Goal: Task Accomplishment & Management: Manage account settings

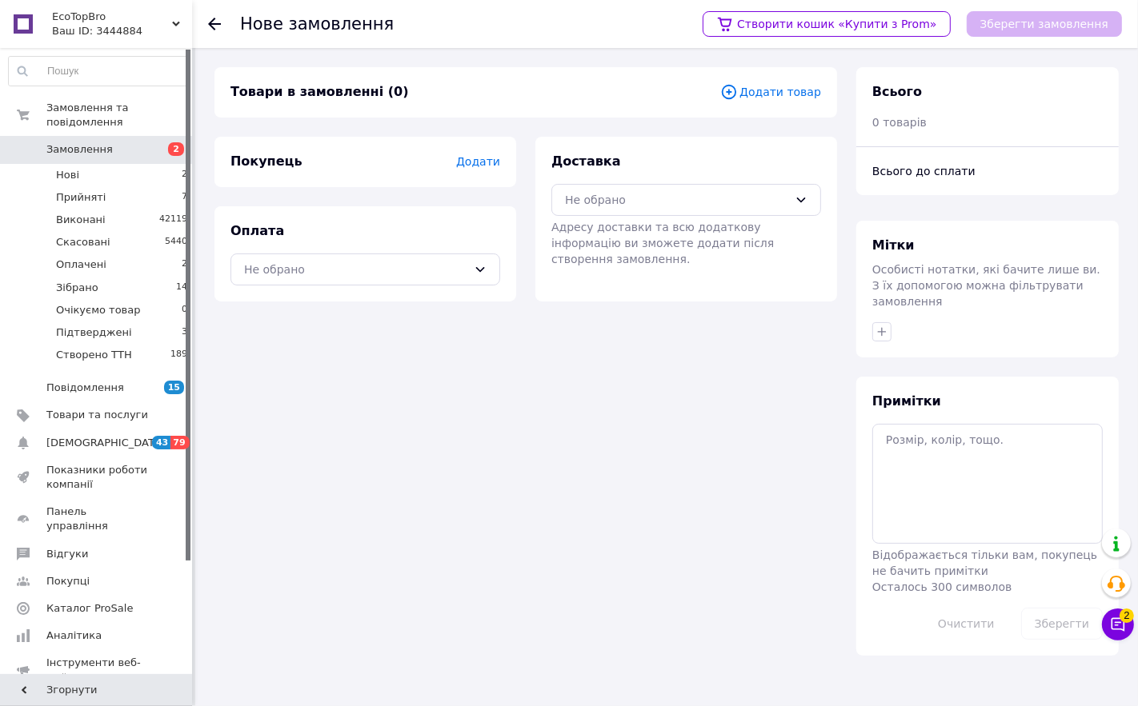
click at [784, 89] on span "Додати товар" at bounding box center [770, 92] width 101 height 18
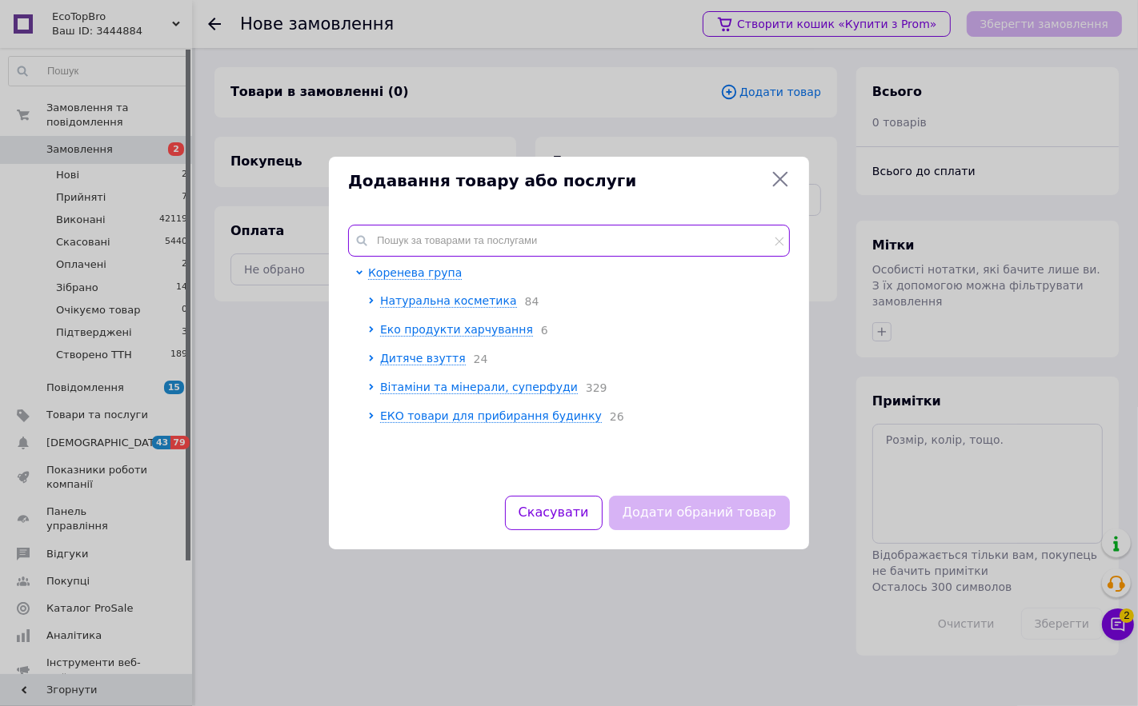
click at [402, 238] on input "text" at bounding box center [569, 241] width 442 height 32
click at [405, 232] on input "text" at bounding box center [569, 241] width 442 height 32
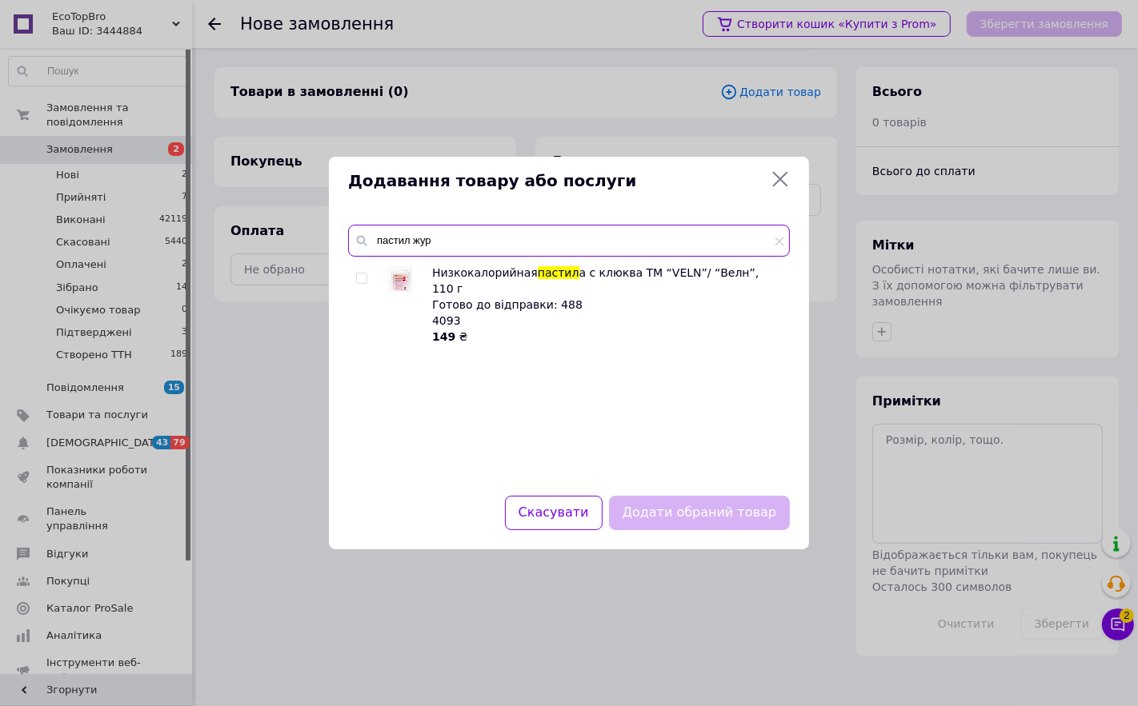
type input "пастил жур"
click at [402, 278] on img at bounding box center [400, 280] width 31 height 31
checkbox input "true"
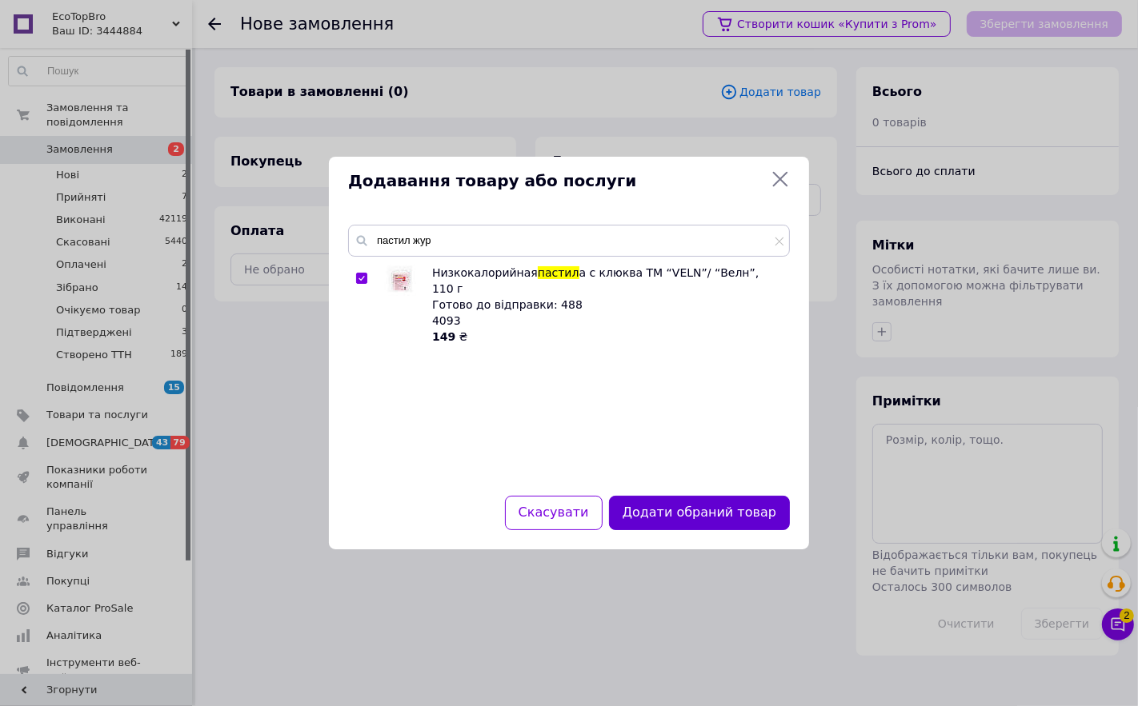
click at [696, 506] on button "Додати обраний товар" at bounding box center [699, 513] width 181 height 34
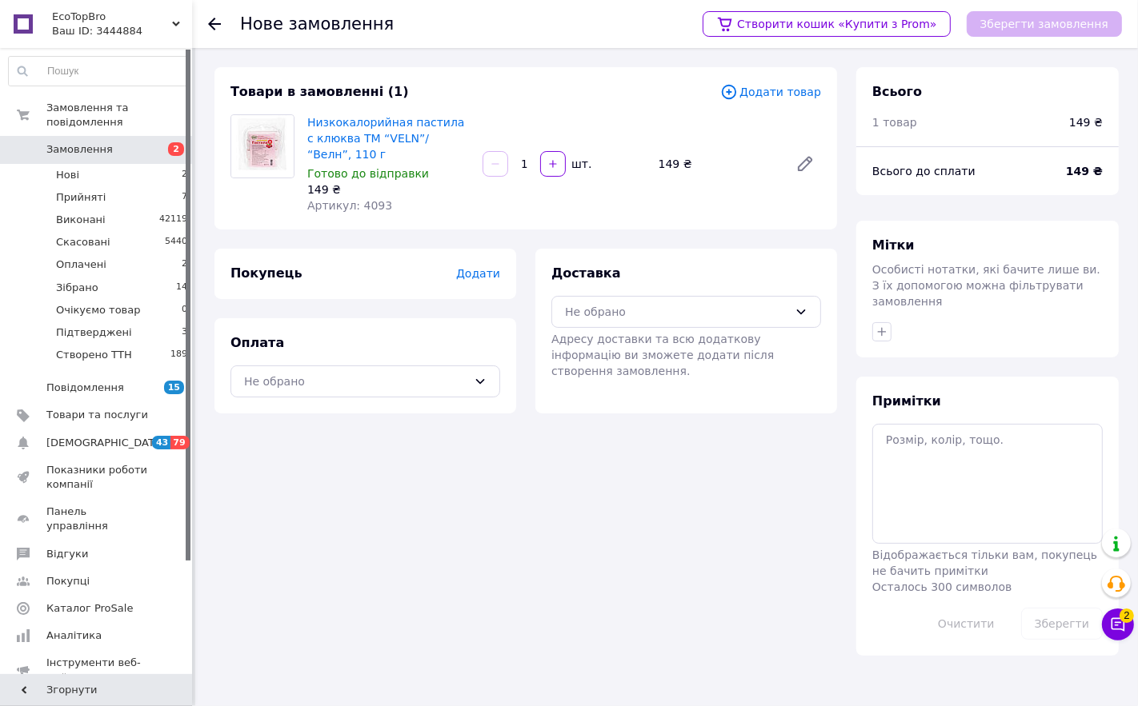
click at [798, 91] on span "Додати товар" at bounding box center [770, 92] width 101 height 18
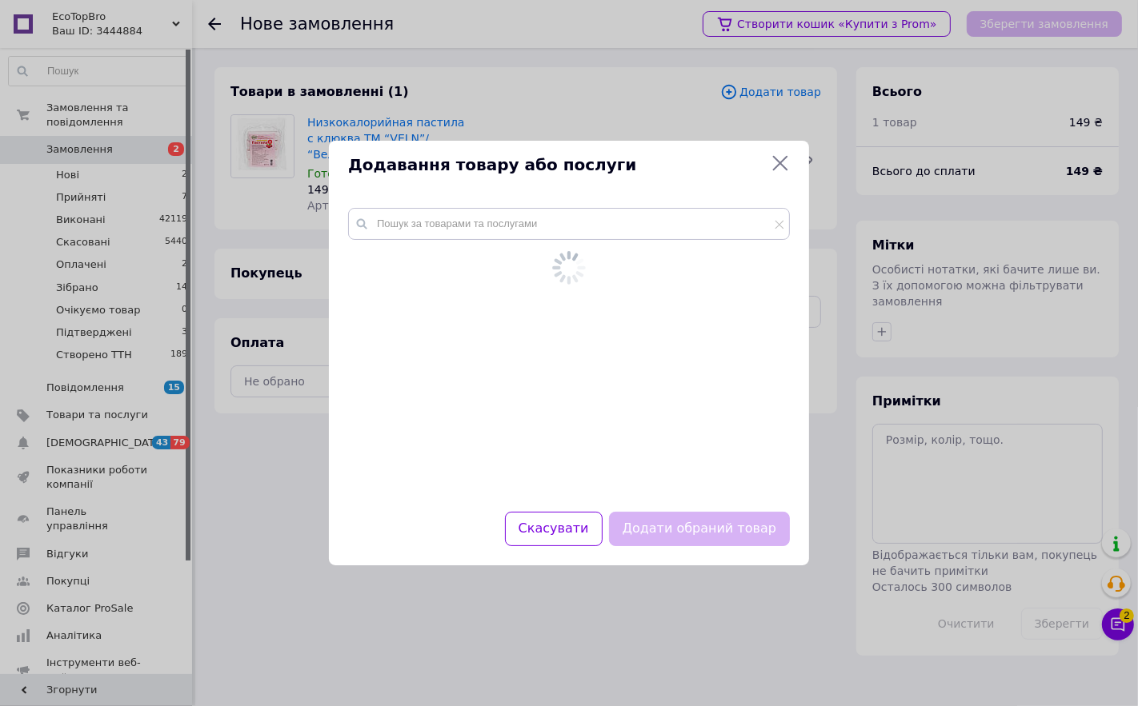
click at [418, 221] on div at bounding box center [569, 350] width 480 height 323
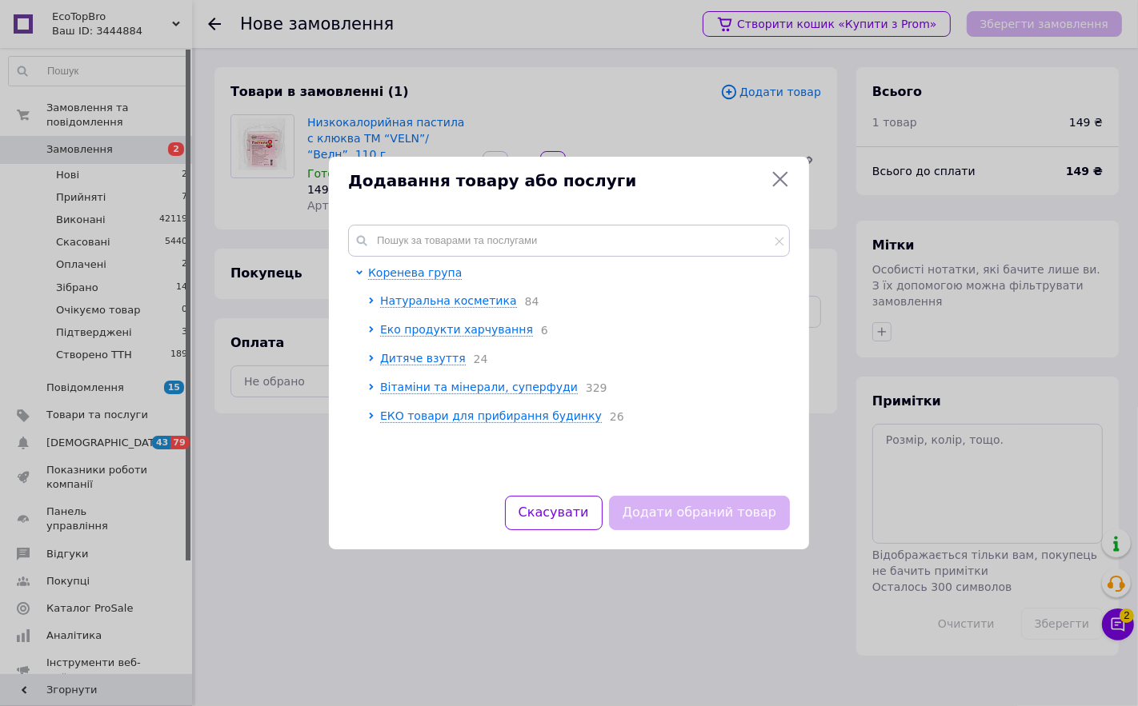
click at [404, 258] on div "Коренева група Натуральна косметика 84 Еко продукти харчування 6 Дитяче взуття …" at bounding box center [569, 351] width 442 height 252
click at [402, 230] on input "text" at bounding box center [569, 241] width 442 height 32
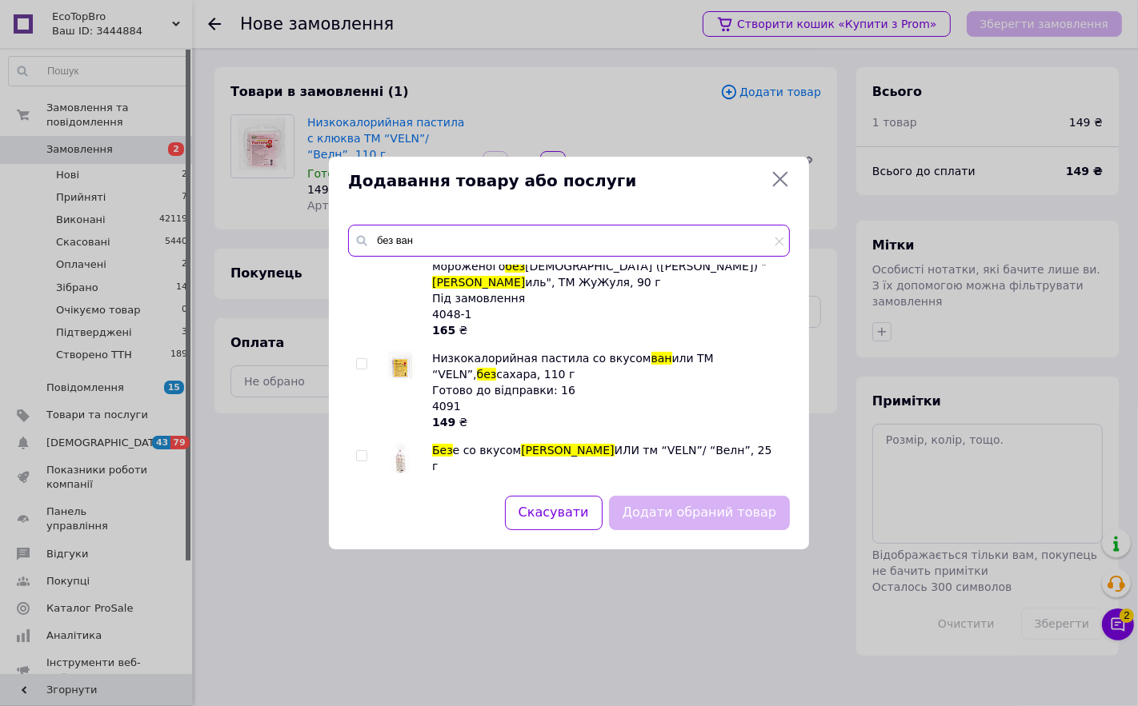
scroll to position [355, 0]
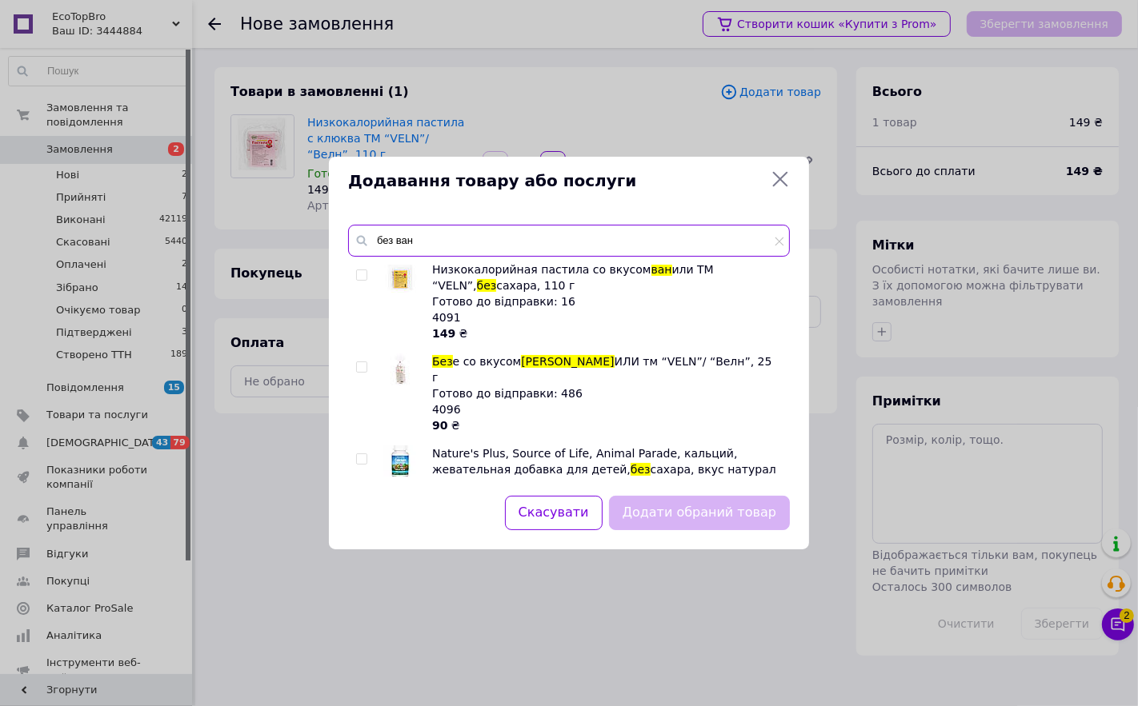
type input "без ван"
click at [403, 355] on img at bounding box center [400, 370] width 32 height 32
checkbox input "true"
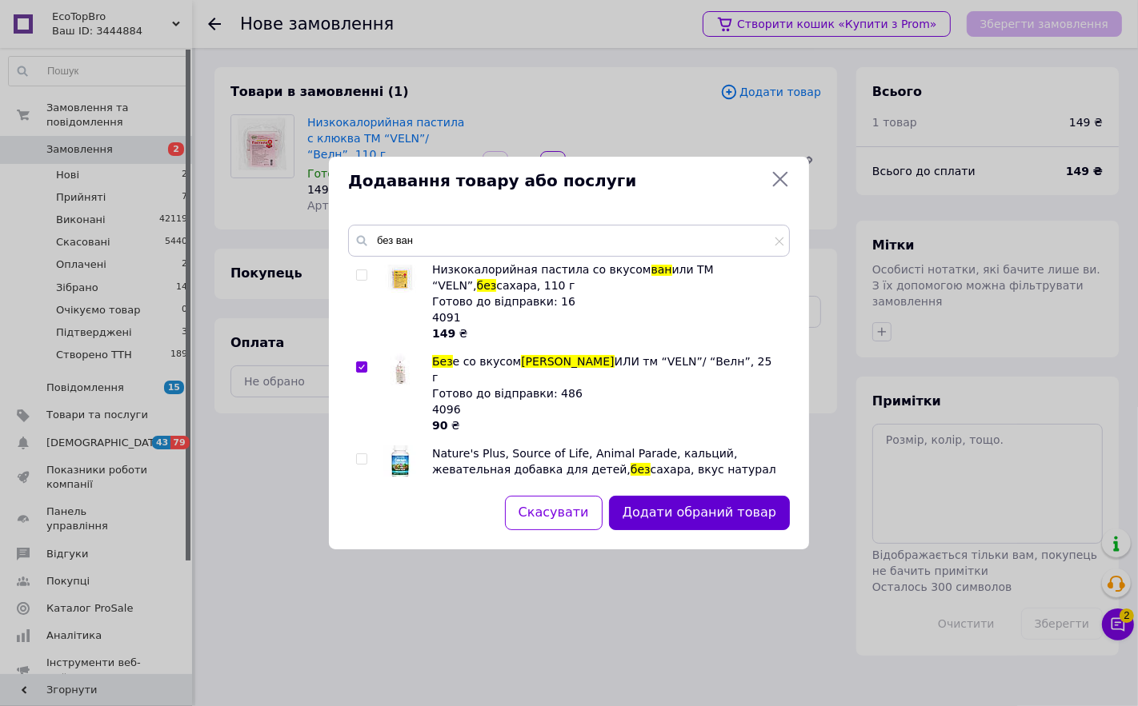
click at [690, 510] on button "Додати обраний товар" at bounding box center [699, 513] width 181 height 34
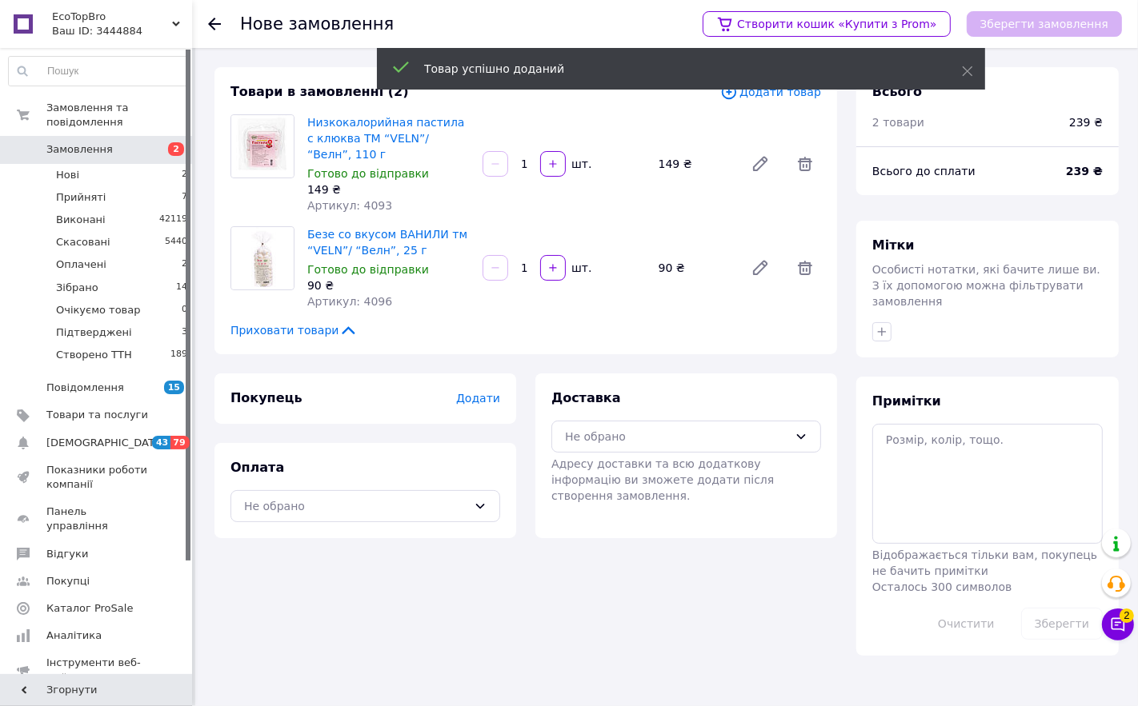
click at [805, 104] on div "Товари в замовленні (2) Додати товар Низкокалорийная пастила с клюква ТМ “VELN”…" at bounding box center [525, 210] width 622 height 287
click at [798, 94] on span "Додати товар" at bounding box center [770, 92] width 101 height 18
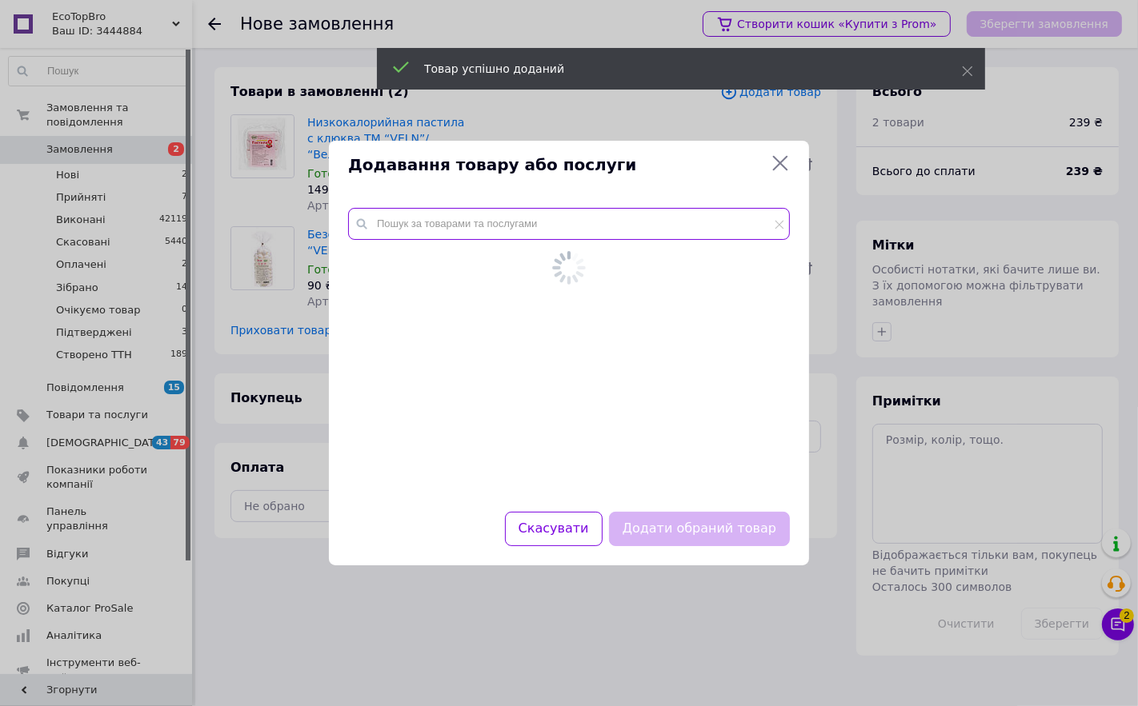
click at [442, 226] on input "text" at bounding box center [569, 224] width 442 height 32
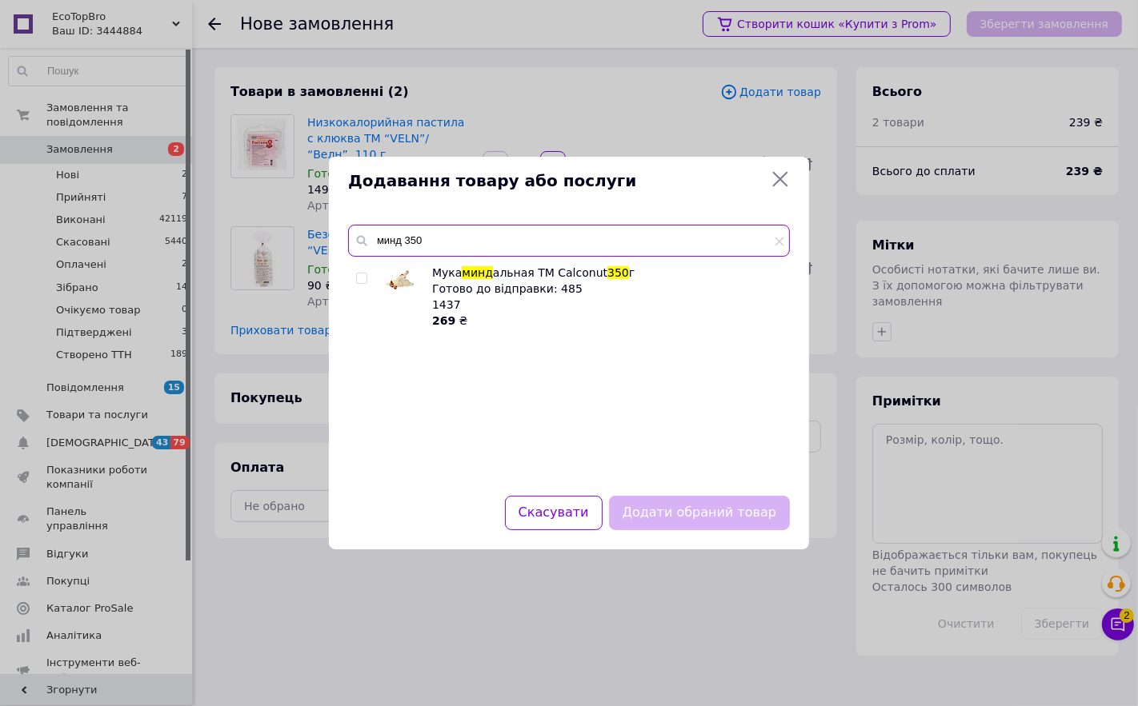
type input "минд 350"
click at [400, 281] on img at bounding box center [400, 281] width 32 height 30
checkbox input "true"
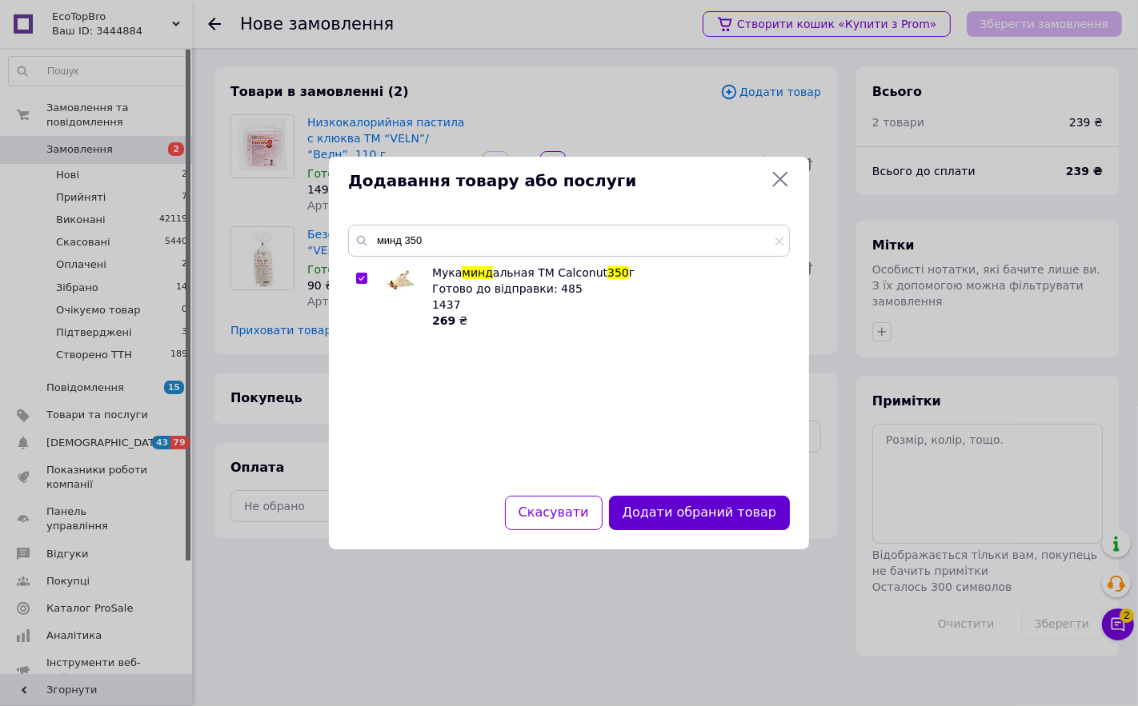
click at [699, 509] on button "Додати обраний товар" at bounding box center [699, 513] width 181 height 34
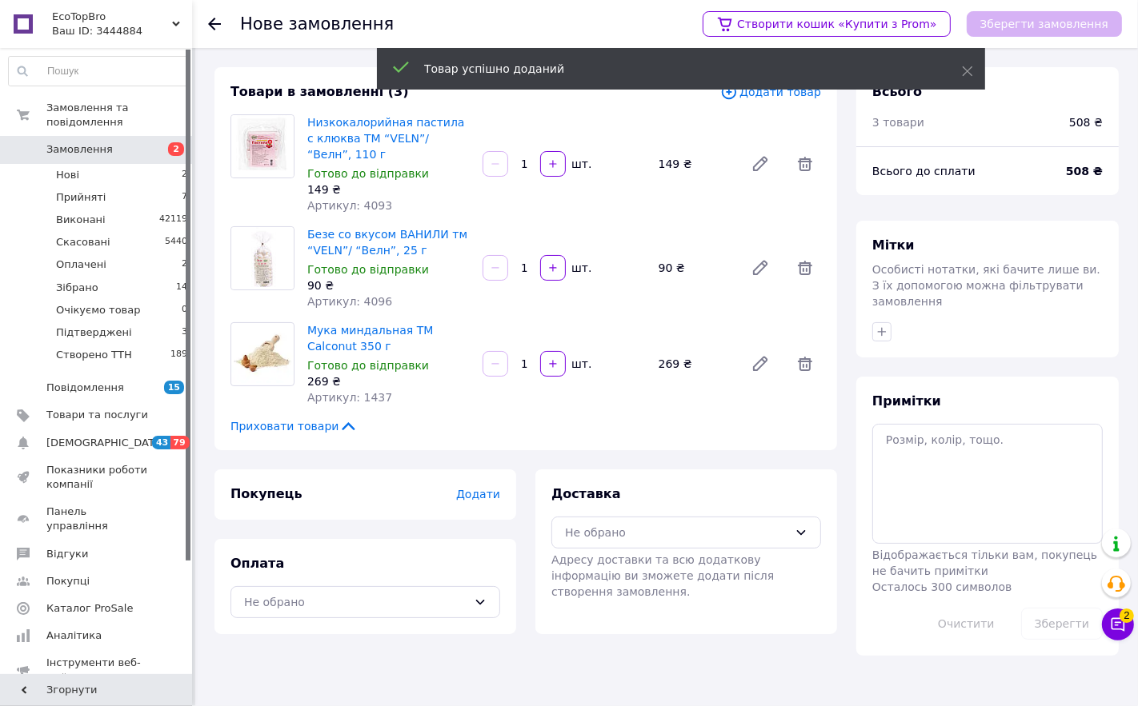
click at [787, 98] on span "Додати товар" at bounding box center [770, 92] width 101 height 18
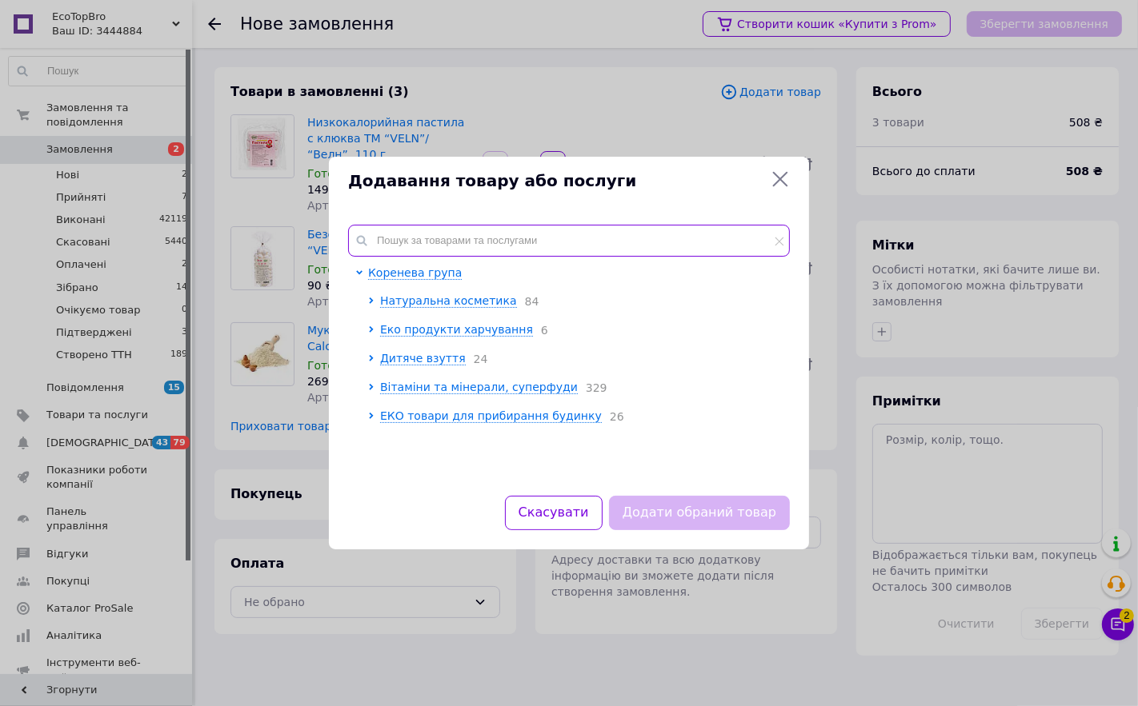
click at [426, 233] on input "text" at bounding box center [569, 241] width 442 height 32
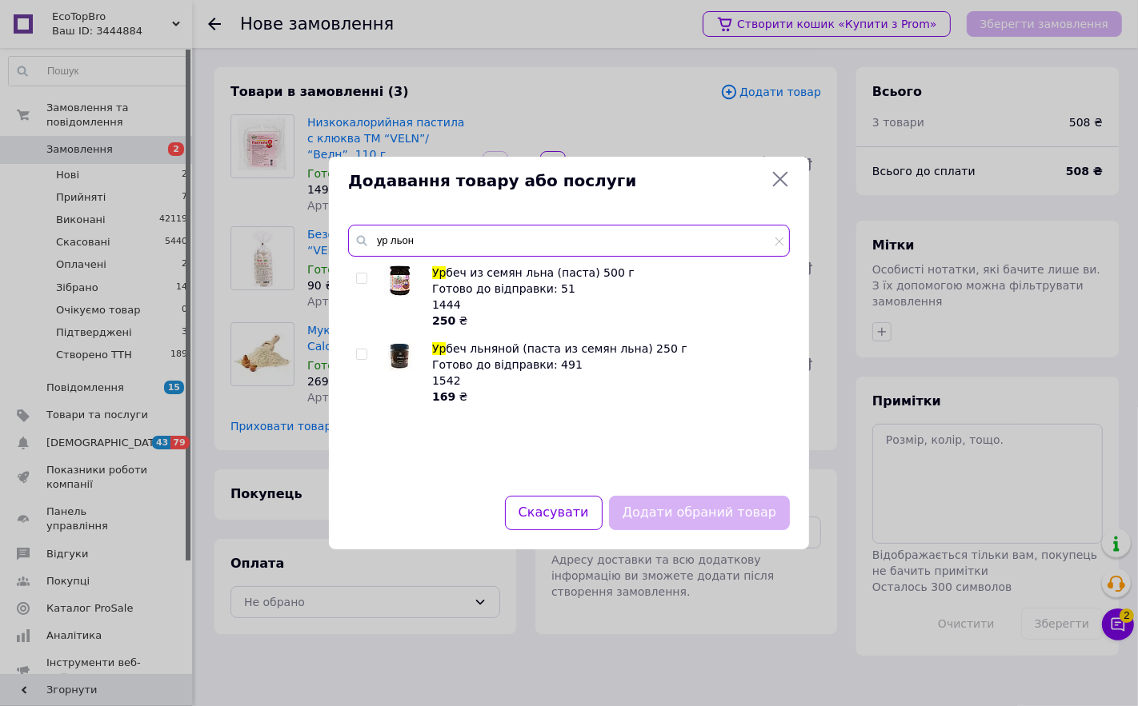
type input "ур льон"
click at [406, 365] on img at bounding box center [400, 356] width 30 height 31
checkbox input "true"
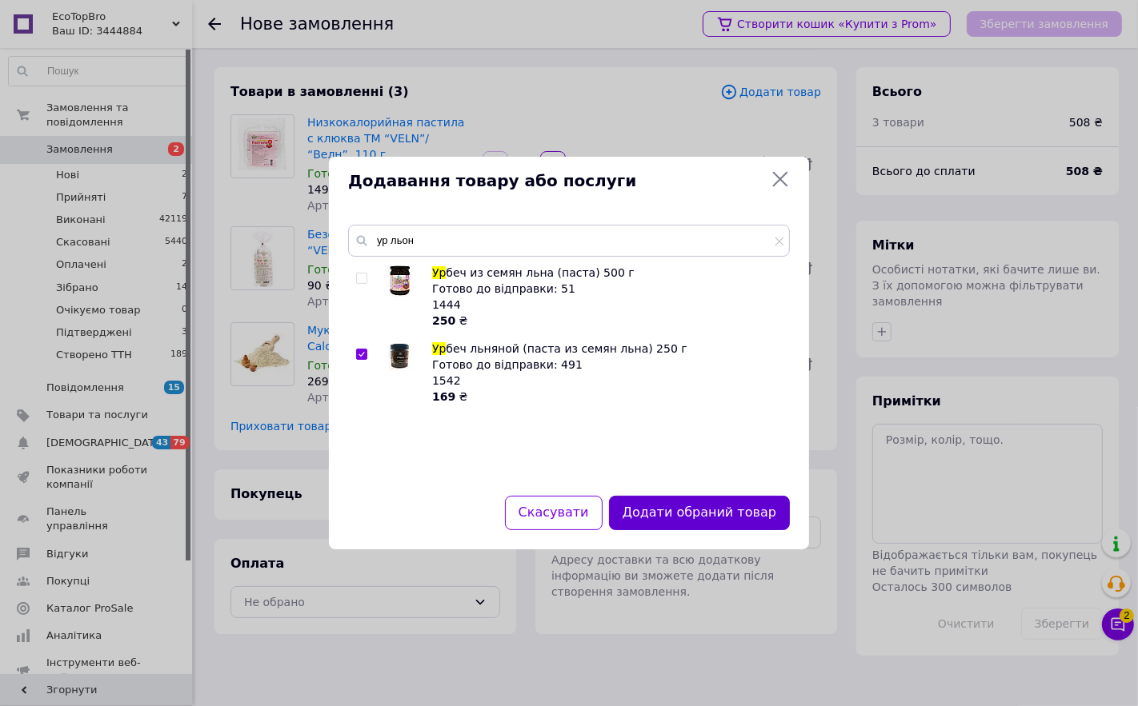
click at [642, 514] on button "Додати обраний товар" at bounding box center [699, 513] width 181 height 34
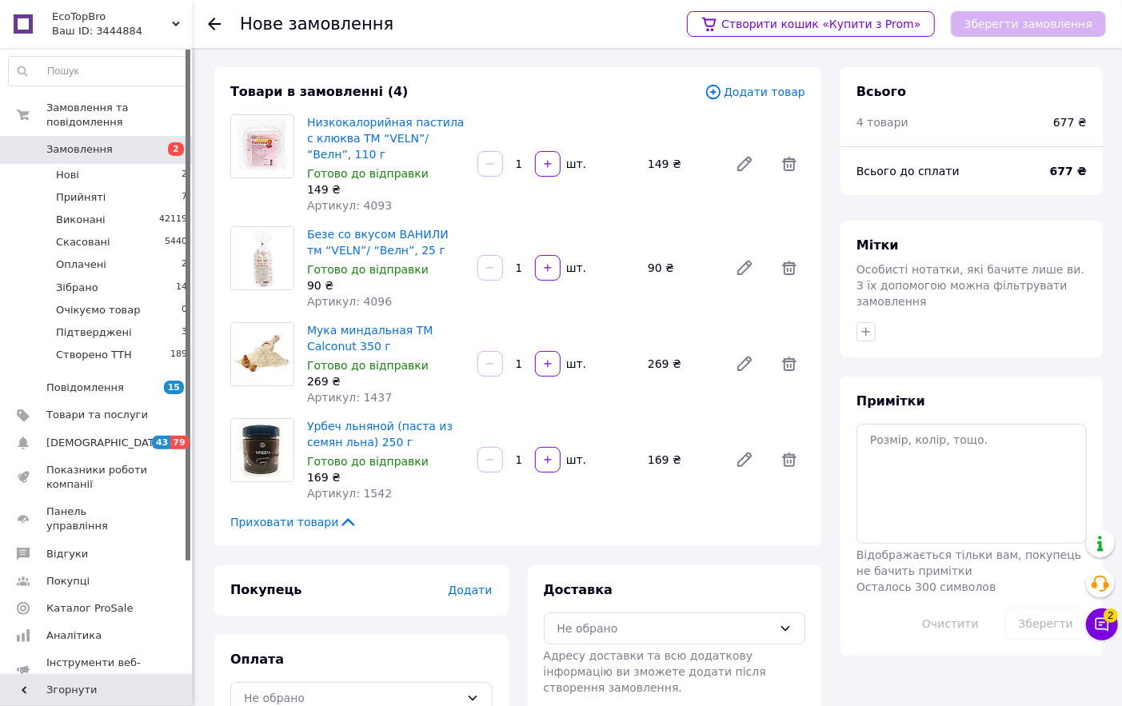
click at [778, 83] on span "Додати товар" at bounding box center [755, 92] width 101 height 18
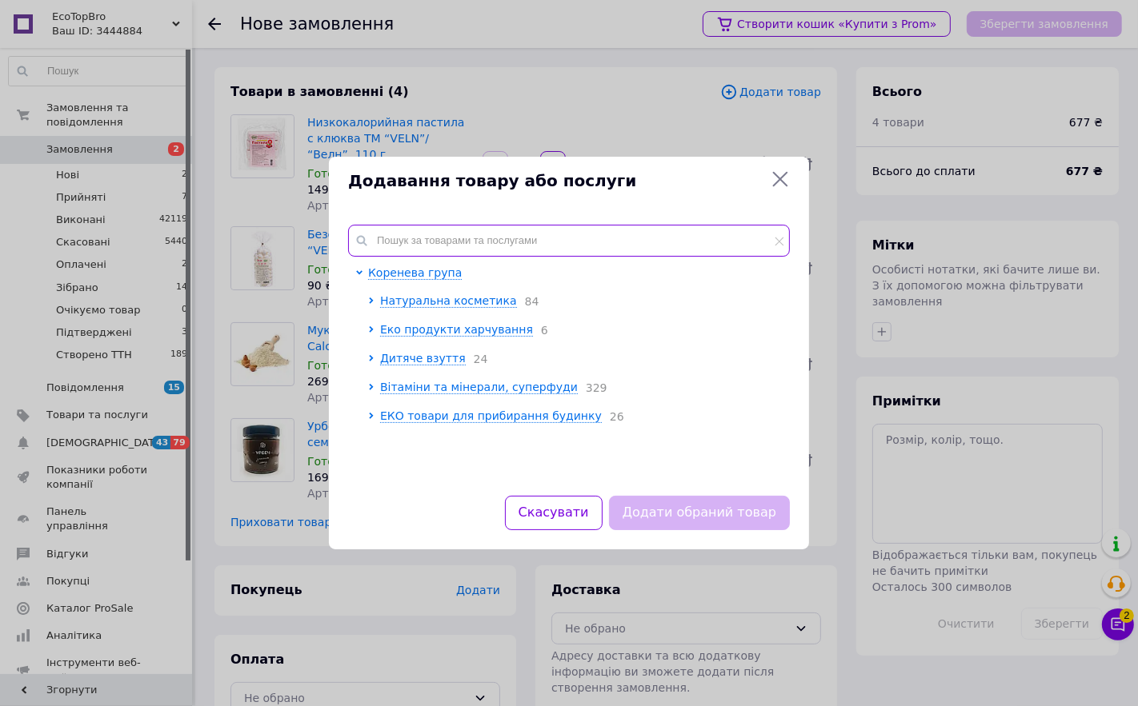
click at [440, 230] on input "text" at bounding box center [569, 241] width 442 height 32
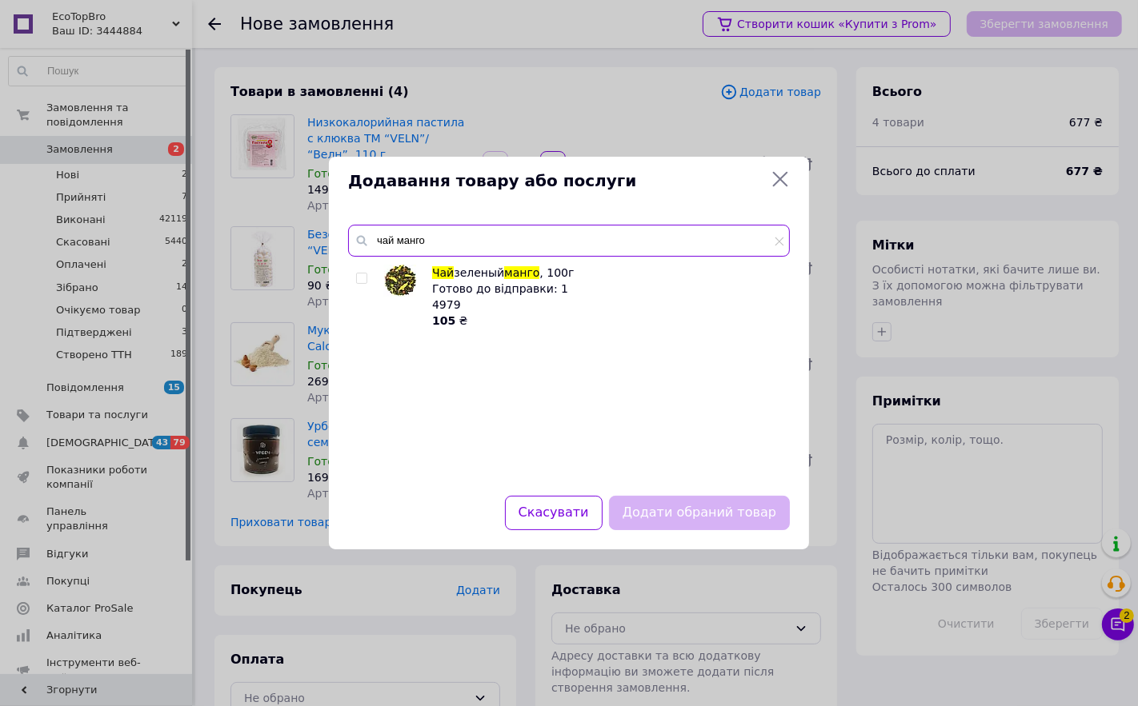
type input "чай манго"
drag, startPoint x: 386, startPoint y: 278, endPoint x: 513, endPoint y: 341, distance: 141.0
click at [387, 278] on img at bounding box center [400, 281] width 32 height 32
checkbox input "true"
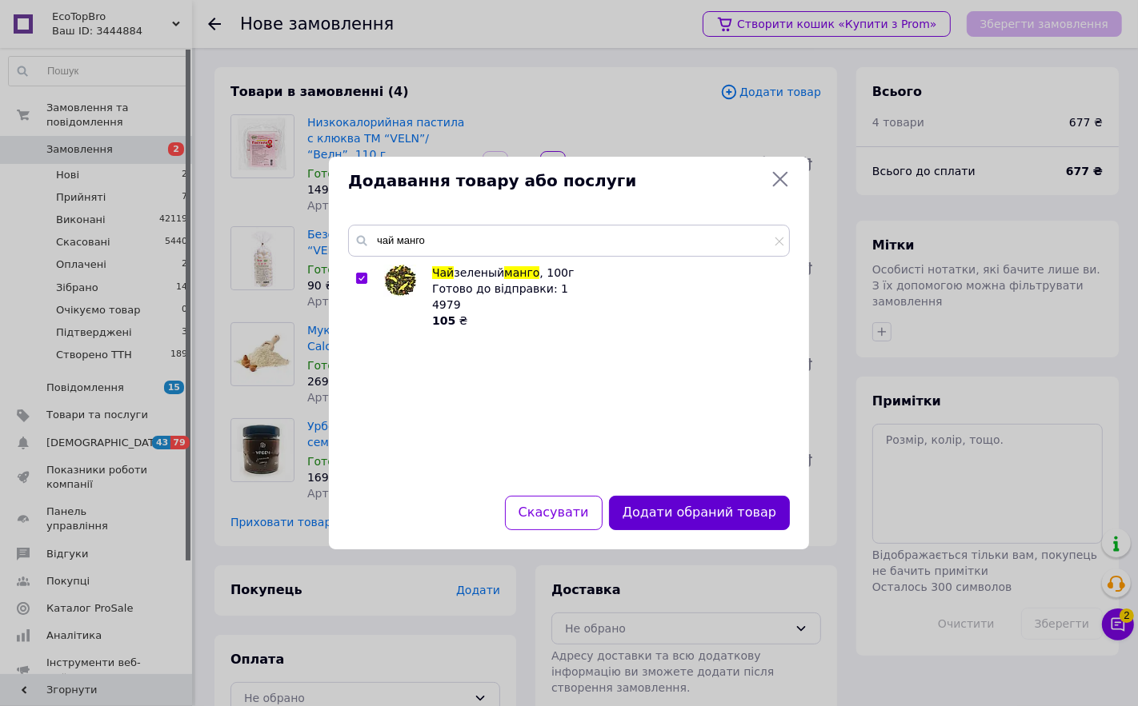
click at [748, 516] on button "Додати обраний товар" at bounding box center [699, 513] width 181 height 34
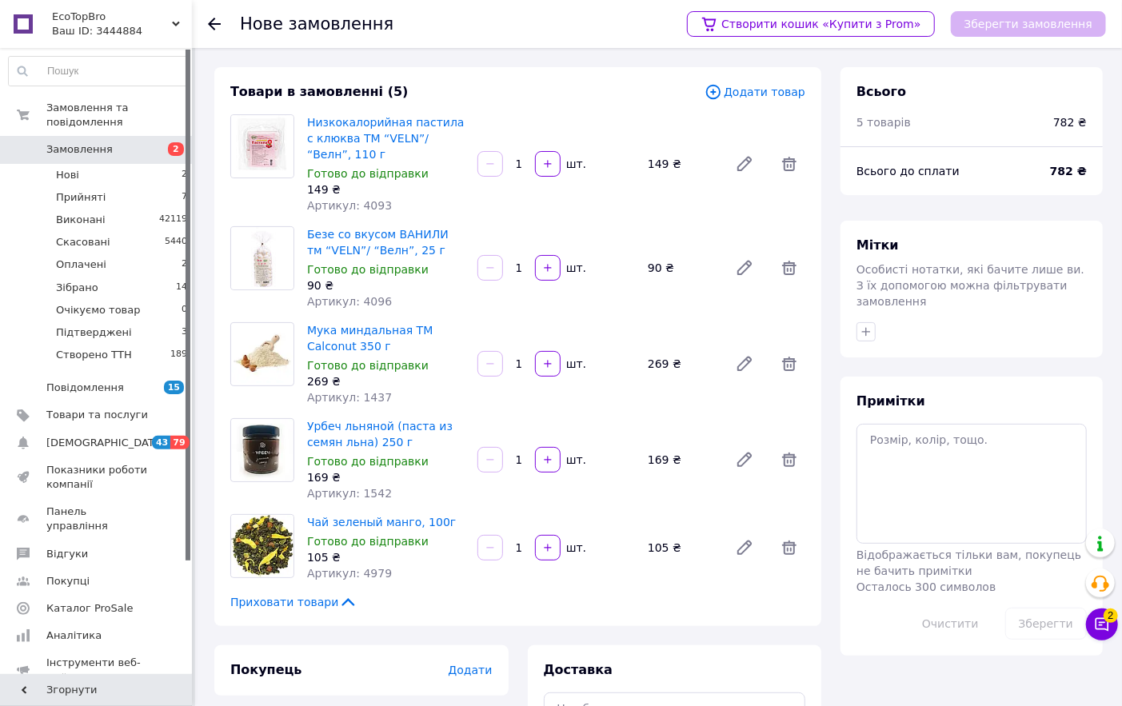
click at [755, 94] on span "Додати товар" at bounding box center [755, 92] width 101 height 18
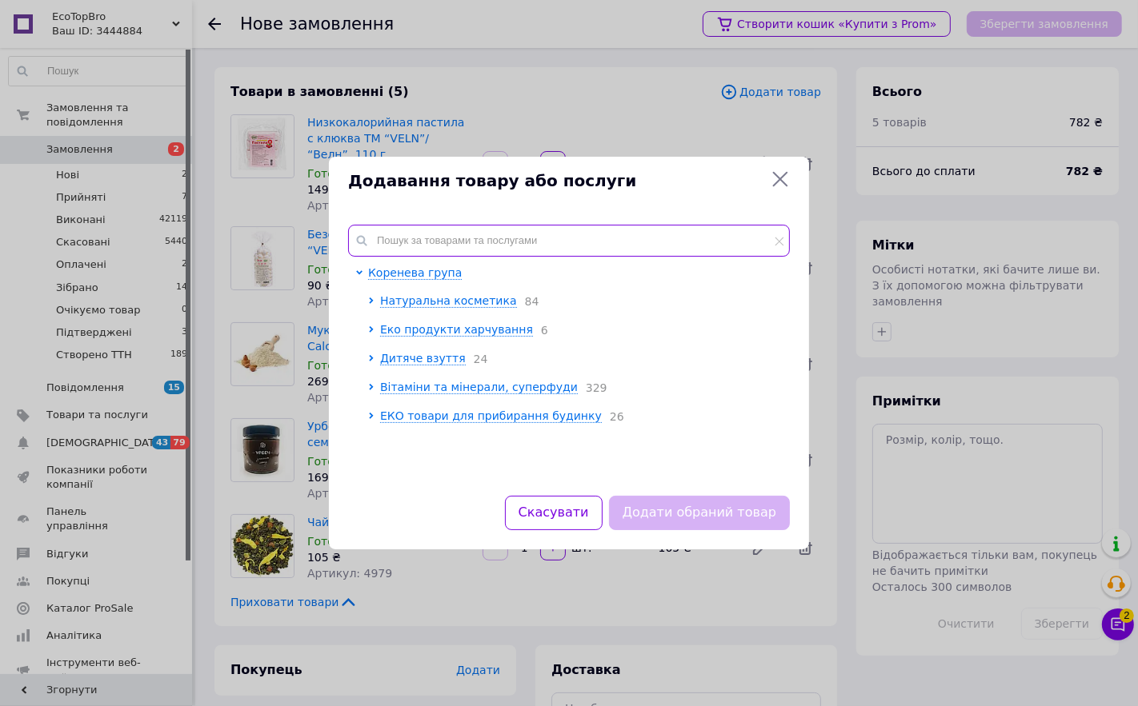
click at [444, 233] on input "text" at bounding box center [569, 241] width 442 height 32
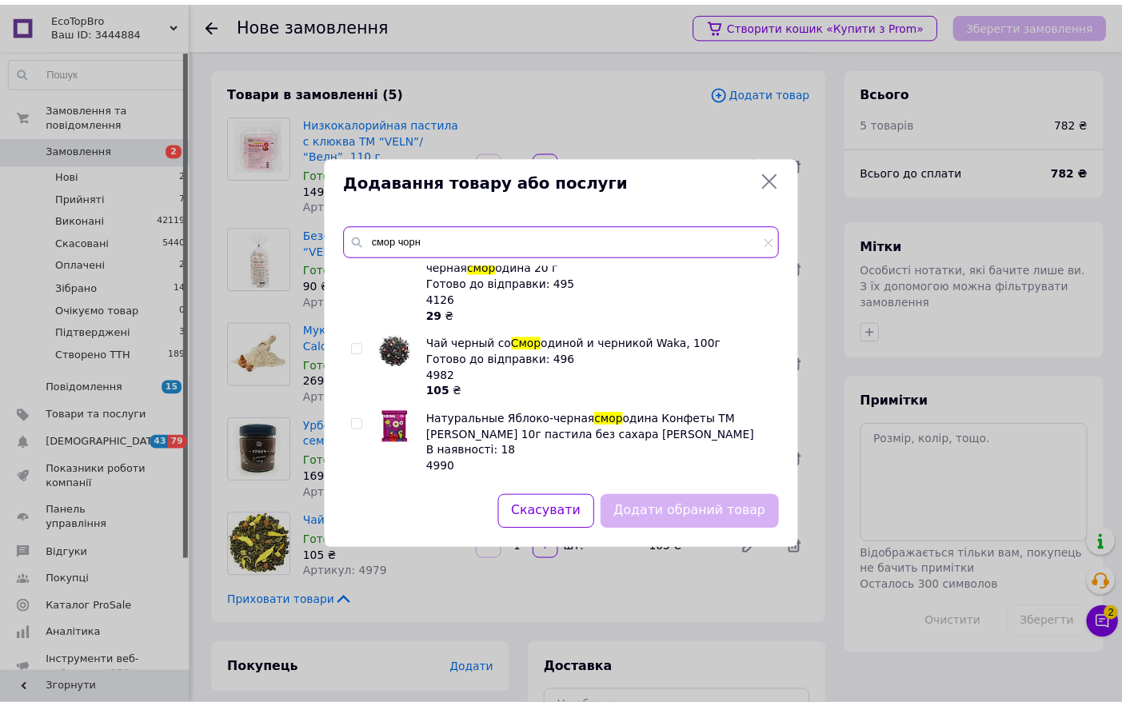
scroll to position [710, 0]
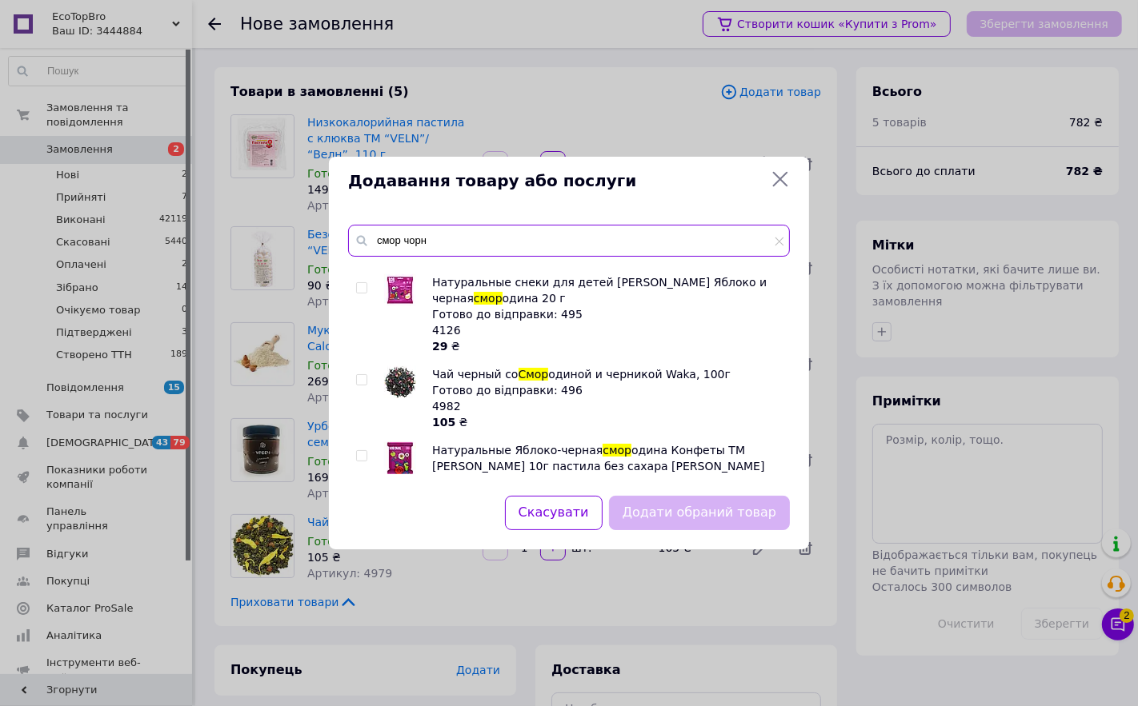
type input "смор чорн"
click at [405, 366] on img at bounding box center [400, 382] width 32 height 32
checkbox input "true"
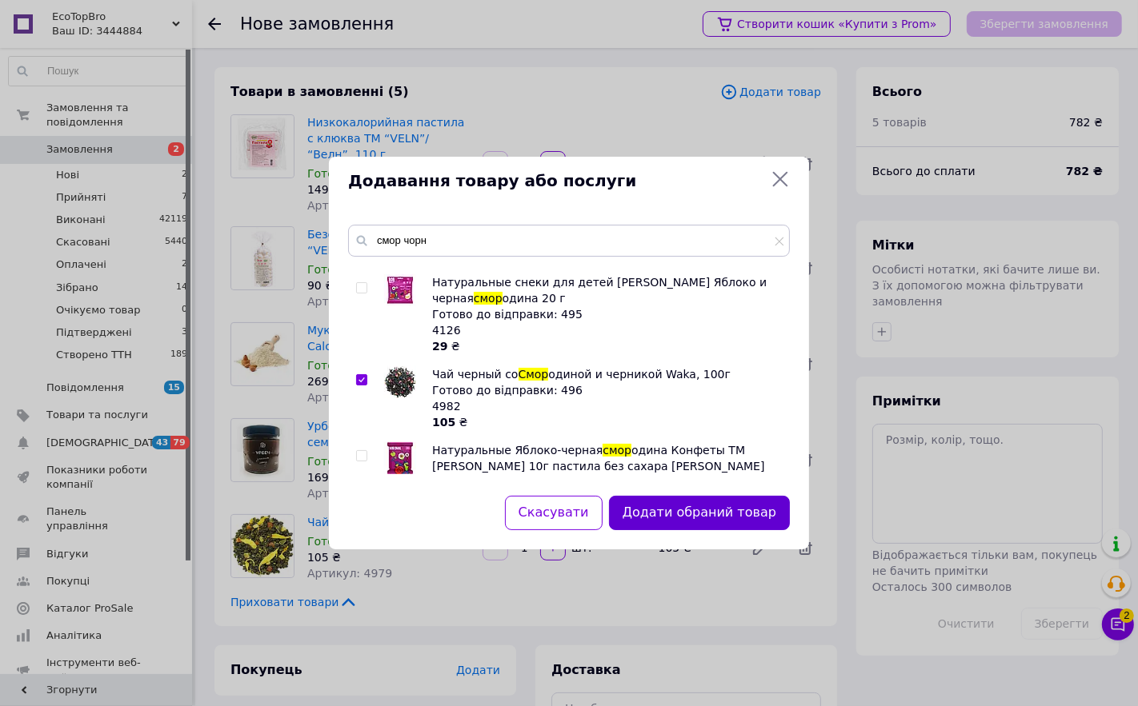
click at [697, 505] on button "Додати обраний товар" at bounding box center [699, 513] width 181 height 34
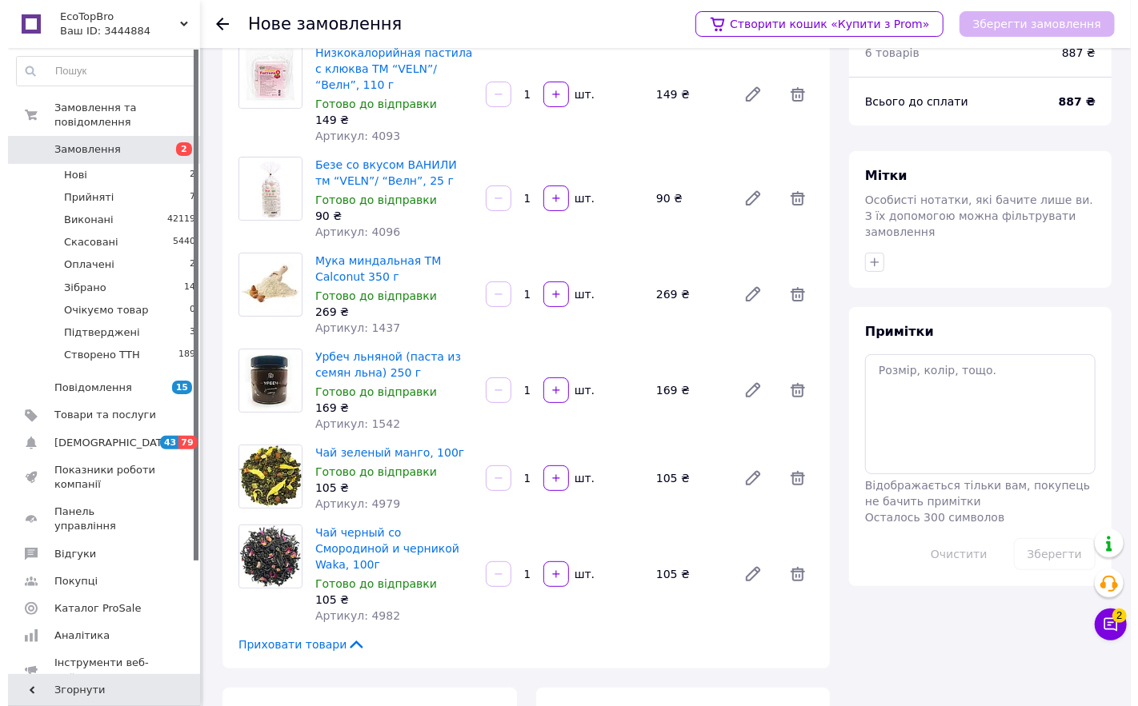
scroll to position [0, 0]
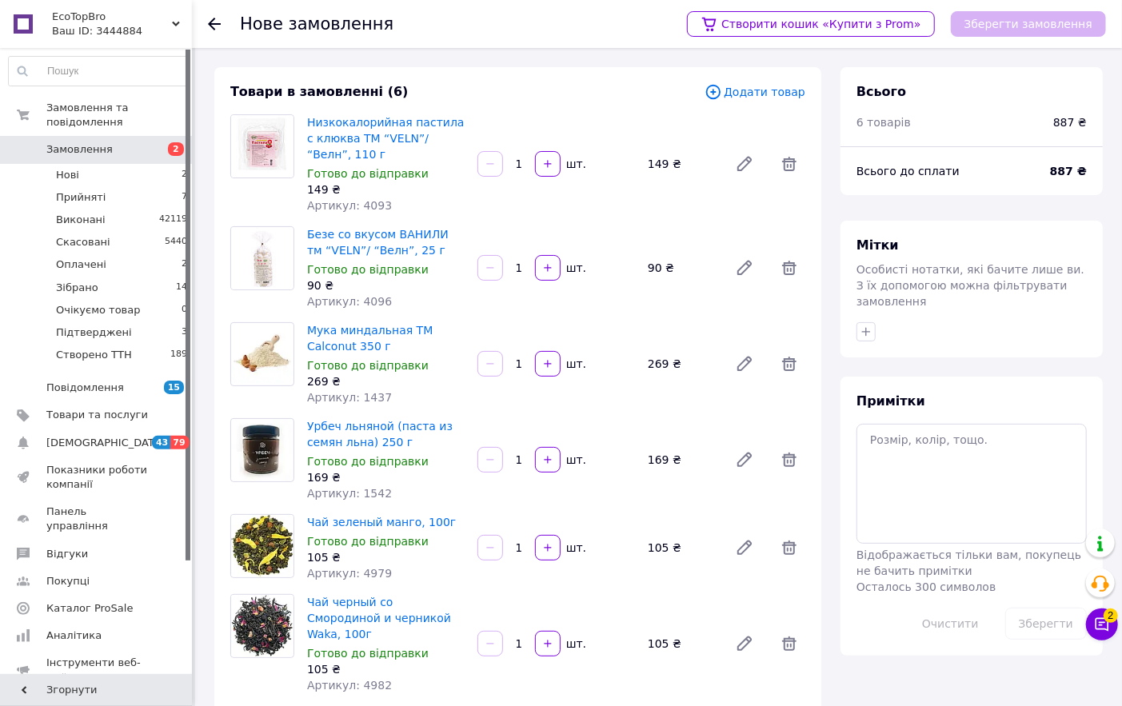
click at [761, 99] on span "Додати товар" at bounding box center [755, 92] width 101 height 18
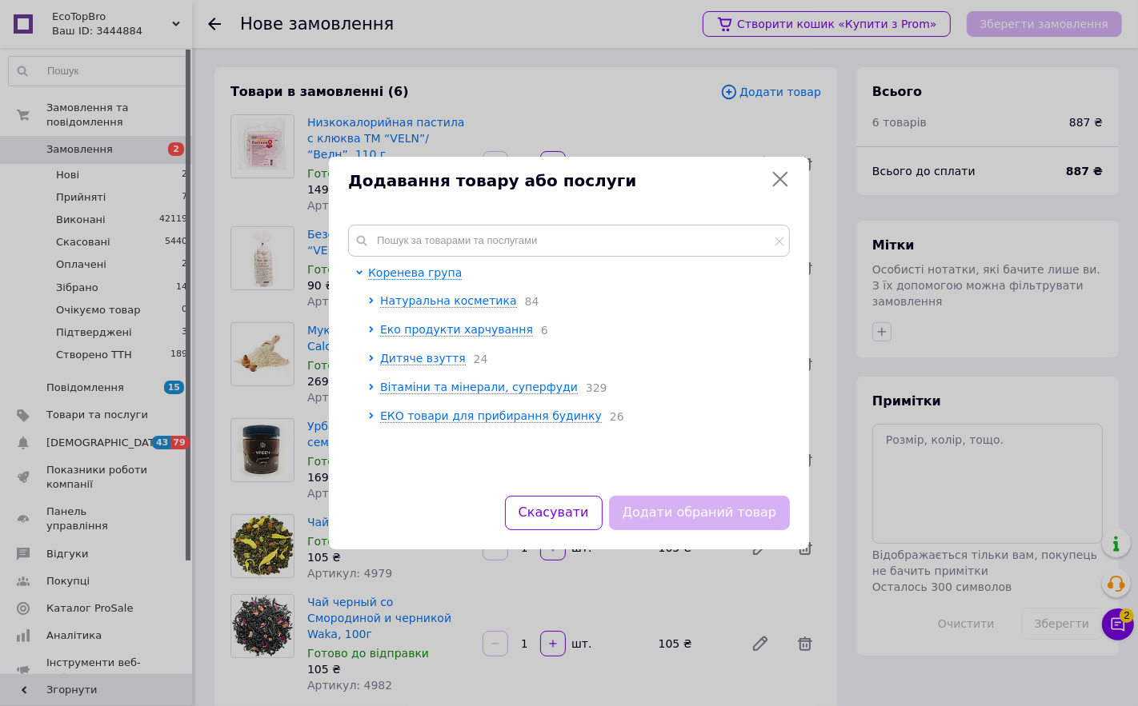
click at [441, 214] on div "Коренева група Натуральна косметика 84 Еко продукти харчування 6 Дитяче взуття …" at bounding box center [569, 351] width 480 height 290
click at [425, 246] on input "text" at bounding box center [569, 241] width 442 height 32
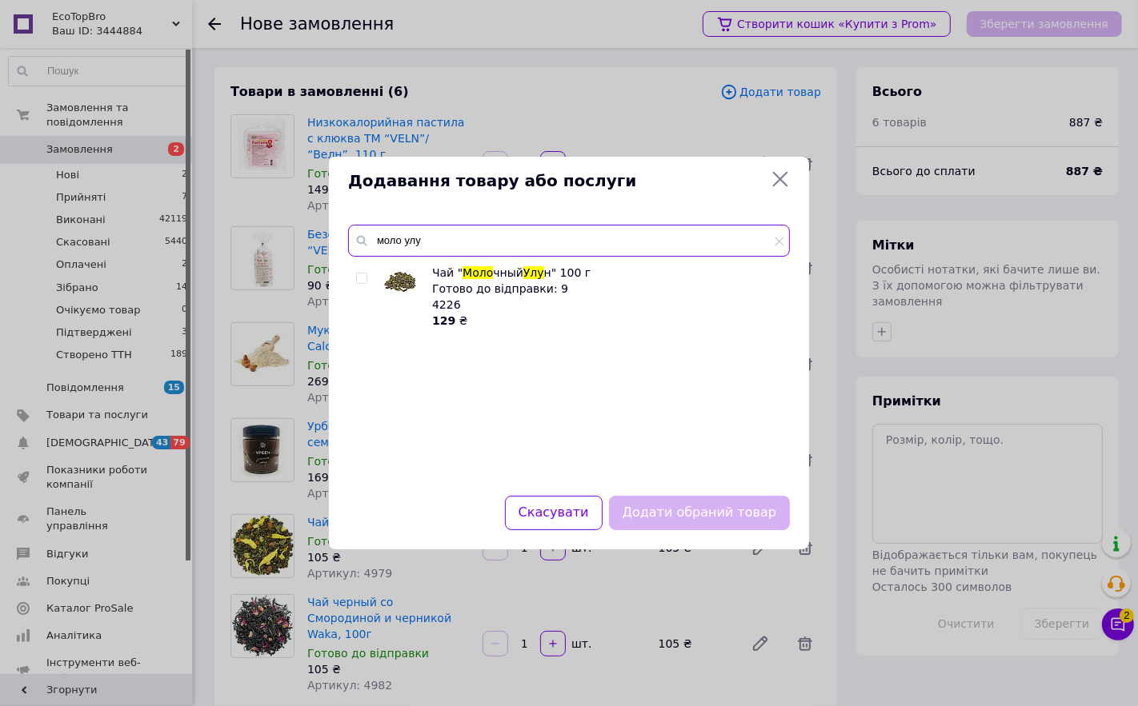
type input "моло улу"
click at [397, 278] on img at bounding box center [400, 281] width 32 height 32
checkbox input "true"
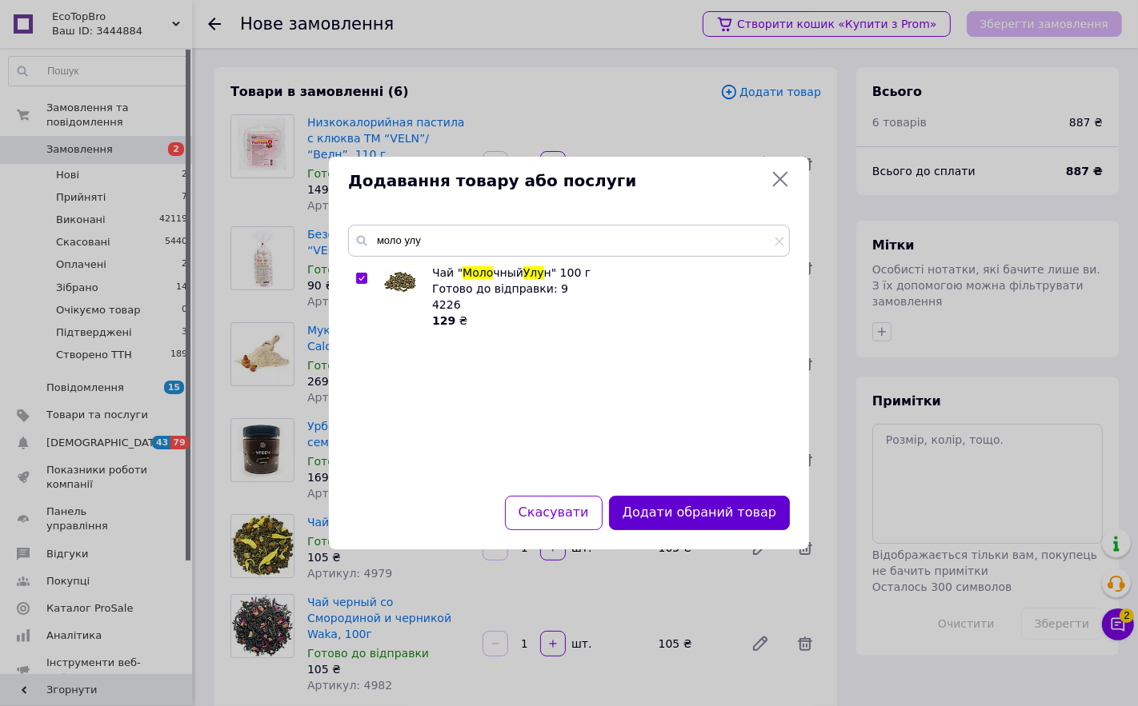
click at [656, 514] on button "Додати обраний товар" at bounding box center [699, 513] width 181 height 34
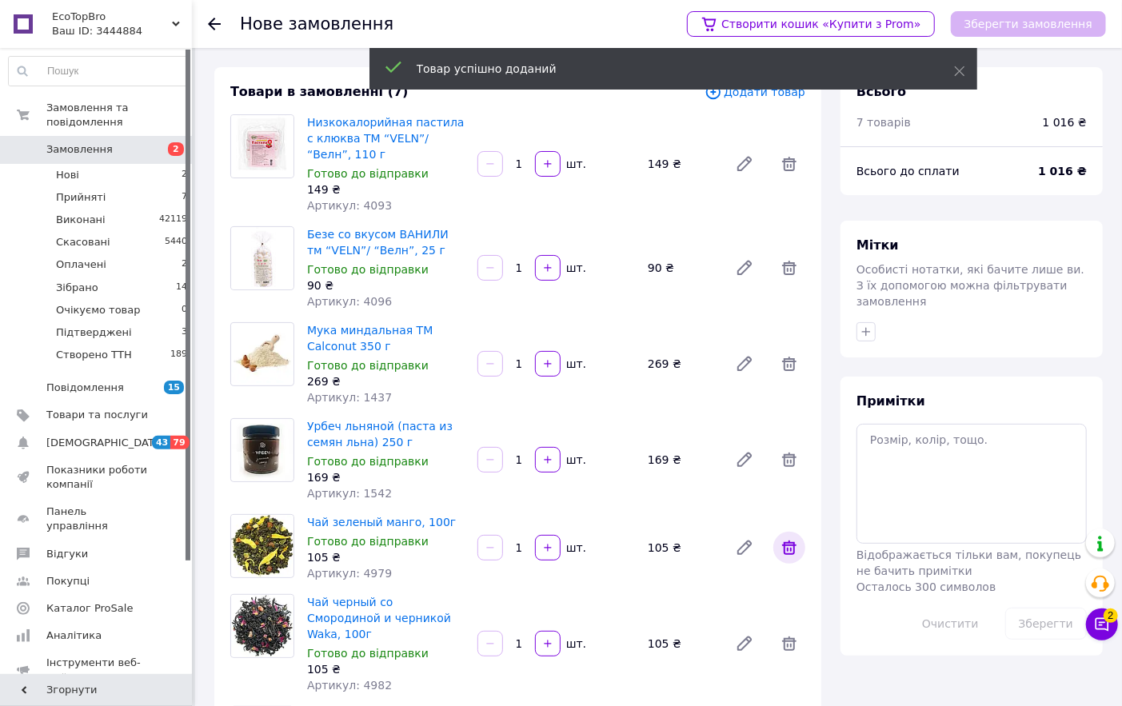
click at [788, 545] on icon at bounding box center [789, 548] width 14 height 14
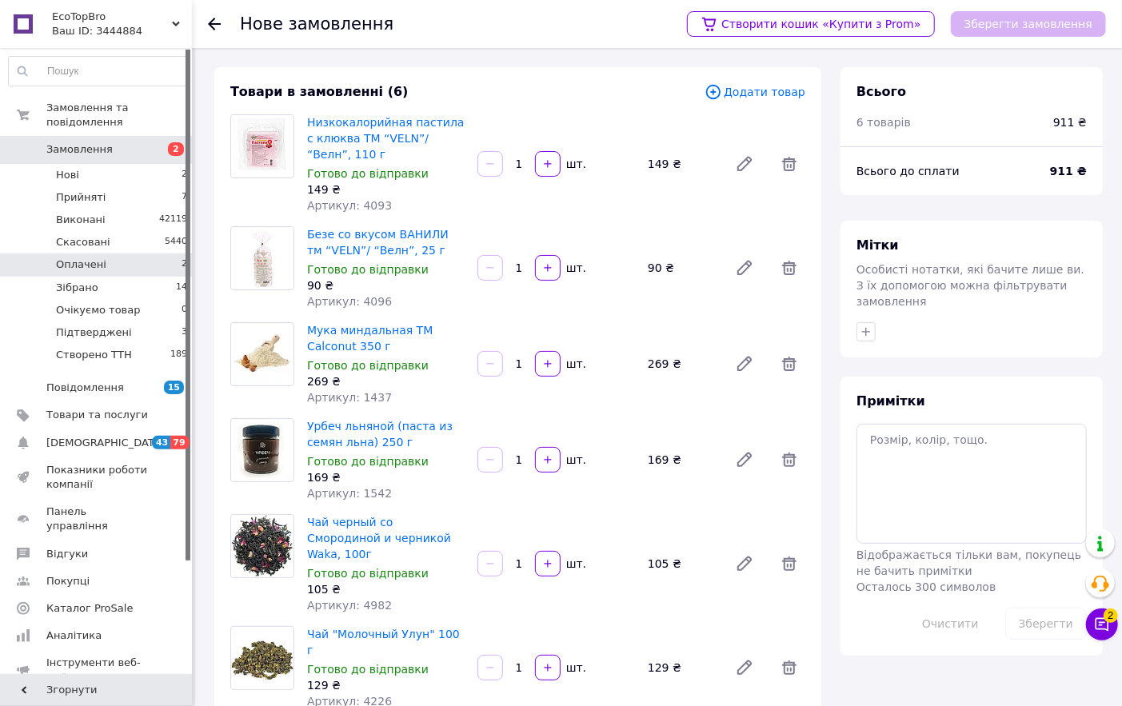
click at [67, 258] on span "Оплачені" at bounding box center [81, 265] width 50 height 14
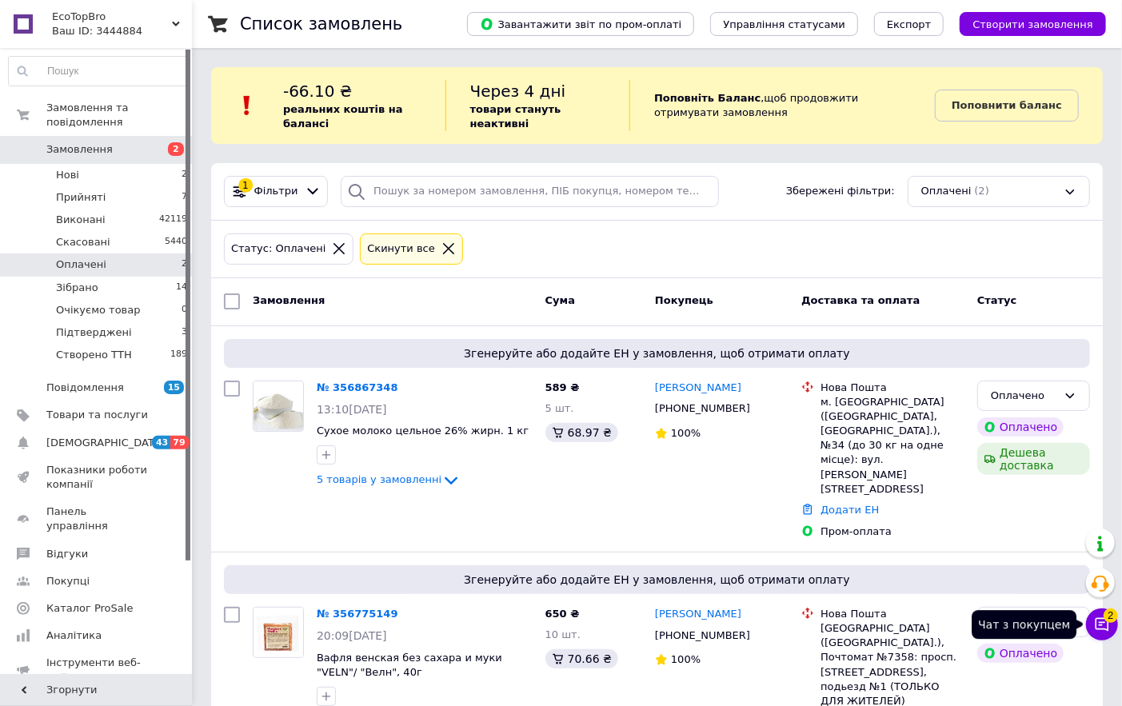
click at [1100, 627] on icon at bounding box center [1102, 625] width 16 height 16
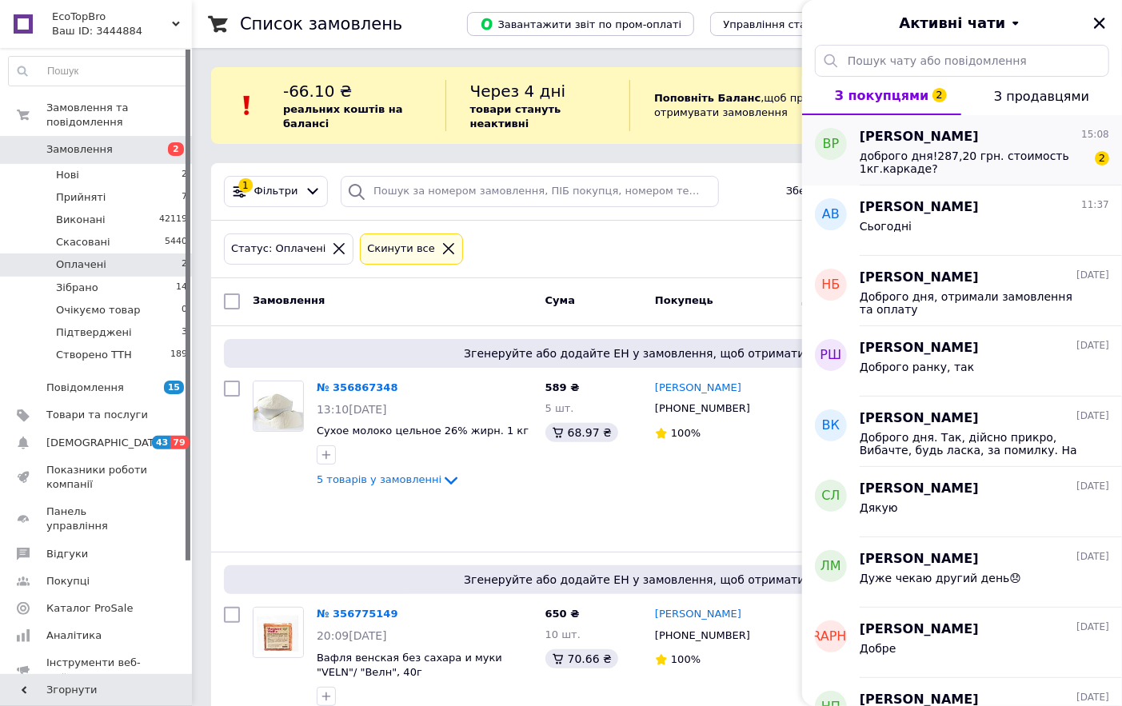
click at [954, 169] on span "доброго дня!287,20 грн. стоимость 1кг.каркаде?" at bounding box center [973, 163] width 227 height 26
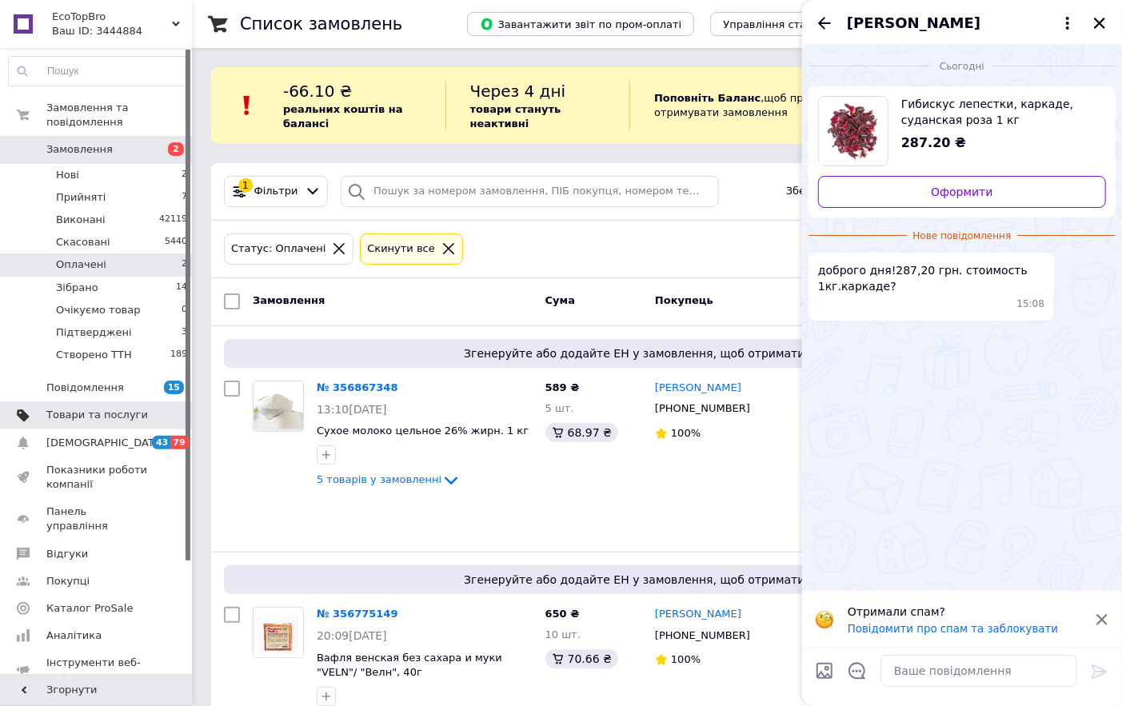
click at [78, 409] on link "Товари та послуги" at bounding box center [98, 415] width 197 height 27
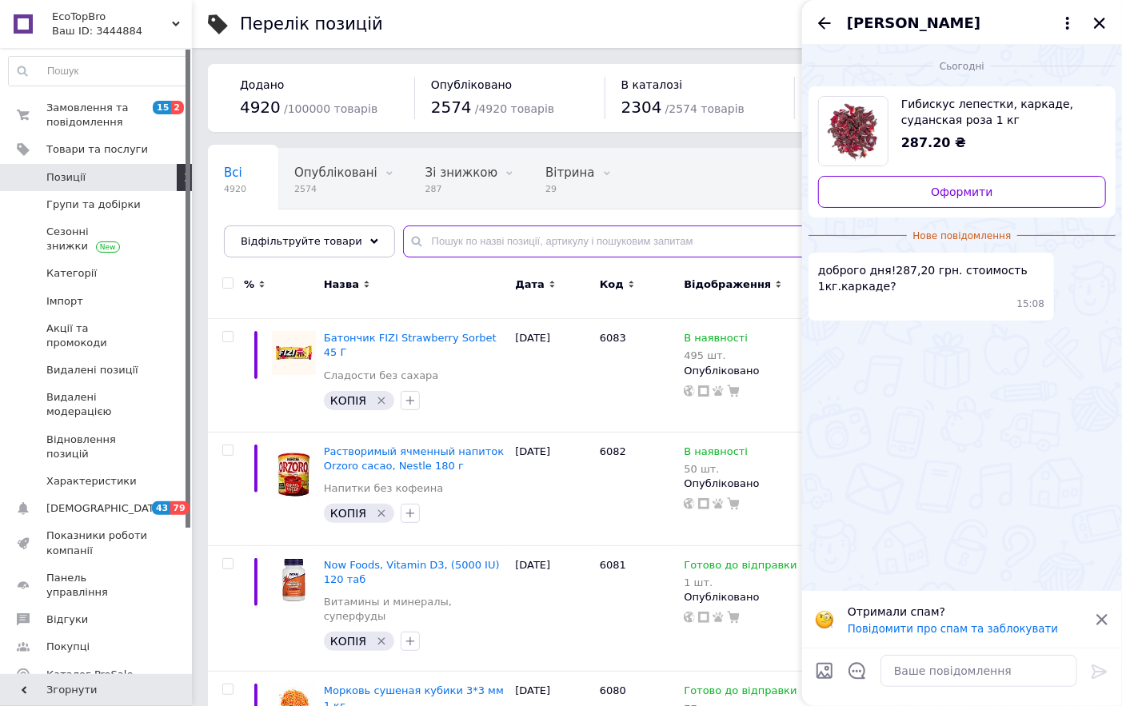
click at [453, 241] on input "text" at bounding box center [746, 242] width 687 height 32
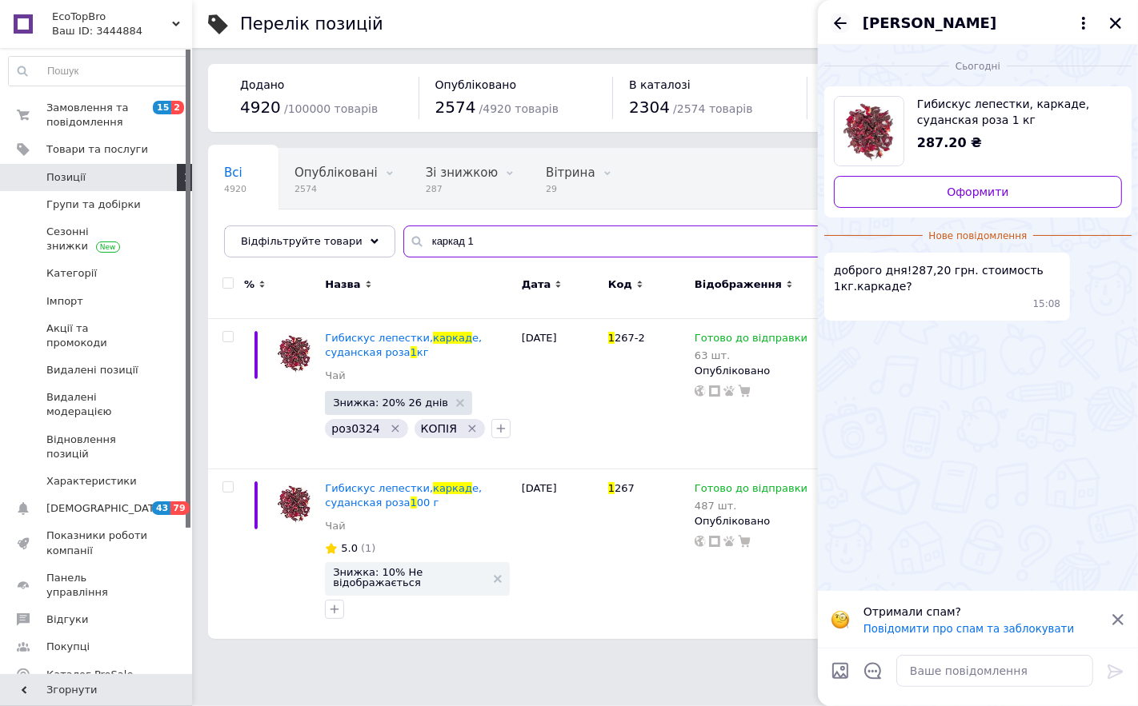
type input "каркад 1"
click at [834, 21] on icon "Назад" at bounding box center [839, 23] width 19 height 19
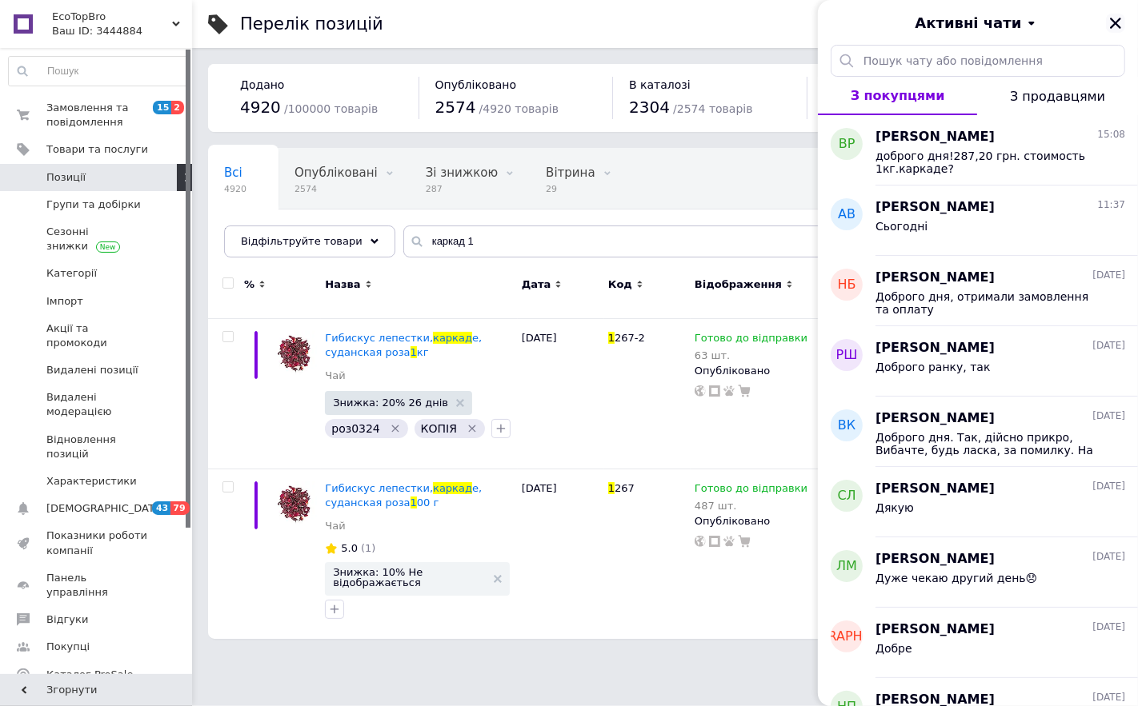
click at [1114, 19] on icon "Закрити" at bounding box center [1115, 23] width 14 height 14
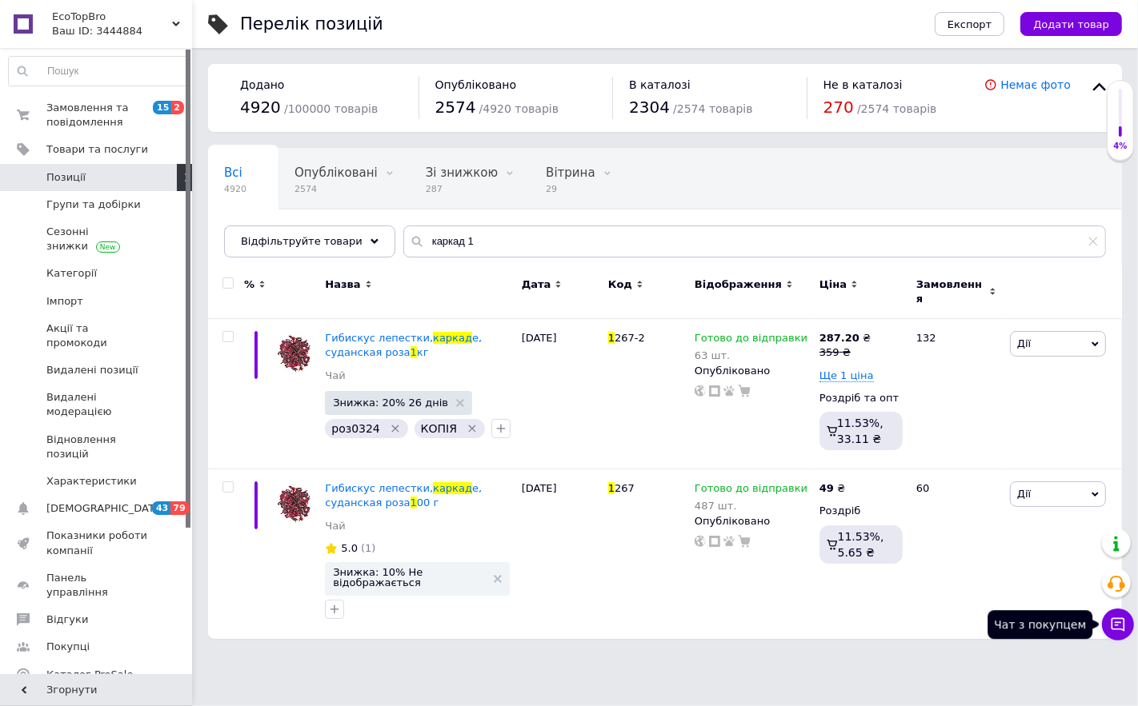
click at [1126, 626] on button "Чат з покупцем" at bounding box center [1118, 625] width 32 height 32
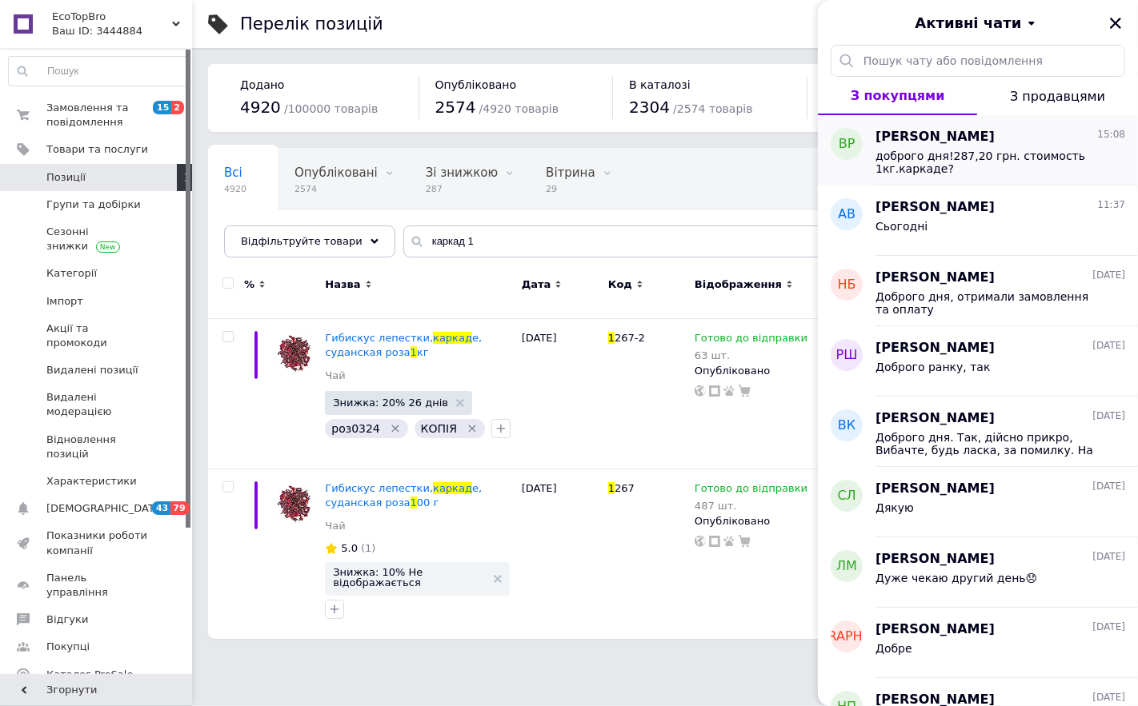
click at [954, 154] on span "доброго дня!287,20 грн. стоимость 1кг.каркаде?" at bounding box center [988, 163] width 227 height 26
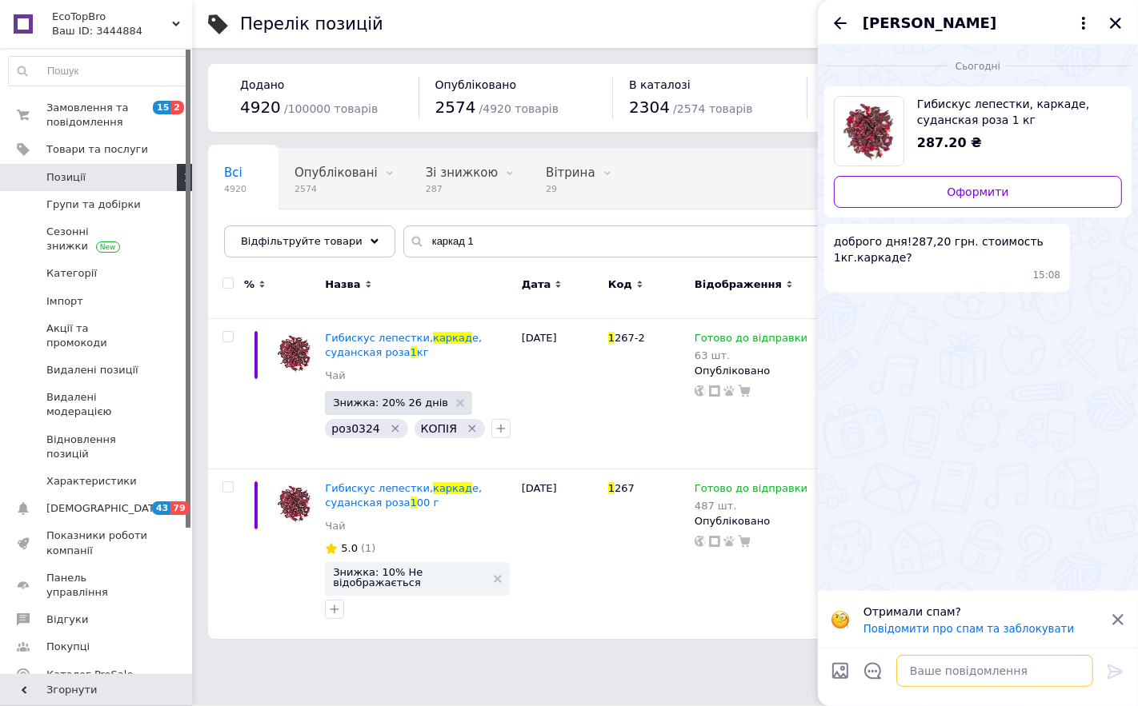
click at [977, 677] on textarea at bounding box center [994, 671] width 197 height 32
type textarea "Доброго дня, так"
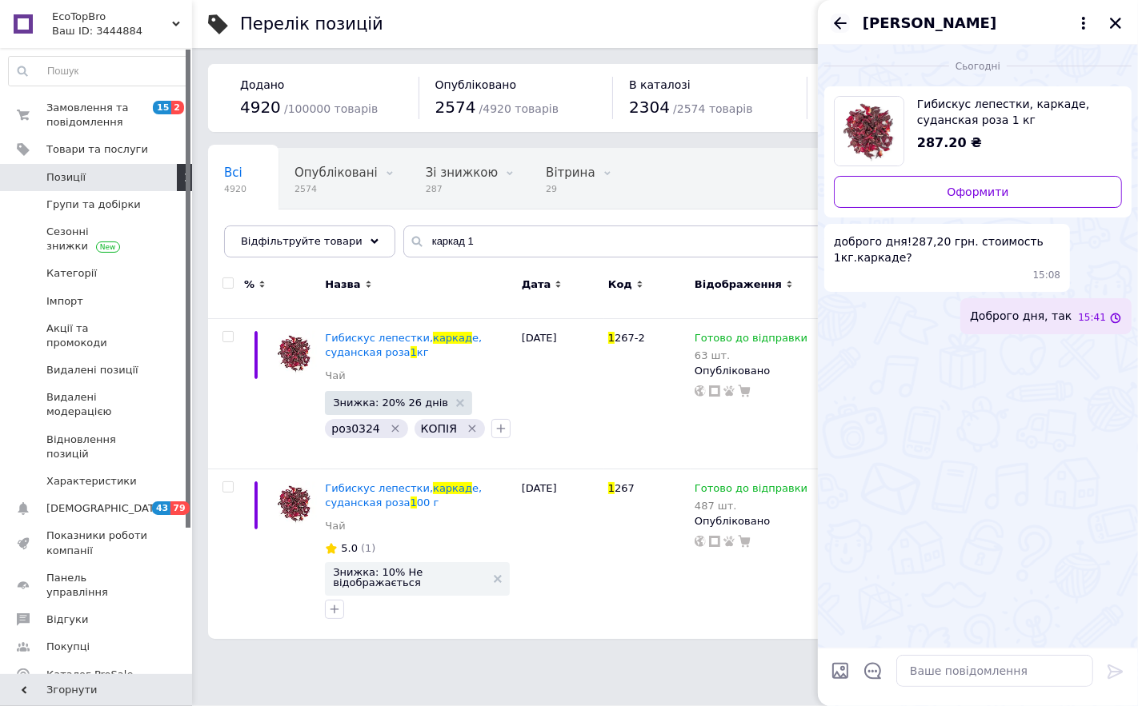
click at [834, 21] on icon "Назад" at bounding box center [839, 23] width 19 height 19
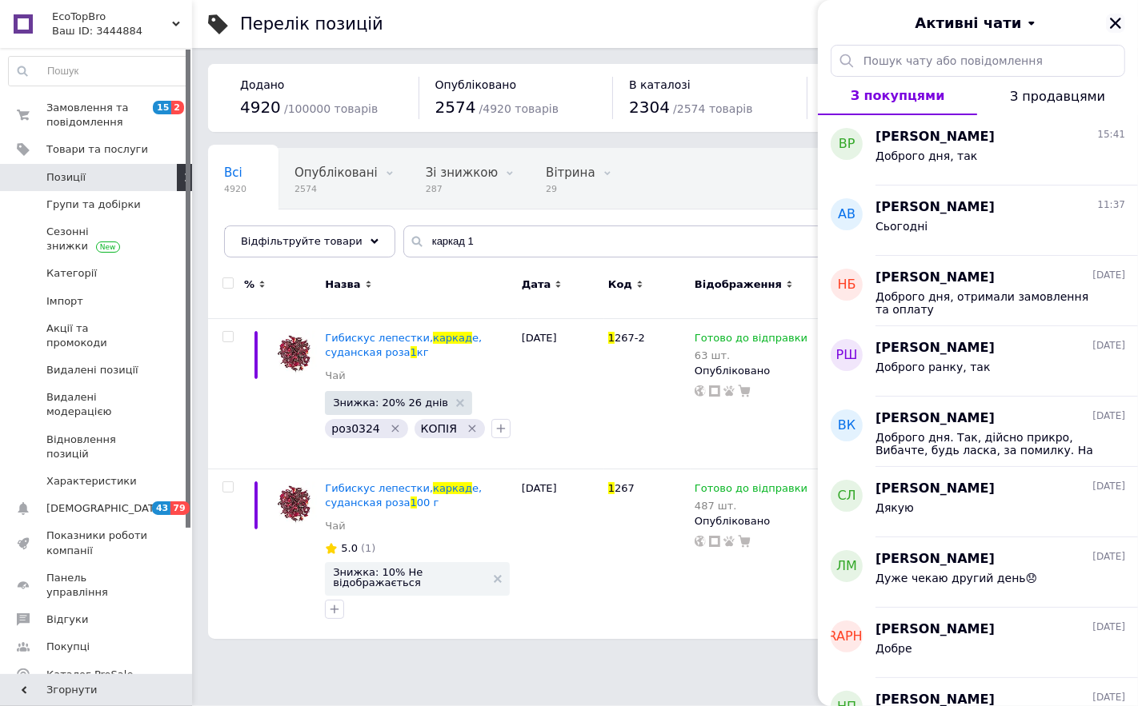
click at [1115, 18] on icon "Закрити" at bounding box center [1115, 23] width 14 height 14
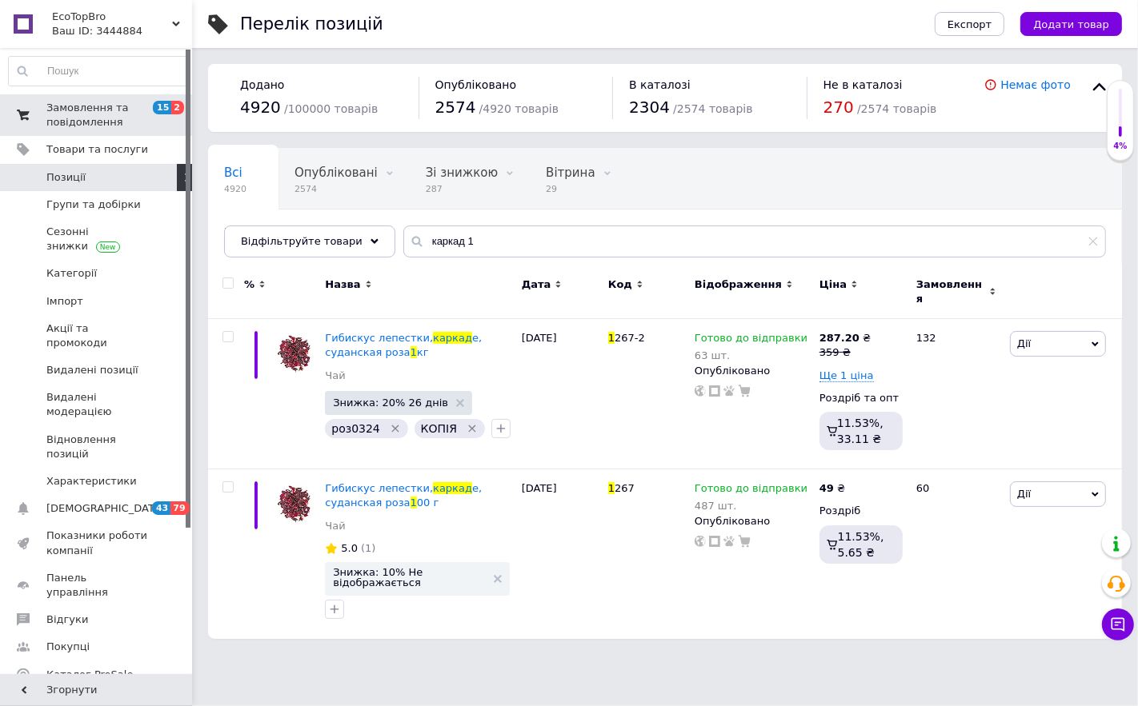
click at [89, 123] on span "Замовлення та повідомлення" at bounding box center [97, 115] width 102 height 29
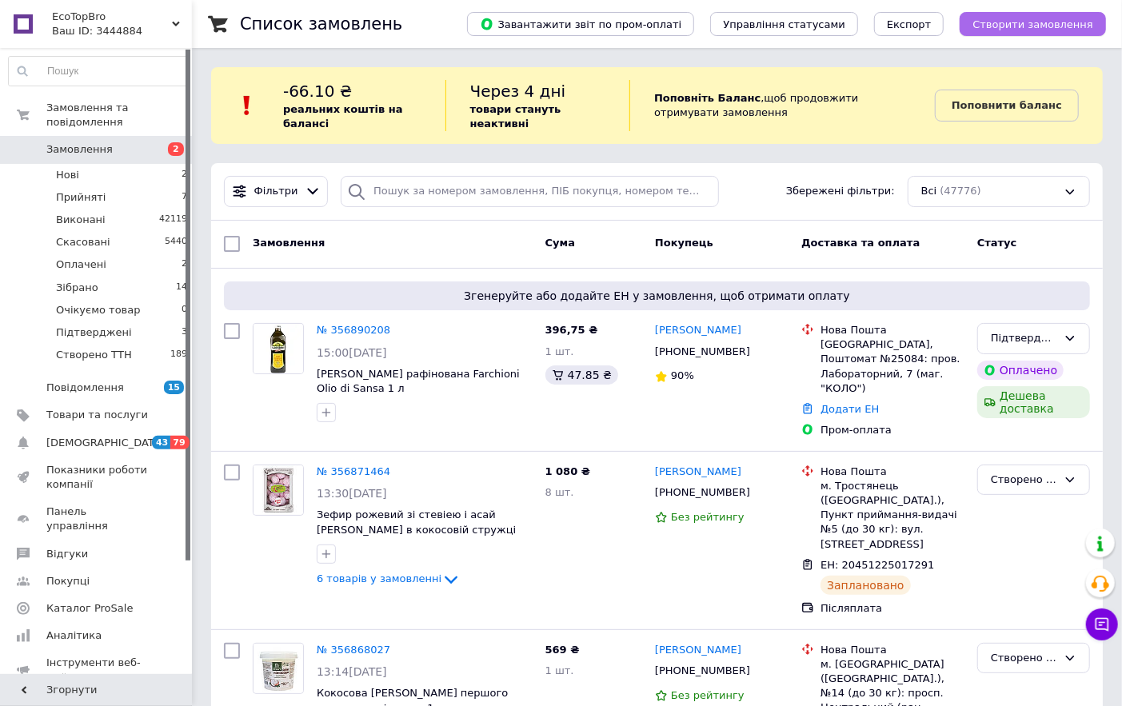
click at [998, 22] on span "Створити замовлення" at bounding box center [1033, 24] width 121 height 12
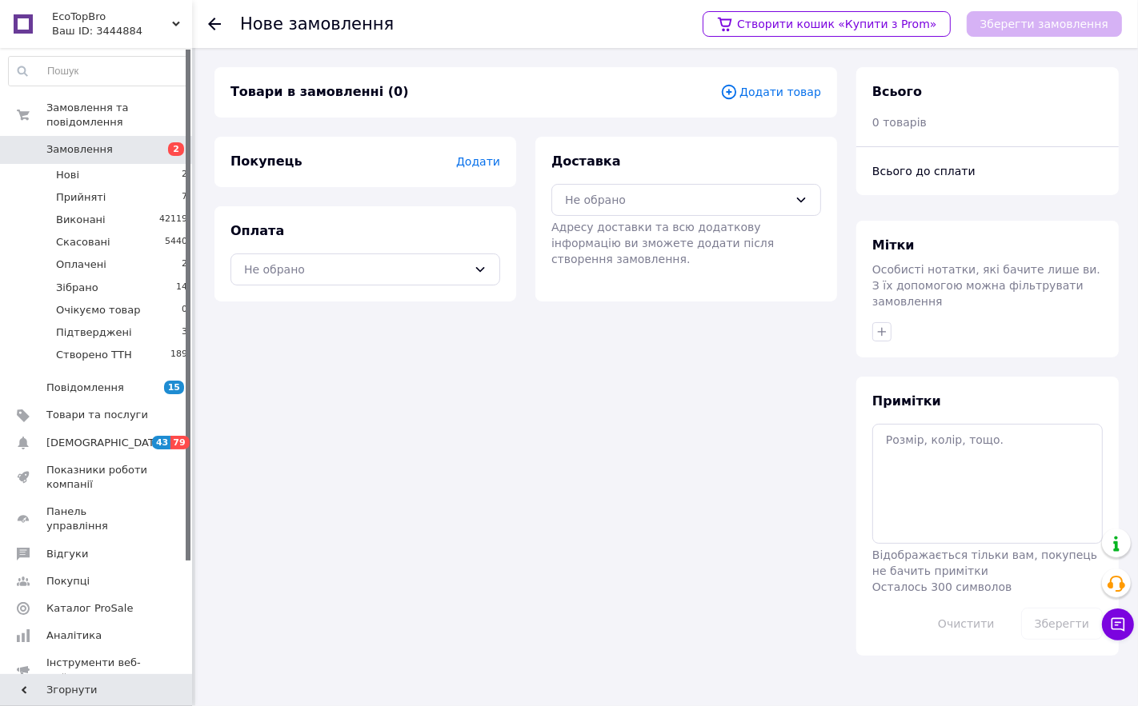
click at [789, 92] on span "Додати товар" at bounding box center [770, 92] width 101 height 18
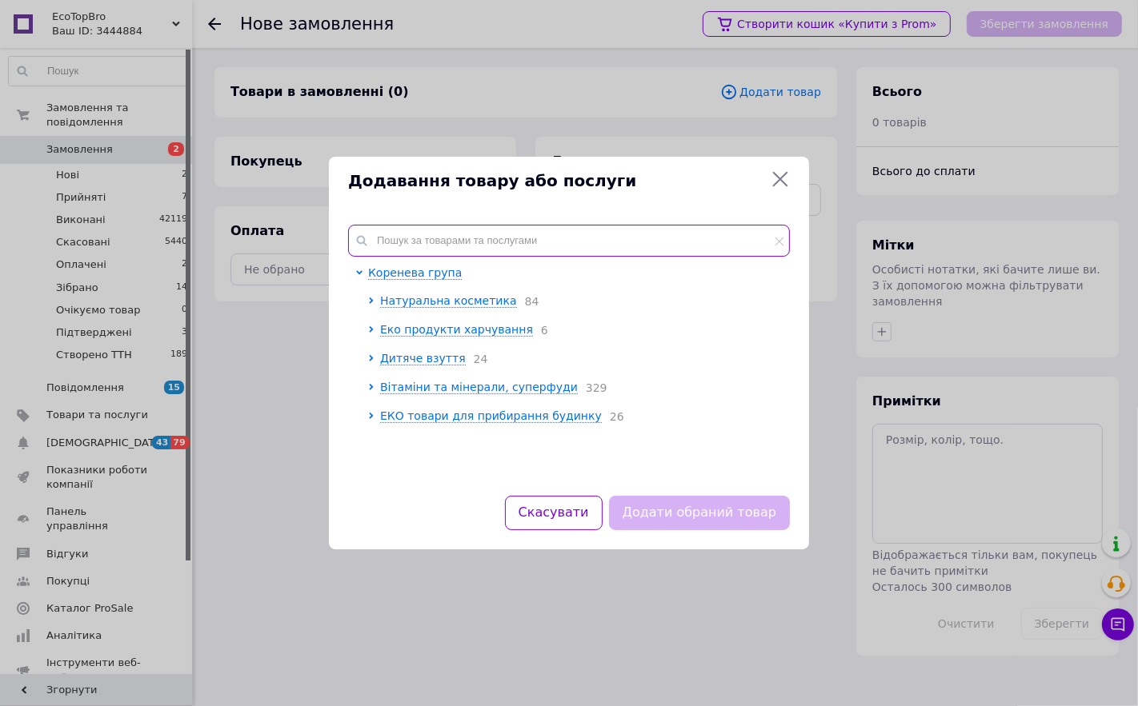
click at [497, 240] on input "text" at bounding box center [569, 241] width 442 height 32
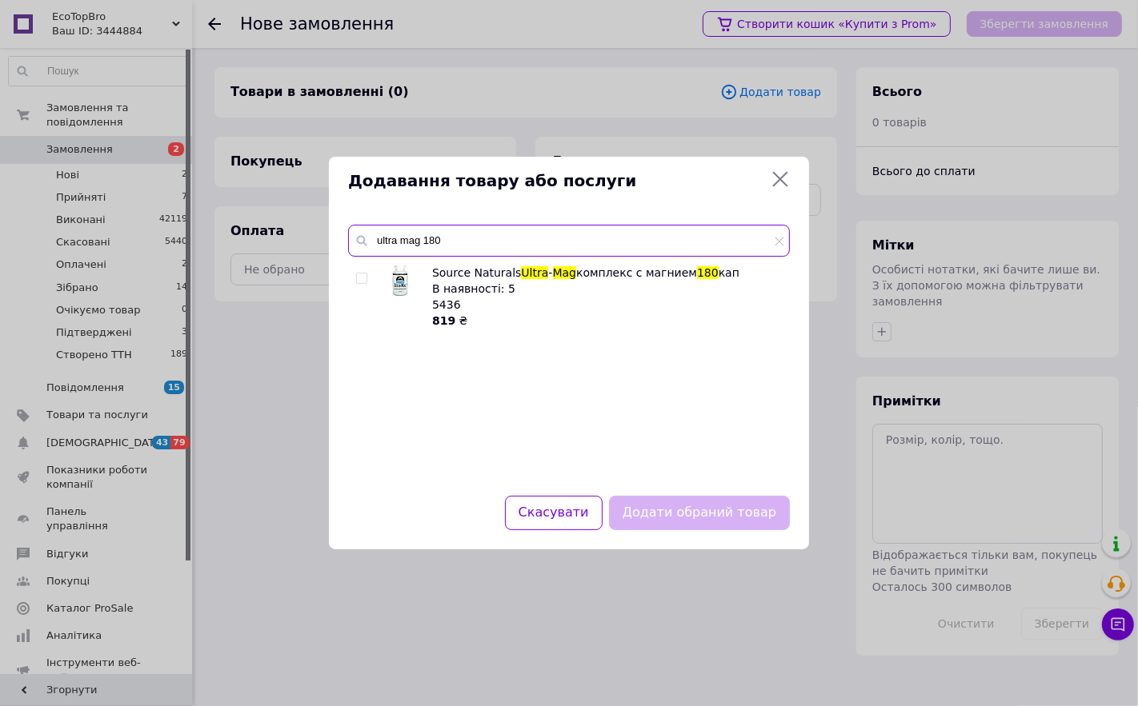
type input "ultra mag 180"
drag, startPoint x: 459, startPoint y: 237, endPoint x: 320, endPoint y: 244, distance: 139.4
click at [320, 244] on div "Додавання товару або послуги ultra mag 180 Source Naturals Ultra - Mag комплекс…" at bounding box center [569, 353] width 1138 height 706
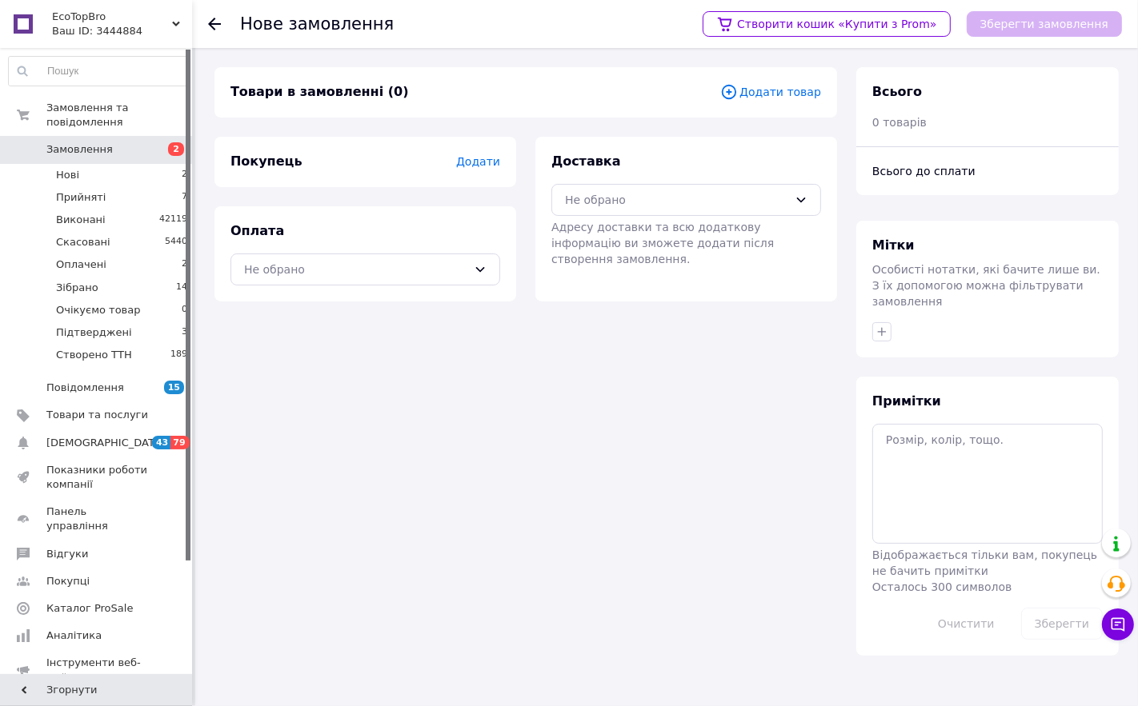
click at [478, 157] on span "Додати" at bounding box center [478, 161] width 44 height 13
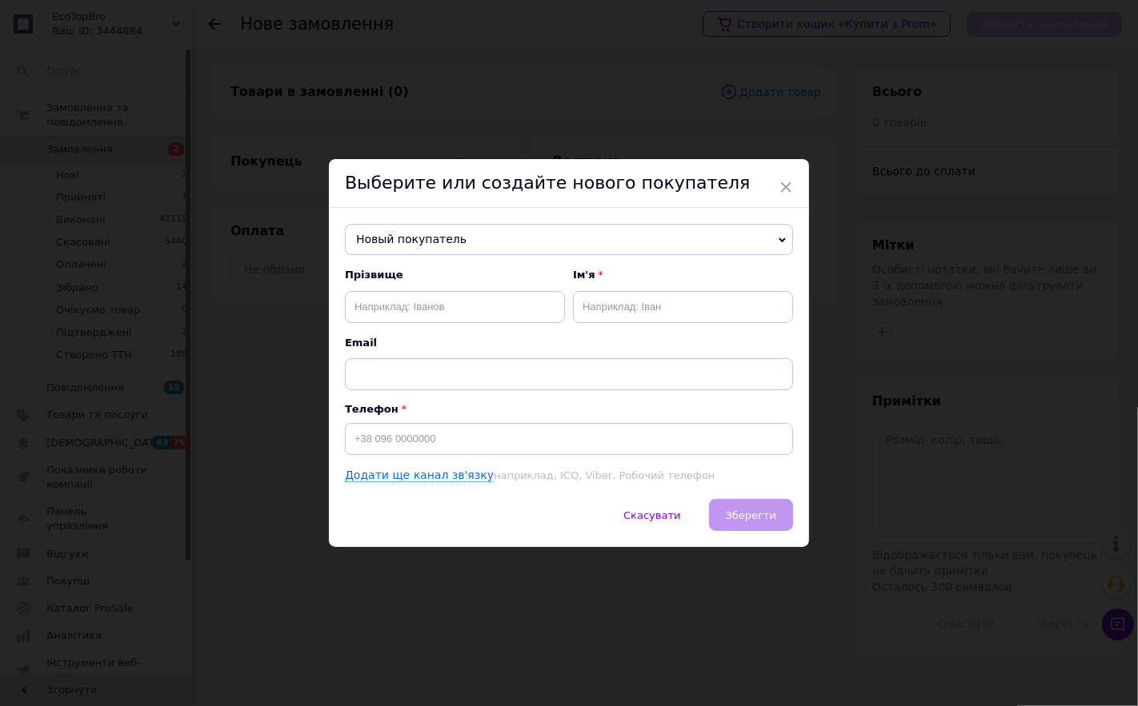
click at [381, 240] on span "Новый покупатель" at bounding box center [569, 240] width 448 height 32
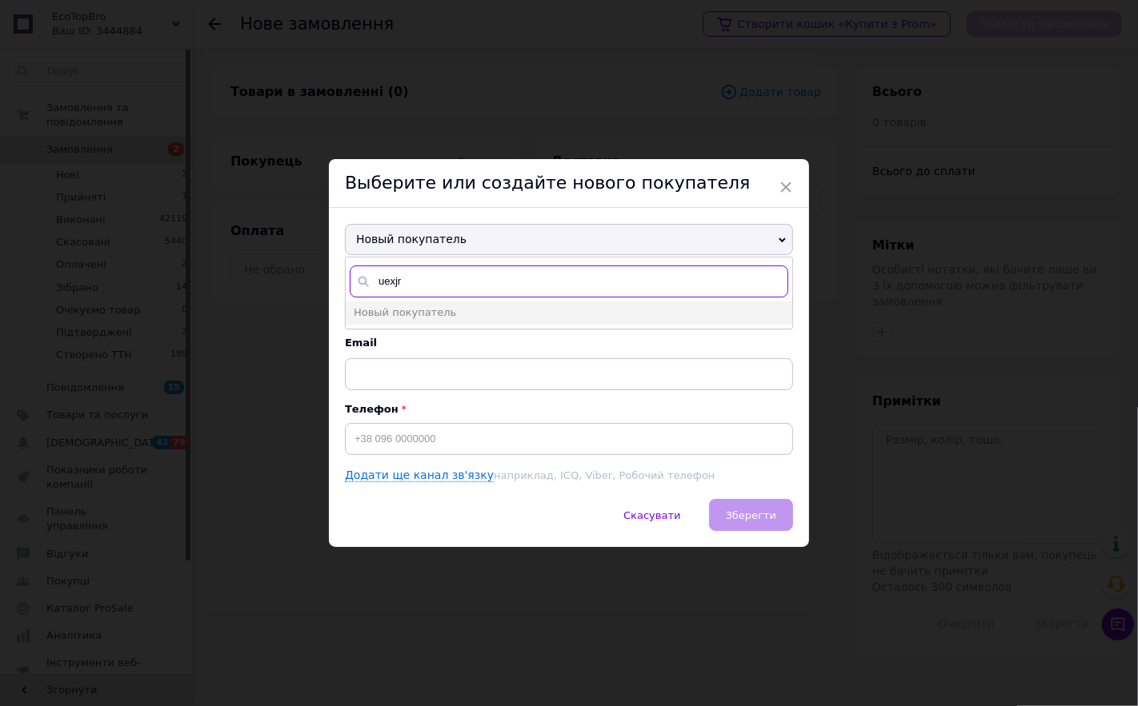
click at [340, 300] on div "Новый покупатель uexjr Новый покупатель Прізвище Ім'я Email Телефон Додати ще к…" at bounding box center [569, 354] width 480 height 292
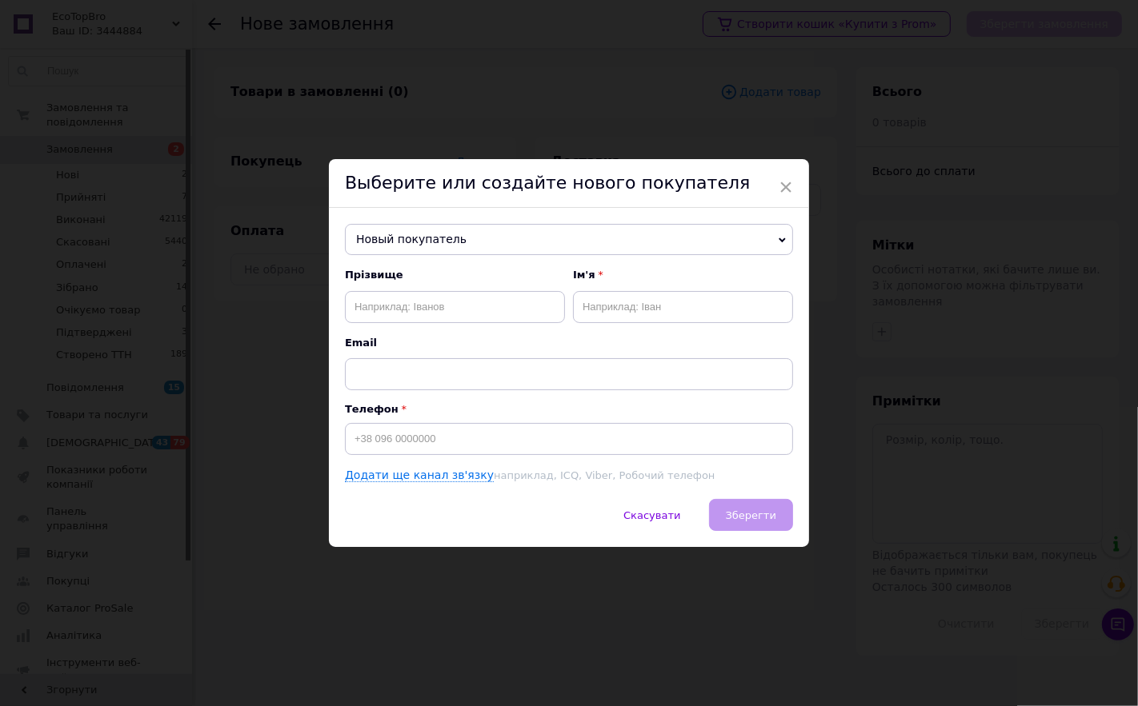
click at [384, 250] on span "Новый покупатель" at bounding box center [569, 240] width 448 height 32
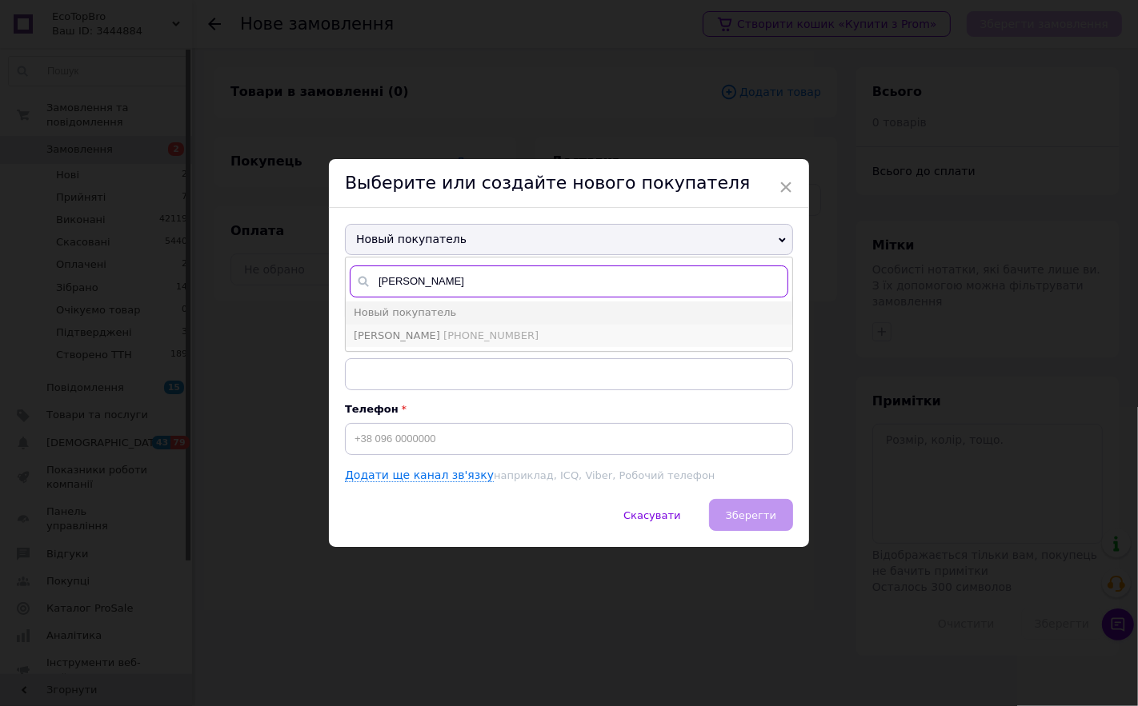
type input "[PERSON_NAME]"
click at [443, 331] on span "[PHONE_NUMBER]" at bounding box center [490, 336] width 95 height 12
type input "[PERSON_NAME]"
type input "[PHONE_NUMBER]"
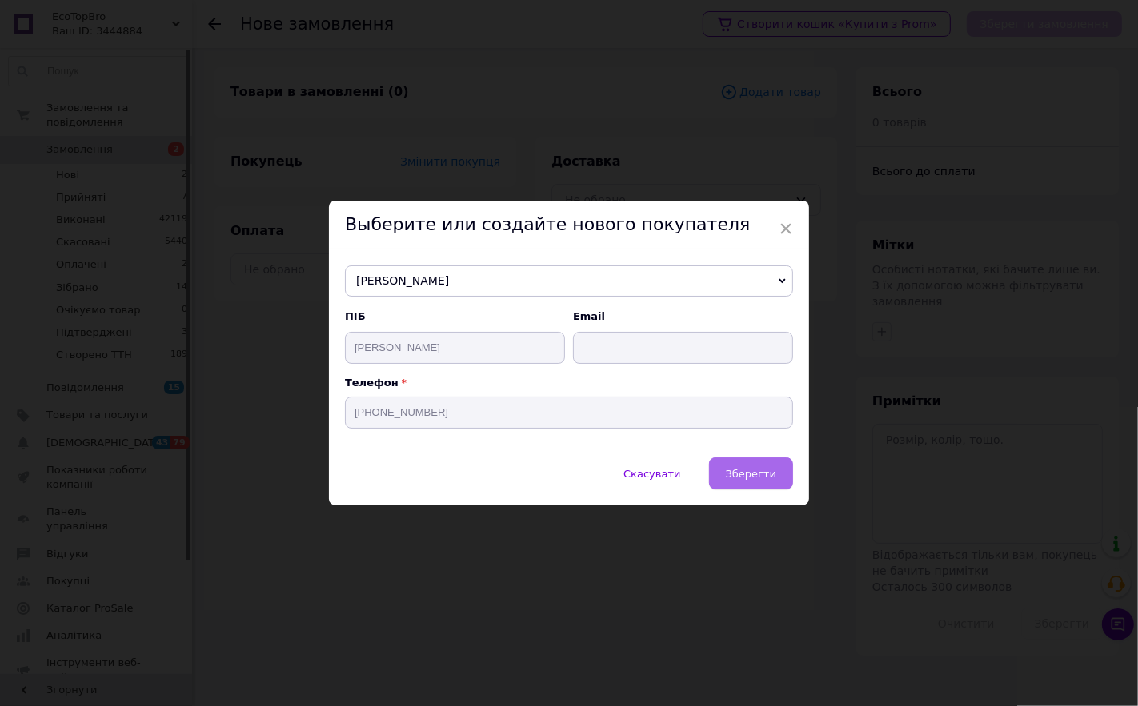
click at [730, 472] on span "Зберегти" at bounding box center [751, 474] width 50 height 12
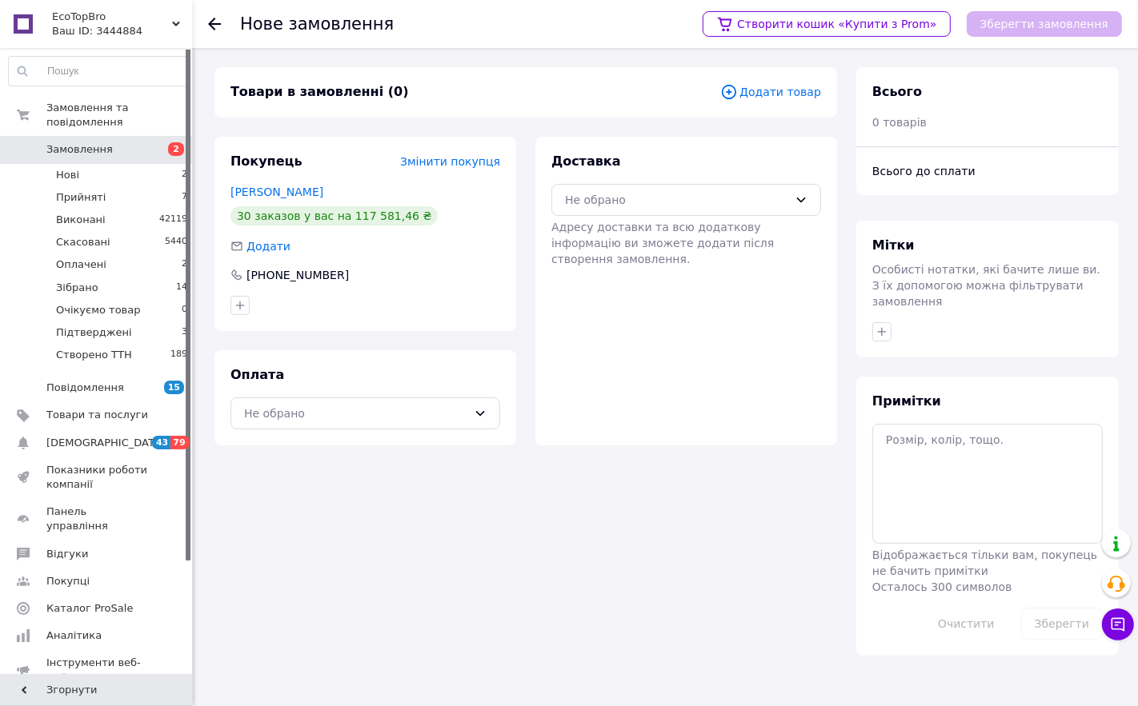
click at [267, 198] on div "[PERSON_NAME]" at bounding box center [365, 192] width 270 height 16
click at [274, 190] on link "[PERSON_NAME]" at bounding box center [276, 192] width 93 height 13
click at [774, 92] on span "Додати товар" at bounding box center [770, 92] width 101 height 18
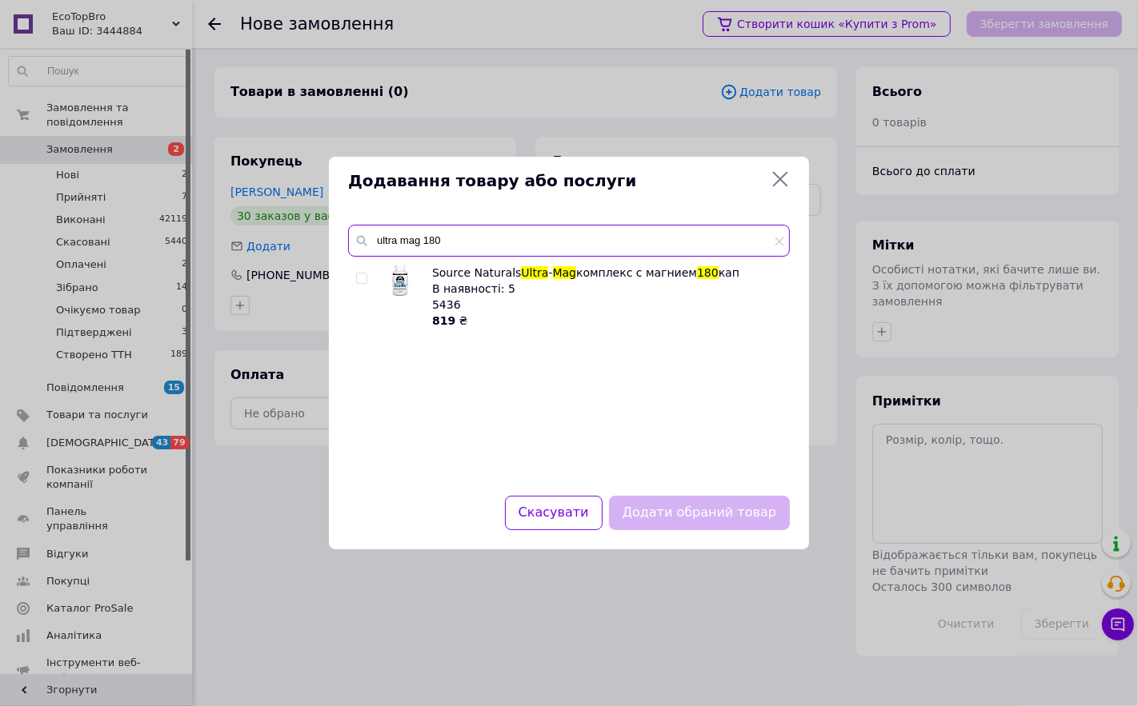
drag, startPoint x: 452, startPoint y: 250, endPoint x: 354, endPoint y: 257, distance: 97.8
click at [354, 257] on div "ultra mag 180 Source Naturals Ultra - Mag комплекс с магнием 180 кап В наявност…" at bounding box center [569, 351] width 442 height 252
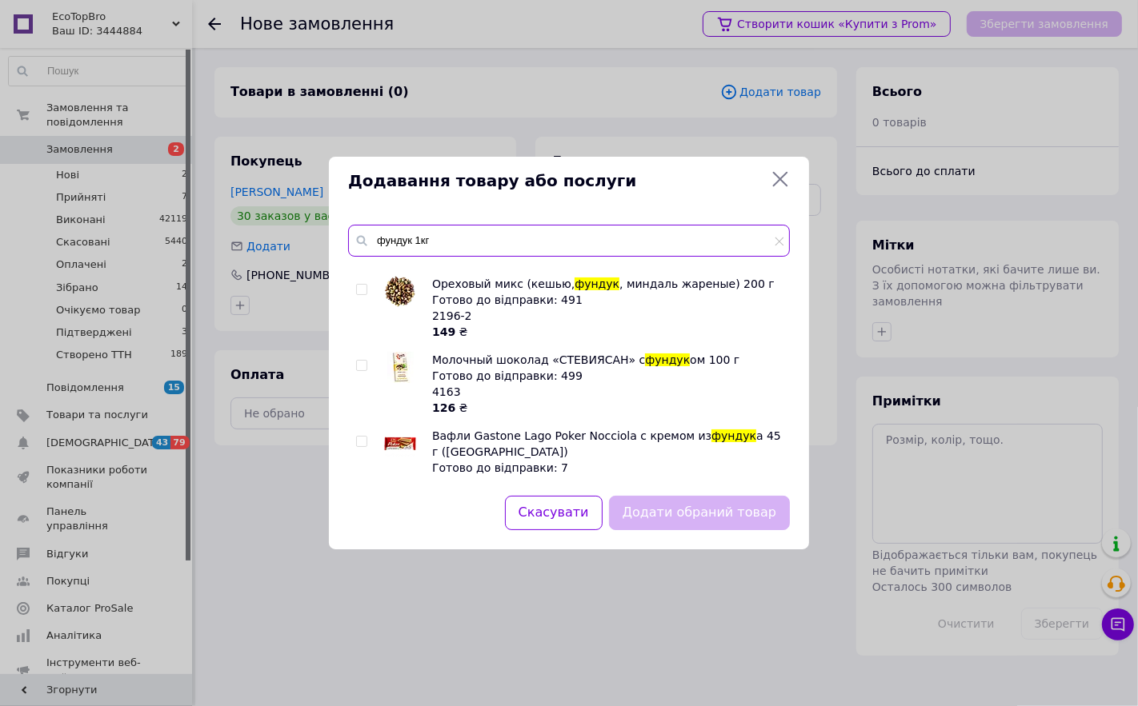
scroll to position [232, 0]
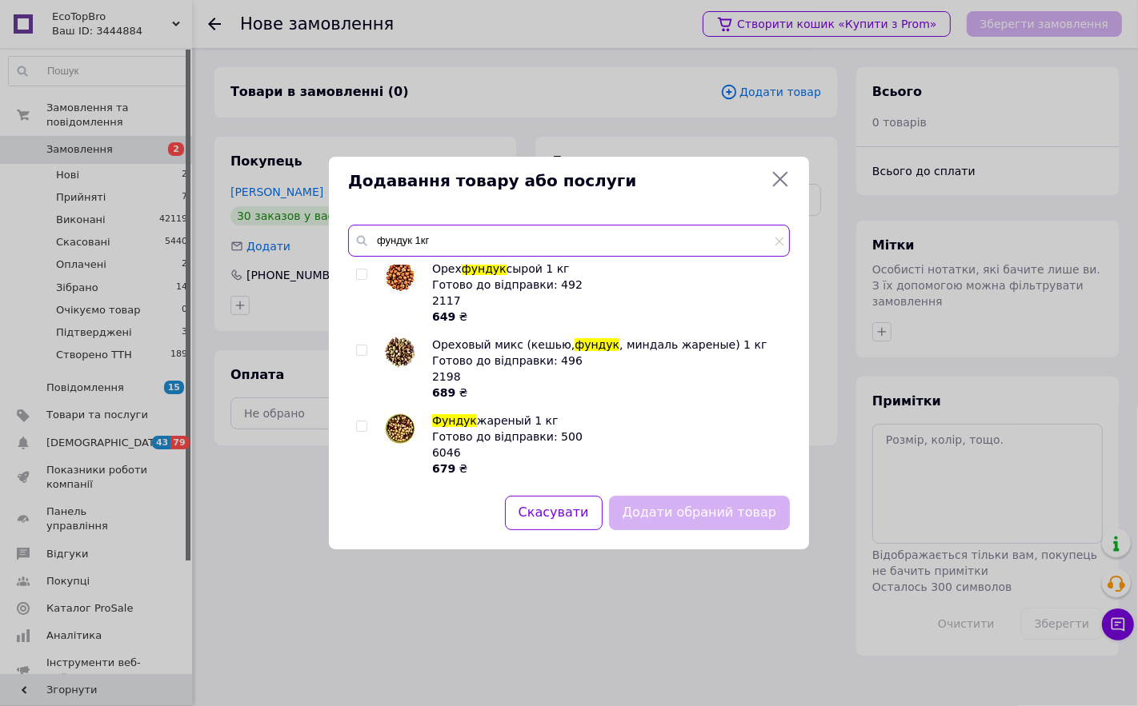
type input "фундук 1кг"
drag, startPoint x: 394, startPoint y: 277, endPoint x: 406, endPoint y: 291, distance: 19.3
click at [393, 278] on img at bounding box center [400, 277] width 32 height 32
checkbox input "true"
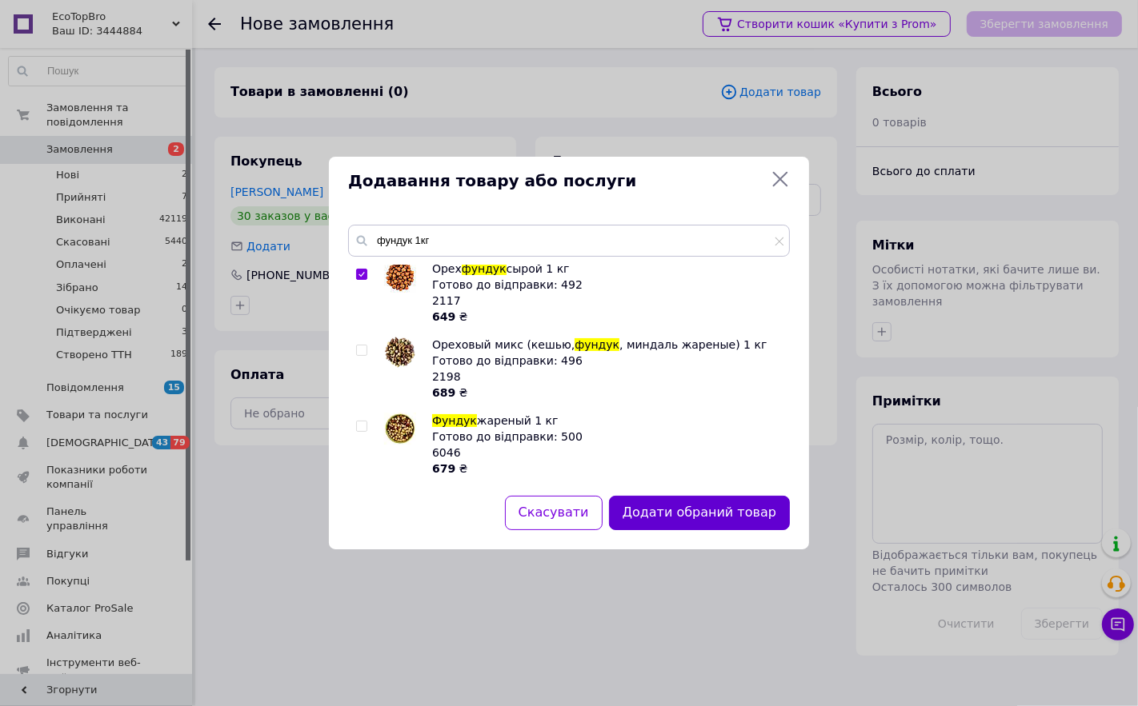
click at [682, 510] on button "Додати обраний товар" at bounding box center [699, 513] width 181 height 34
click at [682, 510] on div "Товари в замовленні (0) Додати товар Покупець Змінити покупця [PERSON_NAME] 30 …" at bounding box center [526, 361] width 642 height 589
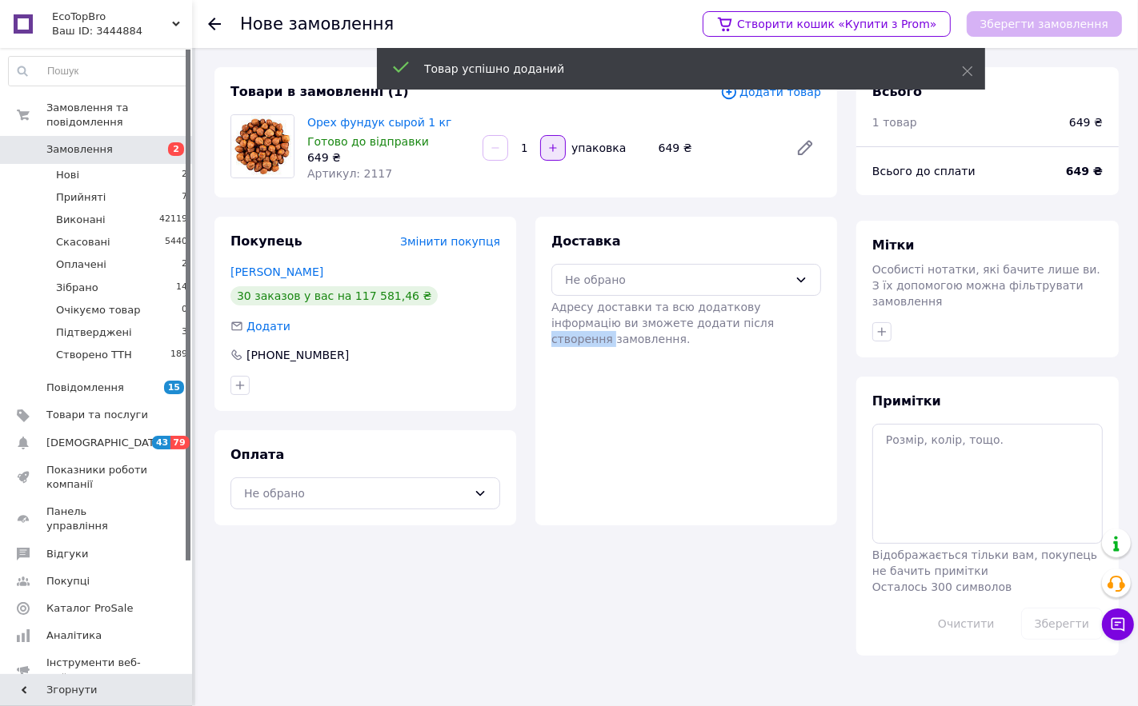
click at [560, 146] on button "button" at bounding box center [553, 148] width 26 height 26
type input "3"
click at [781, 96] on span "Додати товар" at bounding box center [770, 92] width 101 height 18
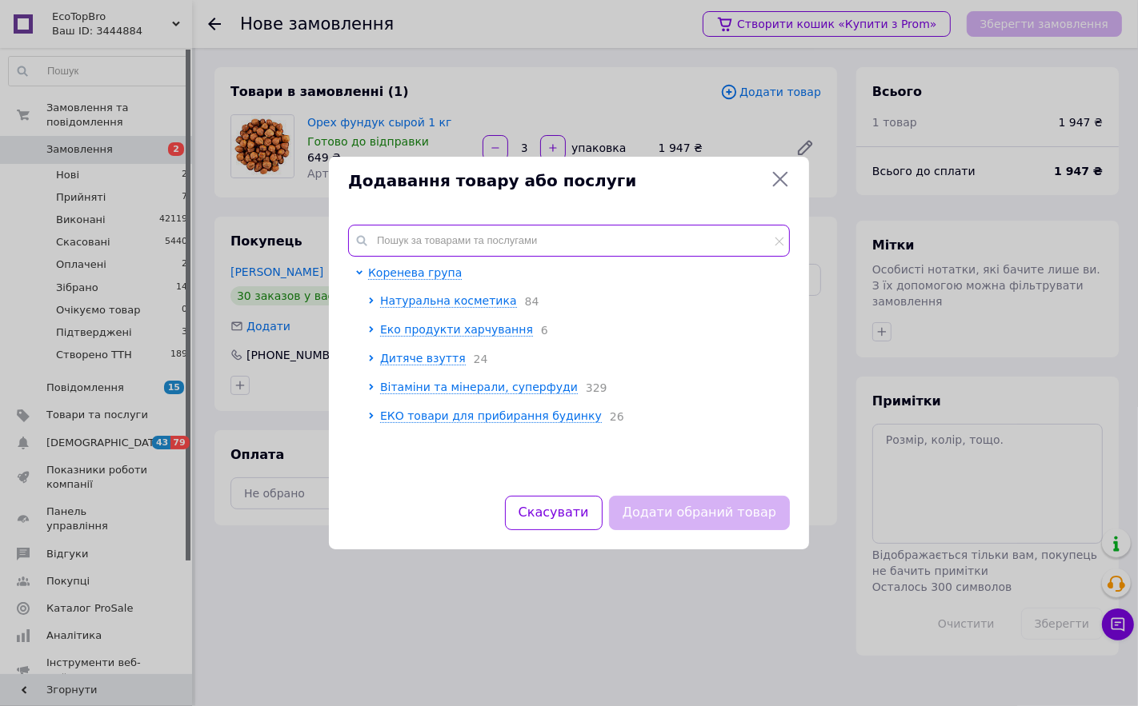
click at [454, 225] on input "text" at bounding box center [569, 241] width 442 height 32
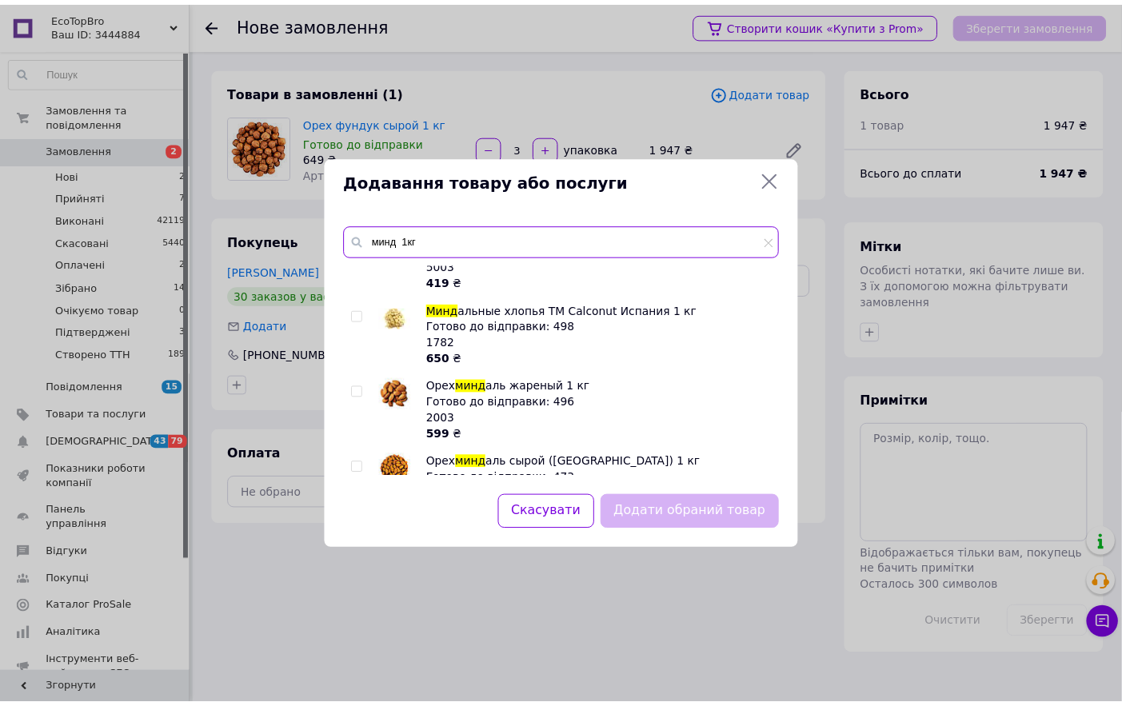
scroll to position [355, 0]
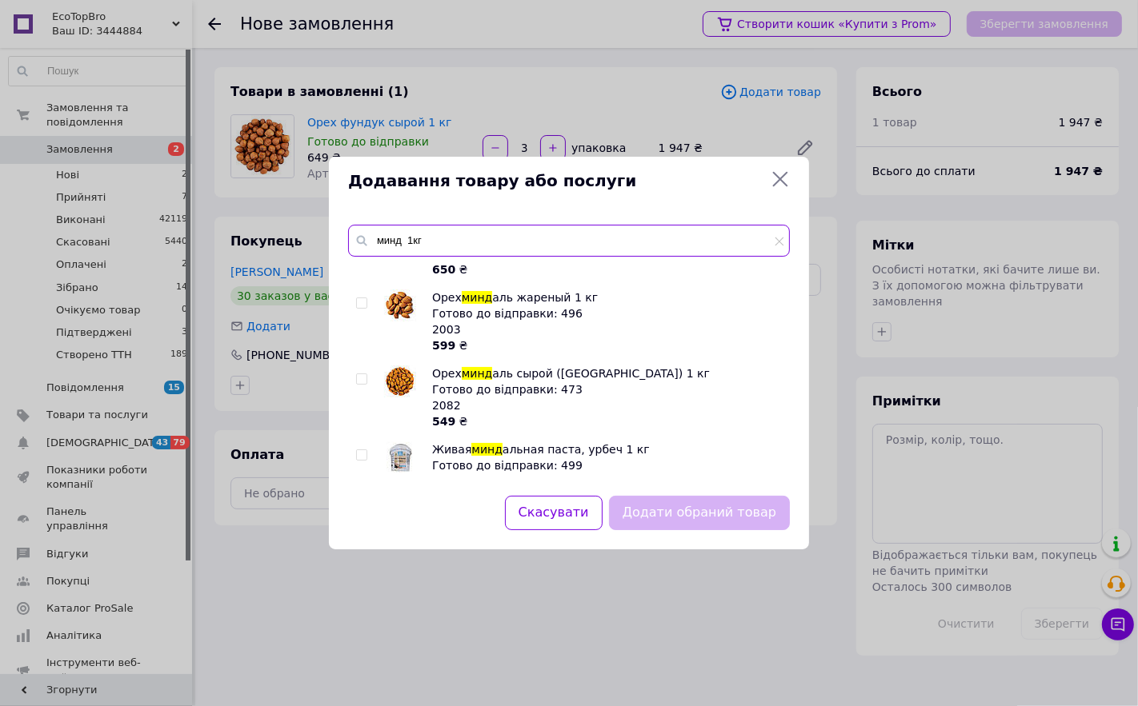
type input "минд 1кг"
click at [395, 371] on img at bounding box center [400, 382] width 32 height 32
click at [400, 388] on img at bounding box center [400, 382] width 32 height 32
checkbox input "true"
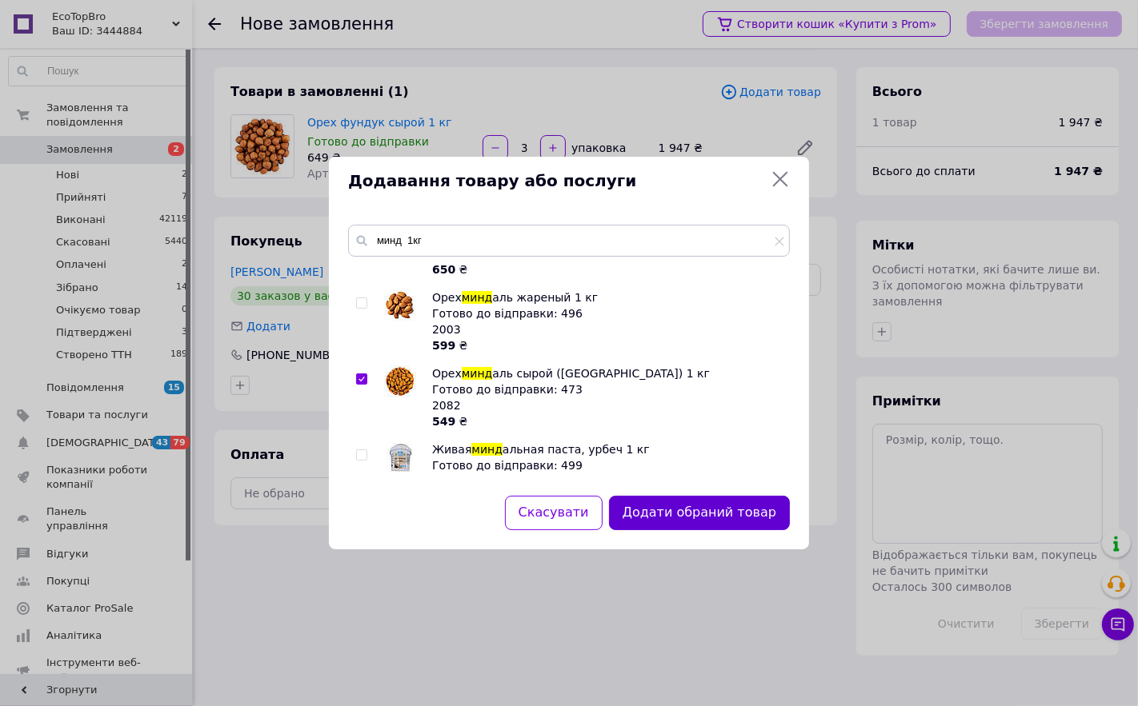
click at [696, 506] on button "Додати обраний товар" at bounding box center [699, 513] width 181 height 34
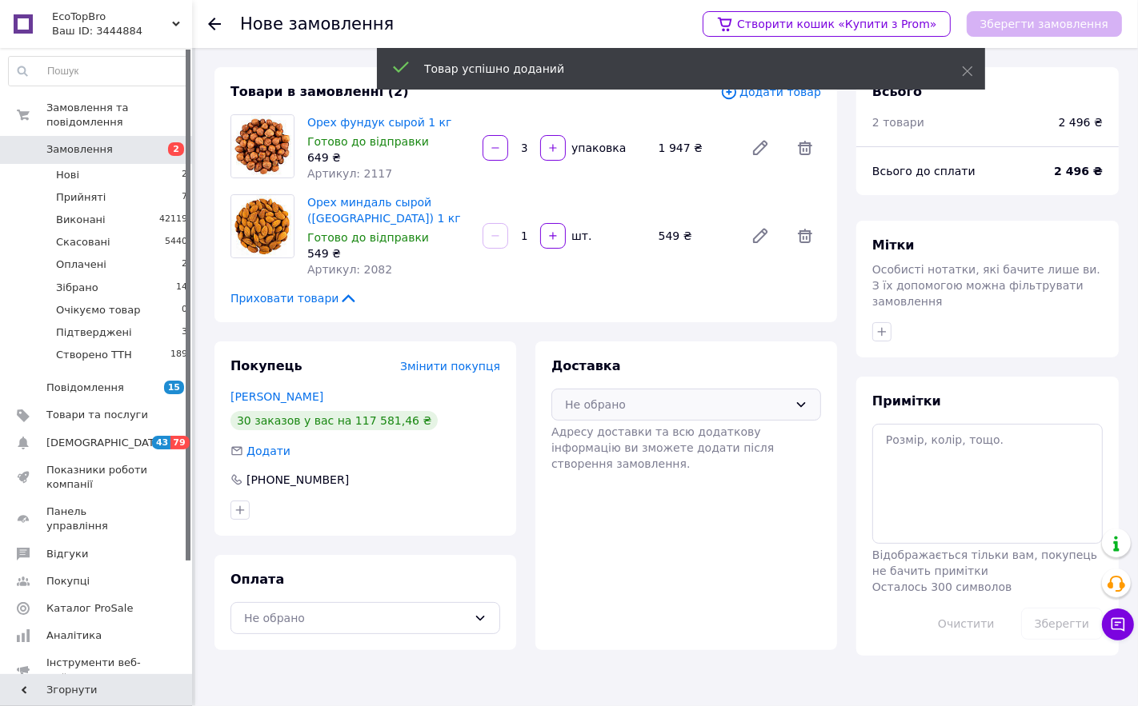
click at [774, 393] on div "Не обрано" at bounding box center [686, 405] width 270 height 32
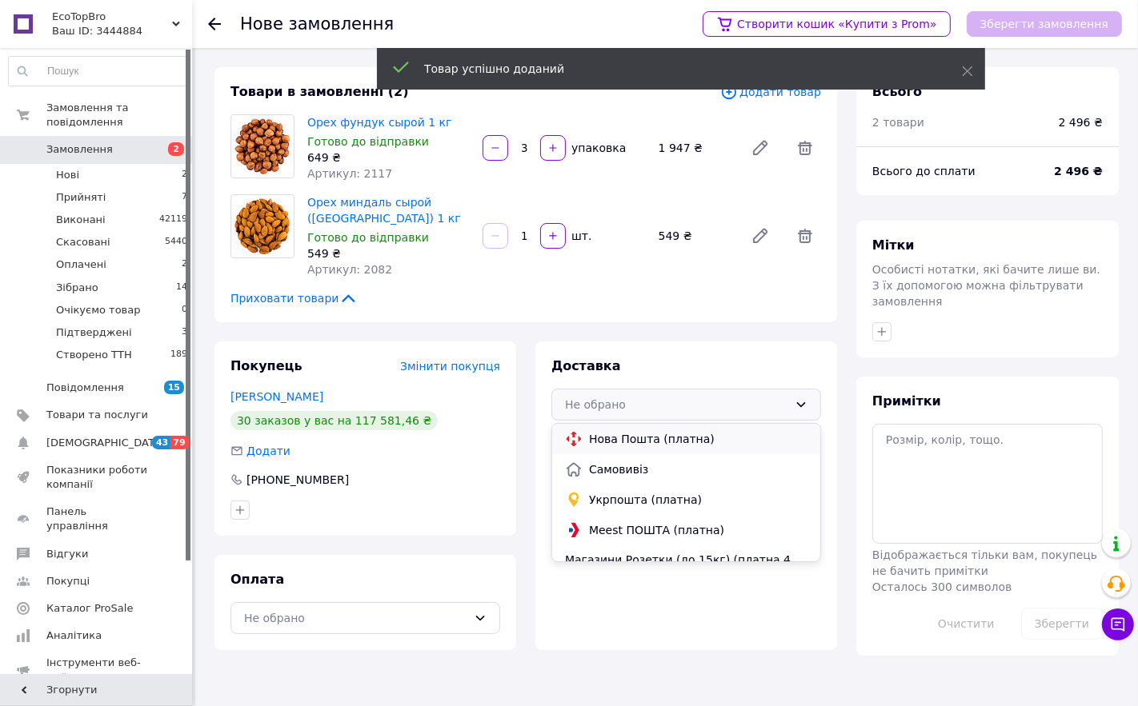
click at [622, 434] on span "Нова Пошта (платна)" at bounding box center [698, 439] width 218 height 16
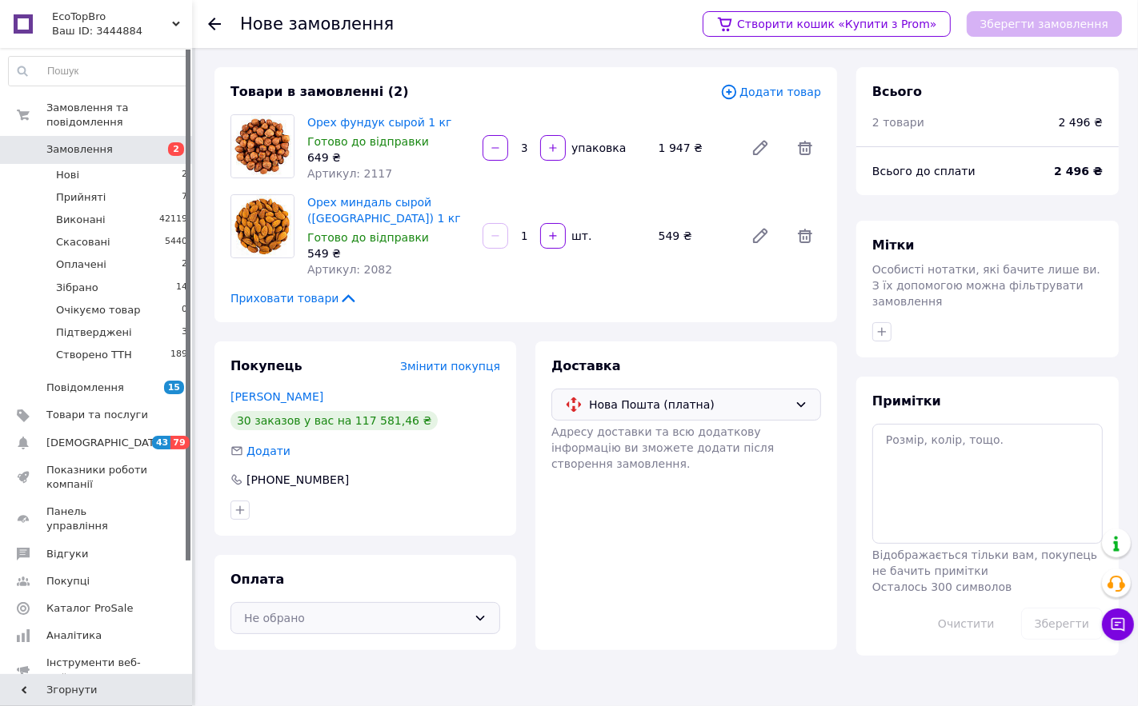
click at [434, 621] on div "Не обрано" at bounding box center [355, 619] width 223 height 18
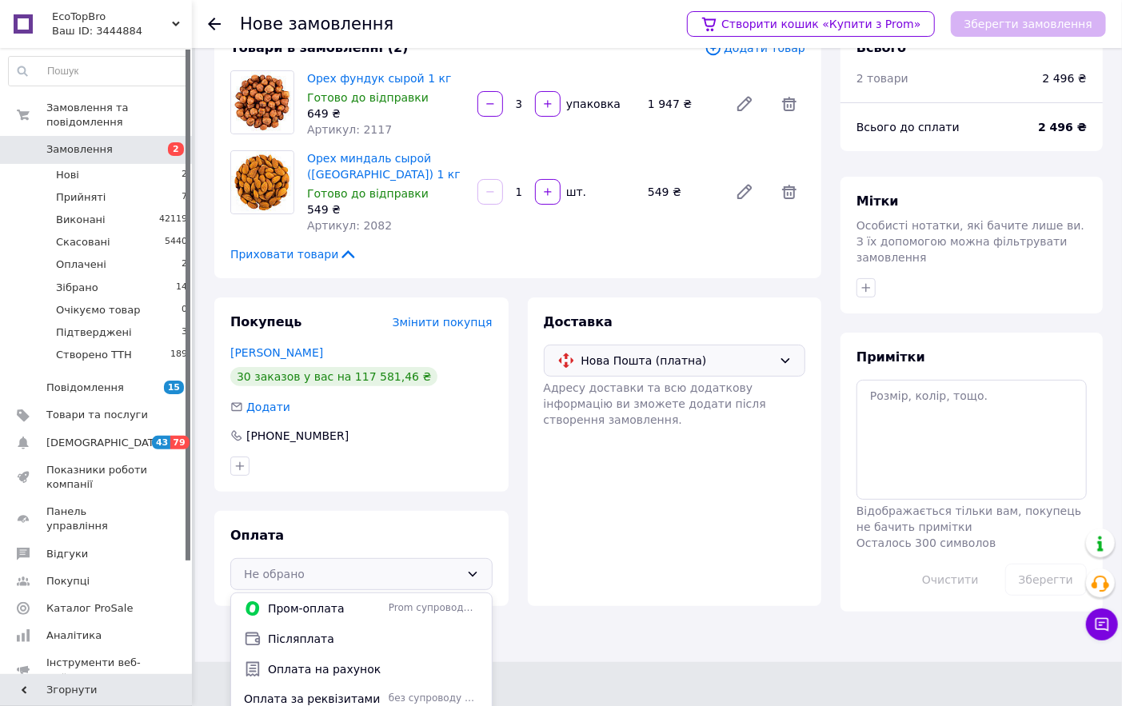
scroll to position [69, 0]
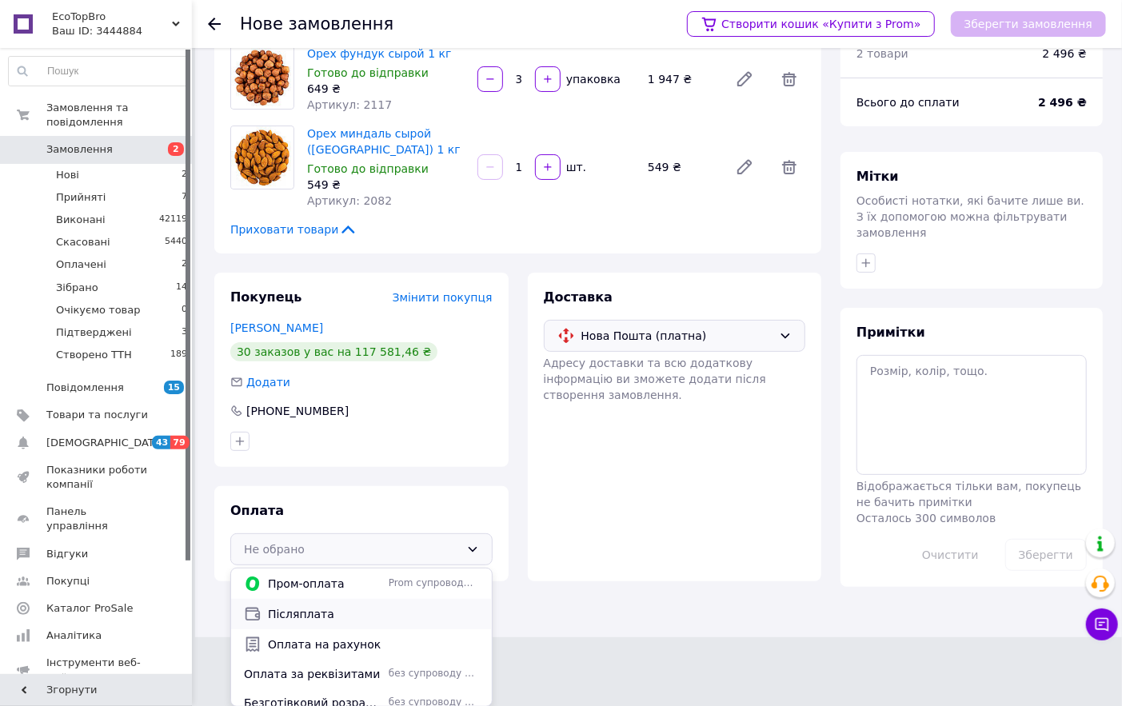
click at [301, 616] on span "Післяплата" at bounding box center [373, 614] width 211 height 16
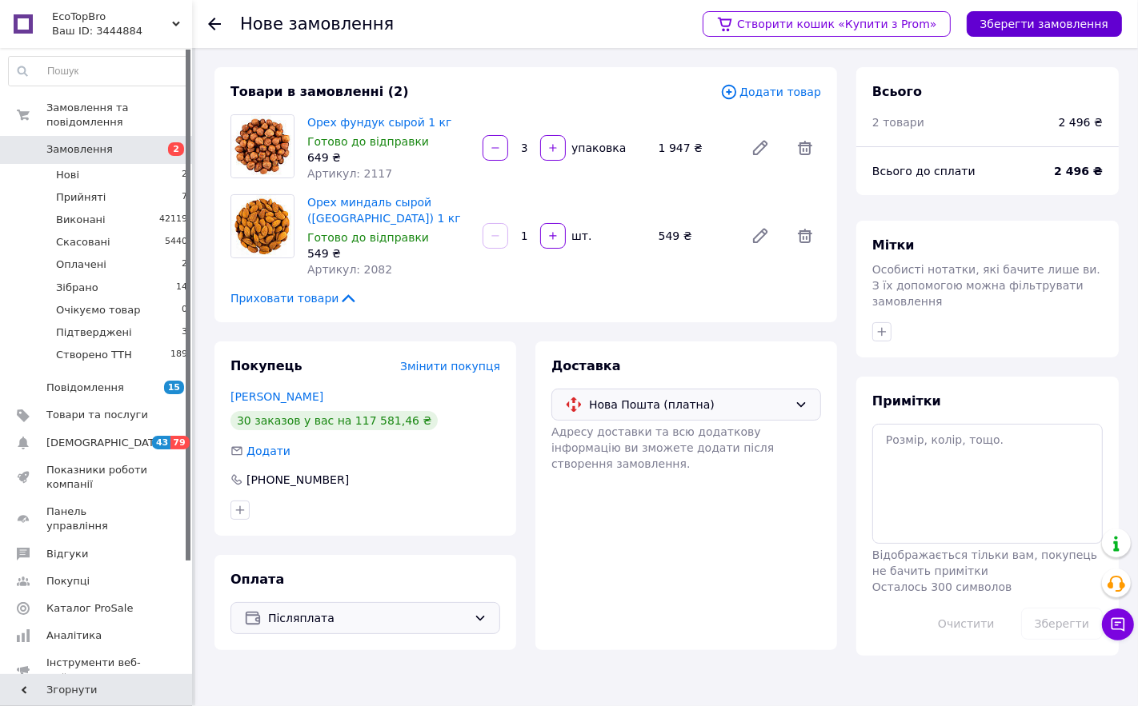
click at [1018, 18] on button "Зберегти замовлення" at bounding box center [1043, 24] width 155 height 26
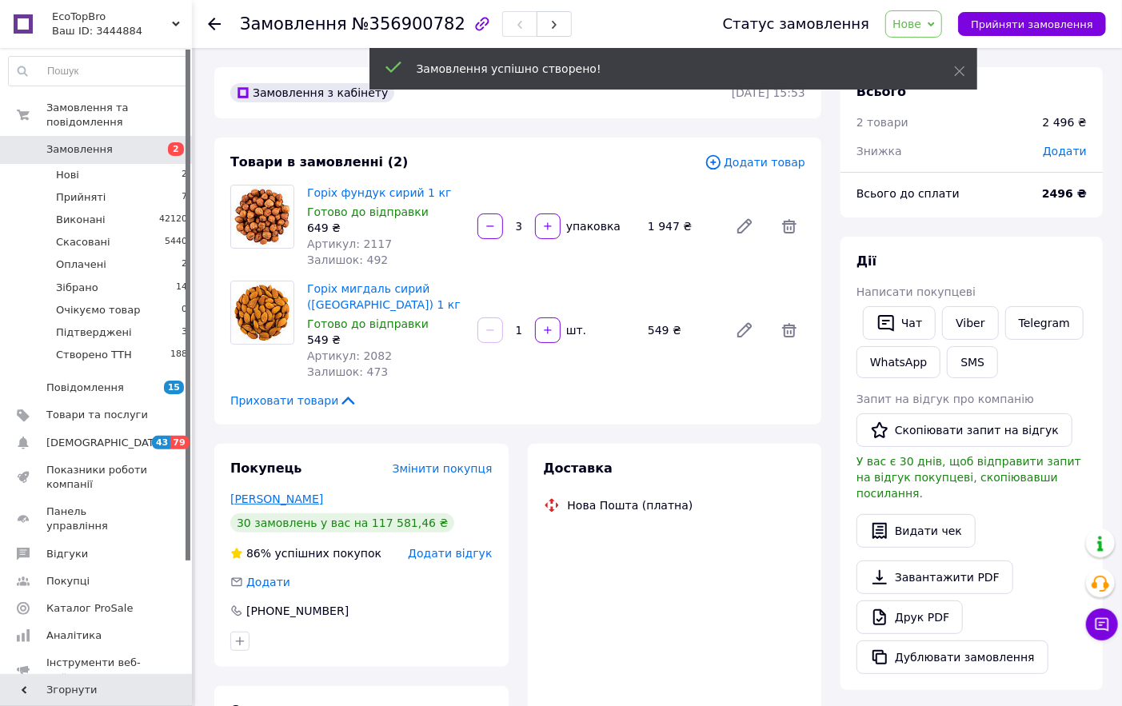
click at [266, 500] on link "[PERSON_NAME]" at bounding box center [276, 499] width 93 height 13
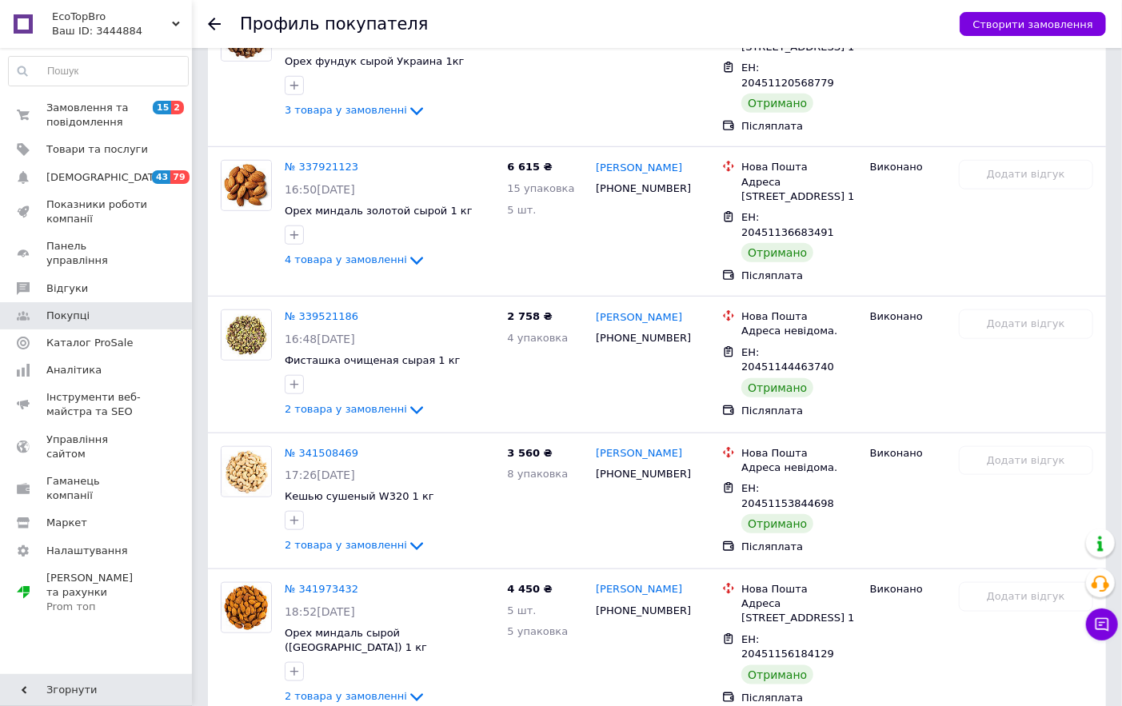
scroll to position [710, 0]
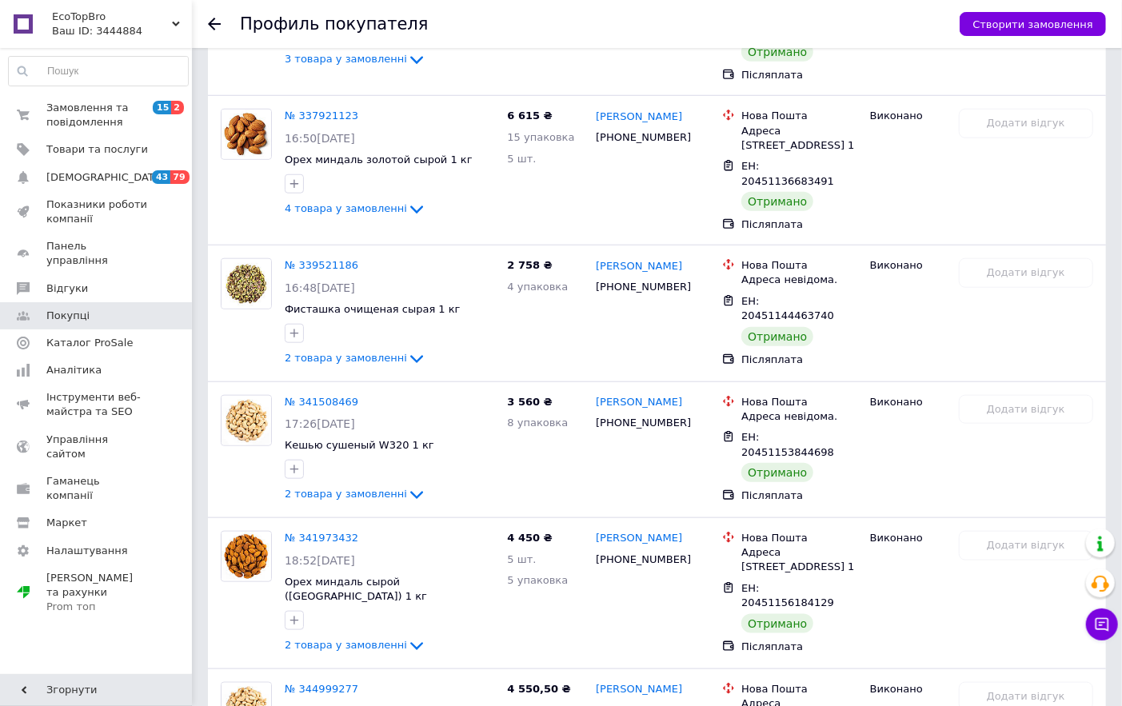
click at [213, 24] on use at bounding box center [214, 24] width 13 height 13
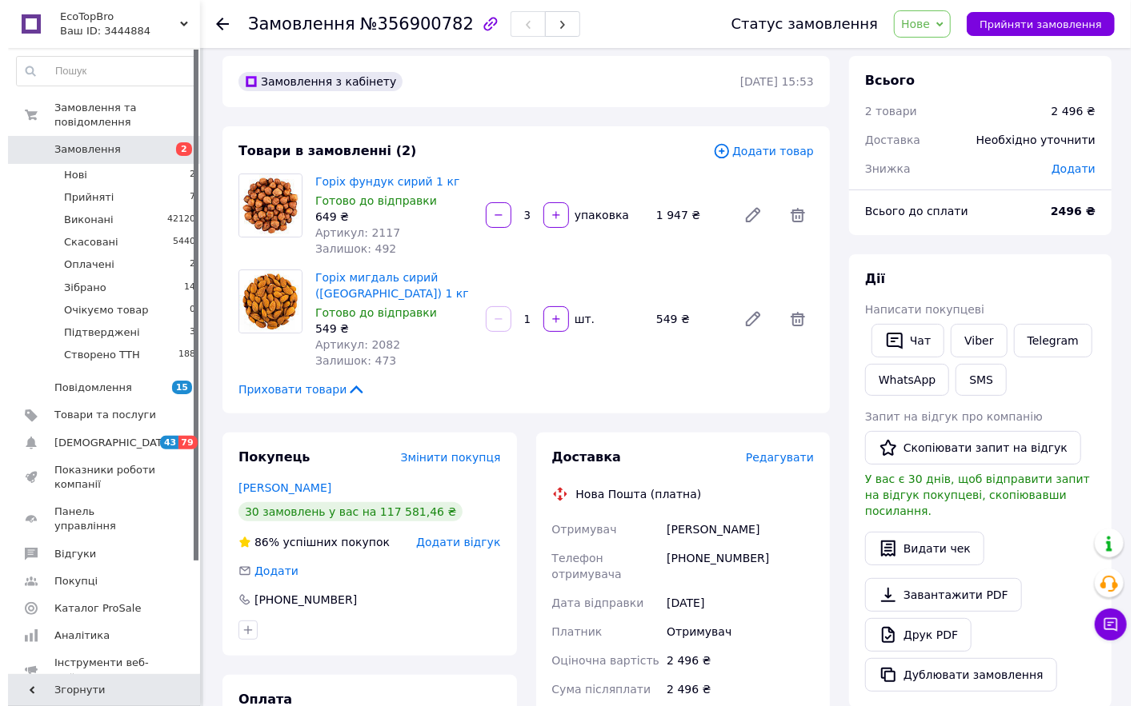
scroll to position [178, 0]
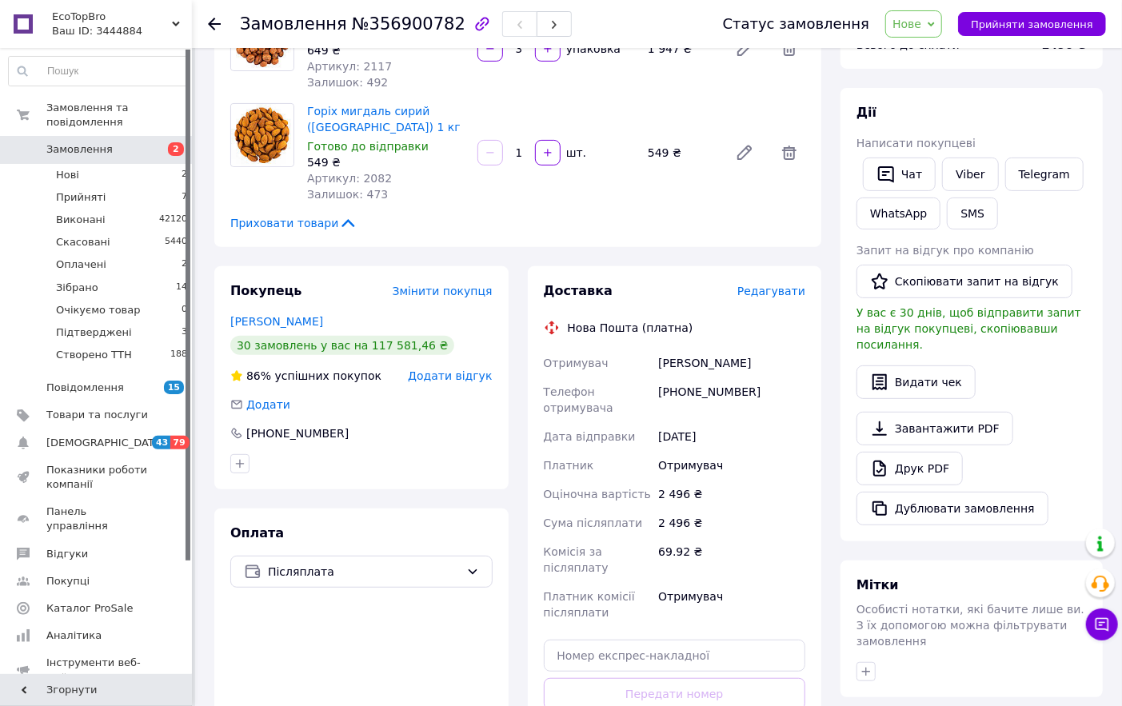
click at [776, 293] on span "Редагувати" at bounding box center [772, 291] width 68 height 13
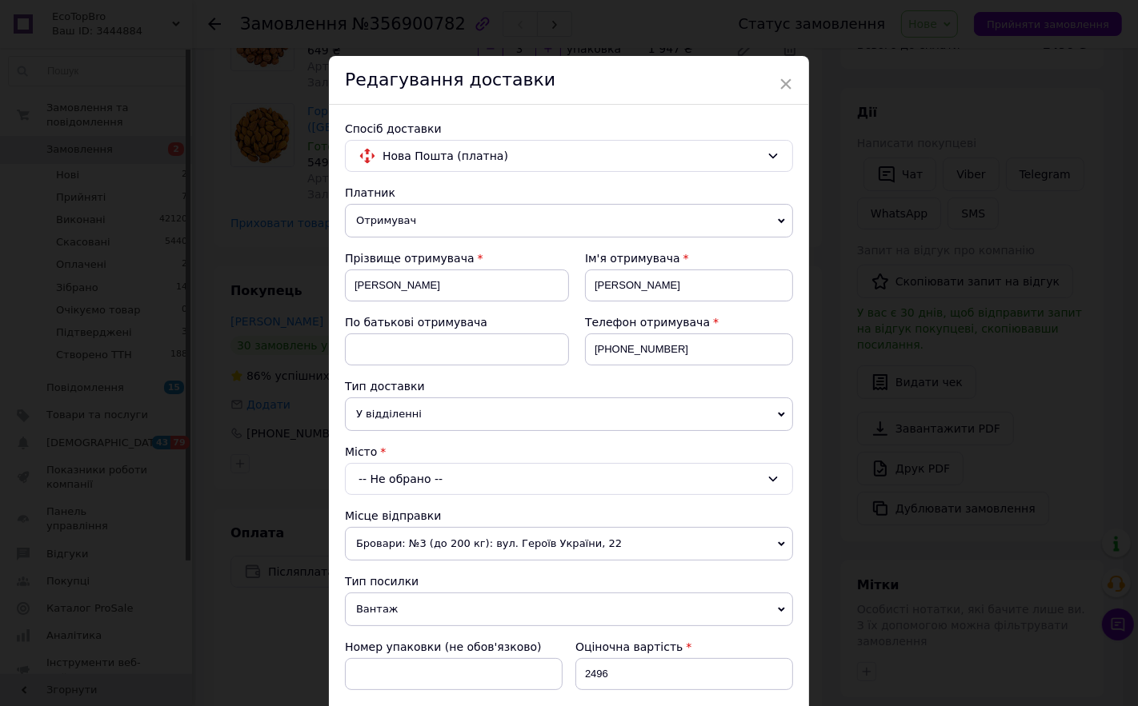
click at [394, 478] on div "-- Не обрано --" at bounding box center [569, 479] width 448 height 32
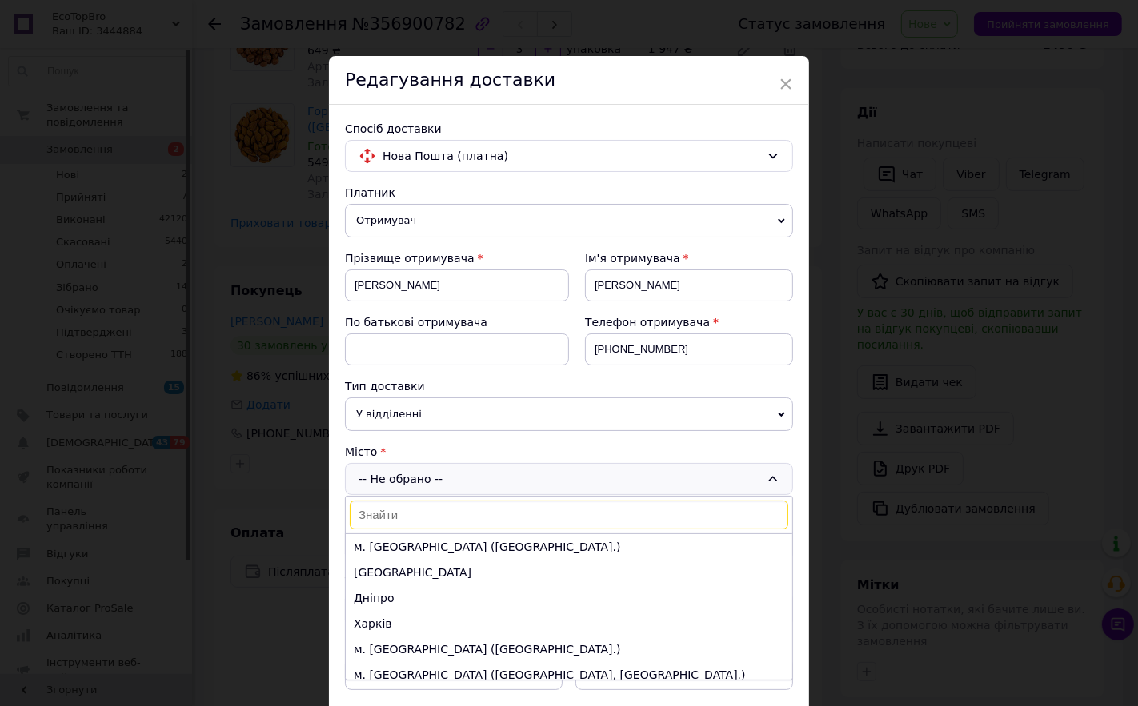
click at [390, 412] on span "У відділенні" at bounding box center [569, 415] width 448 height 34
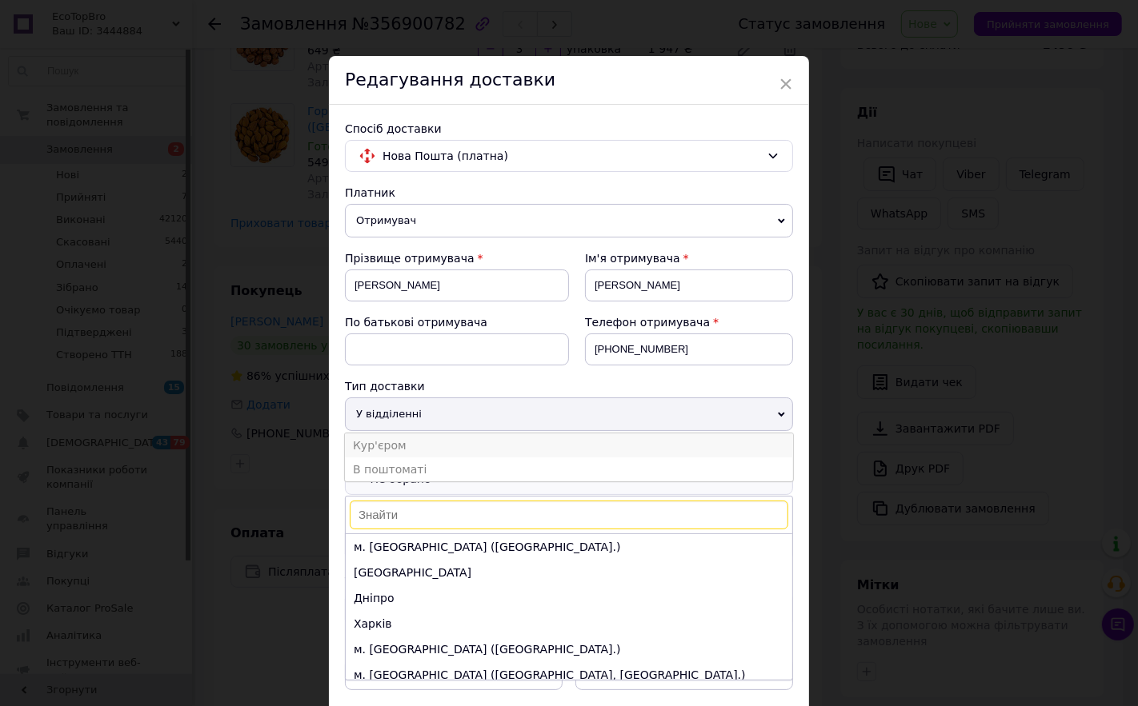
click at [395, 450] on li "Кур'єром" at bounding box center [569, 446] width 448 height 24
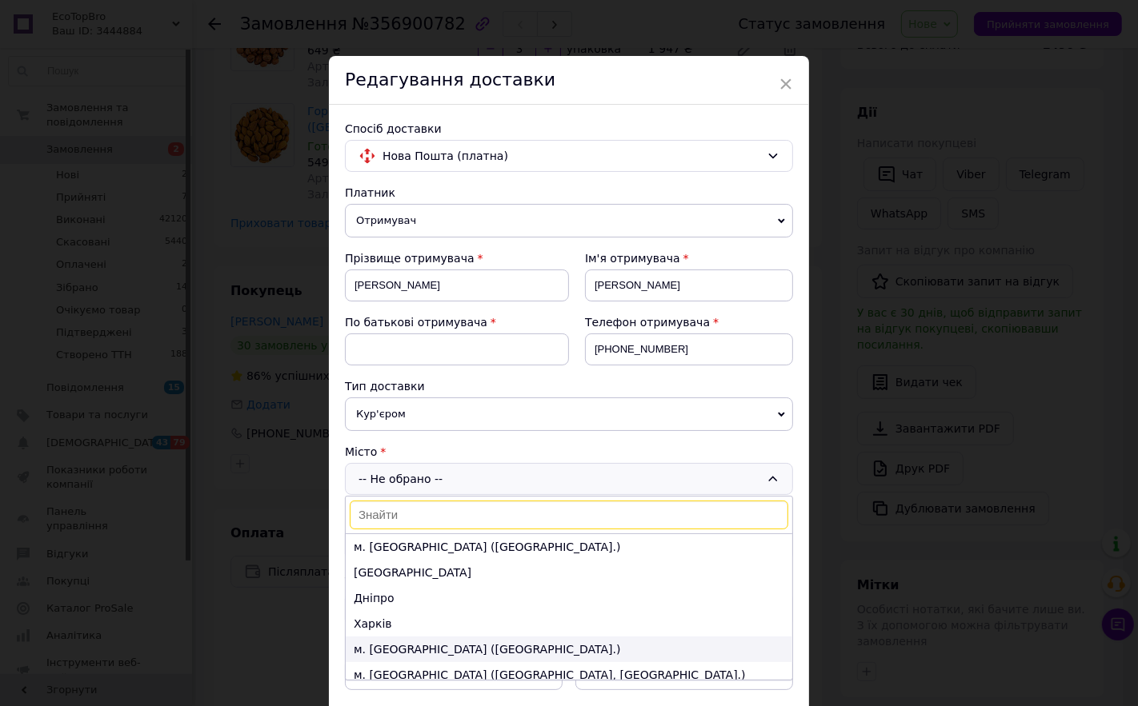
click at [379, 648] on li "м. [GEOGRAPHIC_DATA] ([GEOGRAPHIC_DATA].)" at bounding box center [569, 650] width 446 height 26
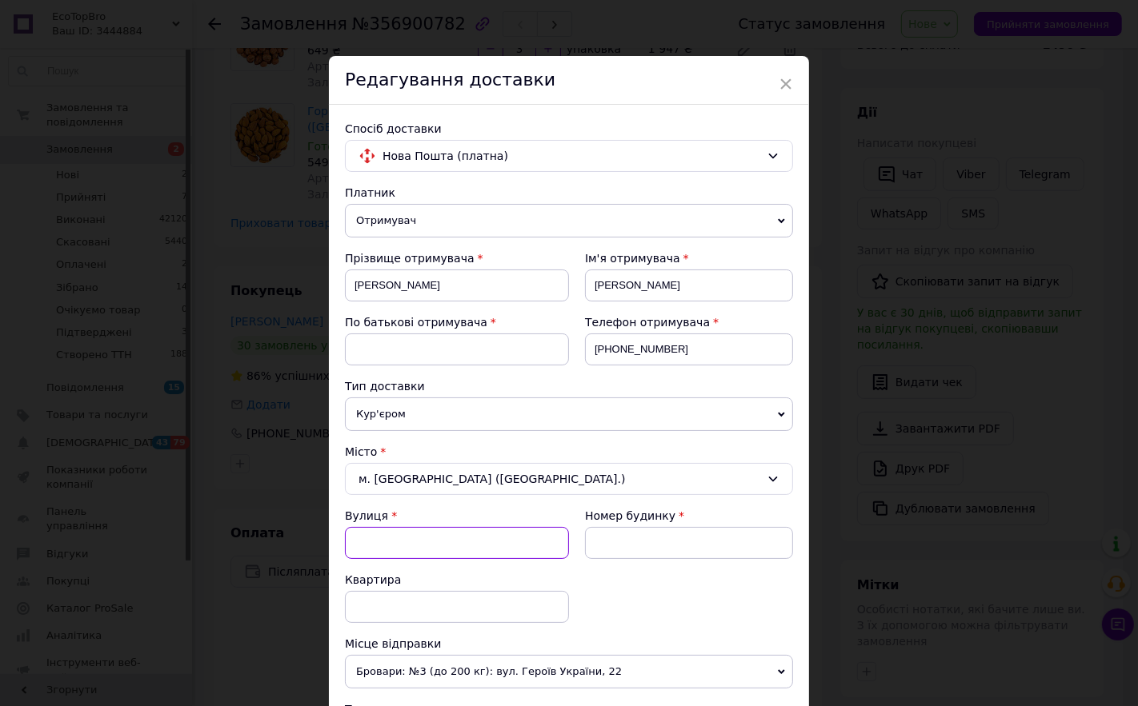
click at [378, 550] on input "Вулиця" at bounding box center [457, 543] width 224 height 32
click at [414, 579] on div "вул. Фурманська" at bounding box center [457, 576] width 222 height 29
type input "вул. Фурманська"
click at [596, 542] on input at bounding box center [689, 543] width 208 height 32
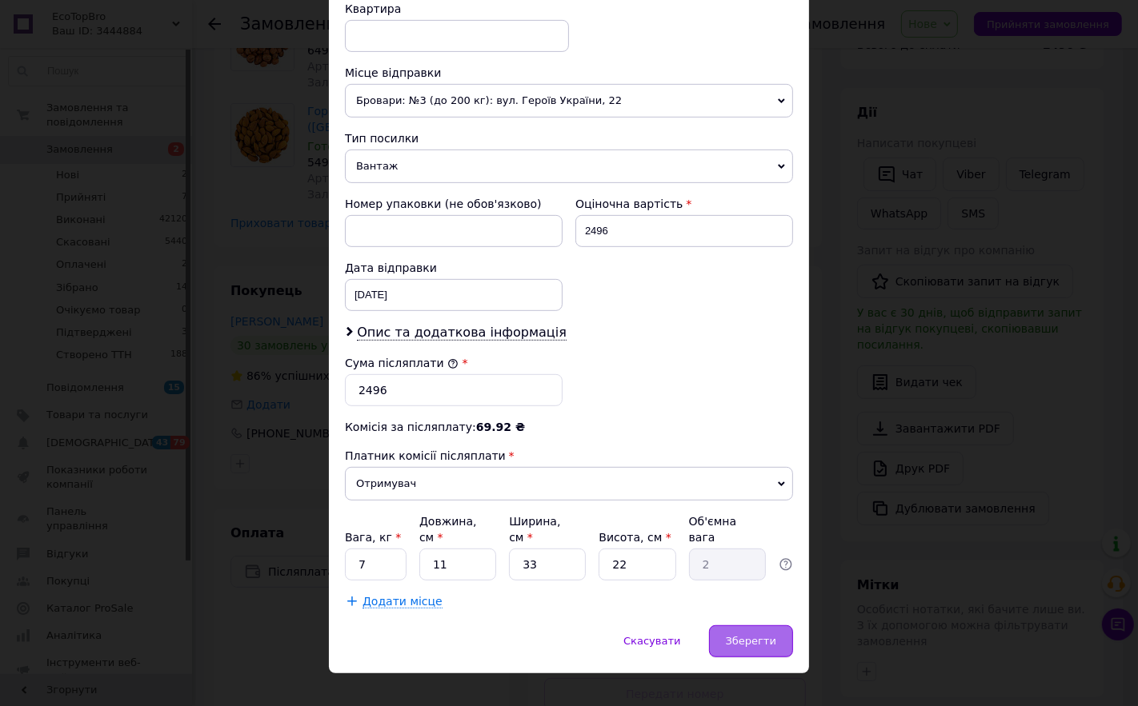
scroll to position [580, 0]
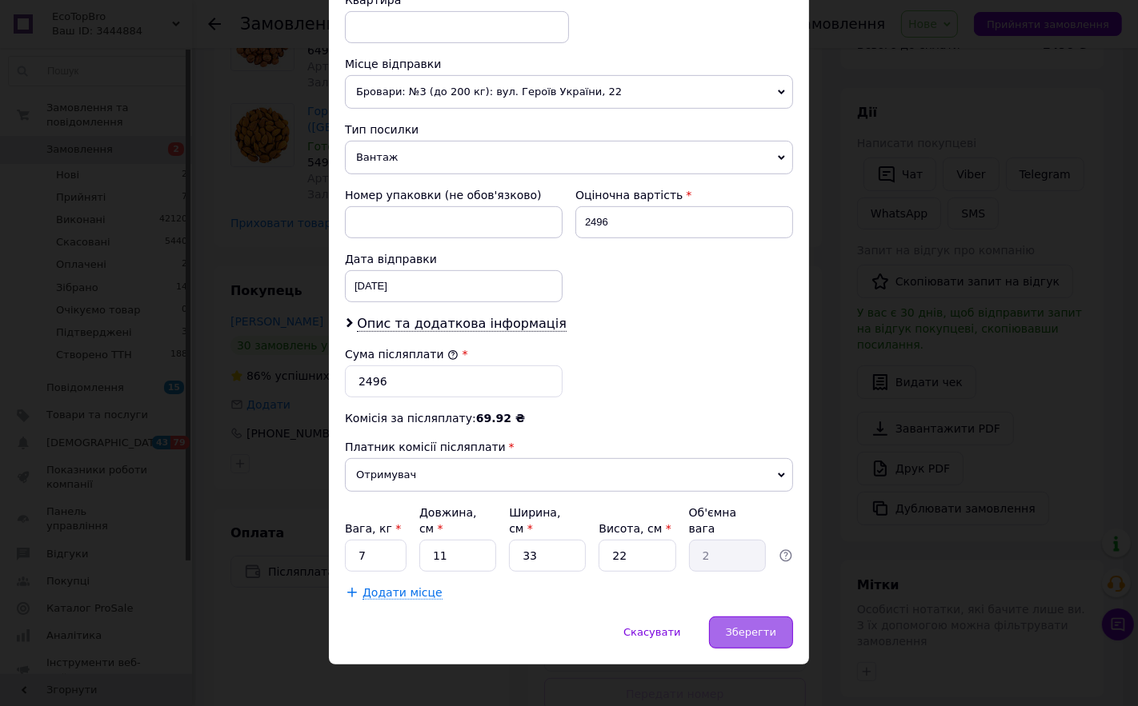
type input "22"
click at [746, 626] on span "Зберегти" at bounding box center [751, 632] width 50 height 12
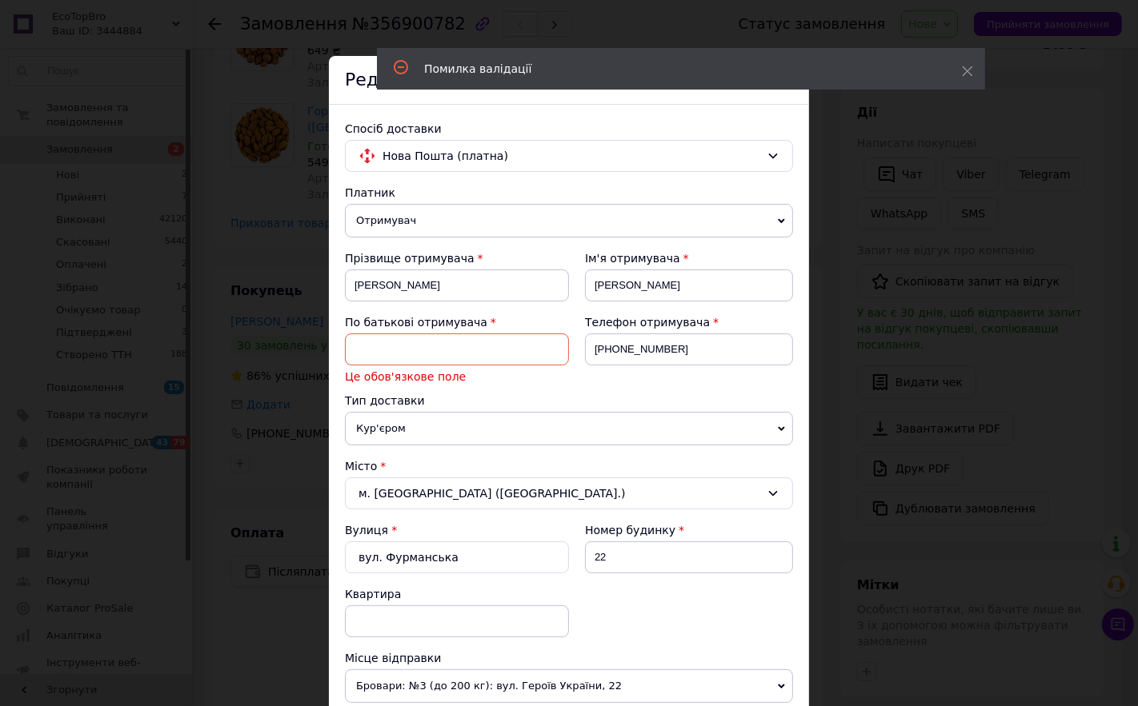
click at [363, 349] on input at bounding box center [457, 350] width 224 height 32
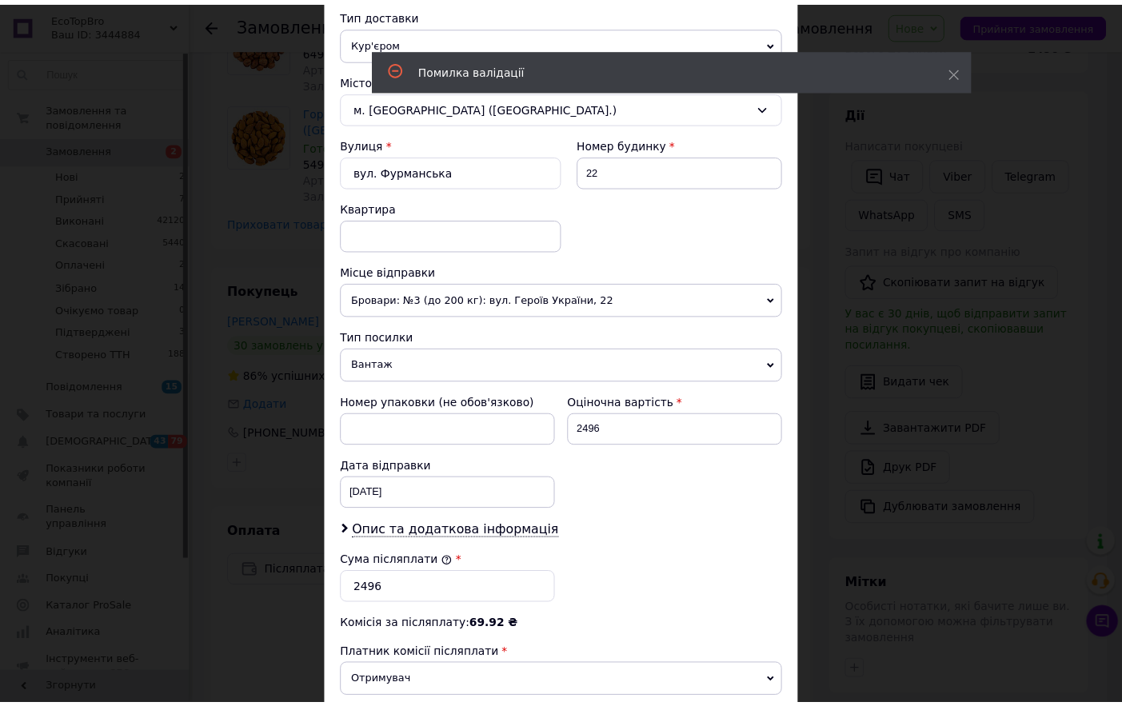
scroll to position [533, 0]
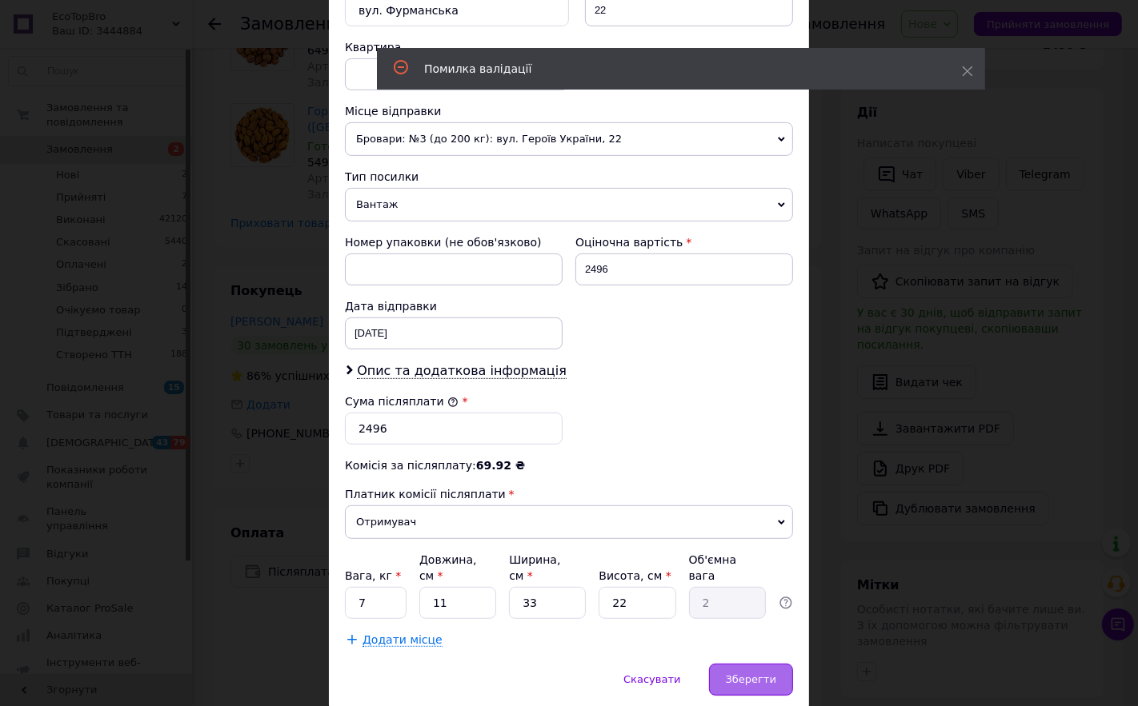
type input "[PERSON_NAME]"
click at [754, 674] on span "Зберегти" at bounding box center [751, 680] width 50 height 12
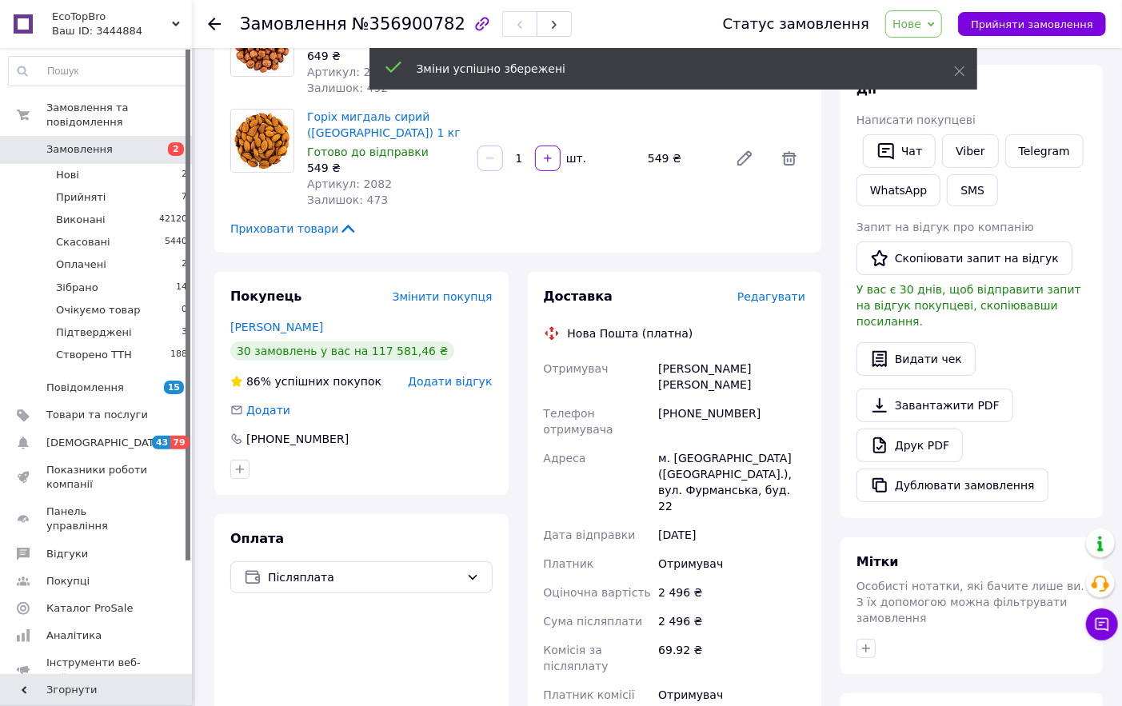
scroll to position [0, 0]
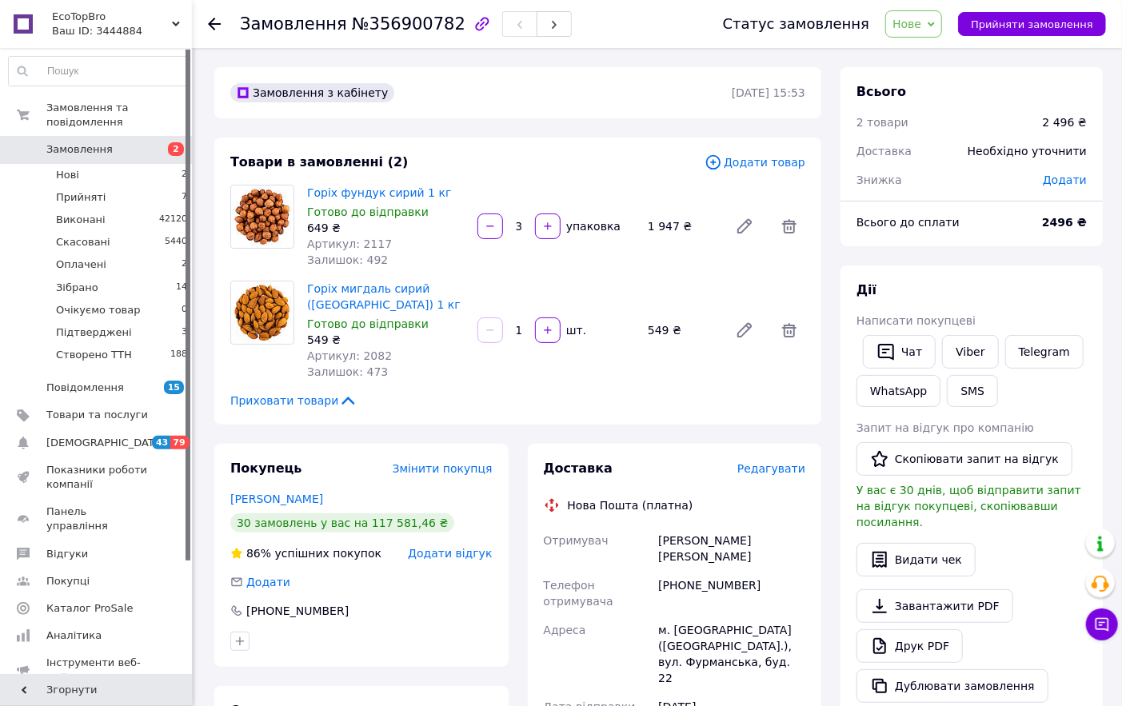
click at [1077, 182] on span "Додати" at bounding box center [1065, 180] width 44 height 13
click at [915, 245] on input "text" at bounding box center [956, 245] width 94 height 32
click at [684, 571] on div "[PHONE_NUMBER]" at bounding box center [732, 593] width 154 height 45
click at [682, 574] on div "[PHONE_NUMBER]" at bounding box center [732, 593] width 154 height 45
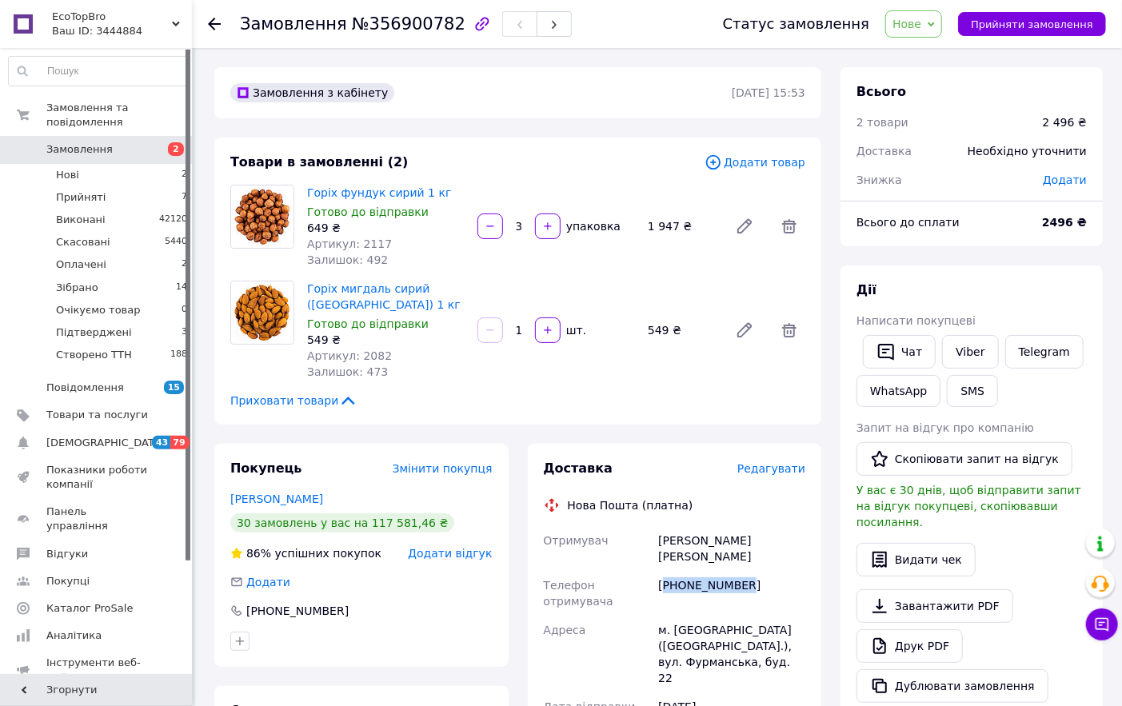
copy div "380634324128"
click at [546, 332] on icon "button" at bounding box center [547, 330] width 11 height 11
type input "3"
click at [1066, 179] on span "Додати" at bounding box center [1065, 180] width 44 height 13
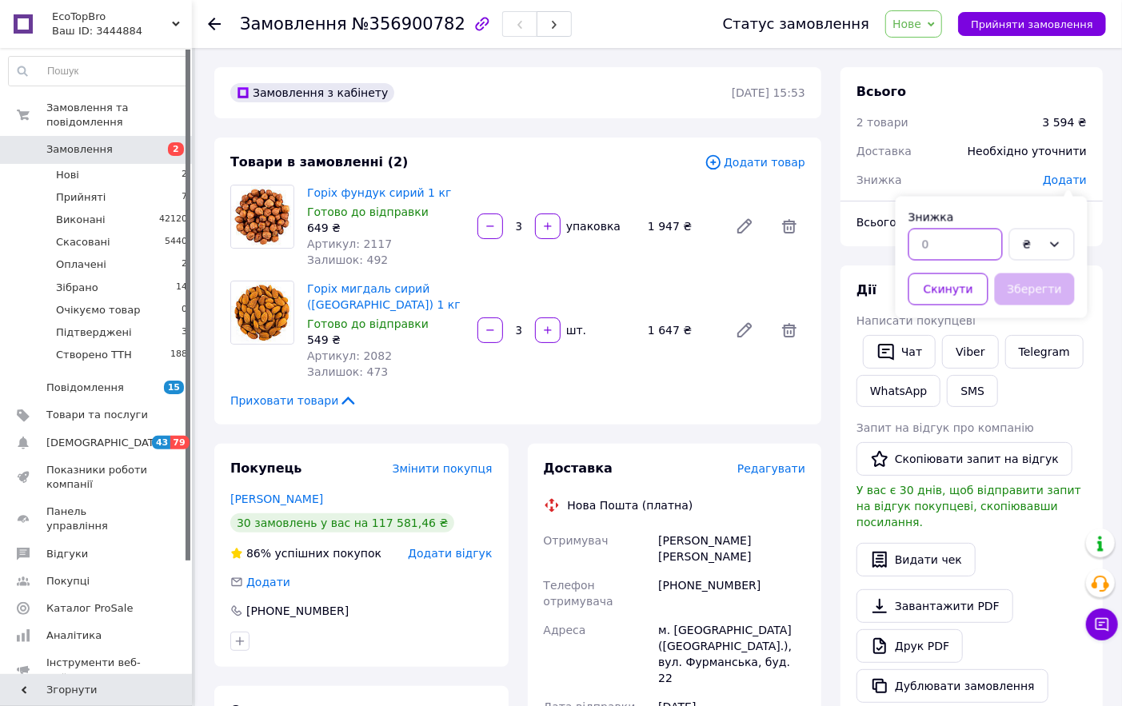
click at [952, 254] on input "text" at bounding box center [956, 245] width 94 height 32
type input "414"
click at [1020, 286] on button "Зберегти" at bounding box center [1035, 290] width 80 height 32
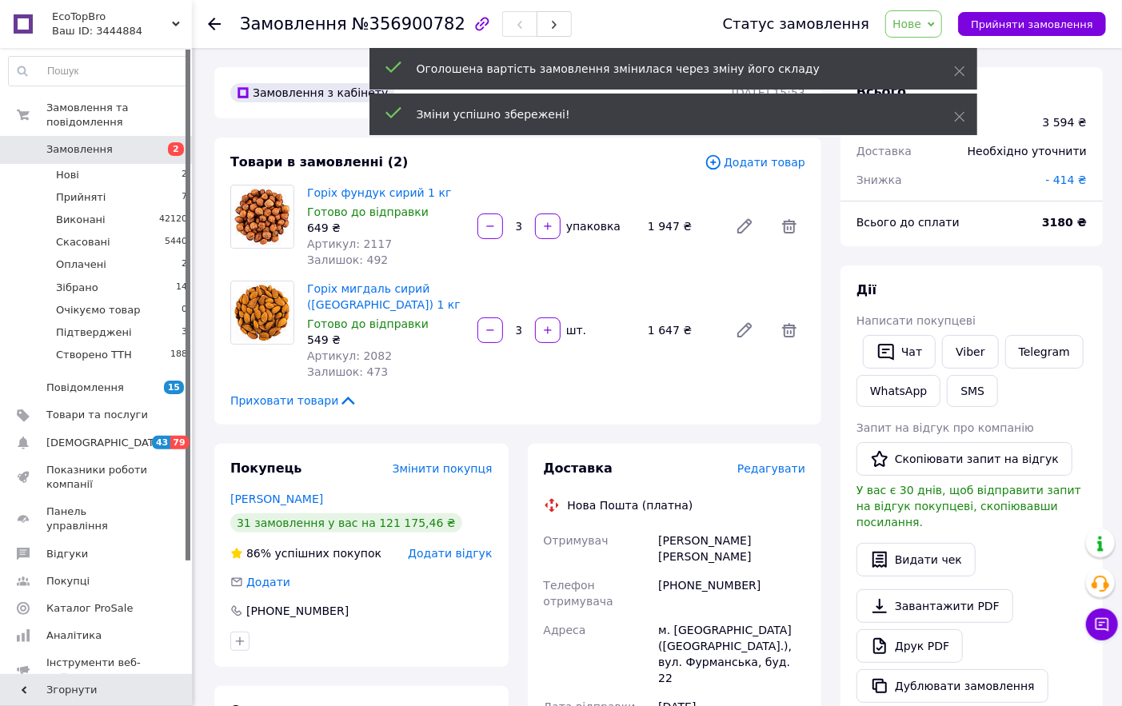
click at [942, 25] on span "Нове" at bounding box center [914, 23] width 57 height 27
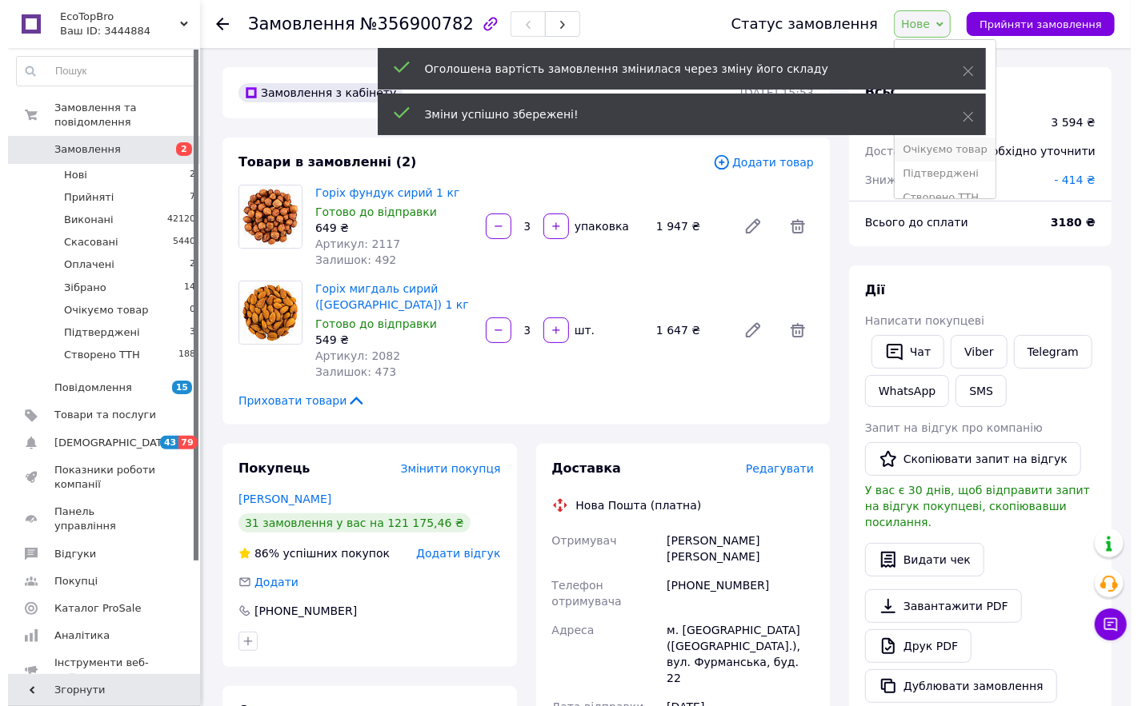
scroll to position [42, 0]
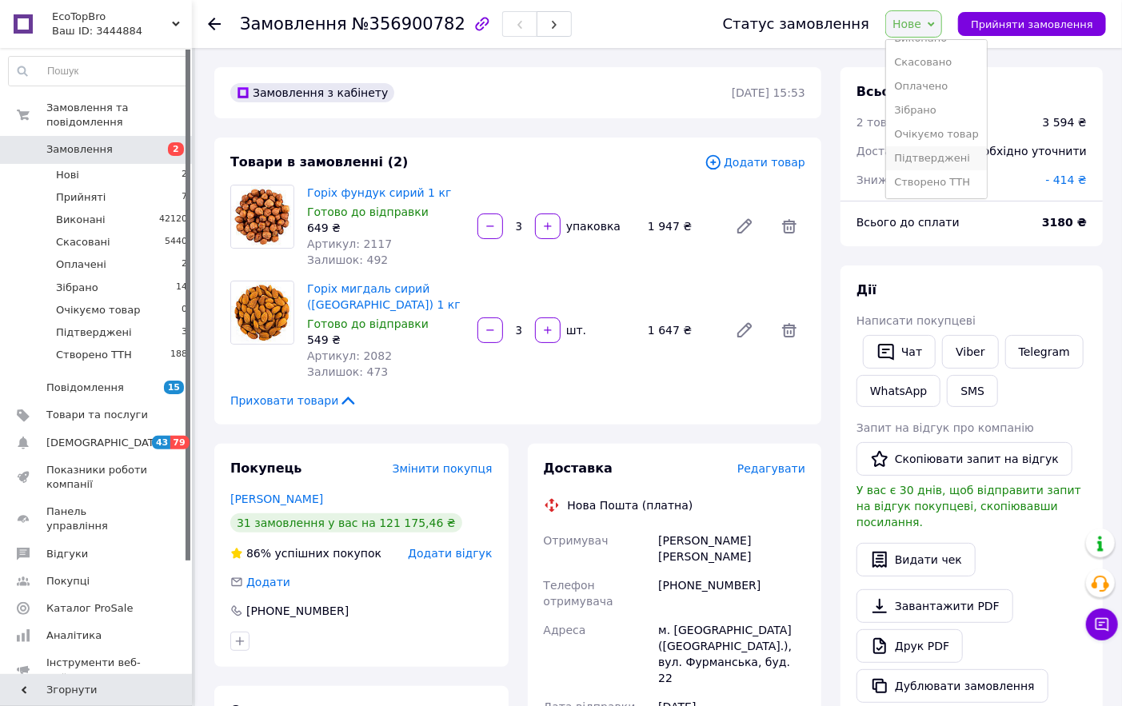
click at [953, 153] on li "Підтверджені" at bounding box center [936, 158] width 101 height 24
click at [217, 22] on icon at bounding box center [214, 24] width 13 height 13
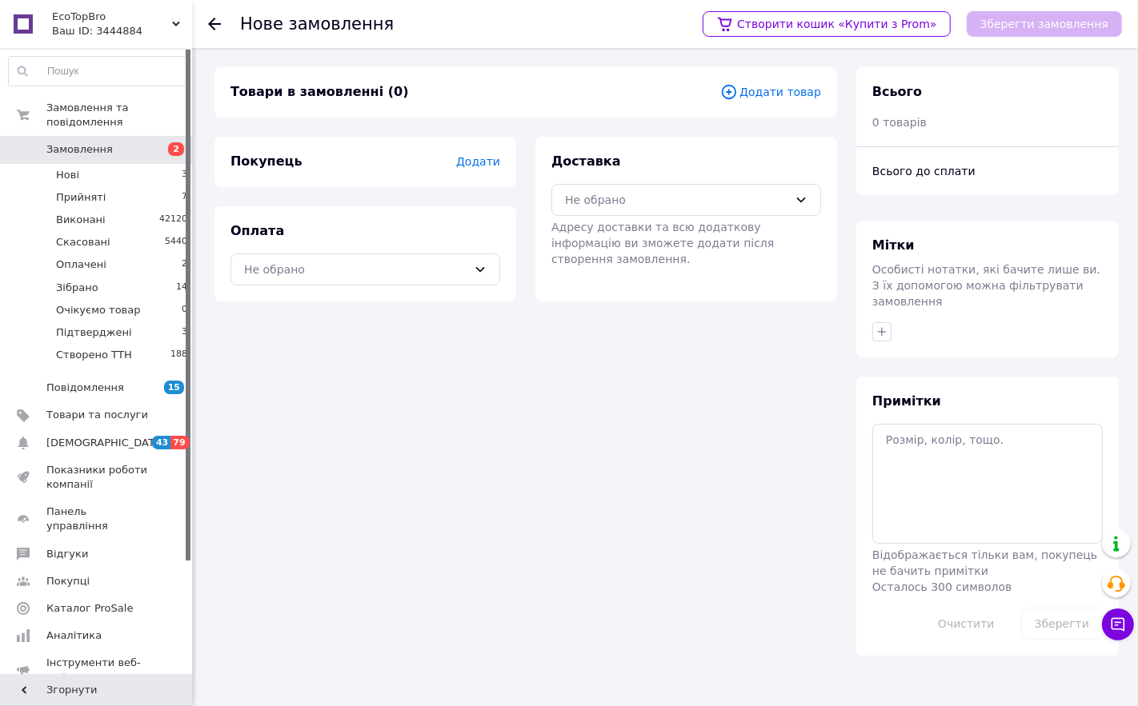
click at [758, 92] on span "Додати товар" at bounding box center [770, 92] width 101 height 18
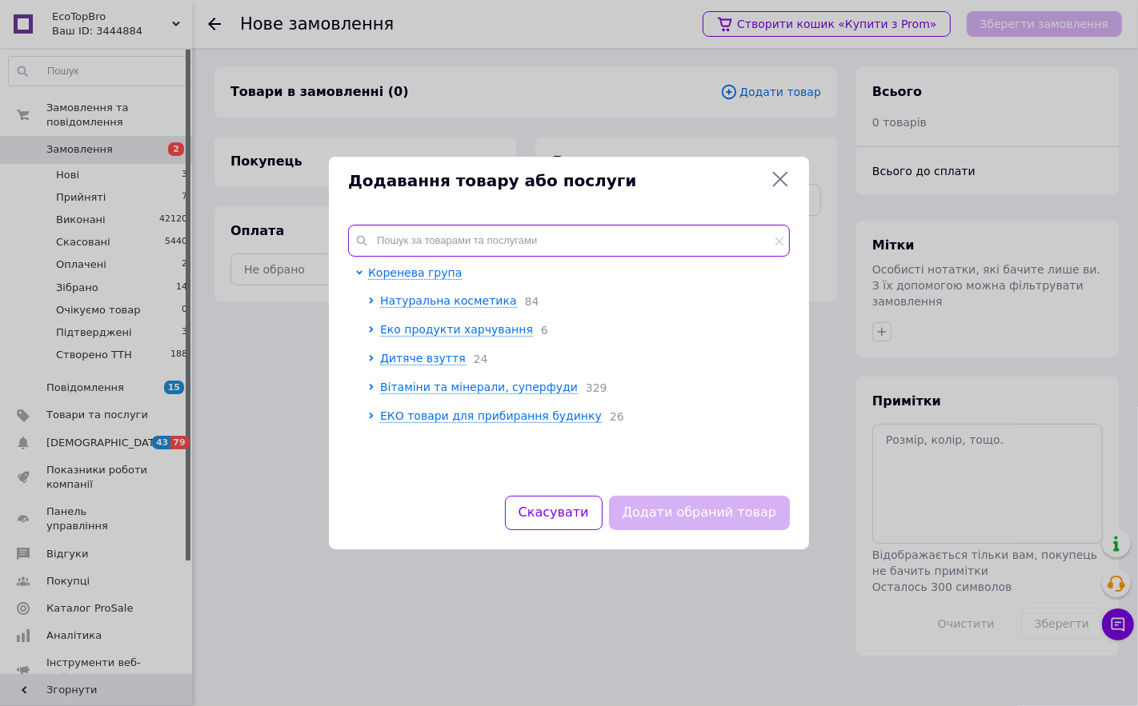
click at [422, 228] on input "text" at bounding box center [569, 241] width 442 height 32
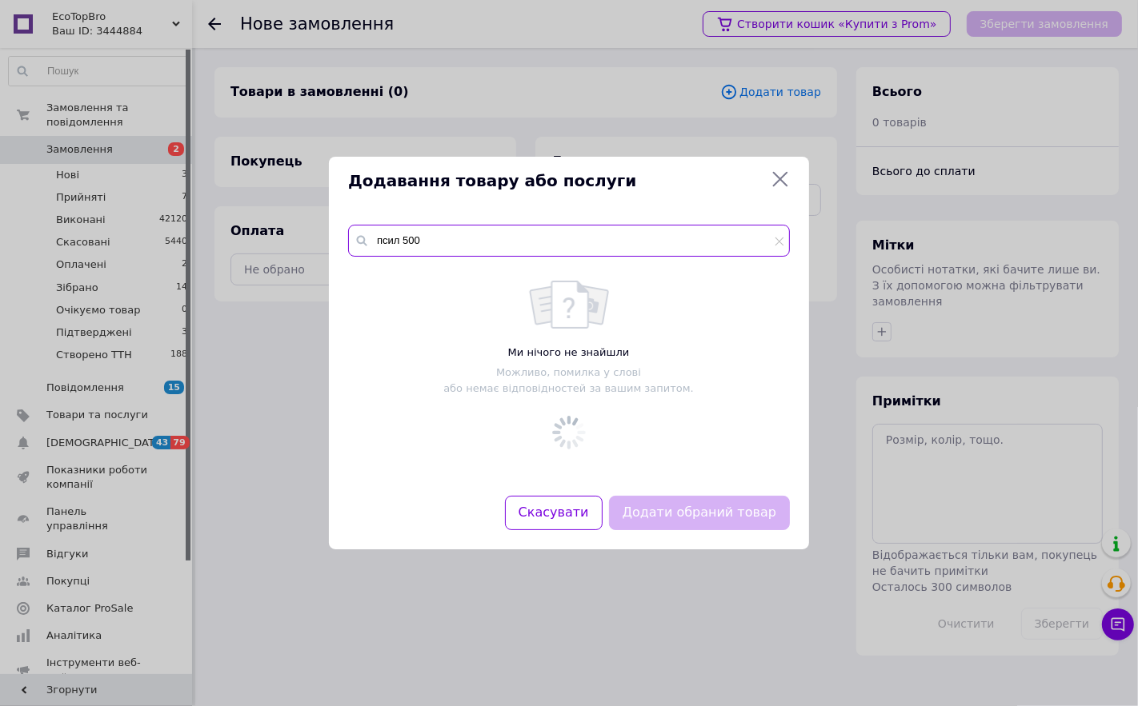
type input "псил 500"
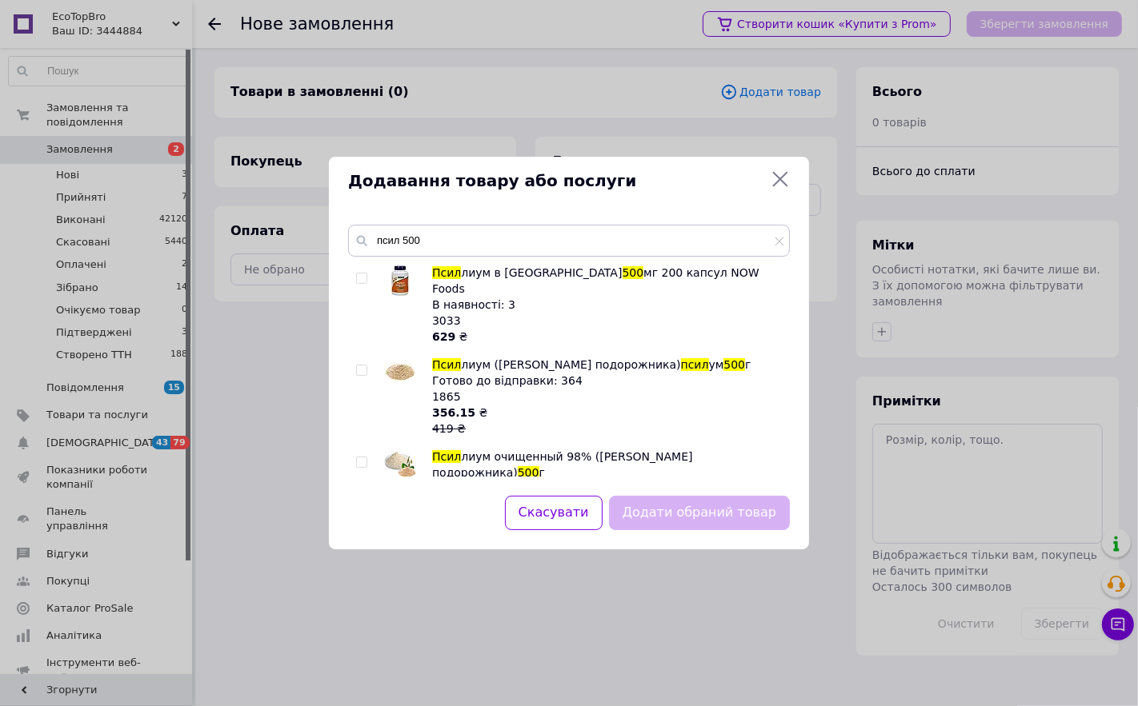
click at [410, 362] on img at bounding box center [400, 373] width 32 height 22
checkbox input "true"
click at [665, 520] on button "Додати обраний товар" at bounding box center [699, 513] width 181 height 34
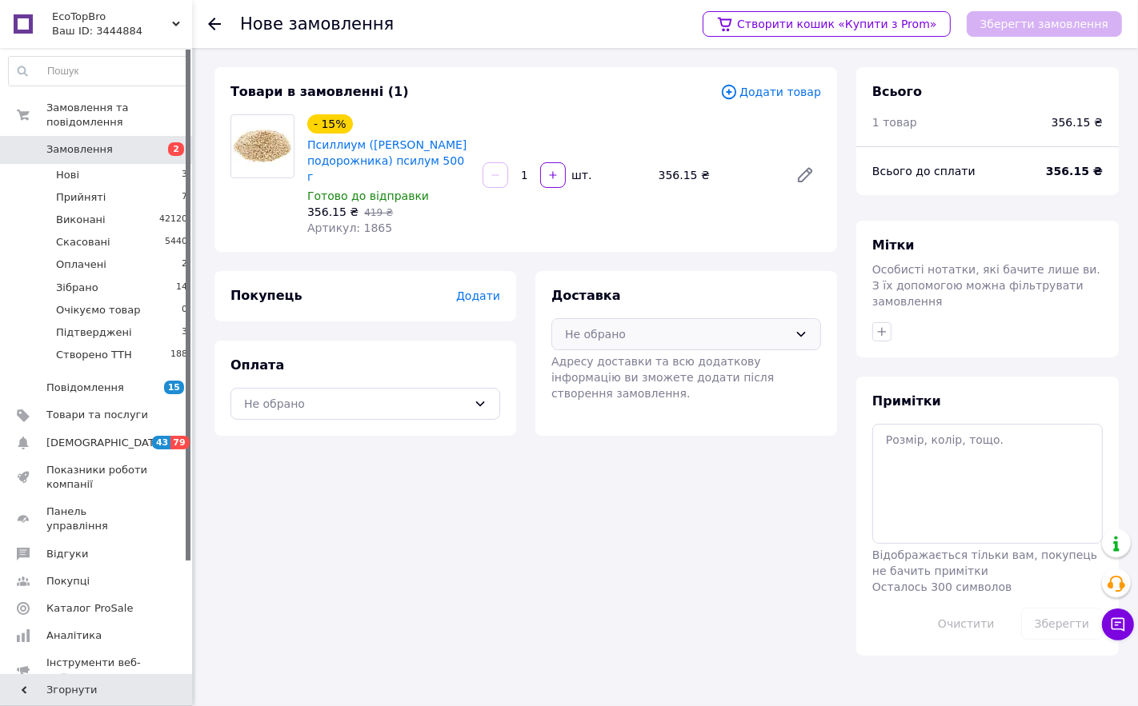
click at [801, 332] on icon at bounding box center [801, 334] width 9 height 5
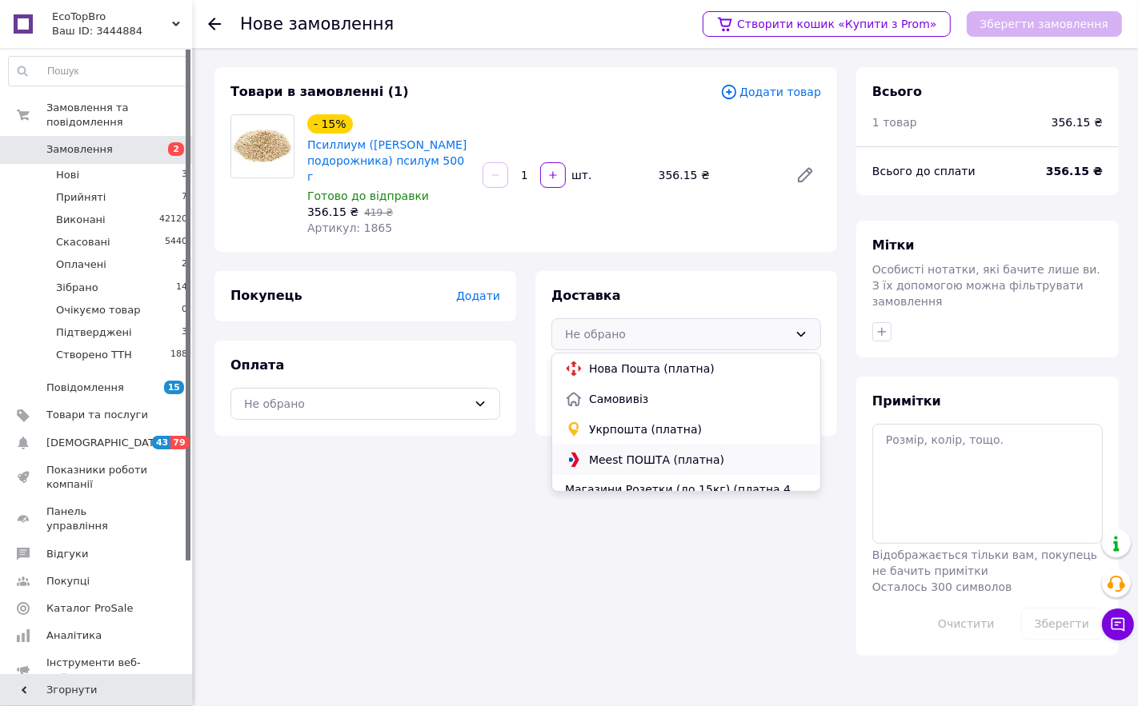
click at [618, 452] on span "Meest ПОШТА (платна)" at bounding box center [698, 460] width 218 height 16
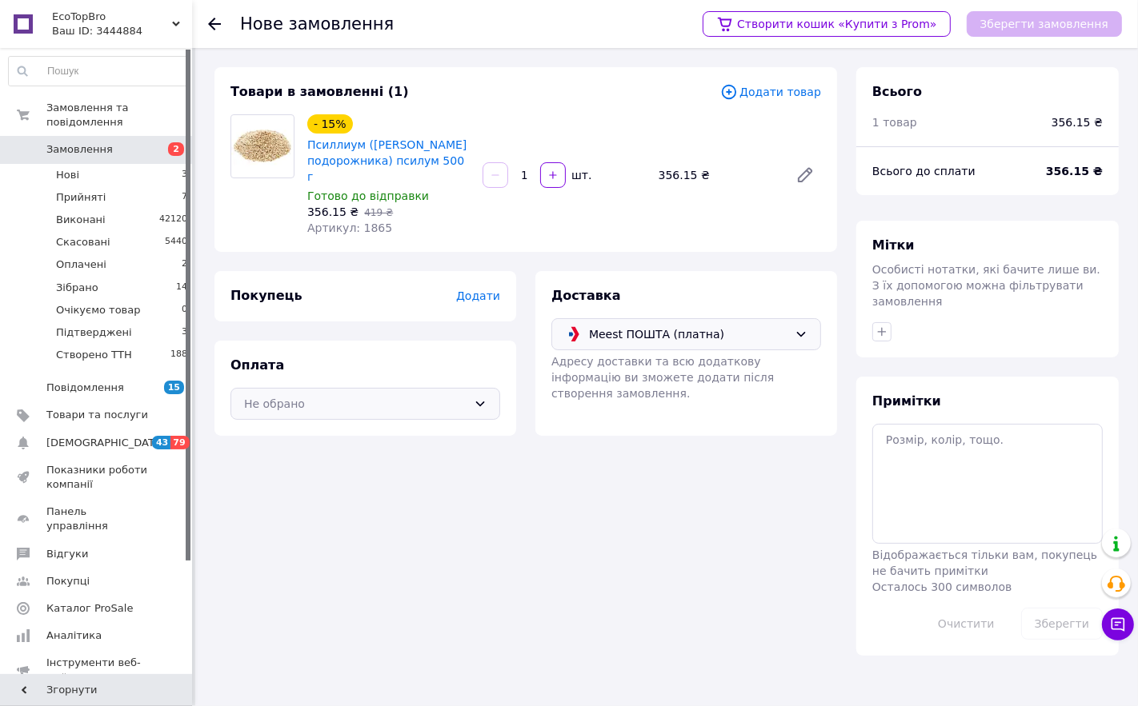
click at [480, 398] on icon at bounding box center [480, 404] width 13 height 13
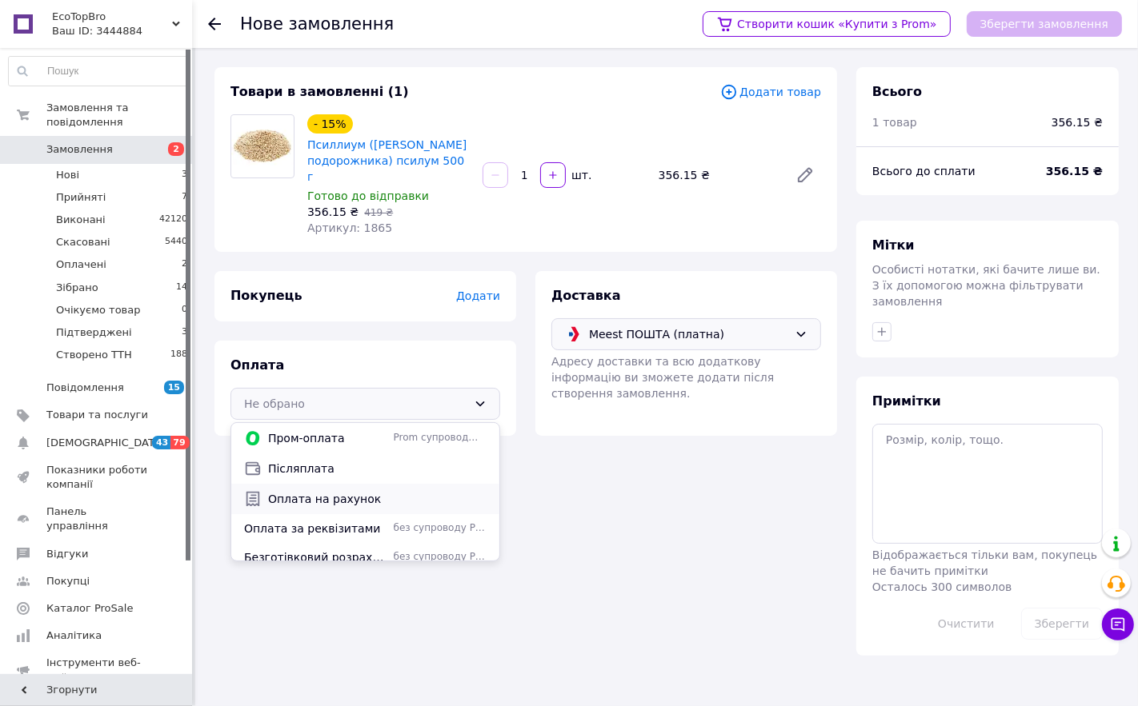
click at [325, 491] on span "Оплата на рахунок" at bounding box center [377, 499] width 218 height 16
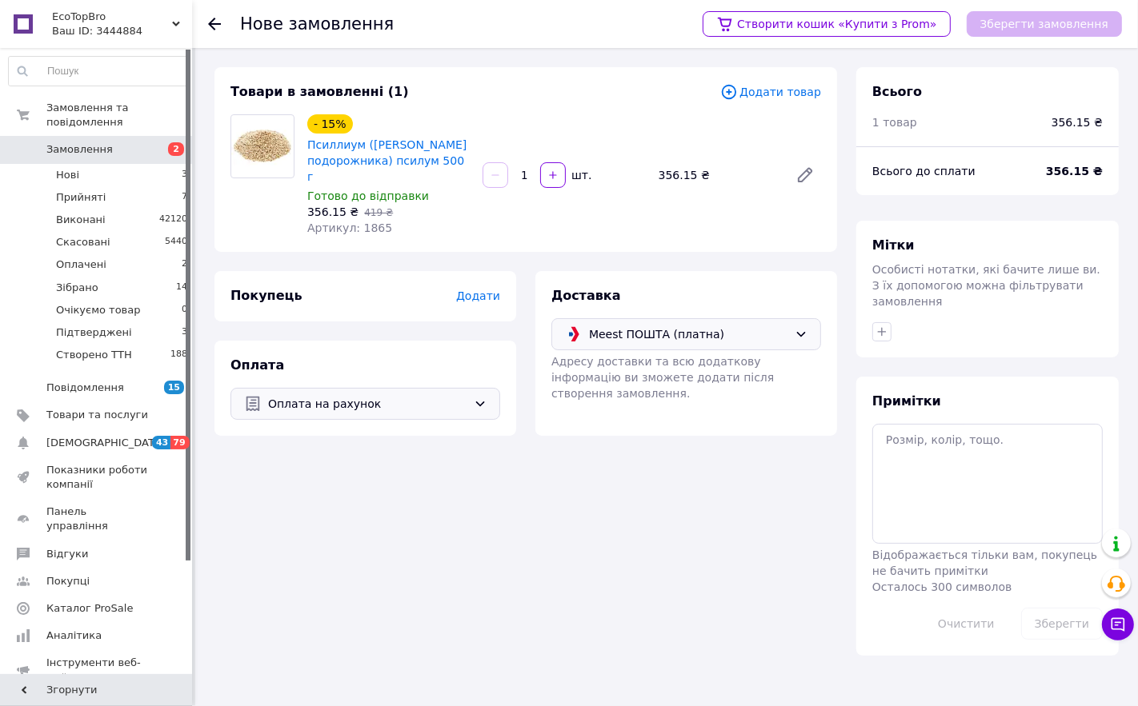
click at [478, 290] on span "Додати" at bounding box center [478, 296] width 44 height 13
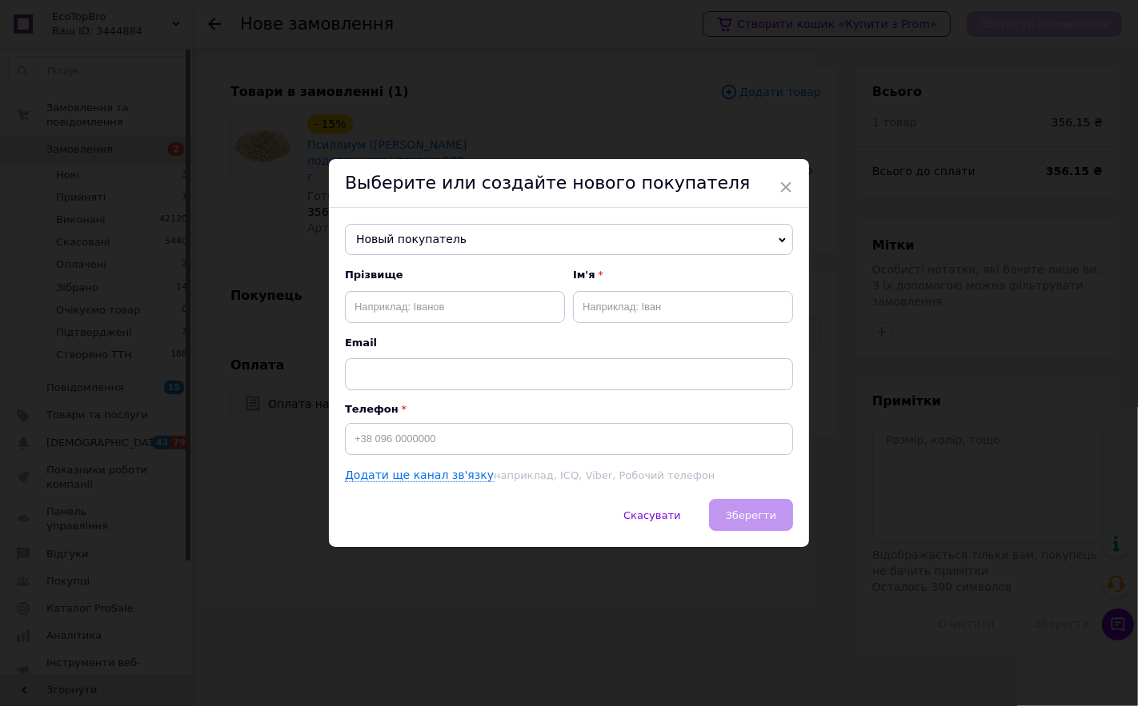
click at [376, 224] on span "Новый покупатель" at bounding box center [569, 240] width 448 height 32
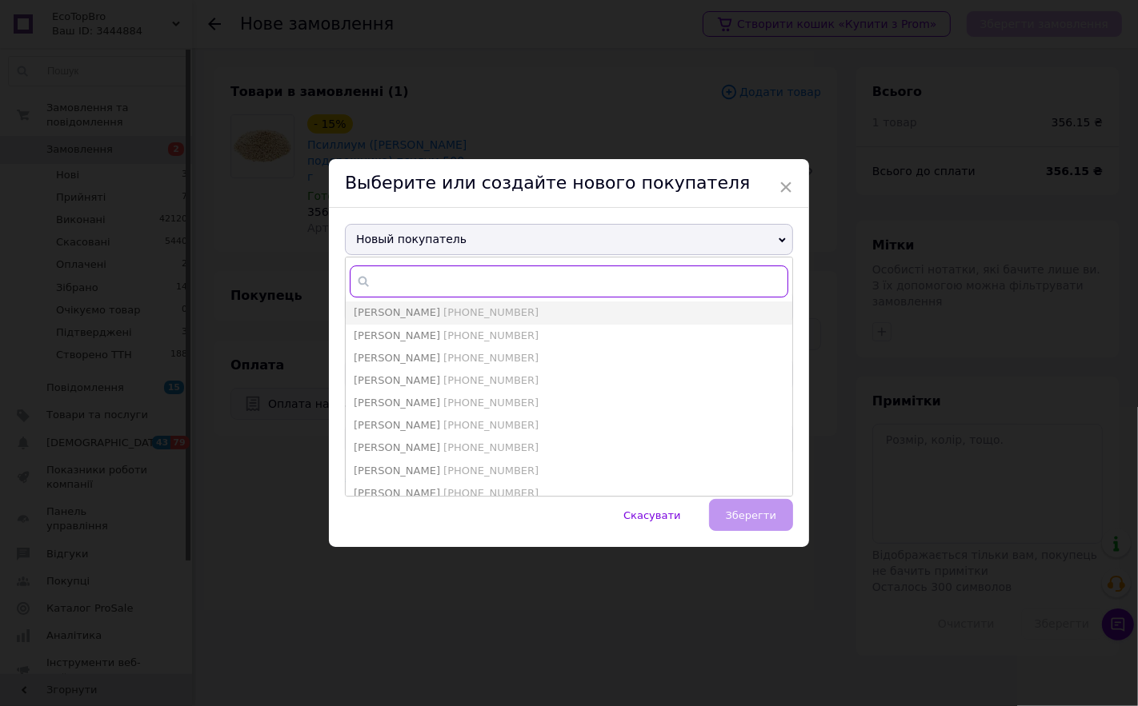
paste input "[PHONE_NUMBER]"
type input "[PHONE_NUMBER]"
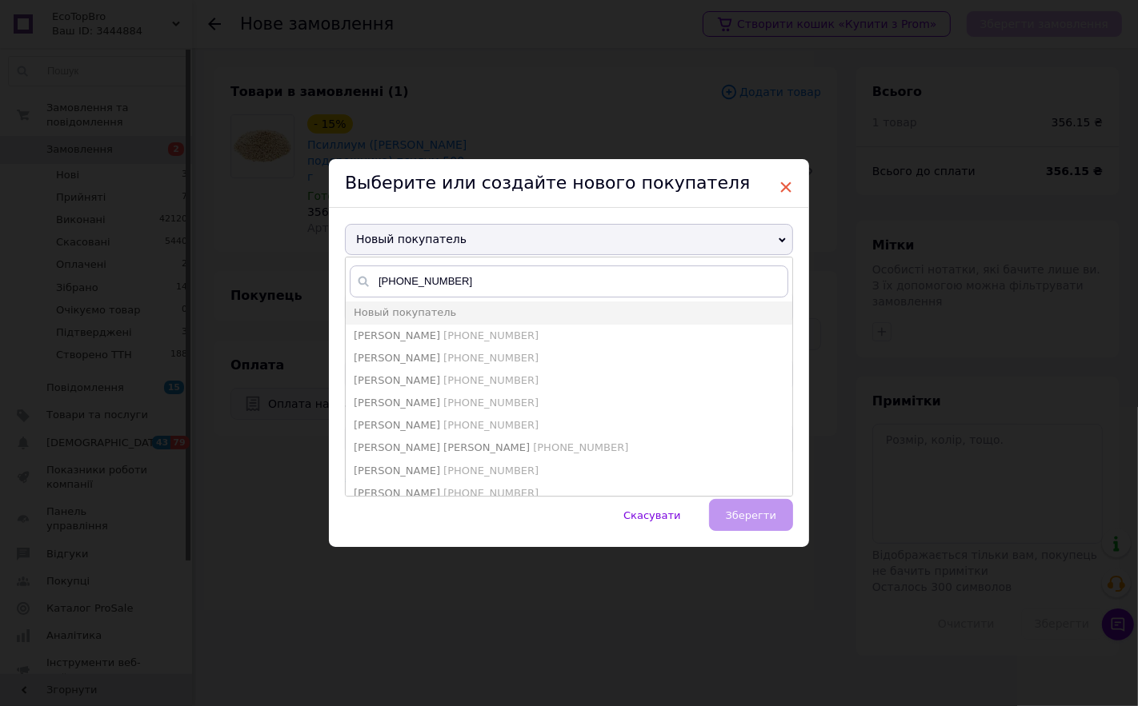
click at [781, 186] on span "×" at bounding box center [785, 187] width 14 height 27
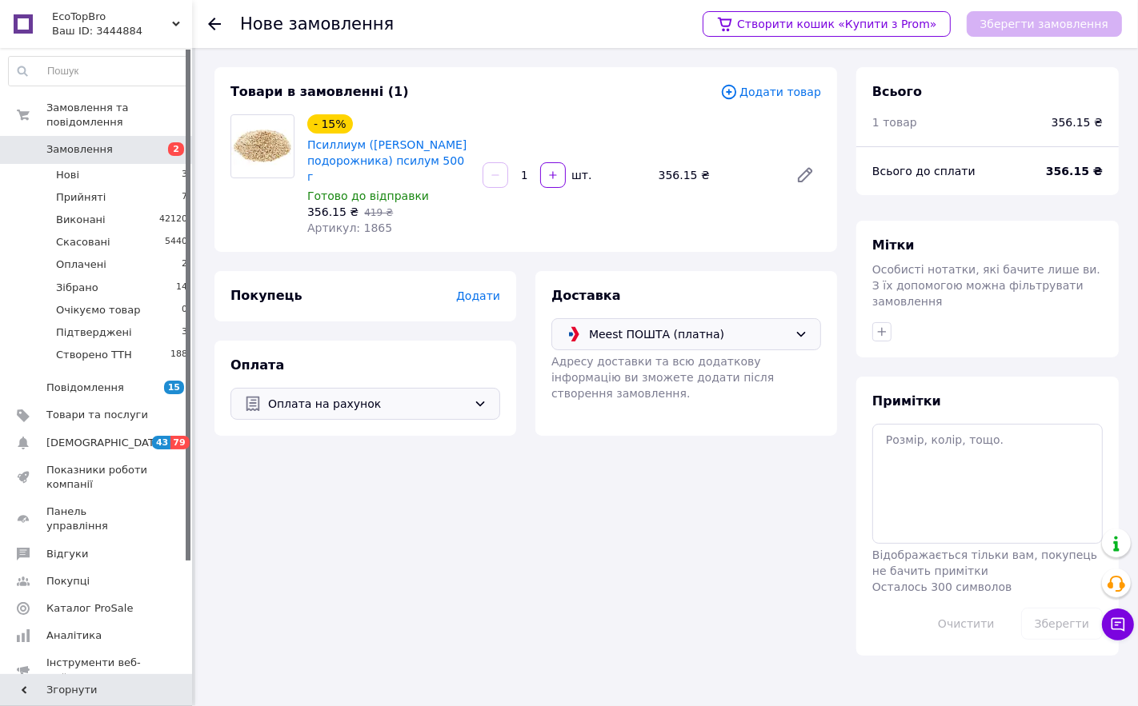
click at [485, 290] on span "Додати" at bounding box center [478, 296] width 44 height 13
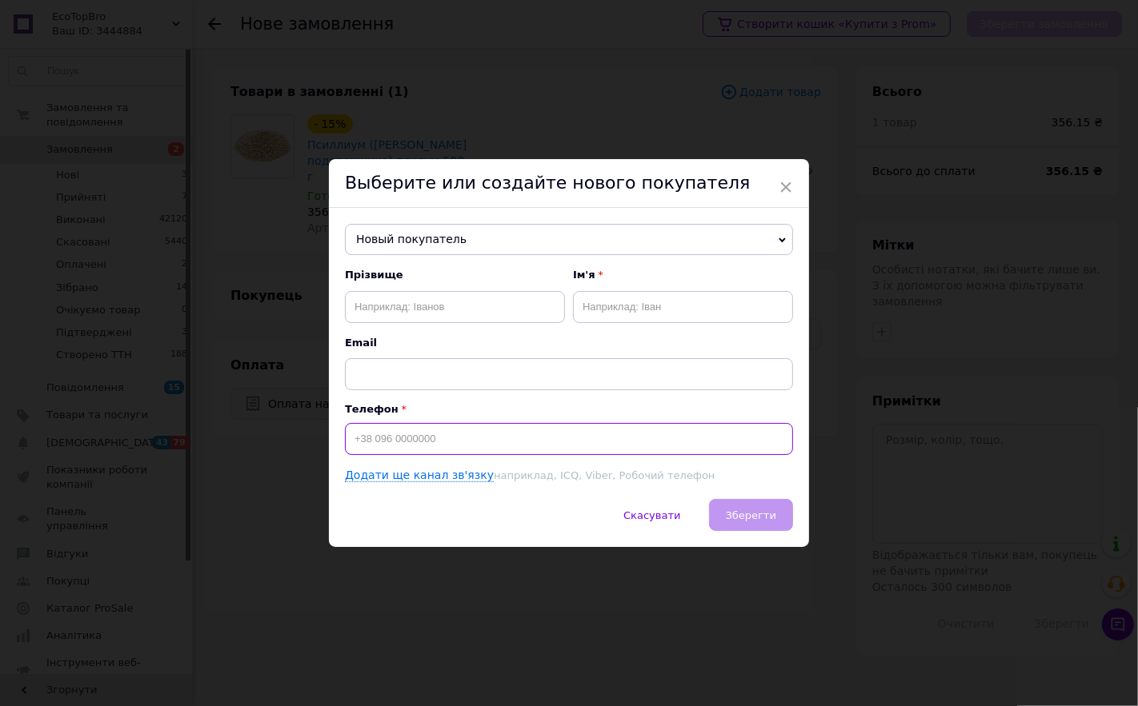
click at [364, 438] on input at bounding box center [569, 439] width 448 height 32
paste input "+38 (050) 904"
click at [402, 441] on input "+38 (050) 904" at bounding box center [569, 439] width 448 height 32
click at [379, 441] on input "+38 (050)904" at bounding box center [569, 439] width 448 height 32
click at [393, 442] on input "+38 (50)904" at bounding box center [569, 439] width 448 height 32
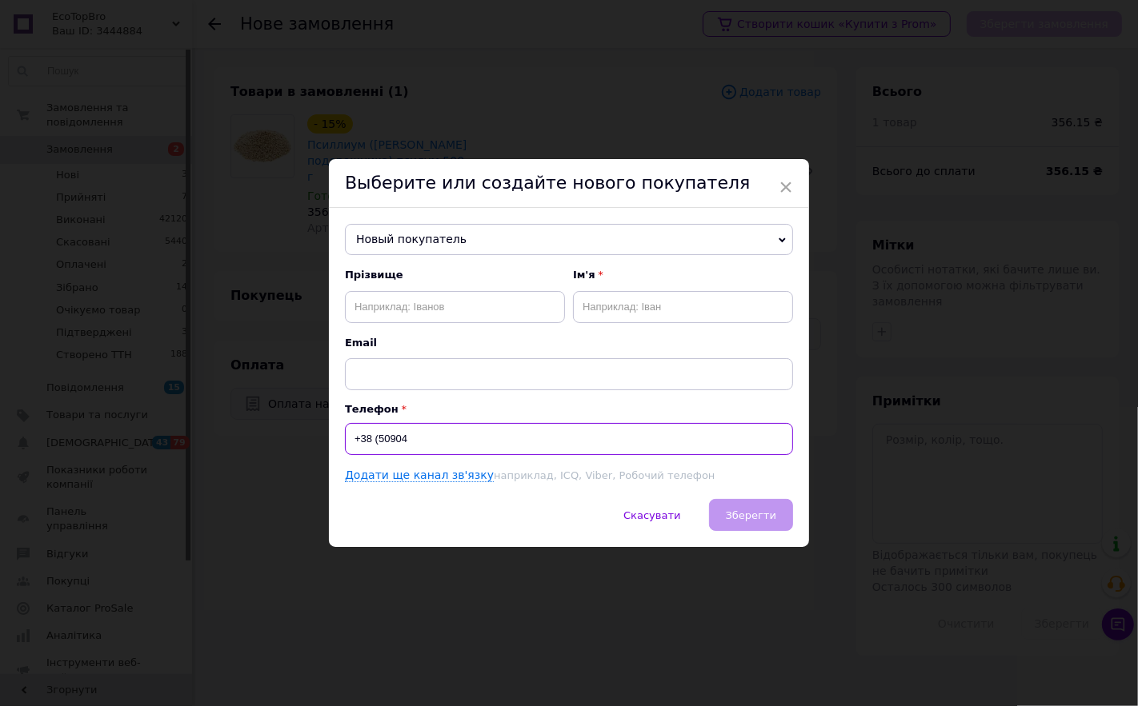
click at [378, 438] on input "+38 (50904" at bounding box center [569, 439] width 448 height 32
click at [422, 442] on input "+38050904" at bounding box center [569, 439] width 448 height 32
type input "[PHONE_NUMBER]"
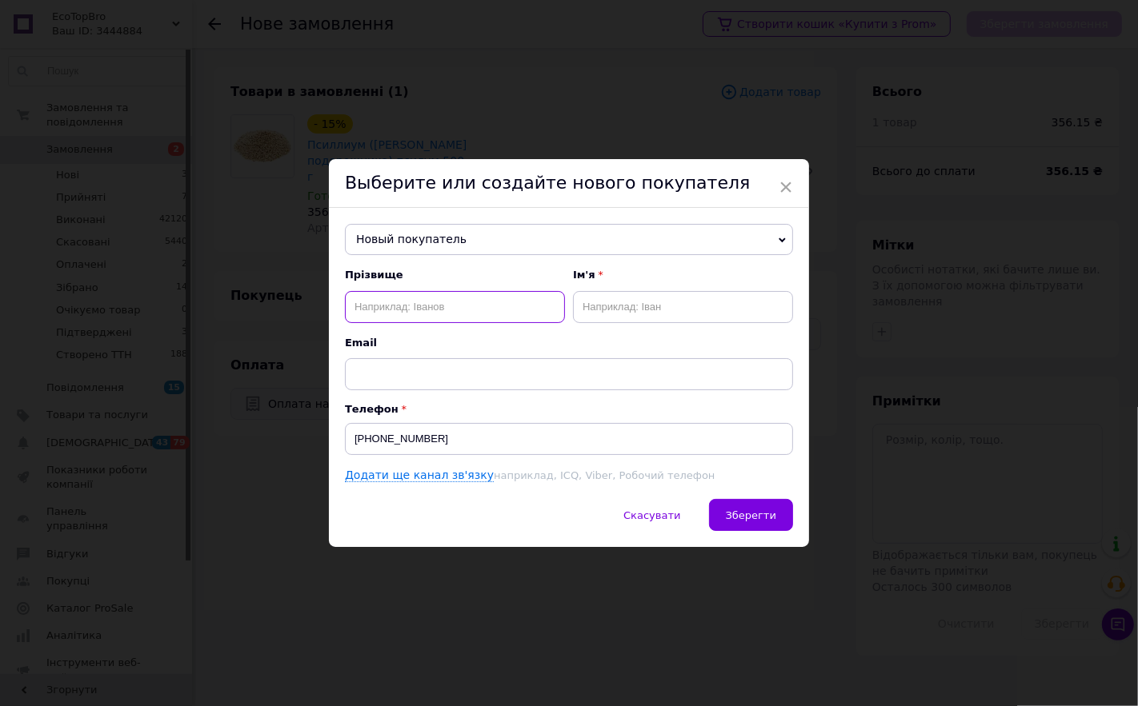
click at [462, 307] on input "text" at bounding box center [455, 307] width 220 height 32
type input "[PERSON_NAME]"
click at [618, 294] on input "text" at bounding box center [683, 307] width 220 height 32
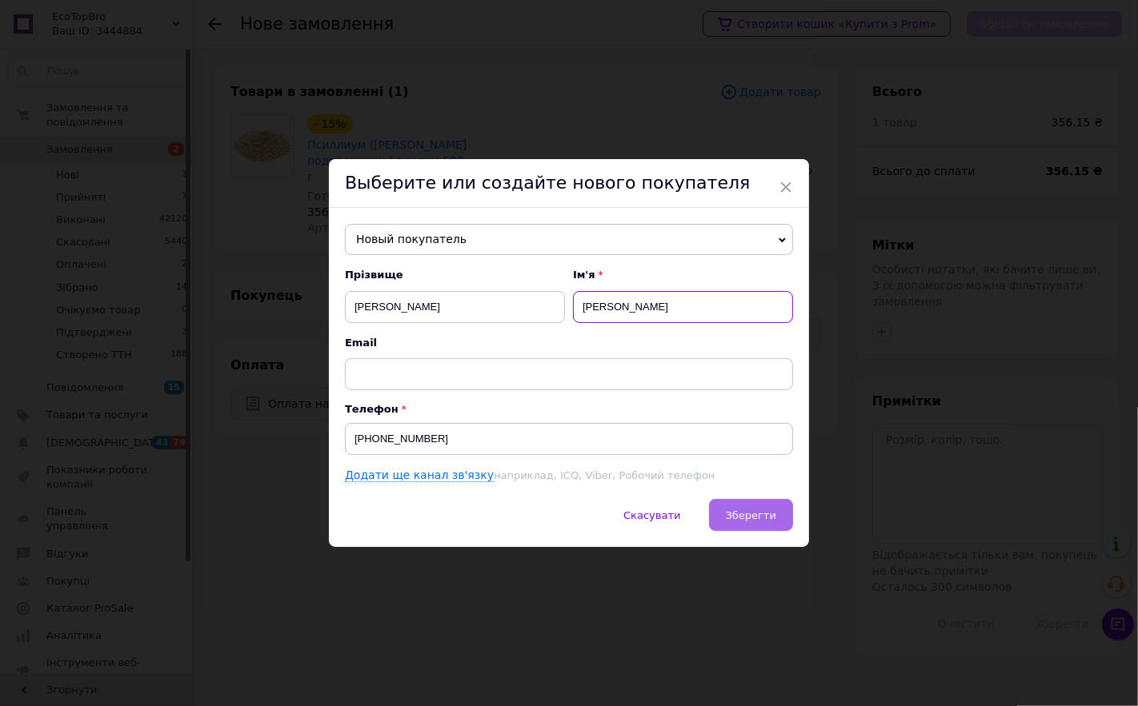
type input "[PERSON_NAME]"
click at [738, 522] on span "Зберегти" at bounding box center [751, 516] width 50 height 12
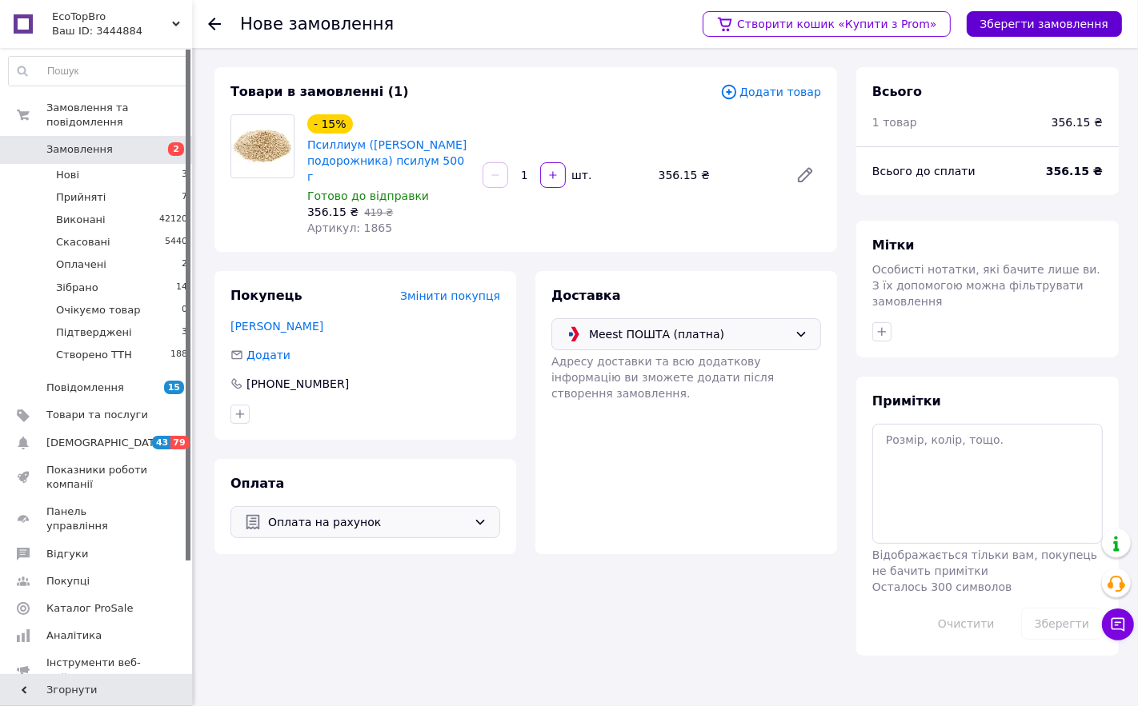
click at [1018, 19] on button "Зберегти замовлення" at bounding box center [1043, 24] width 155 height 26
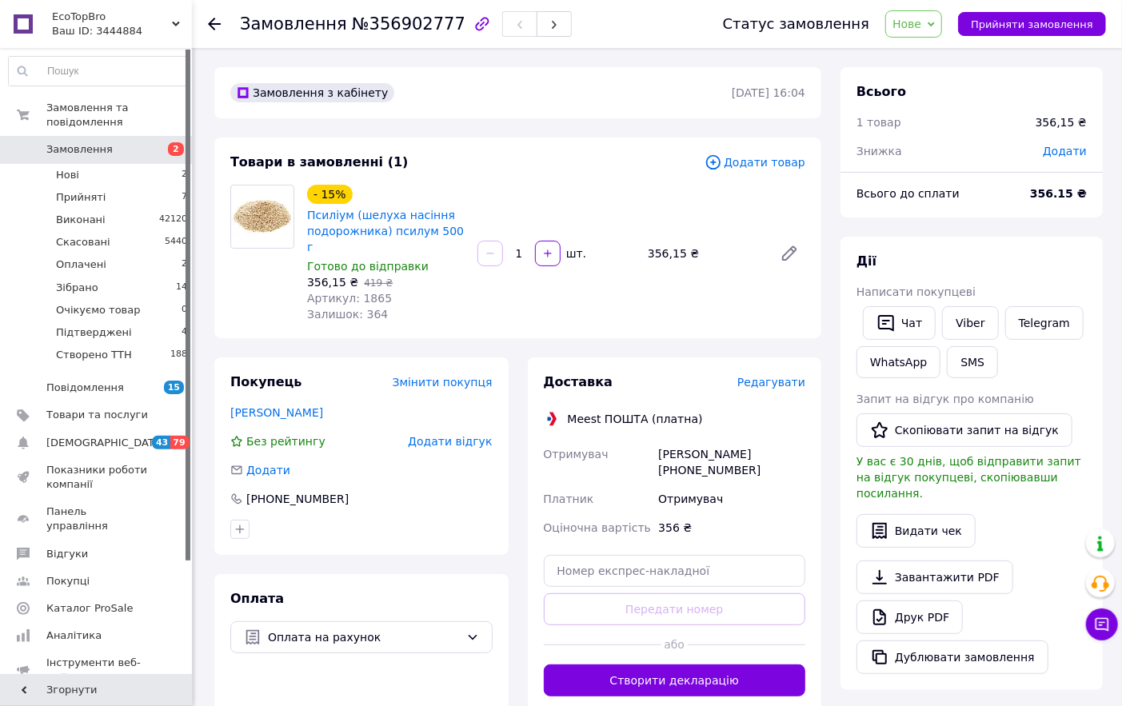
click at [768, 376] on span "Редагувати" at bounding box center [772, 382] width 68 height 13
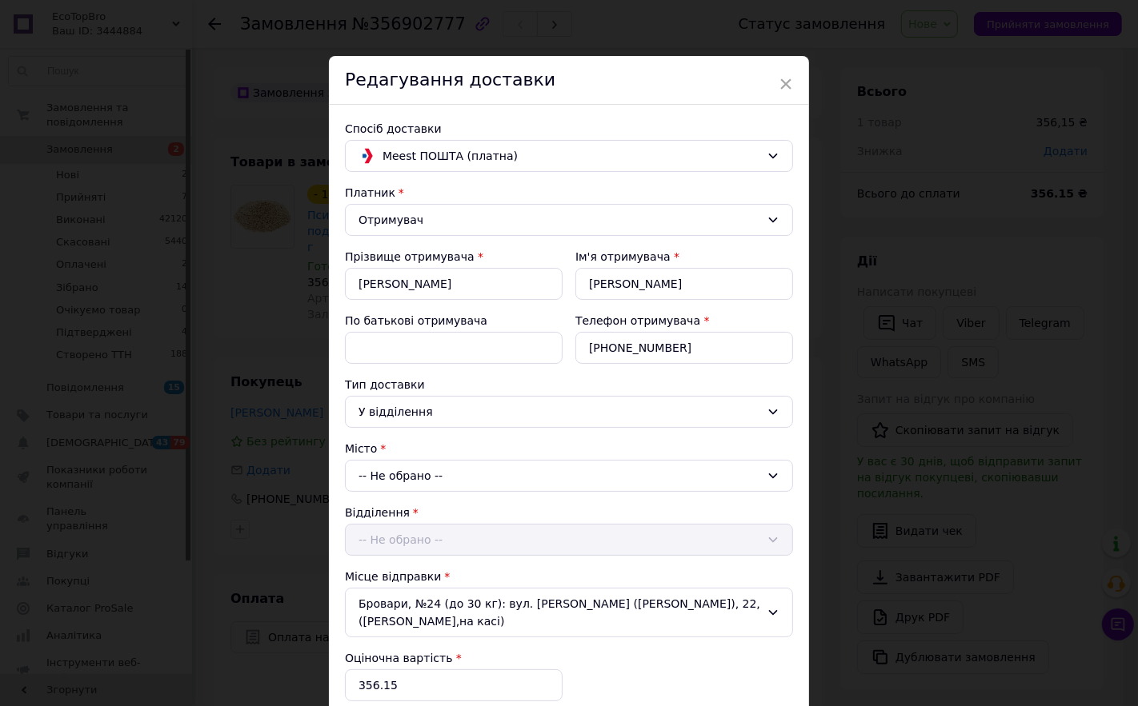
click at [422, 484] on div "-- Не обрано --" at bounding box center [569, 476] width 448 height 32
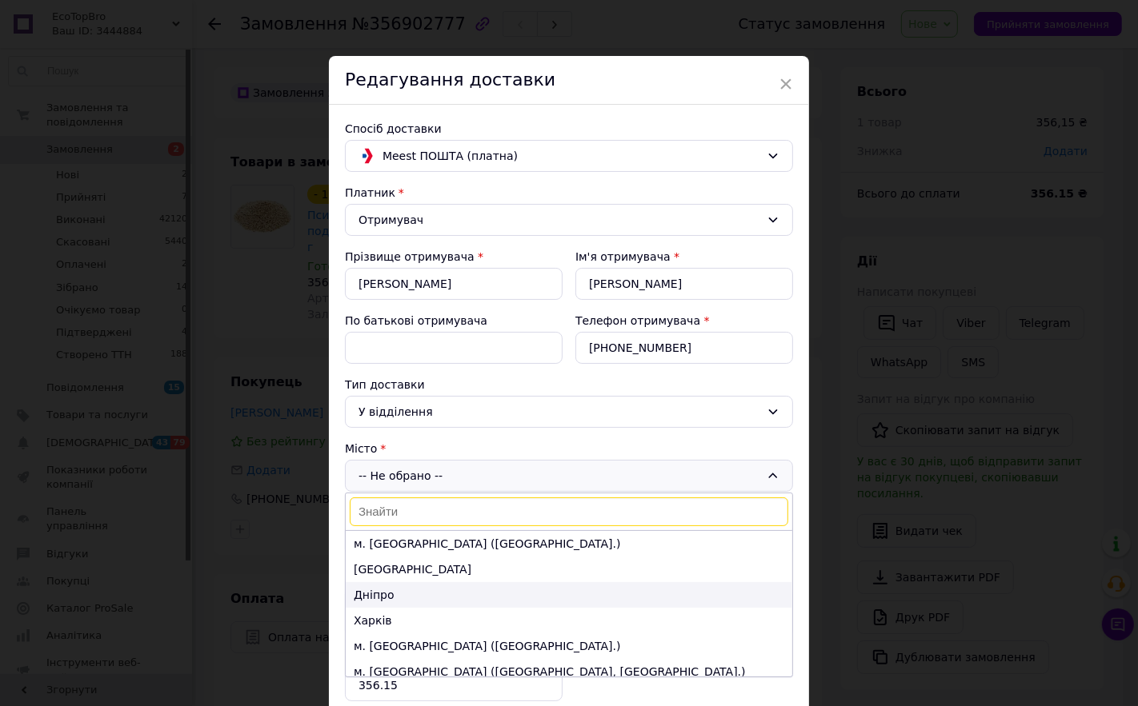
click at [371, 596] on li "Дніпро" at bounding box center [569, 595] width 446 height 26
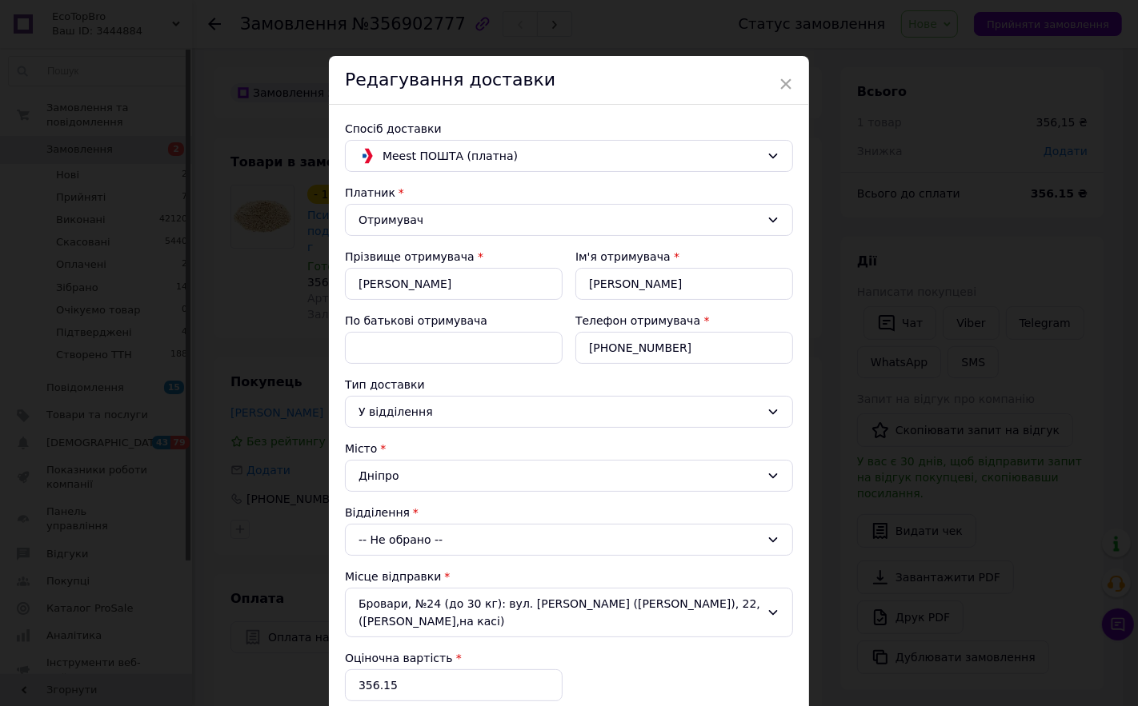
click at [393, 550] on div "-- Не обрано --" at bounding box center [569, 540] width 448 height 32
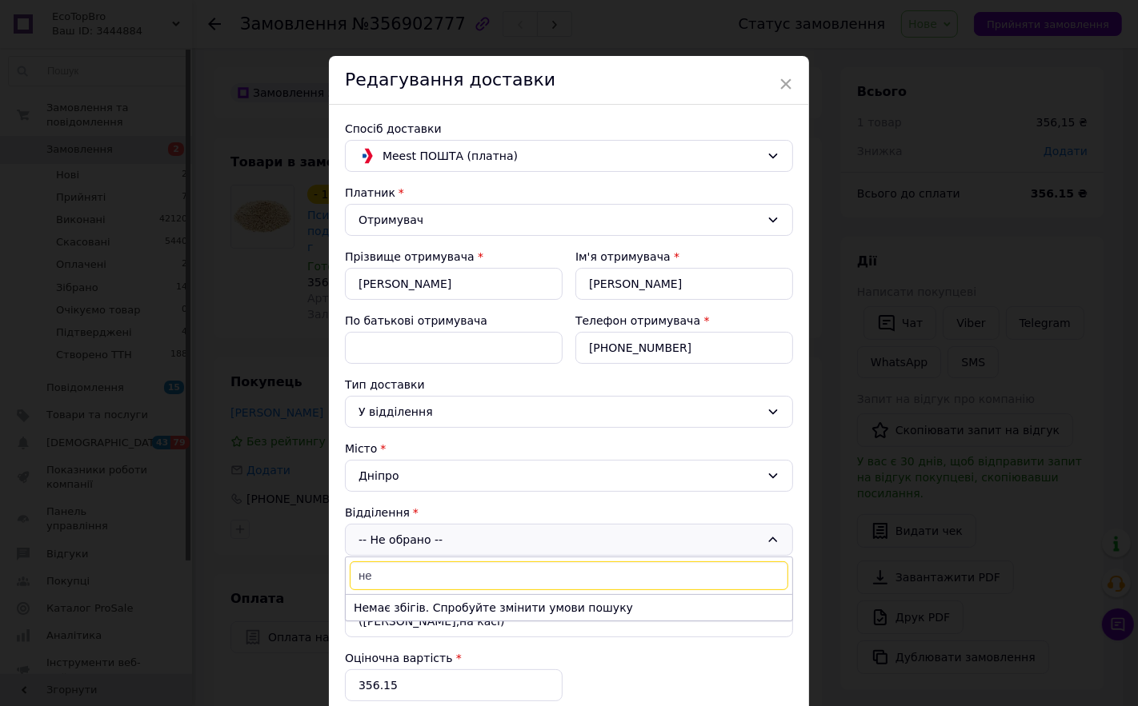
type input "н"
type input "[PERSON_NAME]"
drag, startPoint x: 425, startPoint y: 581, endPoint x: 293, endPoint y: 590, distance: 132.4
click at [293, 590] on div "× Редагування доставки Спосіб доставки Meest ПОШТА (платна) Платник Отримувач П…" at bounding box center [569, 353] width 1138 height 706
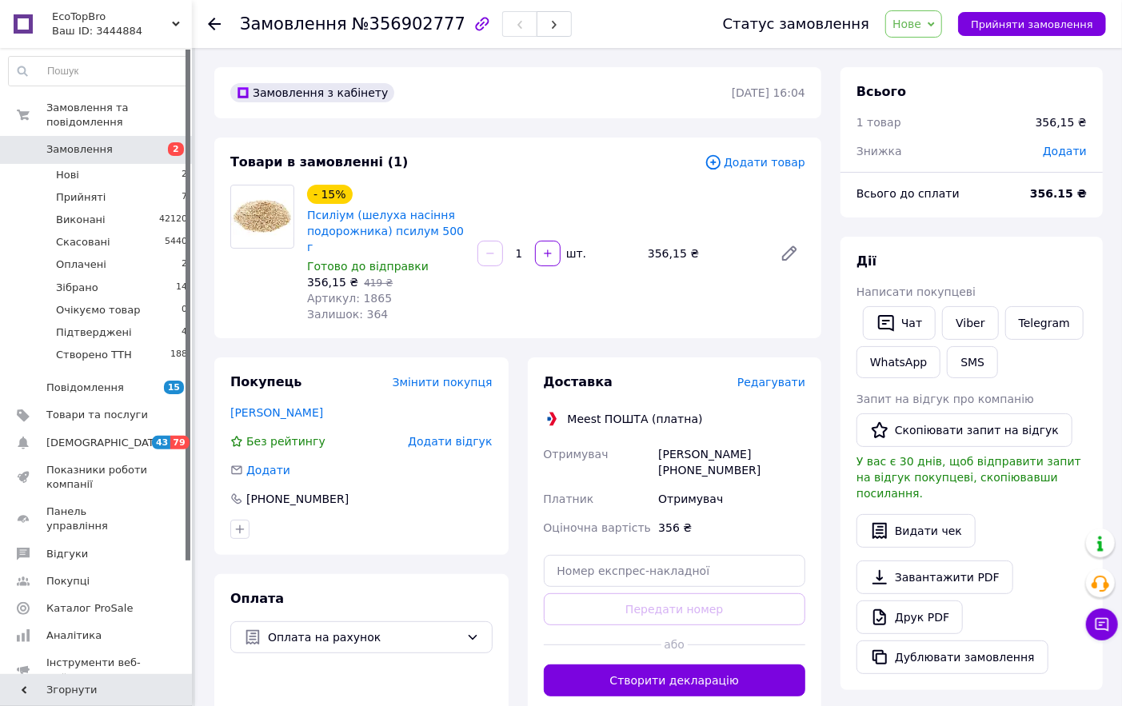
click at [785, 376] on span "Редагувати" at bounding box center [772, 382] width 68 height 13
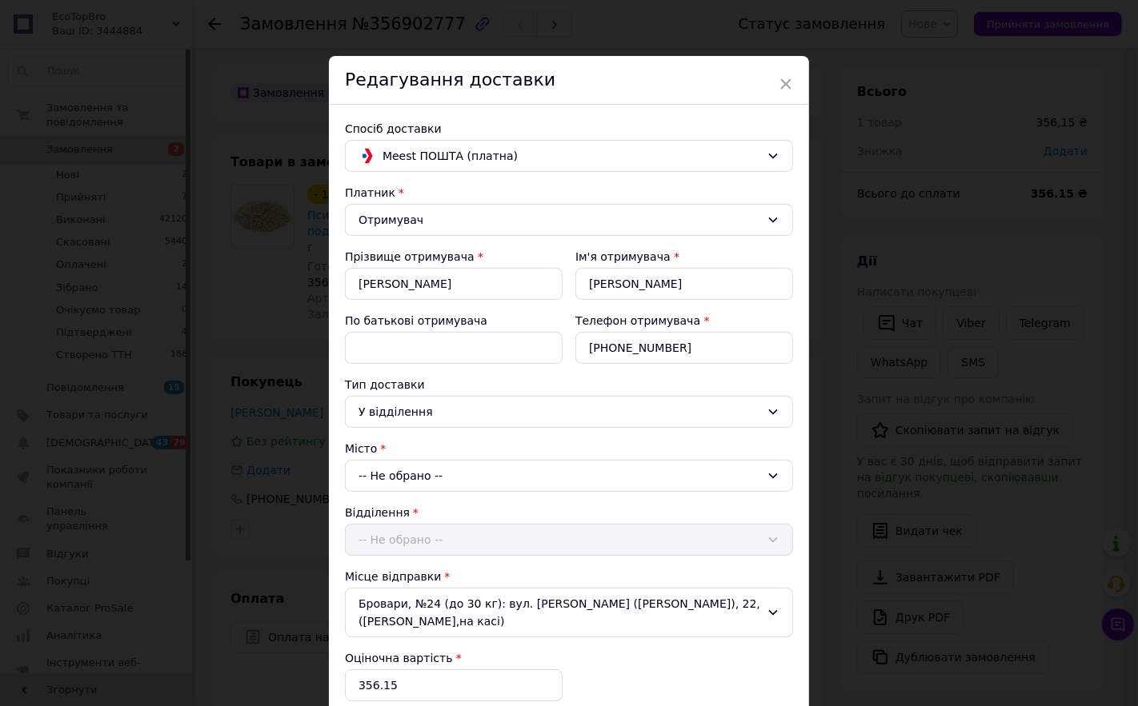
click at [411, 476] on div "-- Не обрано --" at bounding box center [569, 476] width 448 height 32
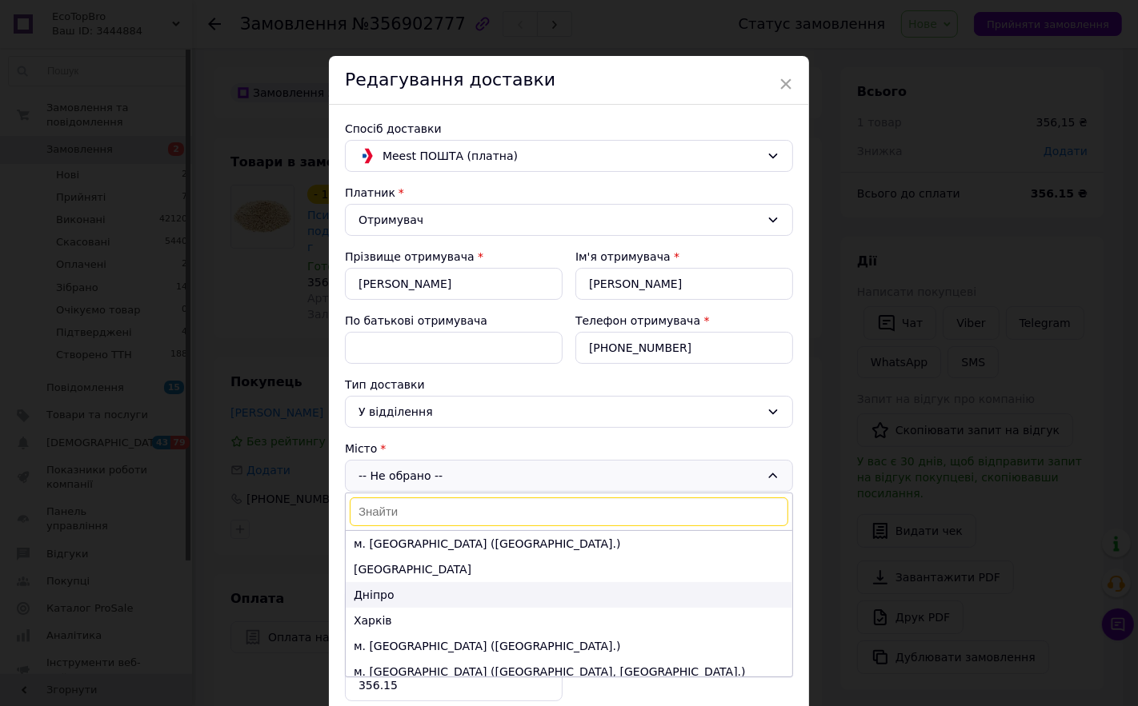
click at [380, 601] on li "Дніпро" at bounding box center [569, 595] width 446 height 26
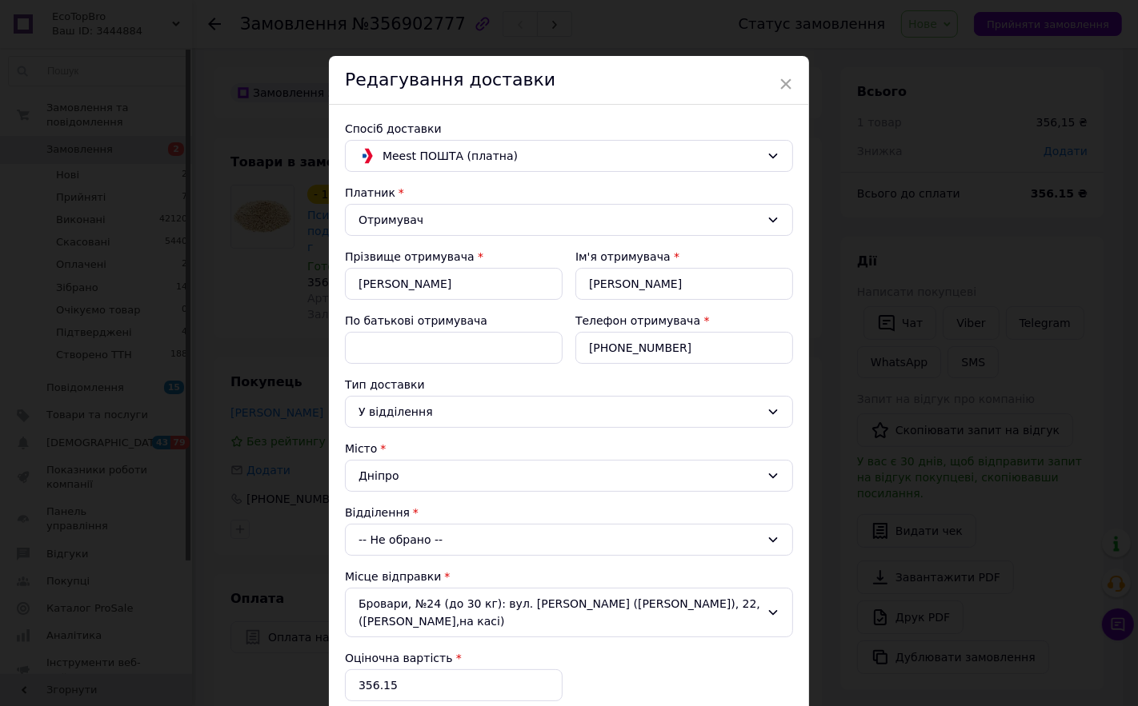
click at [396, 542] on div "-- Не обрано --" at bounding box center [569, 540] width 448 height 32
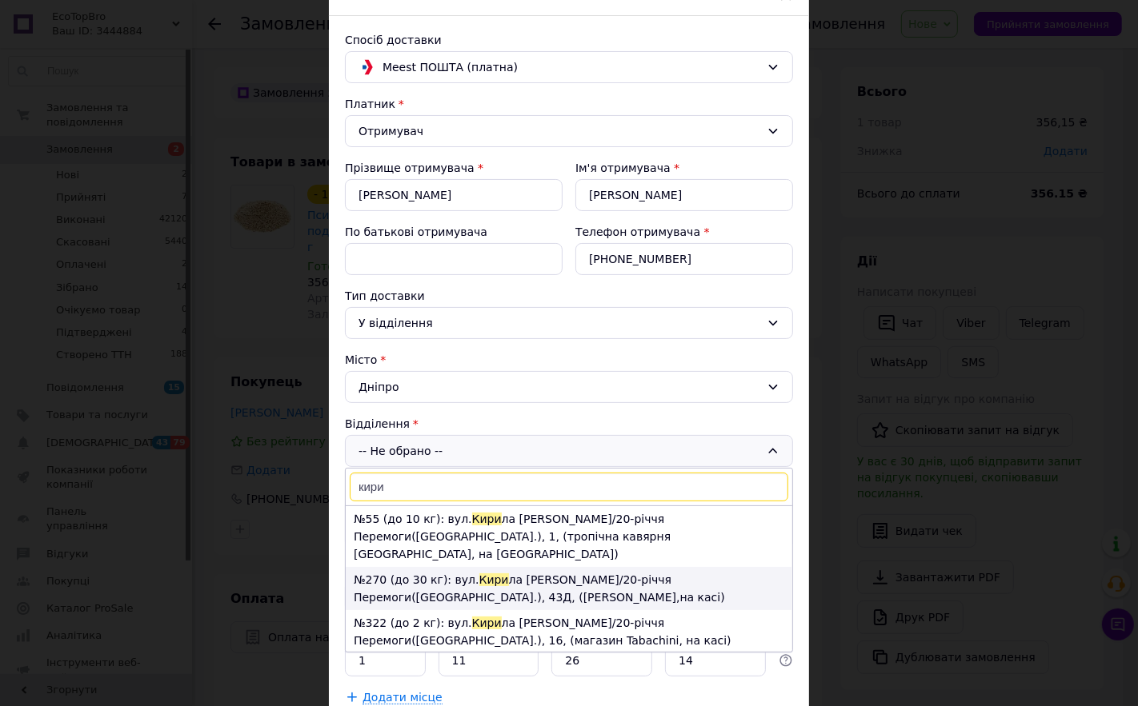
type input "кири"
click at [402, 569] on li "№270 (до 30 кг): вул. Кири ла [PERSON_NAME]/20-річчя Перемоги([GEOGRAPHIC_DATA]…" at bounding box center [569, 588] width 446 height 43
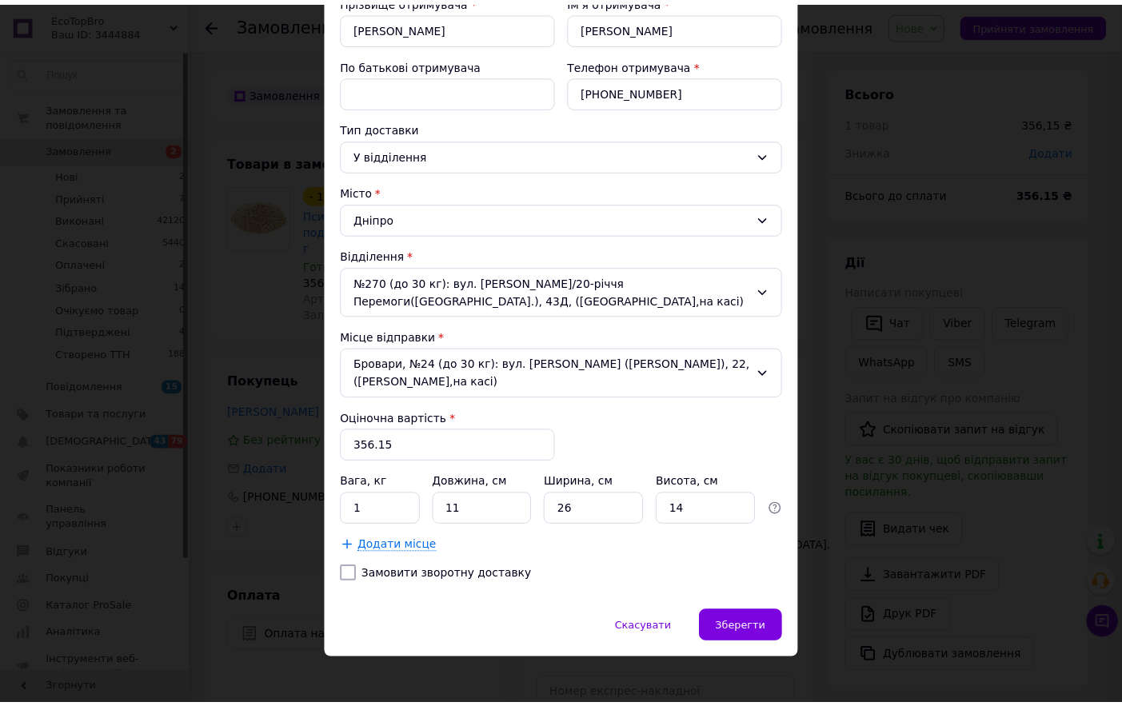
scroll to position [268, 0]
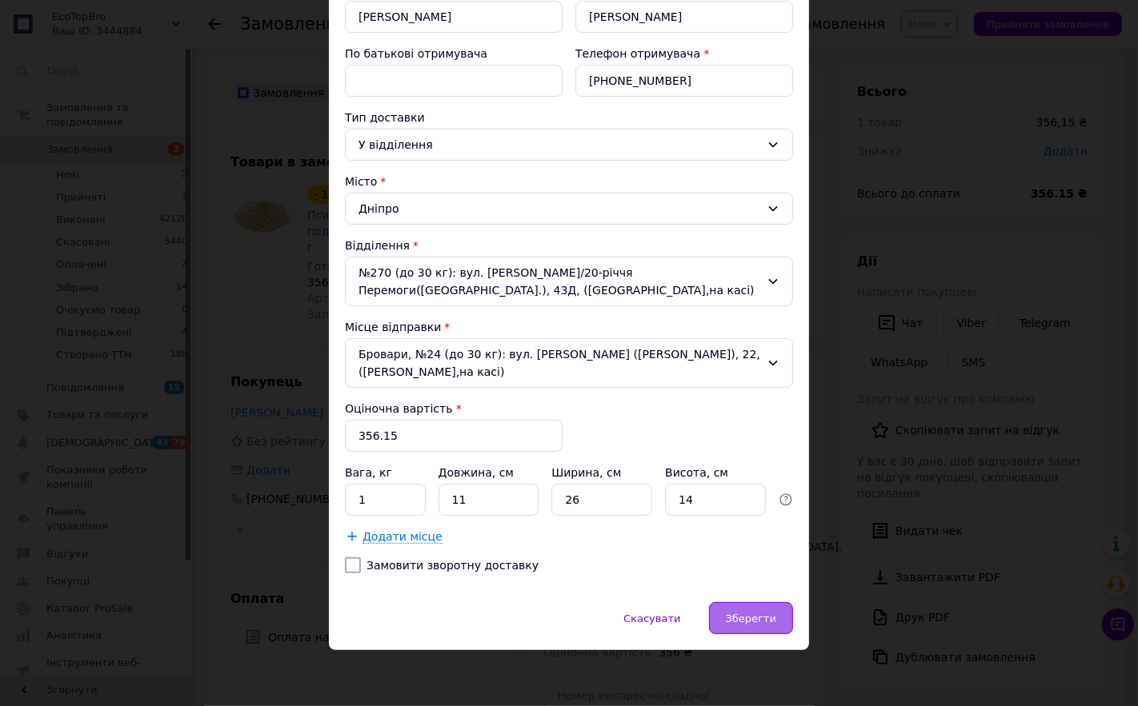
click at [742, 609] on div "Зберегти" at bounding box center [751, 618] width 84 height 32
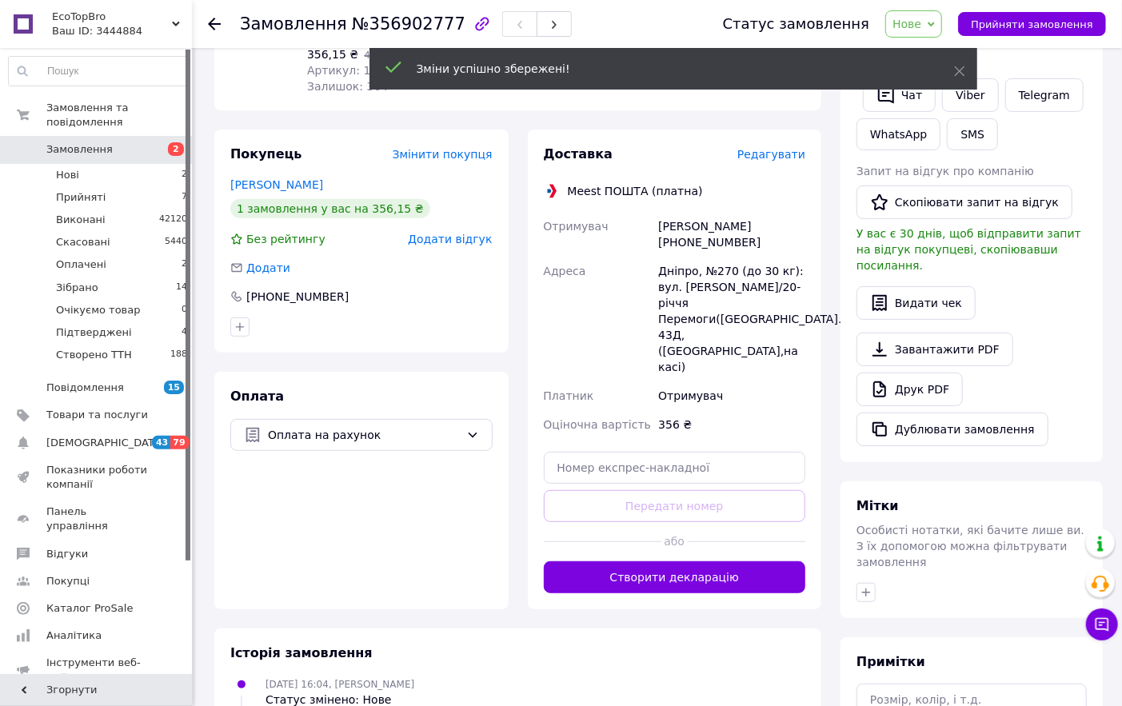
scroll to position [266, 0]
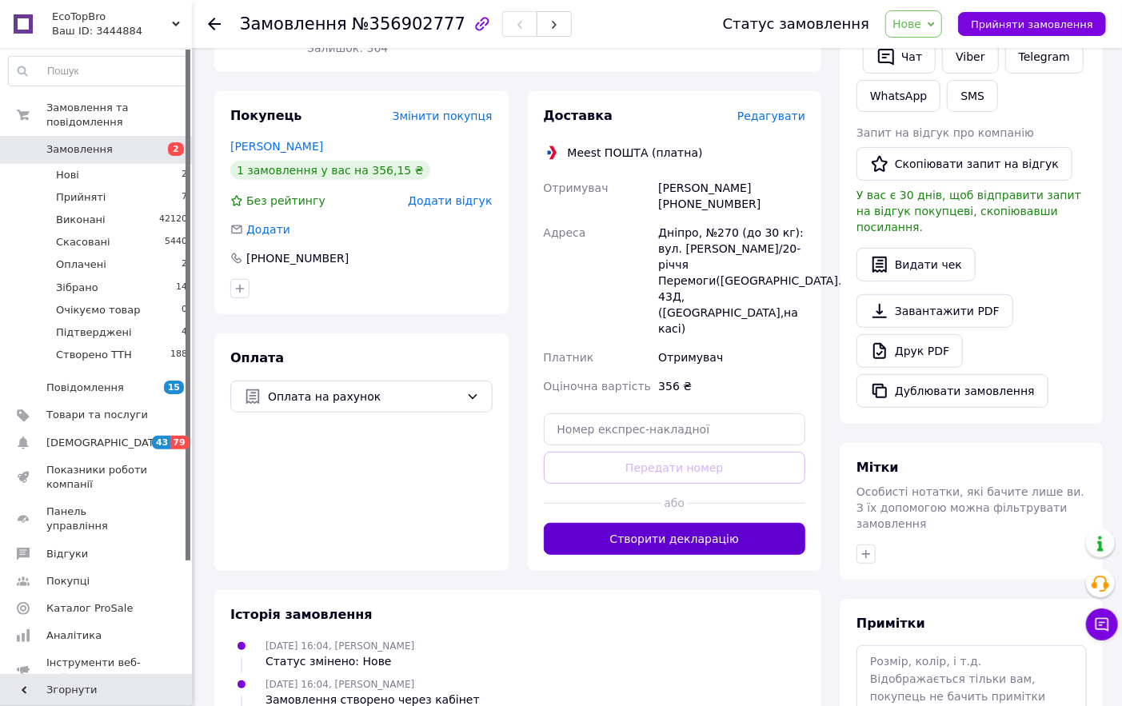
click at [653, 523] on button "Створити декларацію" at bounding box center [675, 539] width 262 height 32
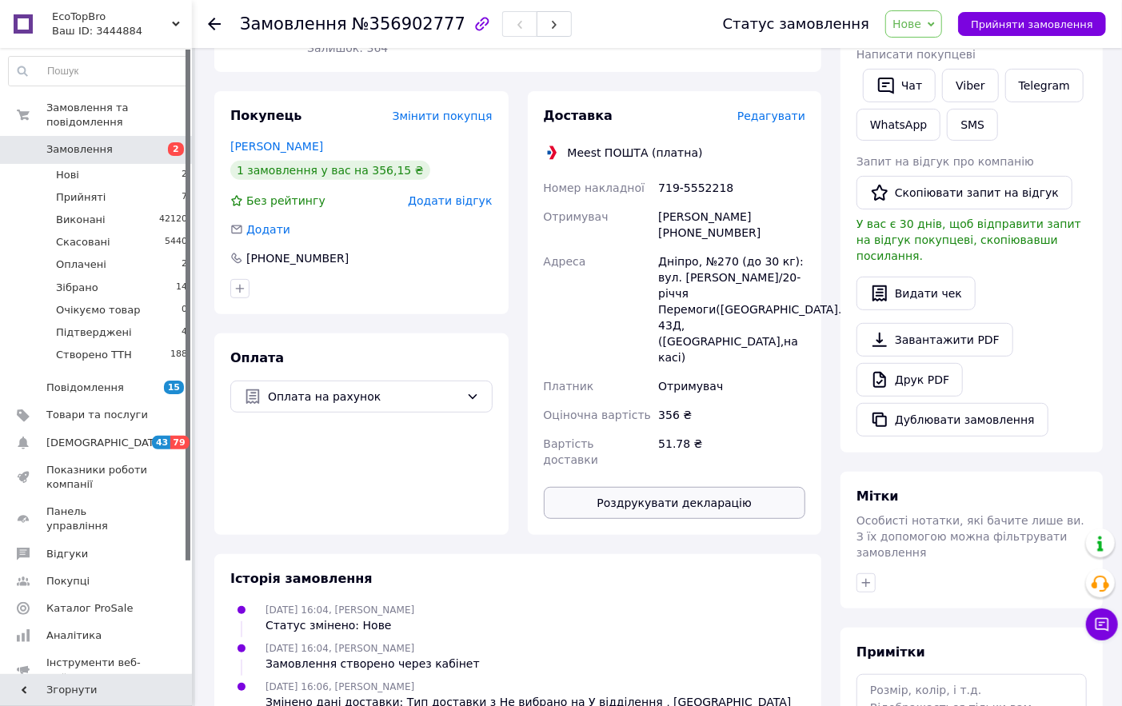
click at [672, 487] on button "Роздрукувати декларацію" at bounding box center [675, 503] width 262 height 32
drag, startPoint x: 725, startPoint y: 170, endPoint x: 658, endPoint y: 176, distance: 67.5
click at [658, 176] on div "719-5552218" at bounding box center [732, 188] width 154 height 29
copy div "719-5552218"
click at [980, 86] on link "Viber" at bounding box center [970, 86] width 56 height 34
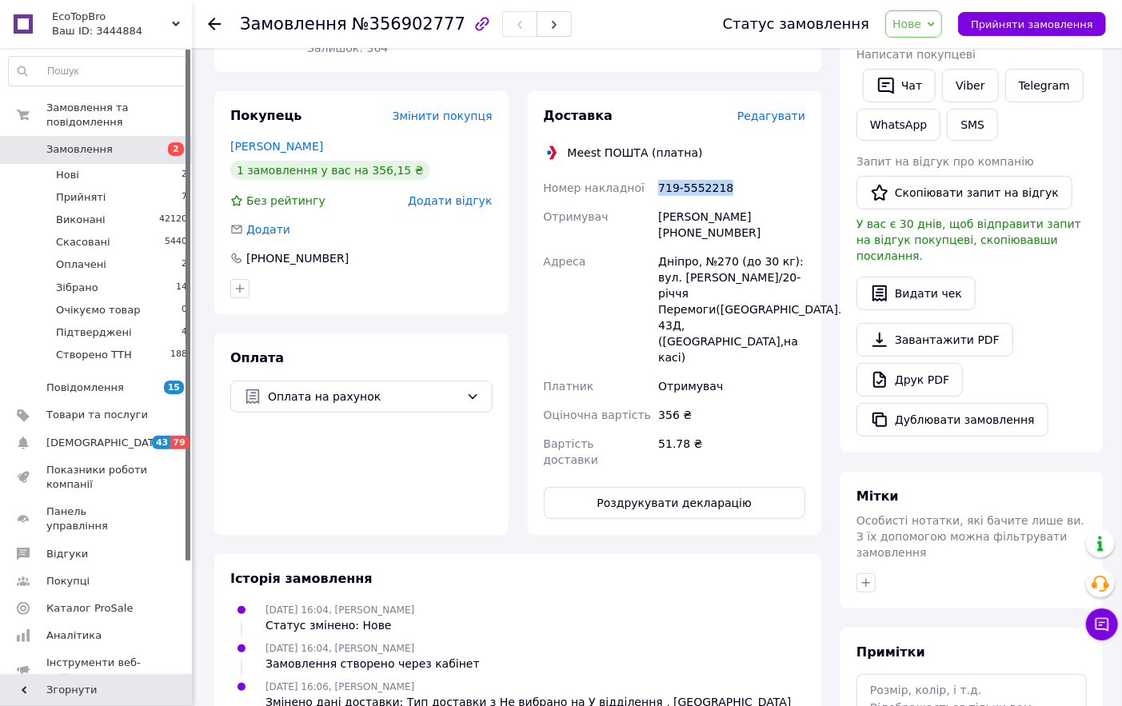
copy div "719-5552218"
click at [716, 217] on div "[PERSON_NAME] [PHONE_NUMBER]" at bounding box center [732, 224] width 154 height 45
copy div "380509049324"
click at [922, 25] on span "Нове" at bounding box center [907, 24] width 29 height 13
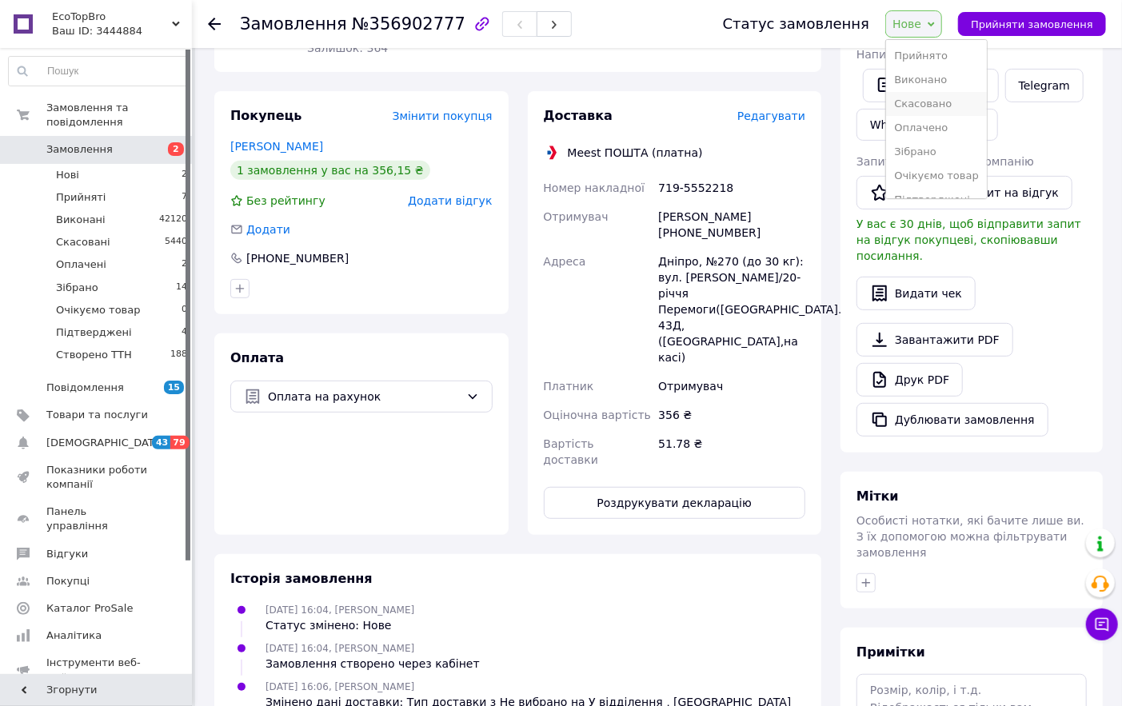
click at [939, 109] on li "Скасовано" at bounding box center [936, 104] width 101 height 24
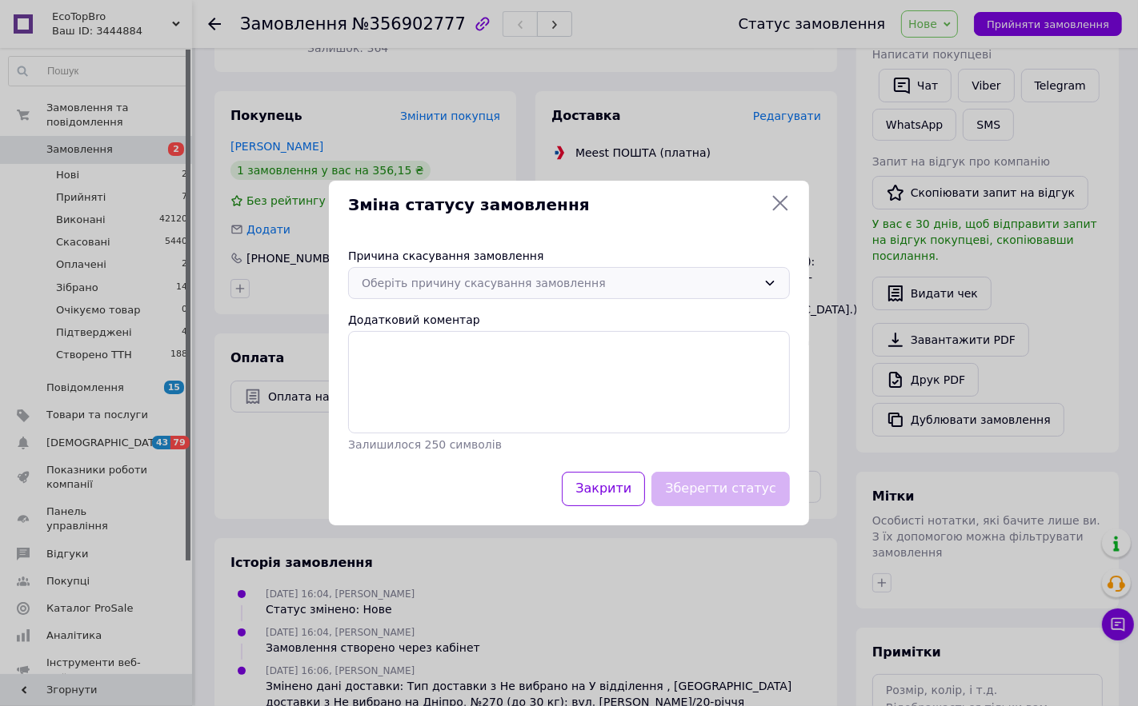
click at [468, 285] on div "Оберіть причину скасування замовлення" at bounding box center [559, 283] width 395 height 18
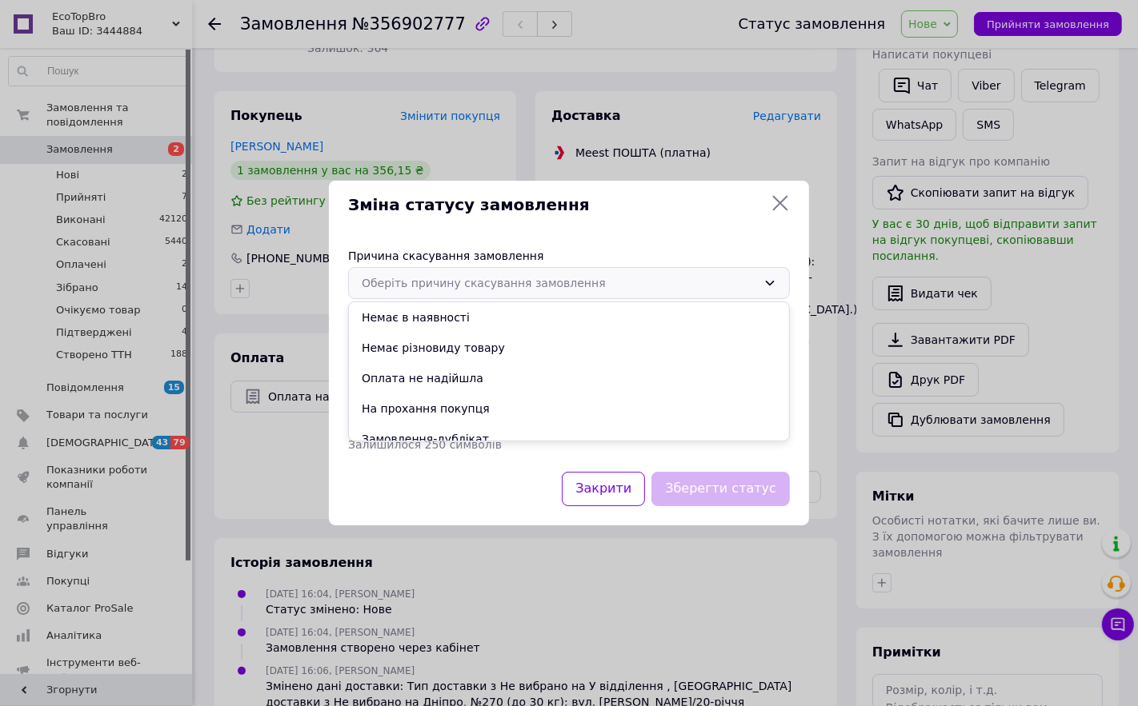
drag, startPoint x: 776, startPoint y: 211, endPoint x: 788, endPoint y: 202, distance: 15.4
click at [778, 211] on icon at bounding box center [779, 203] width 19 height 19
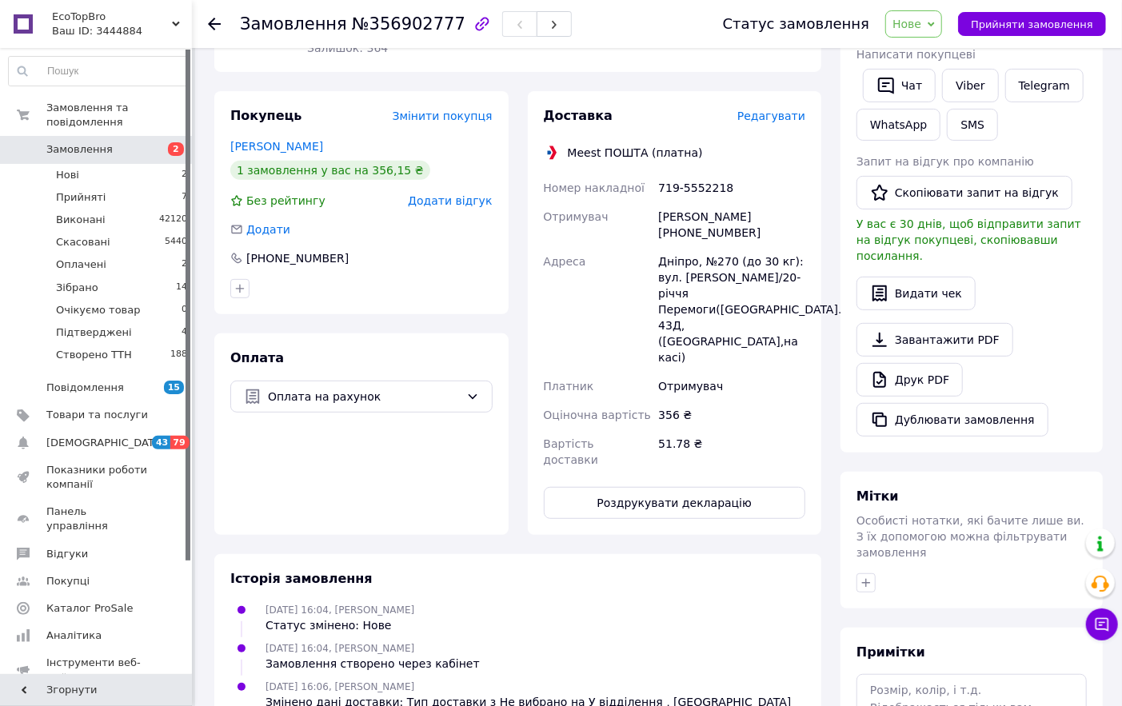
click at [946, 8] on div "Статус замовлення Нове Прийнято Виконано Скасовано Оплачено Зібрано Очікуємо то…" at bounding box center [898, 24] width 415 height 48
click at [942, 29] on span "Нове" at bounding box center [914, 23] width 57 height 27
click at [946, 81] on li "Виконано" at bounding box center [936, 80] width 101 height 24
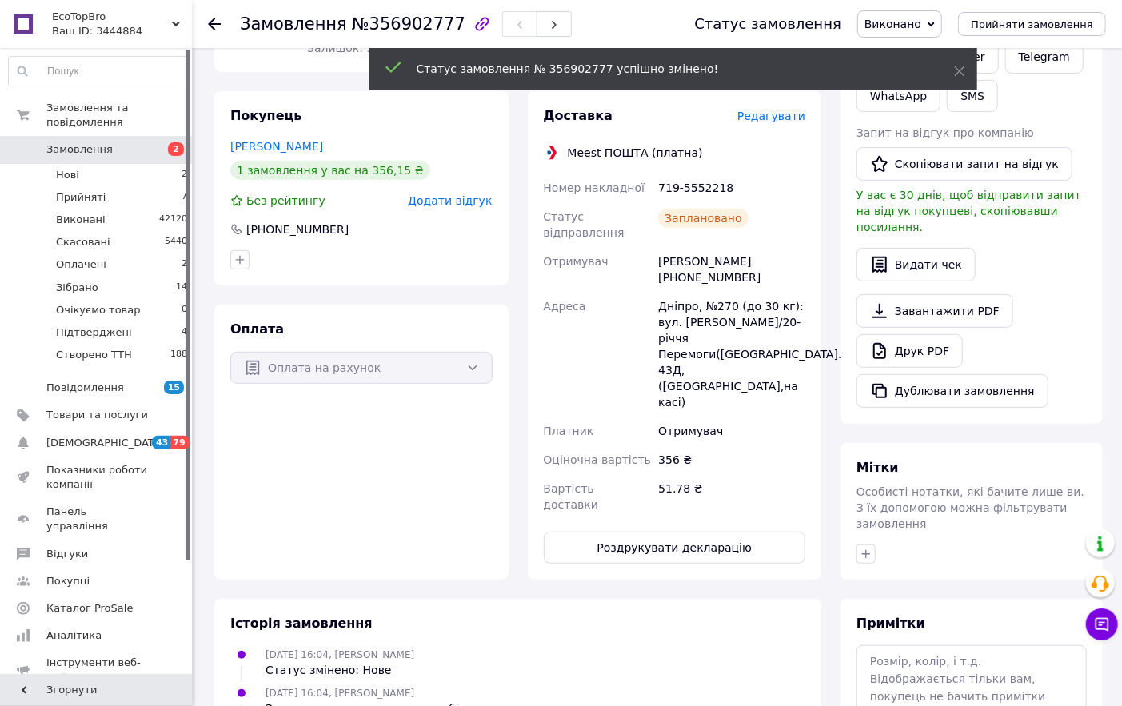
click at [216, 19] on icon at bounding box center [214, 24] width 13 height 13
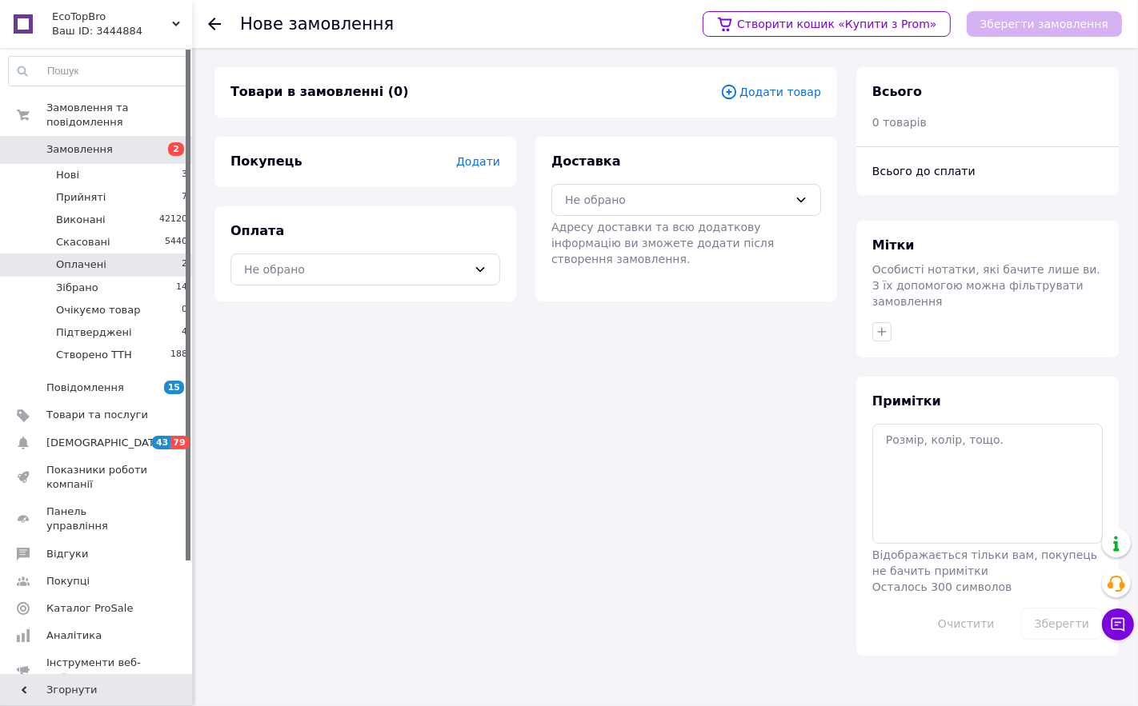
click at [78, 258] on span "Оплачені" at bounding box center [81, 265] width 50 height 14
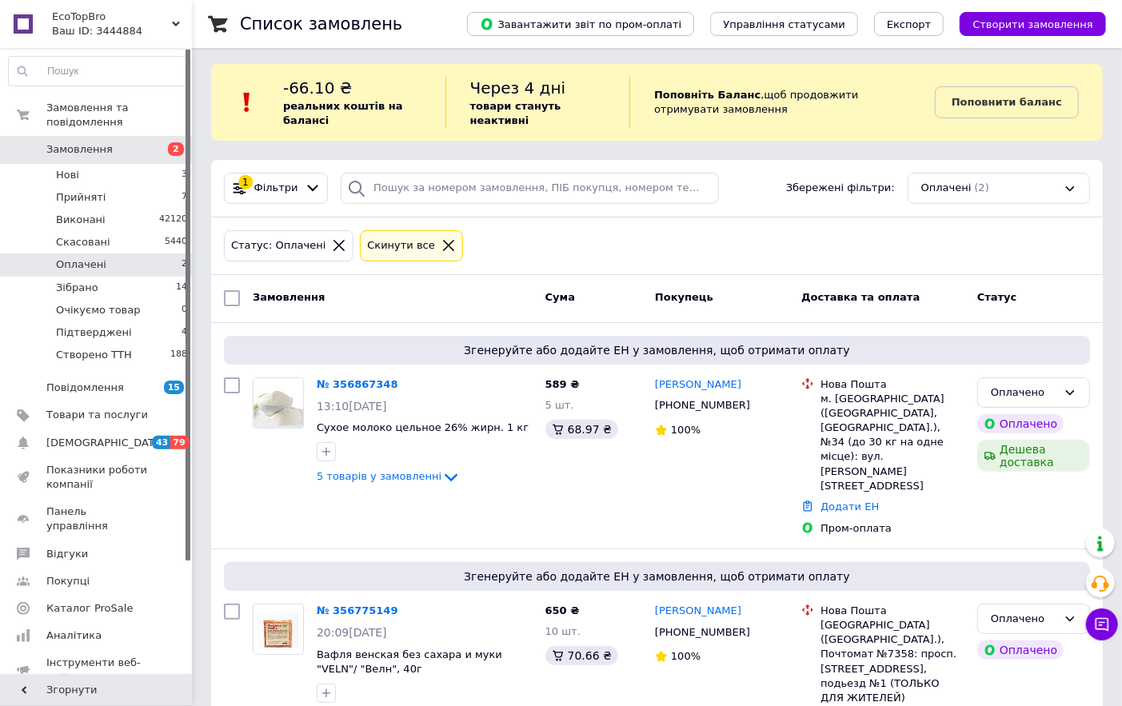
scroll to position [4, 0]
click at [1018, 25] on span "Створити замовлення" at bounding box center [1033, 24] width 121 height 12
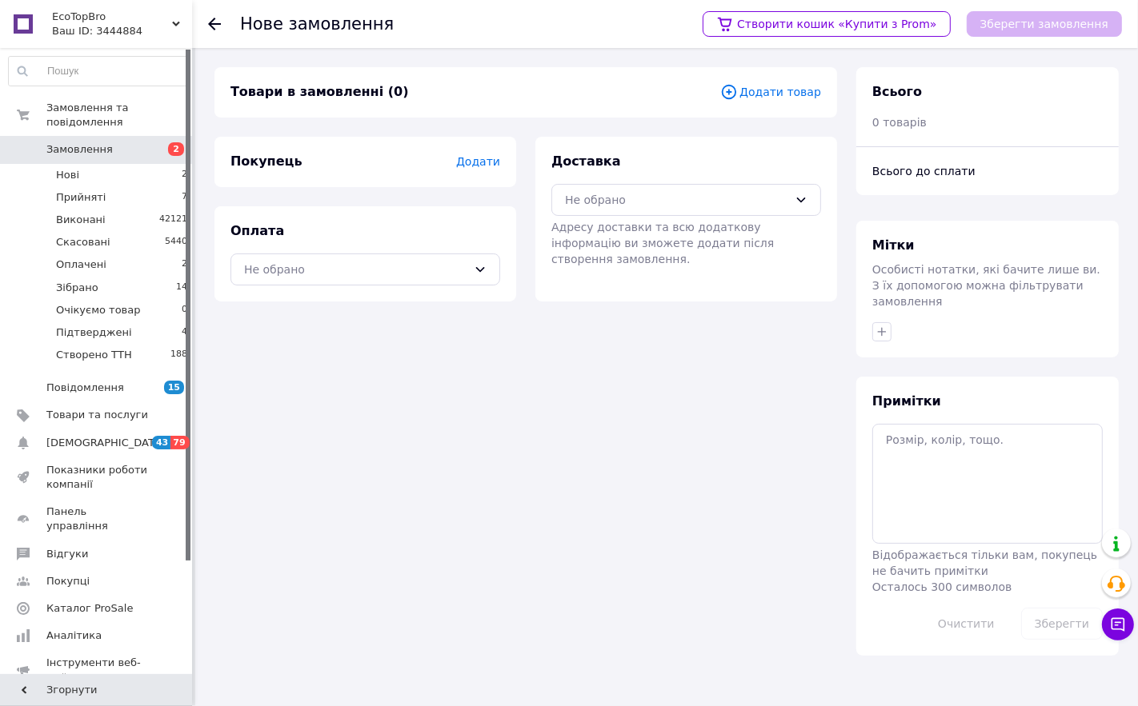
click at [770, 97] on span "Додати товар" at bounding box center [770, 92] width 101 height 18
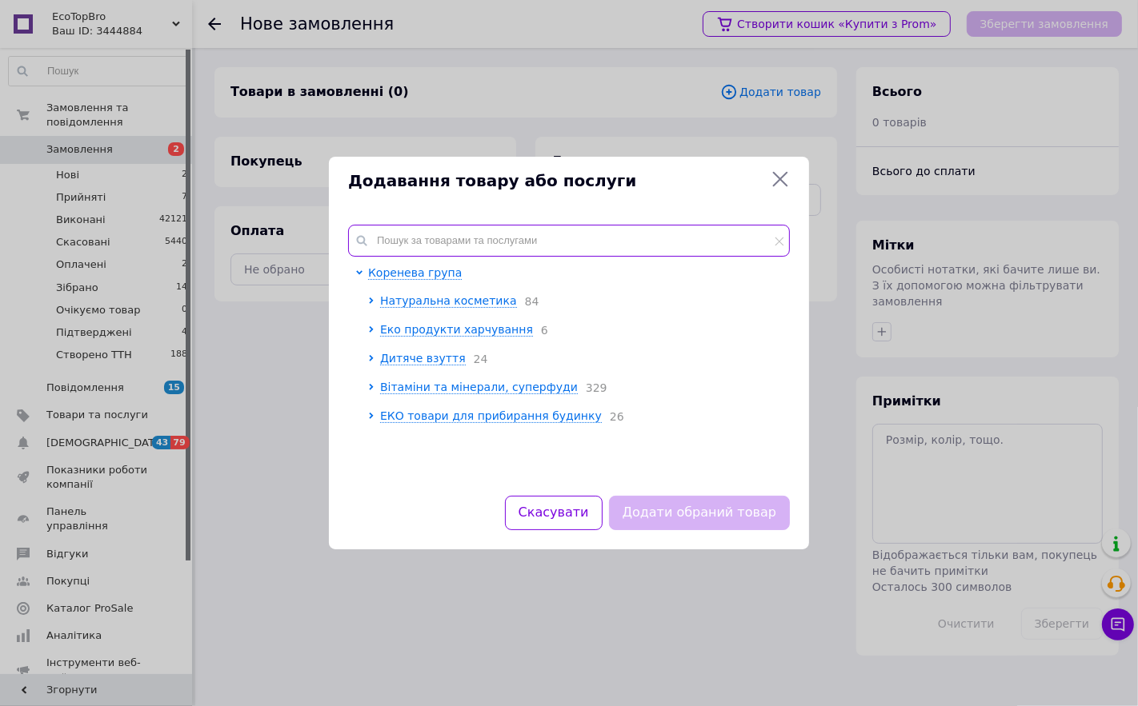
click at [405, 233] on input "text" at bounding box center [569, 241] width 442 height 32
click at [784, 177] on icon at bounding box center [779, 179] width 19 height 19
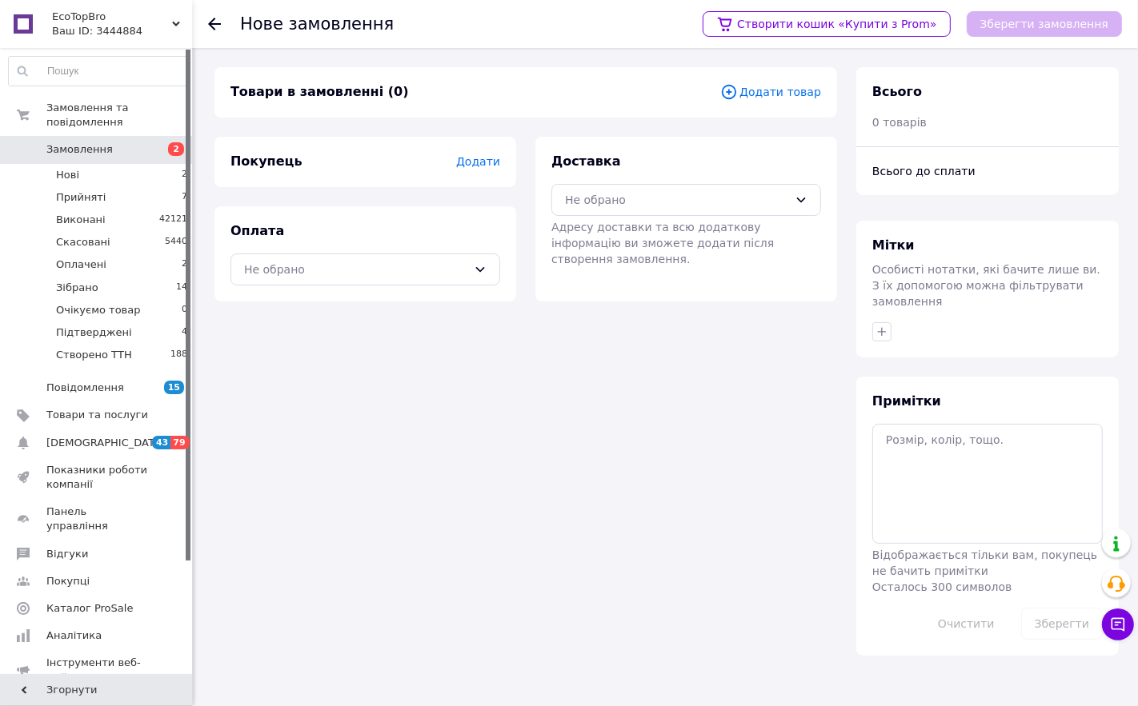
click at [797, 89] on span "Додати товар" at bounding box center [770, 92] width 101 height 18
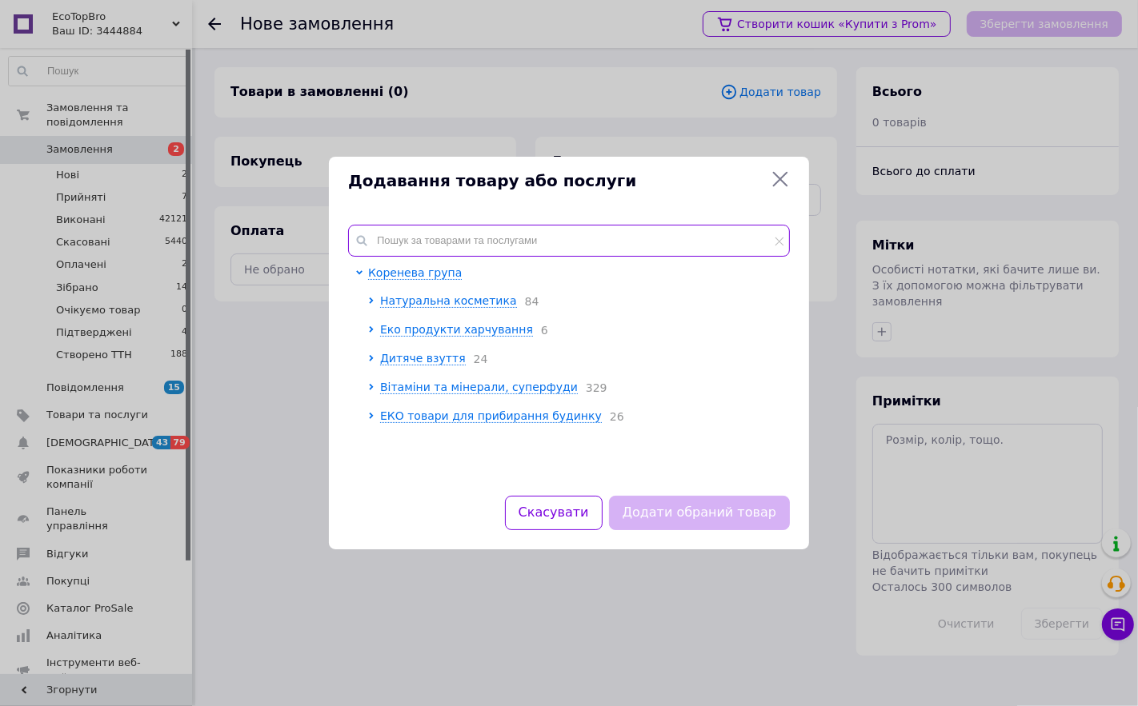
click at [411, 254] on input "text" at bounding box center [569, 241] width 442 height 32
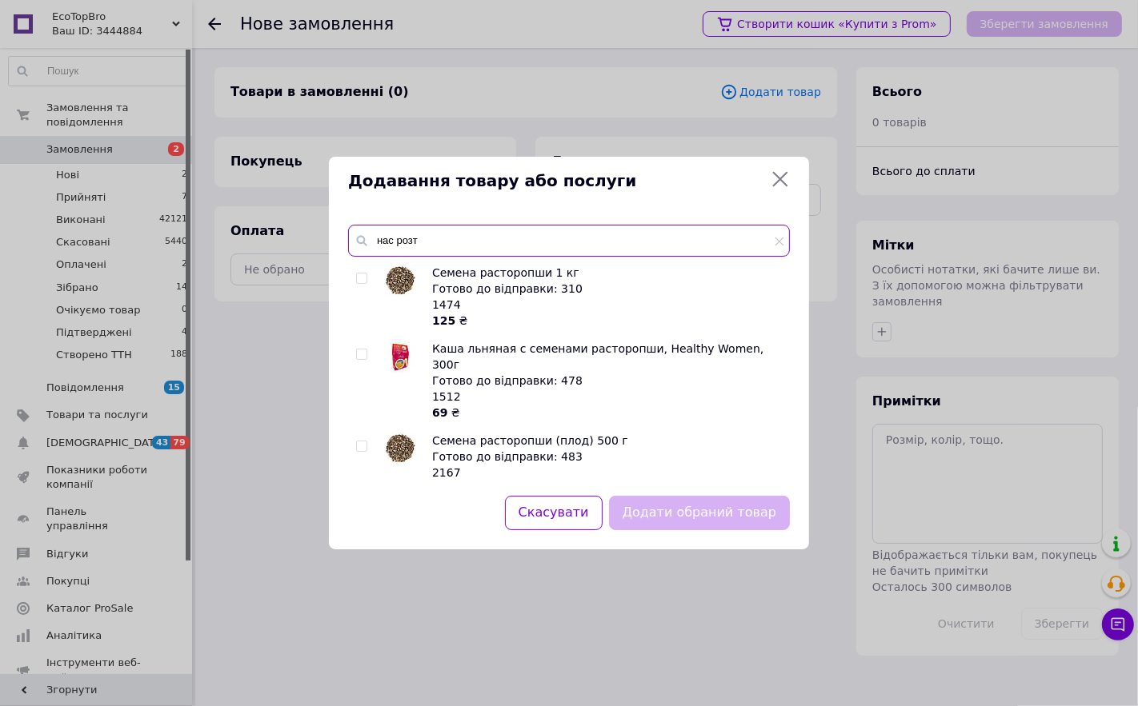
type input "нас розт"
click at [402, 282] on img at bounding box center [400, 281] width 32 height 32
checkbox input "true"
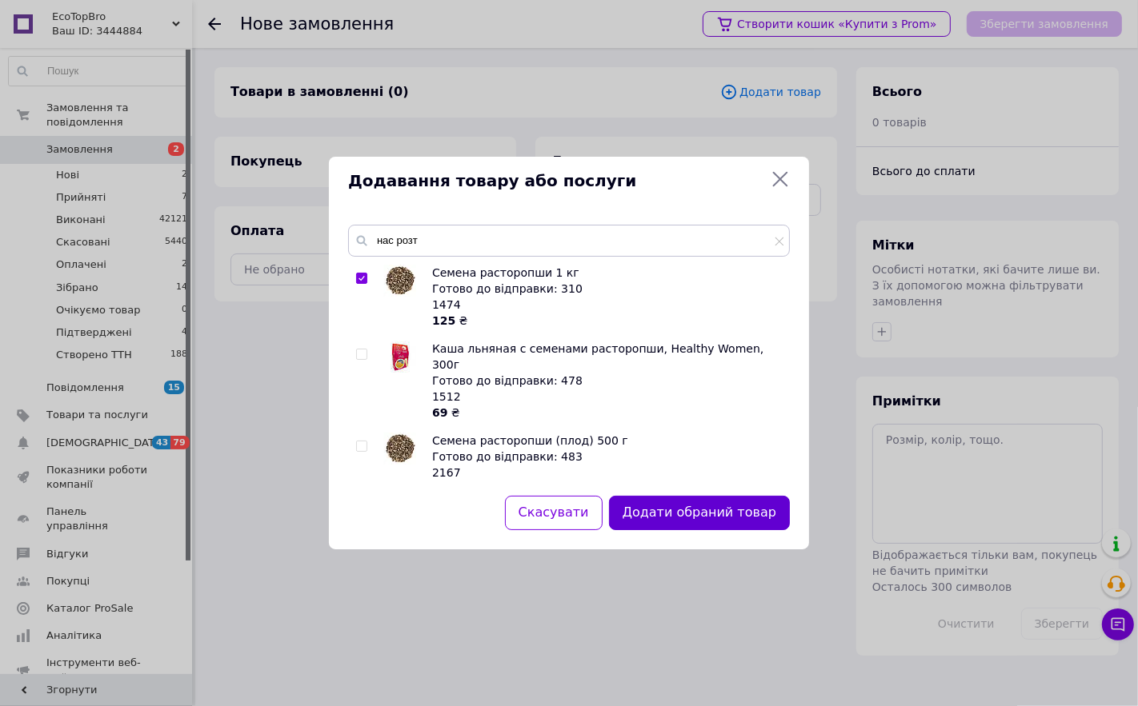
click at [702, 507] on button "Додати обраний товар" at bounding box center [699, 513] width 181 height 34
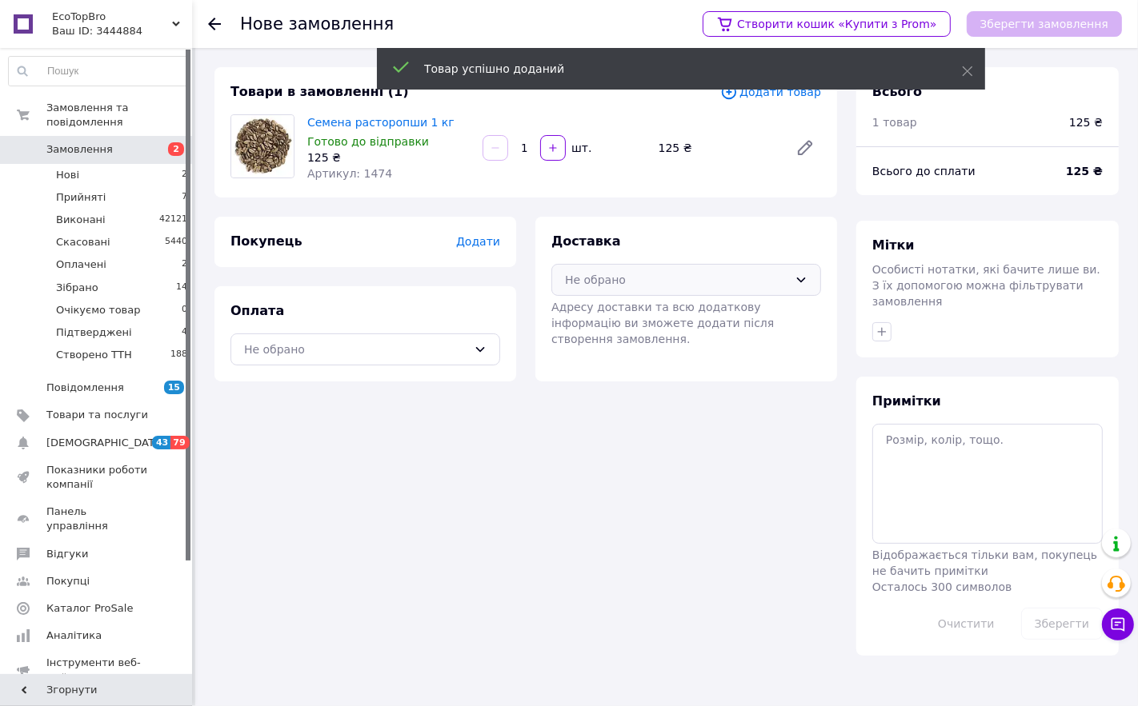
click at [806, 276] on icon at bounding box center [800, 280] width 13 height 13
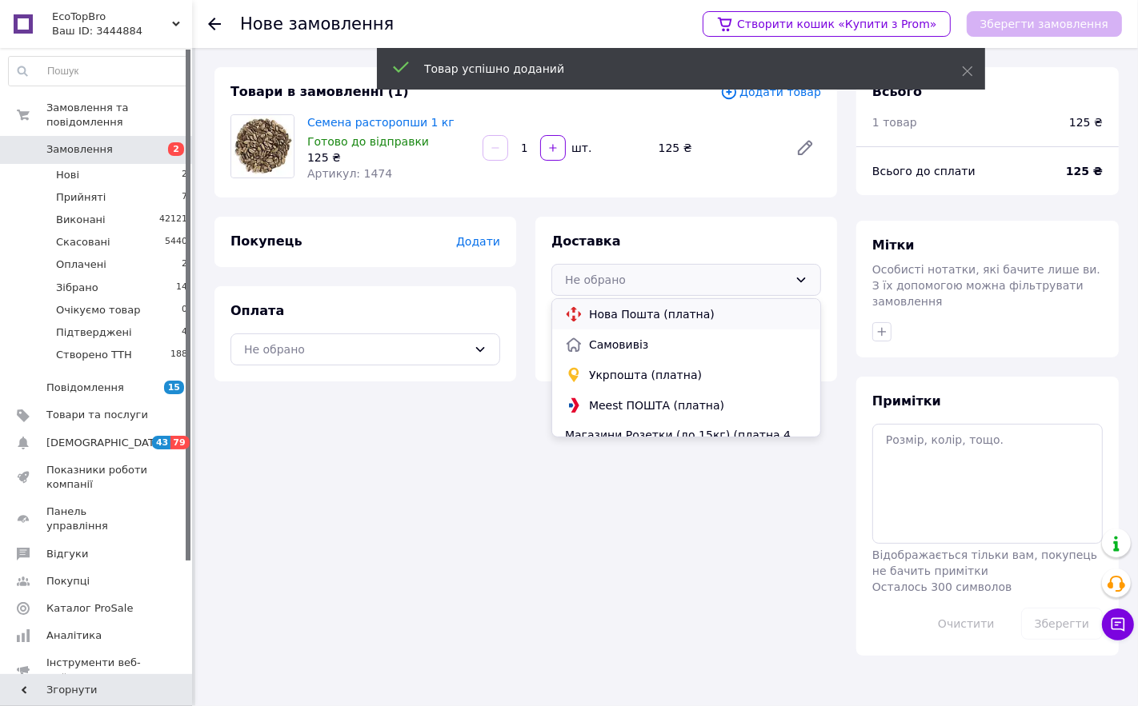
click at [670, 318] on span "Нова Пошта (платна)" at bounding box center [698, 314] width 218 height 16
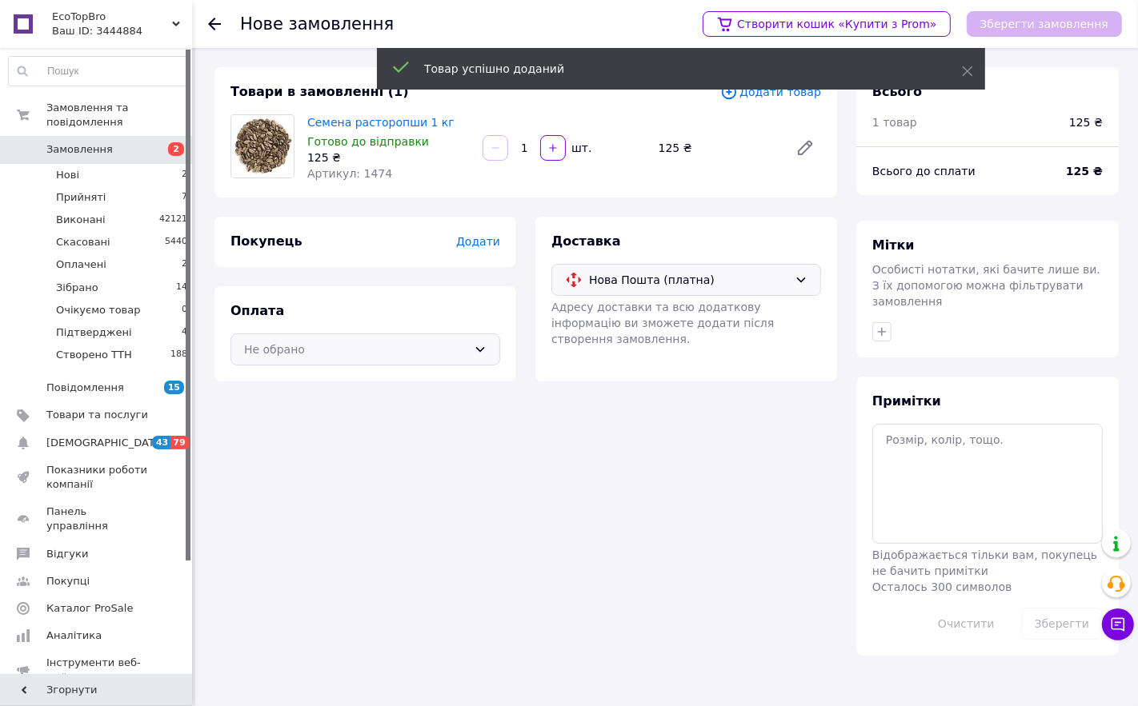
click at [466, 341] on div "Не обрано" at bounding box center [355, 350] width 223 height 18
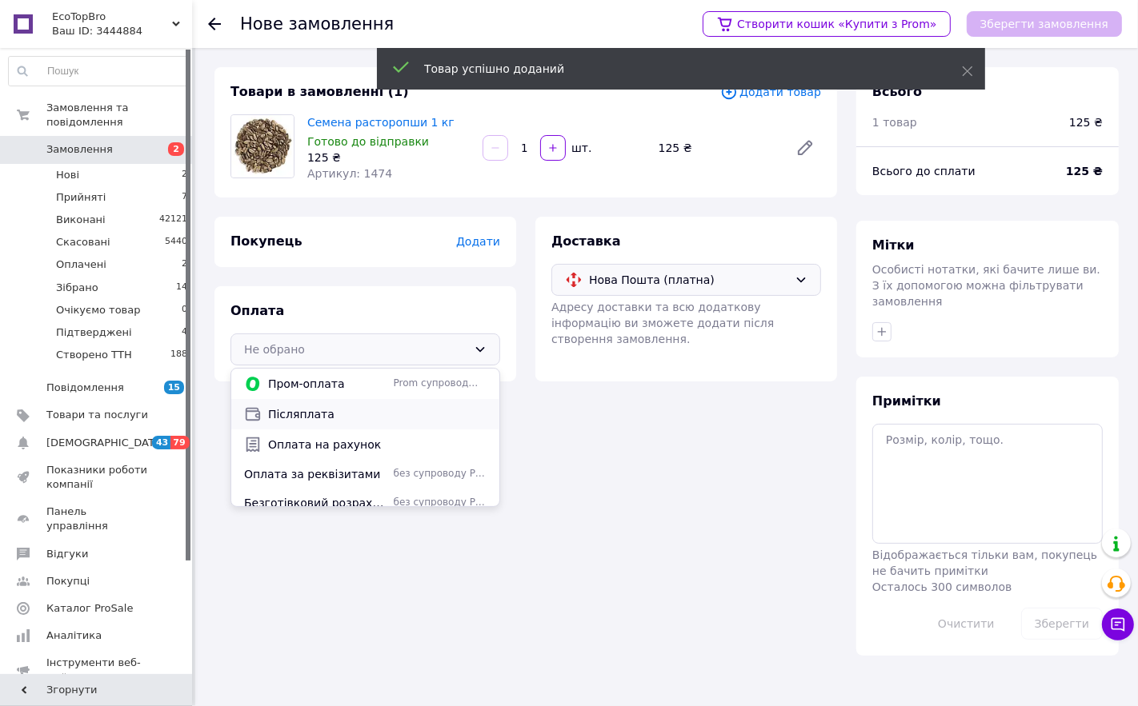
click at [310, 418] on span "Післяплата" at bounding box center [377, 414] width 218 height 16
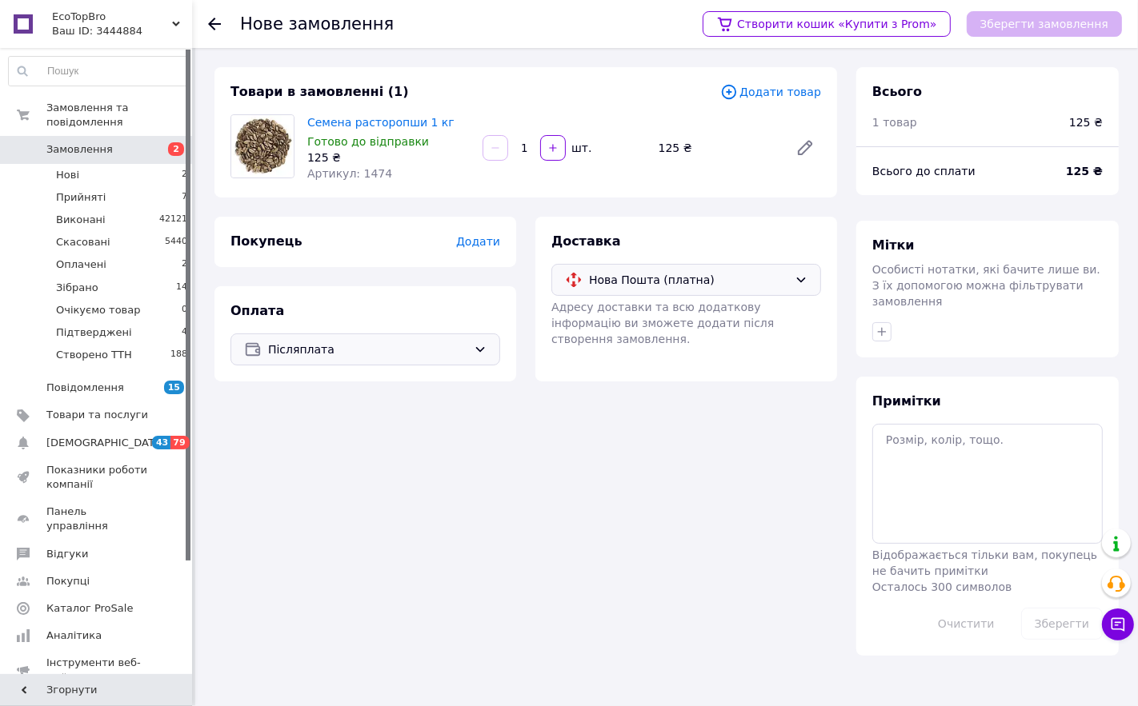
click at [475, 242] on span "Додати" at bounding box center [478, 241] width 44 height 13
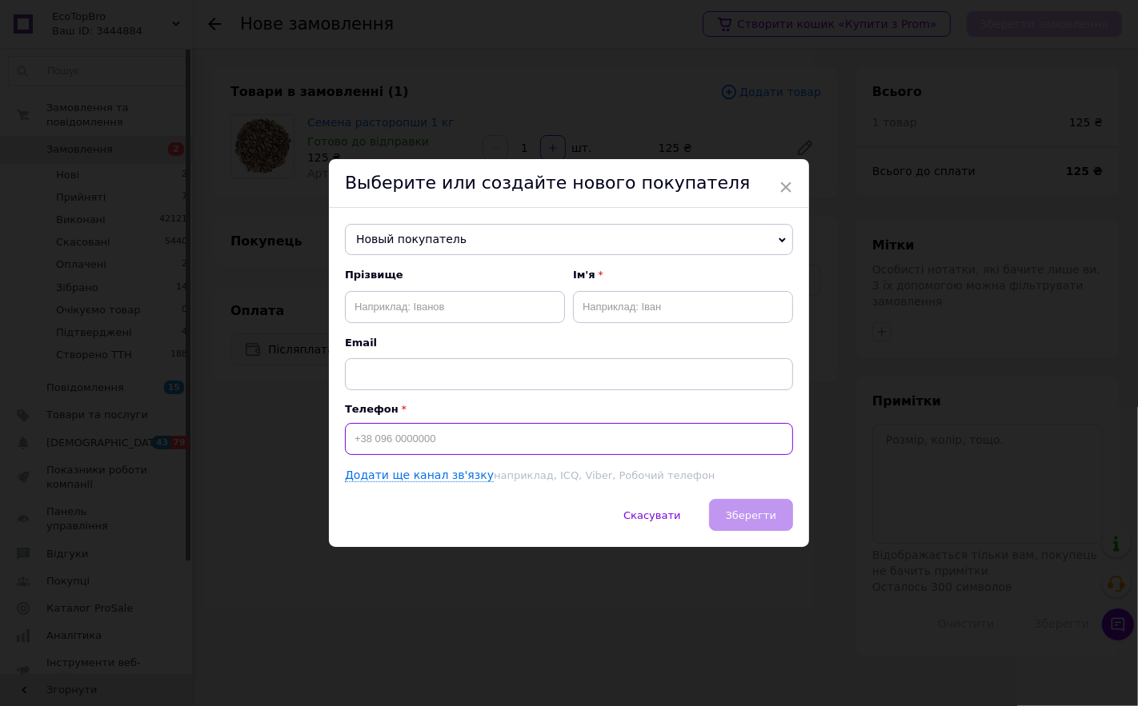
drag, startPoint x: 363, startPoint y: 444, endPoint x: 372, endPoint y: 443, distance: 8.8
click at [372, 443] on input at bounding box center [569, 439] width 448 height 32
type input "[PHONE_NUMBER]"
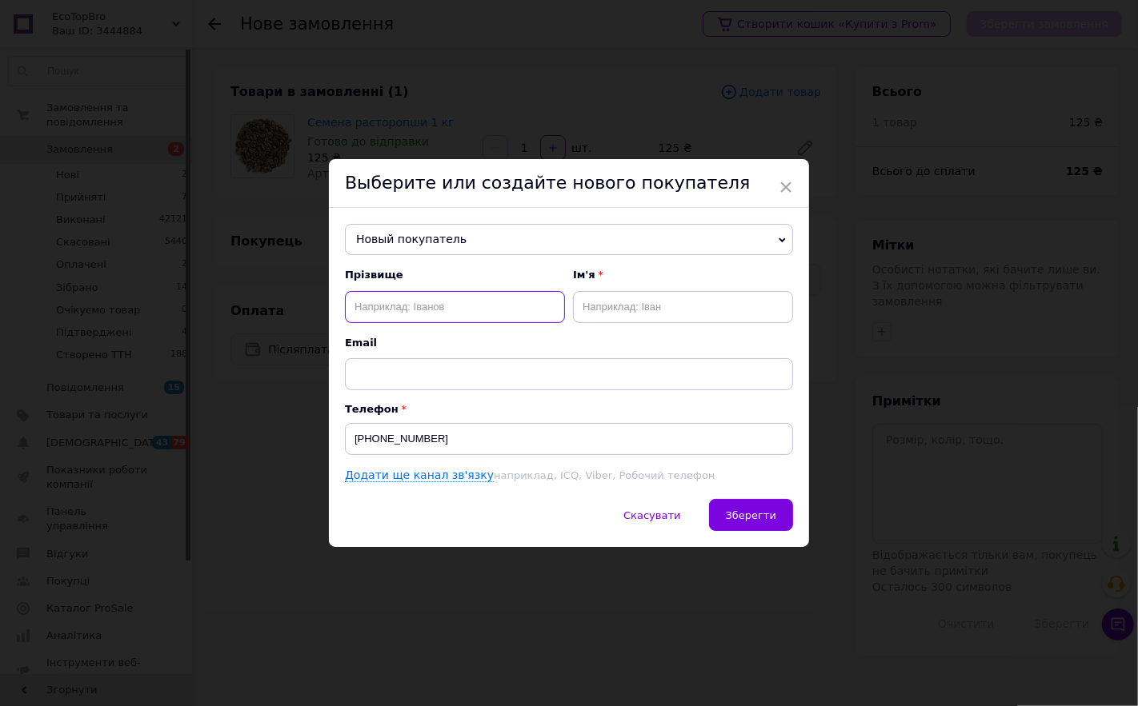
click at [453, 298] on input "text" at bounding box center [455, 307] width 220 height 32
click at [360, 307] on input "[PERSON_NAME]" at bounding box center [455, 307] width 220 height 32
type input "[PERSON_NAME]"
click at [634, 308] on input "text" at bounding box center [683, 307] width 220 height 32
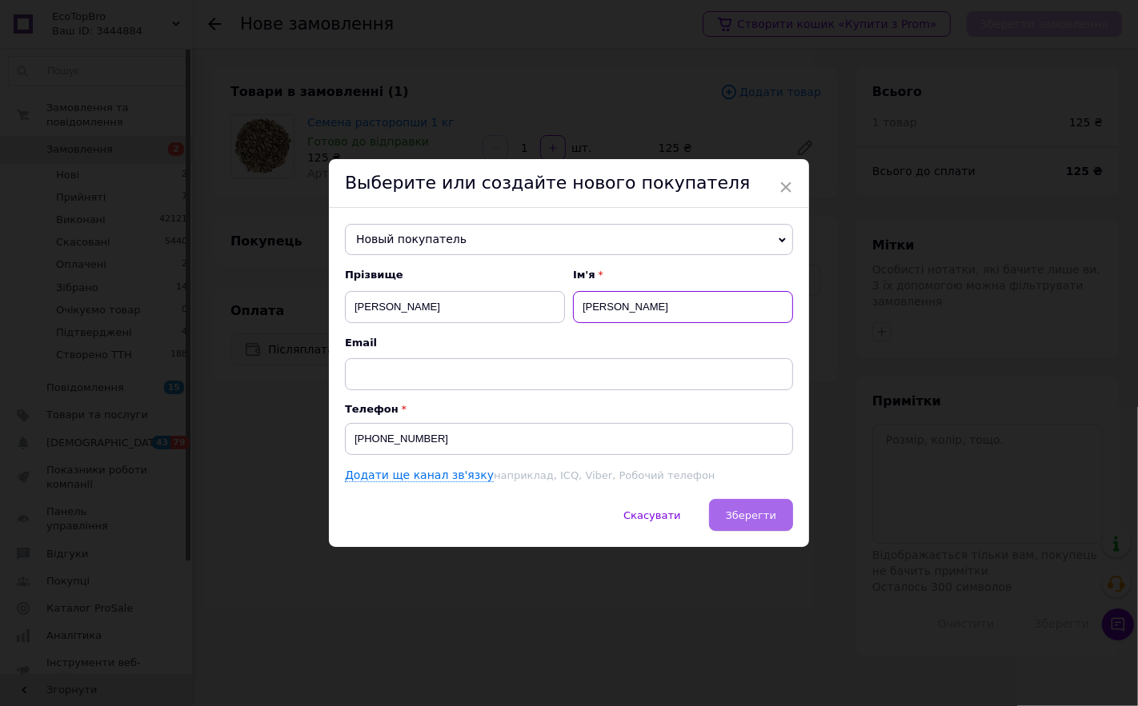
type input "[PERSON_NAME]"
click at [747, 514] on span "Зберегти" at bounding box center [751, 516] width 50 height 12
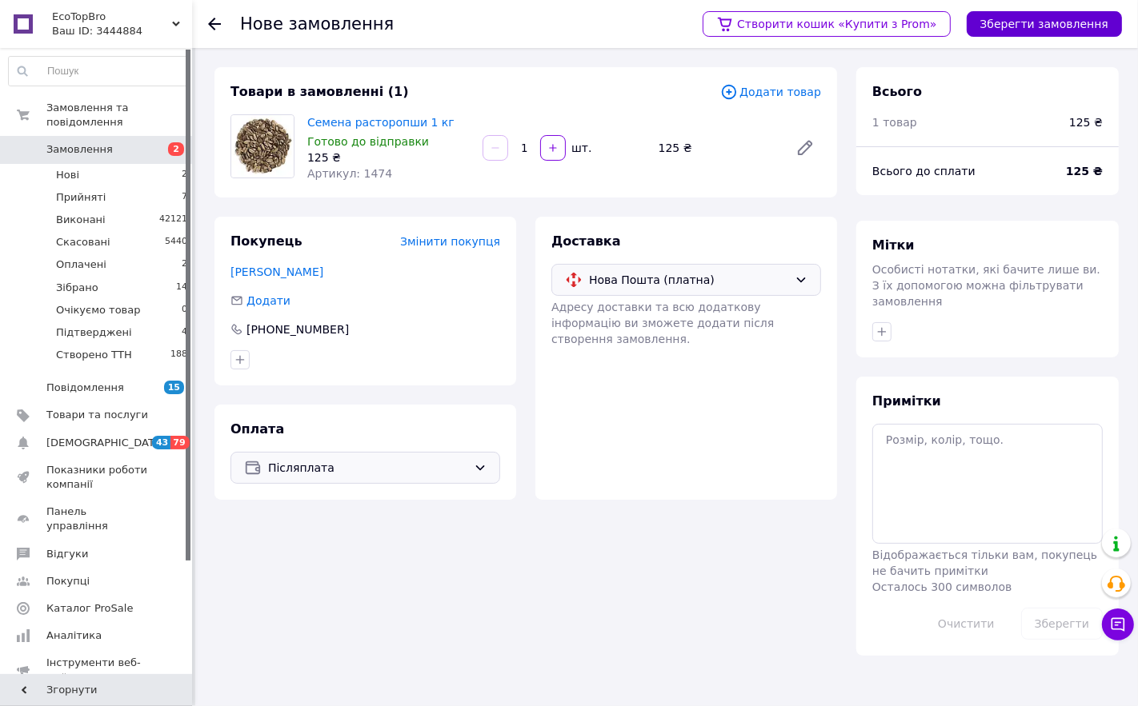
click at [1016, 30] on button "Зберегти замовлення" at bounding box center [1043, 24] width 155 height 26
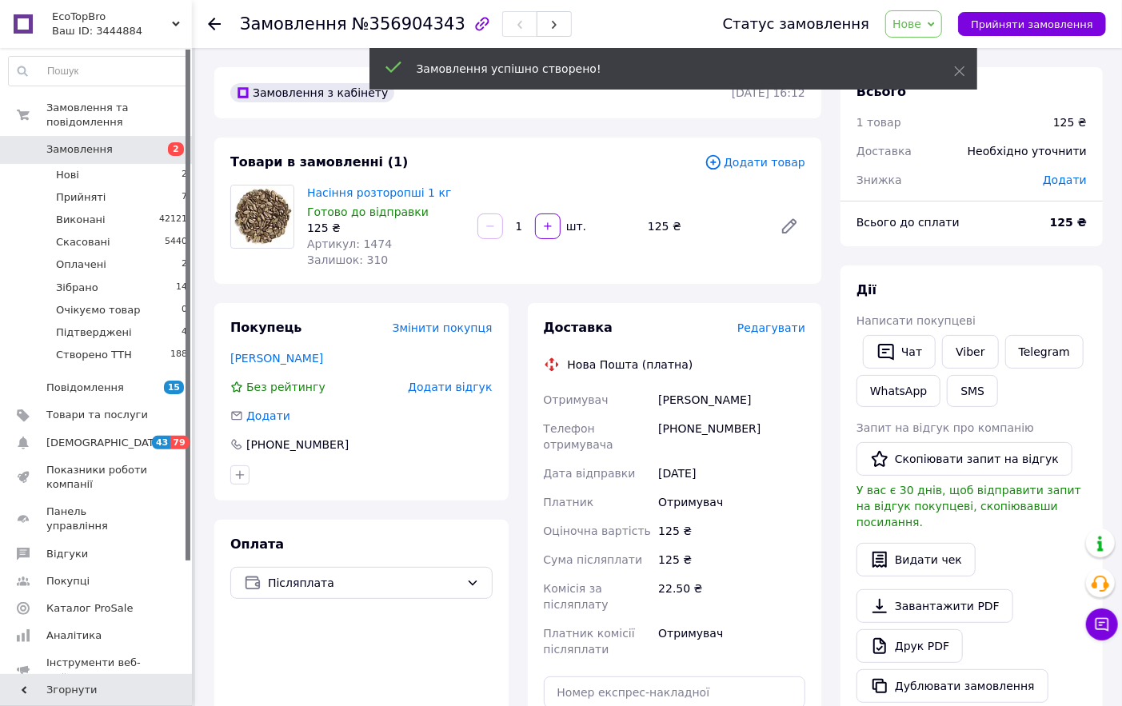
click at [778, 333] on span "Редагувати" at bounding box center [772, 328] width 68 height 13
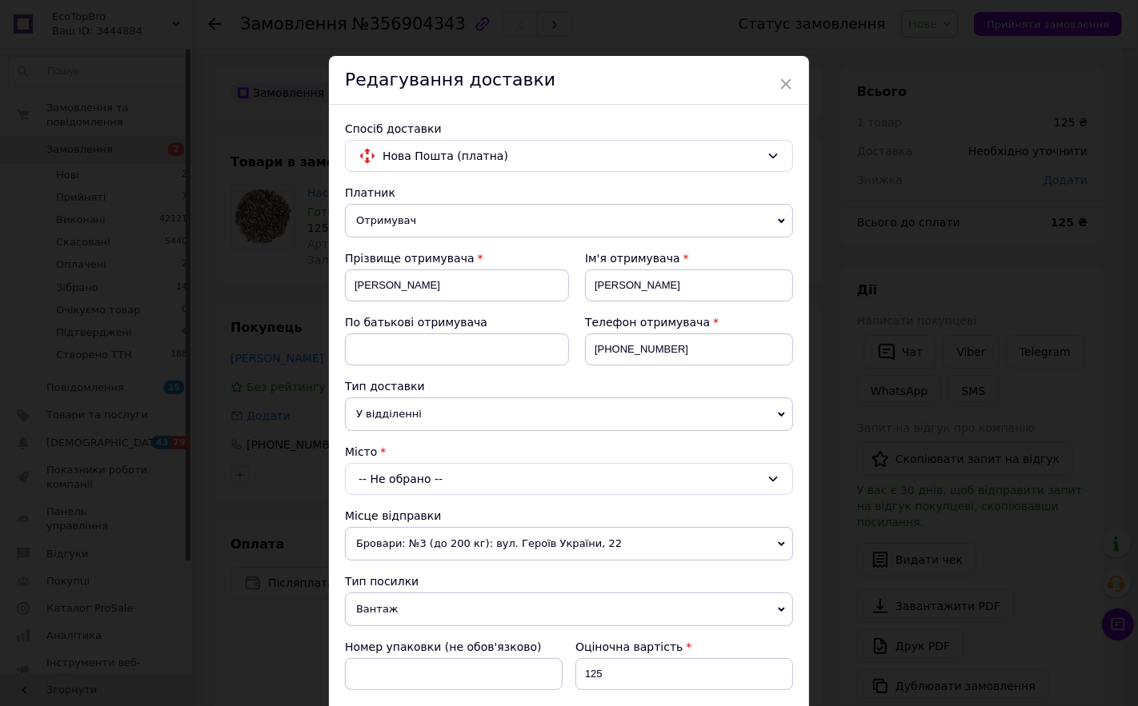
click at [386, 480] on div "-- Не обрано --" at bounding box center [569, 479] width 448 height 32
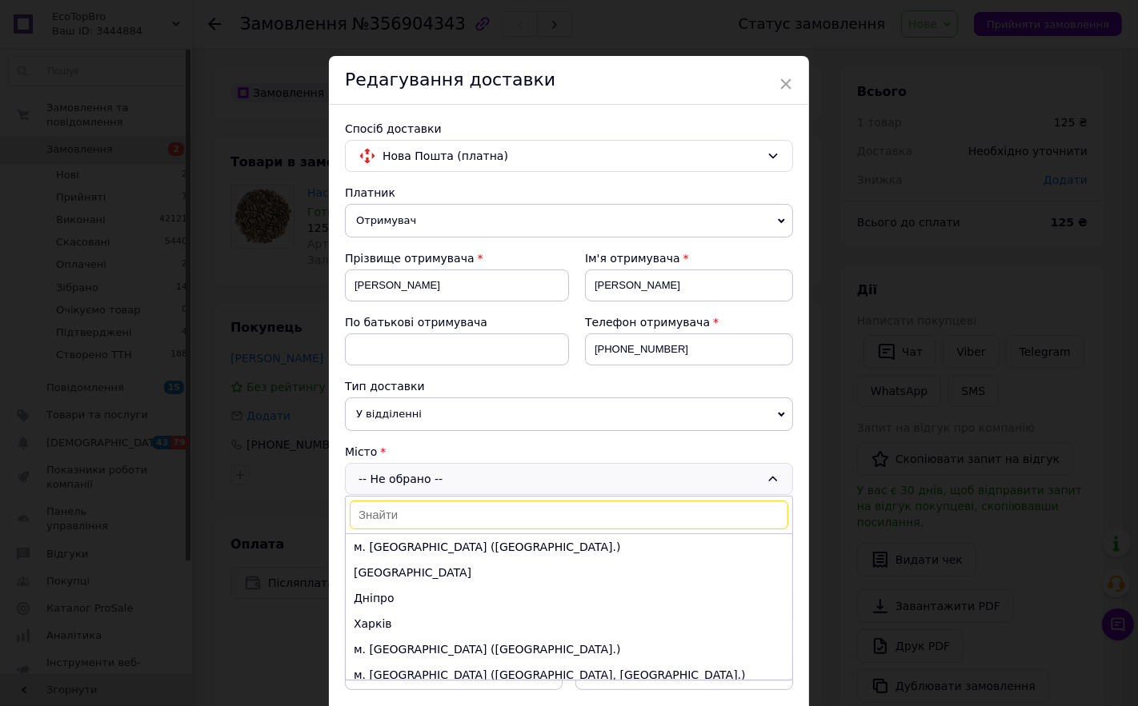
click at [378, 516] on input at bounding box center [569, 515] width 438 height 29
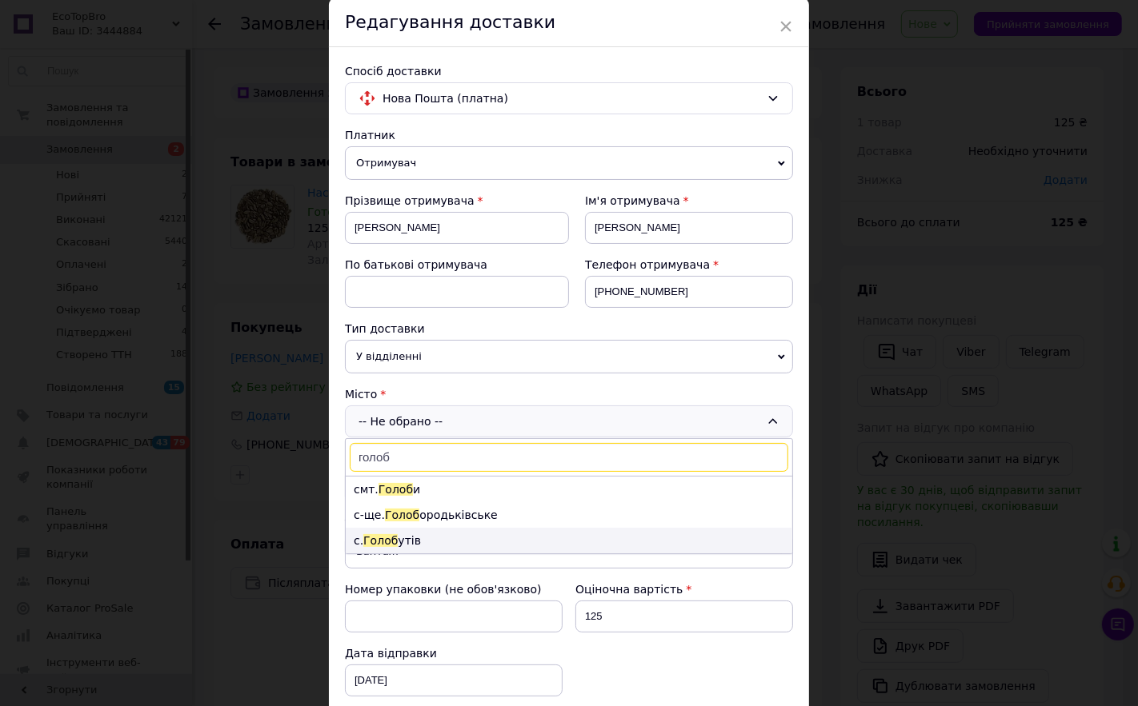
scroll to position [89, 0]
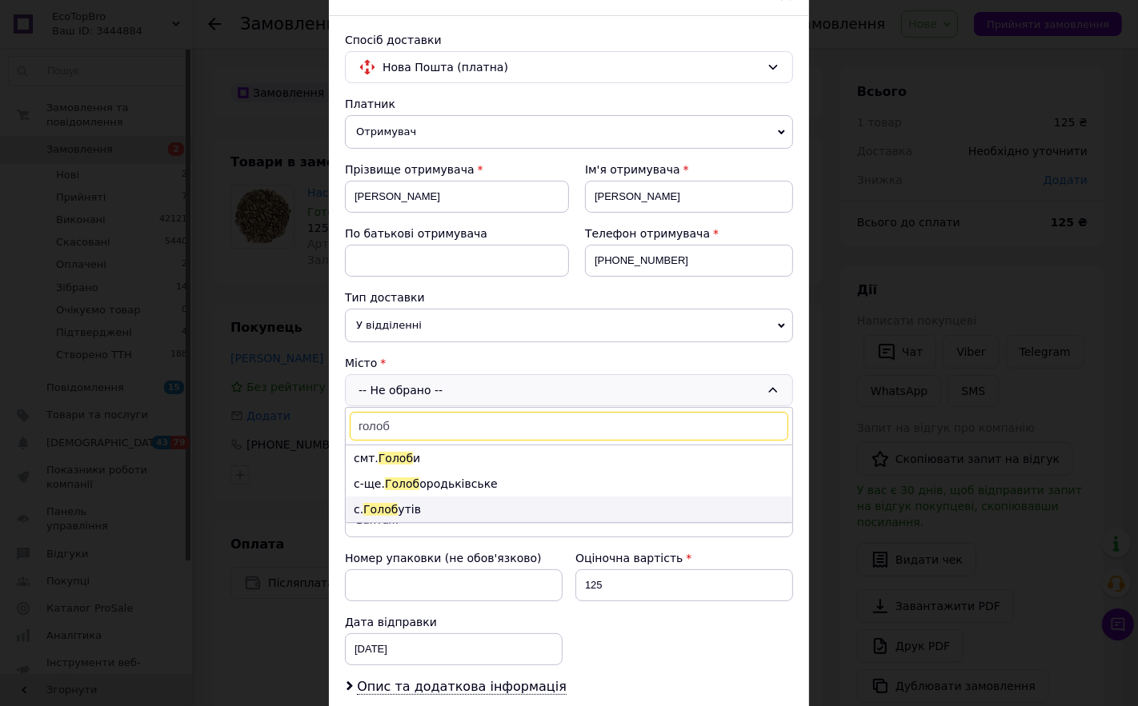
type input "голоб"
click at [402, 514] on li "с. Голоб утів" at bounding box center [569, 510] width 446 height 26
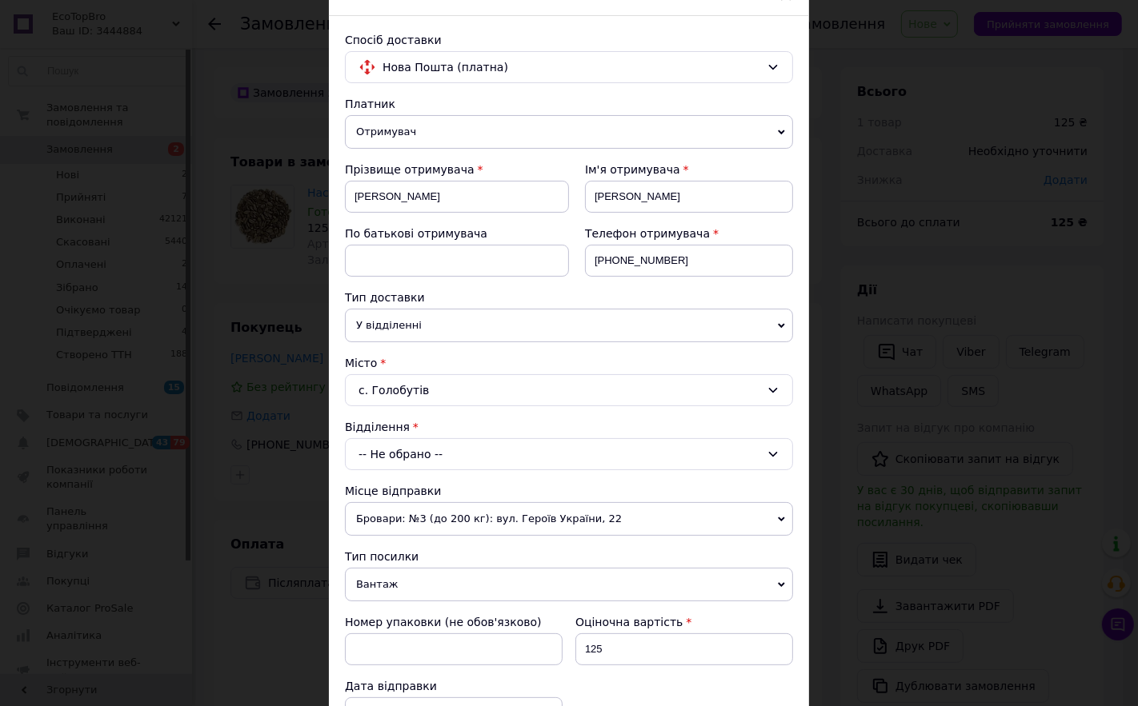
click at [418, 457] on div "-- Не обрано --" at bounding box center [569, 454] width 448 height 32
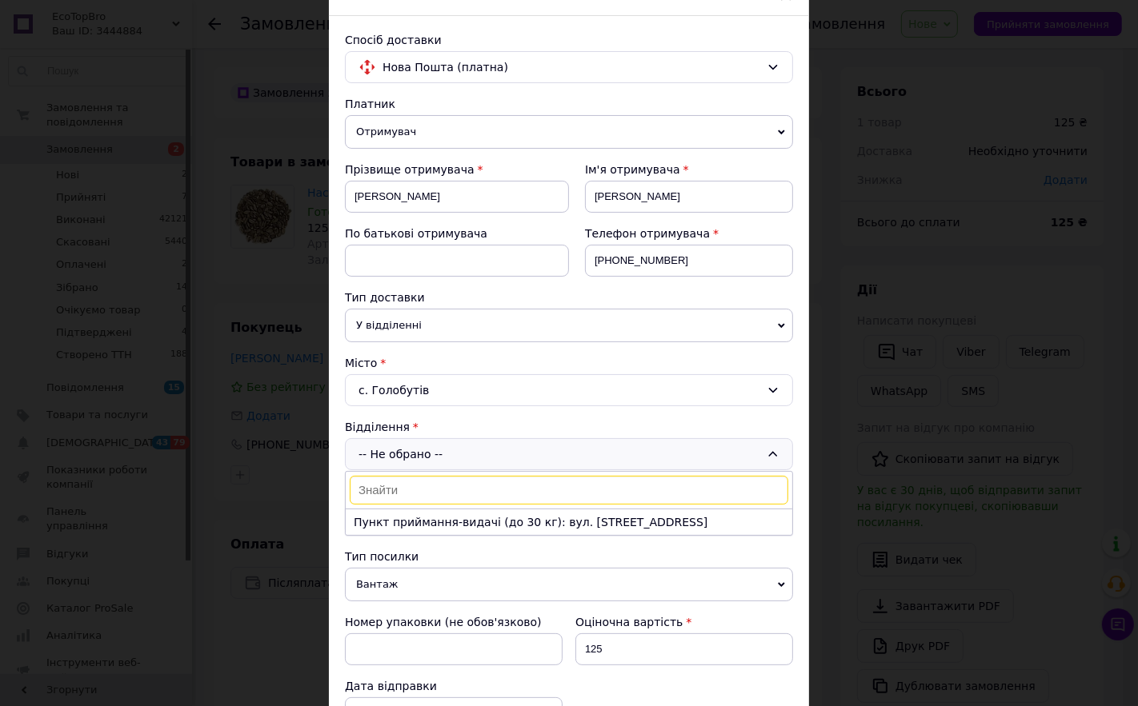
click at [398, 389] on div "с. Голобутів" at bounding box center [569, 390] width 448 height 32
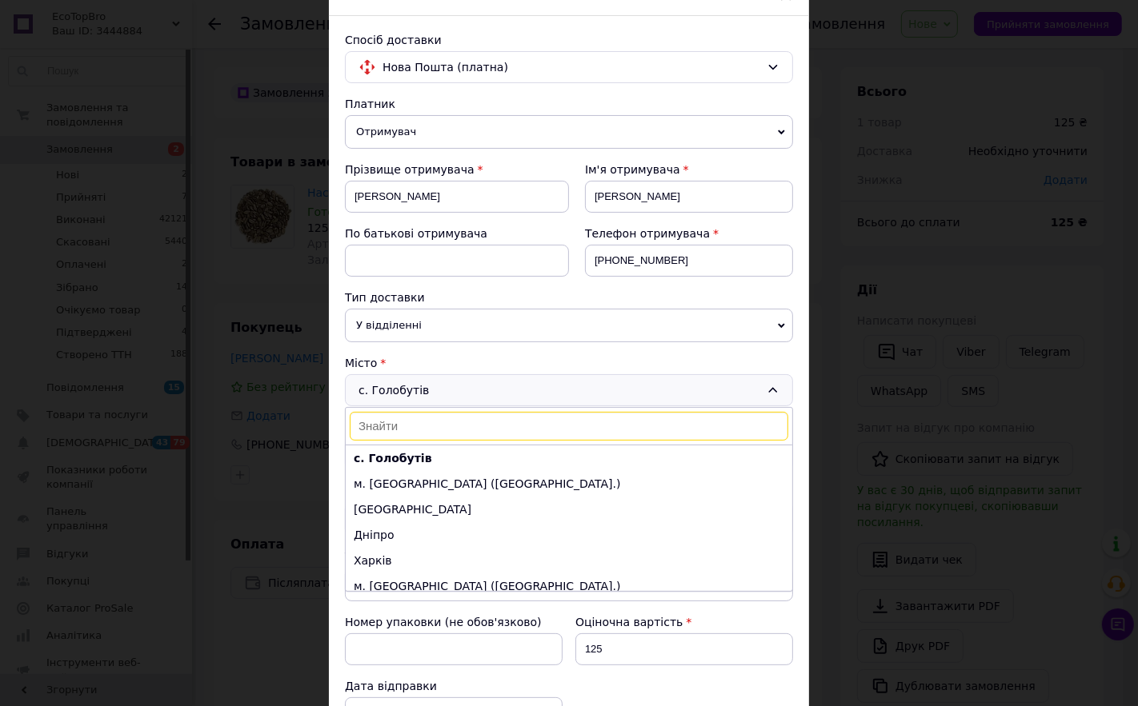
click at [406, 427] on input at bounding box center [569, 426] width 438 height 29
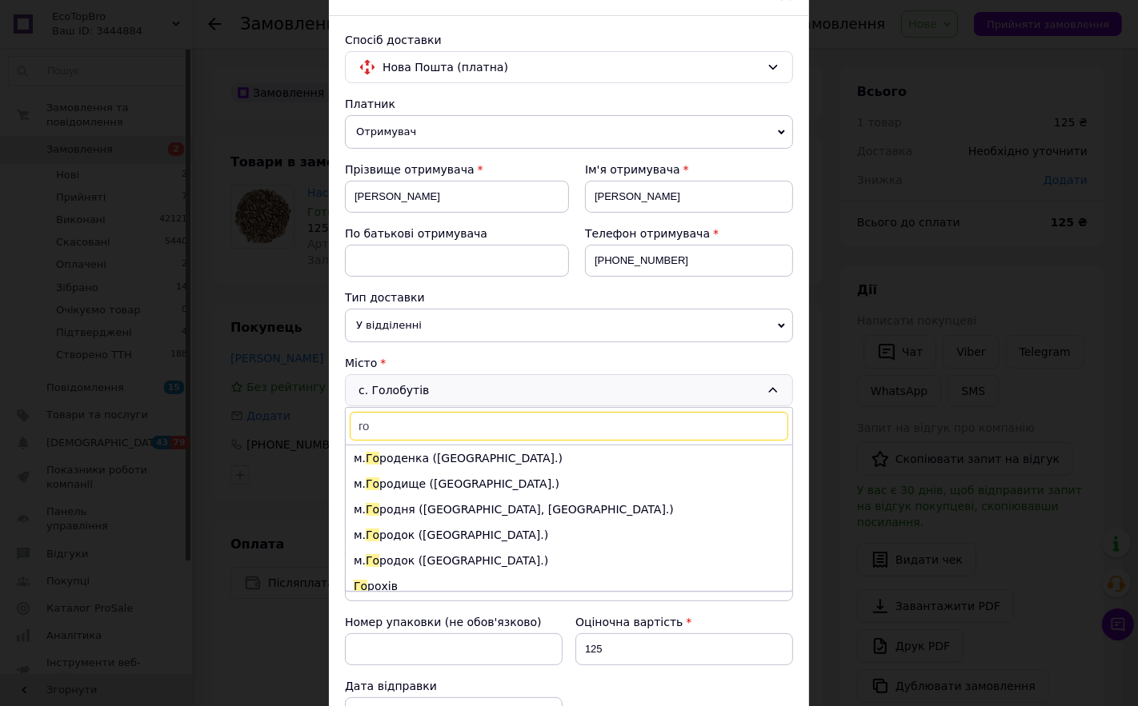
scroll to position [768, 0]
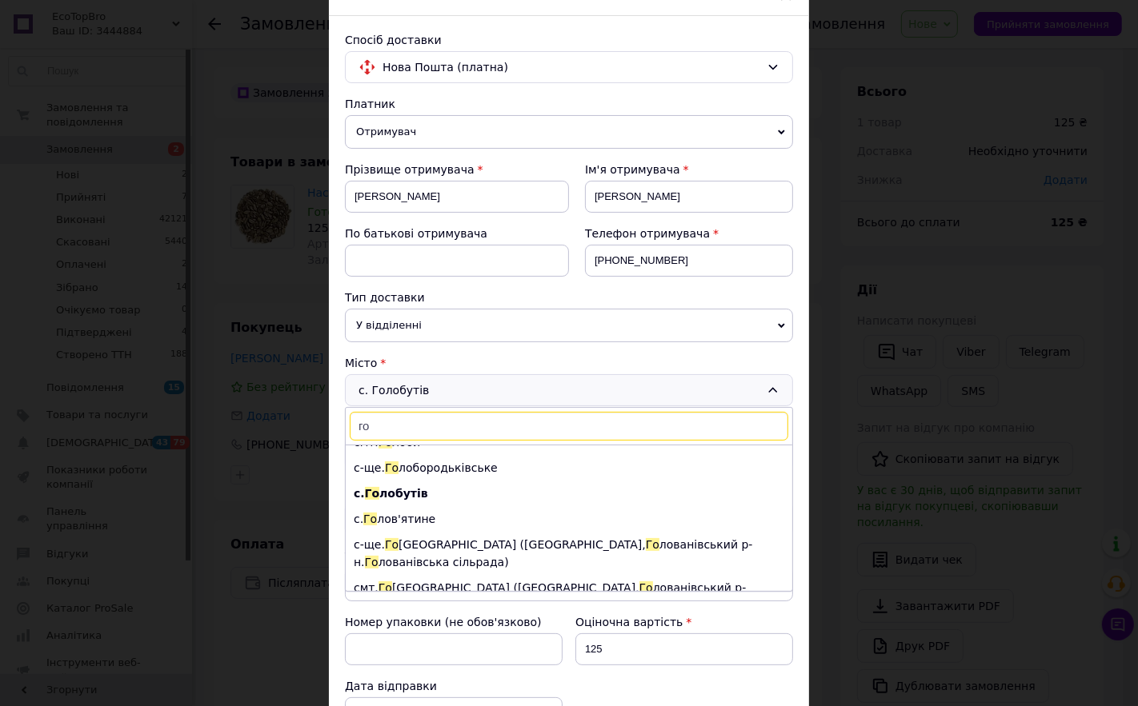
type input "г"
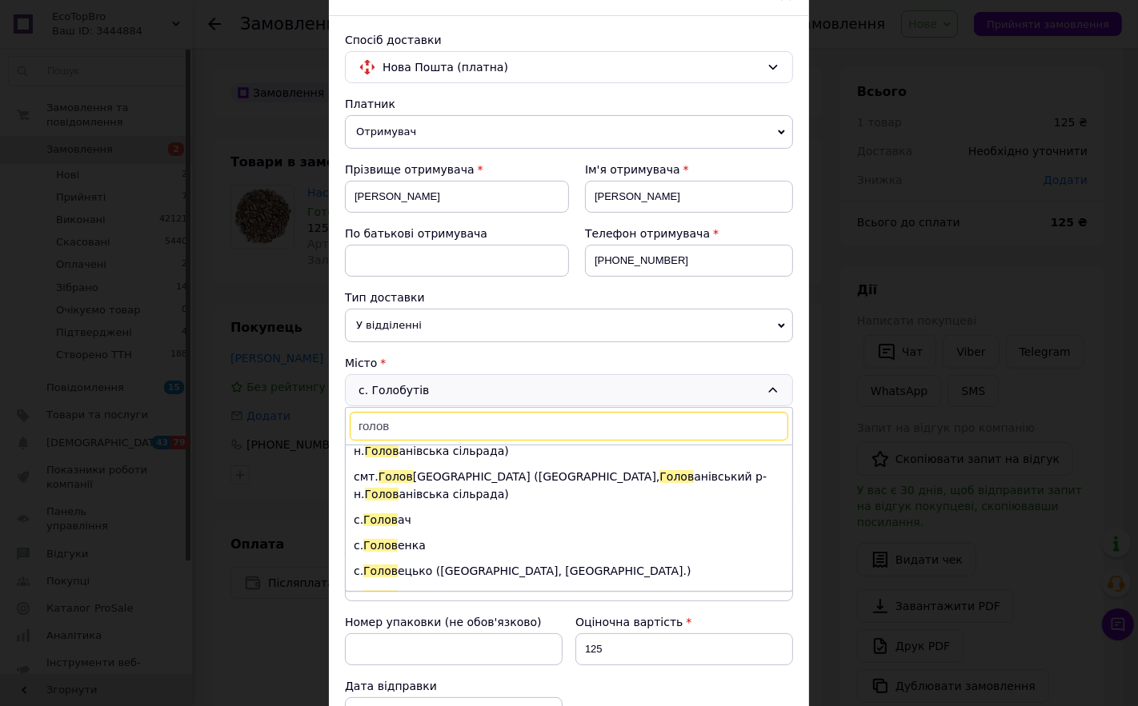
scroll to position [0, 0]
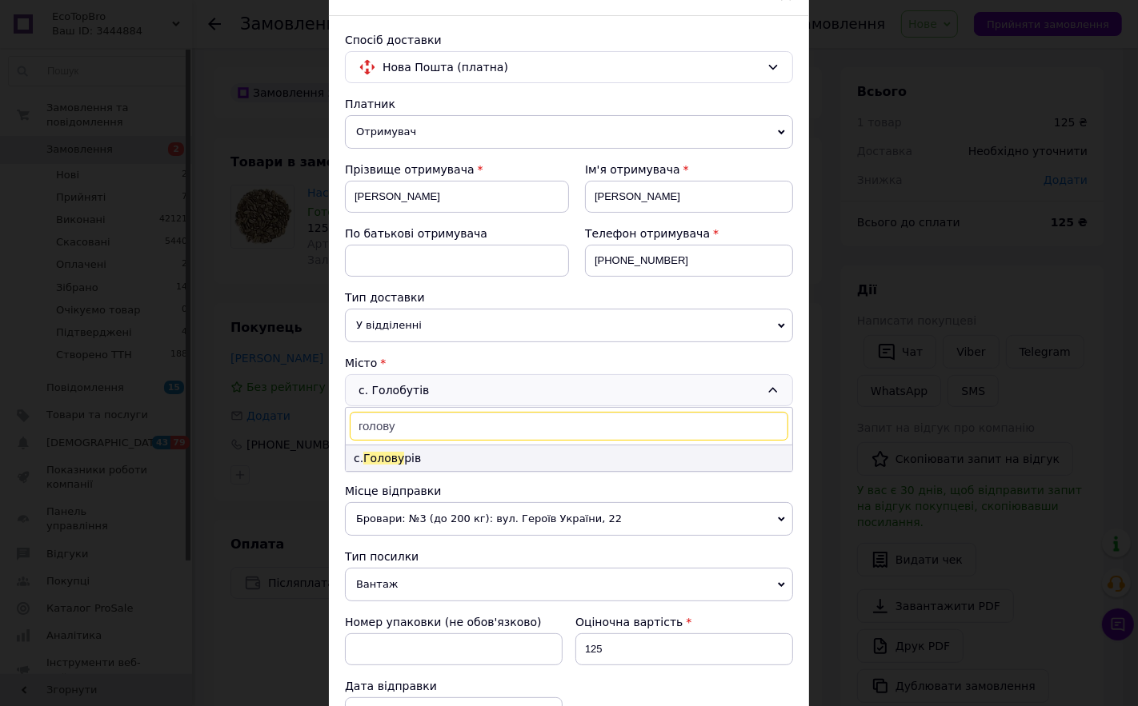
type input "голову"
click at [398, 454] on li "с. Голову рів" at bounding box center [569, 459] width 446 height 26
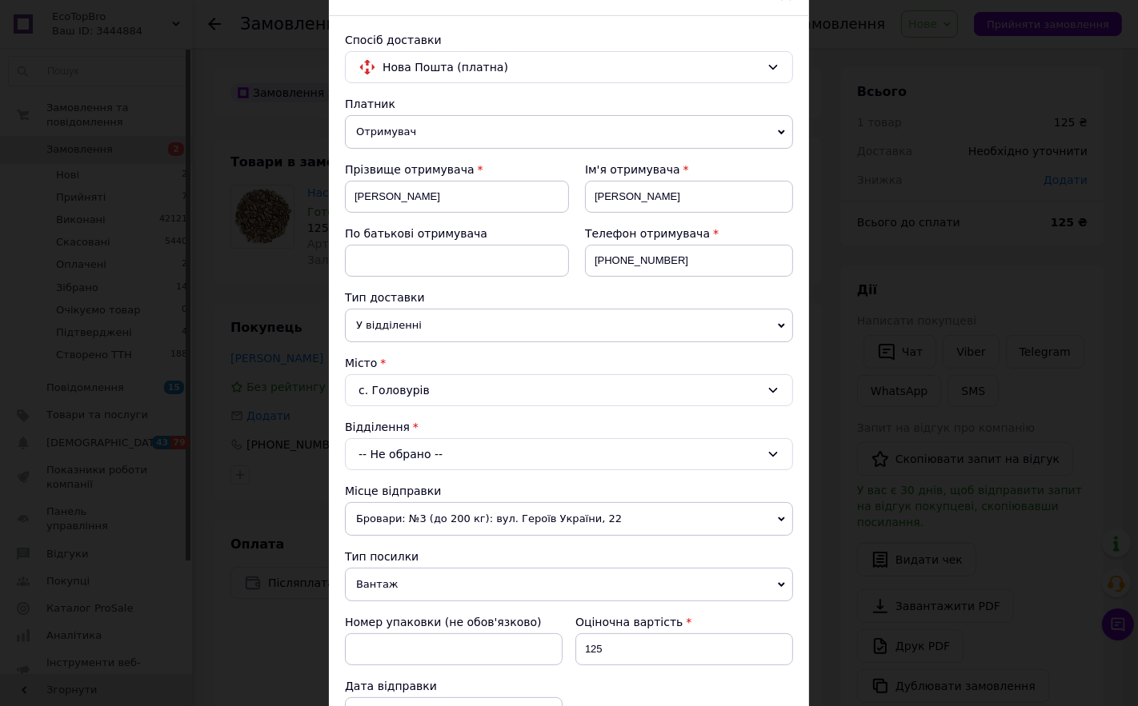
click at [402, 446] on div "-- Не обрано --" at bounding box center [569, 454] width 448 height 32
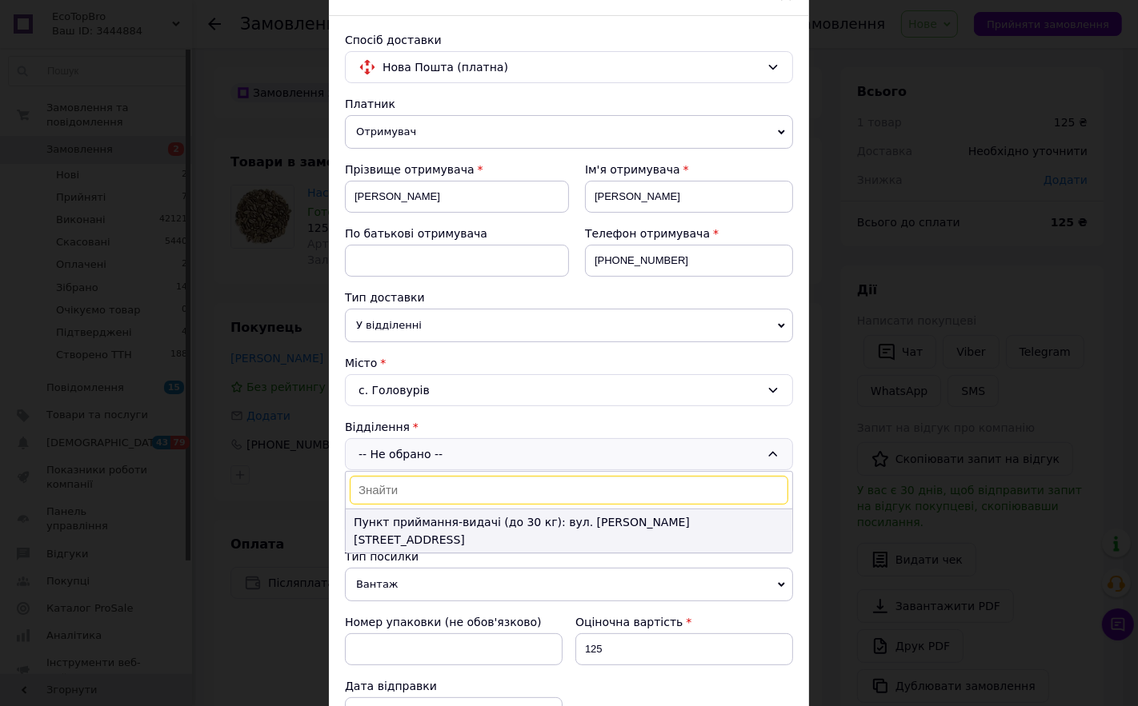
click at [473, 521] on li "Пункт приймання-видачі (до 30 кг): вул. [PERSON_NAME][STREET_ADDRESS]" at bounding box center [569, 531] width 446 height 43
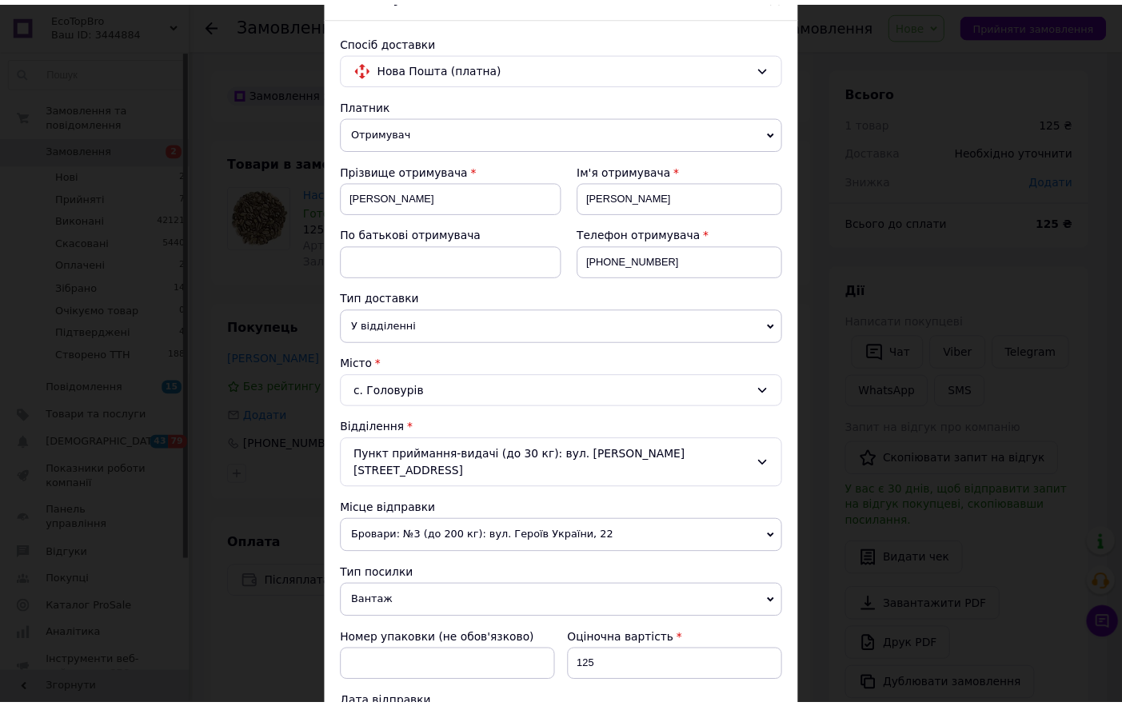
scroll to position [516, 0]
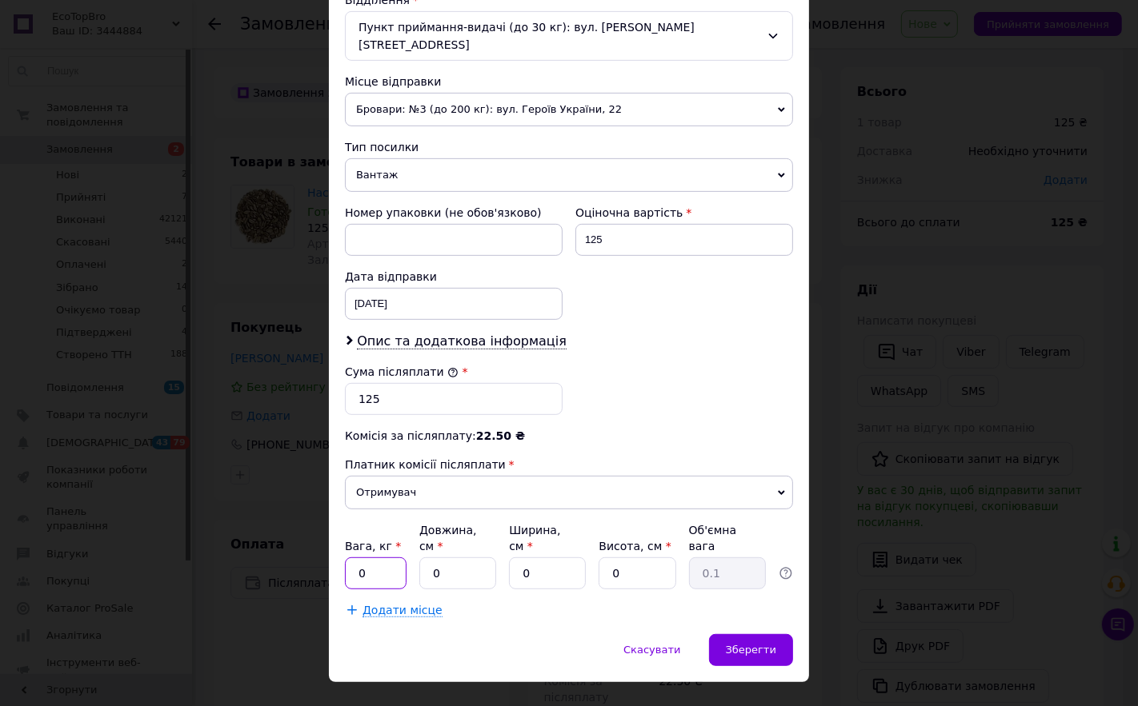
click at [370, 558] on input "0" at bounding box center [376, 574] width 62 height 32
type input "2"
click at [426, 558] on input "0" at bounding box center [457, 574] width 77 height 32
type input "10"
click at [520, 558] on input "0" at bounding box center [547, 574] width 77 height 32
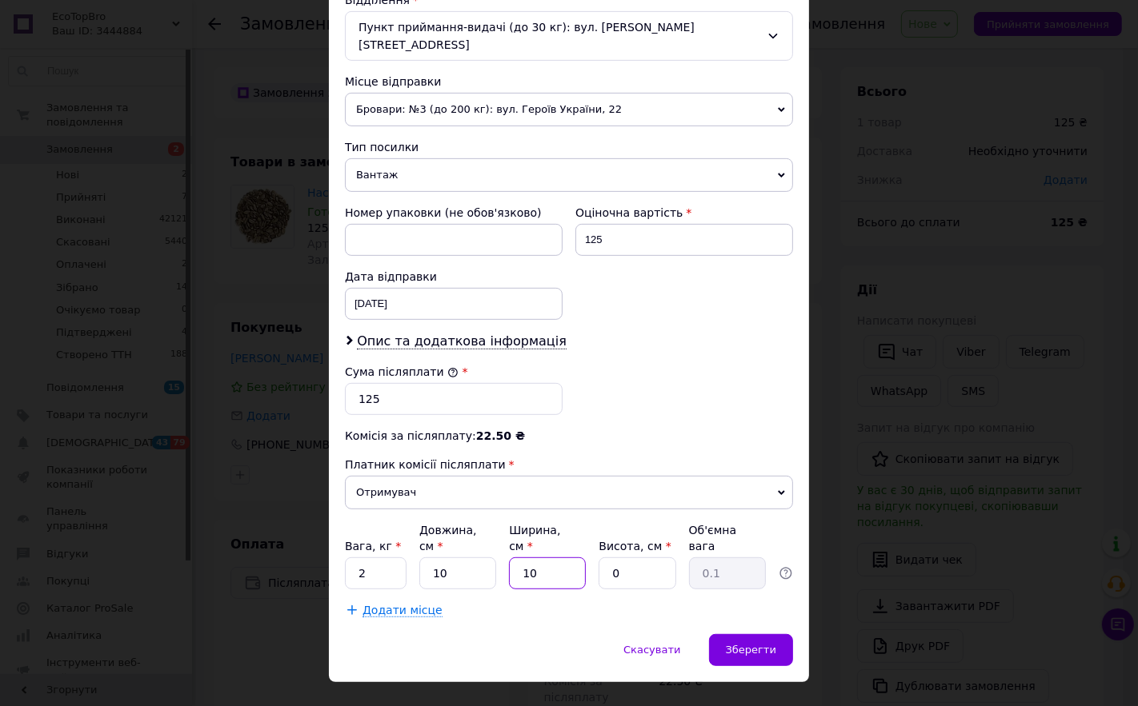
type input "10"
click at [610, 558] on input "0" at bounding box center [636, 574] width 77 height 32
type input "10"
type input "0.25"
type input "10"
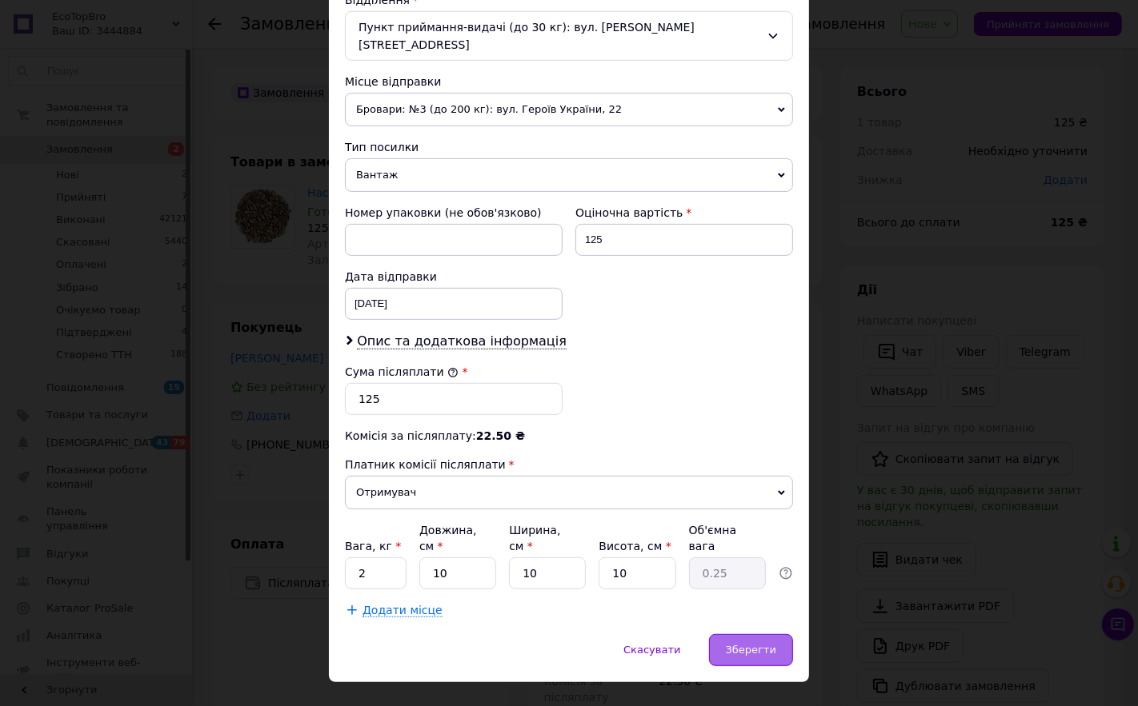
click at [776, 634] on div "Зберегти" at bounding box center [751, 650] width 84 height 32
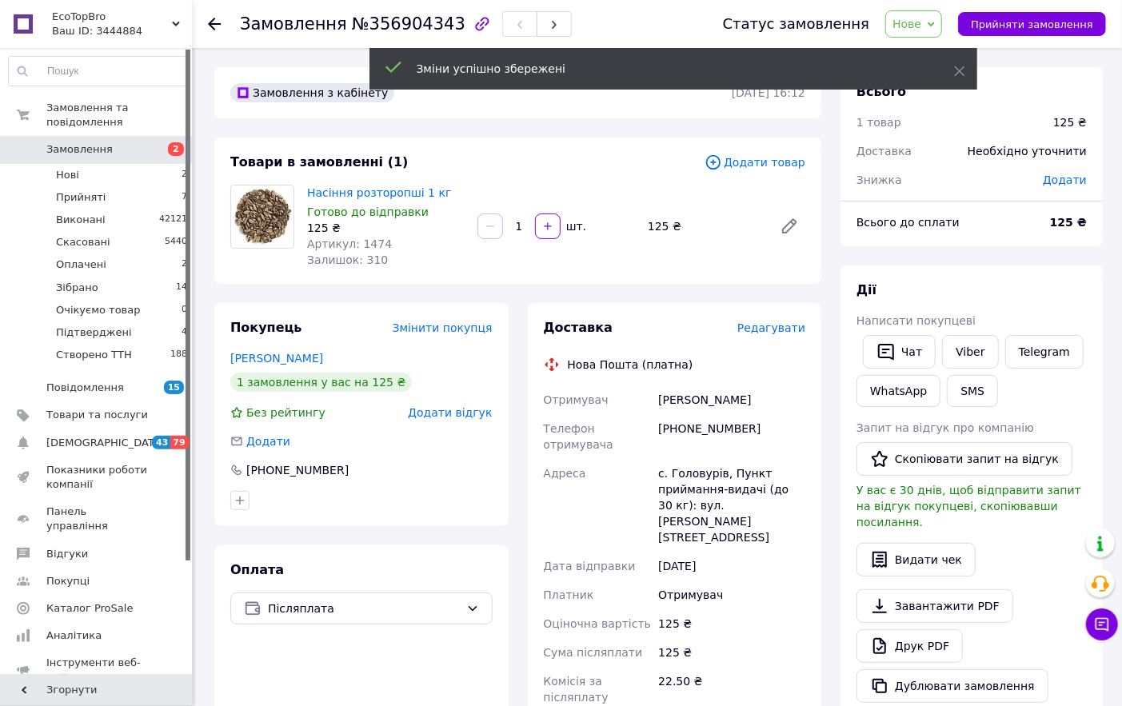
click at [935, 24] on icon at bounding box center [931, 24] width 7 height 5
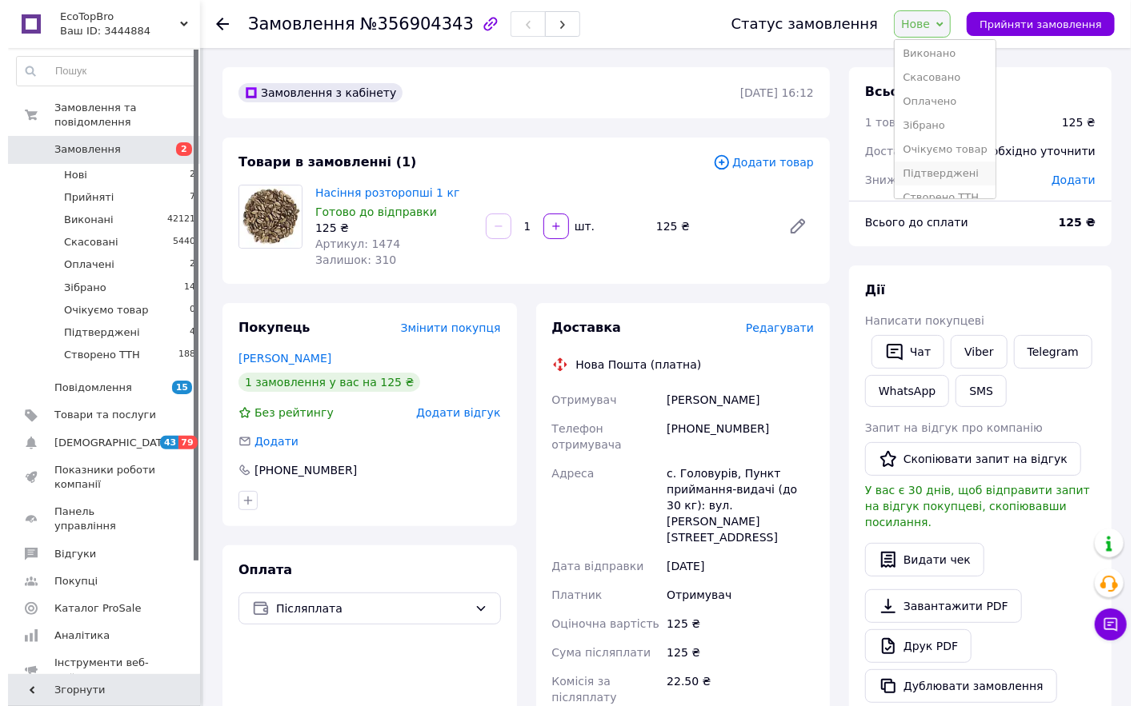
scroll to position [42, 0]
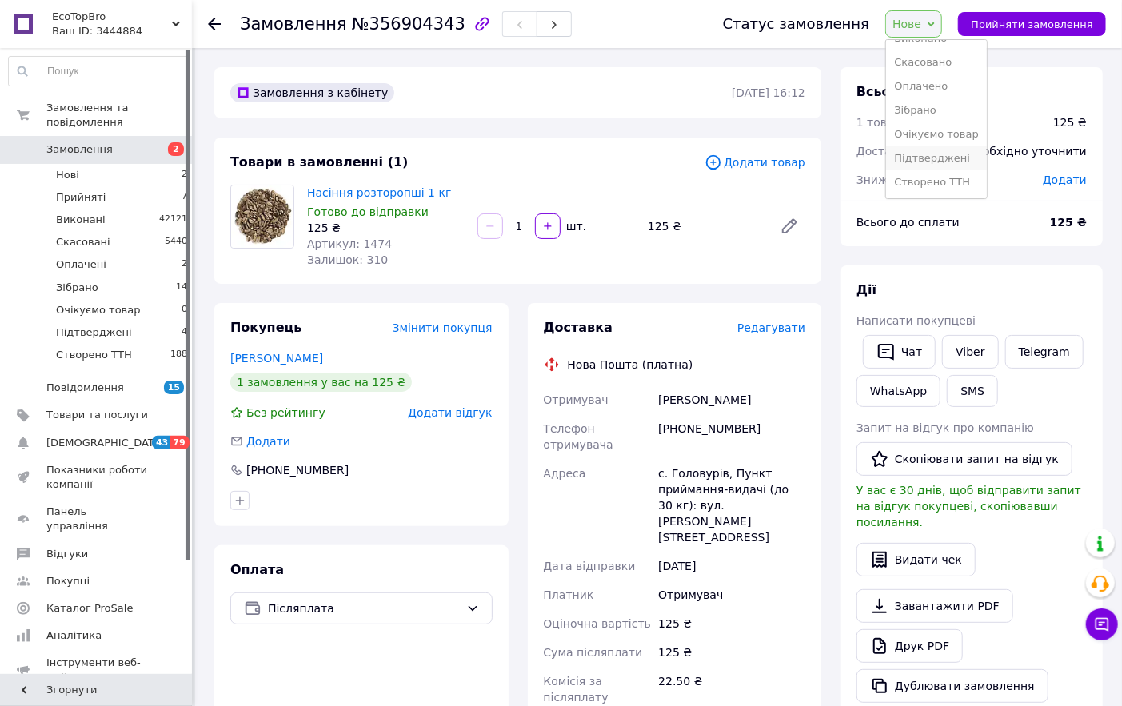
click at [946, 162] on li "Підтверджені" at bounding box center [936, 158] width 101 height 24
click at [541, 232] on button "button" at bounding box center [548, 227] width 26 height 26
type input "2"
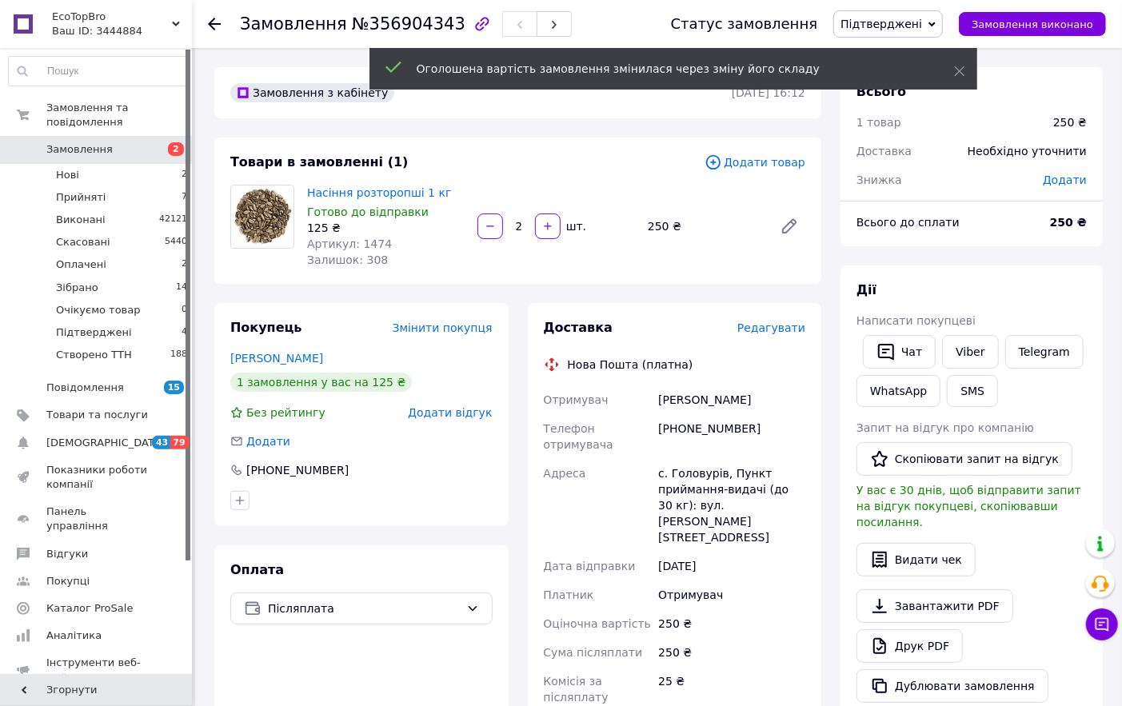
click at [699, 433] on div "[PHONE_NUMBER]" at bounding box center [732, 436] width 154 height 45
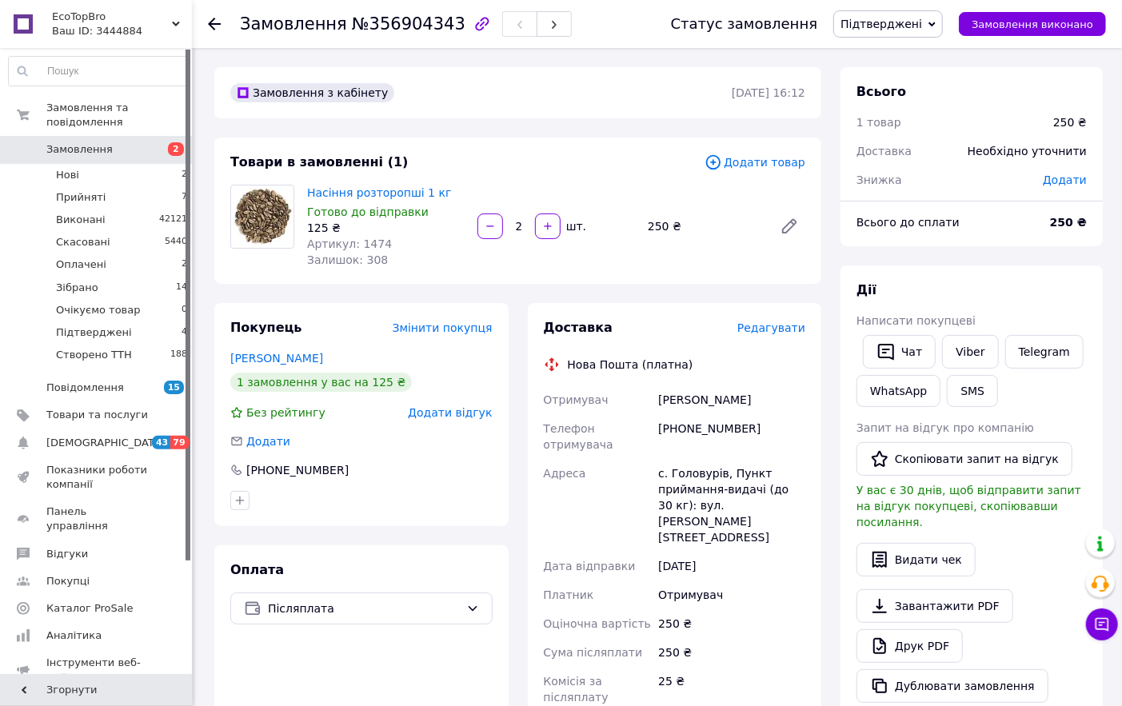
drag, startPoint x: 699, startPoint y: 433, endPoint x: 756, endPoint y: 166, distance: 272.4
click at [756, 166] on span "Додати товар" at bounding box center [755, 163] width 101 height 18
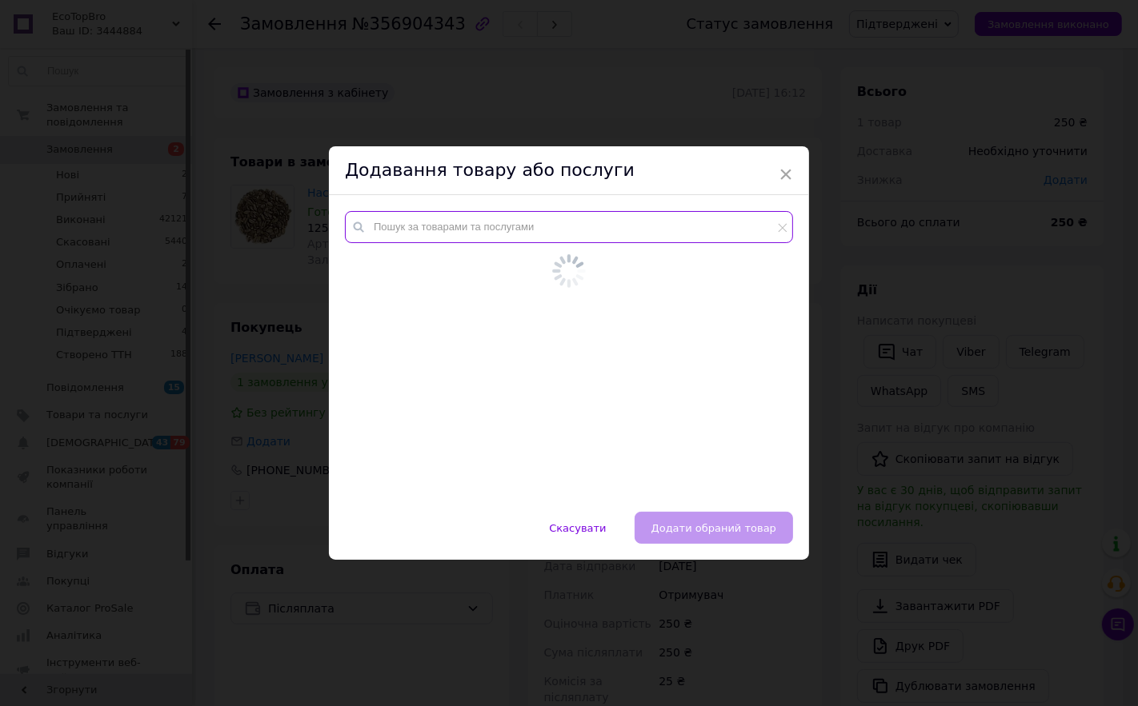
click at [473, 235] on input "text" at bounding box center [569, 227] width 448 height 32
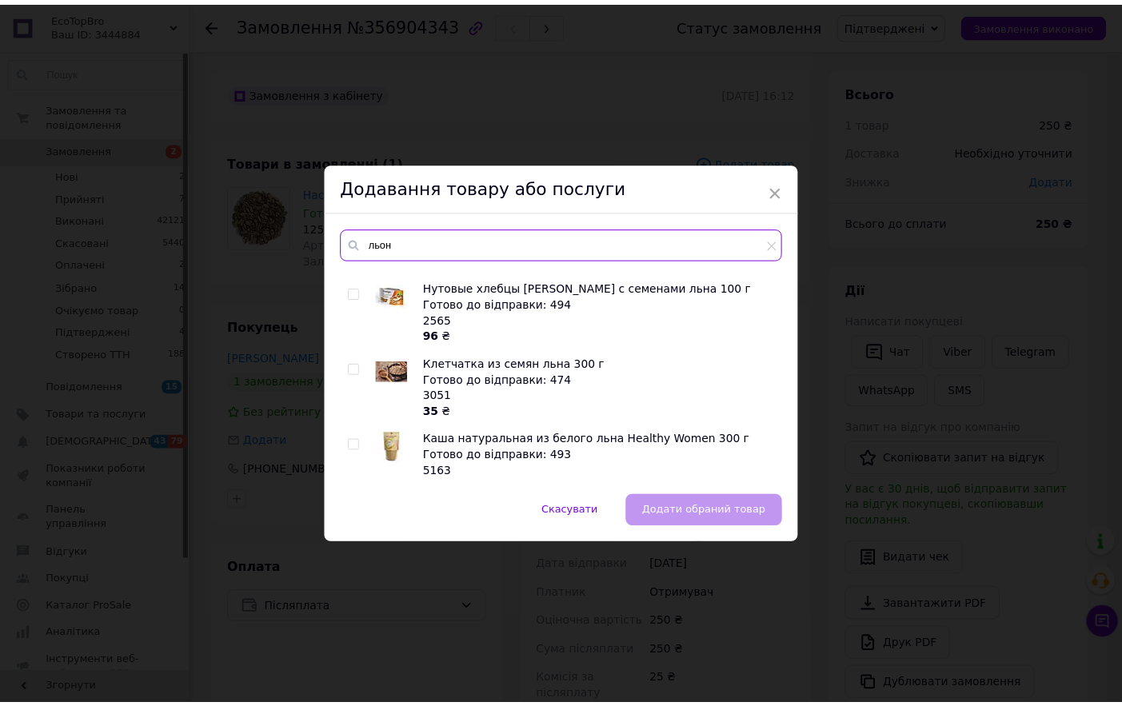
scroll to position [266, 0]
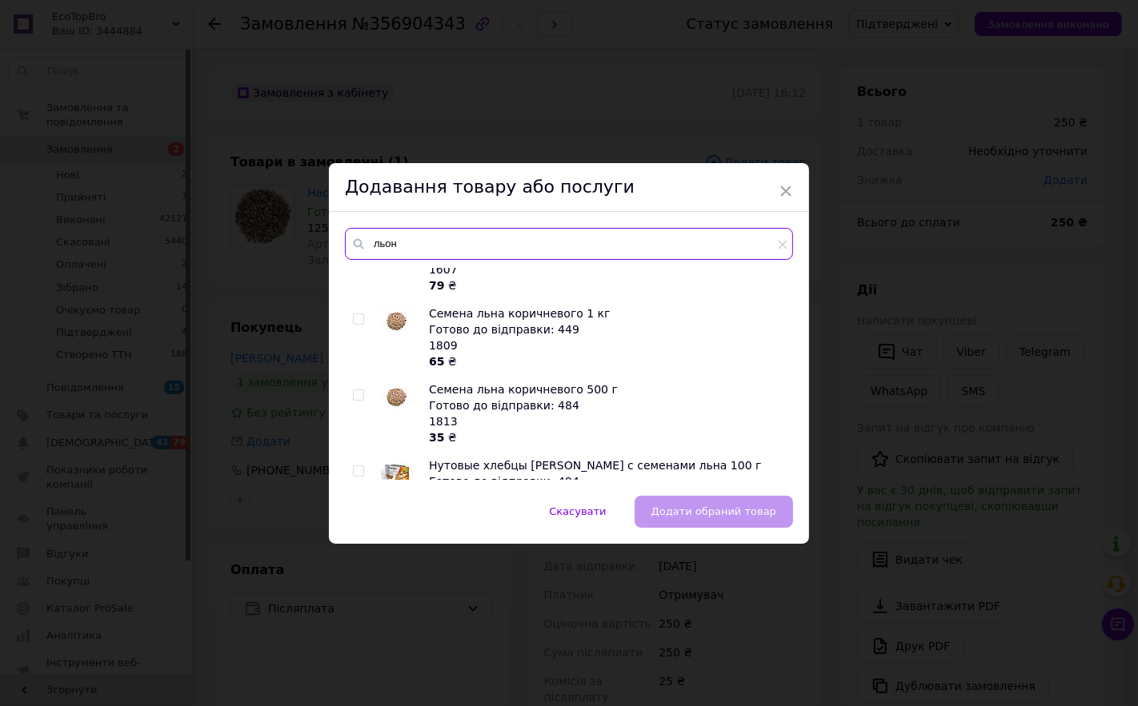
type input "льон"
click at [394, 314] on img at bounding box center [397, 322] width 32 height 32
checkbox input "true"
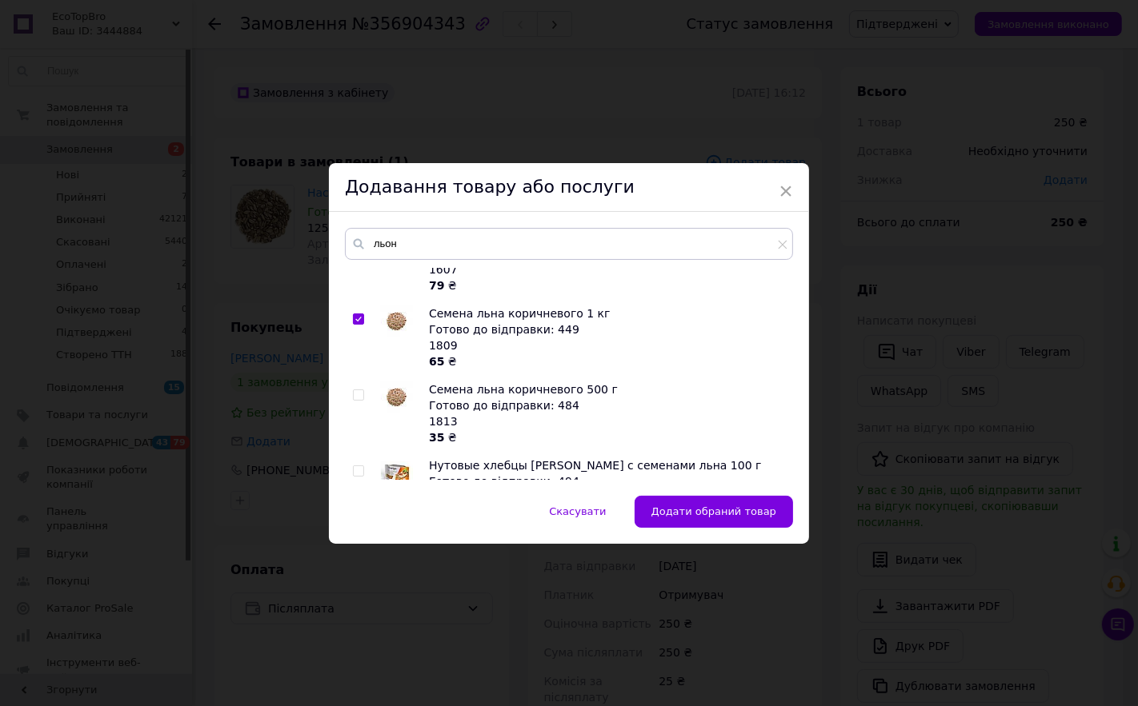
click at [707, 524] on button "Додати обраний товар" at bounding box center [713, 512] width 158 height 32
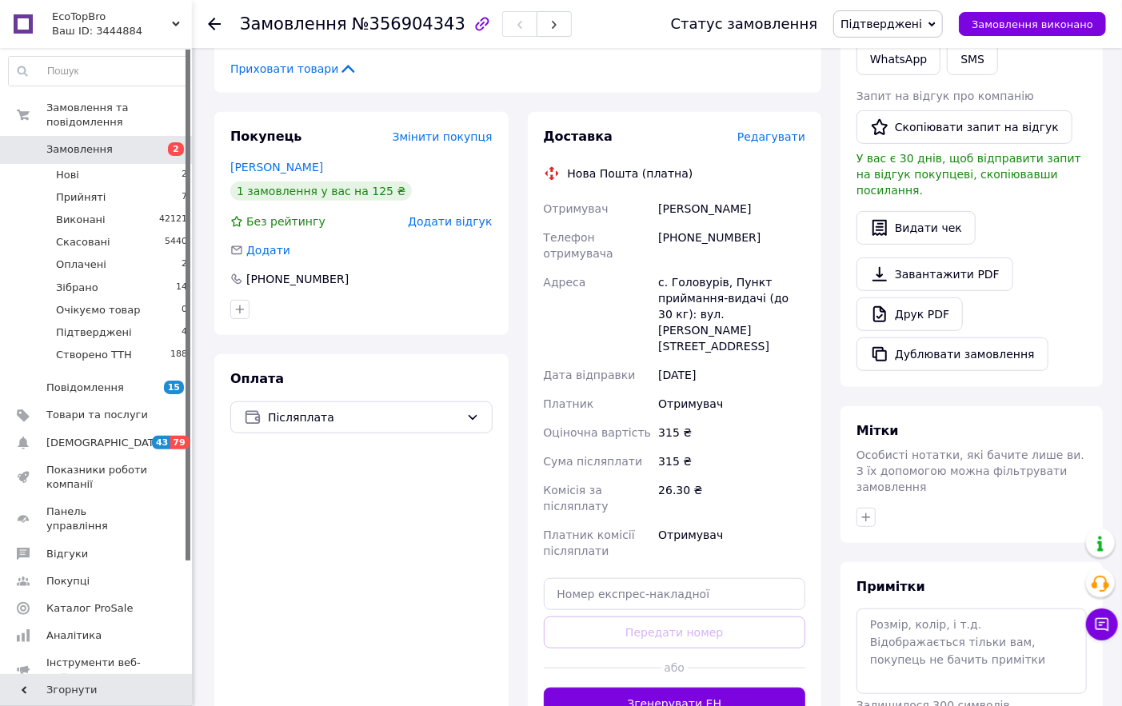
scroll to position [355, 0]
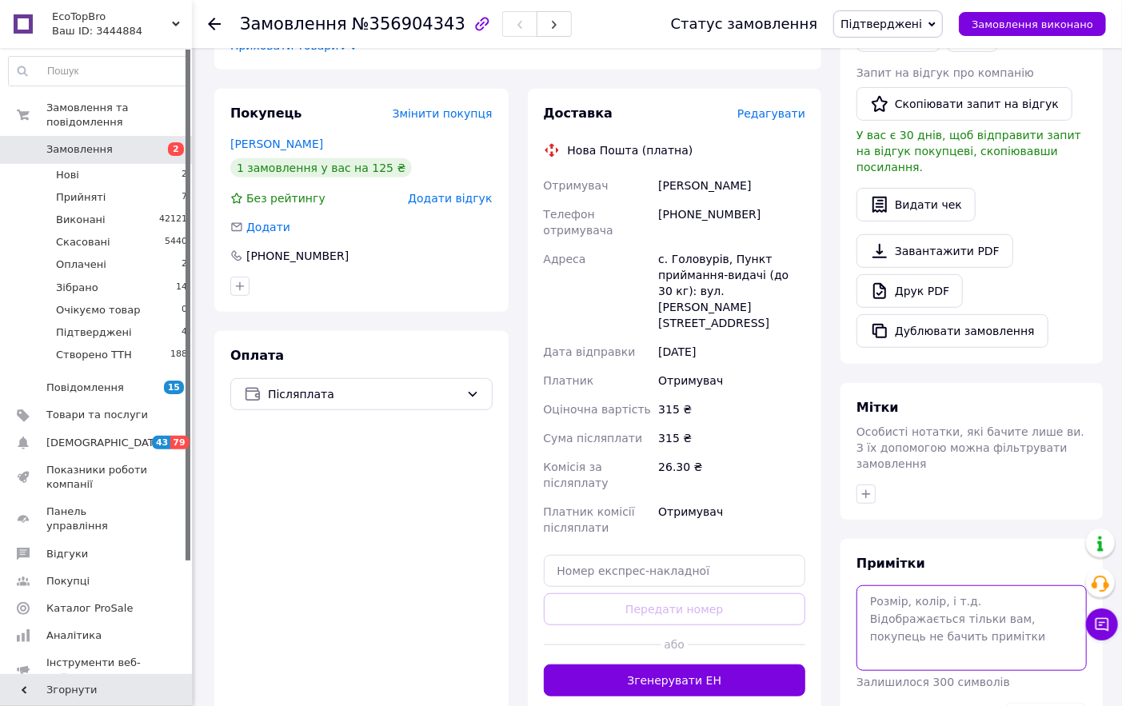
click at [914, 586] on textarea at bounding box center [972, 628] width 230 height 85
type textarea "1809+"
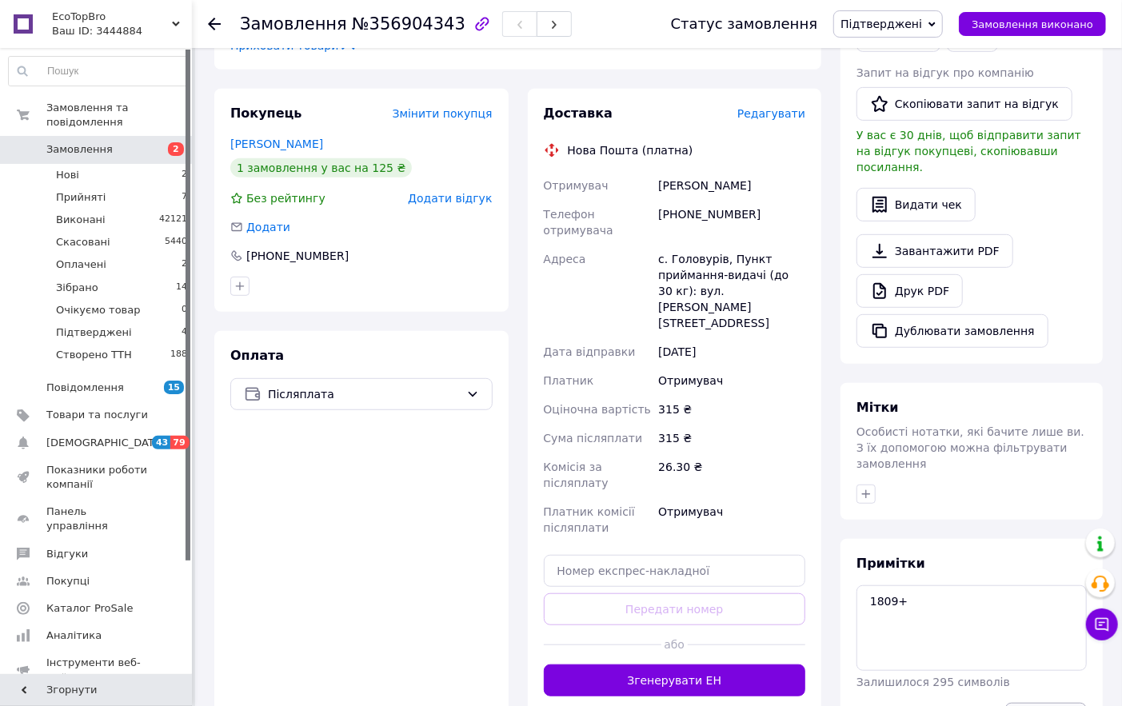
click at [1056, 703] on button "Зберегти" at bounding box center [1047, 719] width 82 height 32
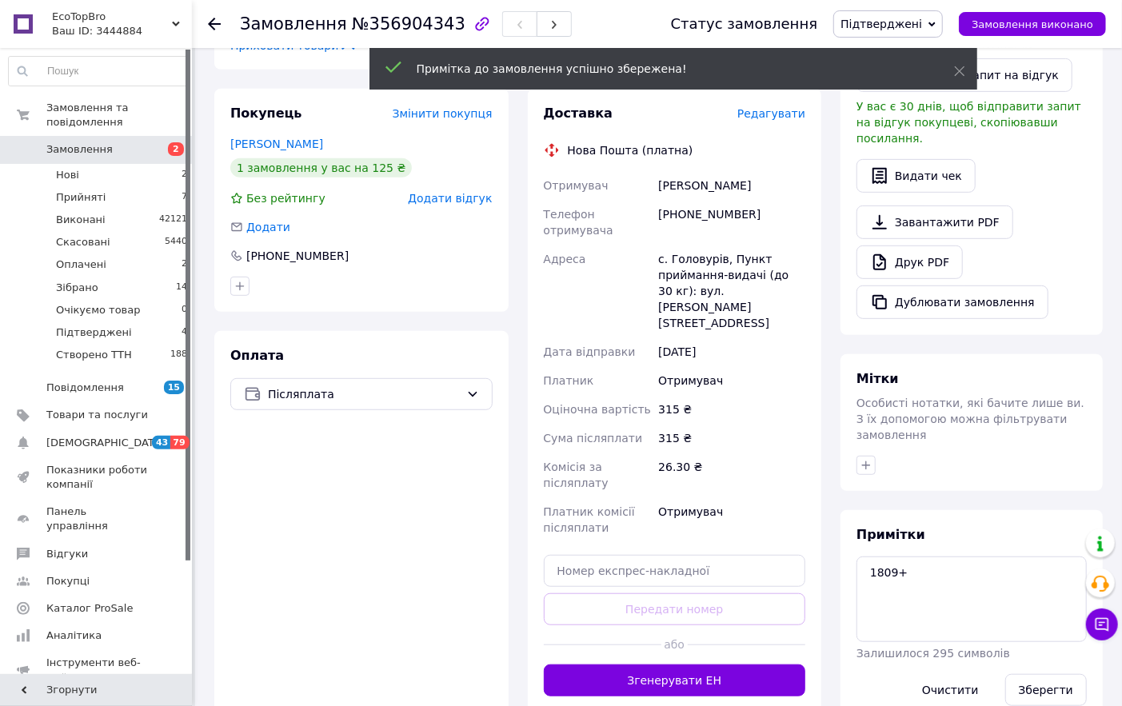
scroll to position [10, 0]
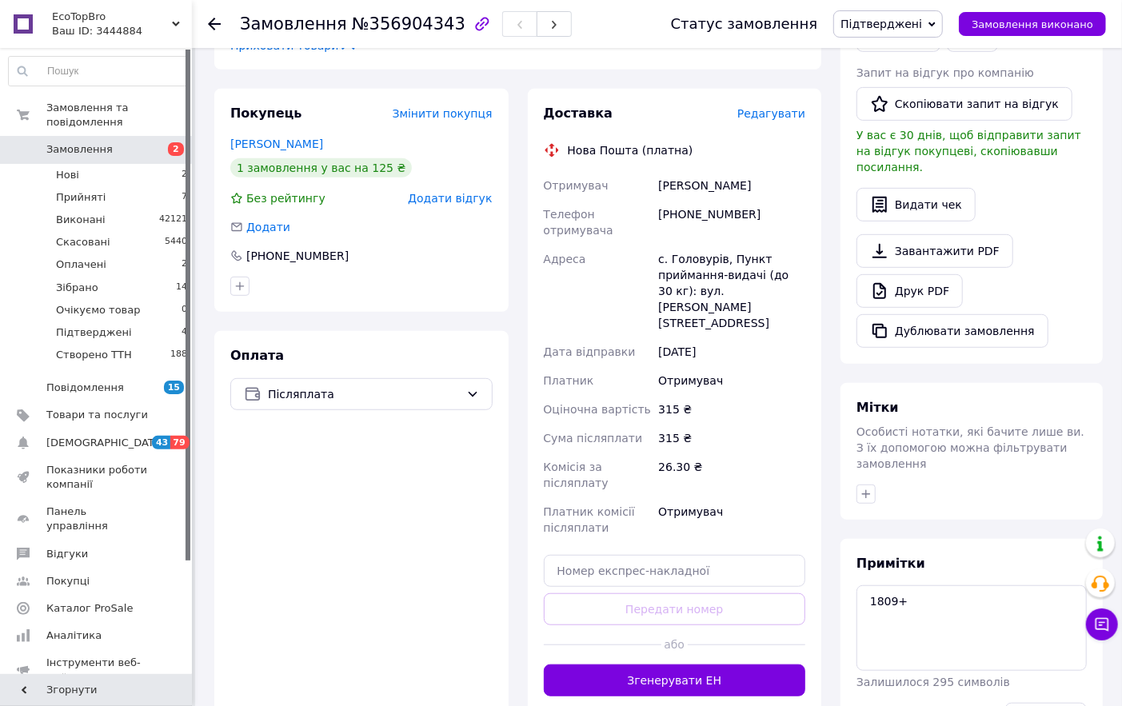
click at [709, 211] on div "[PHONE_NUMBER]" at bounding box center [732, 222] width 154 height 45
copy div "380506167671"
click at [213, 18] on use at bounding box center [214, 24] width 13 height 13
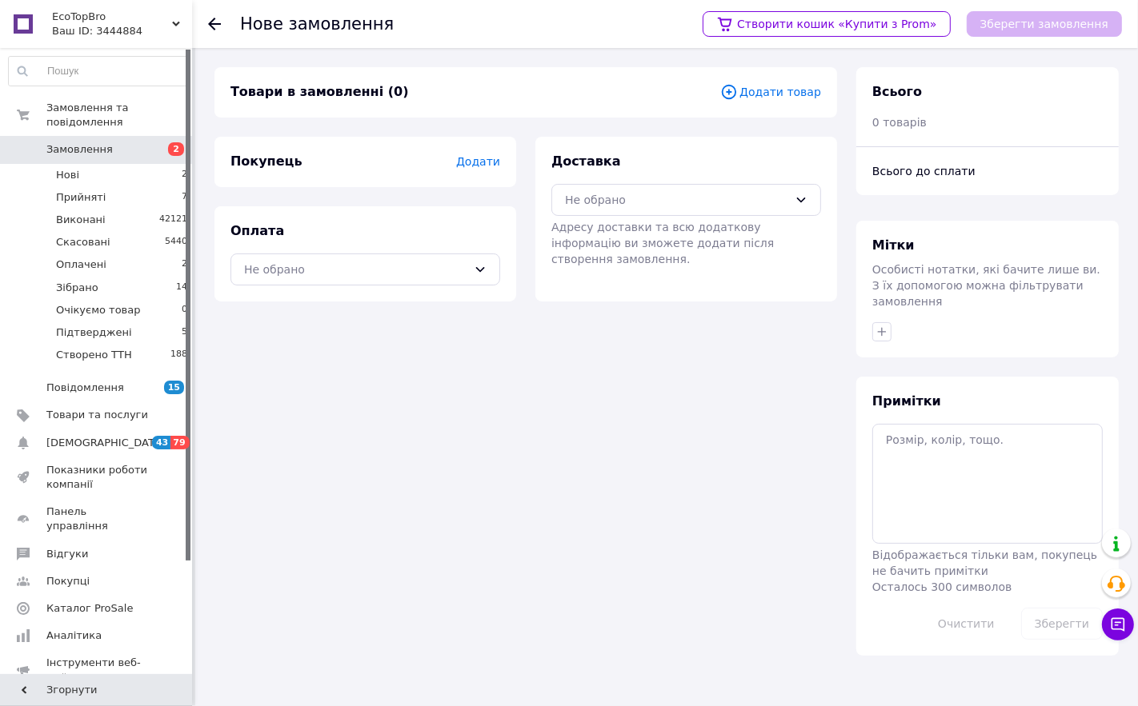
click at [760, 98] on span "Додати товар" at bounding box center [770, 92] width 101 height 18
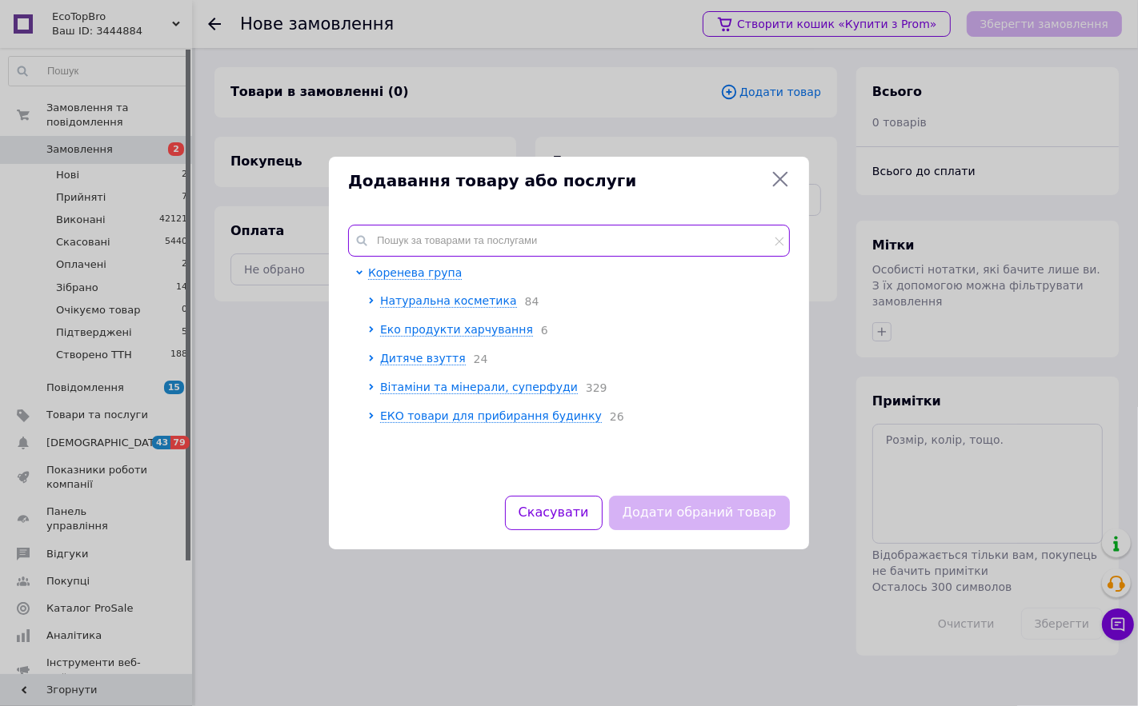
click at [395, 234] on input "text" at bounding box center [569, 241] width 442 height 32
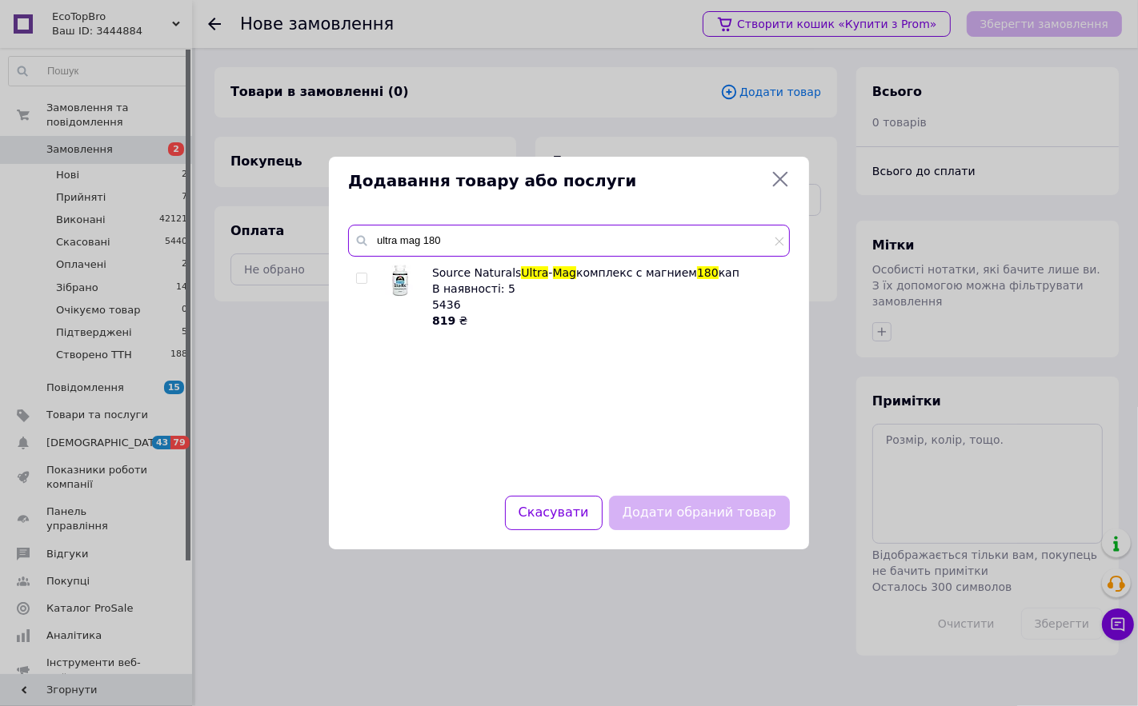
type input "ultra mag 180"
click at [780, 178] on icon at bounding box center [779, 179] width 19 height 19
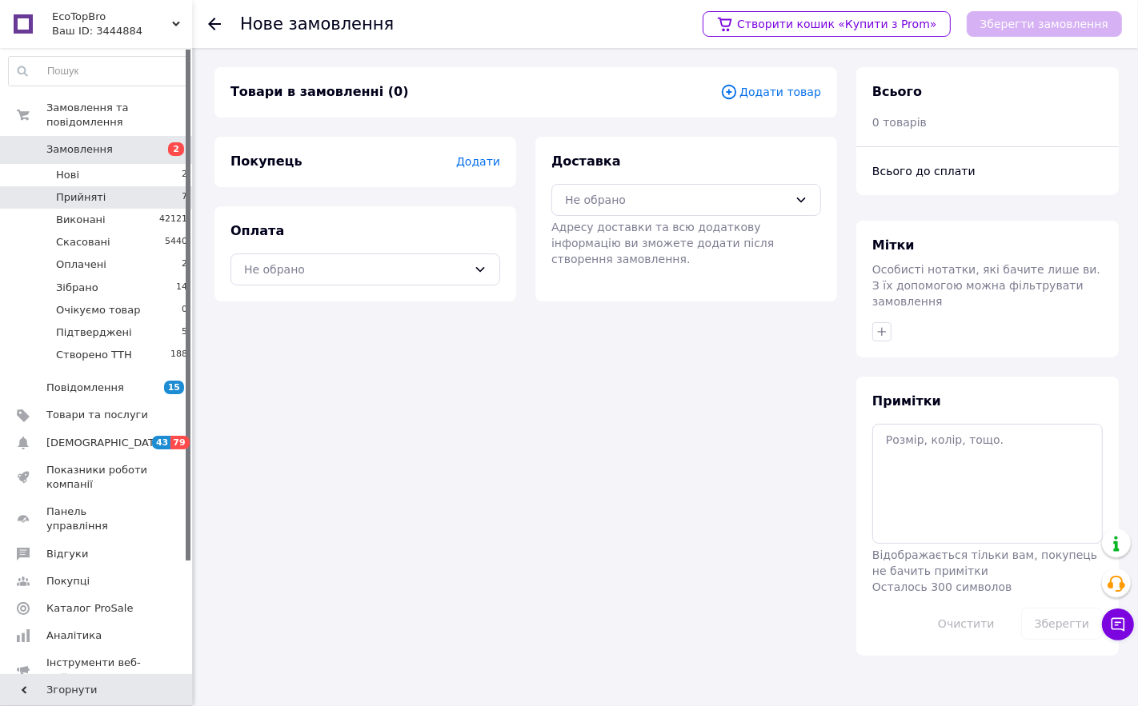
click at [86, 190] on span "Прийняті" at bounding box center [81, 197] width 50 height 14
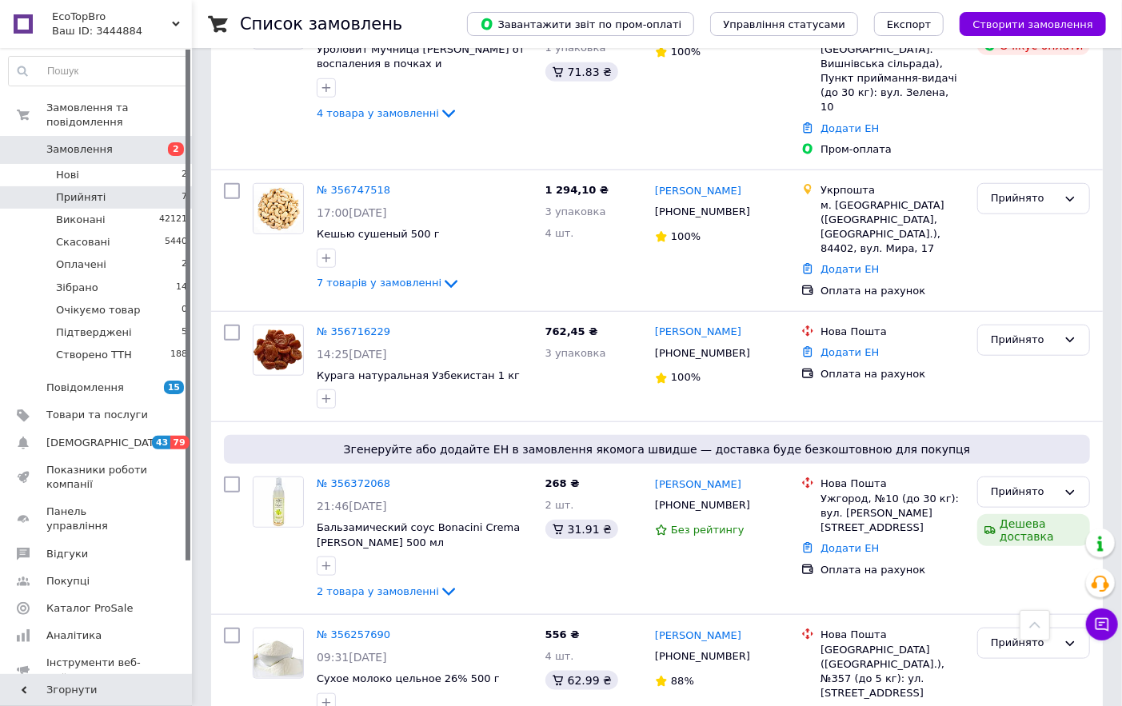
scroll to position [638, 0]
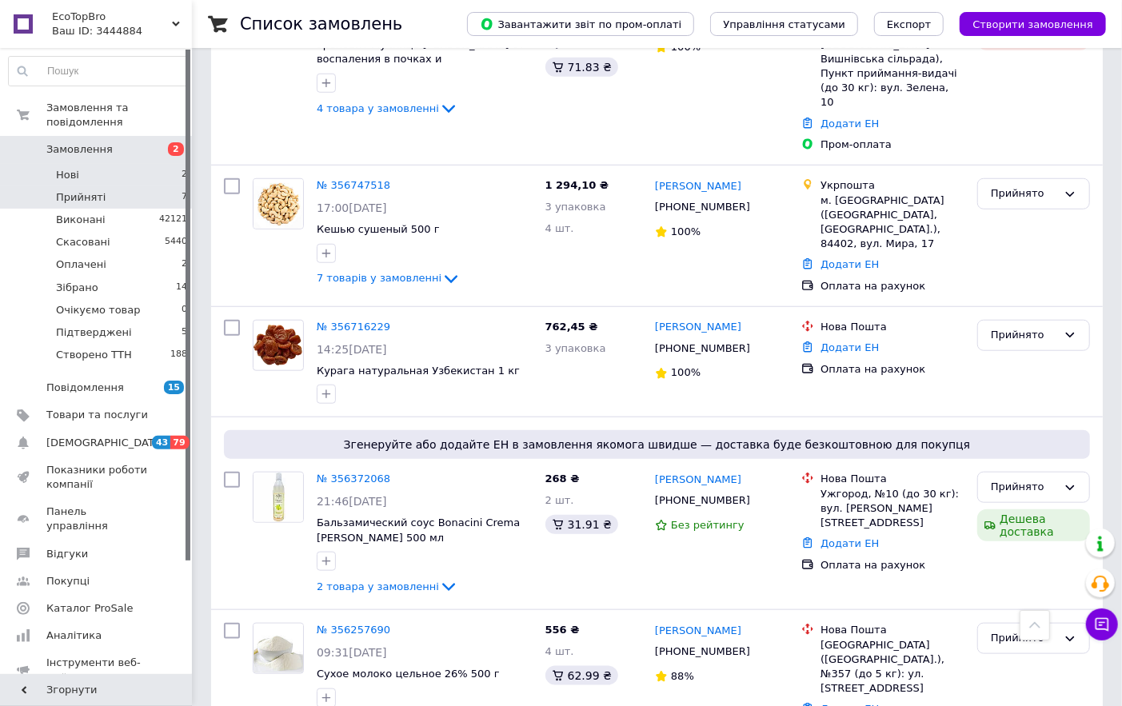
click at [74, 168] on span "Нові" at bounding box center [67, 175] width 23 height 14
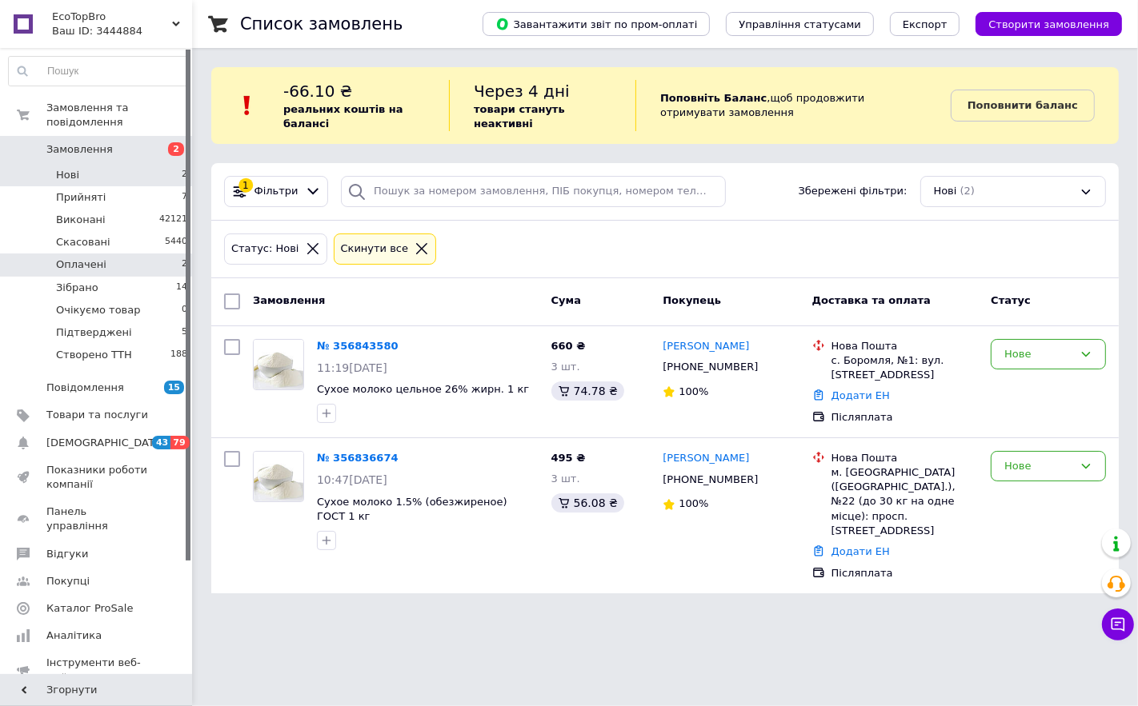
click at [96, 258] on span "Оплачені" at bounding box center [81, 265] width 50 height 14
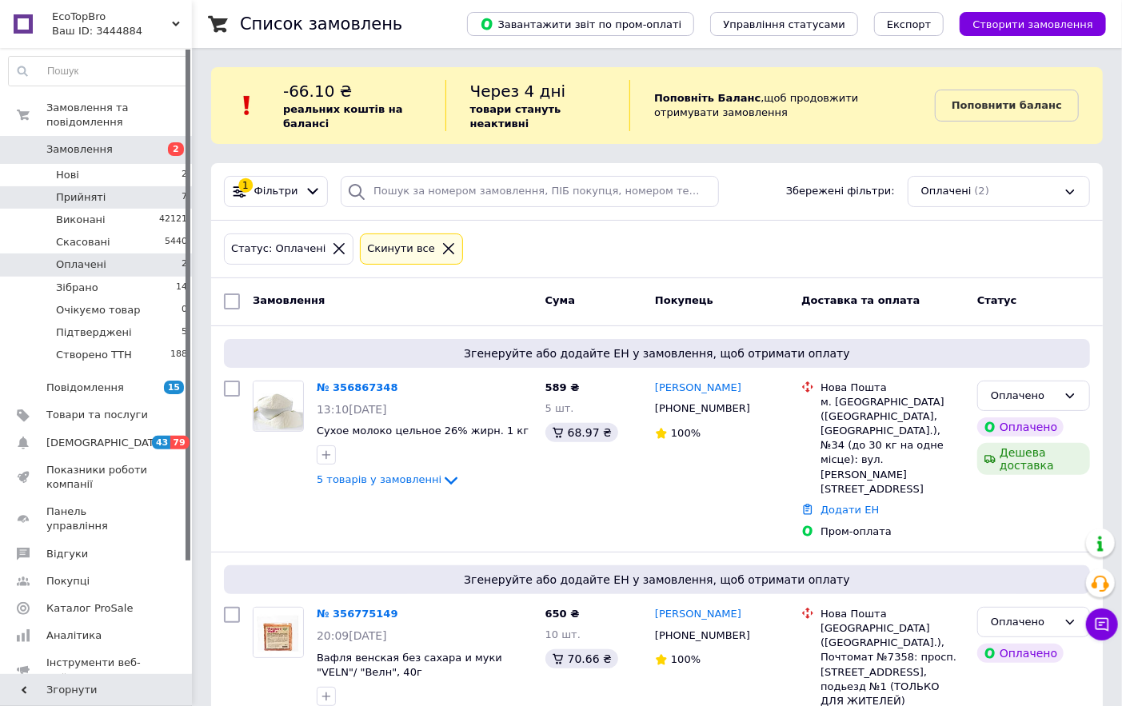
click at [98, 190] on span "Прийняті" at bounding box center [81, 197] width 50 height 14
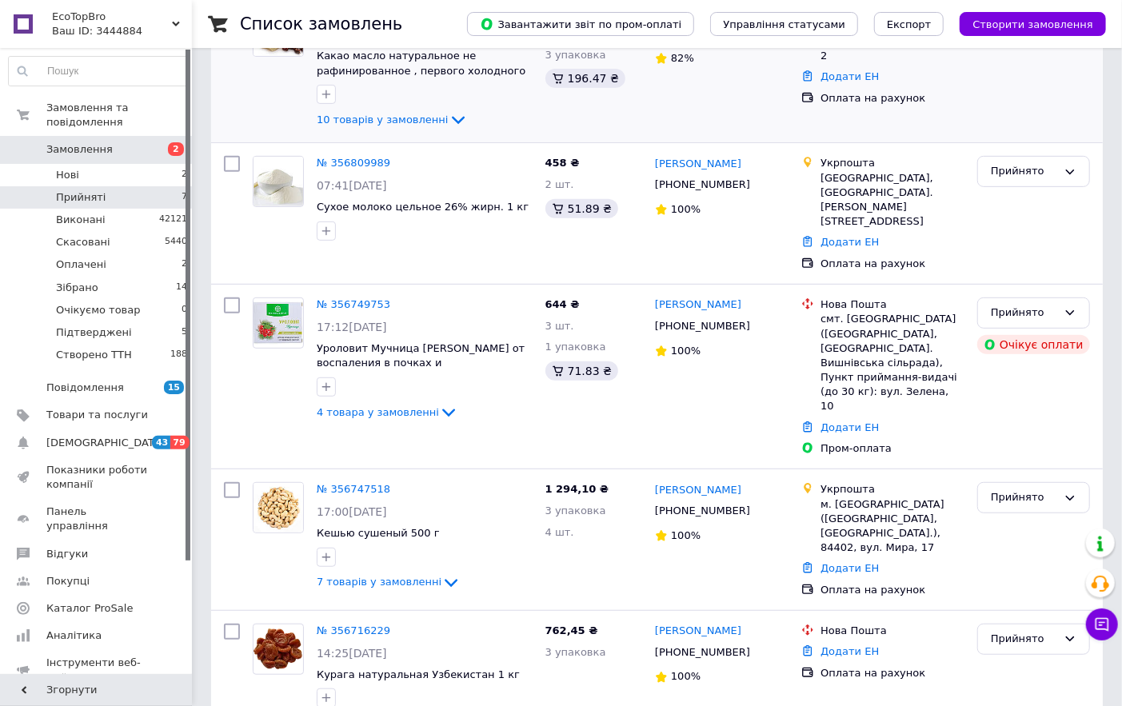
scroll to position [355, 0]
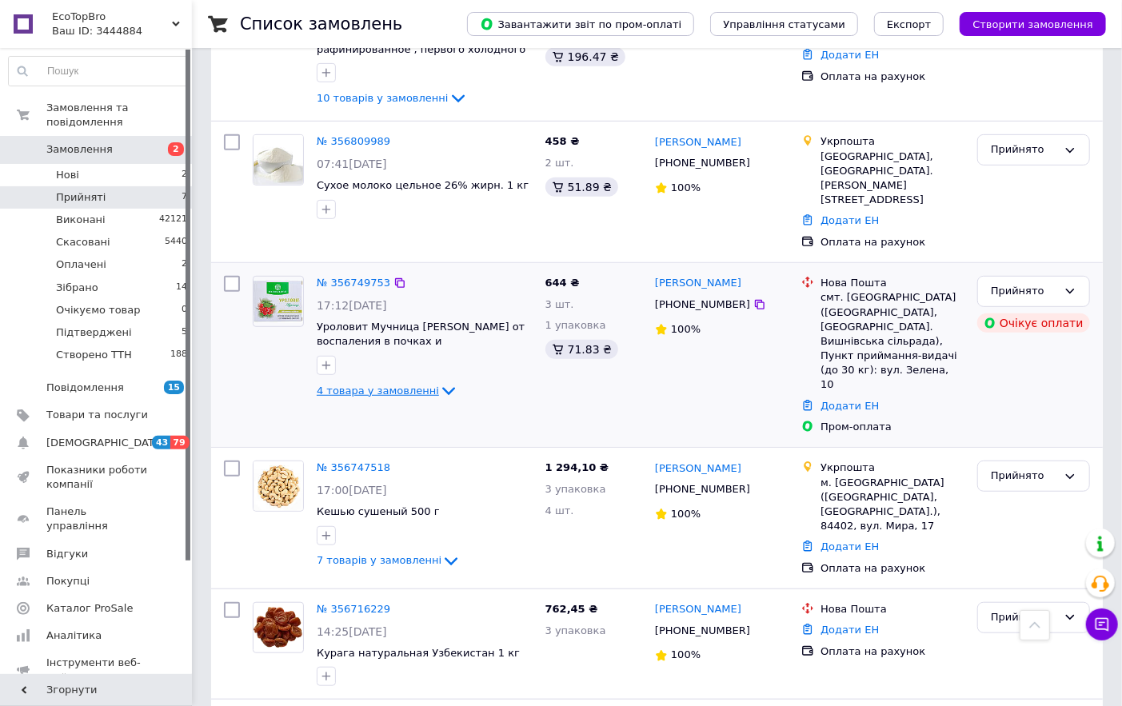
click at [439, 382] on icon at bounding box center [448, 391] width 19 height 19
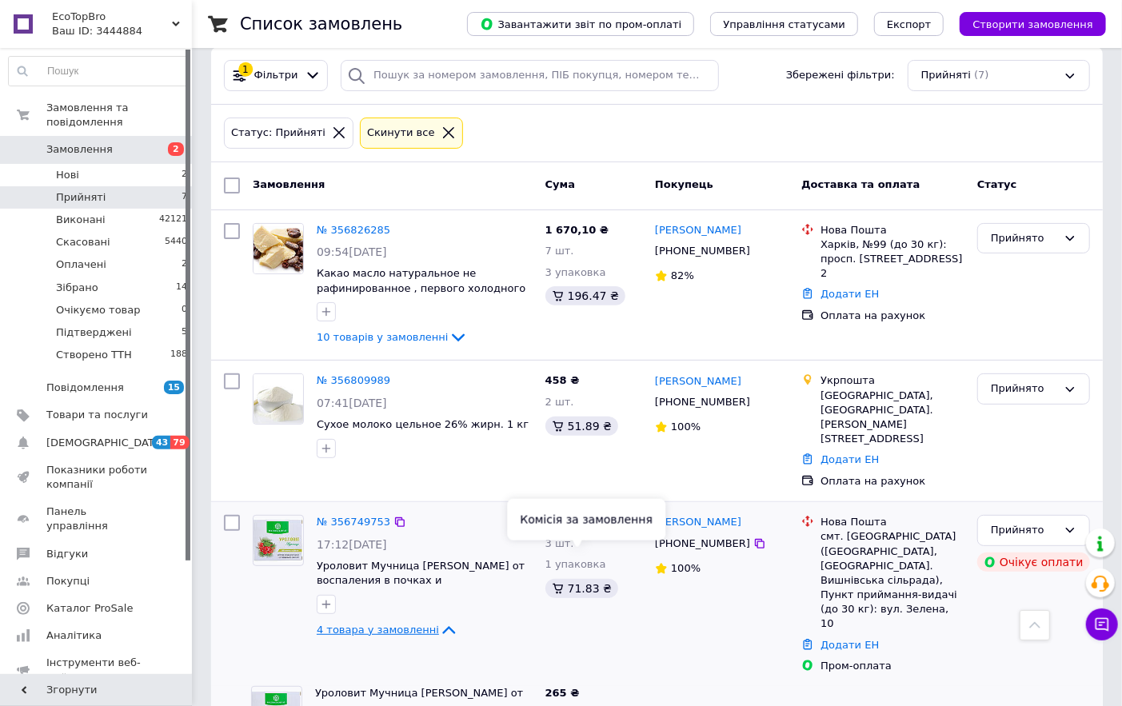
scroll to position [0, 0]
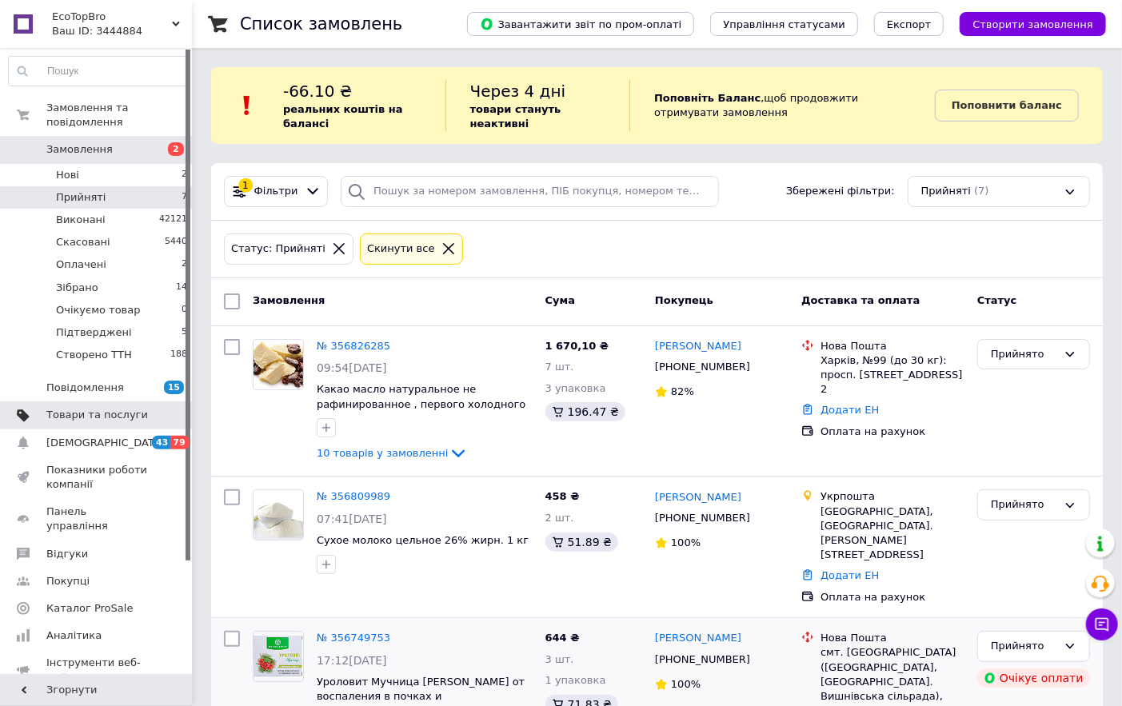
click at [94, 408] on span "Товари та послуги" at bounding box center [97, 415] width 102 height 14
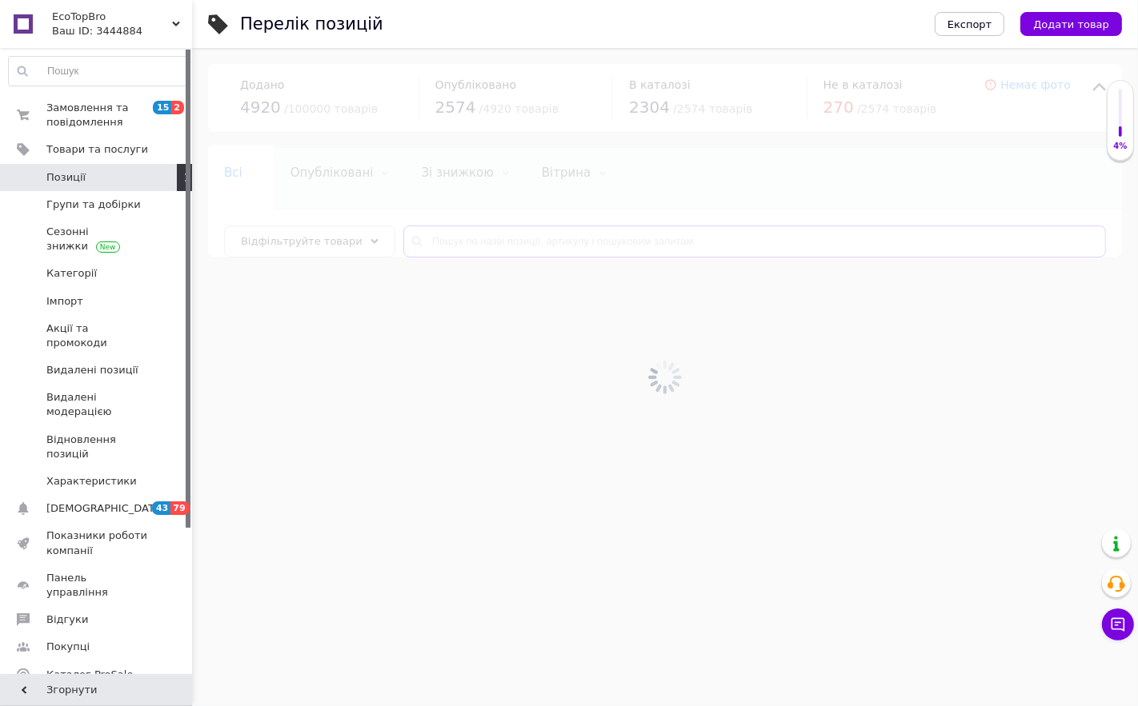
click at [434, 241] on input "text" at bounding box center [754, 242] width 702 height 32
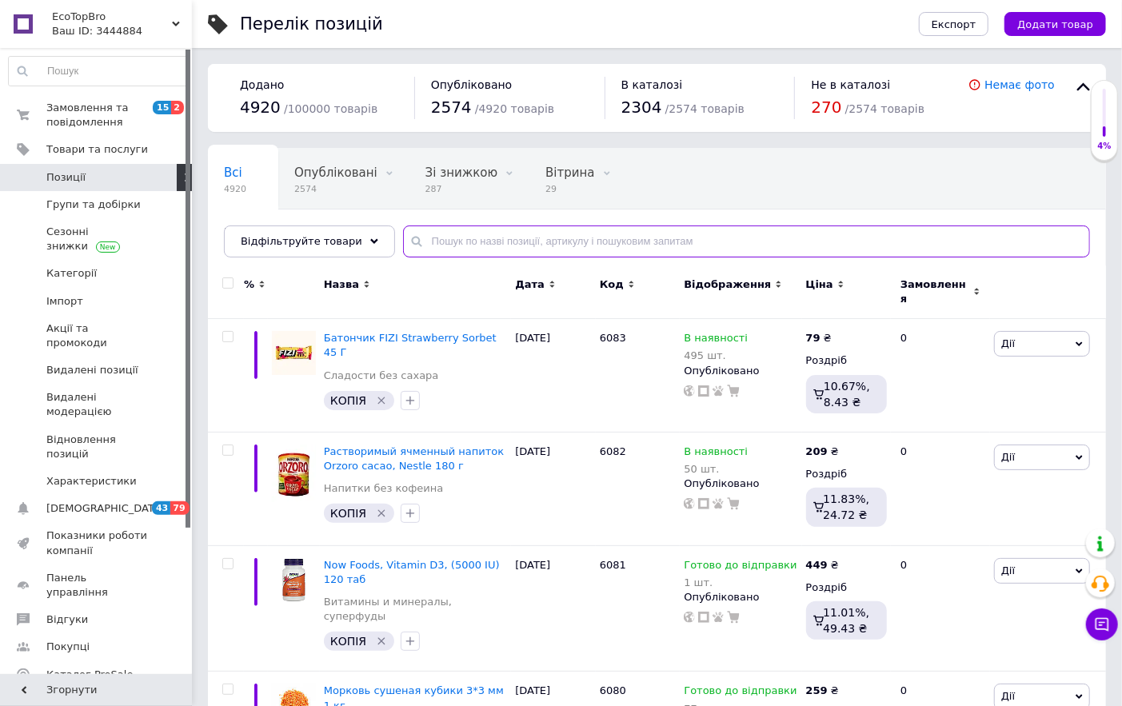
click at [434, 241] on input "text" at bounding box center [746, 242] width 687 height 32
type input "5960"
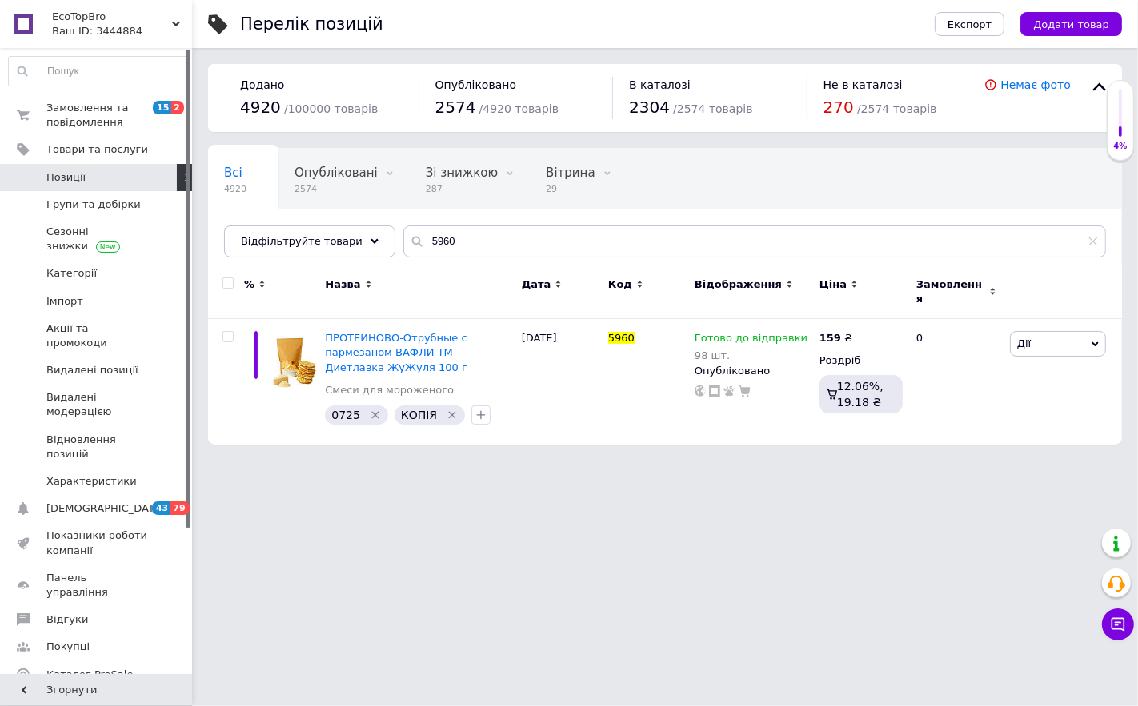
click at [57, 91] on div "Замовлення та повідомлення 15 2 Товари та послуги Позиції Групи та добірки Сезо…" at bounding box center [98, 363] width 197 height 631
click at [46, 130] on span "Замовлення та повідомлення" at bounding box center [97, 115] width 102 height 29
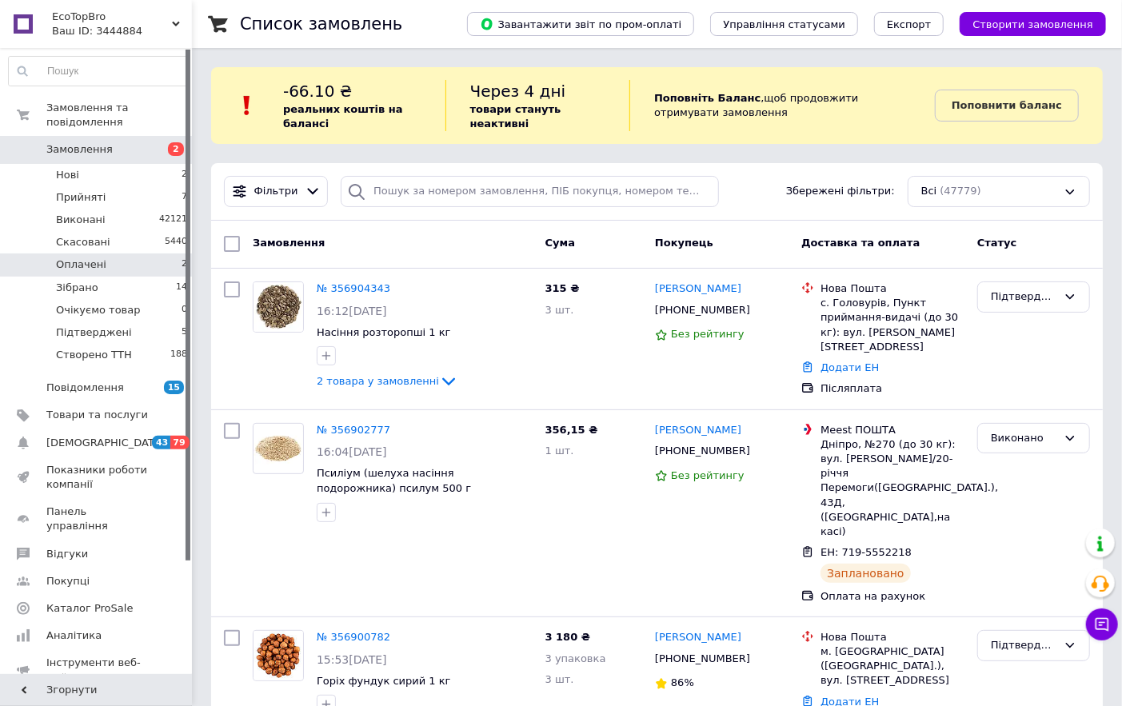
click at [90, 258] on span "Оплачені" at bounding box center [81, 265] width 50 height 14
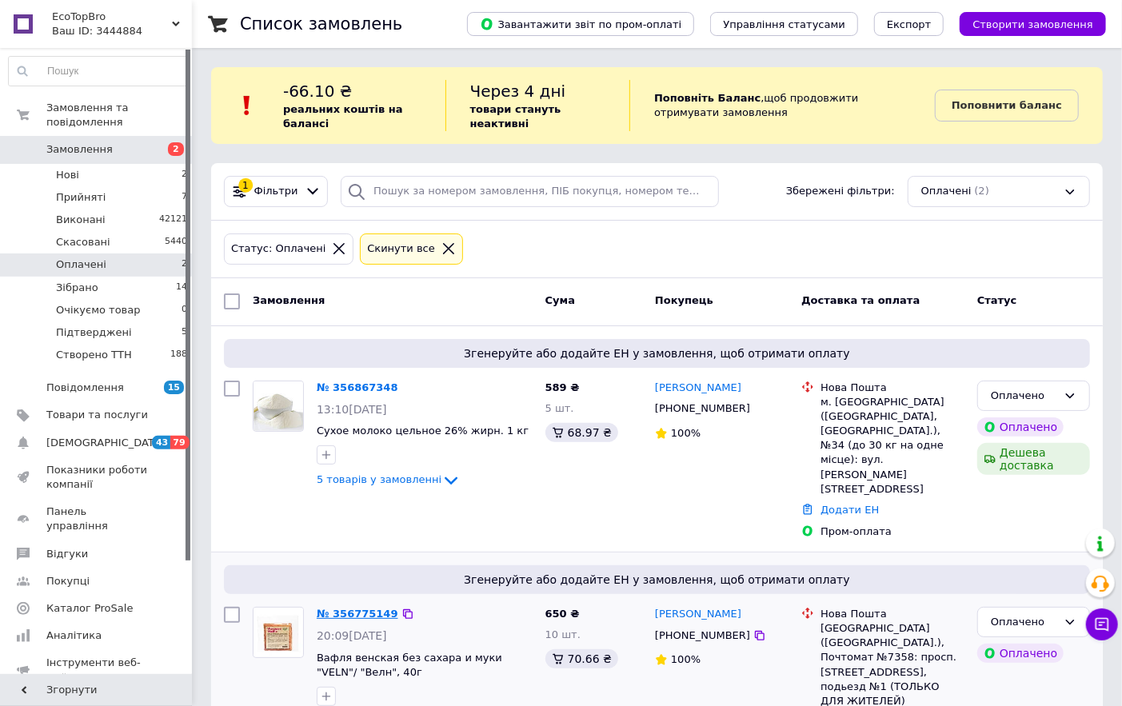
click at [372, 608] on link "№ 356775149" at bounding box center [358, 614] width 82 height 12
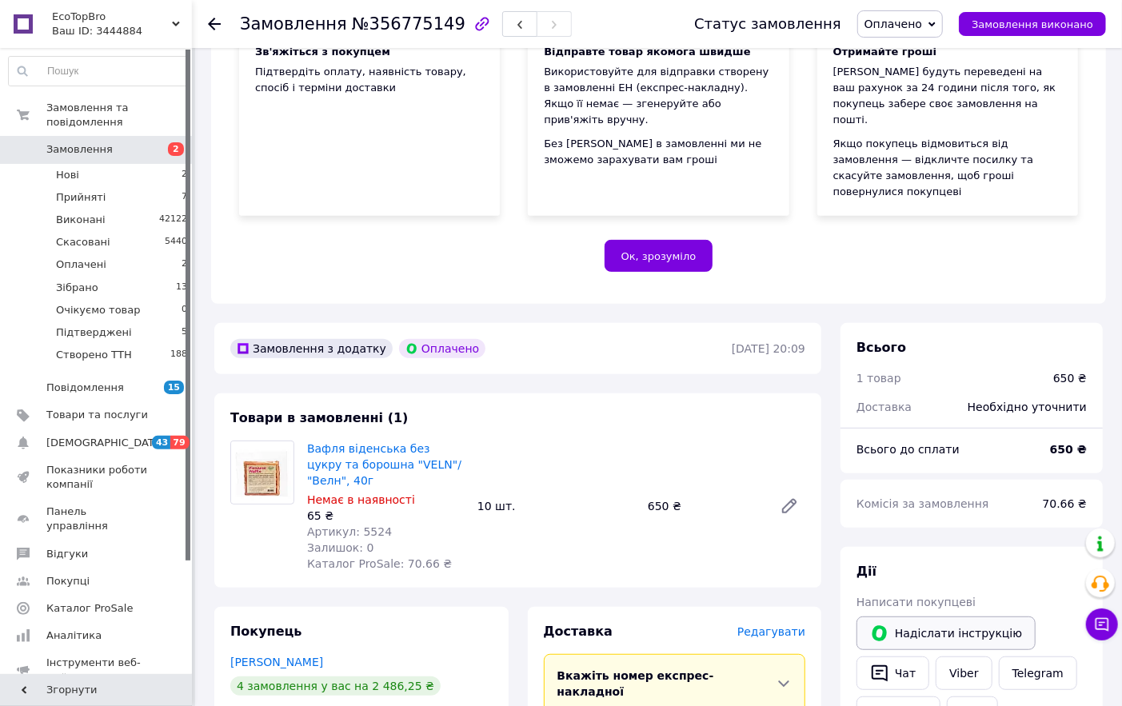
scroll to position [266, 0]
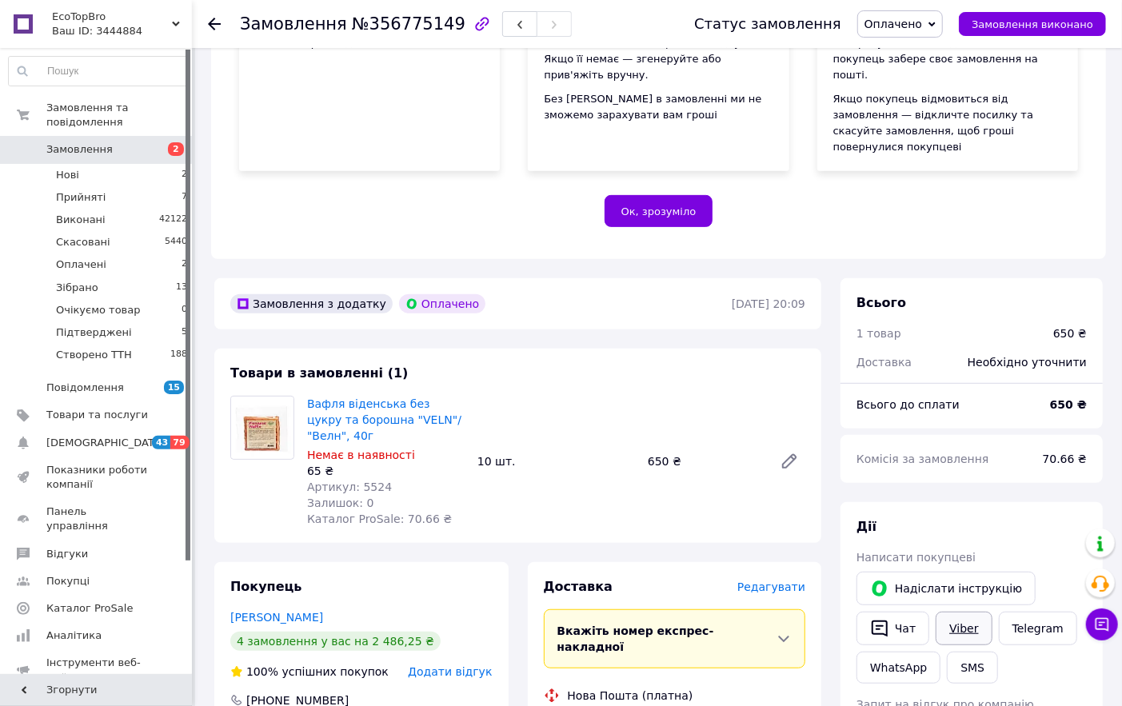
click at [970, 612] on link "Viber" at bounding box center [964, 629] width 56 height 34
click at [214, 22] on icon at bounding box center [214, 24] width 13 height 13
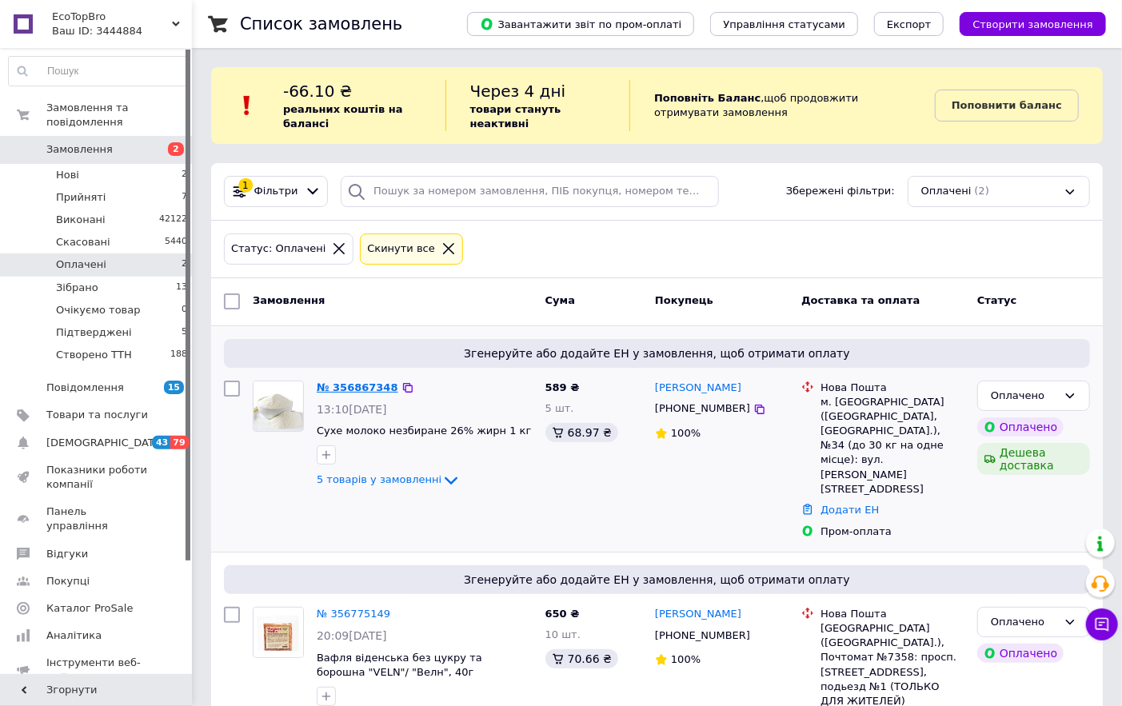
click at [354, 388] on link "№ 356867348" at bounding box center [358, 388] width 82 height 12
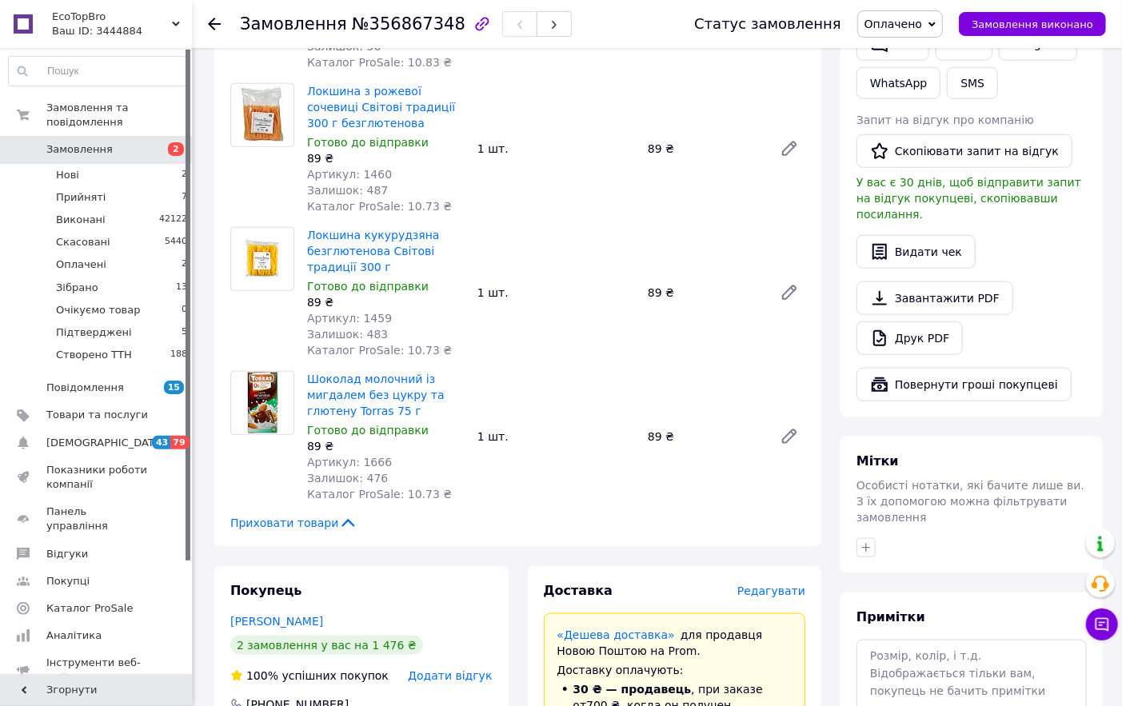
scroll to position [889, 0]
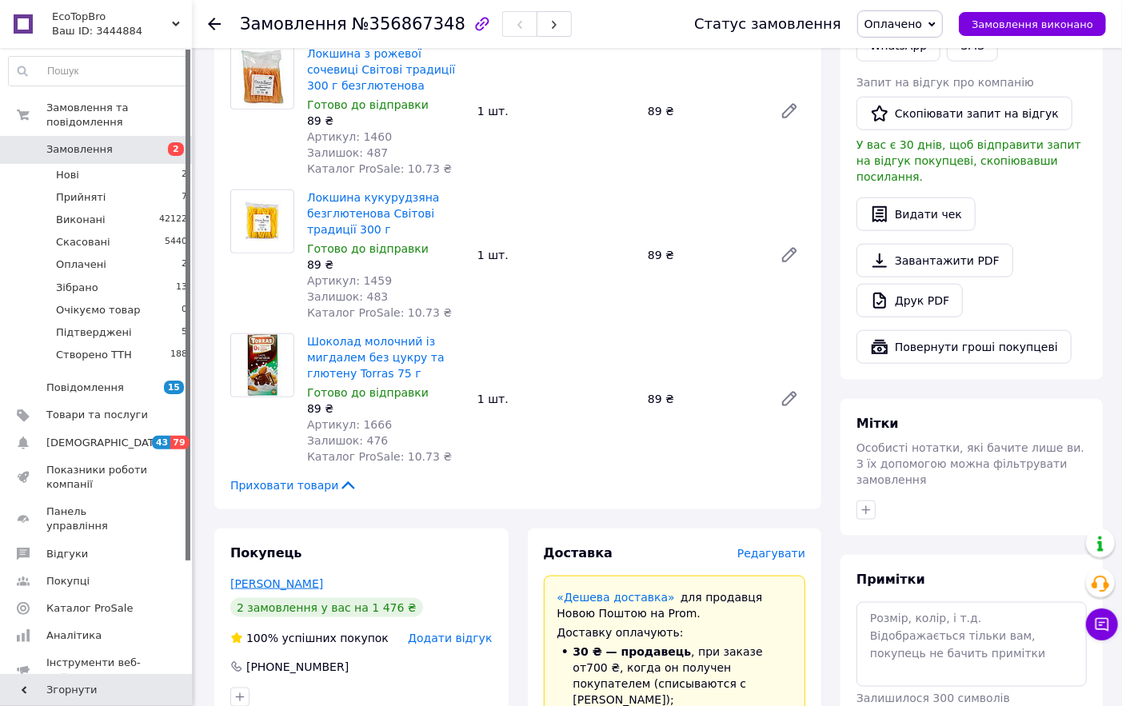
click at [309, 578] on link "[PERSON_NAME]" at bounding box center [276, 584] width 93 height 13
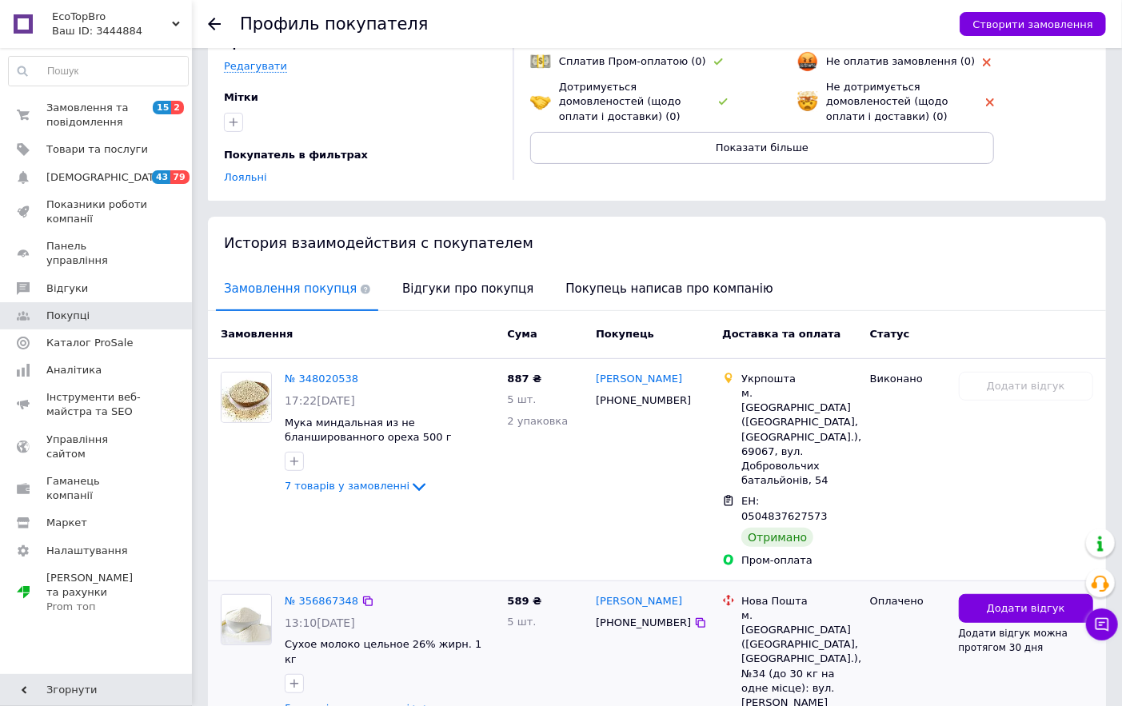
scroll to position [178, 0]
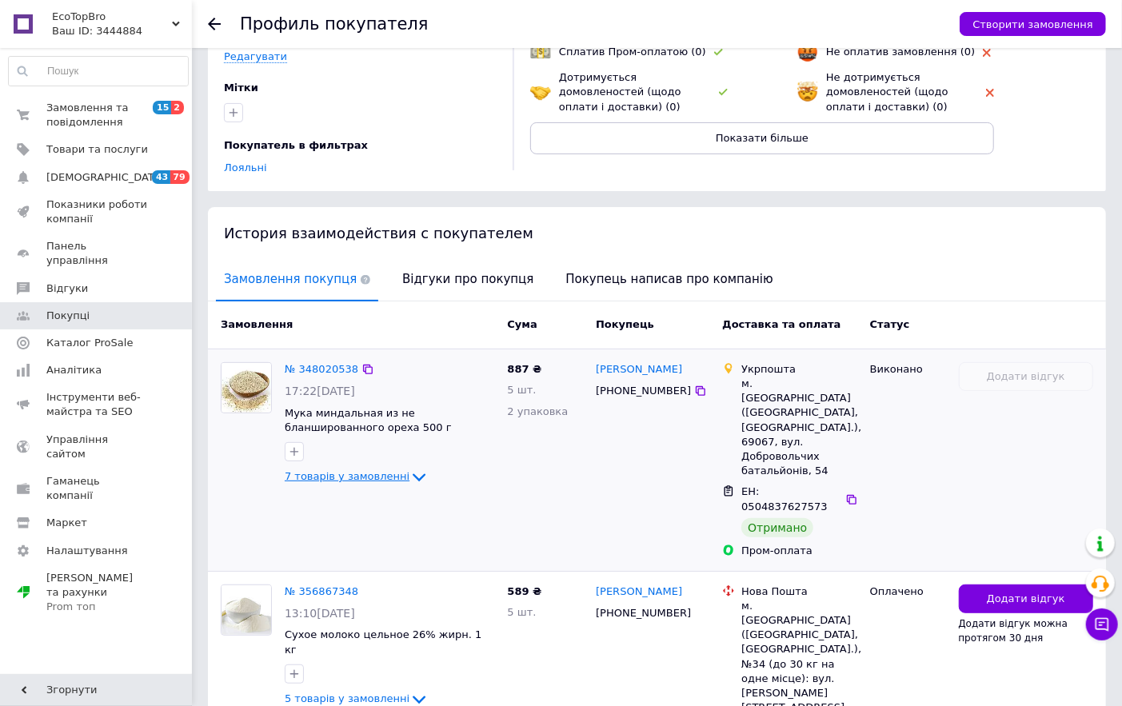
click at [410, 468] on icon at bounding box center [419, 477] width 19 height 19
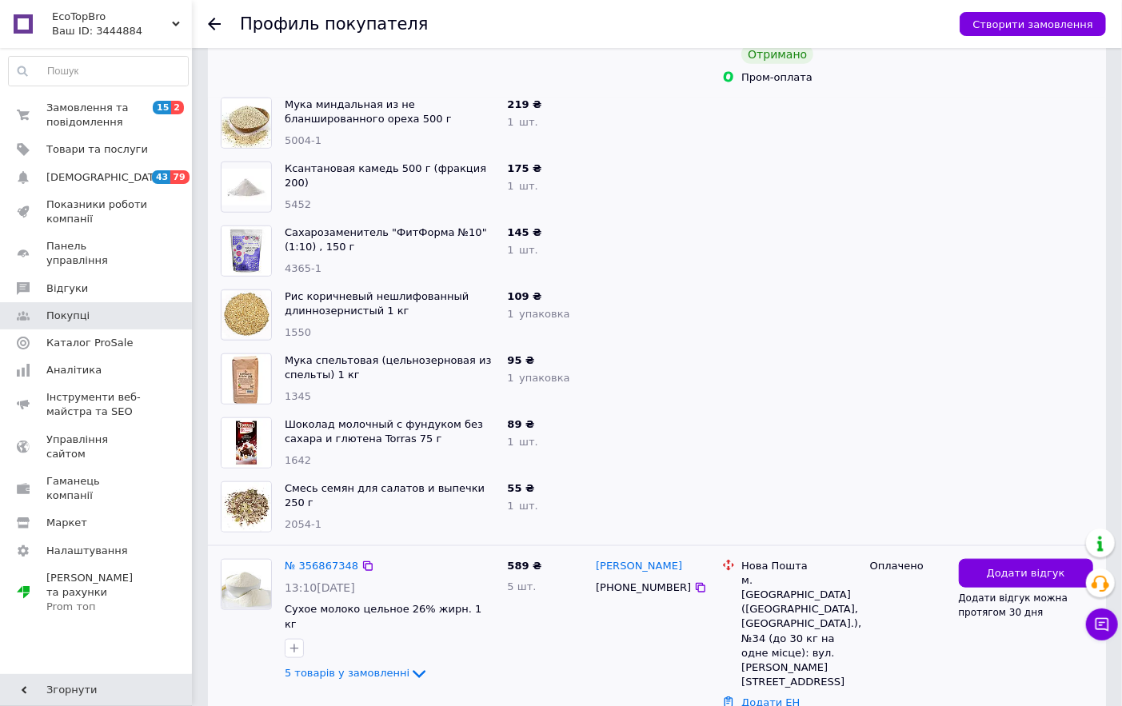
scroll to position [680, 0]
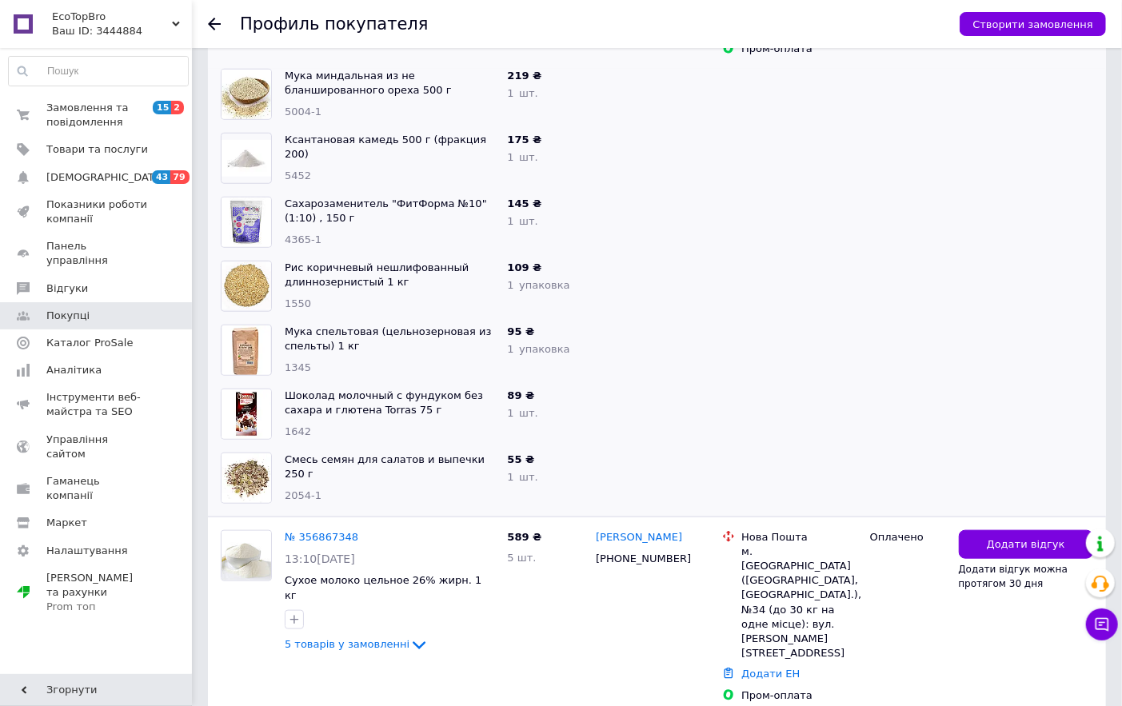
click at [211, 27] on icon at bounding box center [214, 24] width 13 height 13
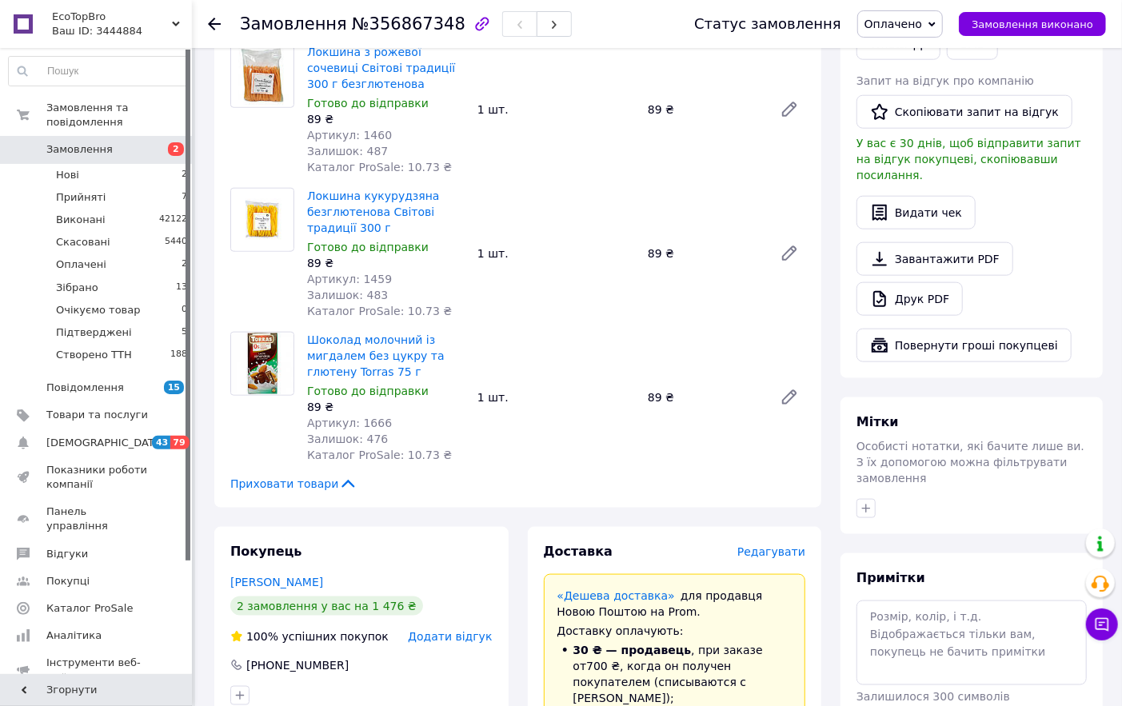
scroll to position [913, 0]
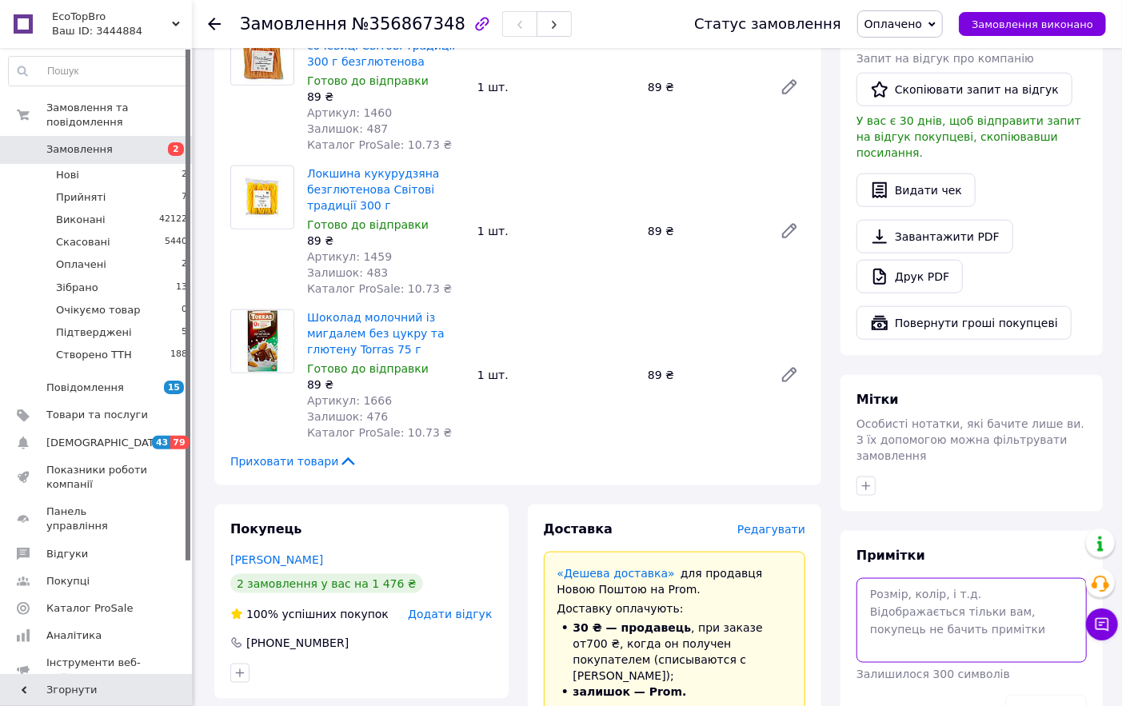
click at [914, 578] on textarea at bounding box center [972, 620] width 230 height 85
click at [910, 578] on textarea "1460" at bounding box center [972, 620] width 230 height 85
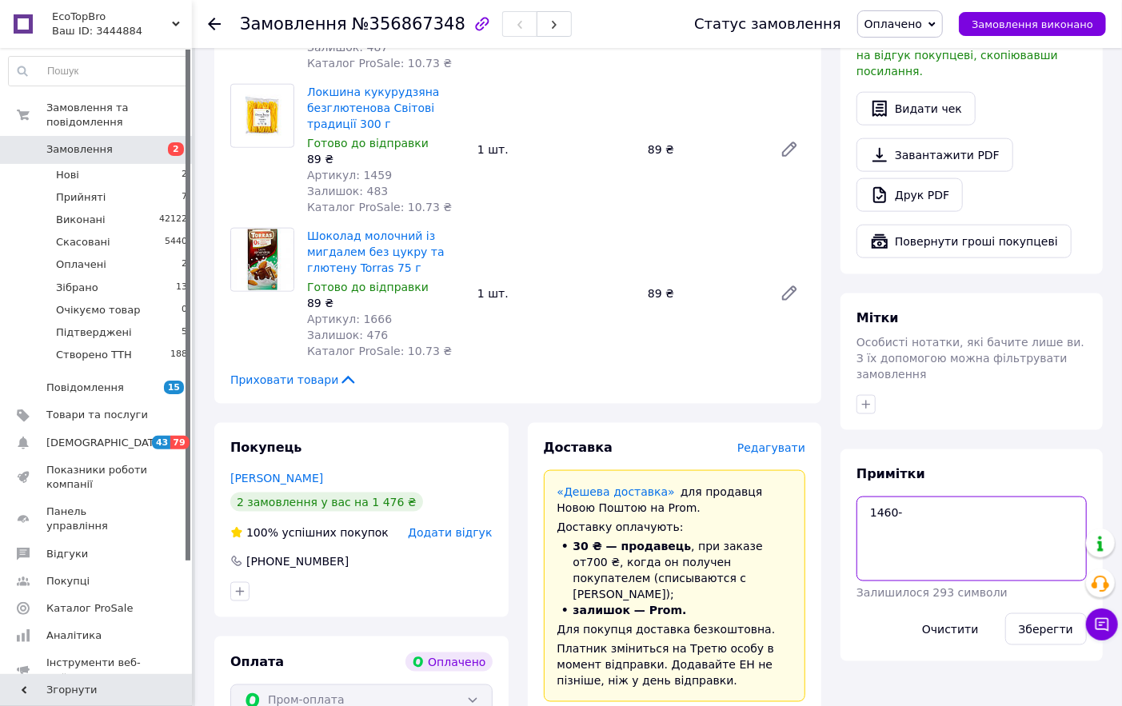
scroll to position [1002, 0]
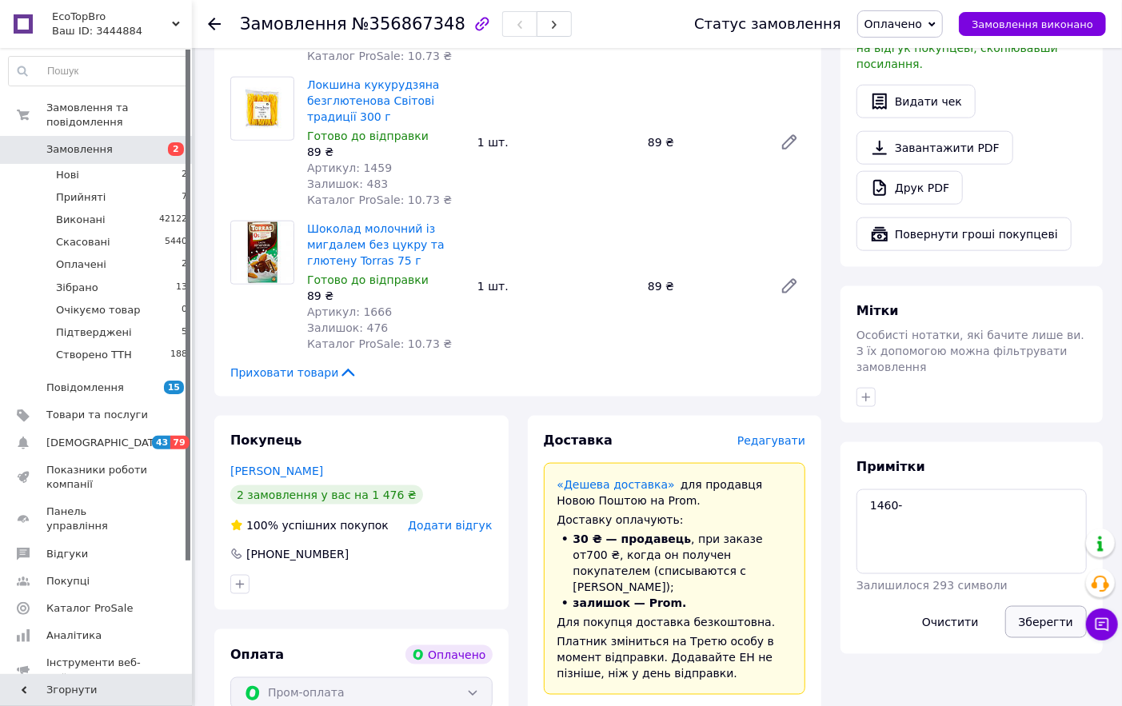
click at [1038, 606] on button "Зберегти" at bounding box center [1047, 622] width 82 height 32
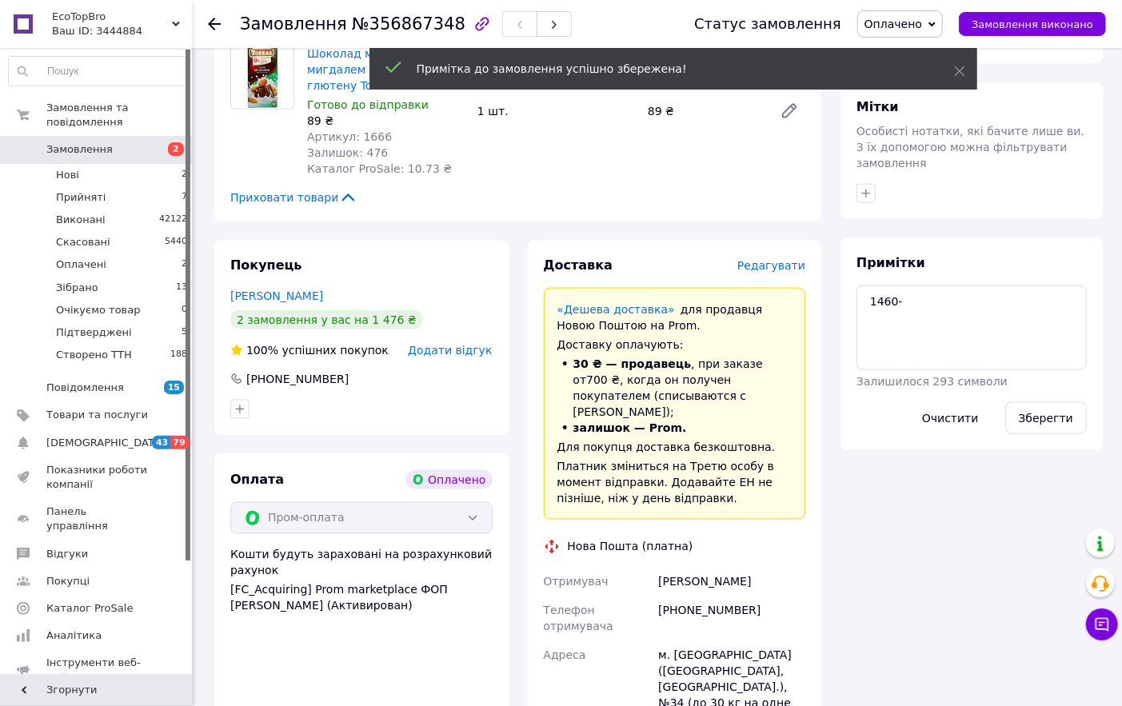
scroll to position [1179, 0]
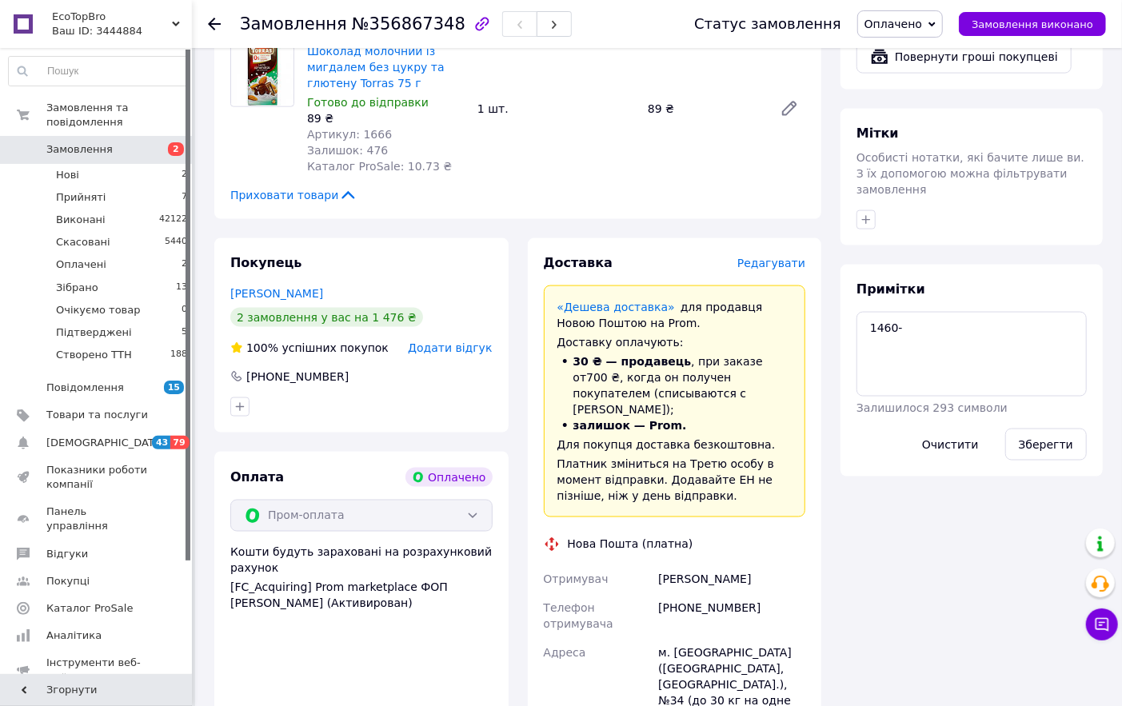
click at [694, 594] on div "[PHONE_NUMBER]" at bounding box center [732, 616] width 154 height 45
click at [698, 594] on div "[PHONE_NUMBER]" at bounding box center [732, 616] width 154 height 45
copy div "380661661068"
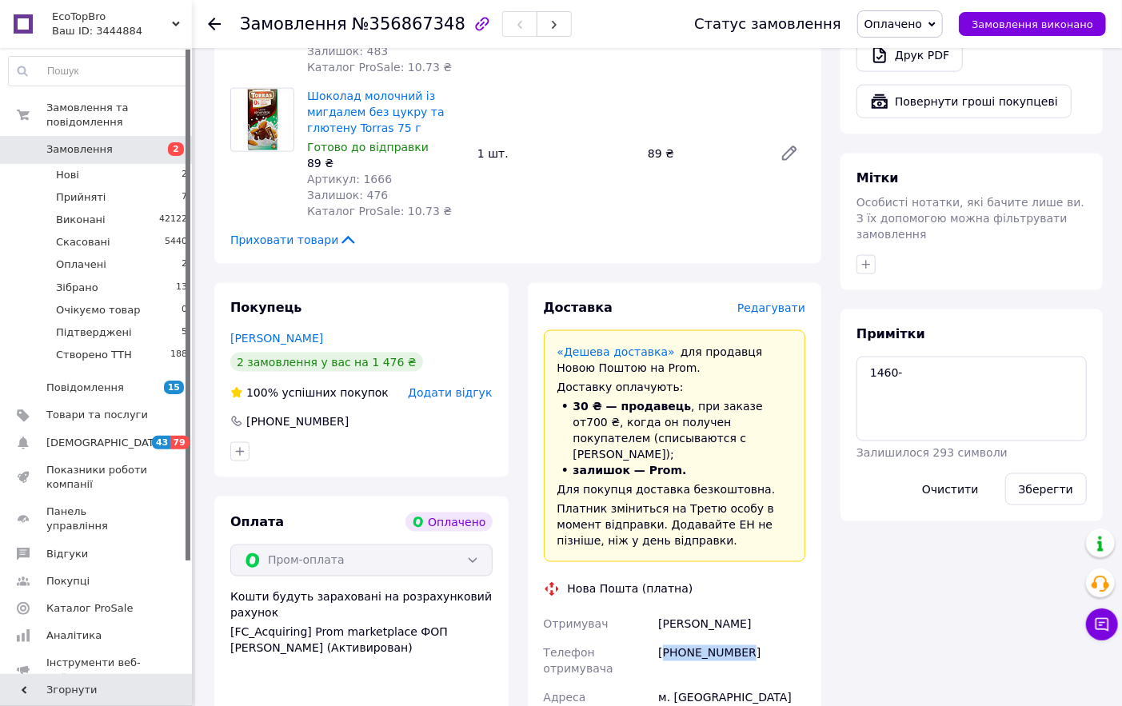
scroll to position [1090, 0]
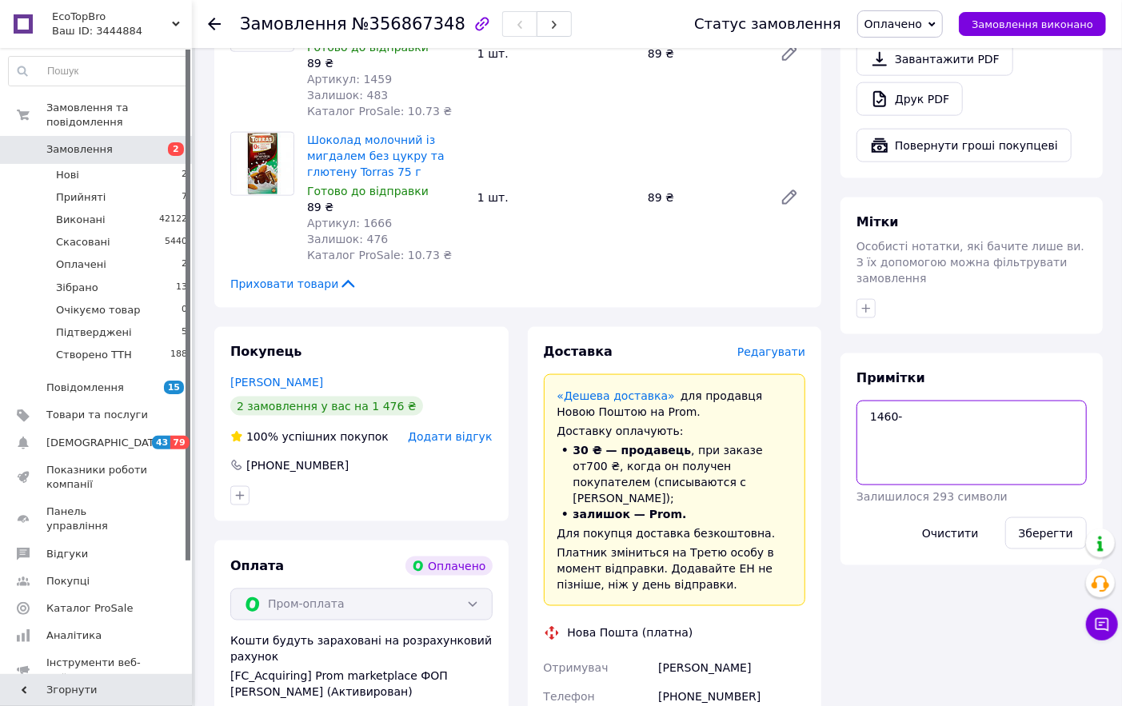
click at [930, 401] on textarea "1460-" at bounding box center [972, 443] width 230 height 85
type textarea "1460- повернули 89грн"
click at [1057, 518] on button "Зберегти" at bounding box center [1047, 534] width 82 height 32
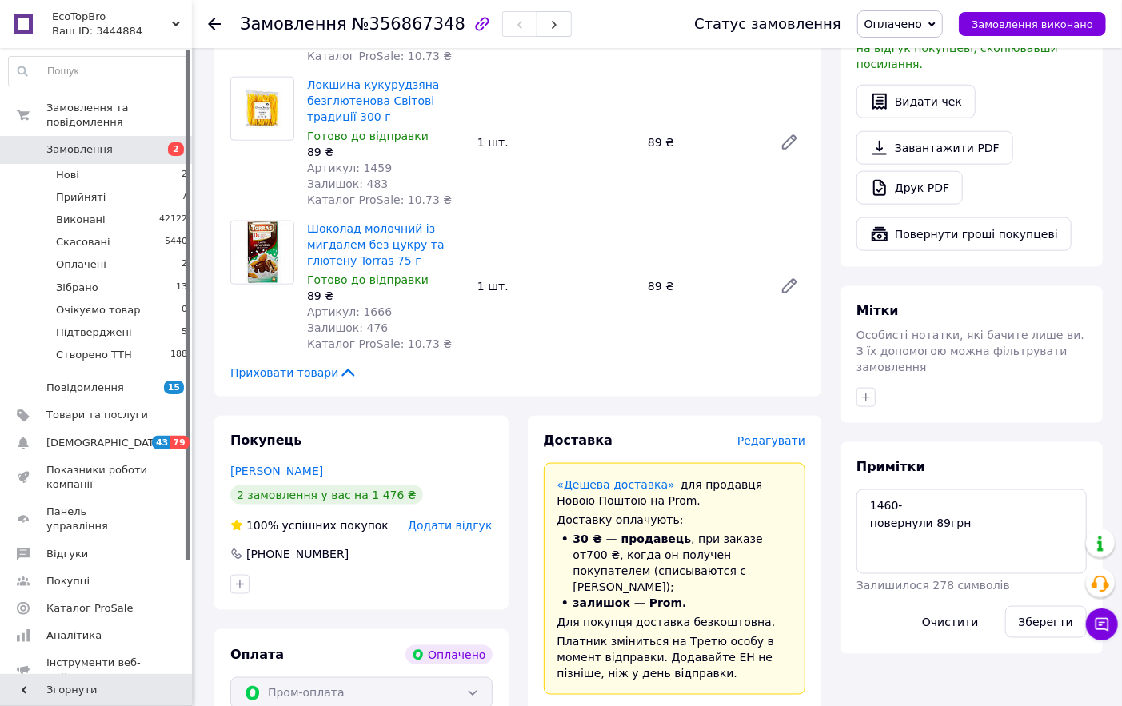
scroll to position [913, 0]
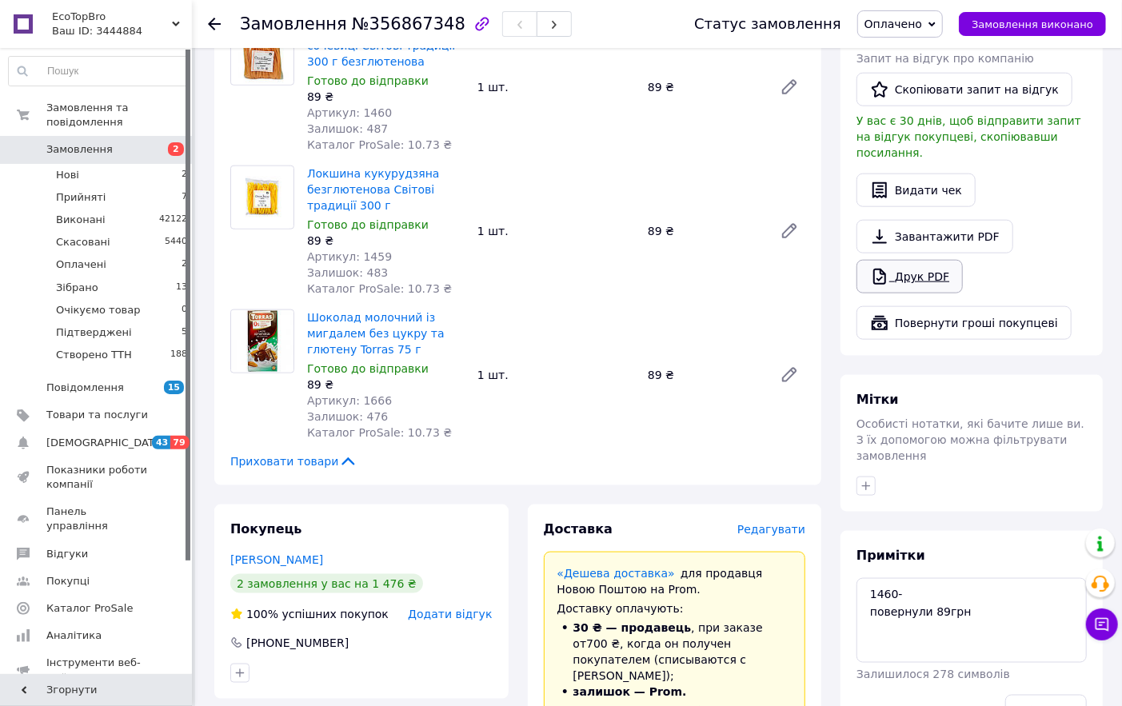
click at [926, 260] on link "Друк PDF" at bounding box center [910, 277] width 106 height 34
click at [936, 24] on icon at bounding box center [932, 24] width 7 height 7
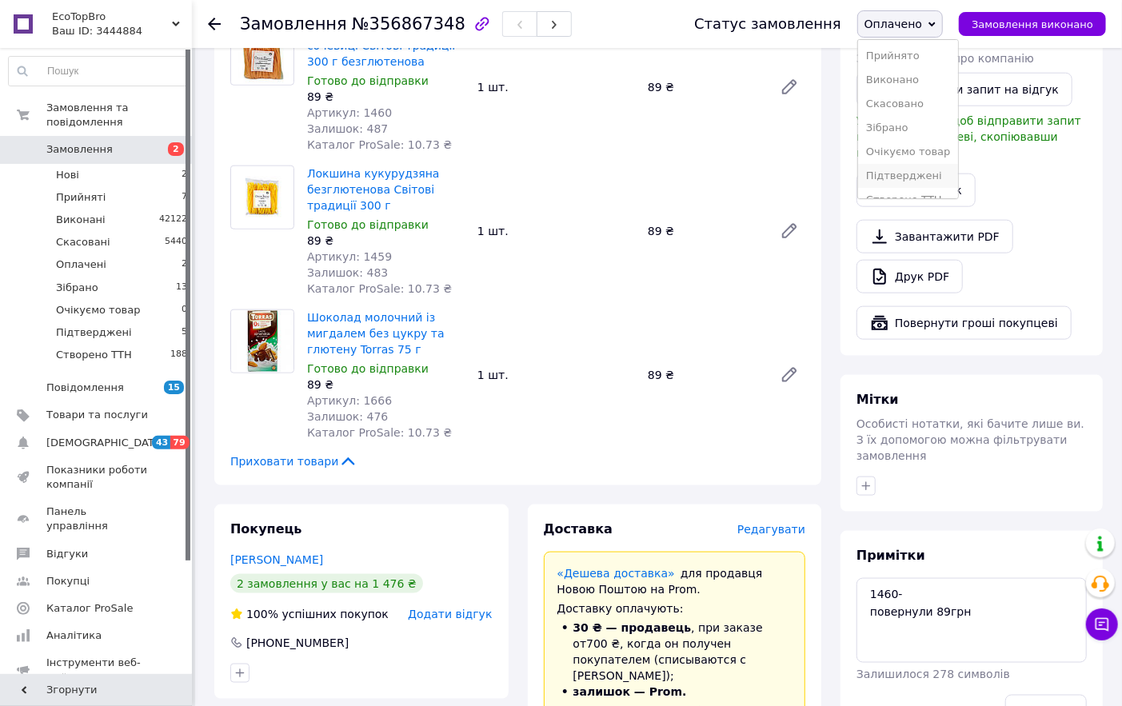
click at [922, 174] on li "Підтверджені" at bounding box center [908, 176] width 101 height 24
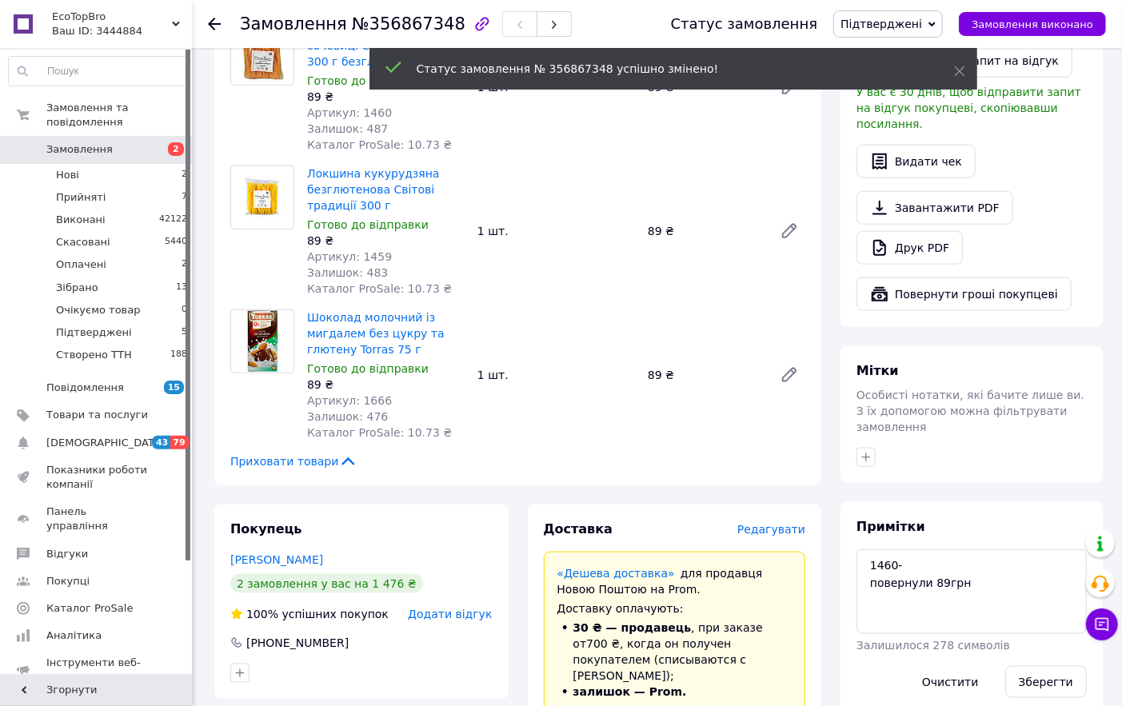
click at [216, 26] on icon at bounding box center [214, 24] width 13 height 13
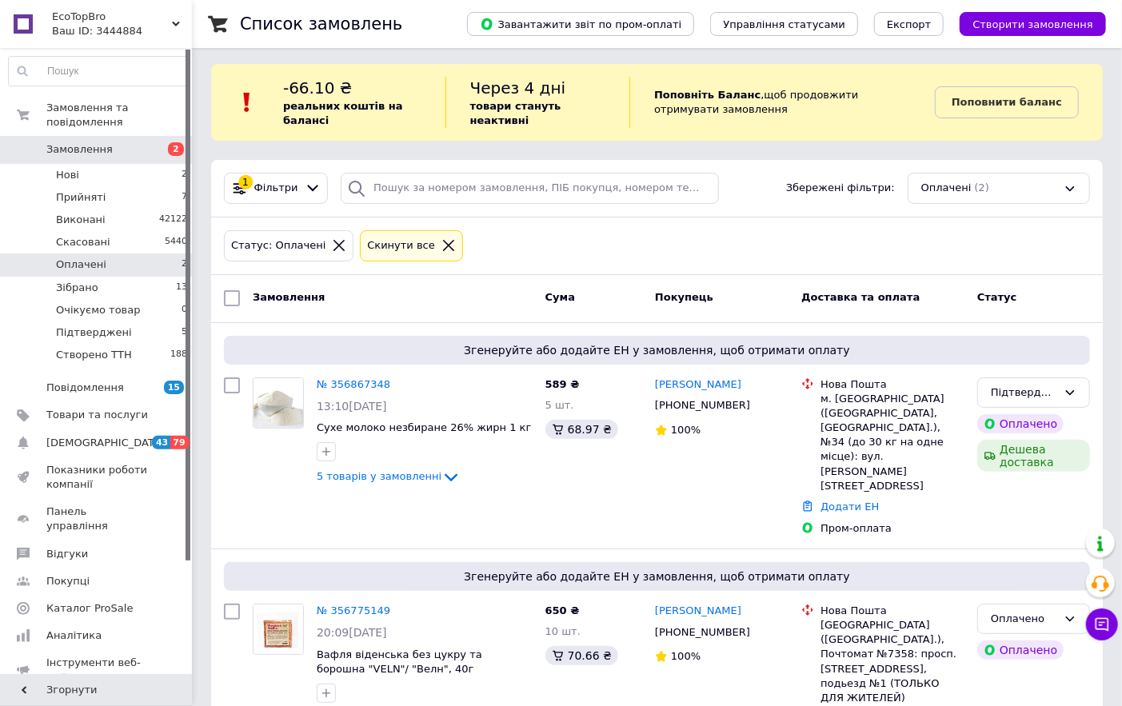
scroll to position [4, 0]
click at [126, 322] on li "Підтверджені 5" at bounding box center [98, 333] width 197 height 22
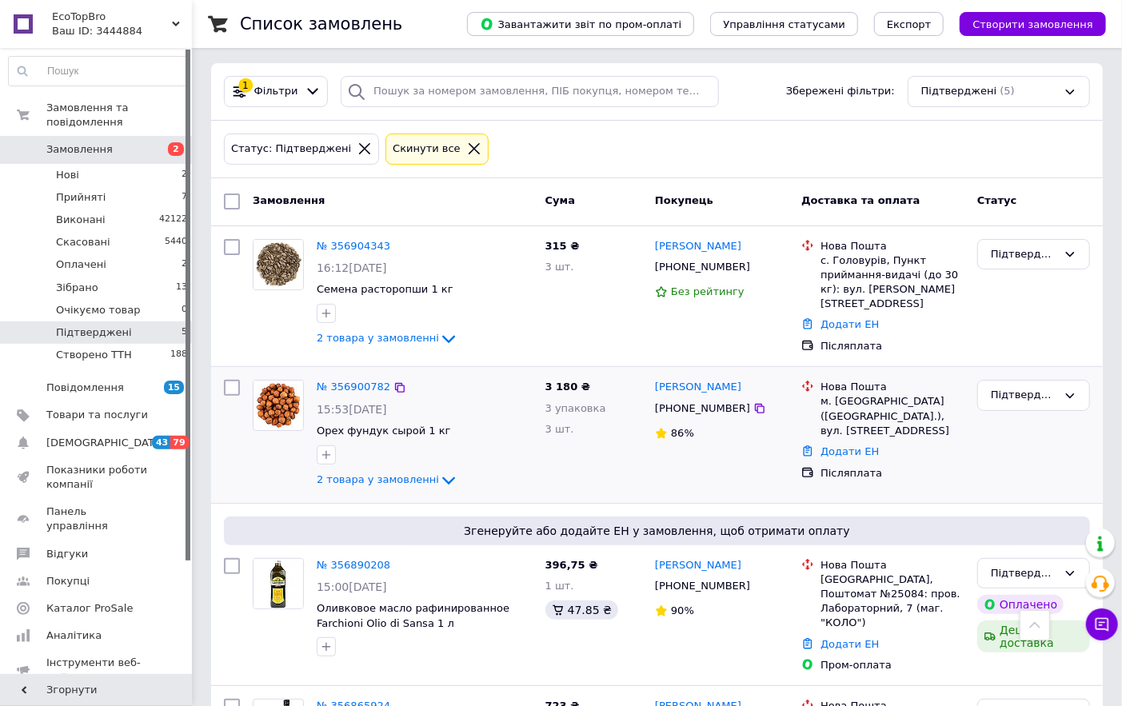
scroll to position [42, 0]
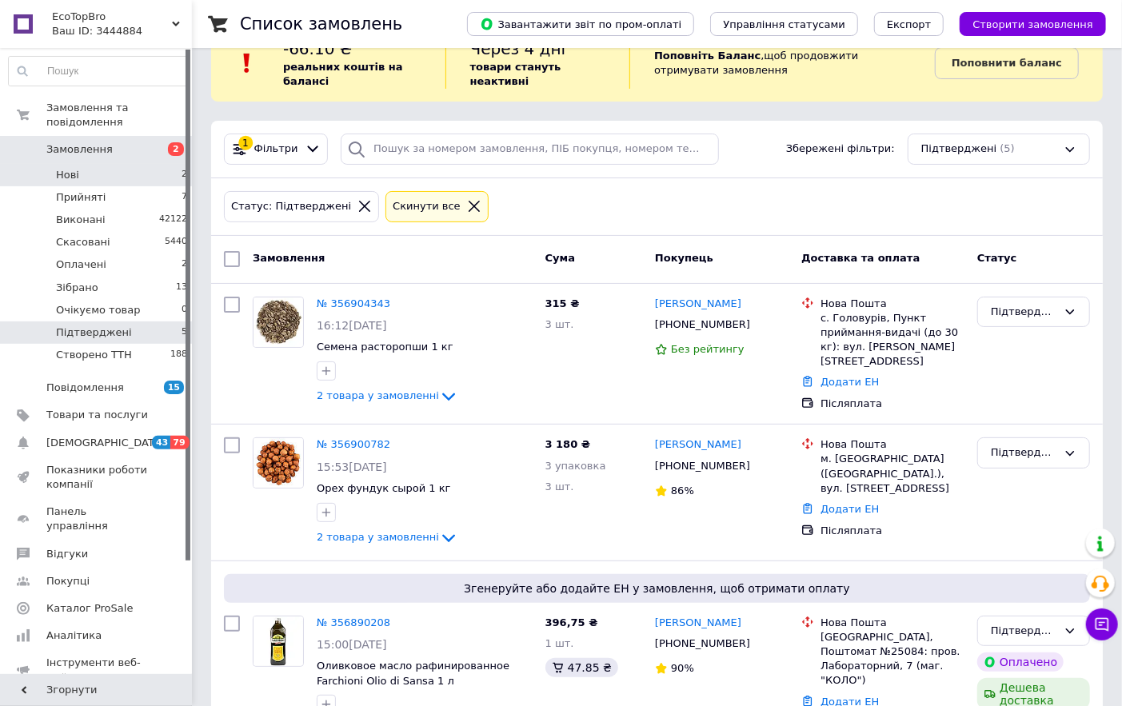
click at [89, 166] on li "Нові 2" at bounding box center [98, 175] width 197 height 22
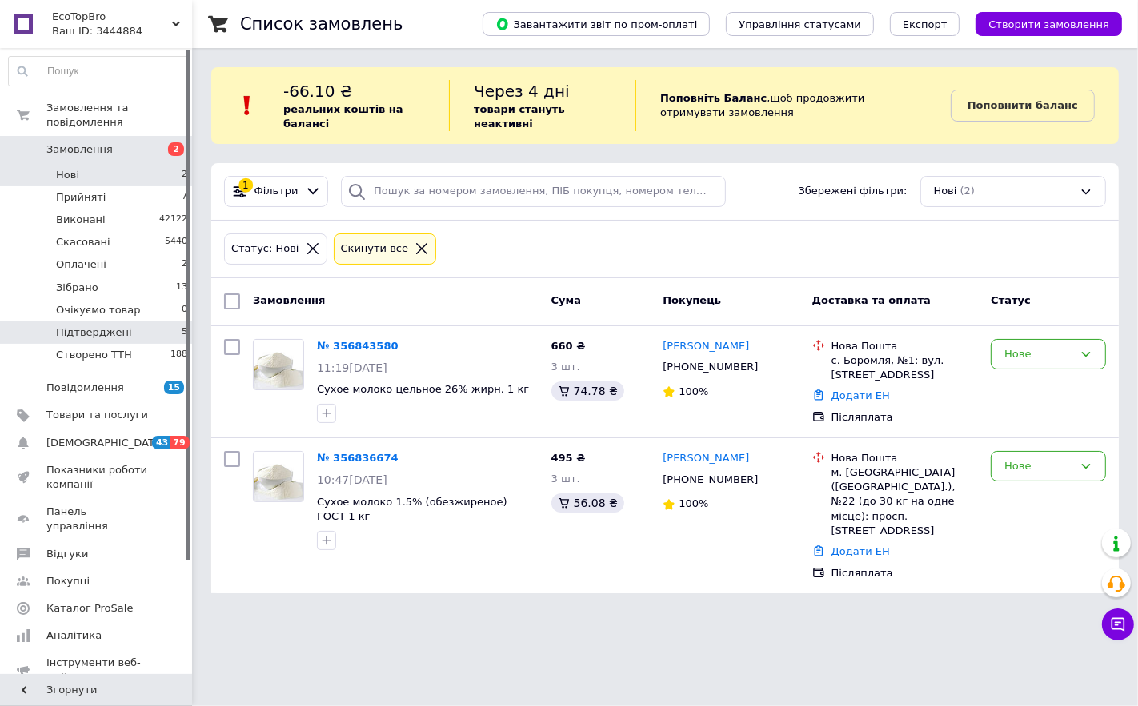
click at [91, 326] on span "Підтверджені" at bounding box center [94, 333] width 76 height 14
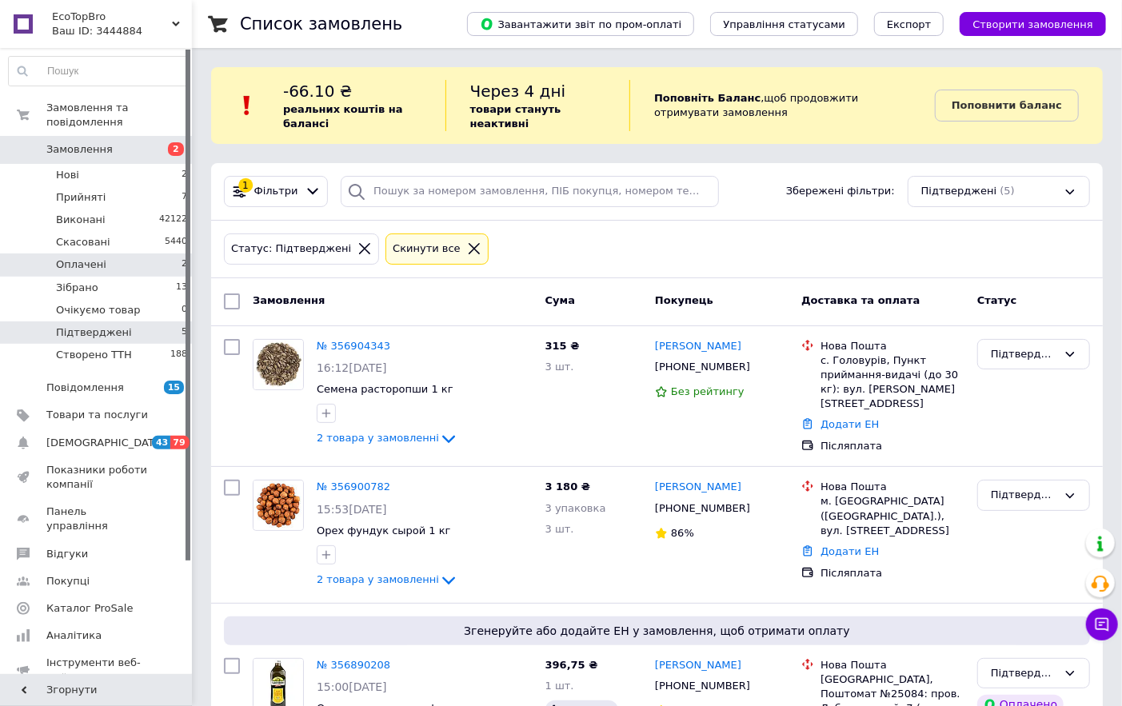
click at [100, 254] on li "Оплачені 2" at bounding box center [98, 265] width 197 height 22
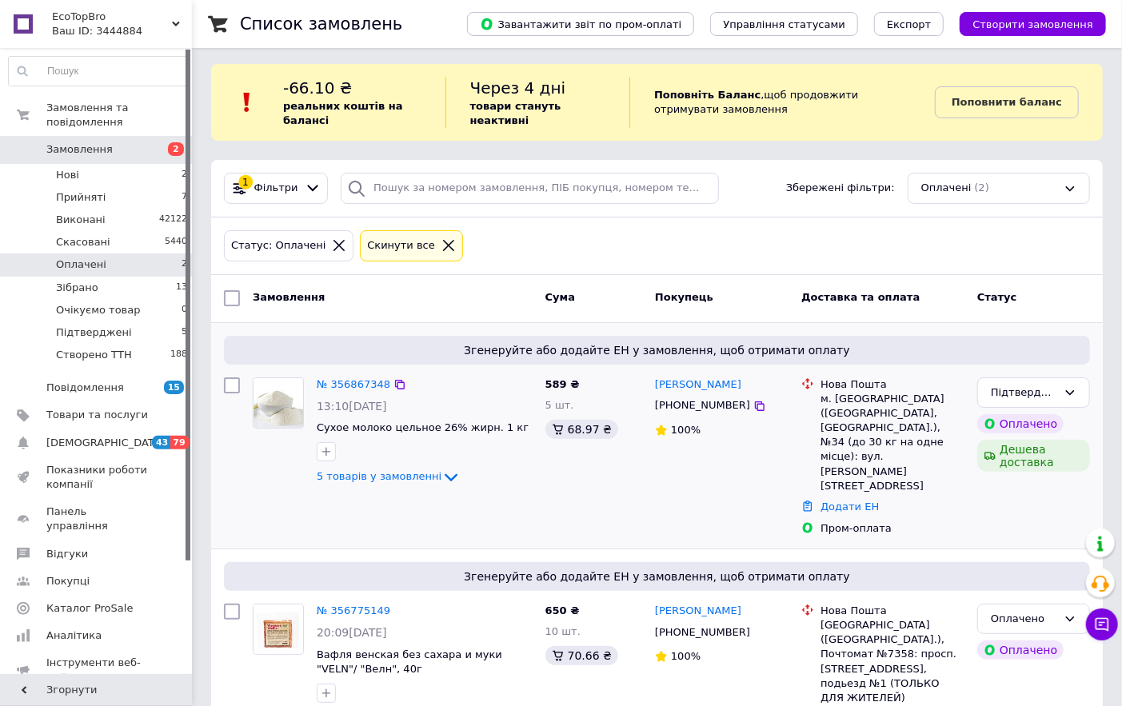
scroll to position [4, 0]
click at [442, 468] on icon at bounding box center [451, 476] width 19 height 19
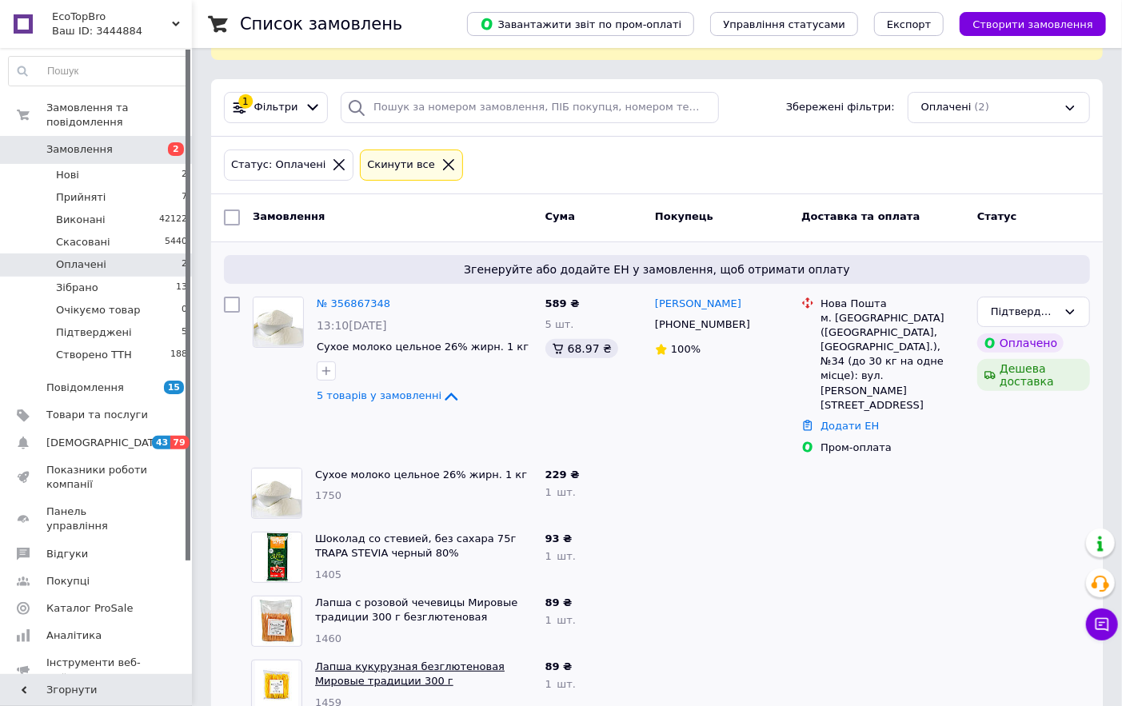
scroll to position [270, 0]
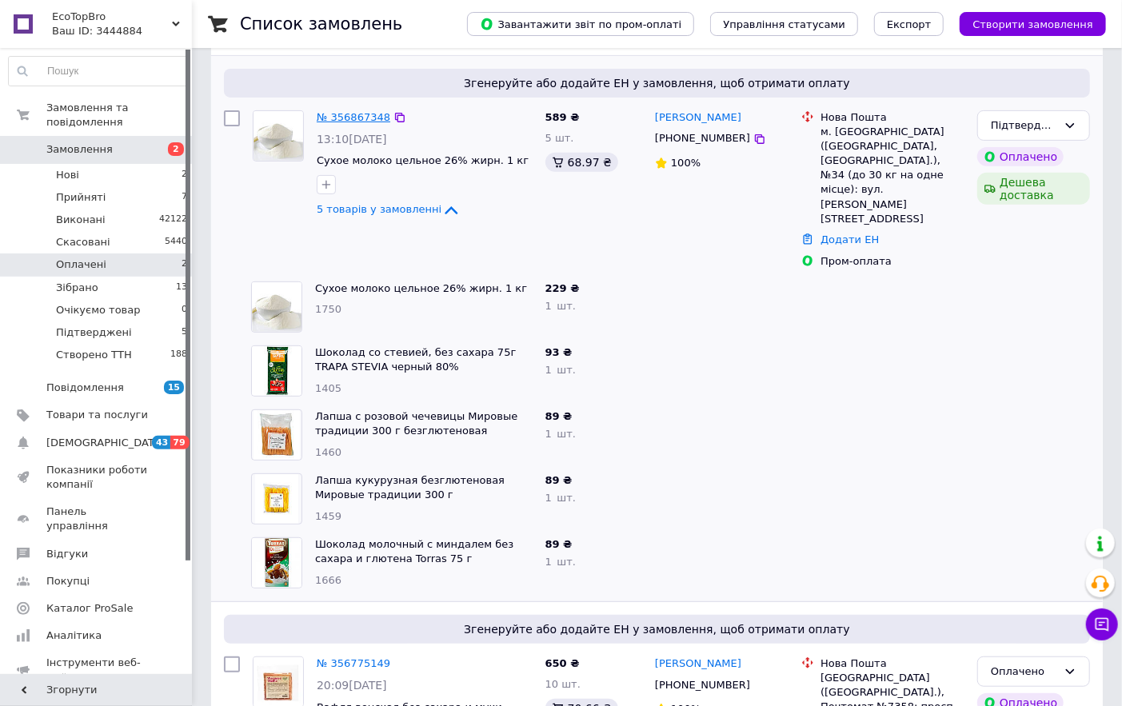
click at [350, 117] on link "№ 356867348" at bounding box center [354, 117] width 74 height 12
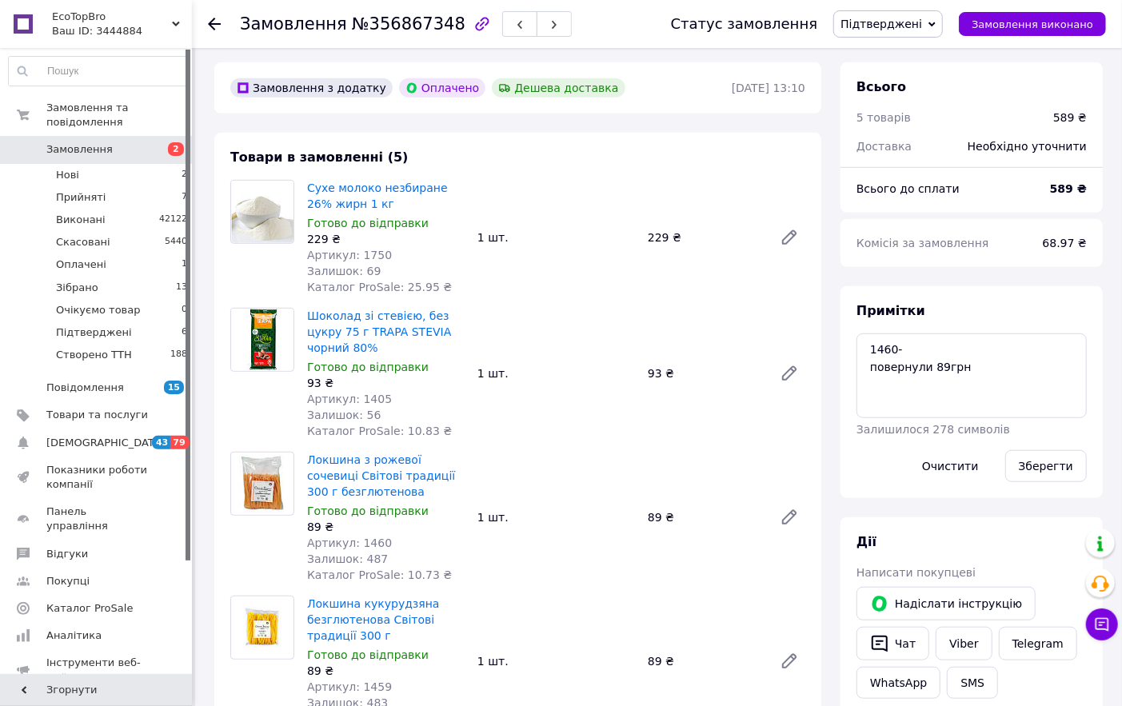
scroll to position [449, 0]
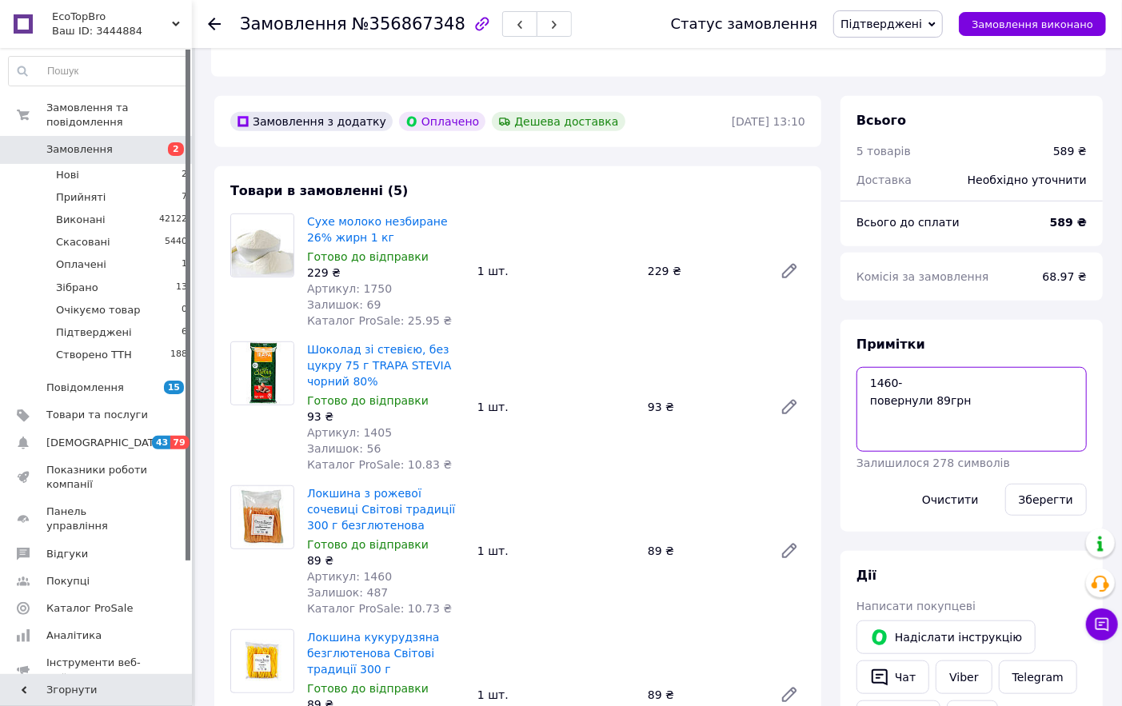
drag, startPoint x: 966, startPoint y: 371, endPoint x: 868, endPoint y: 378, distance: 98.7
click at [868, 378] on textarea "1460- повернули 89грн" at bounding box center [972, 409] width 230 height 85
drag, startPoint x: 960, startPoint y: 368, endPoint x: 870, endPoint y: 379, distance: 90.3
click at [870, 379] on textarea "1460- повернули 89грн" at bounding box center [972, 409] width 230 height 85
type textarea "1460- 1459+"
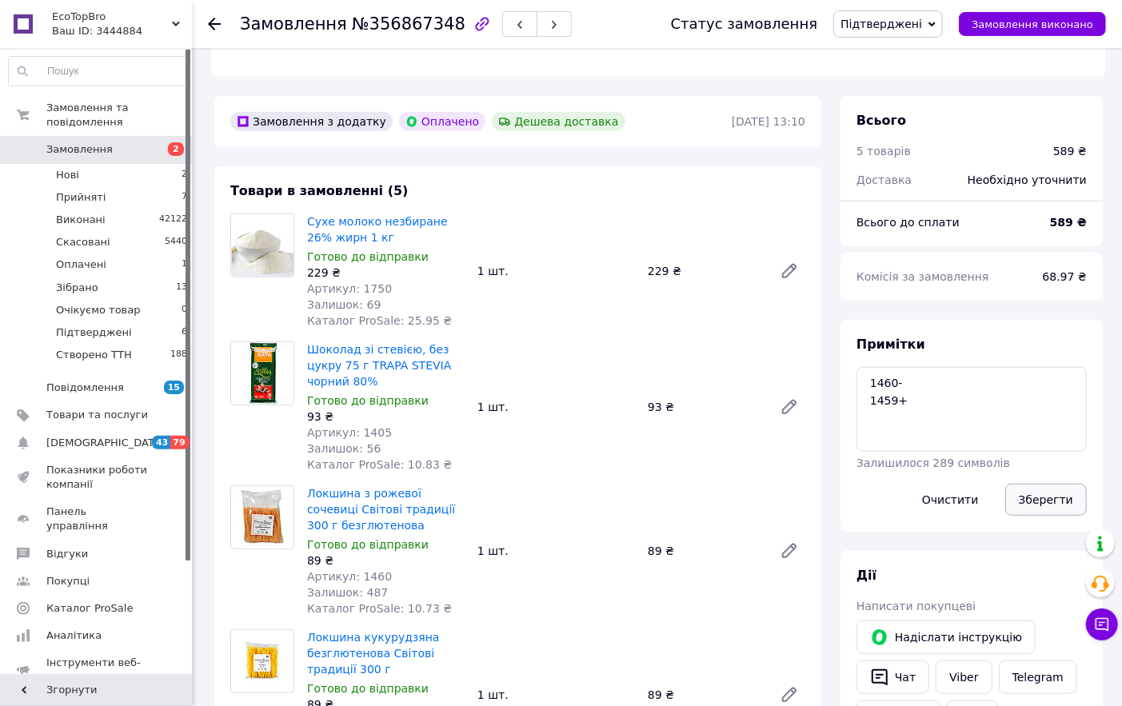
click at [1070, 484] on button "Зберегти" at bounding box center [1047, 500] width 82 height 32
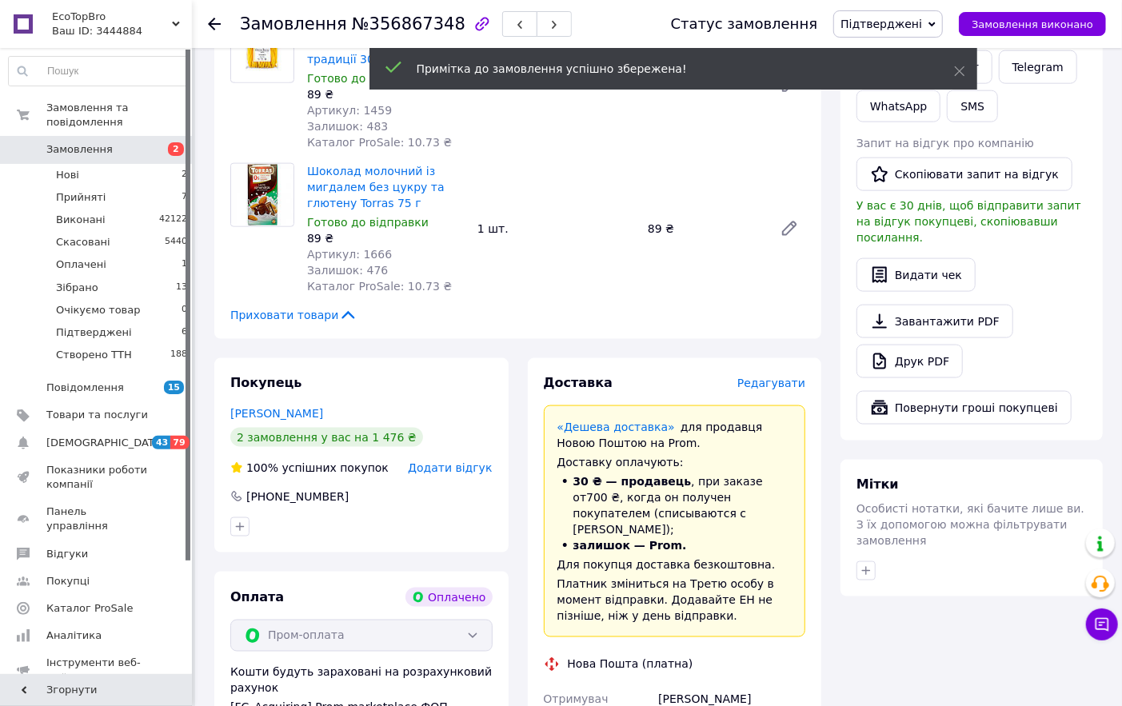
scroll to position [1249, 0]
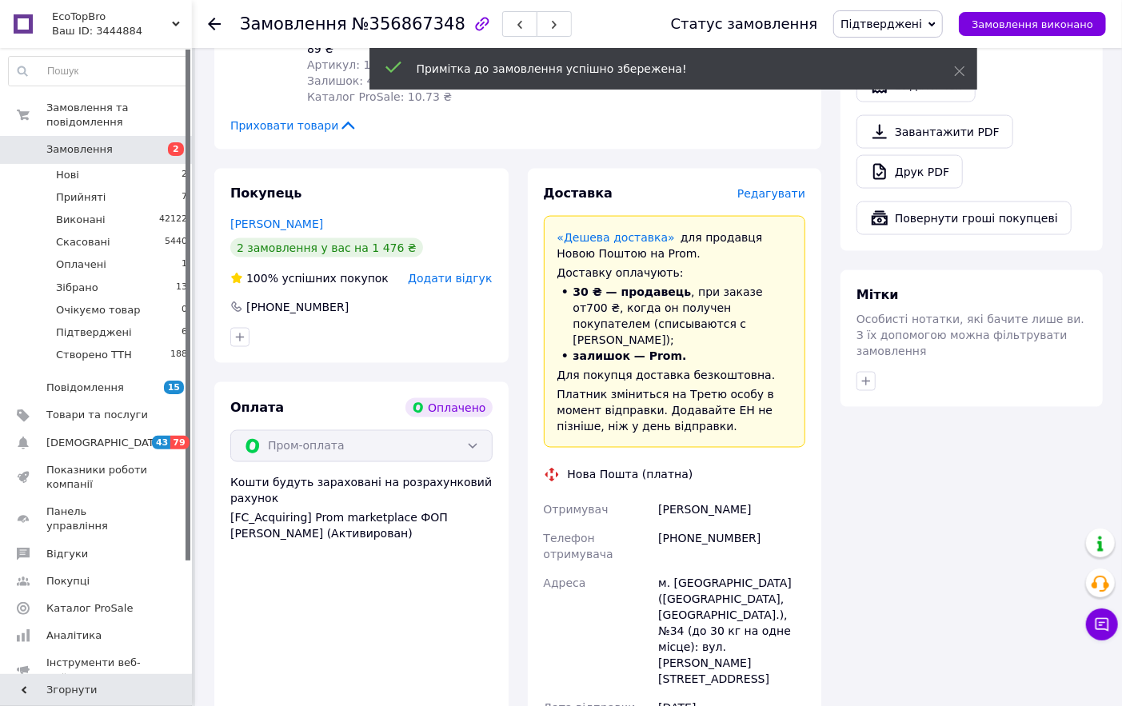
click at [718, 525] on div "[PHONE_NUMBER]" at bounding box center [732, 547] width 154 height 45
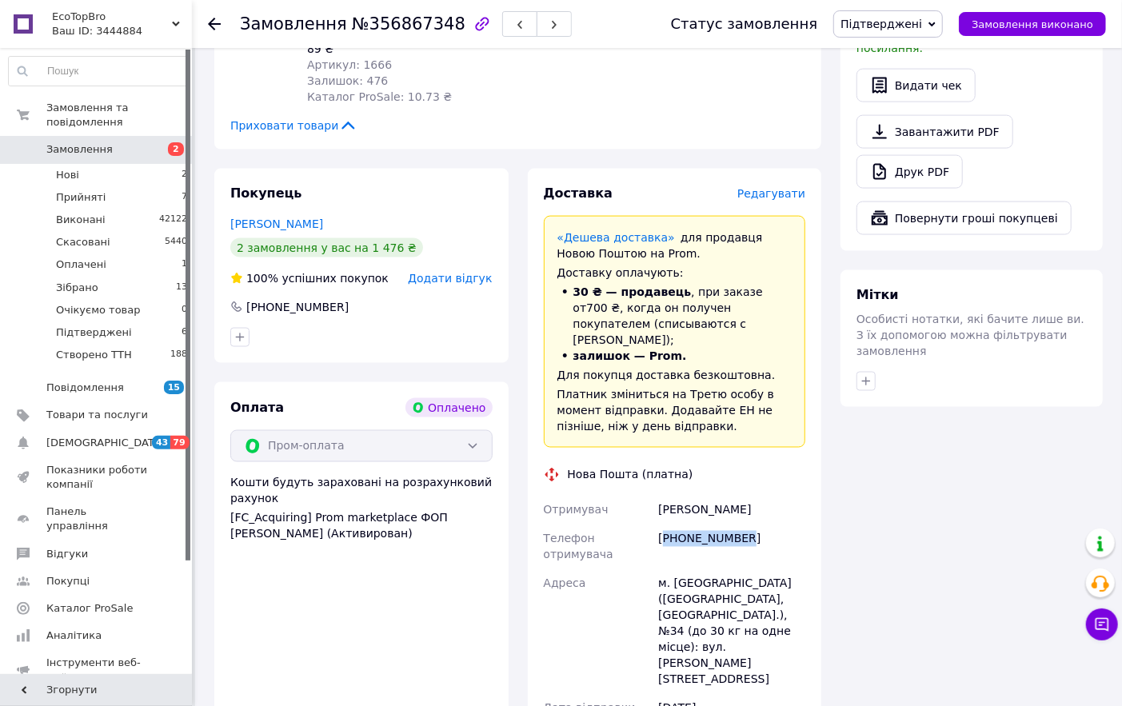
copy div "380661661068"
click at [213, 26] on icon at bounding box center [214, 24] width 13 height 13
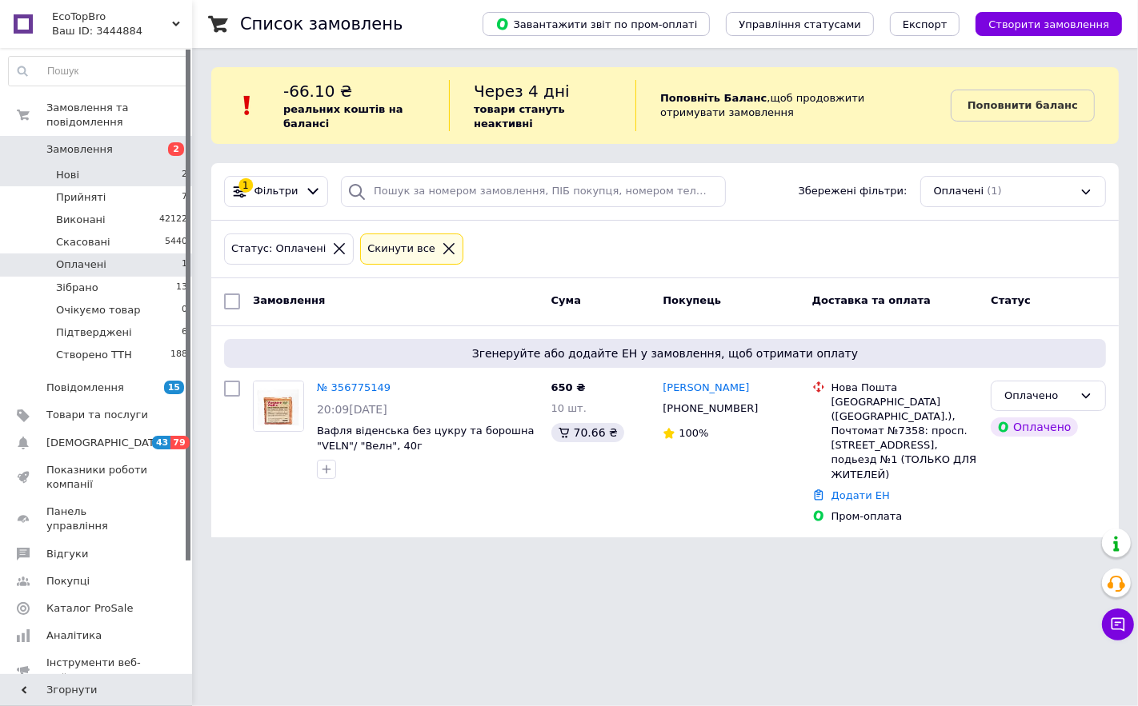
click at [78, 164] on li "Нові 2" at bounding box center [98, 175] width 197 height 22
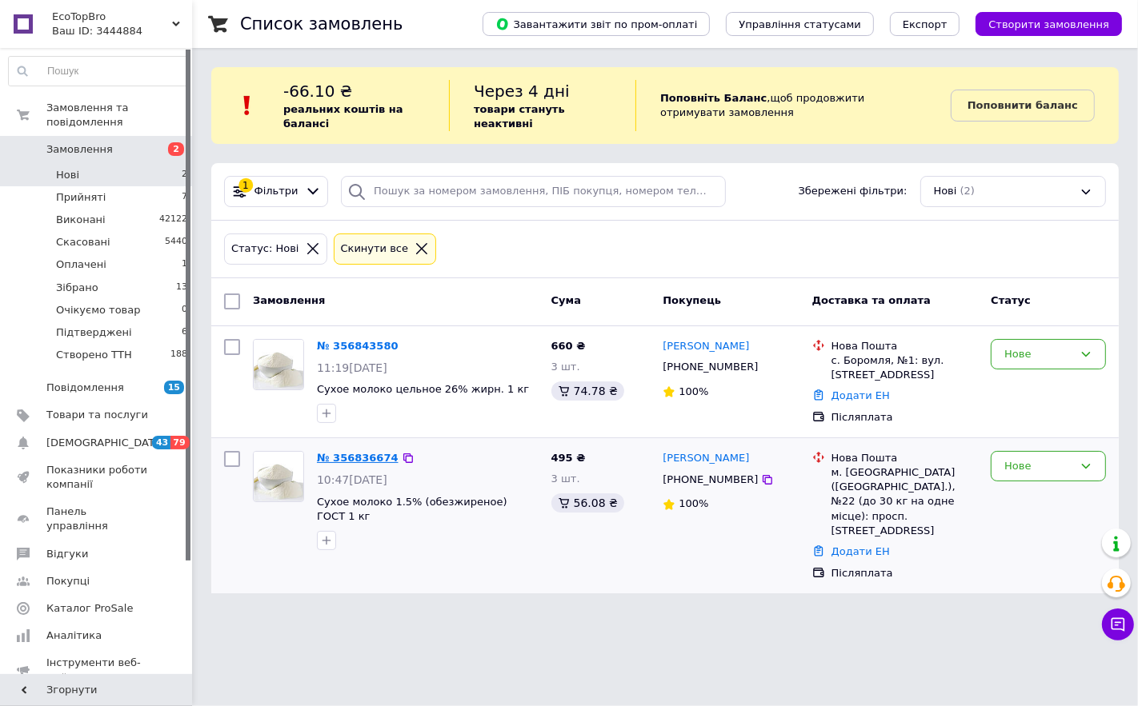
click at [348, 456] on link "№ 356836674" at bounding box center [358, 458] width 82 height 12
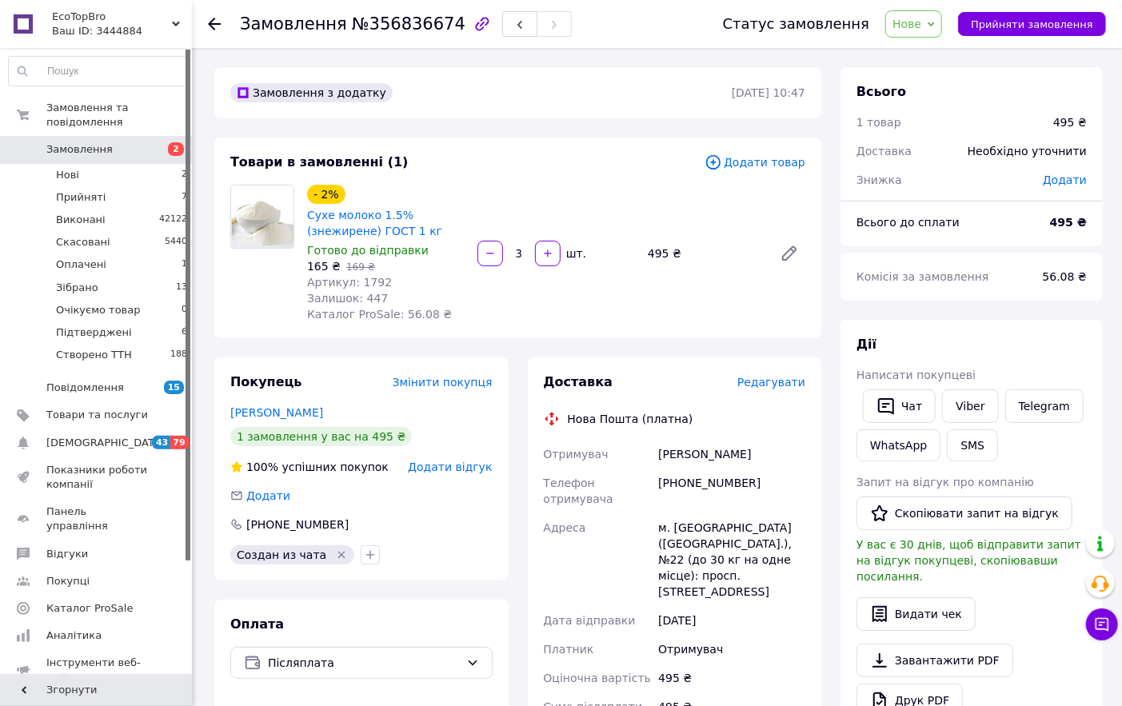
click at [717, 482] on div "[PHONE_NUMBER]" at bounding box center [732, 491] width 154 height 45
copy div "380678866049"
click at [958, 400] on link "Viber" at bounding box center [970, 407] width 56 height 34
click at [942, 21] on span "Нове" at bounding box center [914, 23] width 57 height 27
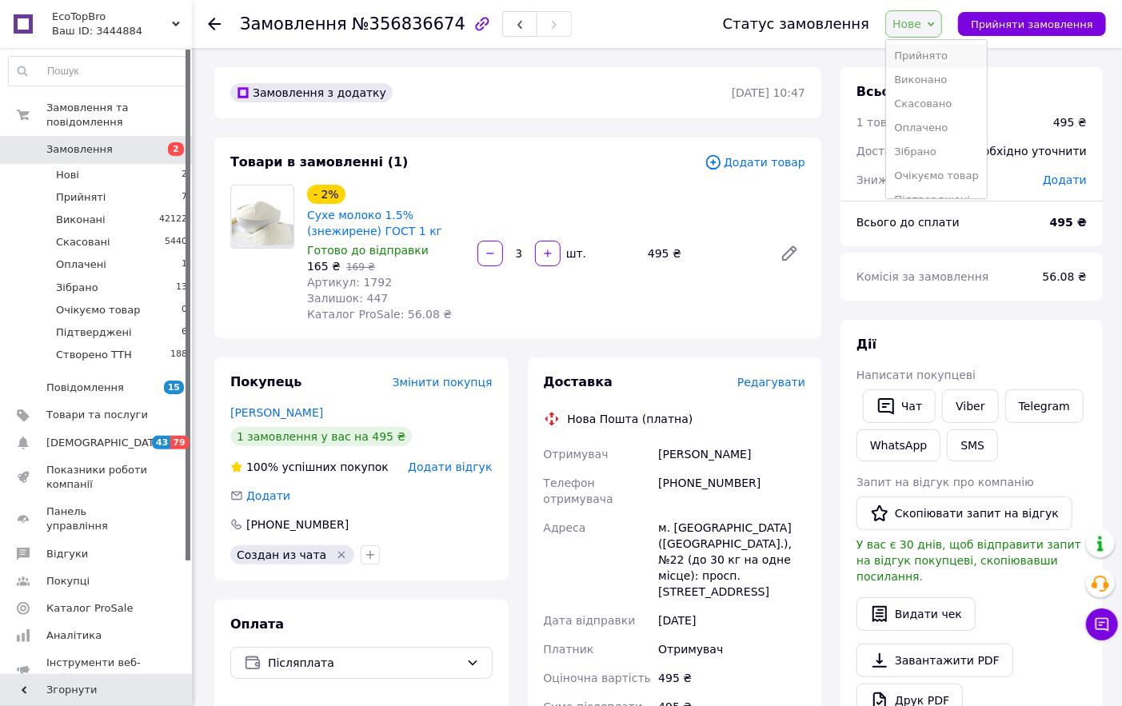
click at [937, 56] on li "Прийнято" at bounding box center [936, 56] width 101 height 24
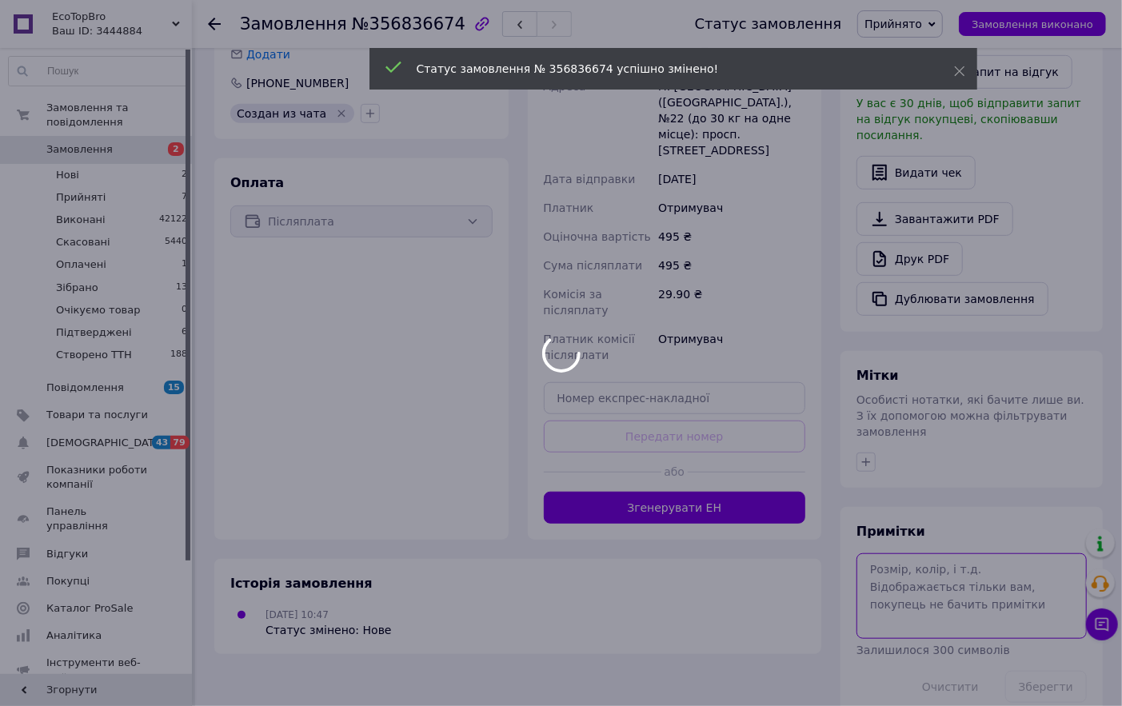
click at [894, 554] on textarea at bounding box center [972, 596] width 230 height 85
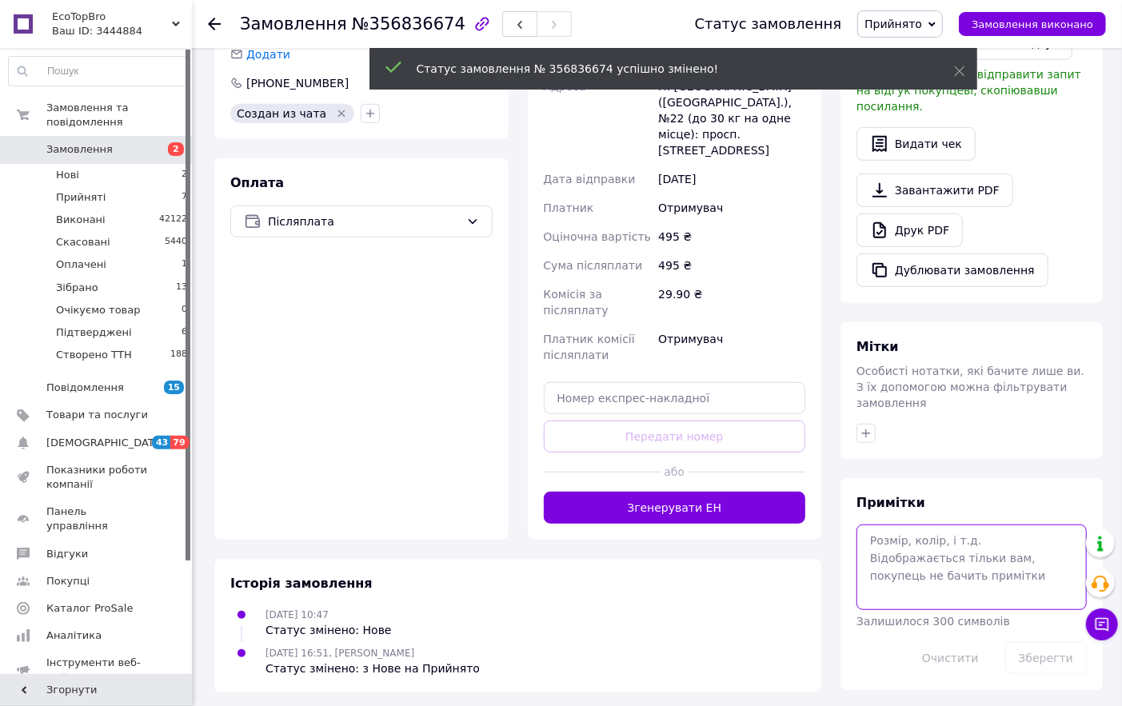
scroll to position [413, 0]
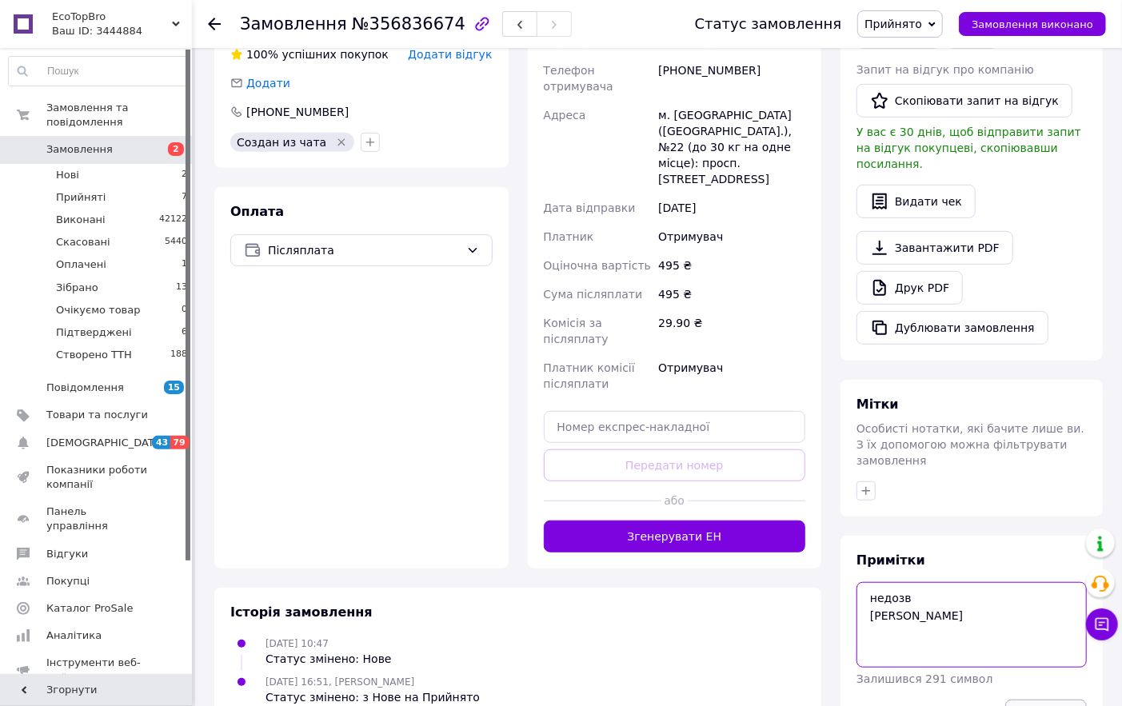
type textarea "недозв [PERSON_NAME]"
click at [1053, 700] on button "Зберегти" at bounding box center [1047, 716] width 82 height 32
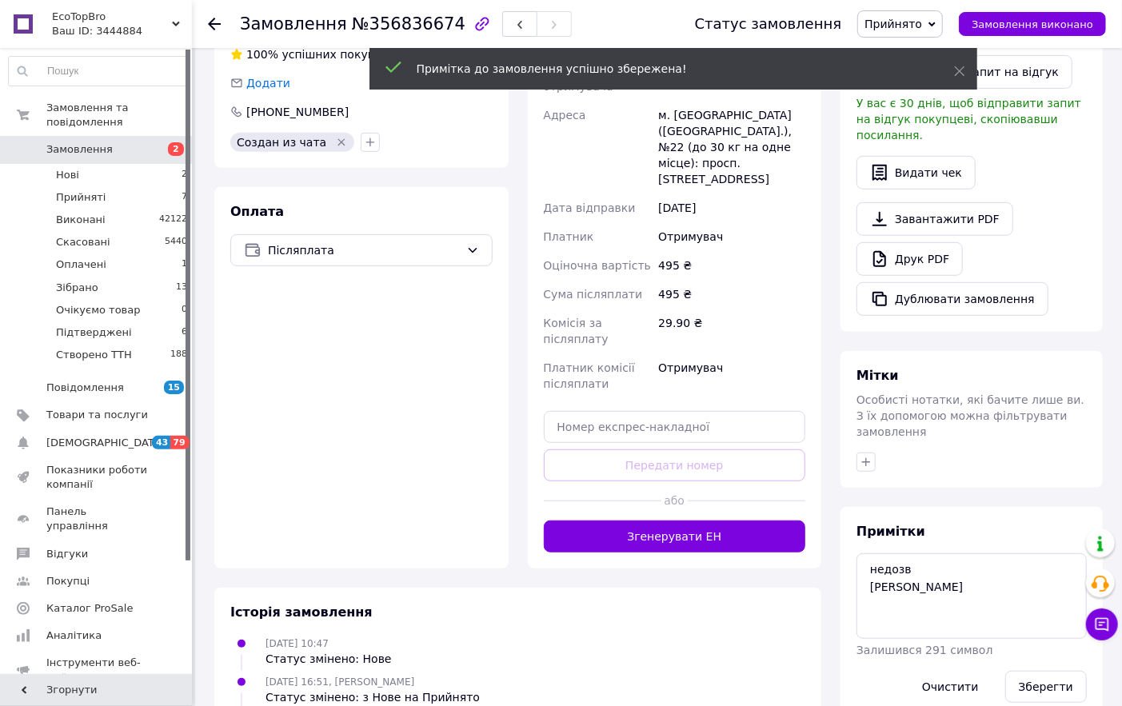
click at [211, 20] on use at bounding box center [214, 24] width 13 height 13
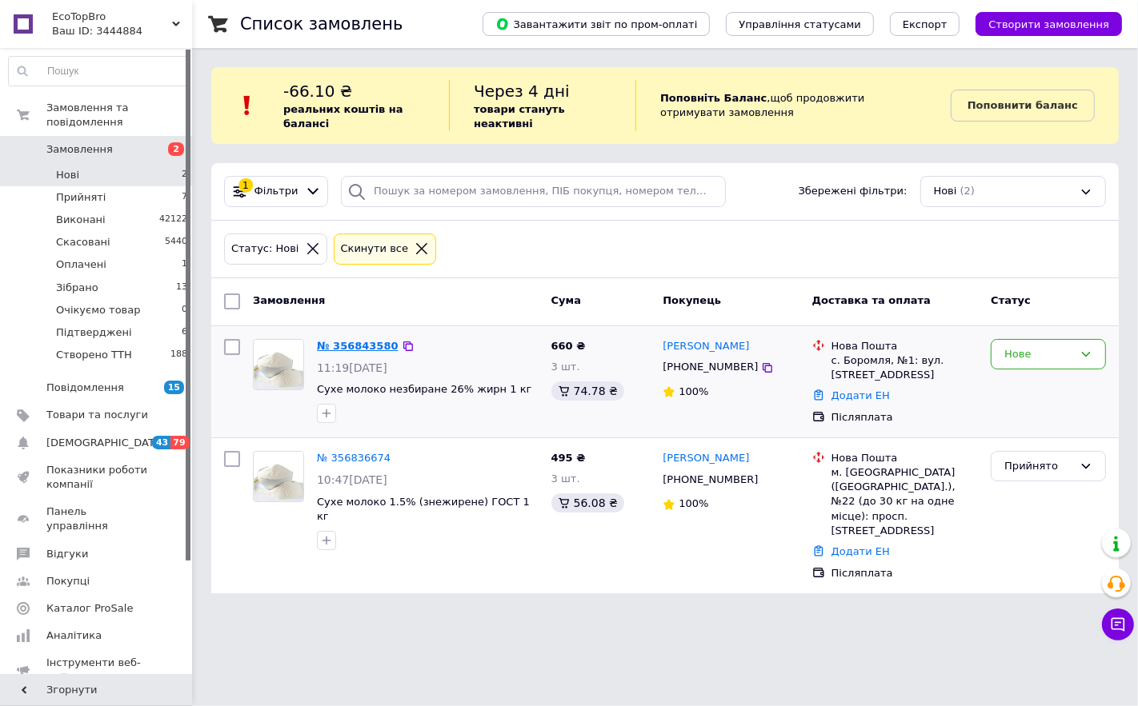
click at [355, 340] on link "№ 356843580" at bounding box center [358, 346] width 82 height 12
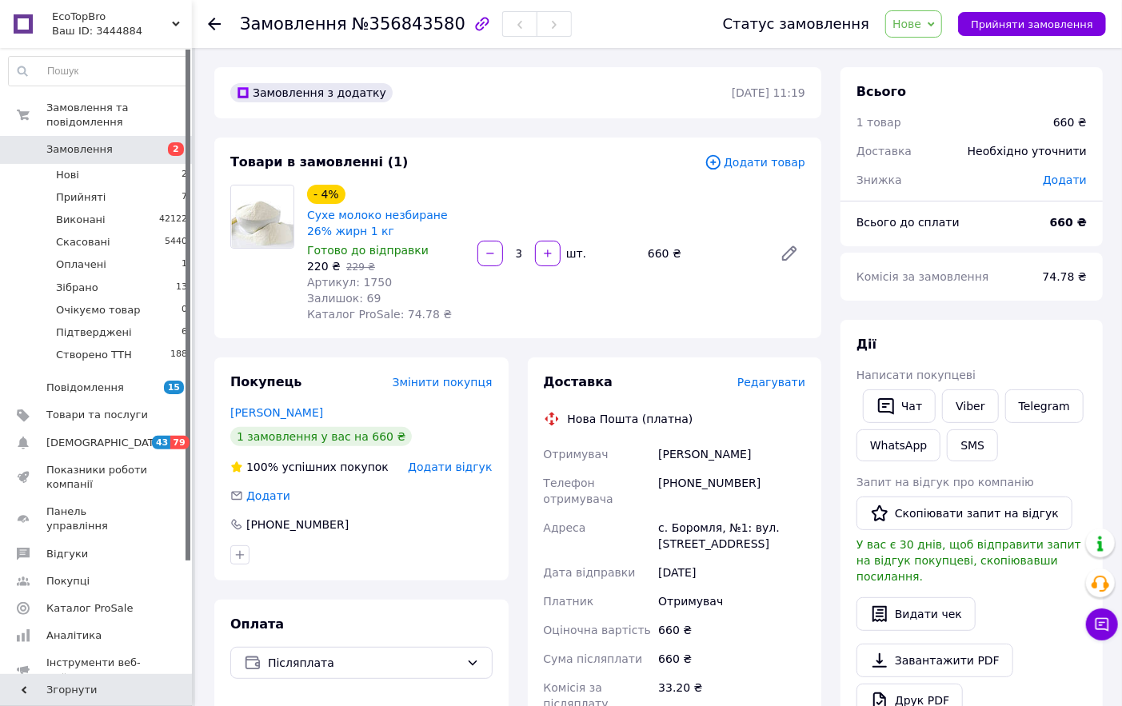
click at [1092, 348] on div "[PERSON_NAME] покупцеві   Чат Viber Telegram WhatsApp SMS Запит на відгук про к…" at bounding box center [972, 547] width 262 height 454
click at [950, 409] on link "Viber" at bounding box center [970, 407] width 56 height 34
click at [942, 22] on span "Нове" at bounding box center [914, 23] width 57 height 27
click at [937, 50] on li "Прийнято" at bounding box center [936, 56] width 101 height 24
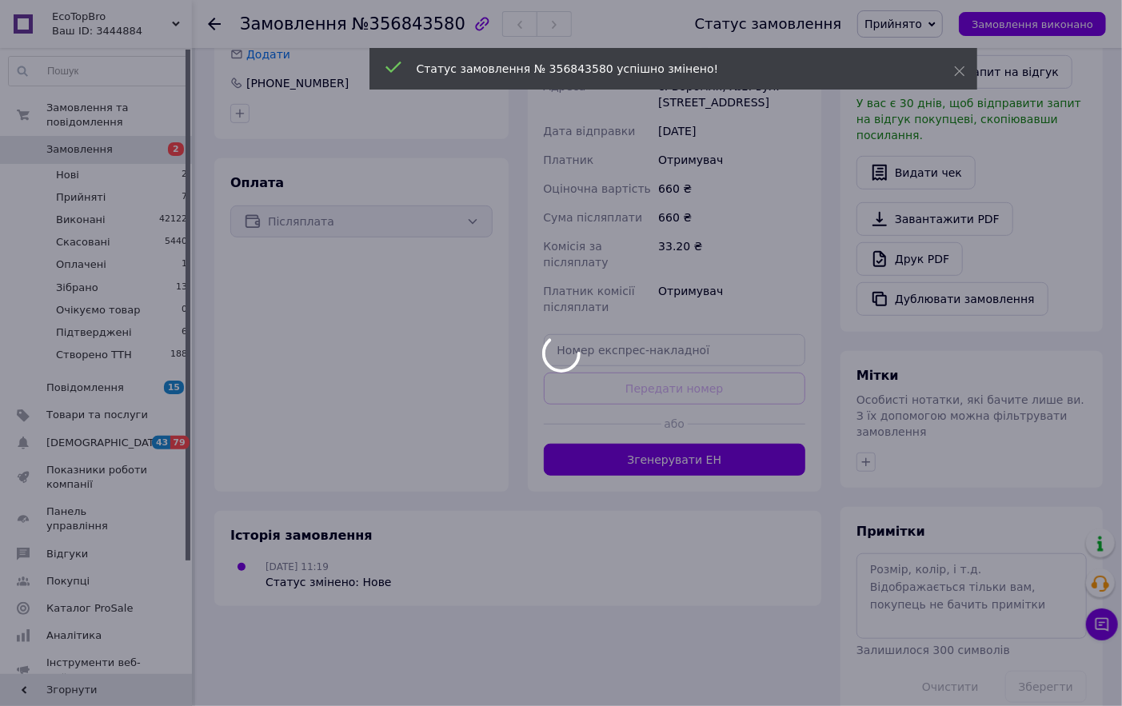
scroll to position [413, 0]
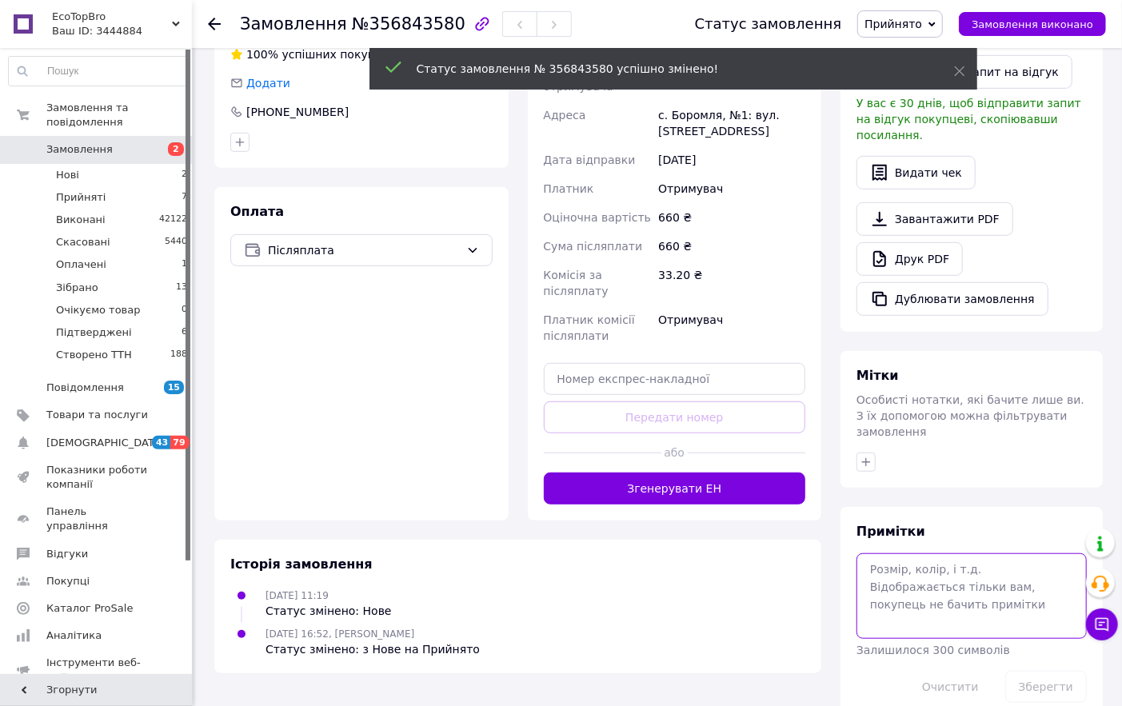
click at [923, 566] on textarea at bounding box center [972, 596] width 230 height 85
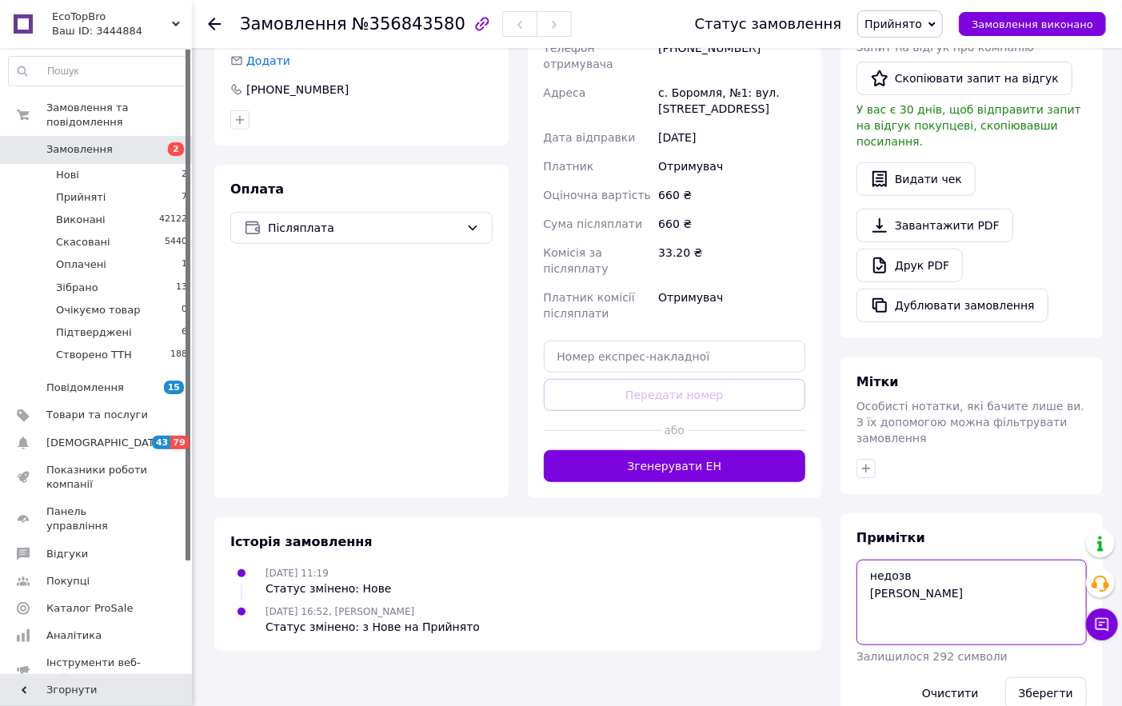
scroll to position [442, 0]
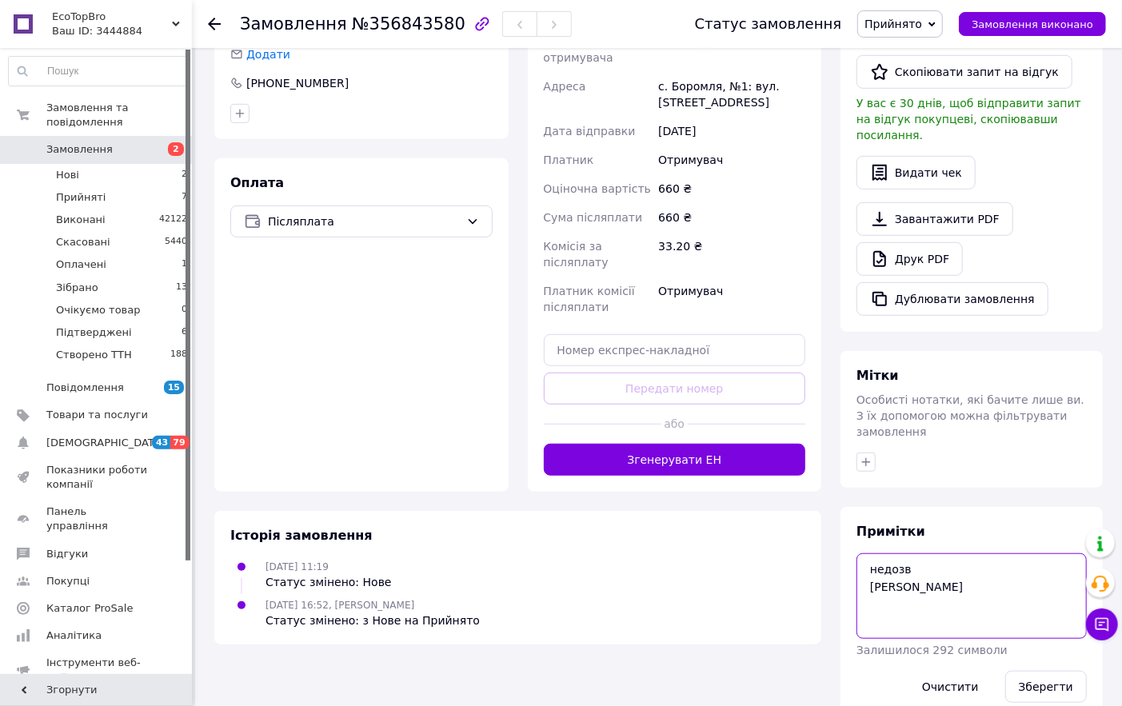
type textarea "недозв [PERSON_NAME]"
click at [1030, 671] on button "Зберегти" at bounding box center [1047, 687] width 82 height 32
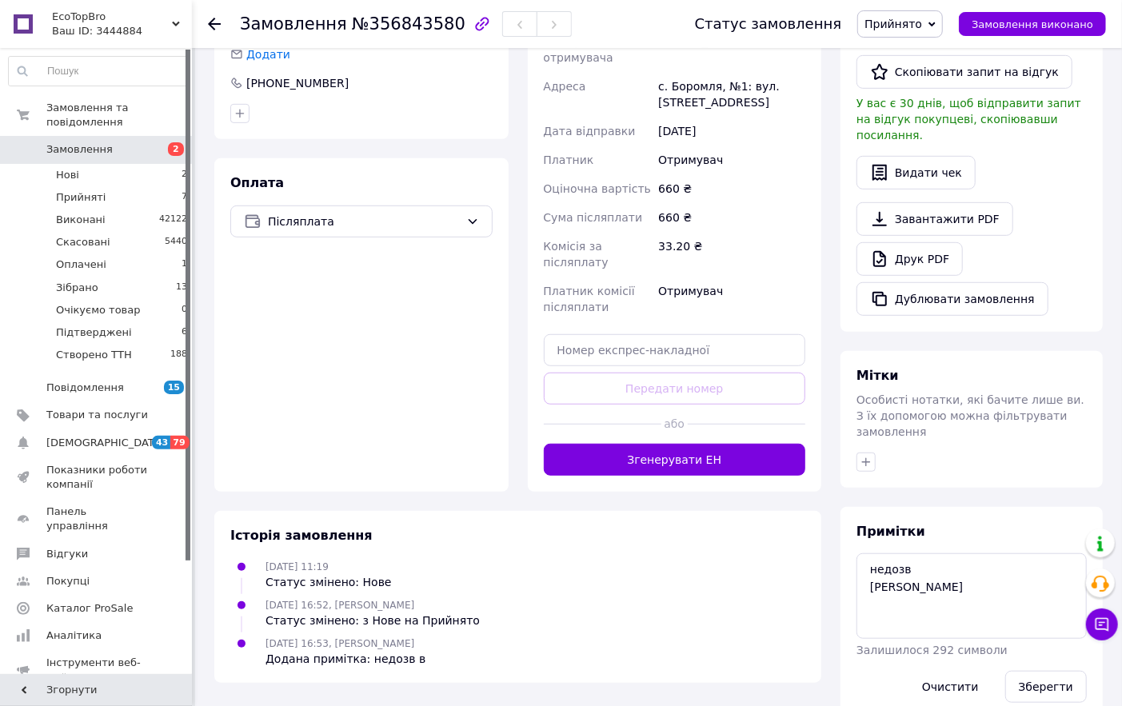
click at [213, 26] on icon at bounding box center [214, 24] width 13 height 13
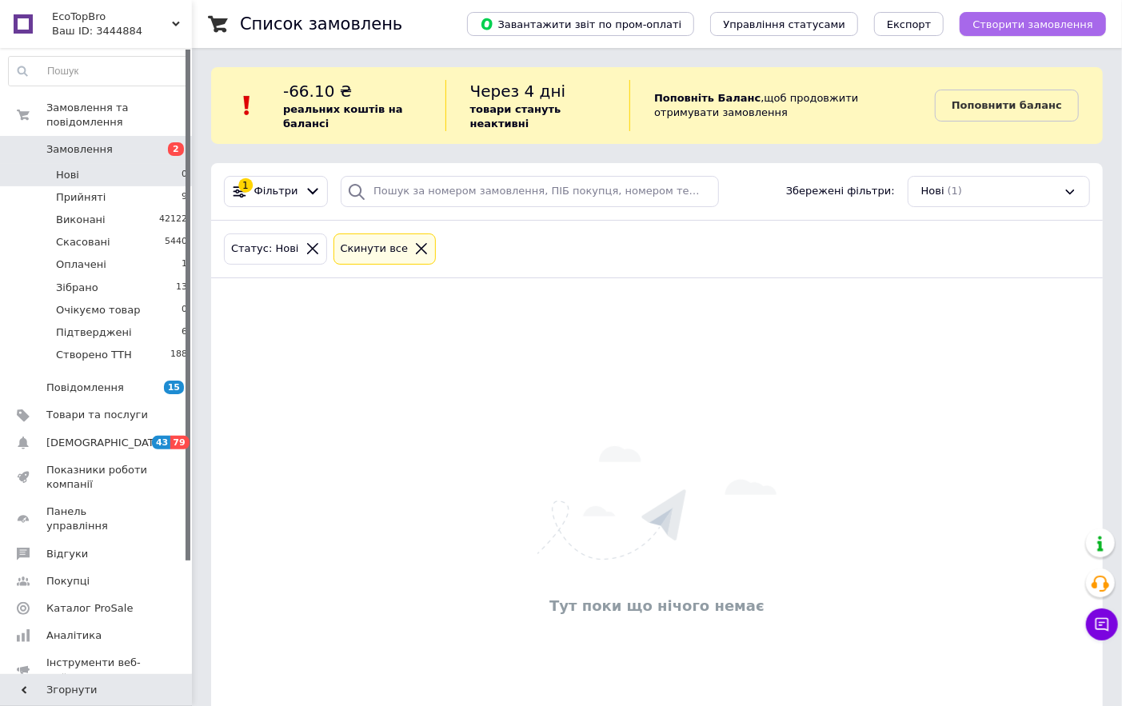
click at [1011, 29] on span "Створити замовлення" at bounding box center [1033, 24] width 121 height 12
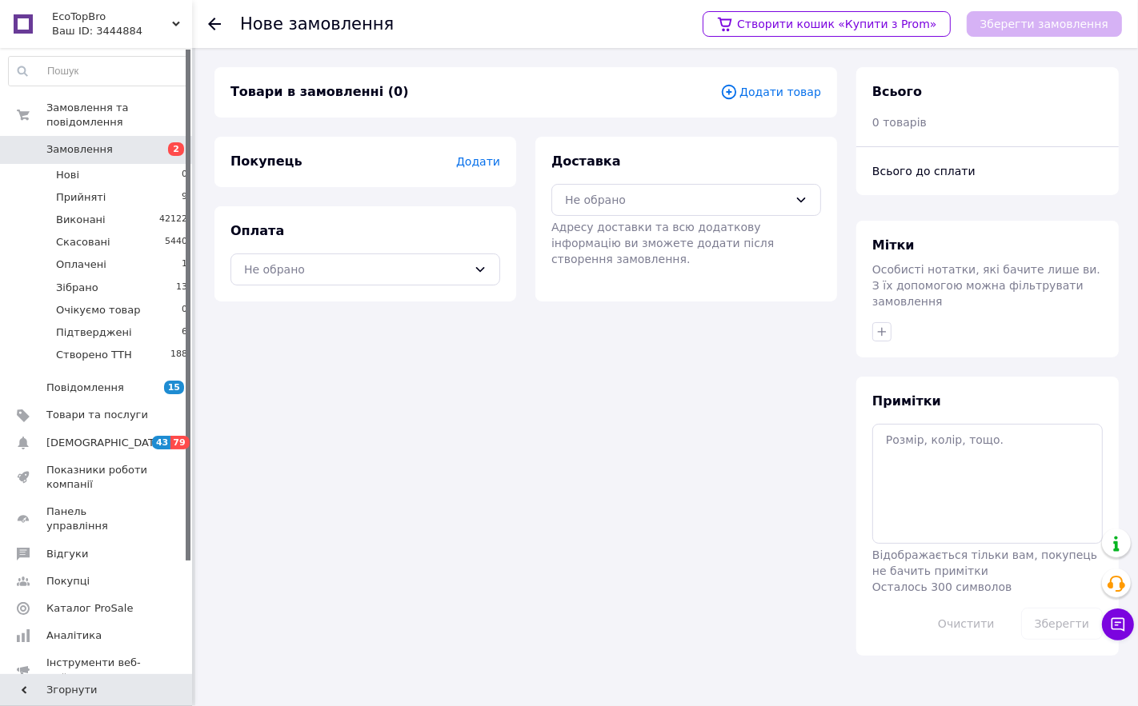
click at [782, 93] on span "Додати товар" at bounding box center [770, 92] width 101 height 18
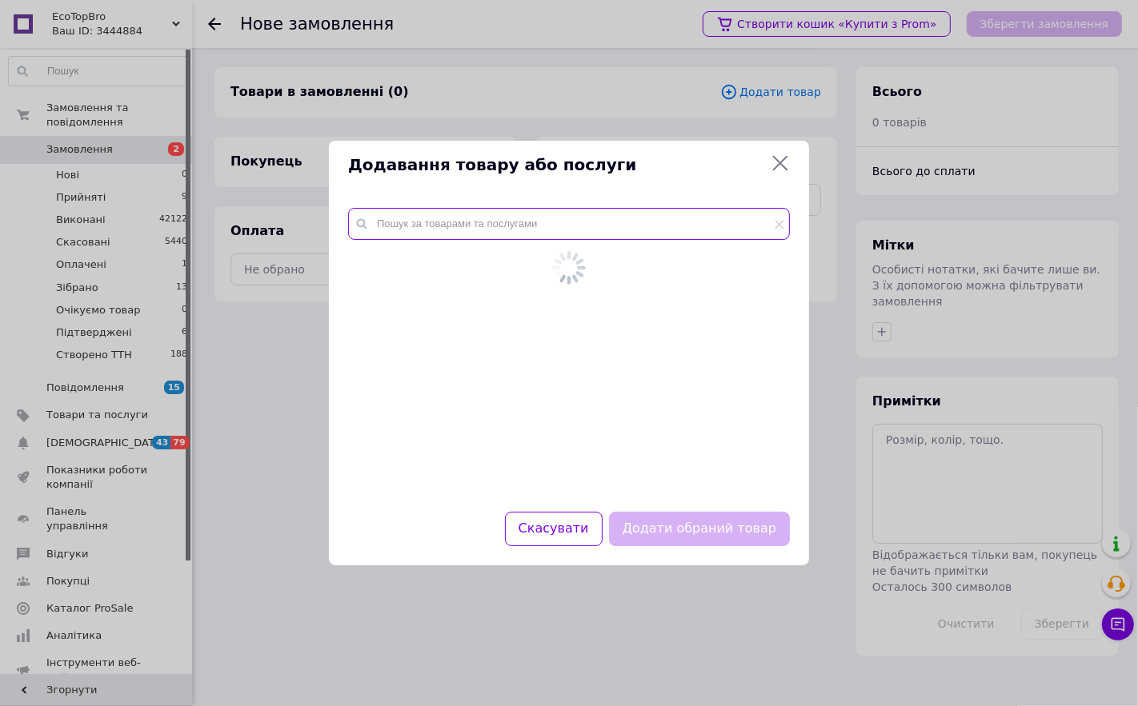
click at [490, 230] on input "text" at bounding box center [569, 224] width 442 height 32
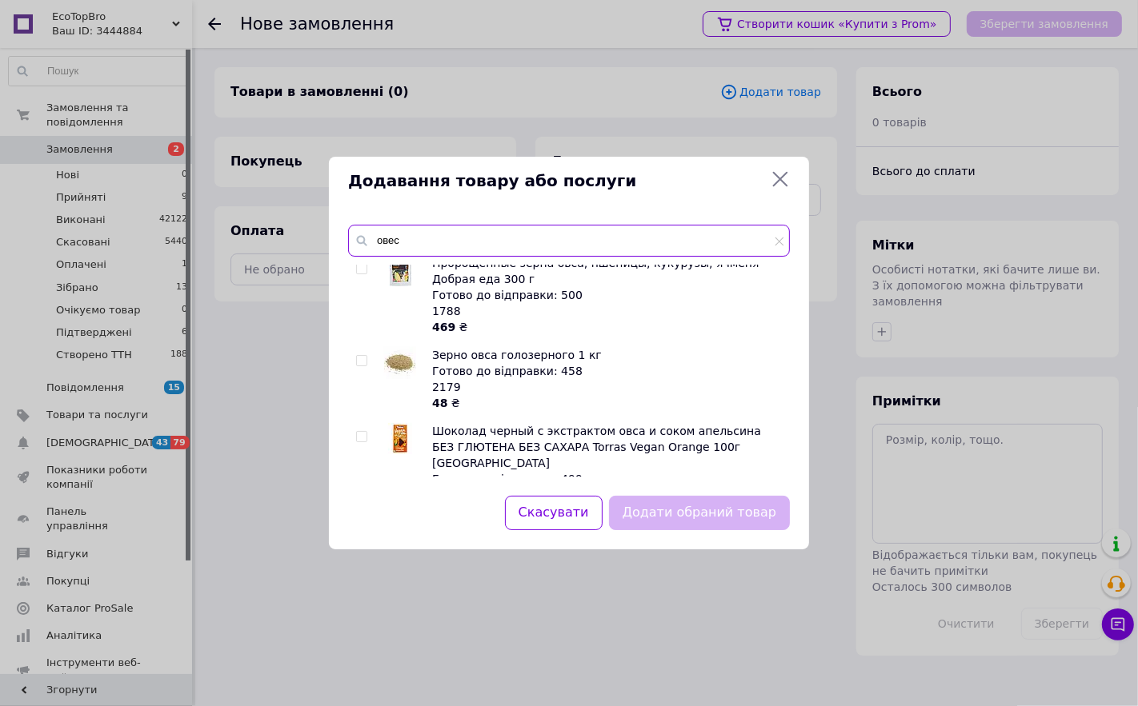
scroll to position [203, 0]
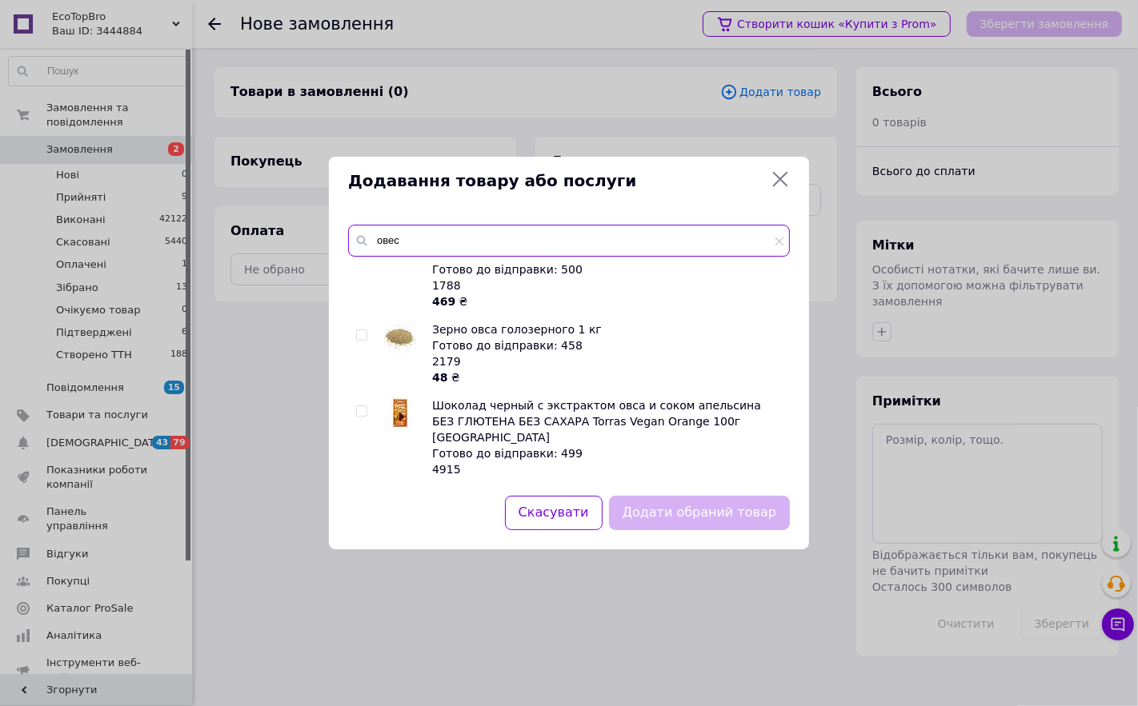
type input "овес"
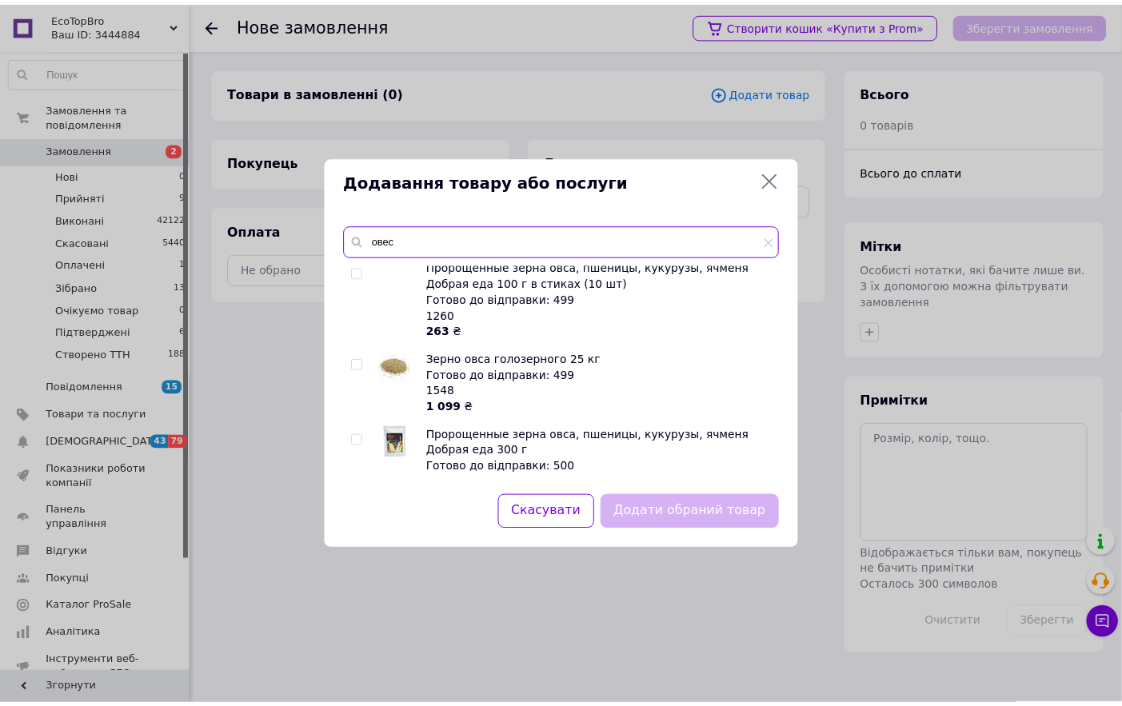
scroll to position [0, 0]
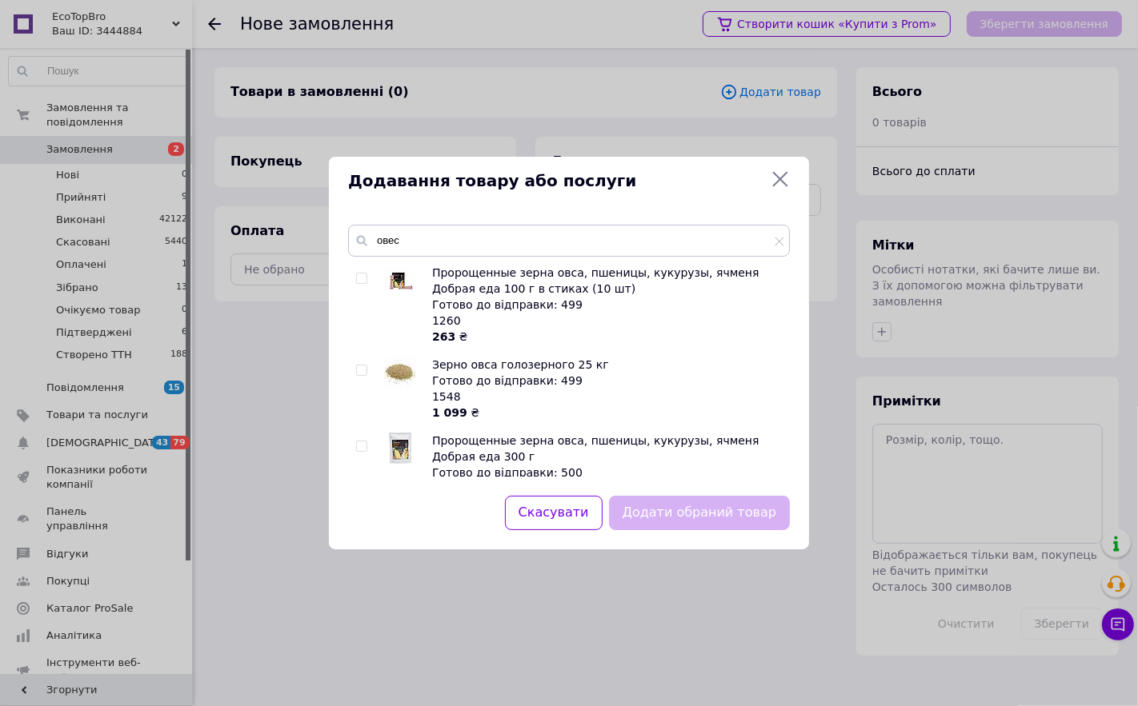
click at [779, 180] on icon at bounding box center [780, 179] width 15 height 15
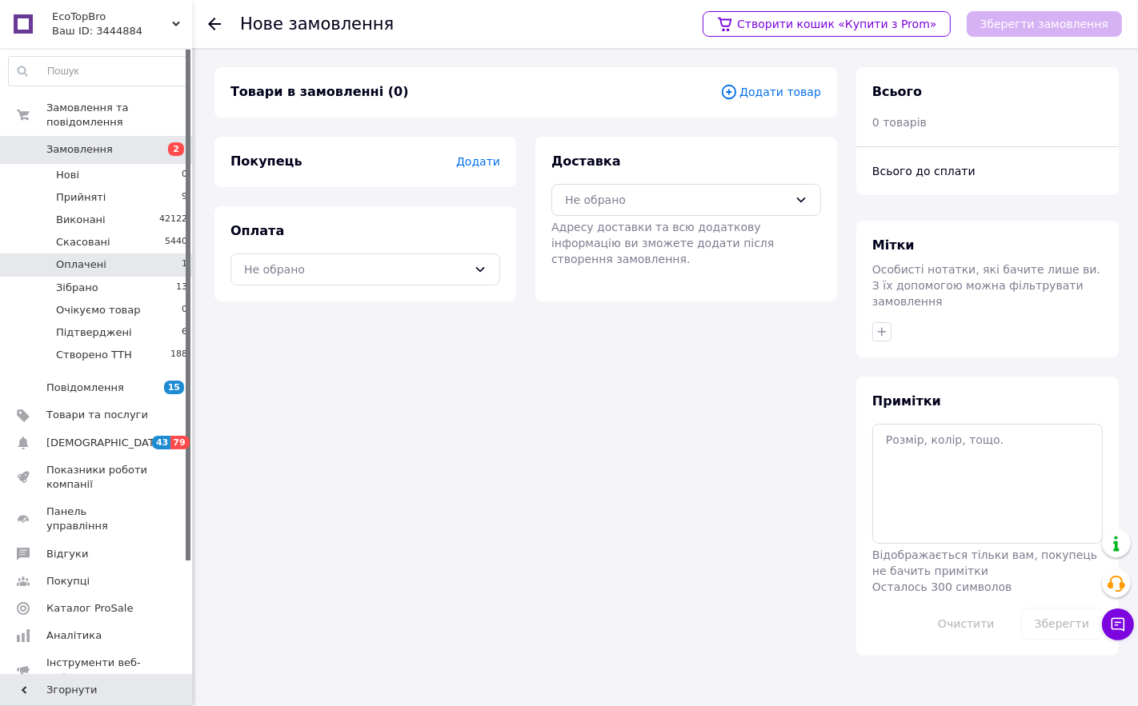
click at [104, 254] on li "Оплачені 1" at bounding box center [98, 265] width 197 height 22
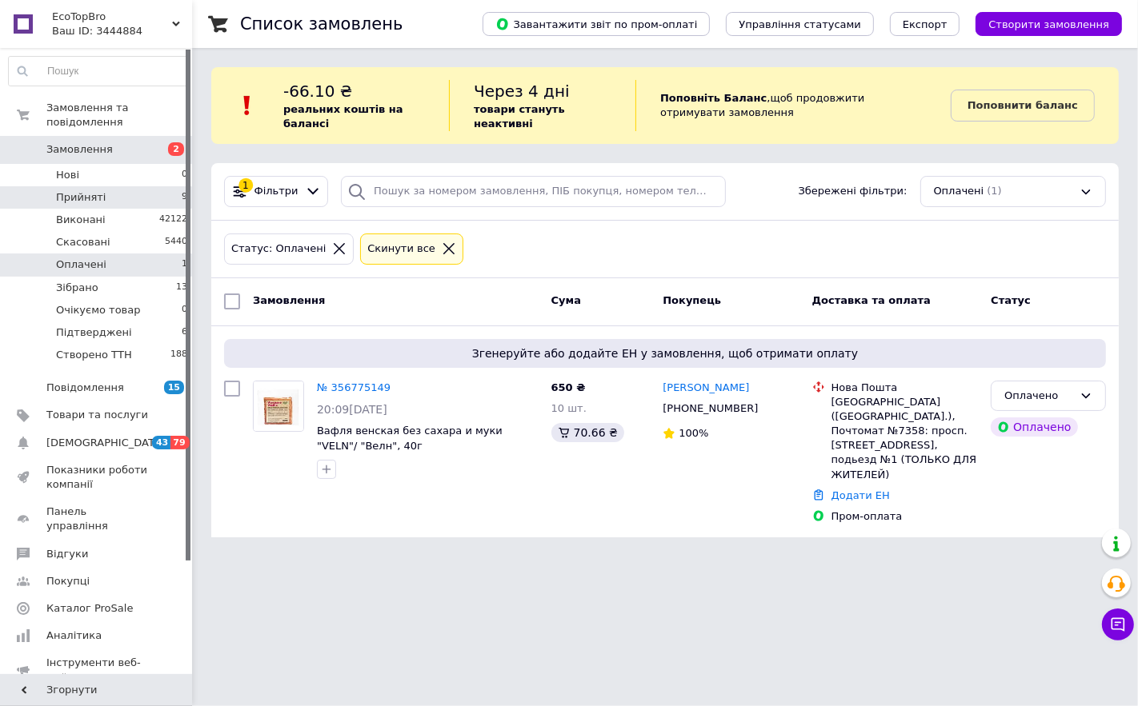
click at [86, 190] on span "Прийняті" at bounding box center [81, 197] width 50 height 14
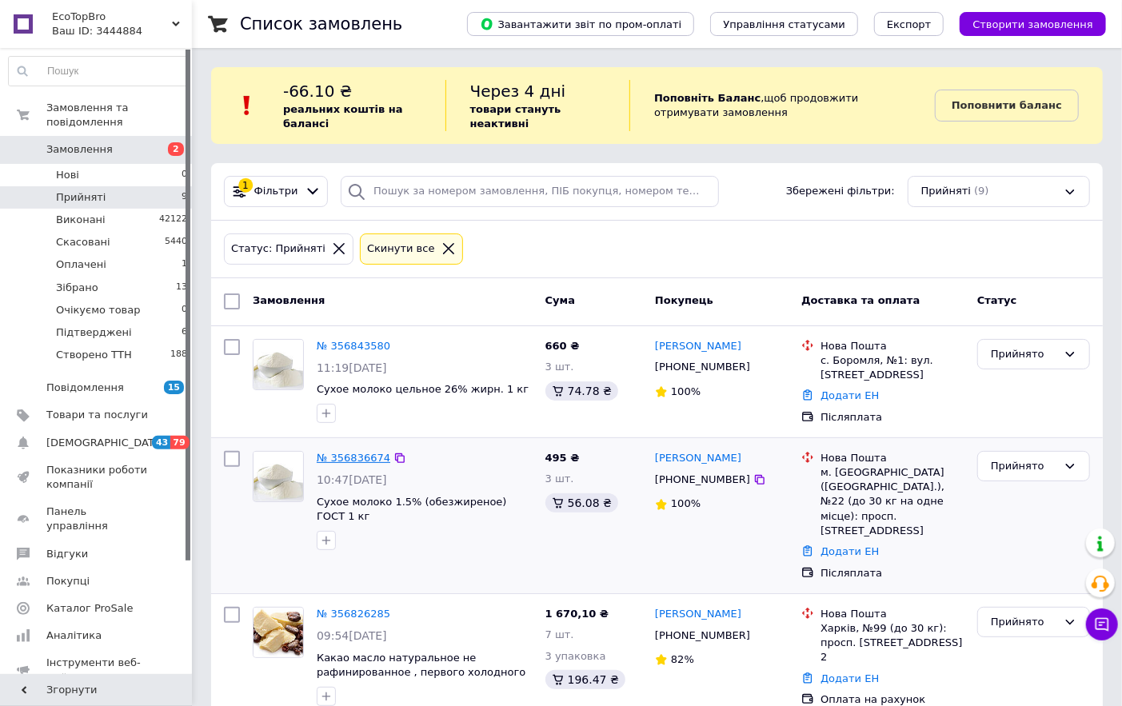
click at [370, 461] on link "№ 356836674" at bounding box center [354, 458] width 74 height 12
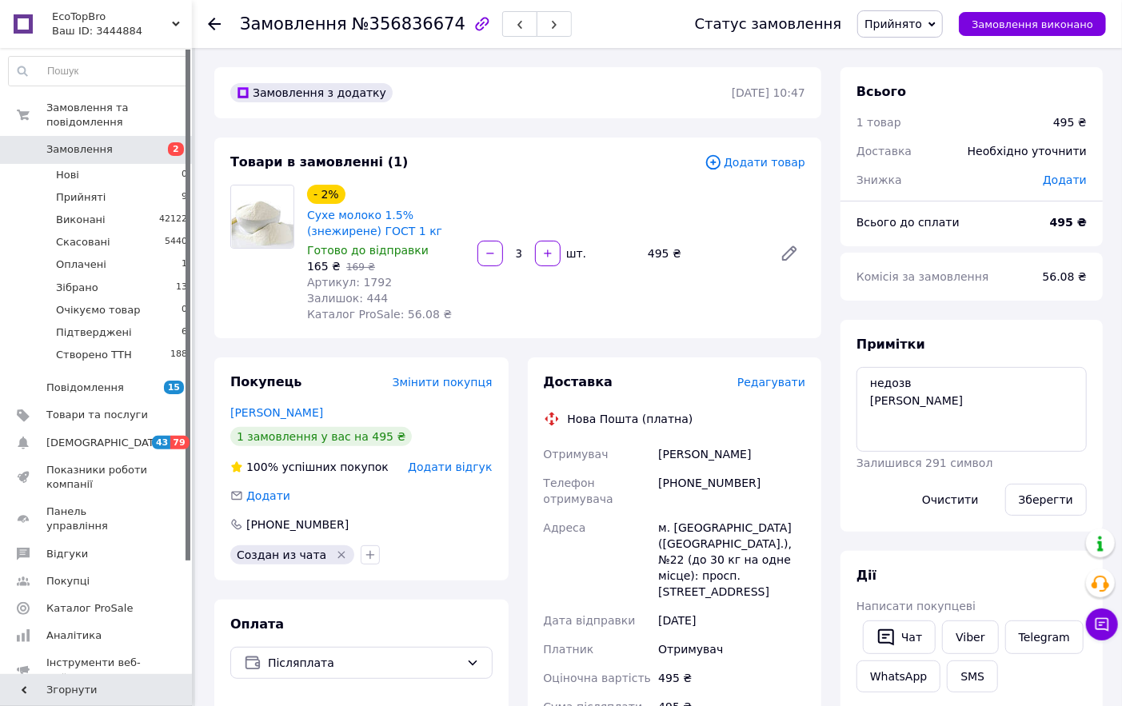
click at [936, 22] on icon at bounding box center [932, 24] width 7 height 5
click at [936, 157] on li "Підтверджені" at bounding box center [908, 158] width 101 height 24
click at [212, 24] on use at bounding box center [214, 24] width 13 height 13
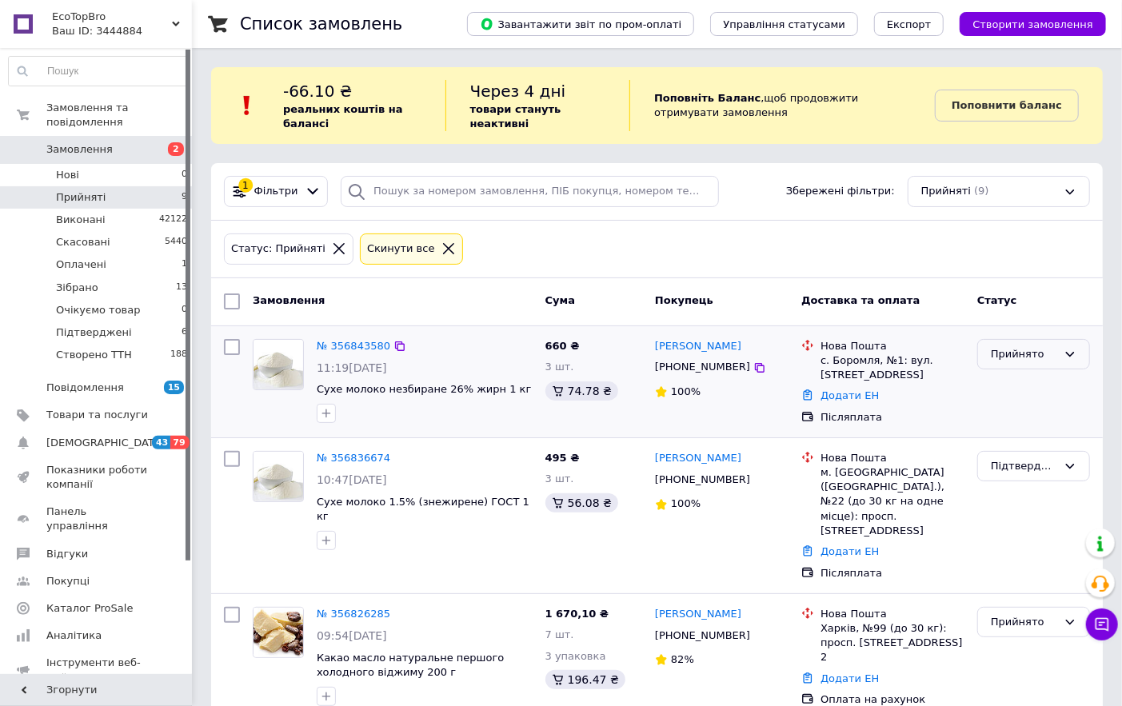
click at [1074, 350] on icon at bounding box center [1070, 354] width 13 height 13
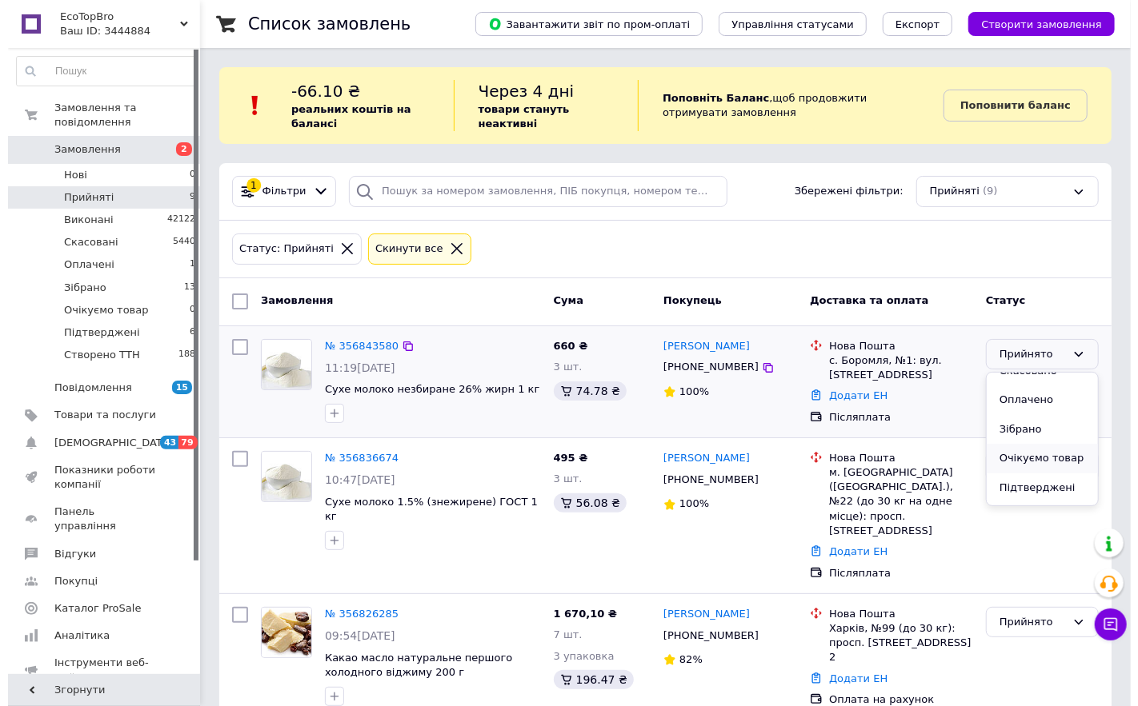
scroll to position [72, 0]
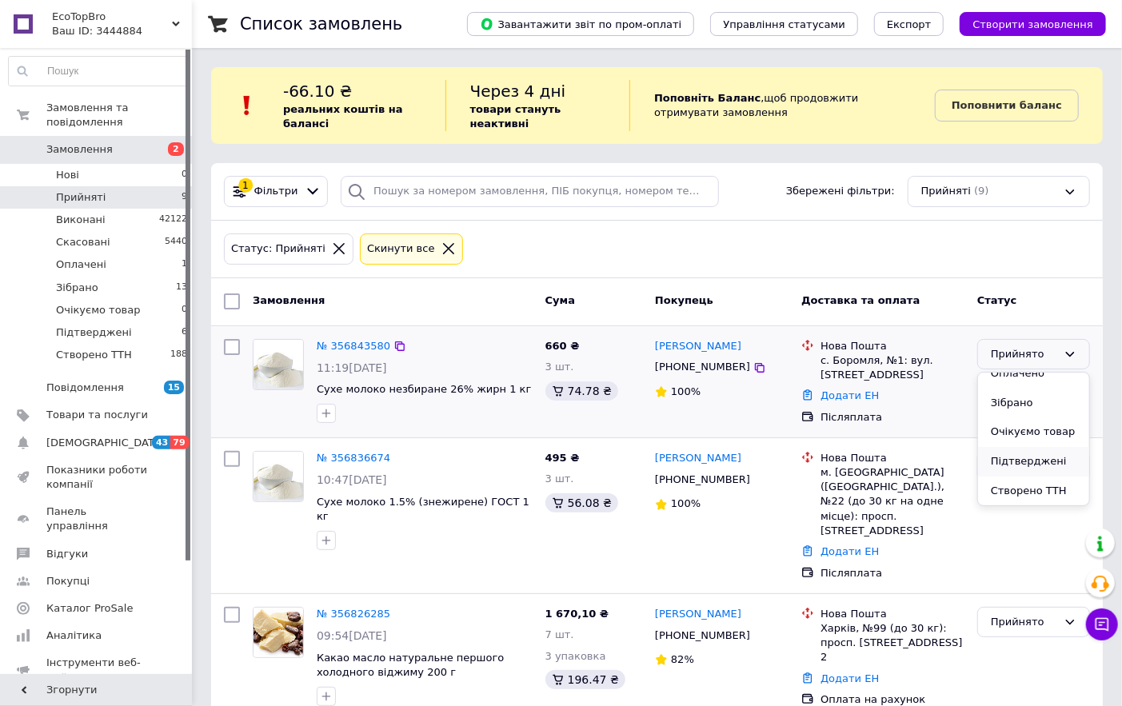
click at [1030, 458] on li "Підтверджені" at bounding box center [1033, 462] width 111 height 30
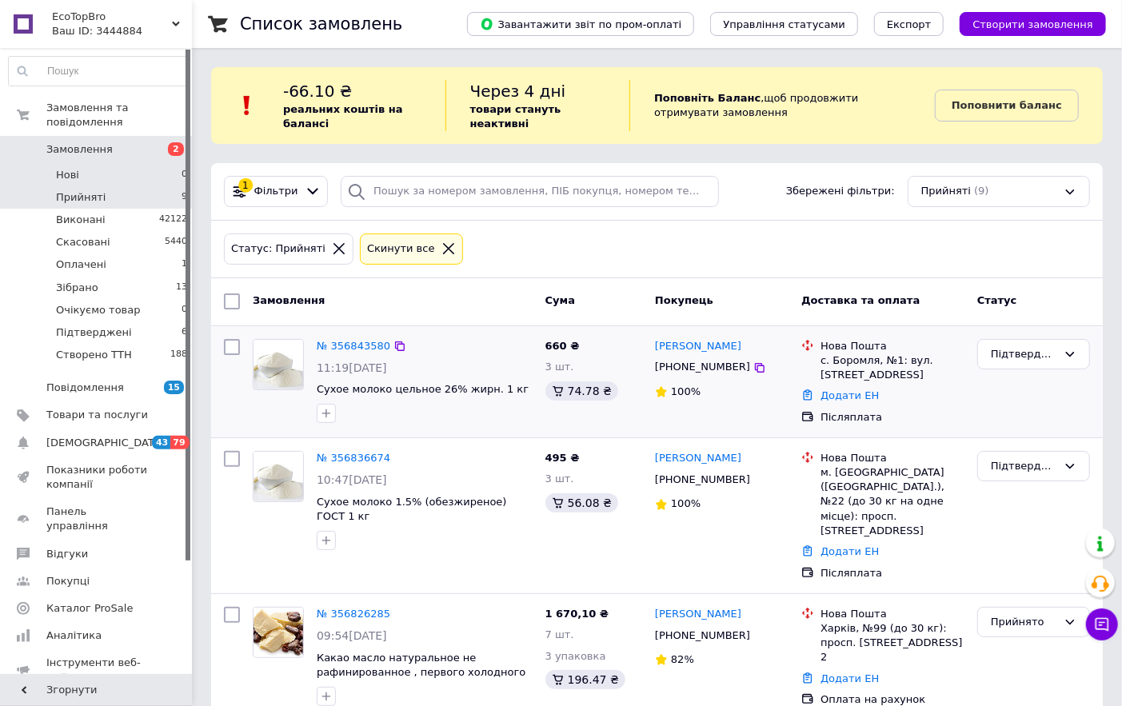
click at [112, 164] on li "Нові 0" at bounding box center [98, 175] width 197 height 22
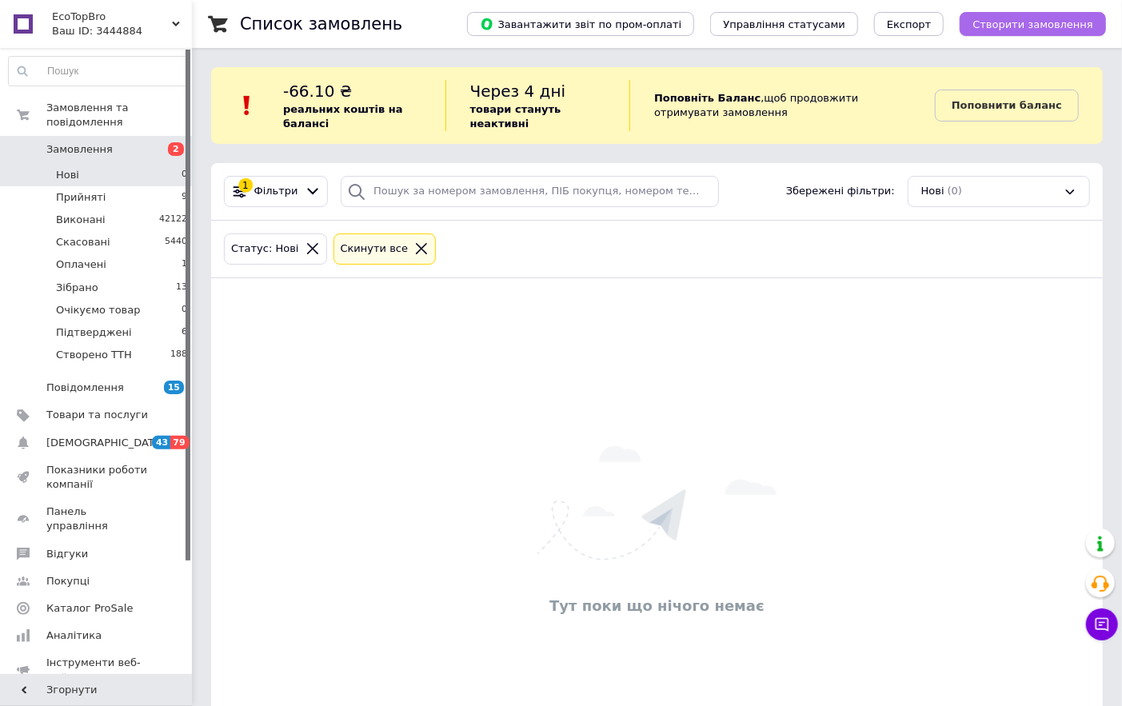
click at [1090, 26] on span "Створити замовлення" at bounding box center [1033, 24] width 121 height 12
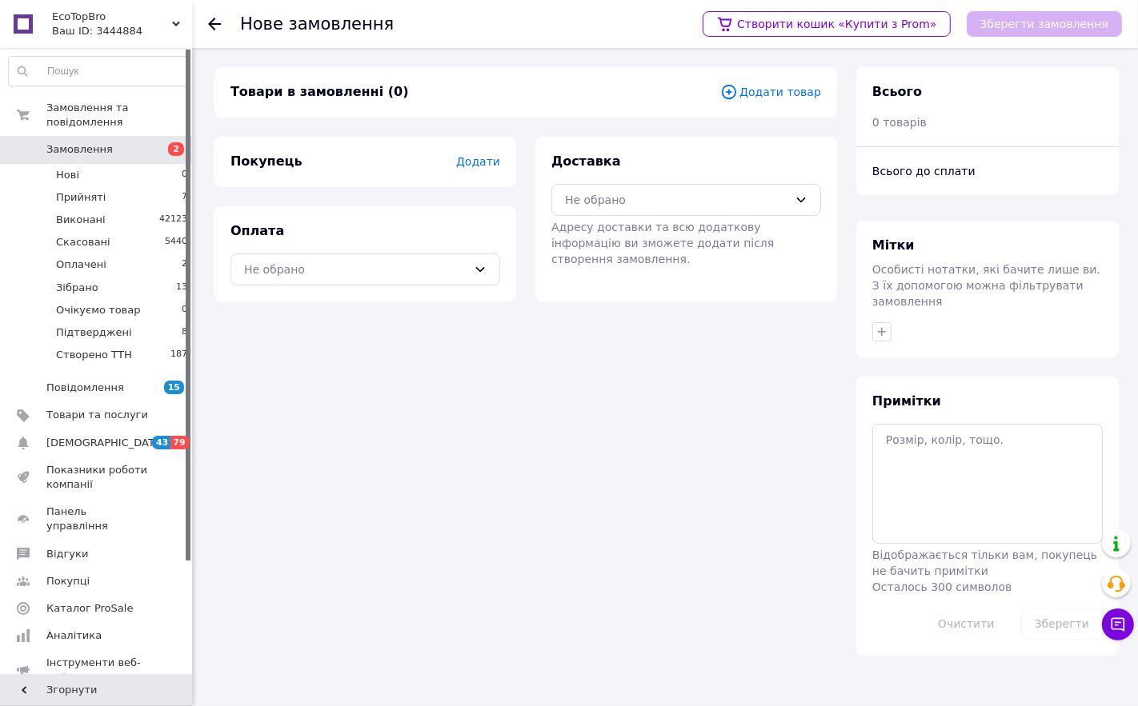
click at [812, 100] on span "Додати товар" at bounding box center [770, 92] width 101 height 18
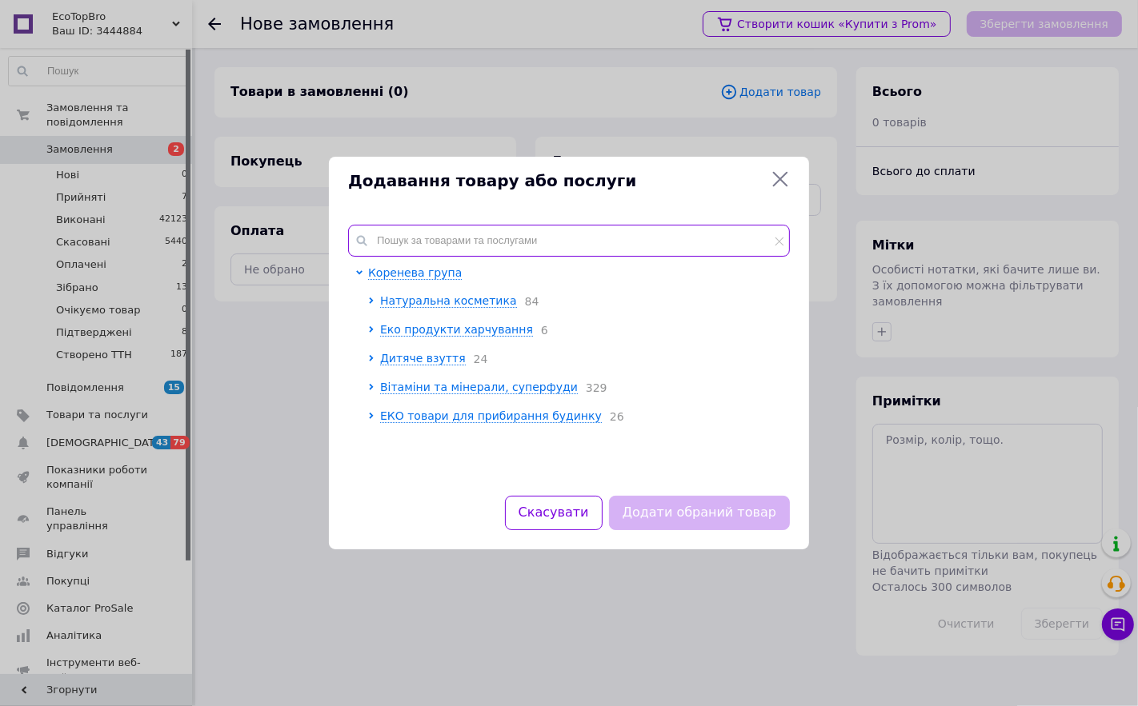
click at [500, 234] on input "text" at bounding box center [569, 241] width 442 height 32
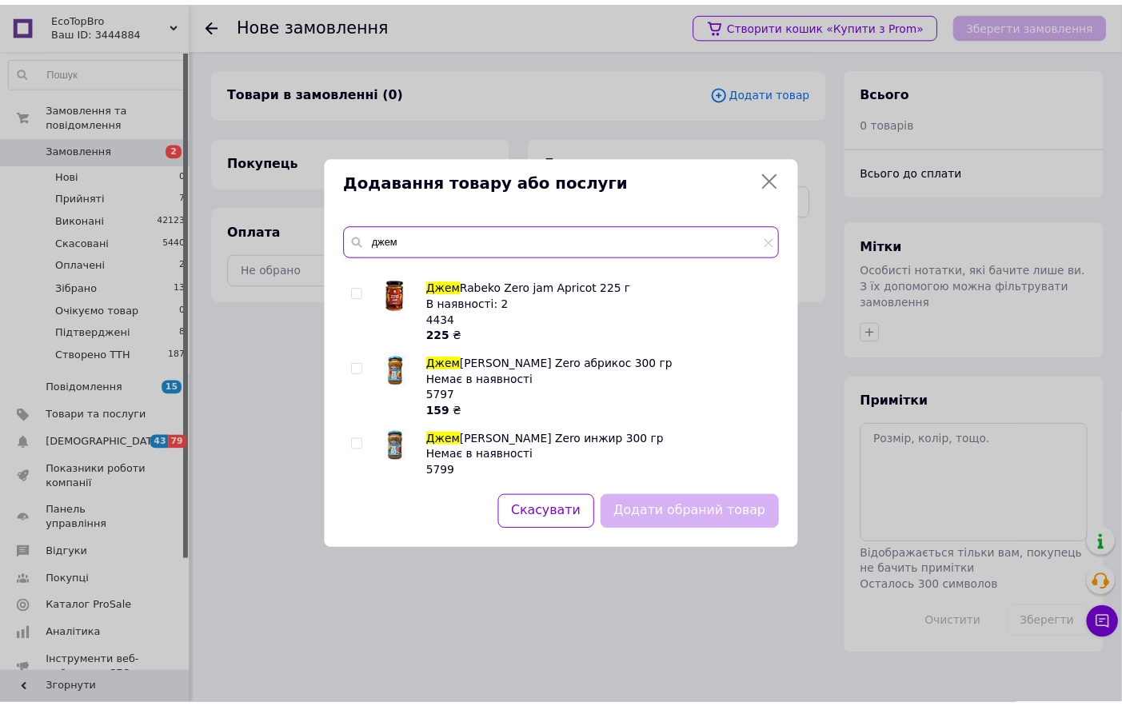
scroll to position [763, 0]
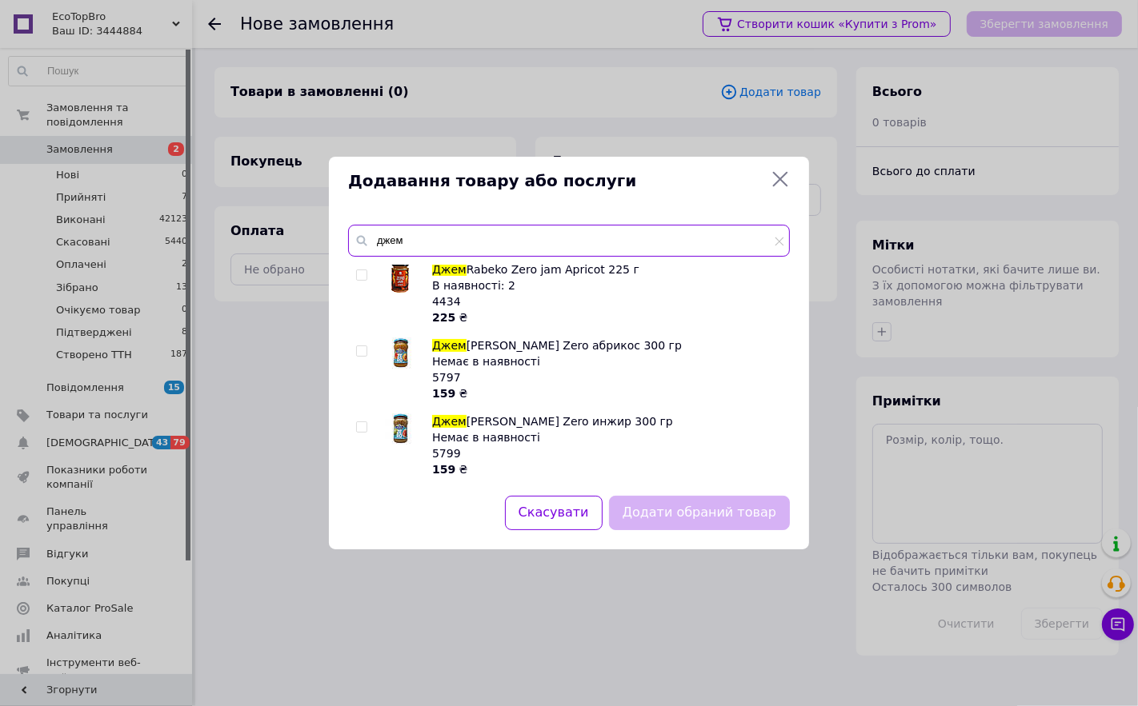
type input "джем"
click at [777, 176] on icon at bounding box center [780, 179] width 15 height 15
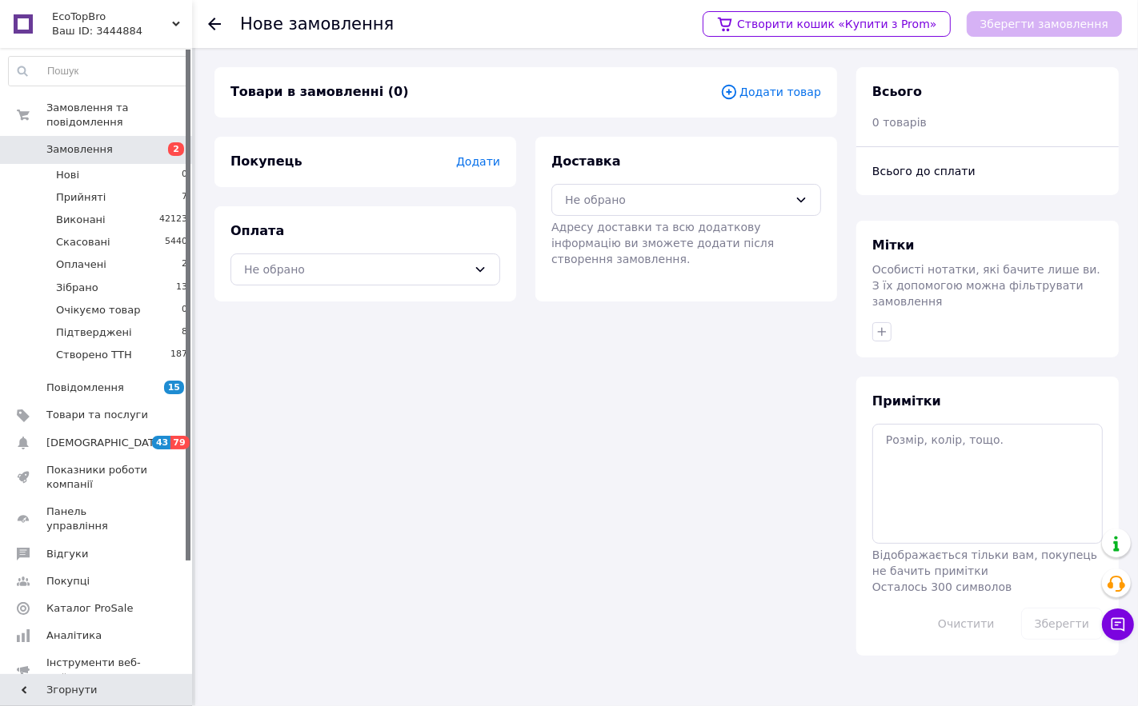
click at [782, 98] on span "Додати товар" at bounding box center [770, 92] width 101 height 18
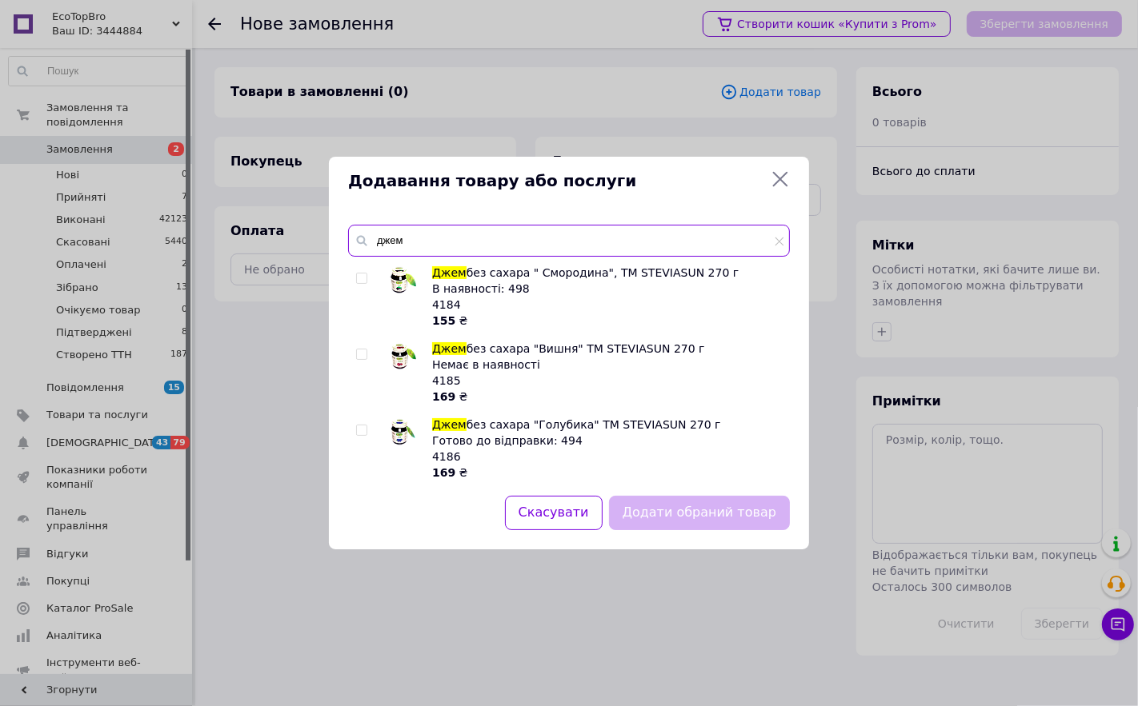
drag, startPoint x: 446, startPoint y: 242, endPoint x: 381, endPoint y: 256, distance: 67.0
click at [381, 256] on input "джем" at bounding box center [569, 241] width 442 height 32
type input "д"
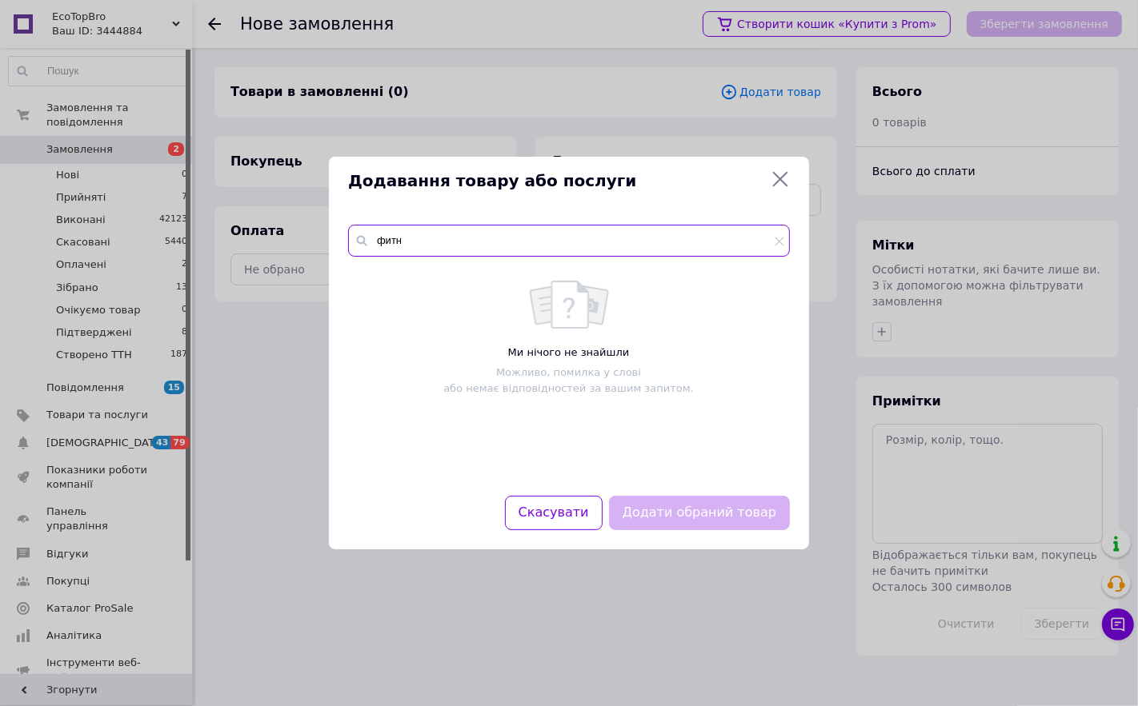
type input "фитн"
click at [786, 185] on icon at bounding box center [780, 179] width 15 height 15
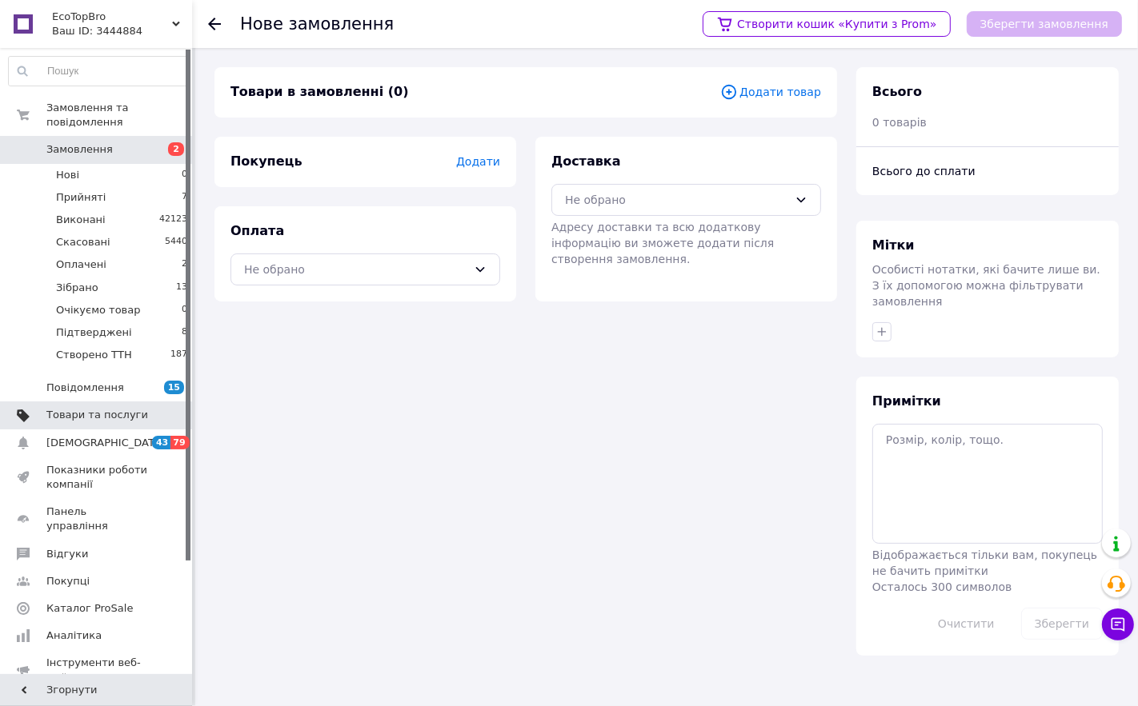
click at [99, 408] on span "Товари та послуги" at bounding box center [97, 415] width 102 height 14
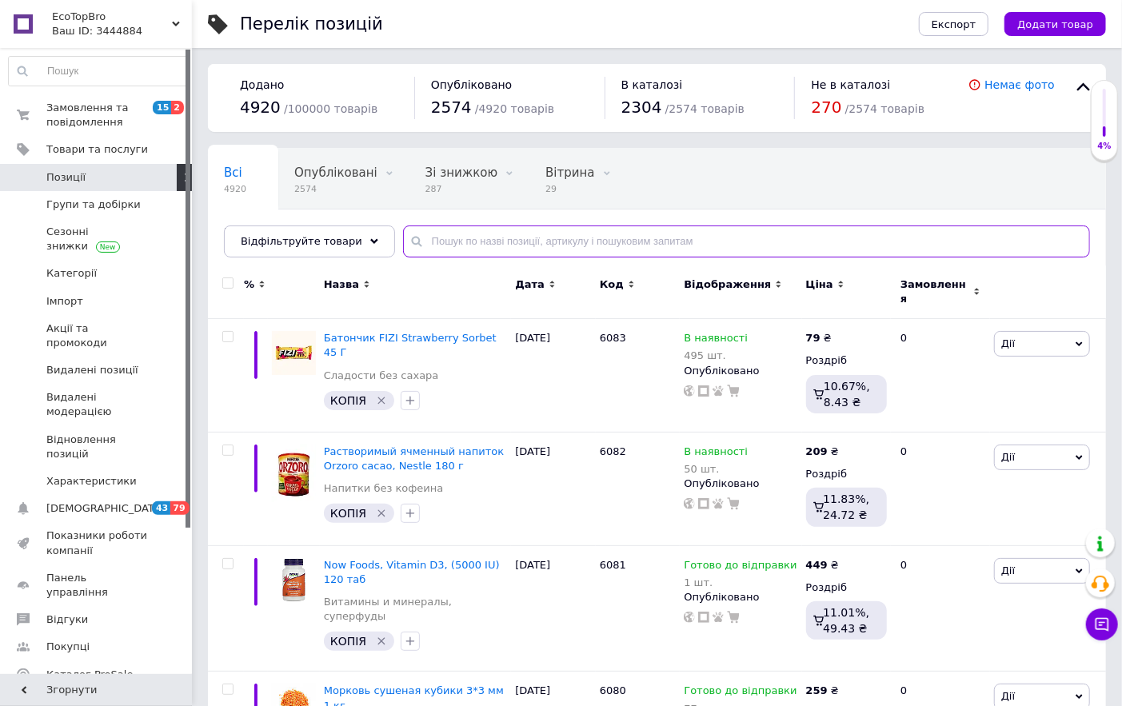
click at [498, 245] on input "text" at bounding box center [746, 242] width 687 height 32
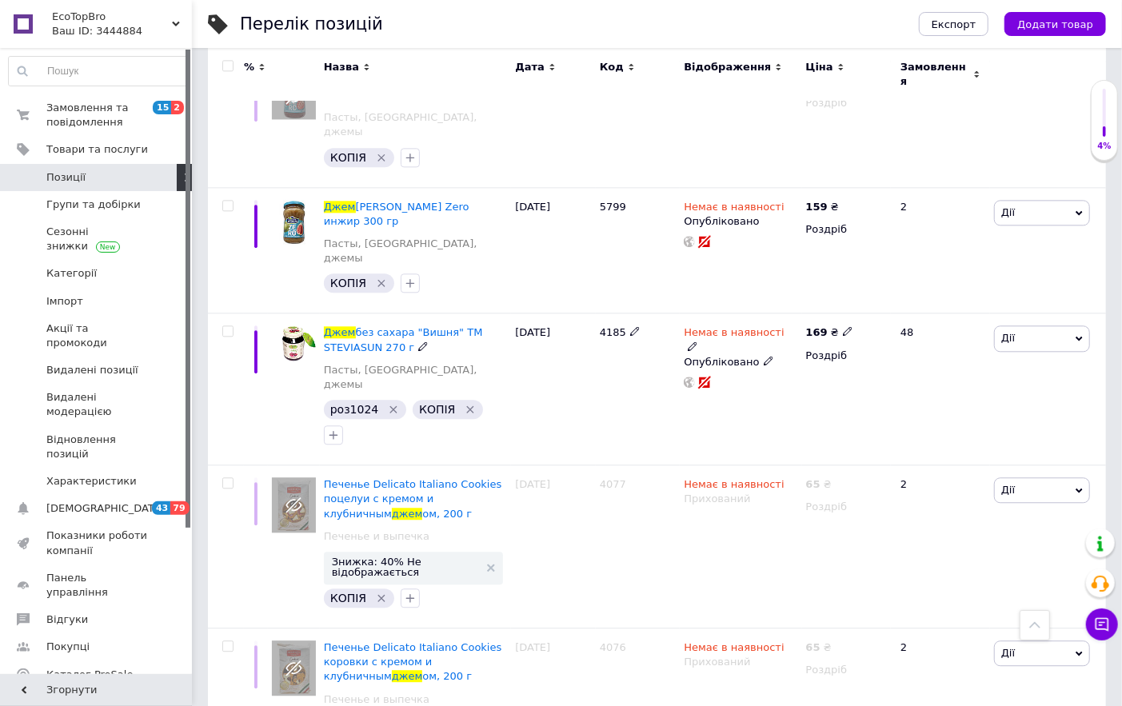
scroll to position [2025, 0]
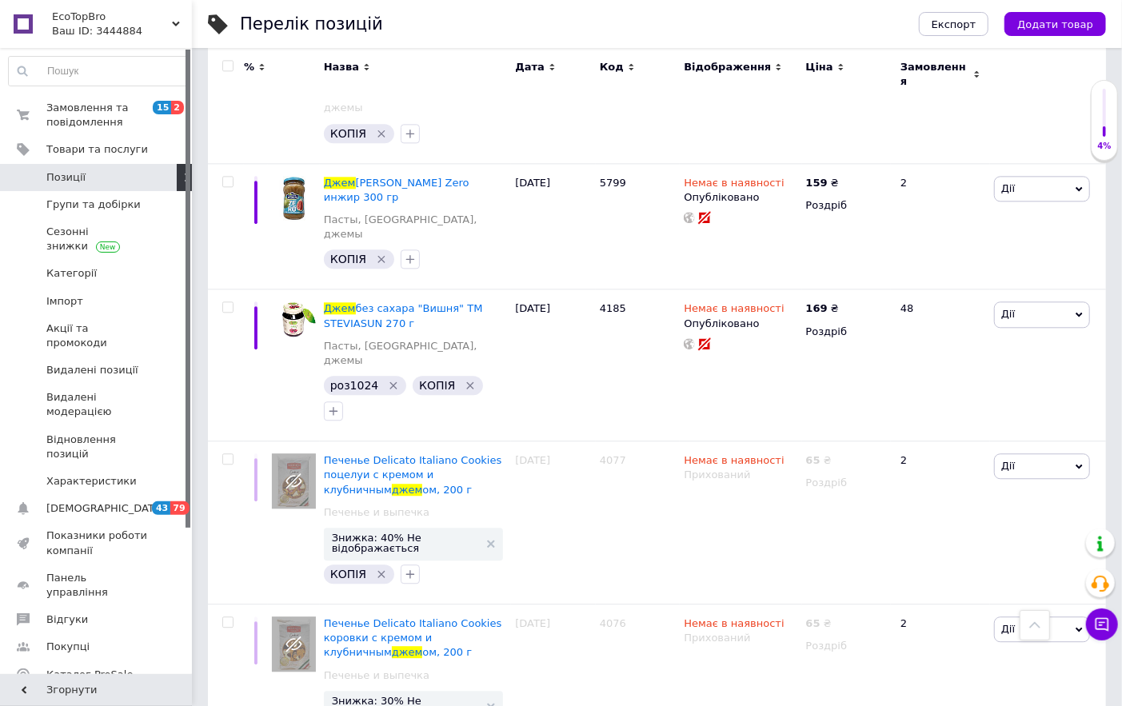
type input "джем"
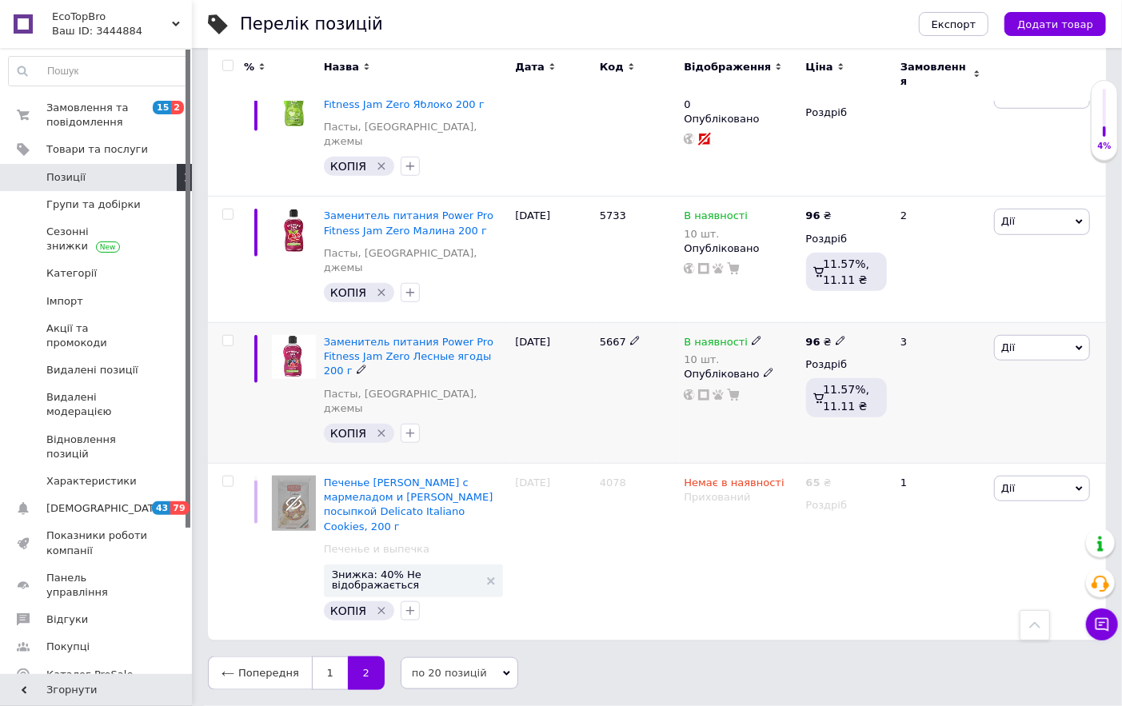
scroll to position [518, 0]
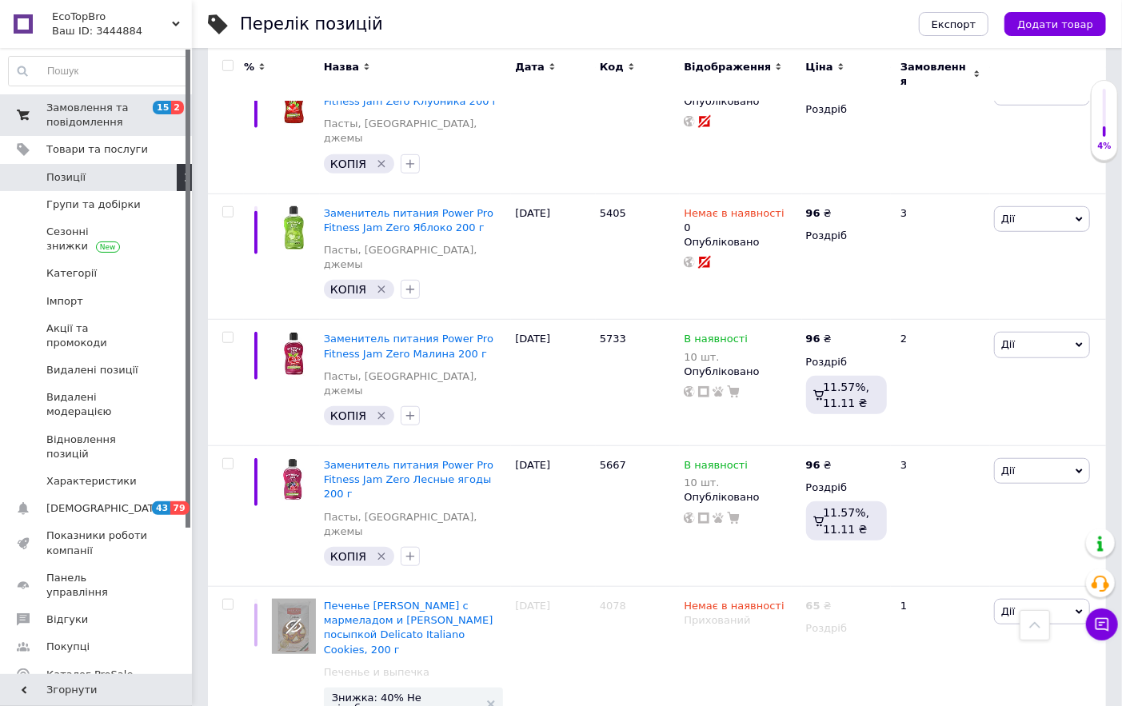
click at [75, 122] on span "Замовлення та повідомлення" at bounding box center [97, 115] width 102 height 29
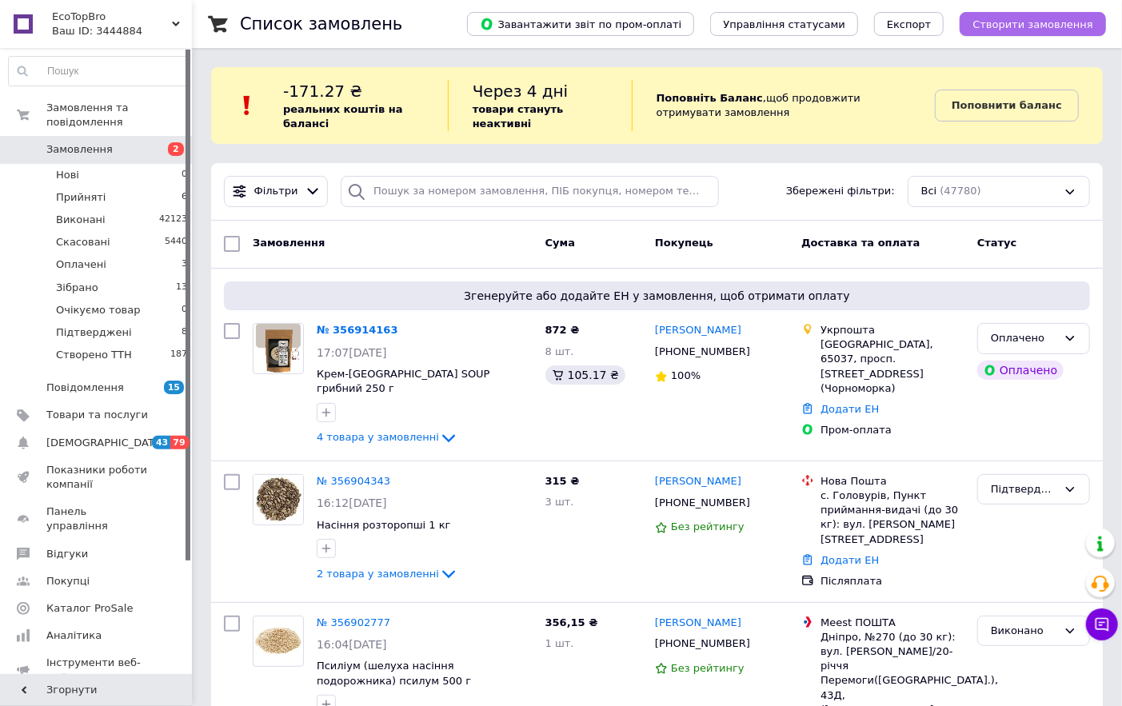
click at [1006, 27] on span "Створити замовлення" at bounding box center [1033, 24] width 121 height 12
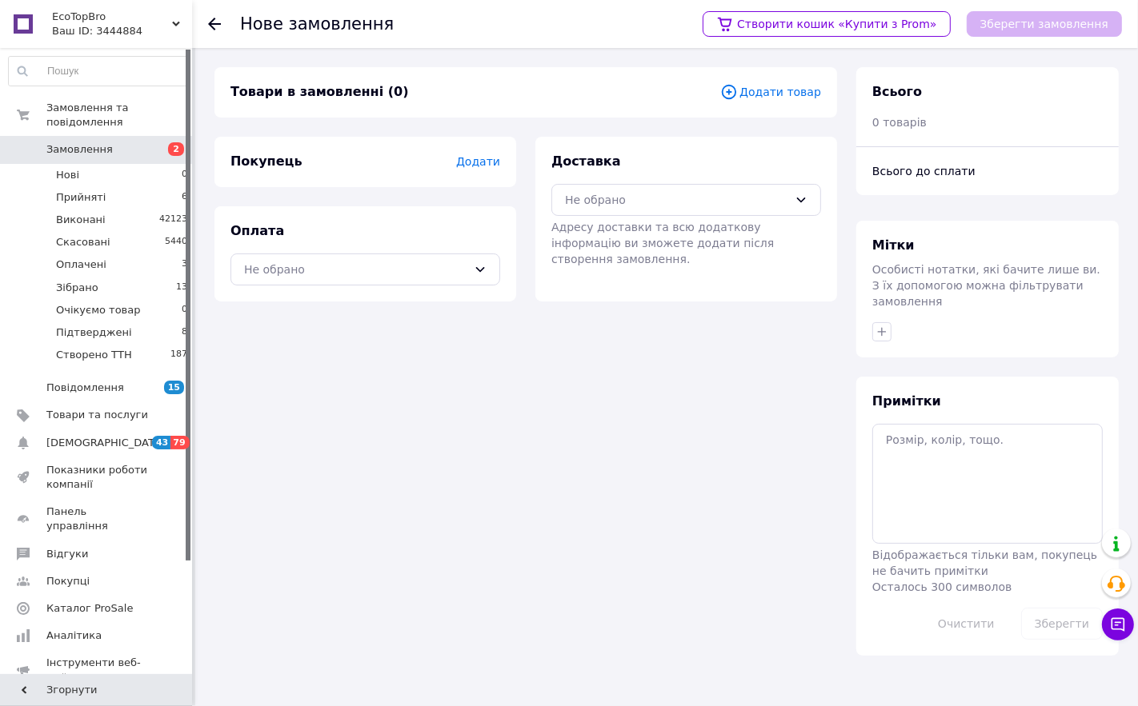
click at [778, 90] on span "Додати товар" at bounding box center [770, 92] width 101 height 18
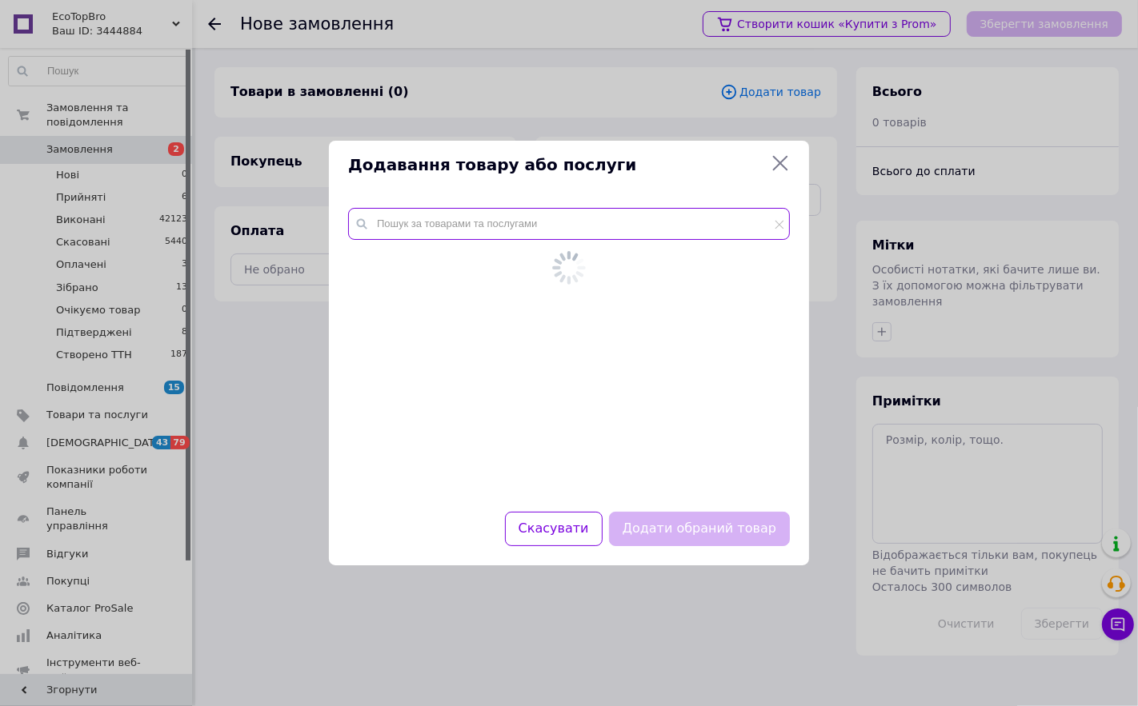
click at [401, 226] on input "text" at bounding box center [569, 224] width 442 height 32
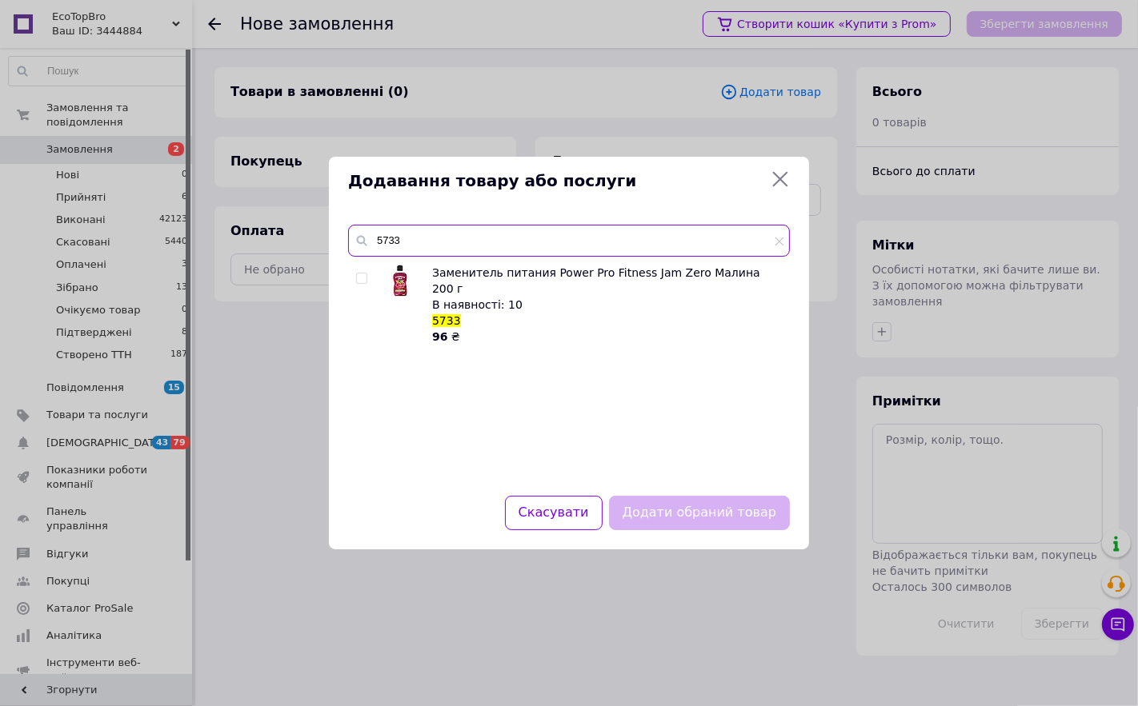
type input "5733"
click at [400, 282] on img at bounding box center [400, 281] width 32 height 32
checkbox input "true"
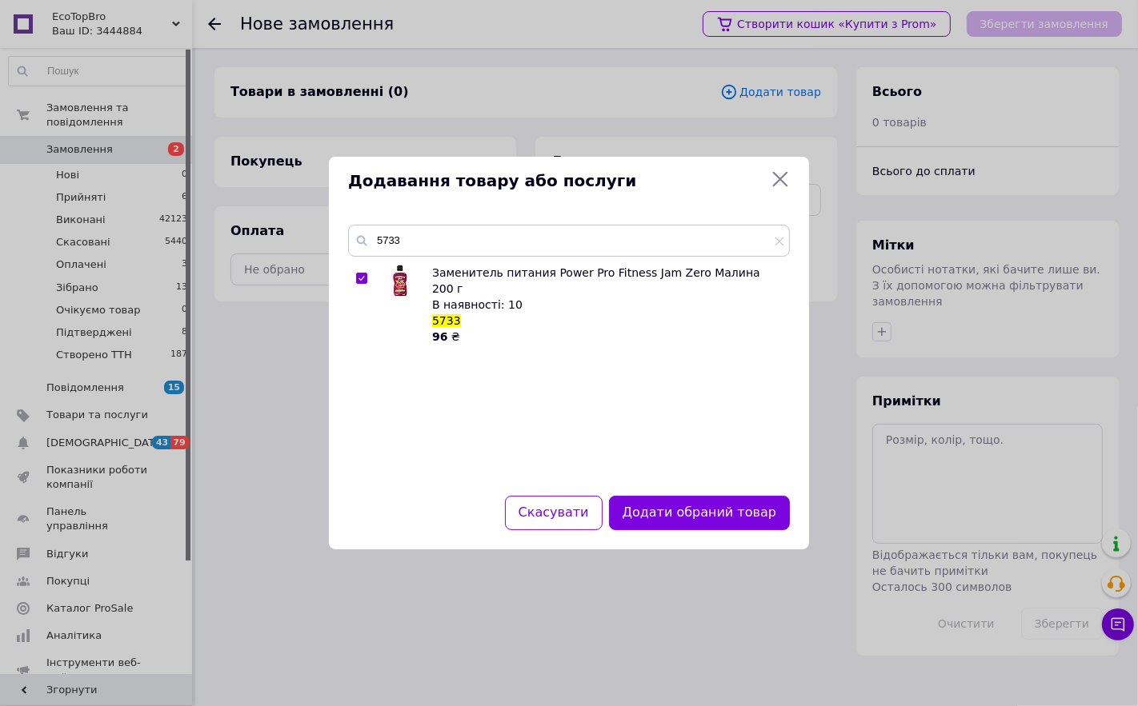
click at [694, 517] on button "Додати обраний товар" at bounding box center [699, 513] width 181 height 34
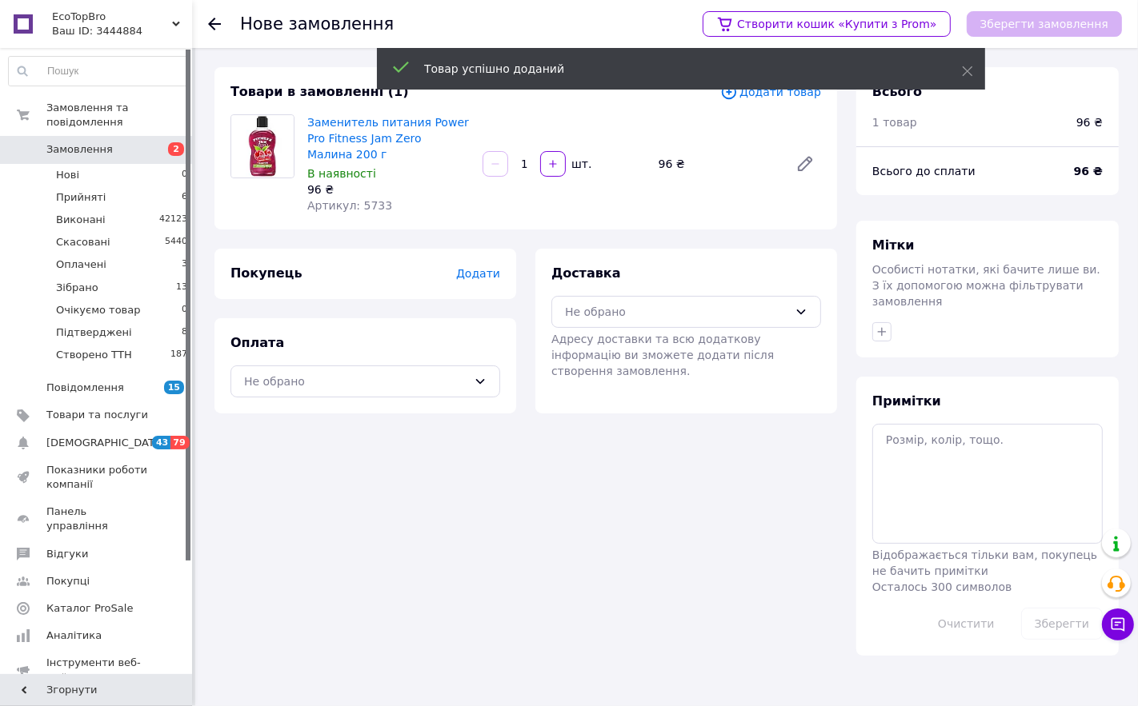
click at [790, 94] on span "Додати товар" at bounding box center [770, 92] width 101 height 18
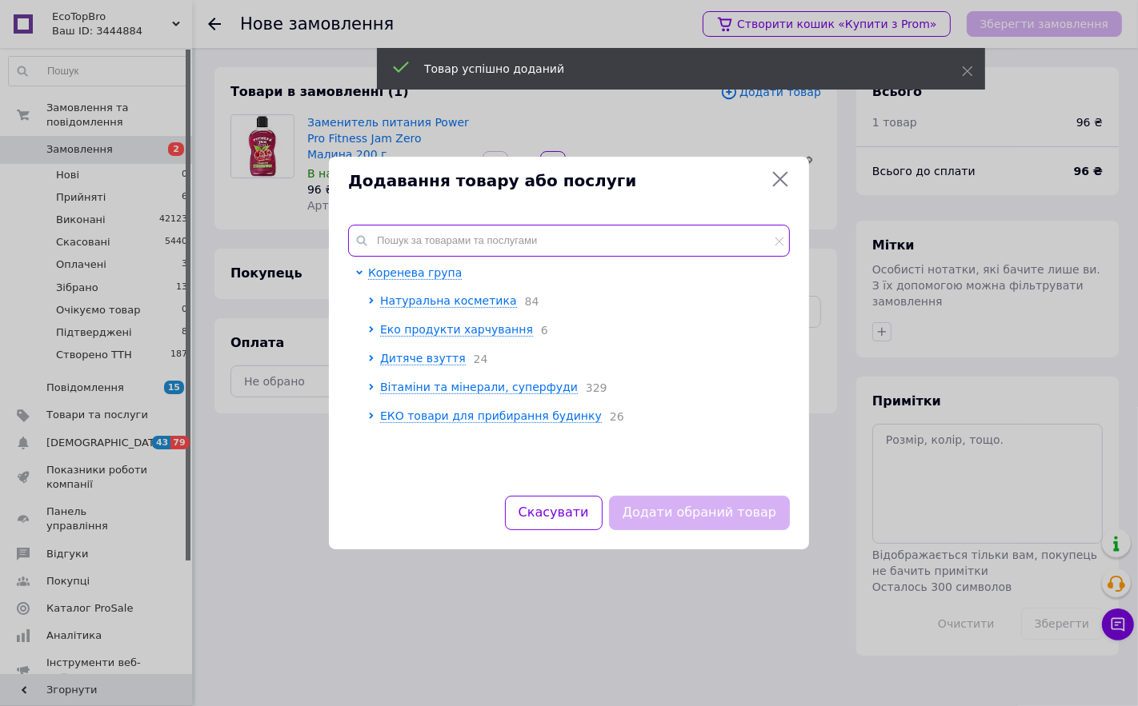
click at [453, 233] on input "text" at bounding box center [569, 241] width 442 height 32
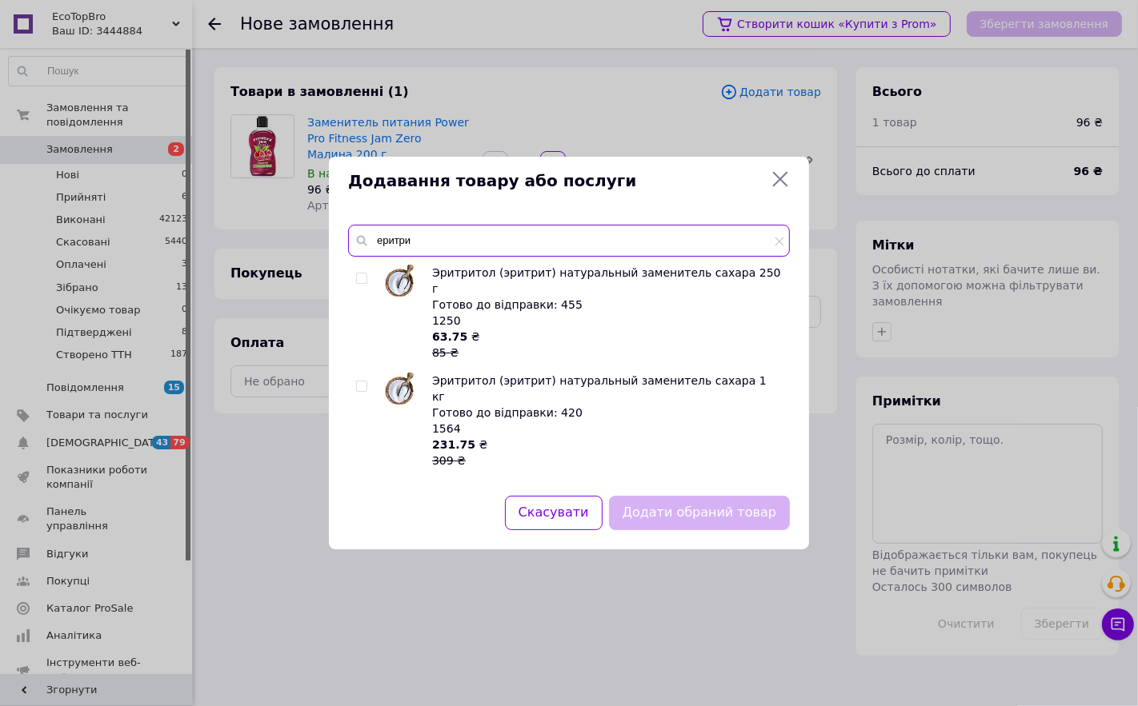
type input "еритри"
click at [402, 285] on img at bounding box center [400, 281] width 32 height 32
checkbox input "true"
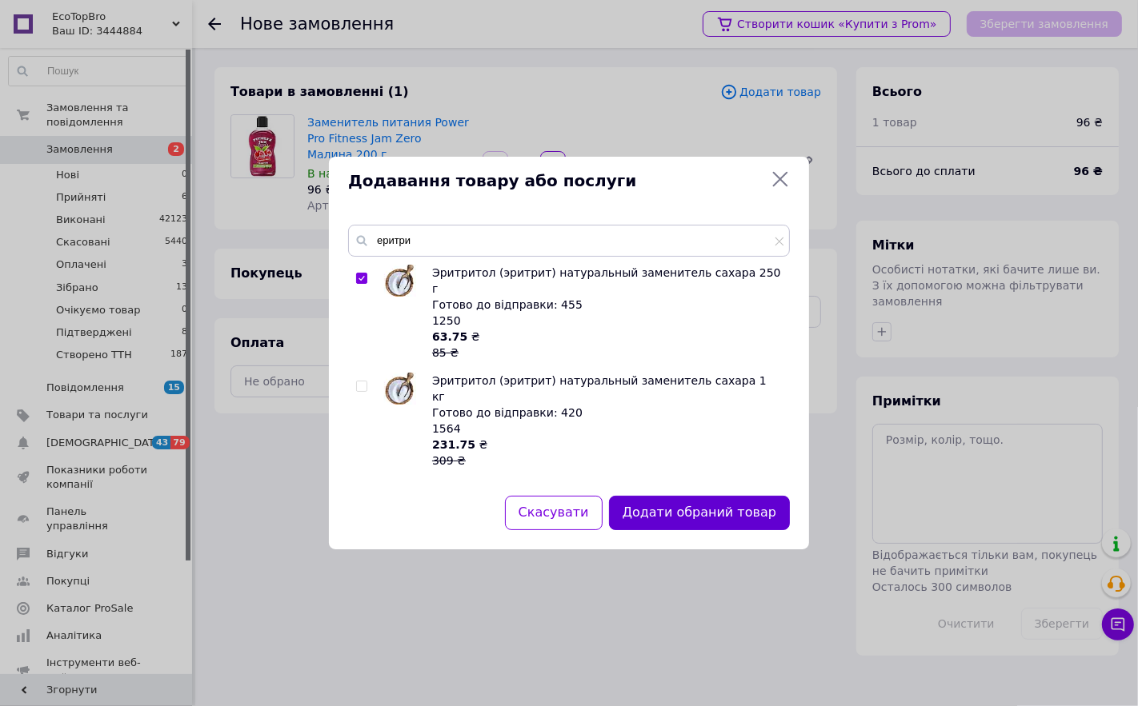
click at [667, 506] on button "Додати обраний товар" at bounding box center [699, 513] width 181 height 34
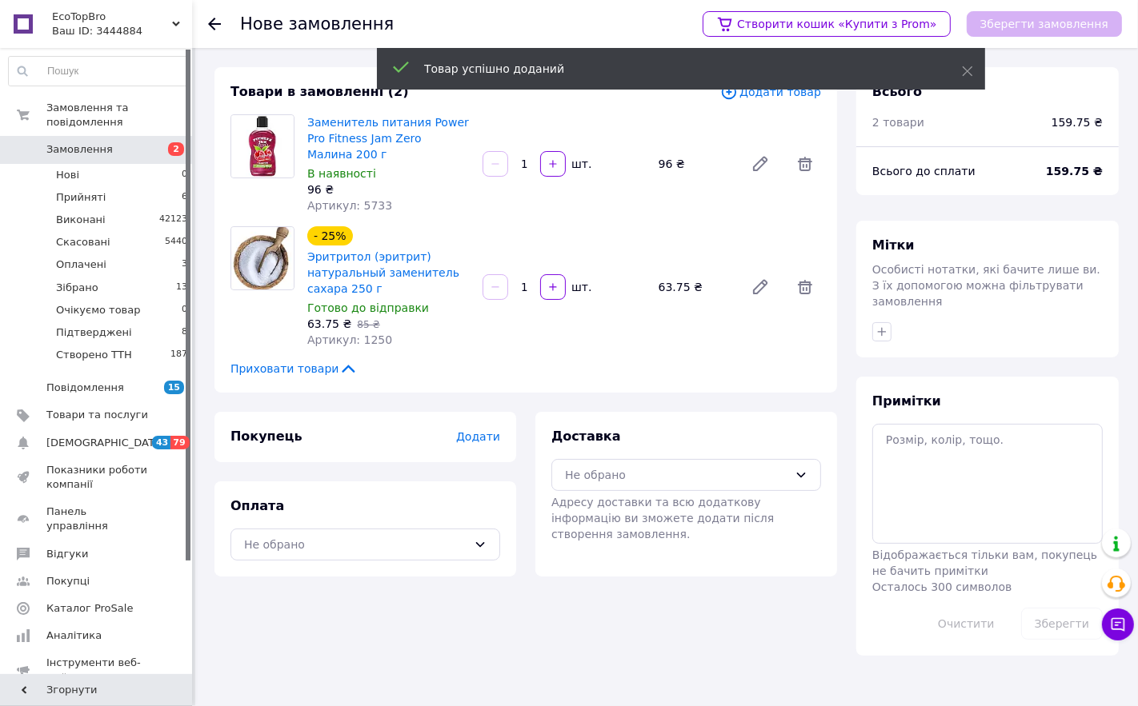
click at [760, 94] on span "Додати товар" at bounding box center [770, 92] width 101 height 18
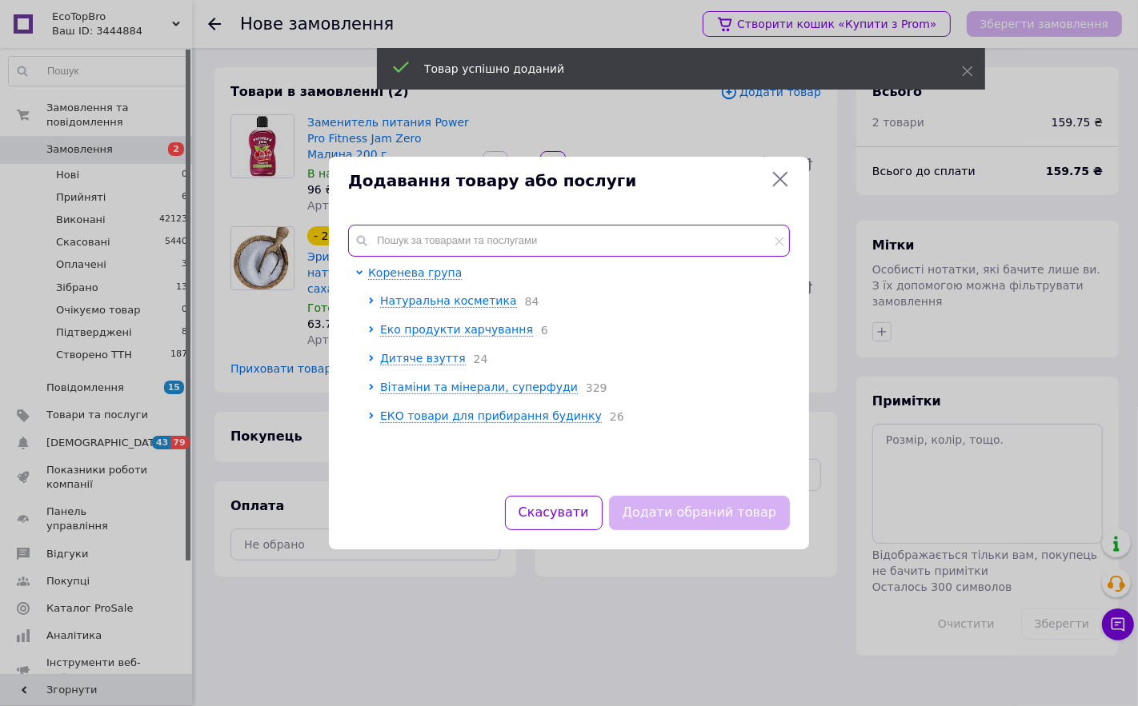
click at [442, 250] on input "text" at bounding box center [569, 241] width 442 height 32
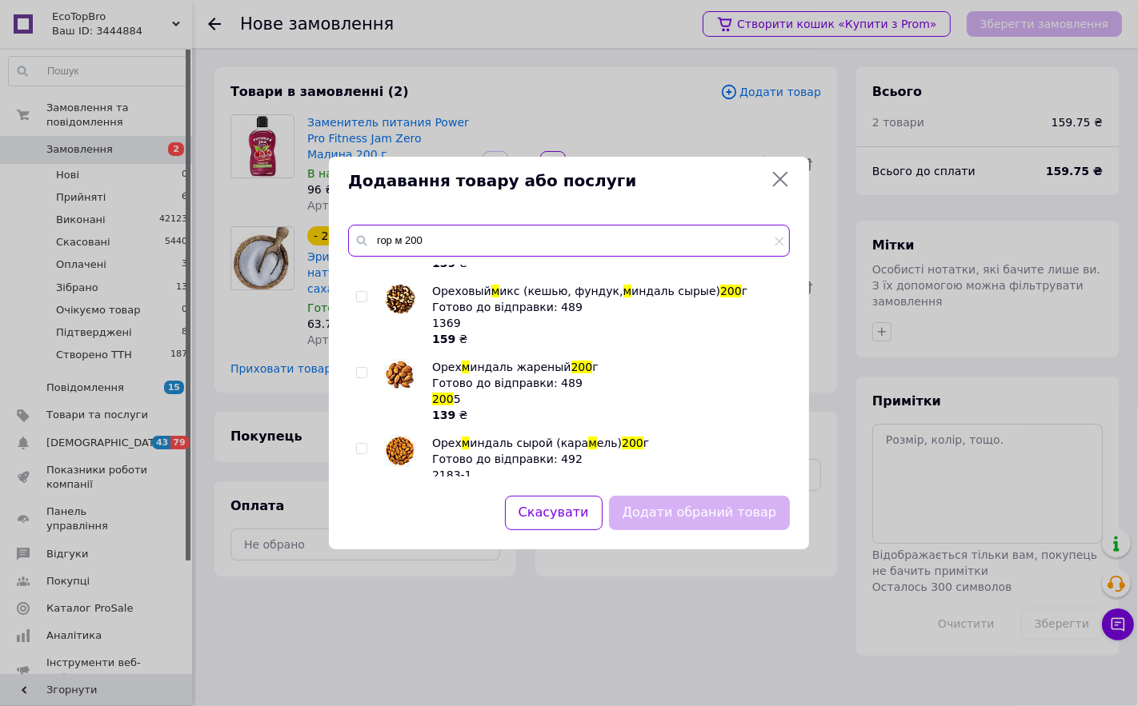
scroll to position [89, 0]
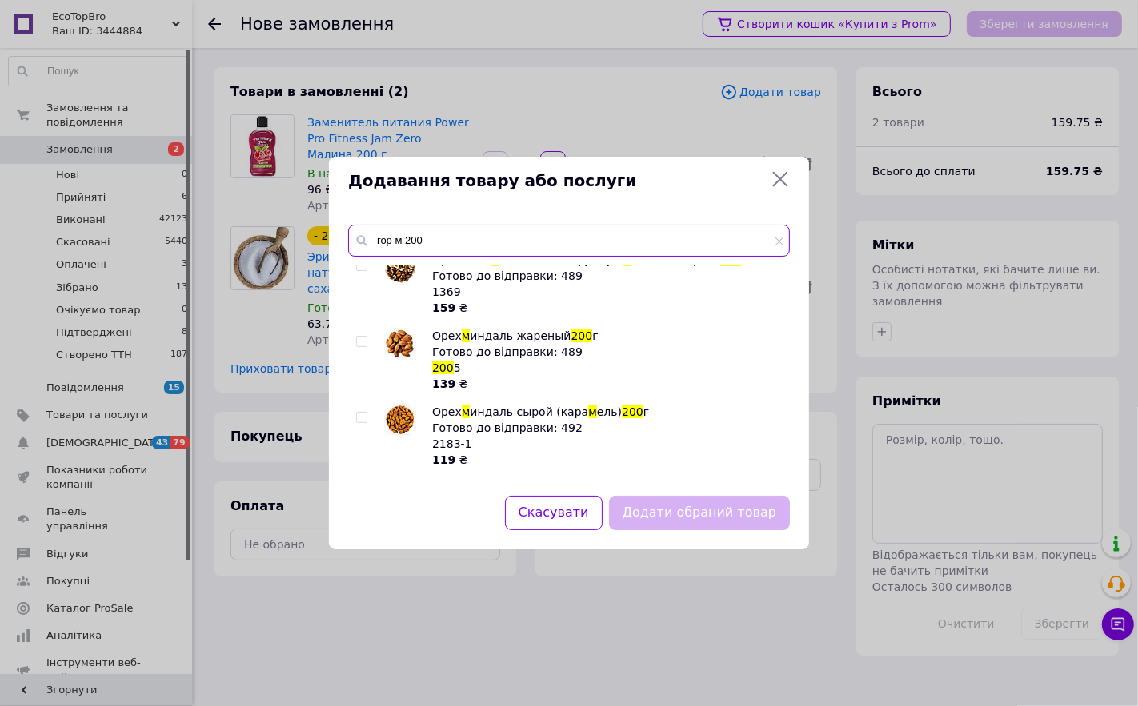
type input "гор м 200"
click at [392, 334] on img at bounding box center [400, 344] width 32 height 32
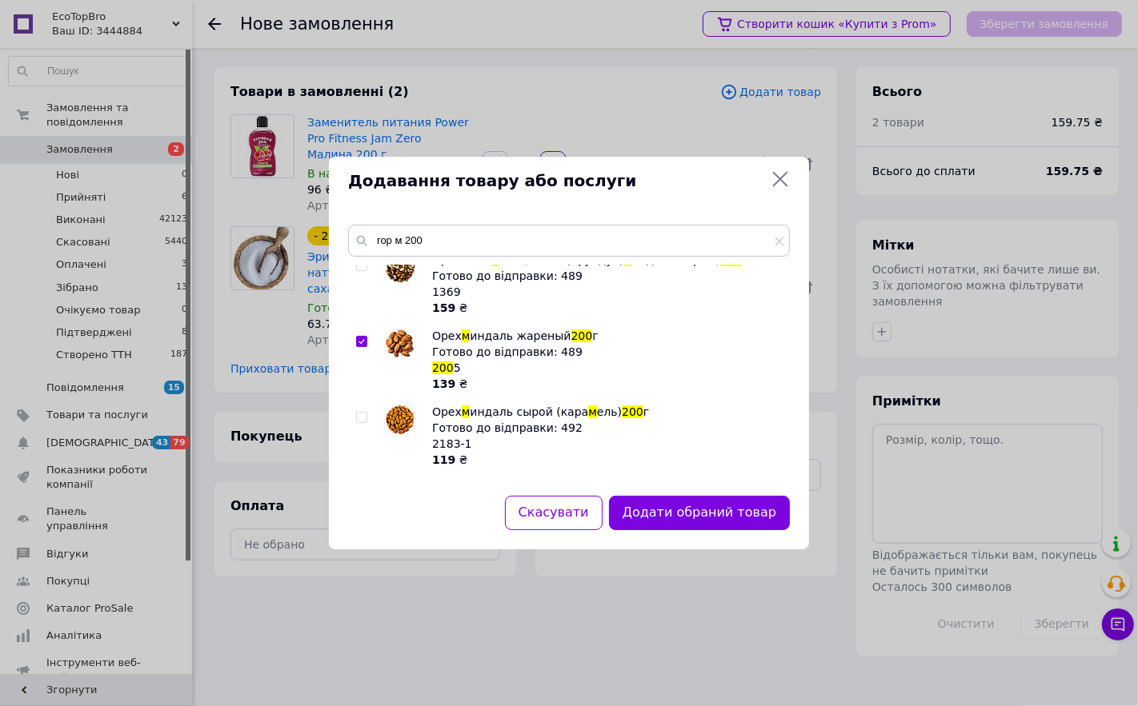
click at [397, 342] on img at bounding box center [400, 344] width 32 height 32
checkbox input "false"
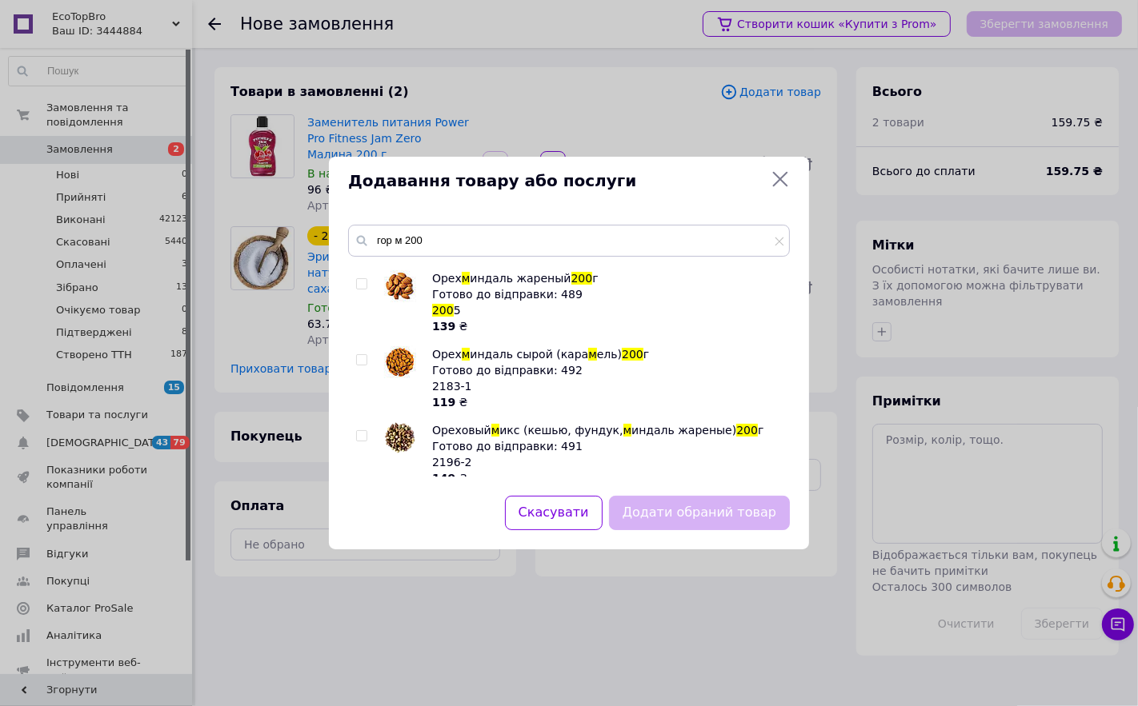
scroll to position [178, 0]
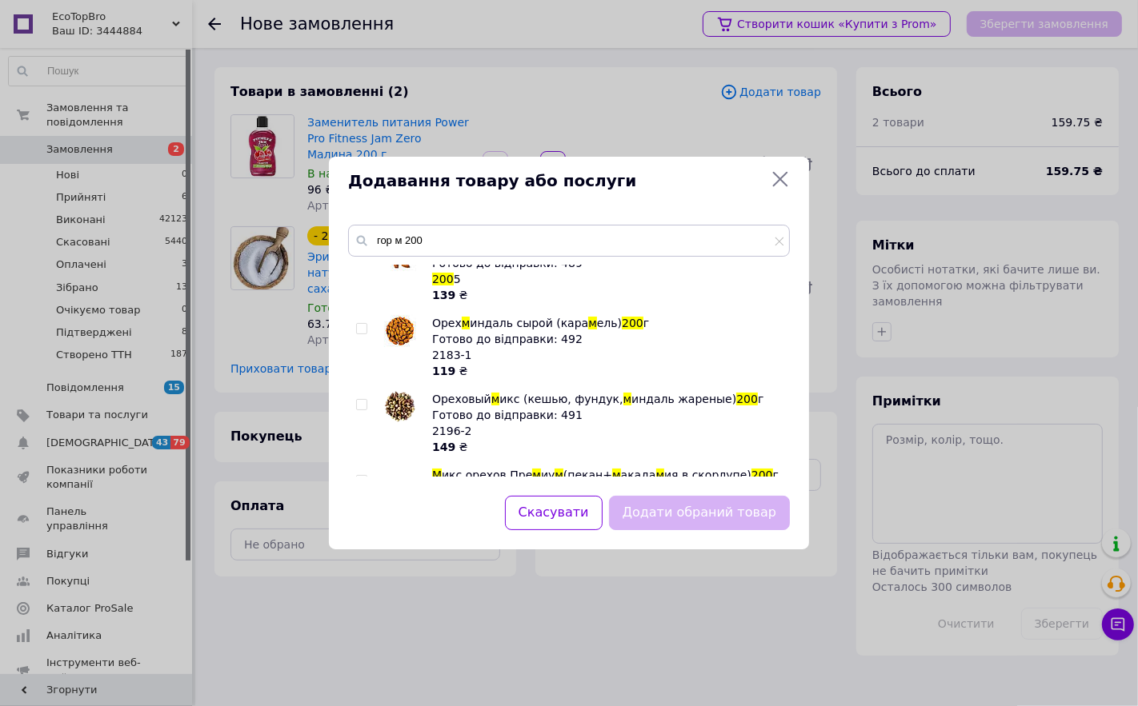
click at [387, 408] on img at bounding box center [400, 406] width 30 height 31
checkbox input "true"
click at [646, 513] on button "Додати обраний товар" at bounding box center [699, 513] width 181 height 34
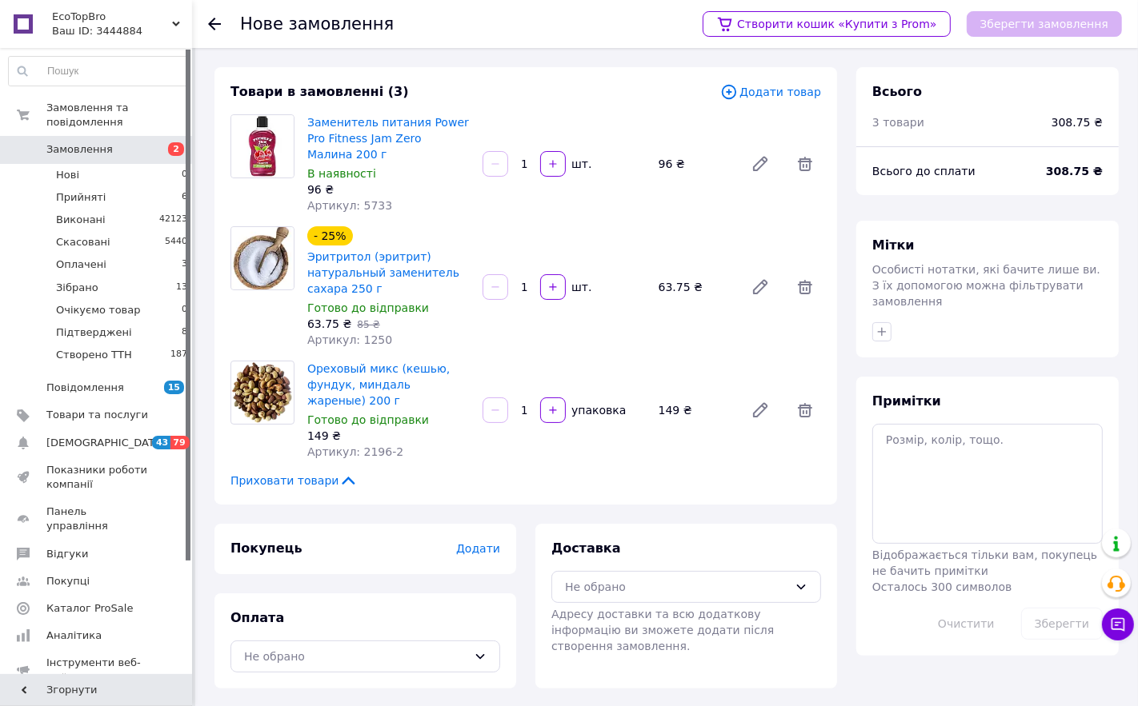
click at [806, 83] on span "Додати товар" at bounding box center [770, 92] width 101 height 18
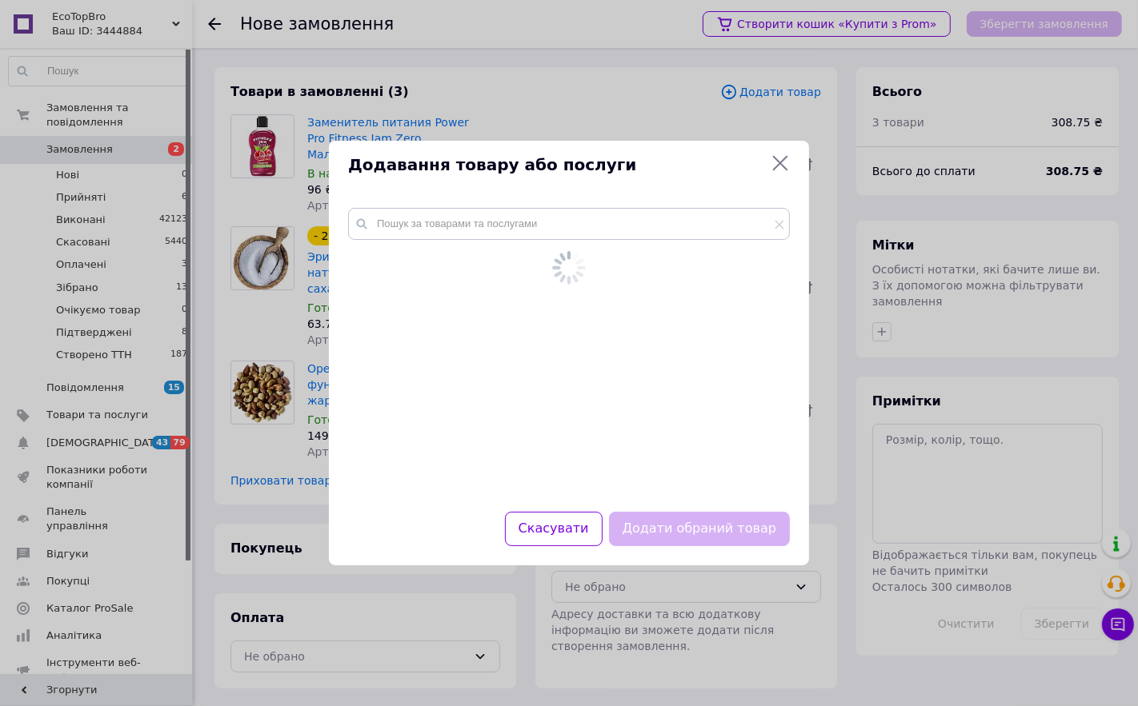
click at [801, 94] on div "Додавання товару або послуги Скасувати Додати обраний товар" at bounding box center [569, 353] width 1138 height 706
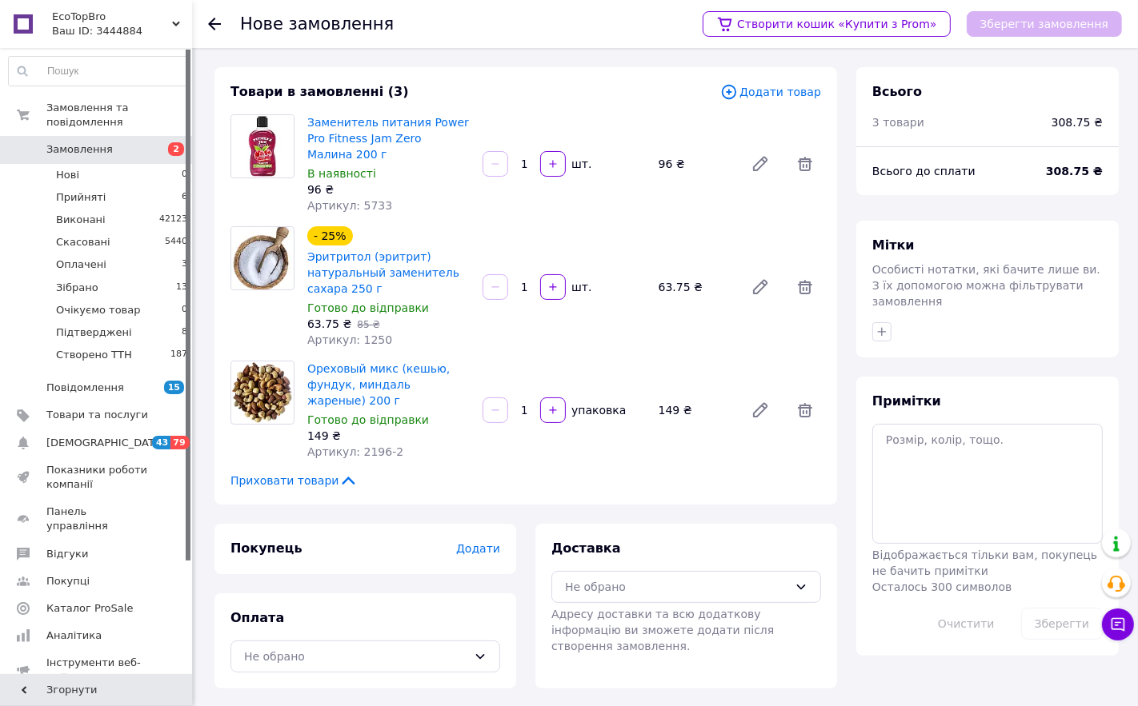
click at [762, 91] on span "Додати товар" at bounding box center [770, 92] width 101 height 18
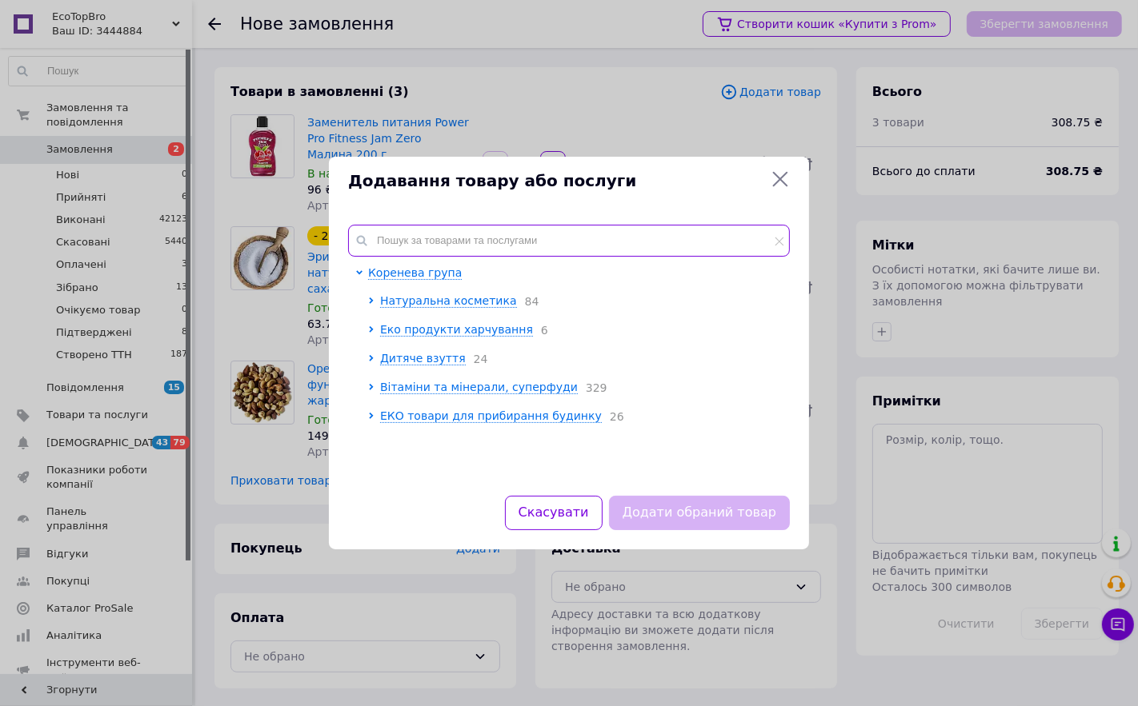
click at [405, 250] on input "text" at bounding box center [569, 241] width 442 height 32
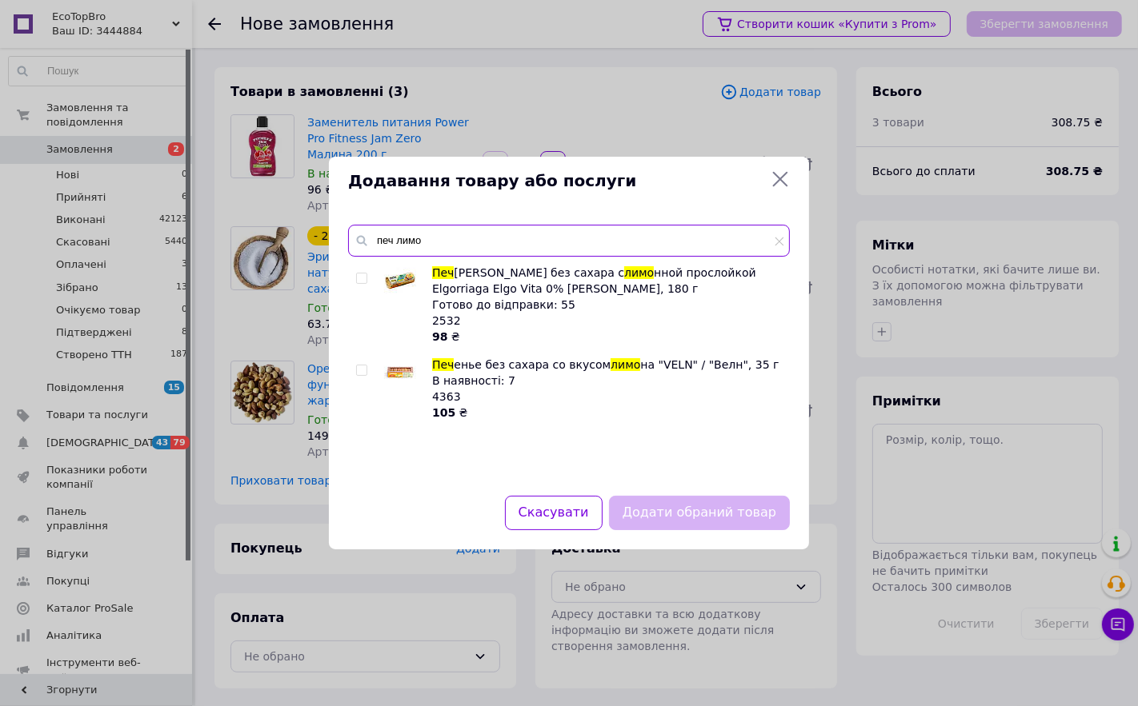
type input "печ лимо"
click at [396, 378] on img at bounding box center [400, 372] width 32 height 25
checkbox input "true"
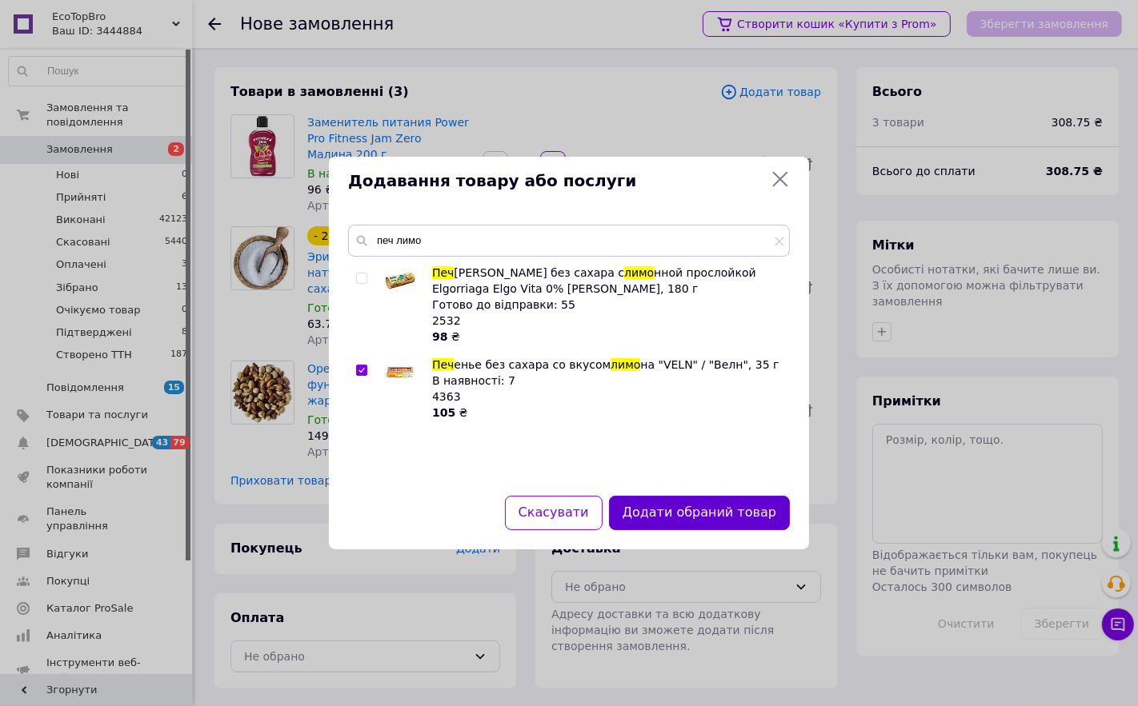
click at [649, 524] on button "Додати обраний товар" at bounding box center [699, 513] width 181 height 34
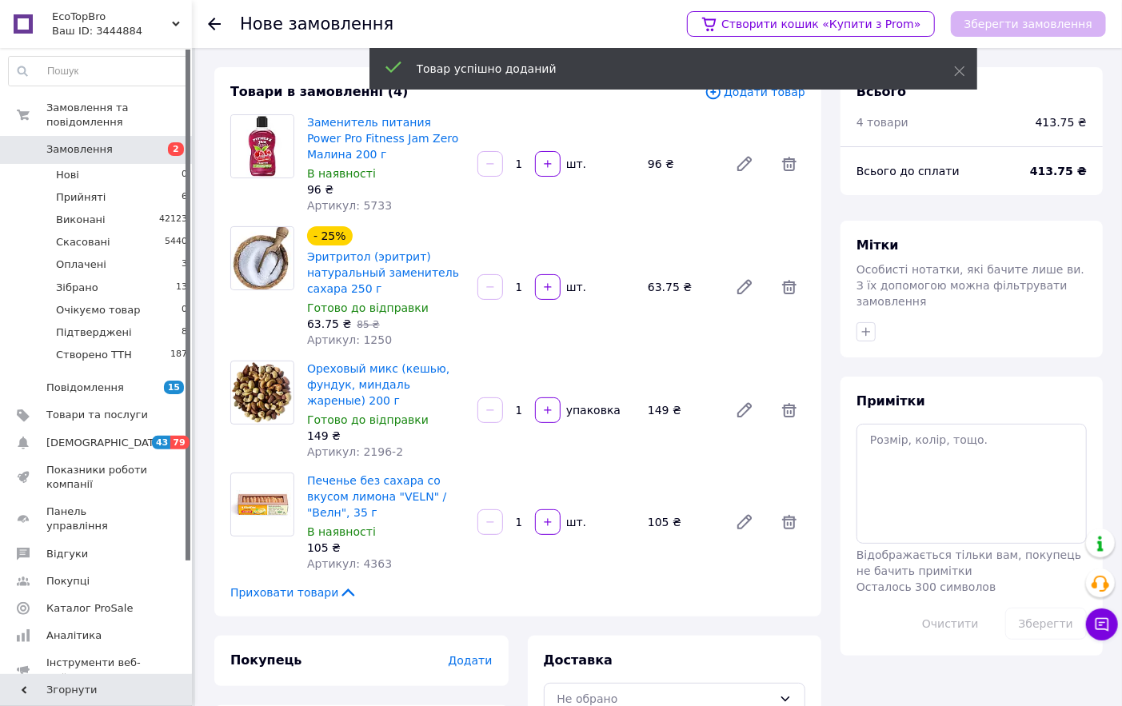
click at [768, 101] on div "Додати товар" at bounding box center [755, 92] width 101 height 18
click at [758, 97] on span "Додати товар" at bounding box center [755, 92] width 101 height 18
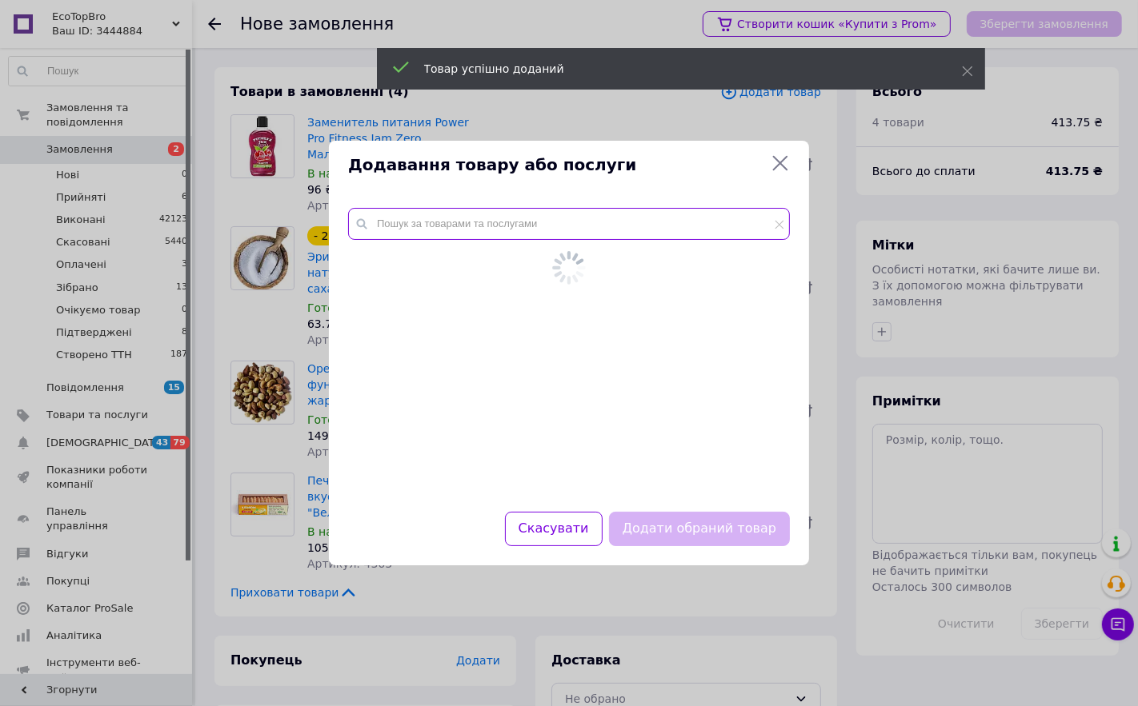
click at [482, 232] on input "text" at bounding box center [569, 224] width 442 height 32
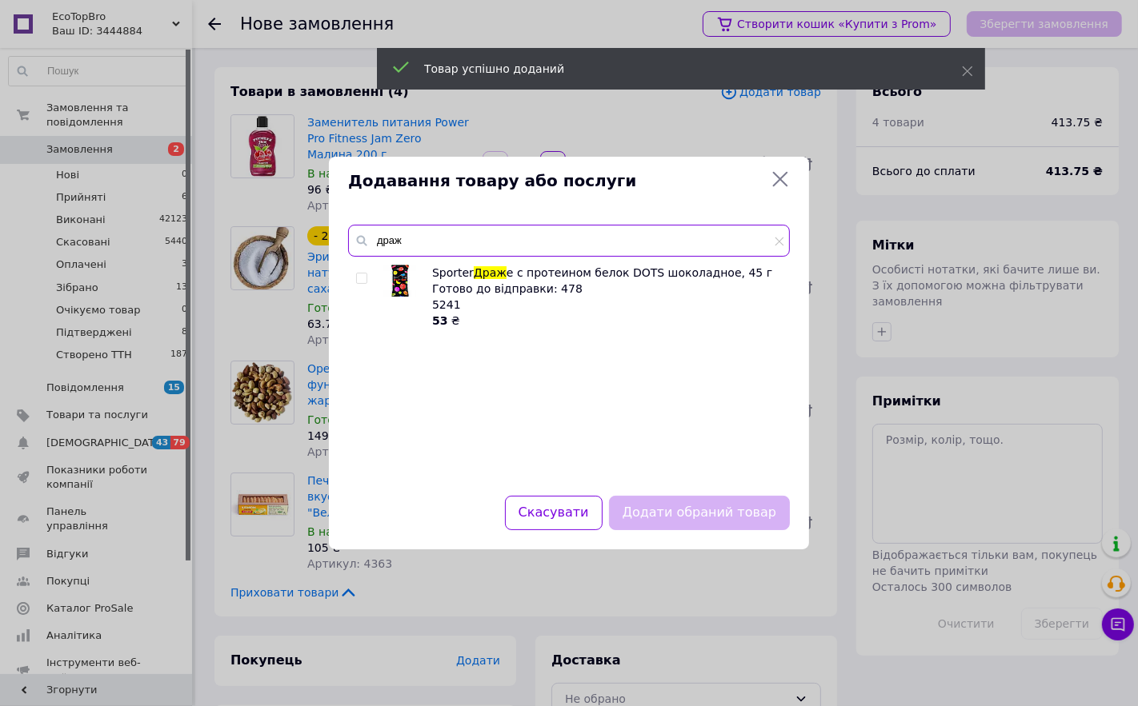
type input "драж"
drag, startPoint x: 381, startPoint y: 277, endPoint x: 419, endPoint y: 298, distance: 44.1
click at [384, 278] on li "Sporter Драж е с протеином белок DOTS шоколадное, 45 г Готово до відправки: 478…" at bounding box center [568, 297] width 425 height 64
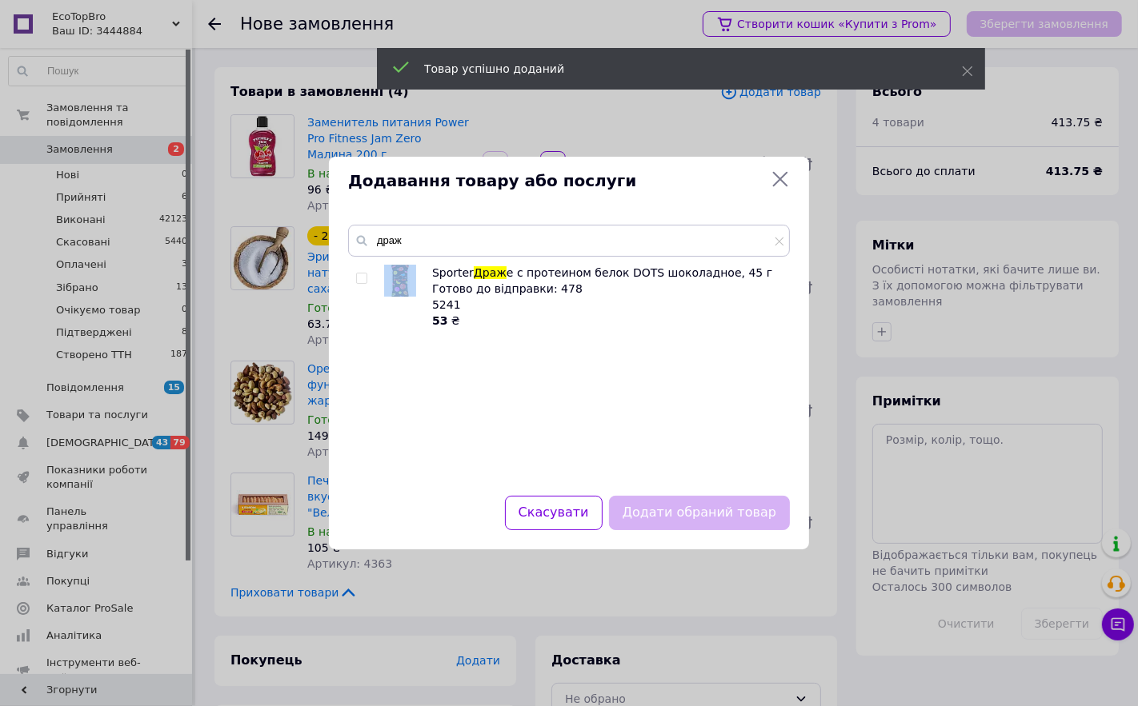
click at [400, 282] on img at bounding box center [400, 281] width 32 height 32
checkbox input "true"
click at [641, 506] on button "Додати обраний товар" at bounding box center [699, 513] width 181 height 34
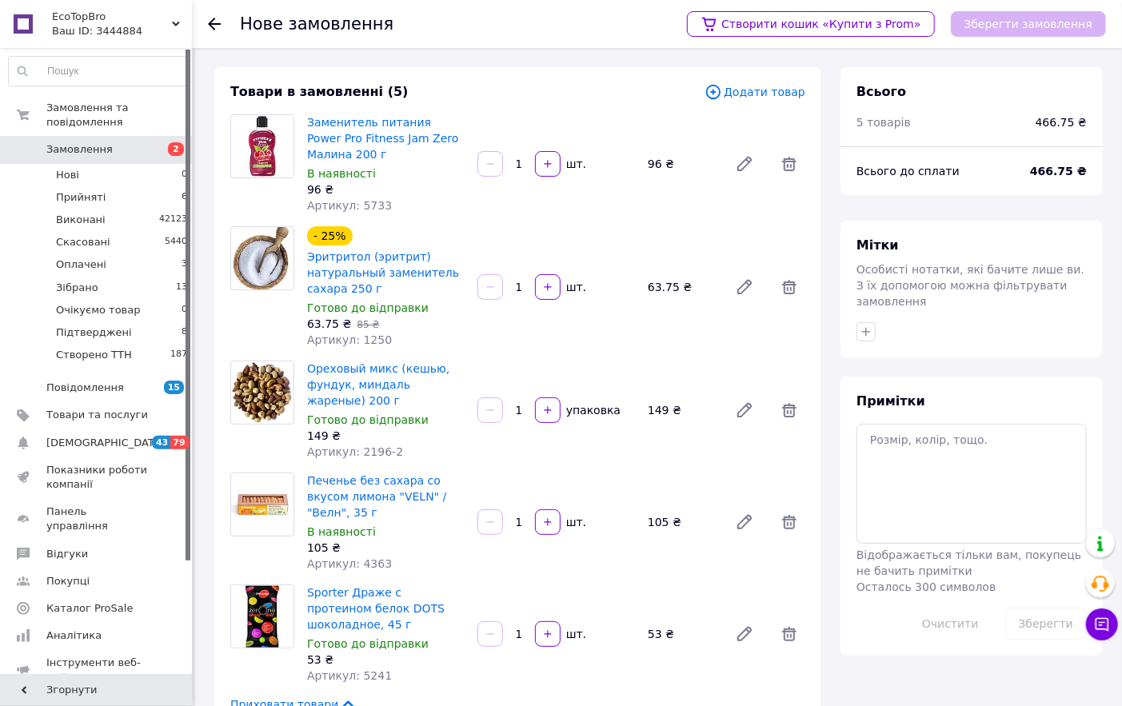
click at [764, 93] on span "Додати товар" at bounding box center [755, 92] width 101 height 18
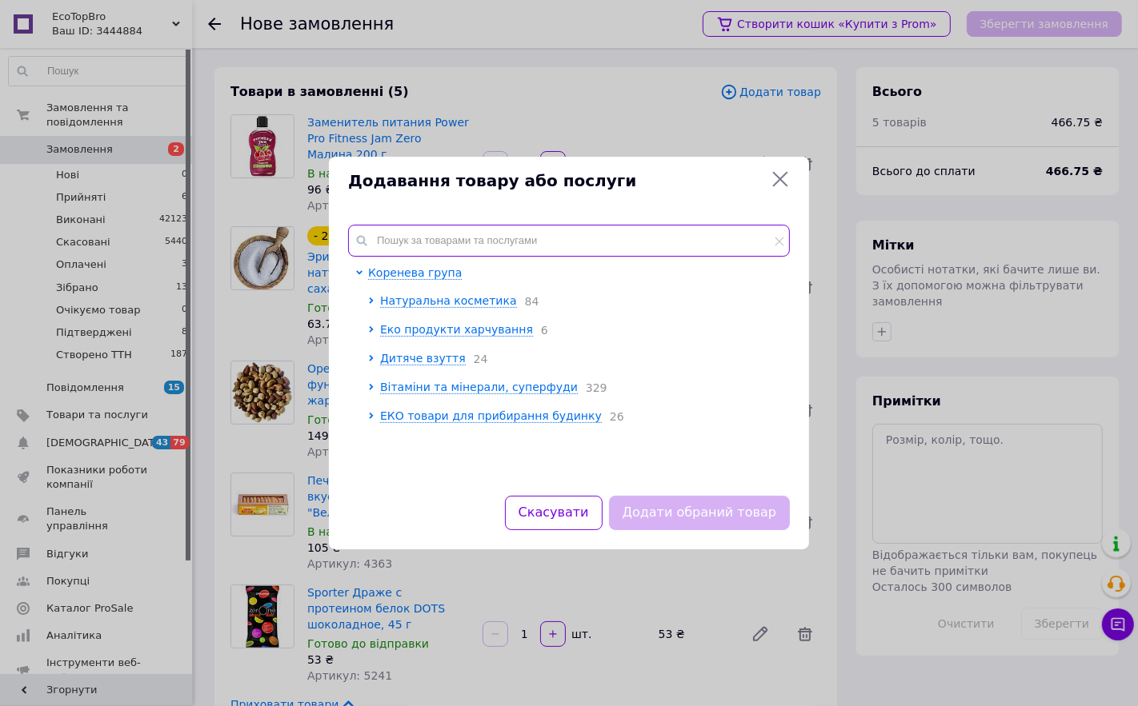
click at [460, 234] on input "text" at bounding box center [569, 241] width 442 height 32
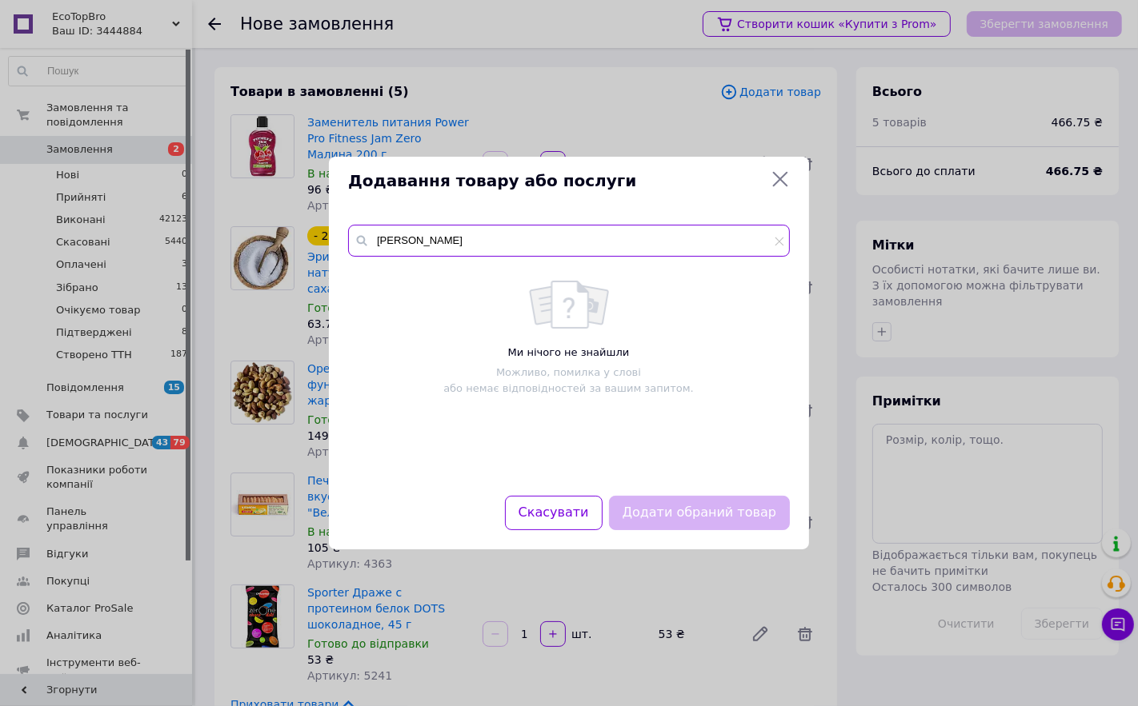
click at [394, 242] on input "[PERSON_NAME]" at bounding box center [569, 241] width 442 height 32
click at [457, 245] on input "нуто циб" at bounding box center [569, 241] width 442 height 32
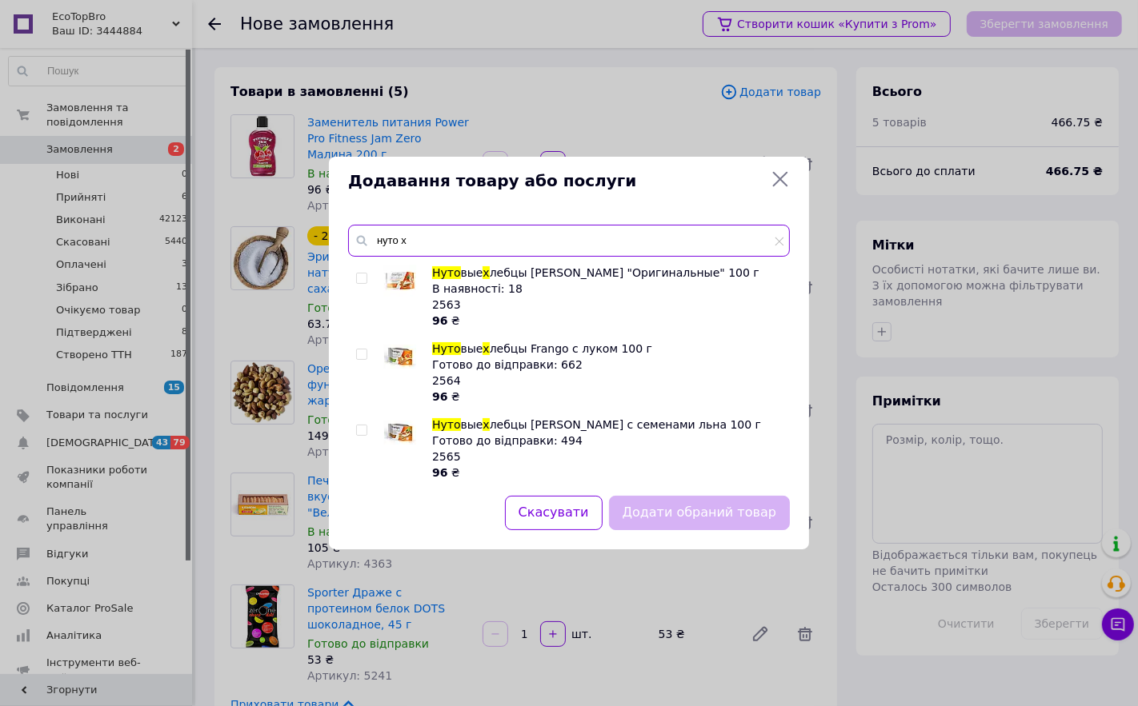
type input "нуто х"
click at [394, 360] on img at bounding box center [400, 357] width 32 height 24
checkbox input "true"
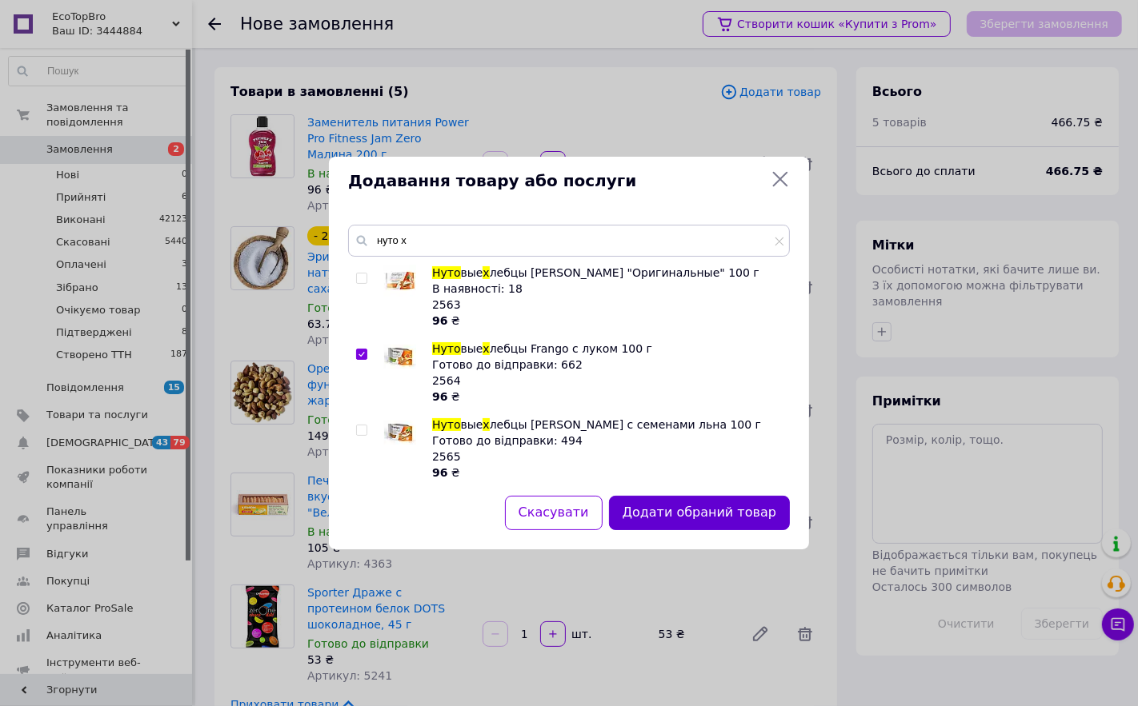
click at [636, 514] on button "Додати обраний товар" at bounding box center [699, 513] width 181 height 34
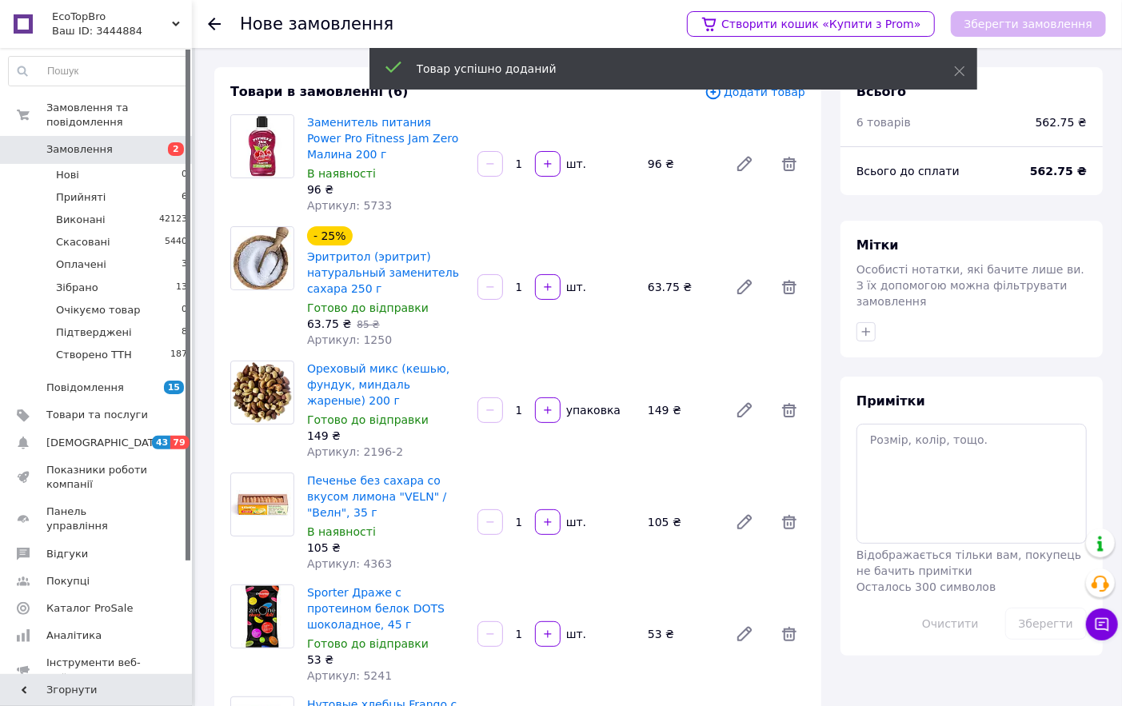
click at [766, 90] on div "Товар успішно доданий" at bounding box center [674, 71] width 608 height 46
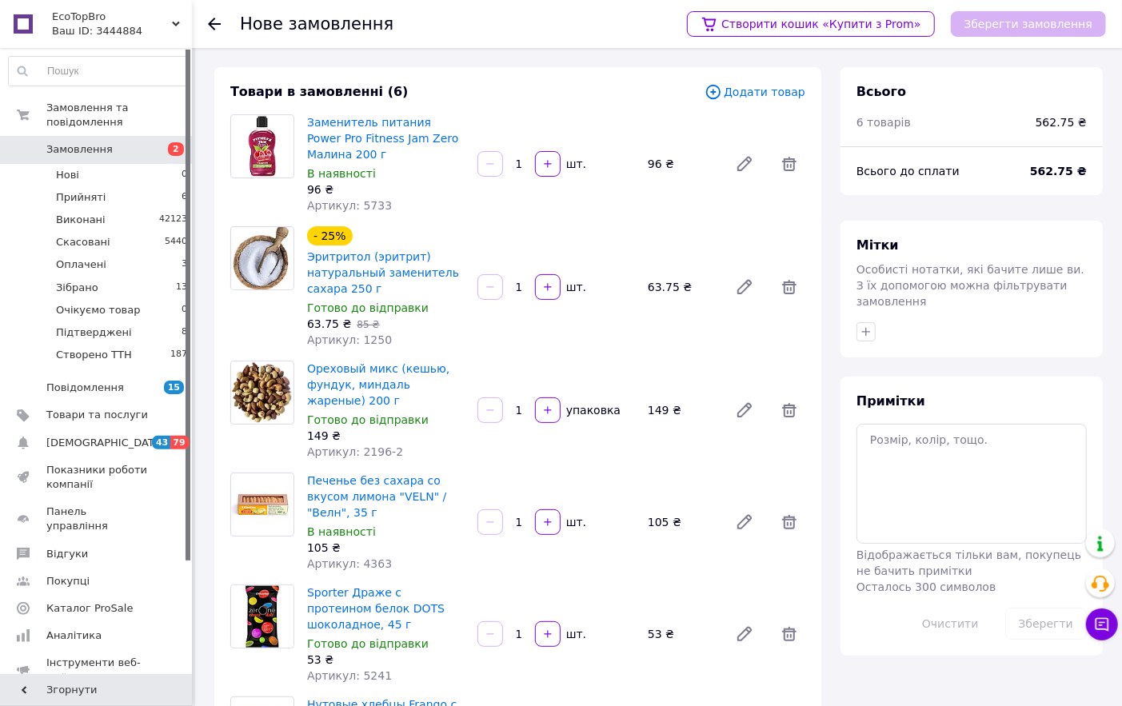
click at [781, 104] on div "Товари в замовленні (6) Додати товар Заменитель питания Power Pro Fitness Jam Z…" at bounding box center [517, 446] width 607 height 758
click at [776, 97] on span "Додати товар" at bounding box center [755, 92] width 101 height 18
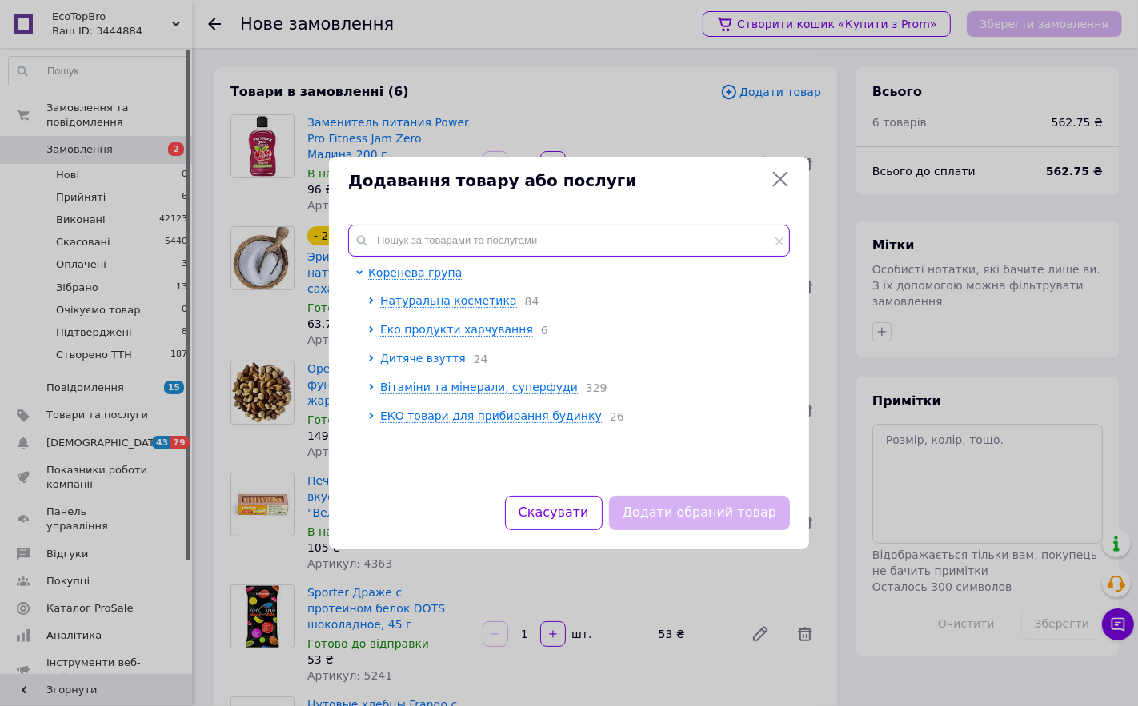
click at [466, 232] on input "text" at bounding box center [569, 241] width 442 height 32
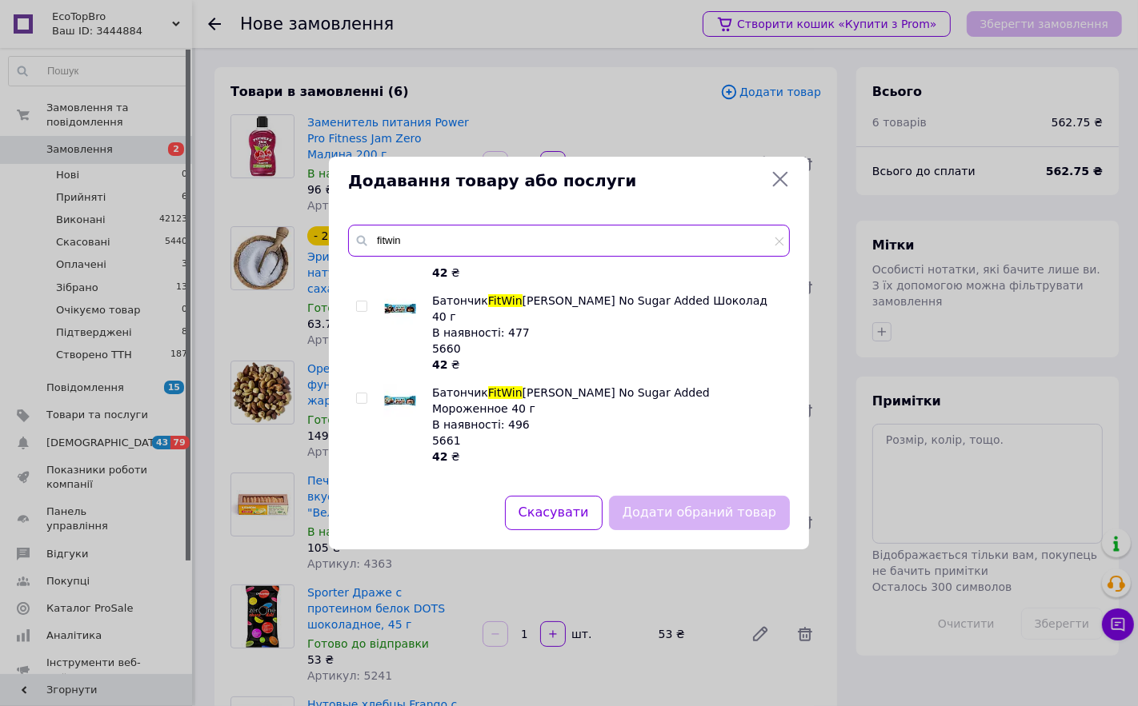
scroll to position [355, 0]
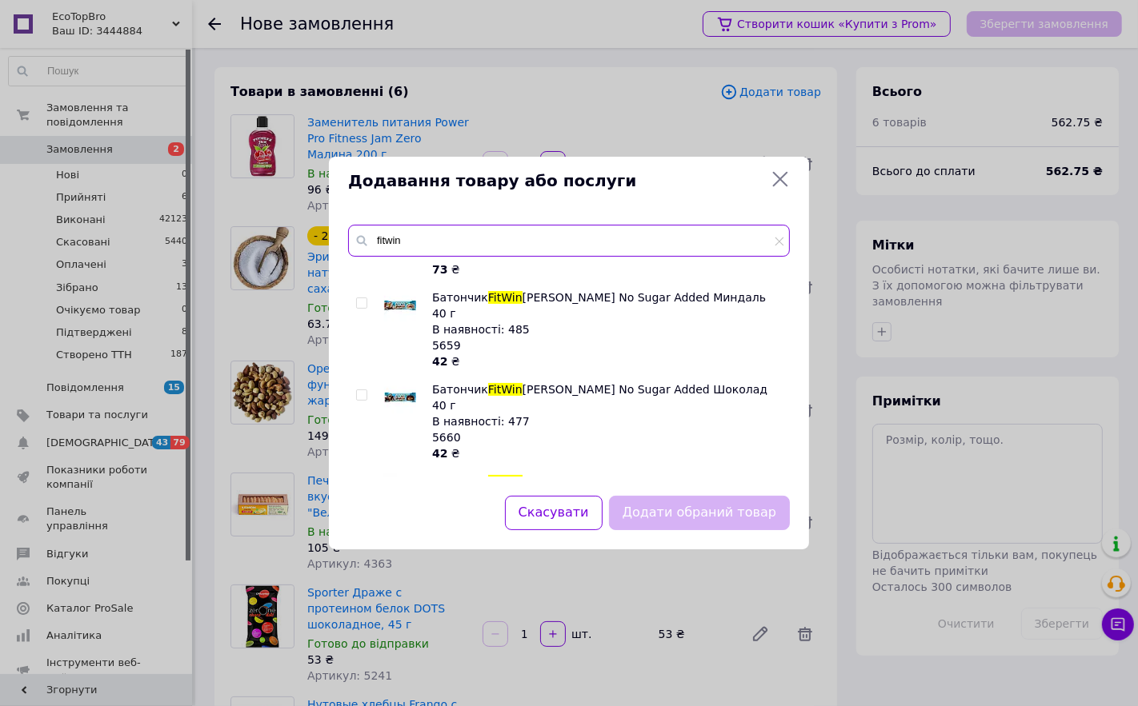
type input "fitwin"
click at [398, 306] on img at bounding box center [400, 306] width 32 height 32
checkbox input "true"
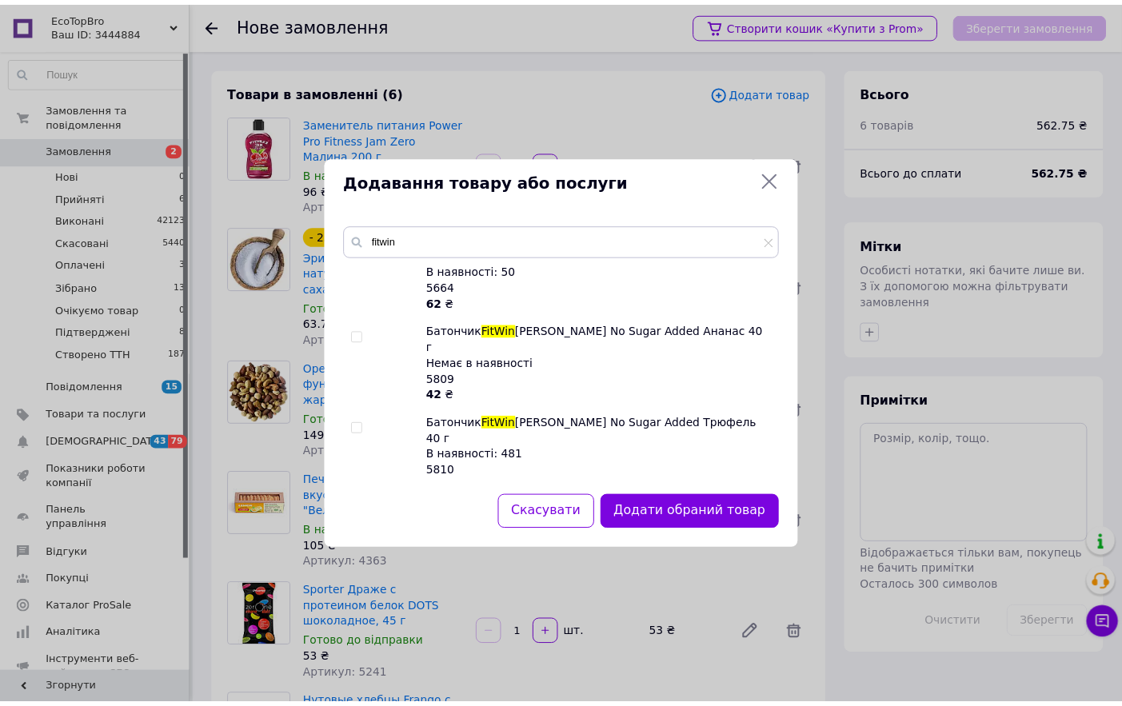
scroll to position [889, 0]
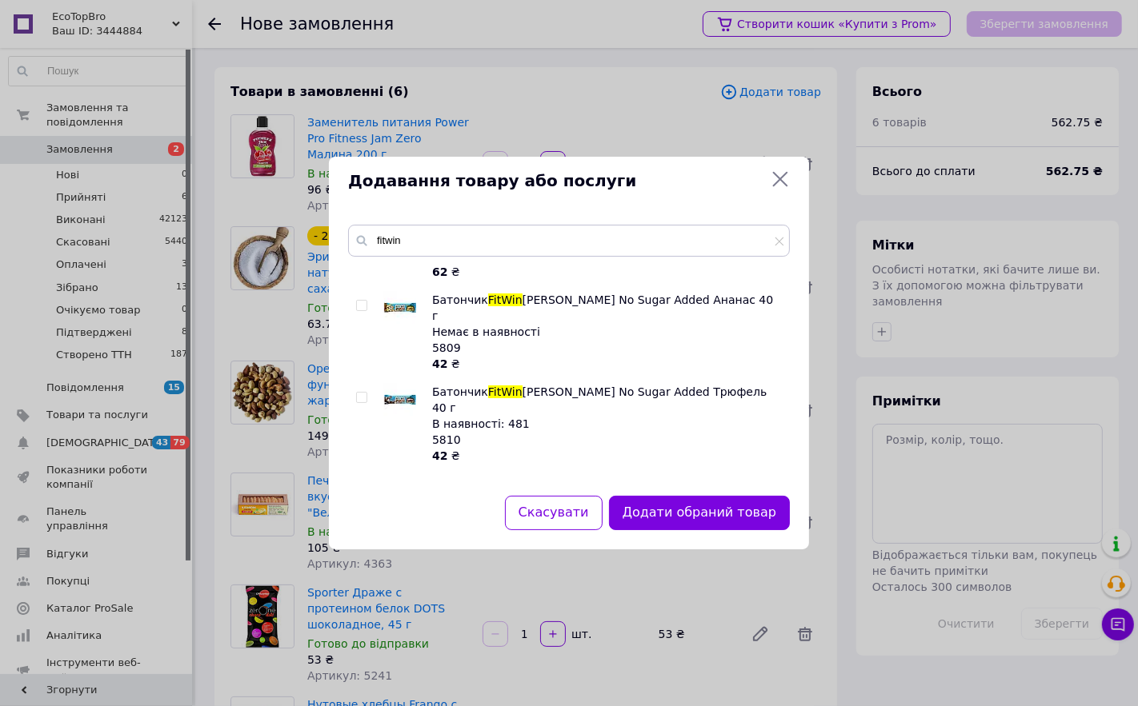
click at [405, 384] on img at bounding box center [400, 400] width 32 height 32
checkbox input "true"
click at [684, 502] on button "Додати обрані товари" at bounding box center [702, 513] width 176 height 34
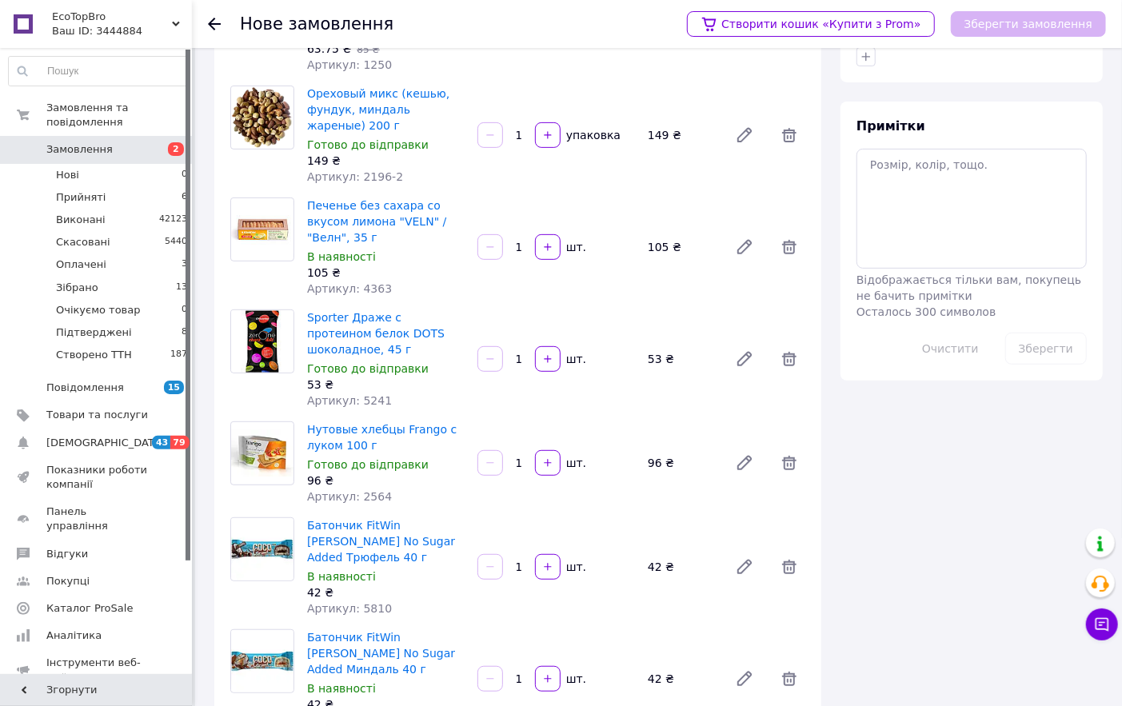
scroll to position [0, 0]
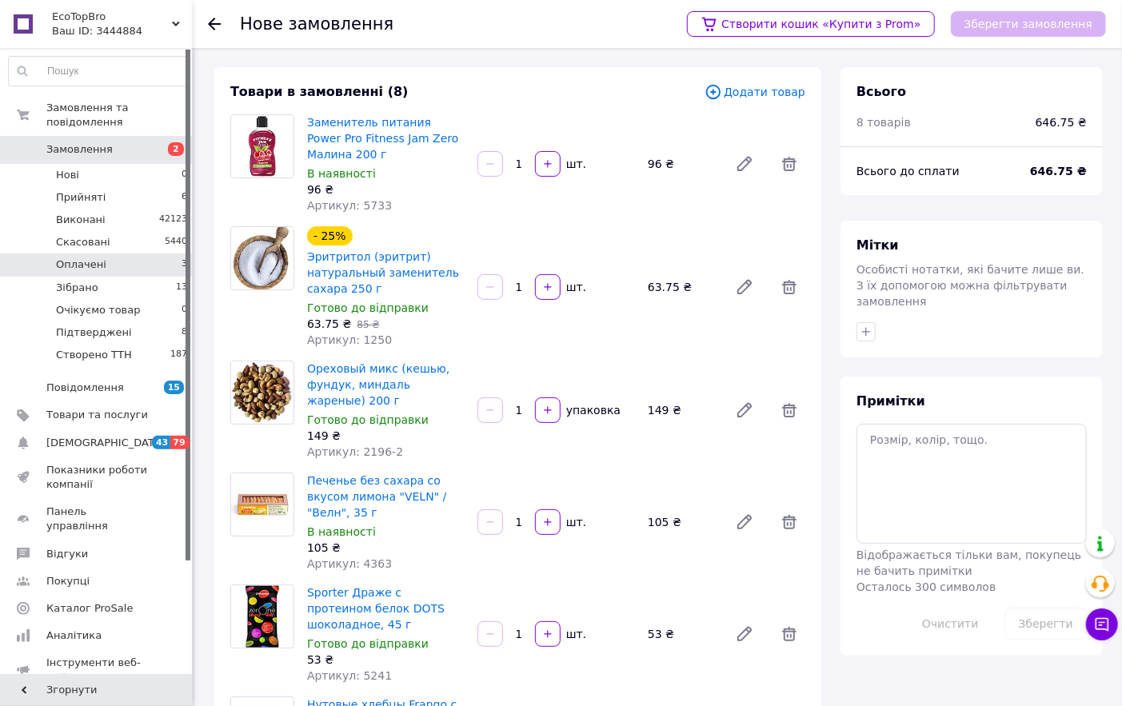
click at [83, 258] on span "Оплачені" at bounding box center [81, 265] width 50 height 14
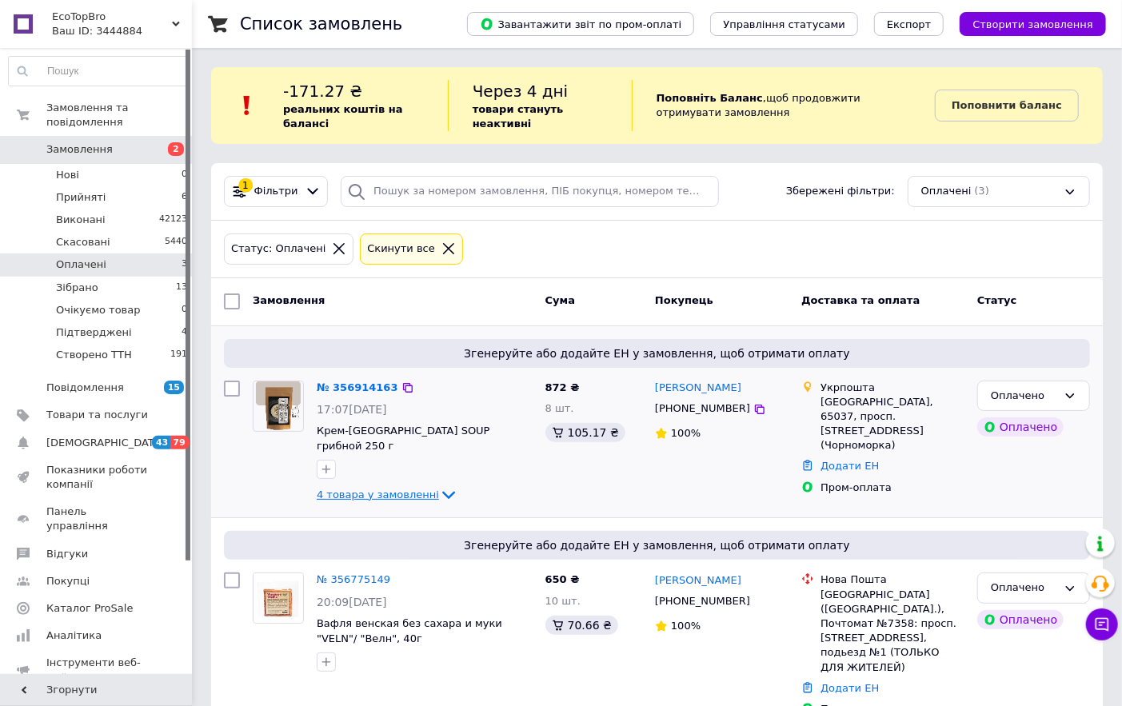
click at [439, 486] on icon at bounding box center [448, 495] width 19 height 19
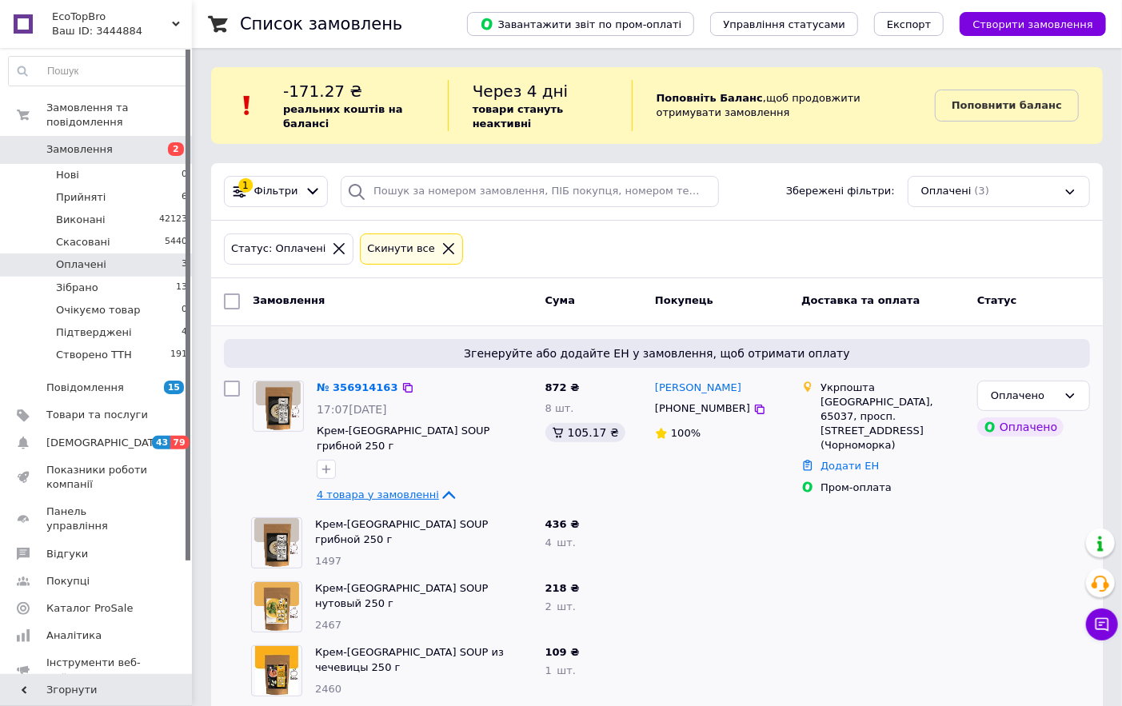
scroll to position [89, 0]
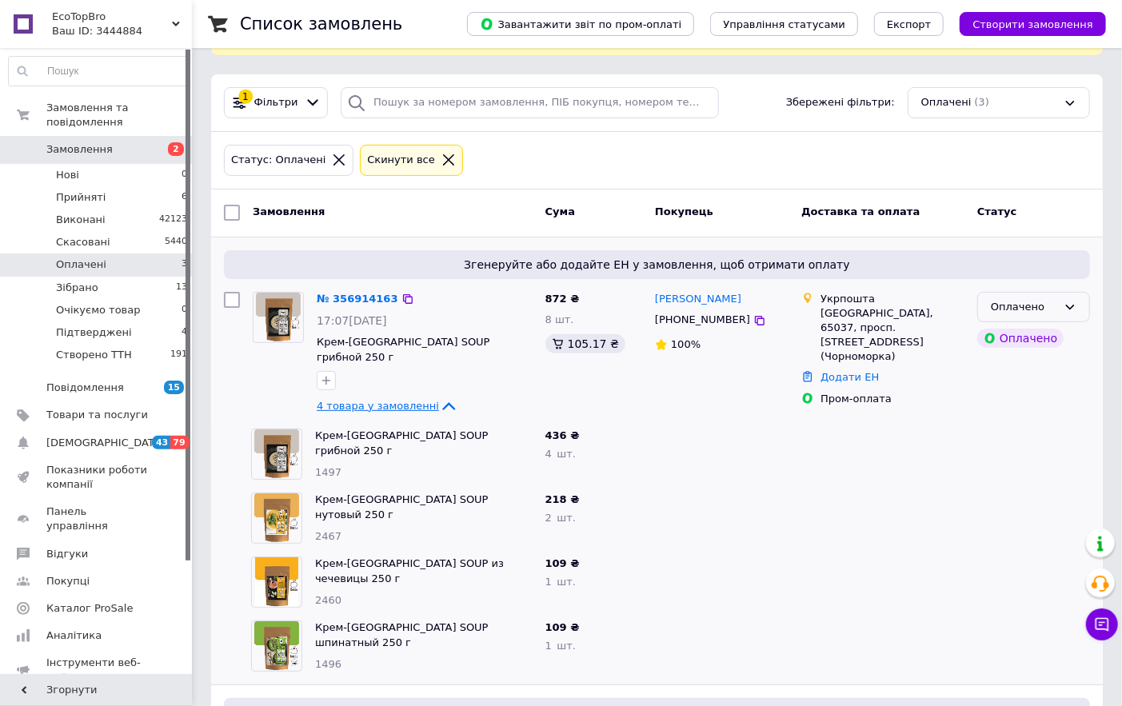
click at [1074, 306] on icon at bounding box center [1070, 307] width 13 height 13
click at [1037, 414] on li "Підтверджені" at bounding box center [1033, 415] width 111 height 30
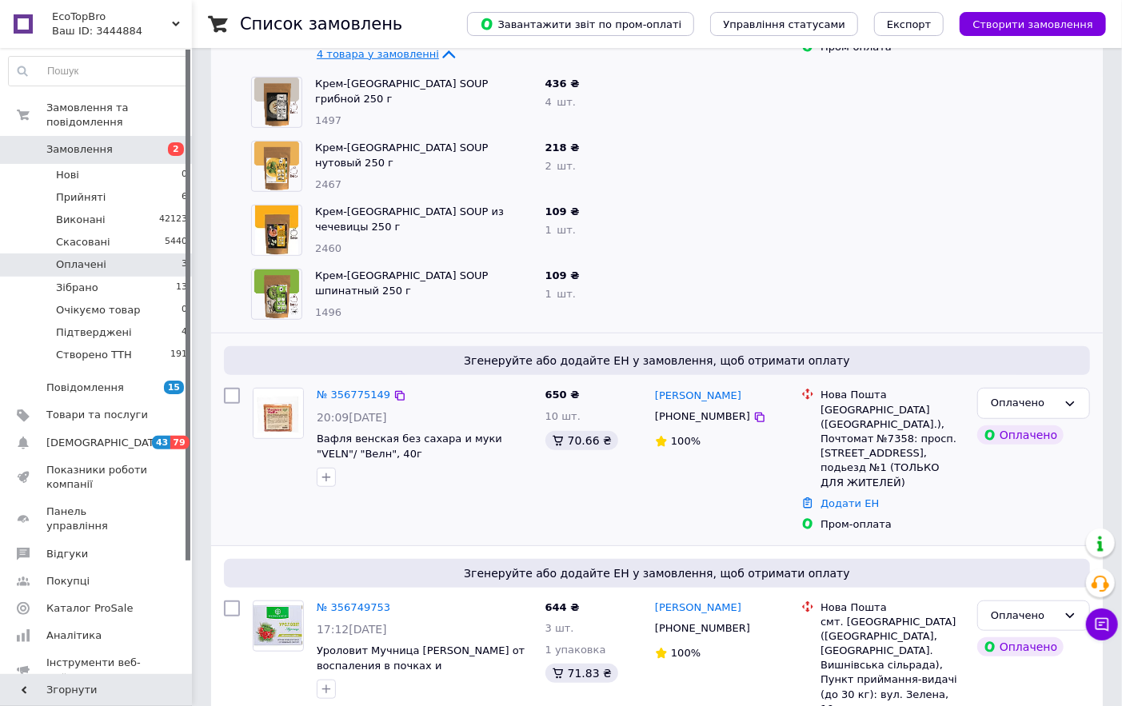
scroll to position [466, 0]
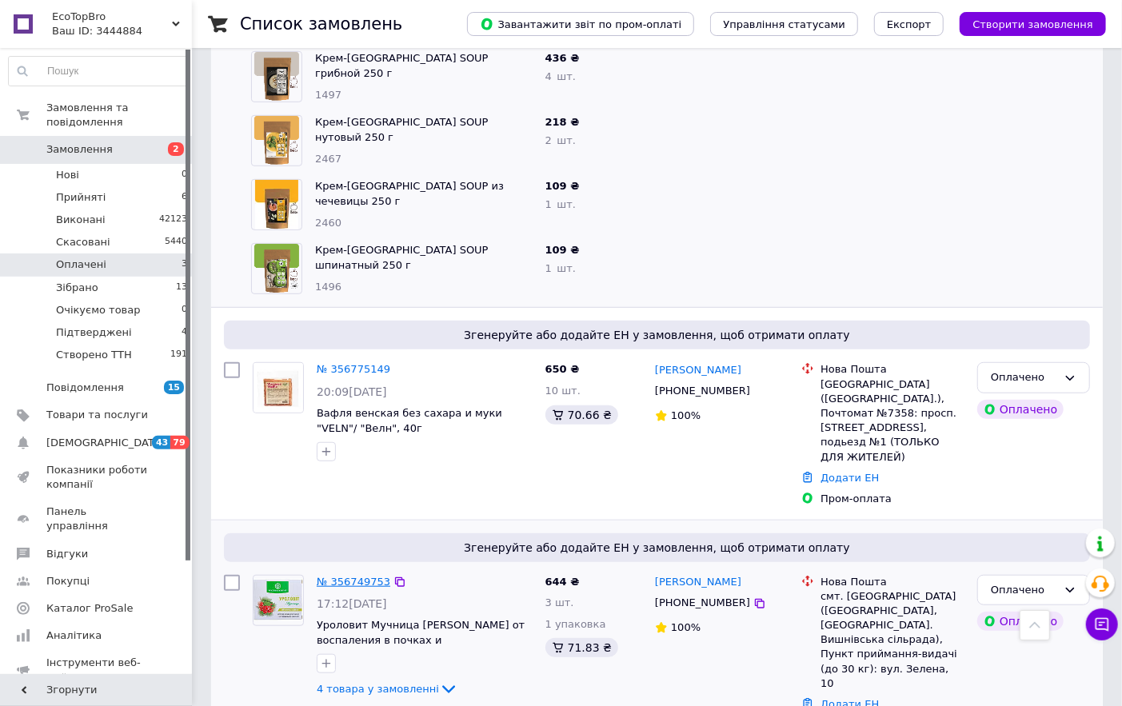
click at [362, 576] on link "№ 356749753" at bounding box center [354, 582] width 74 height 12
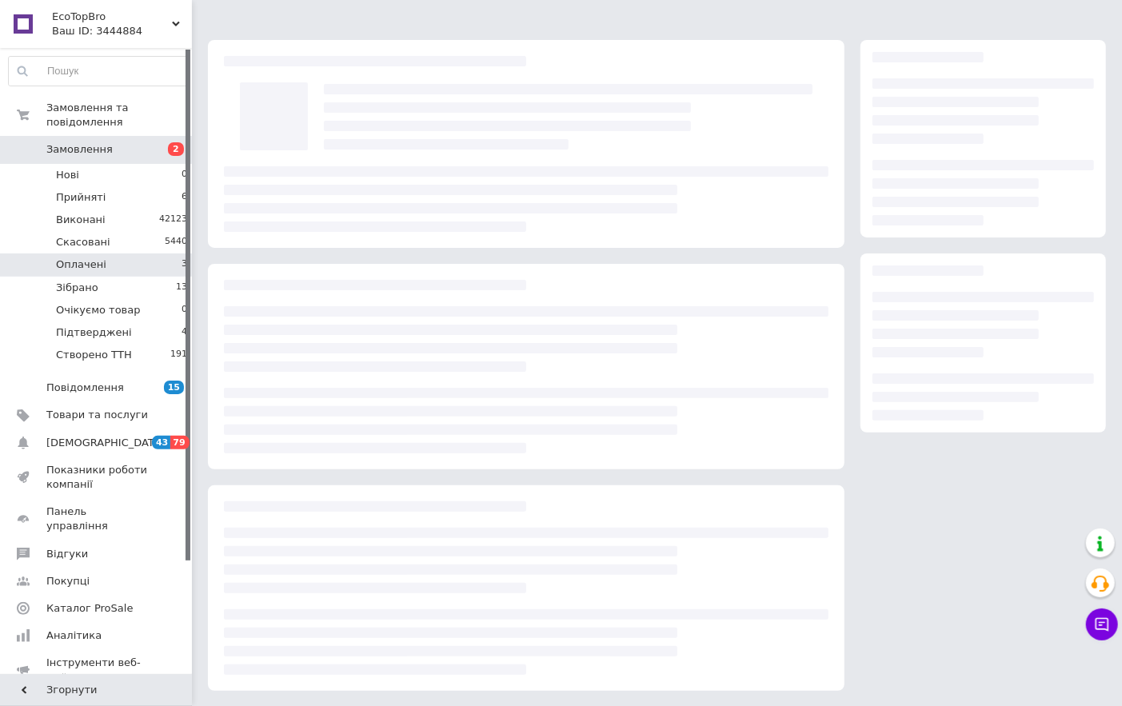
scroll to position [466, 0]
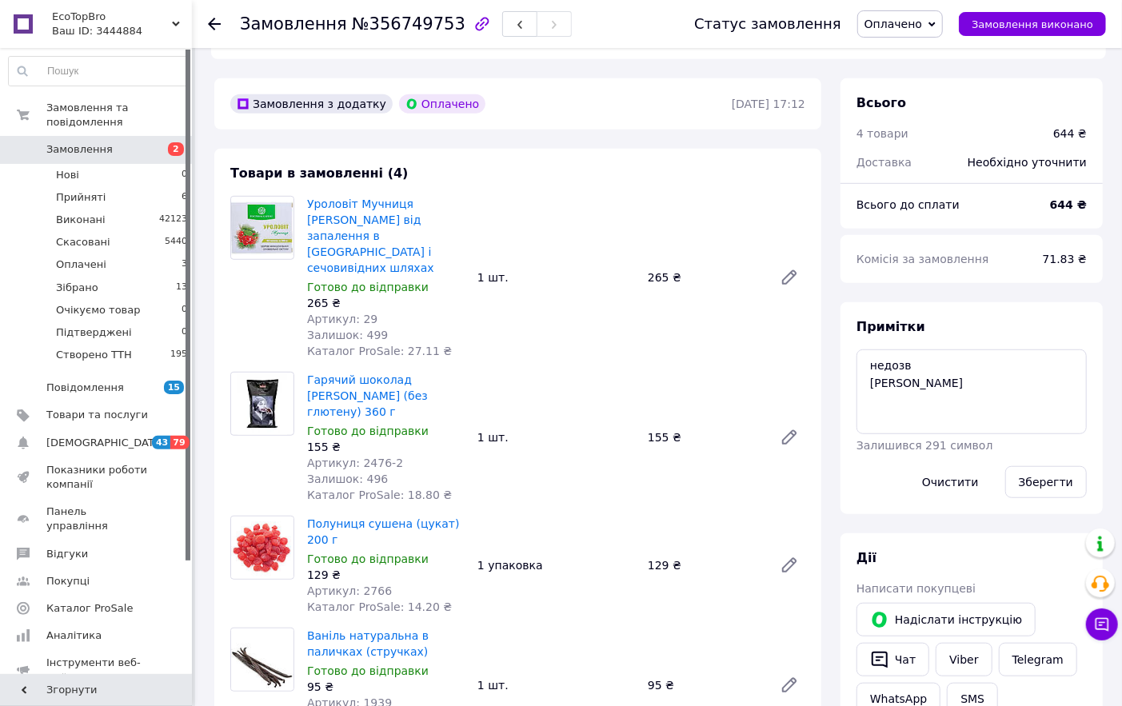
click at [958, 17] on div "Статус замовлення Оплачено Прийнято Виконано Скасовано Зібрано Очікуємо товар П…" at bounding box center [892, 23] width 428 height 27
click at [936, 26] on icon at bounding box center [932, 24] width 7 height 7
click at [934, 176] on li "Підтверджені" at bounding box center [908, 176] width 101 height 24
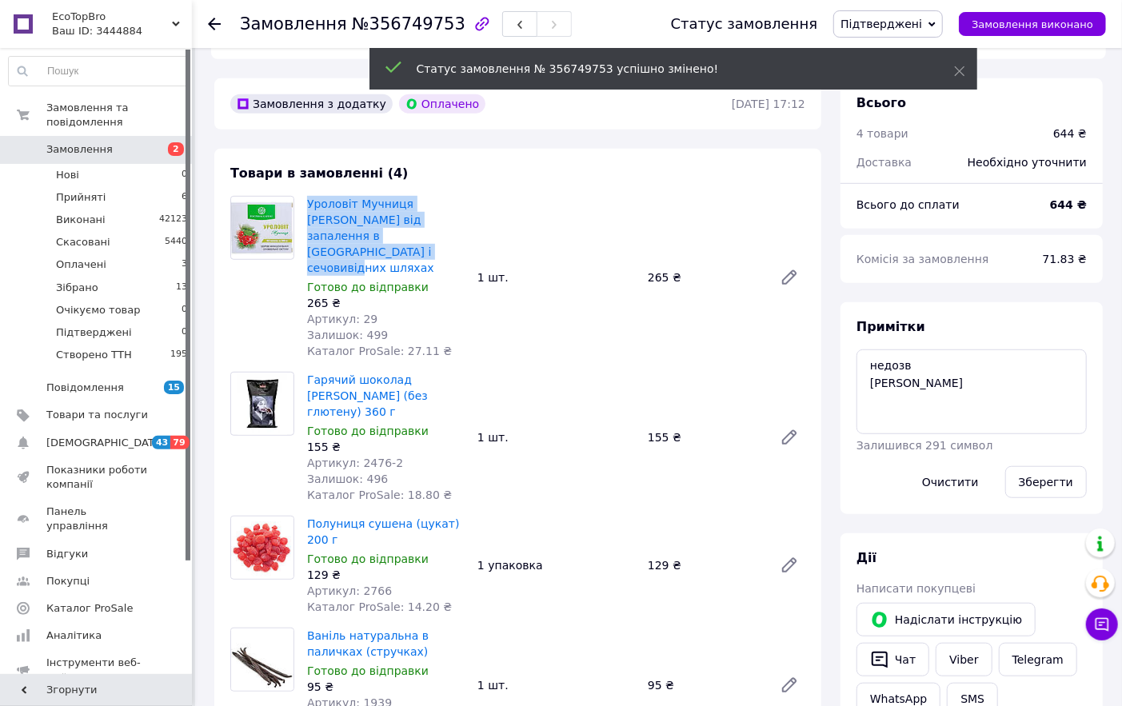
drag, startPoint x: 304, startPoint y: 169, endPoint x: 437, endPoint y: 208, distance: 138.5
click at [437, 208] on div "Уроловіт Мучниця Рослина Карпат від запалення в нирках і сечовивідних шляхах Го…" at bounding box center [386, 278] width 170 height 170
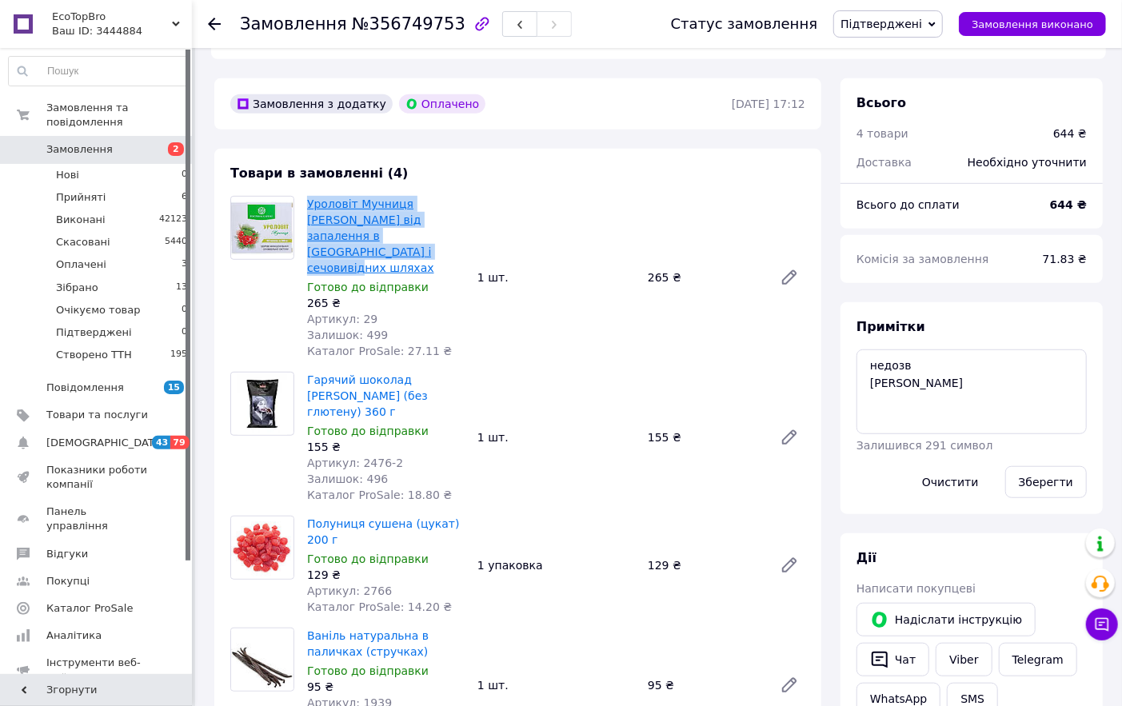
copy link "Уроловіт Мучниця [PERSON_NAME] від запалення в [GEOGRAPHIC_DATA] і сечовивідних…"
click at [210, 20] on icon at bounding box center [214, 24] width 13 height 13
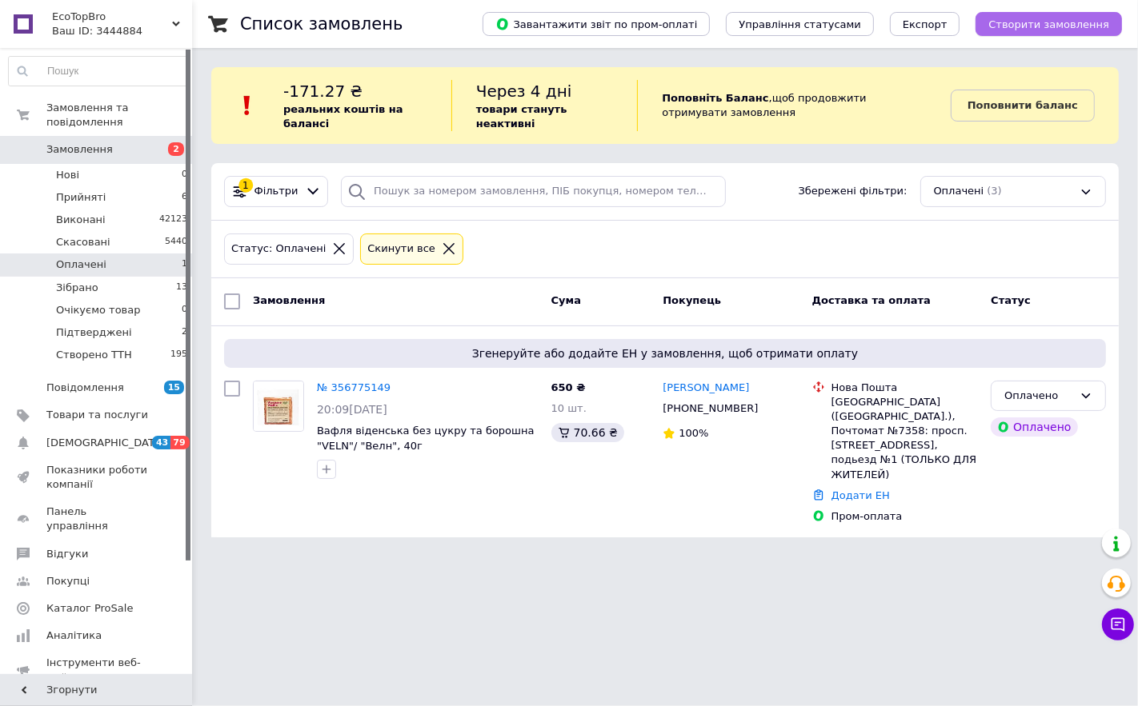
click at [1066, 21] on span "Створити замовлення" at bounding box center [1048, 24] width 121 height 12
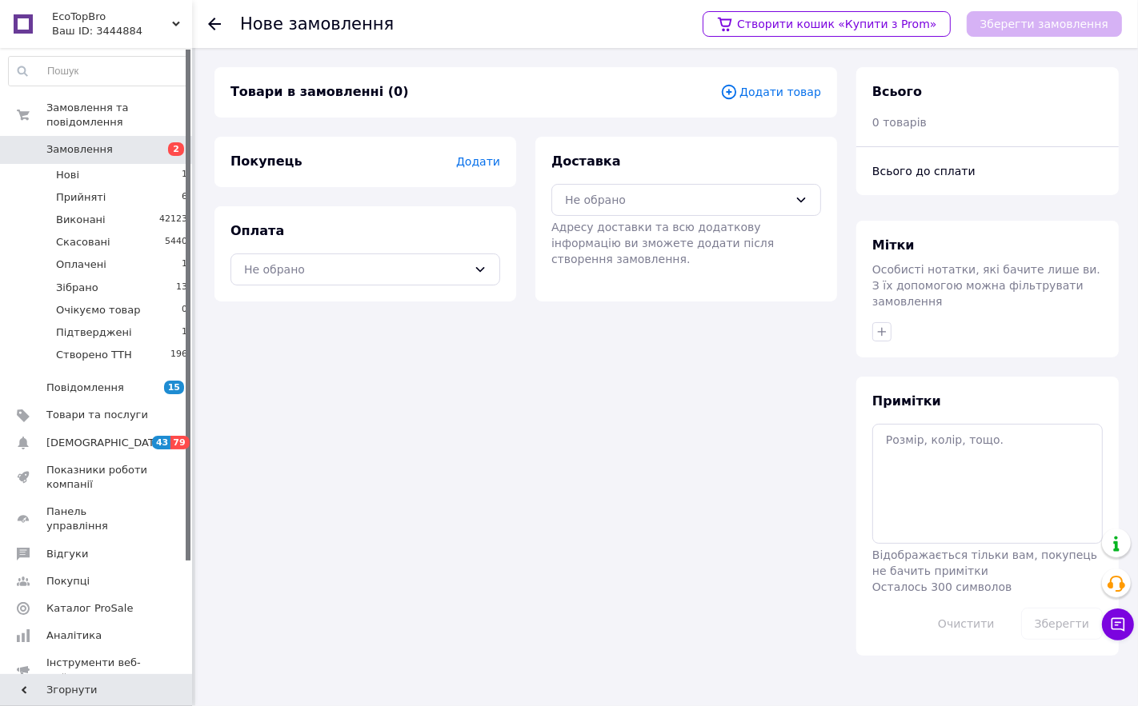
click at [814, 88] on span "Додати товар" at bounding box center [770, 92] width 101 height 18
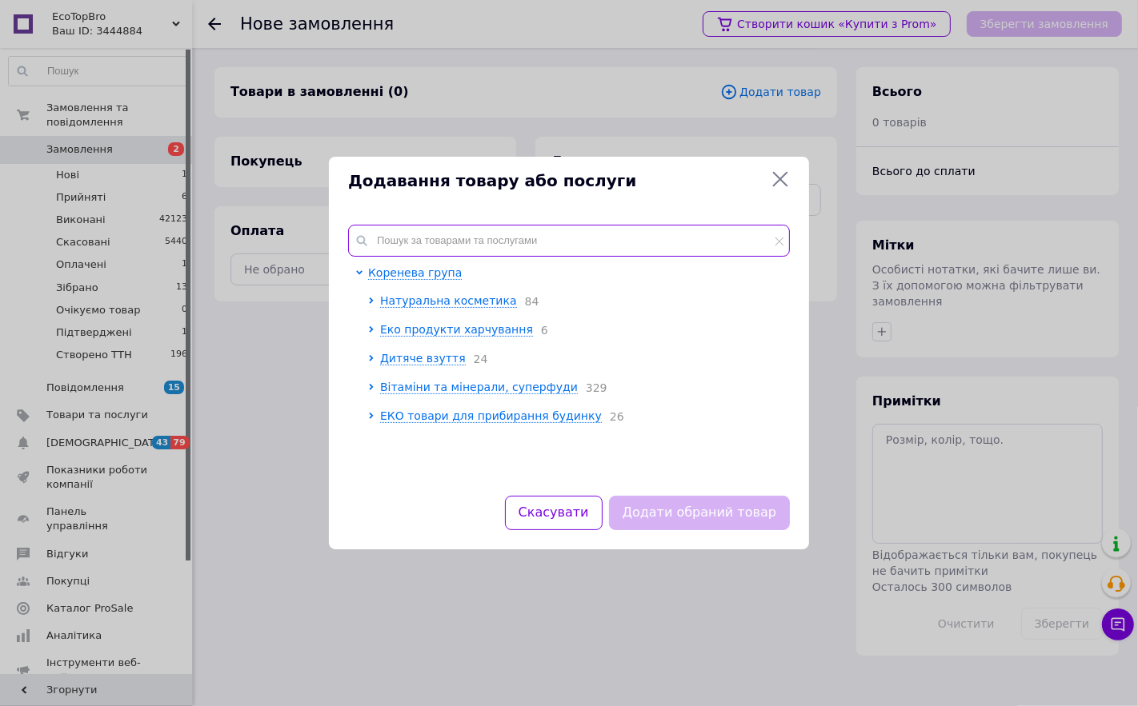
click at [473, 226] on input "text" at bounding box center [569, 241] width 442 height 32
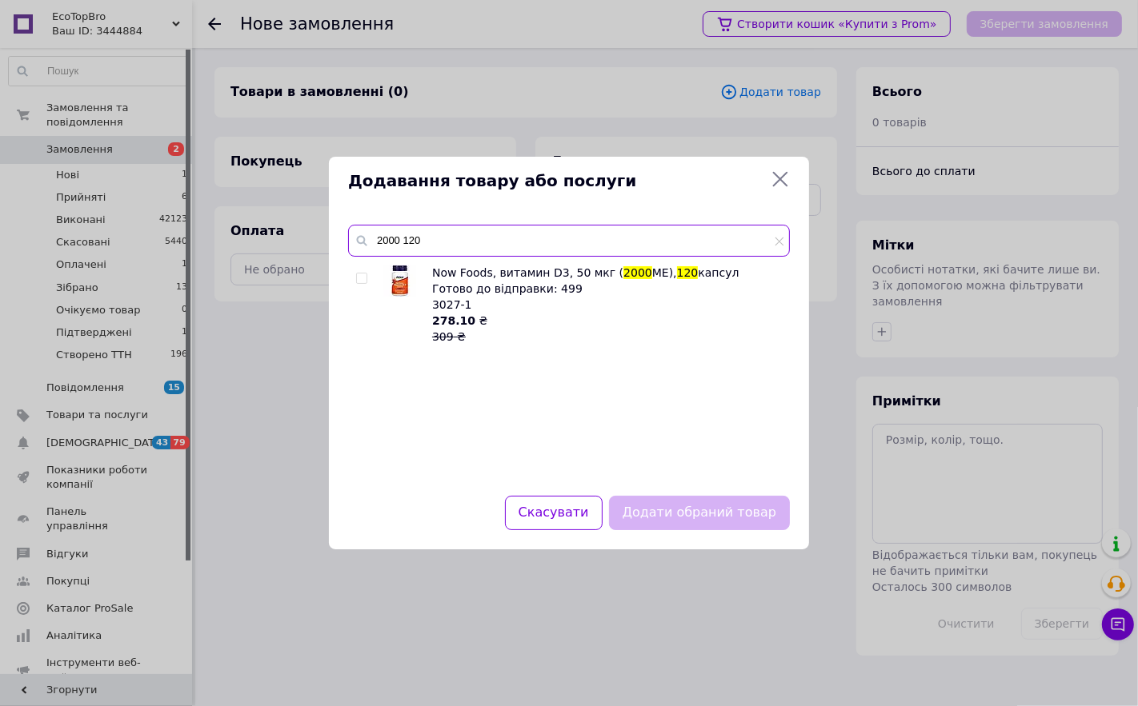
type input "2000 120"
click at [400, 285] on img at bounding box center [400, 281] width 32 height 32
checkbox input "true"
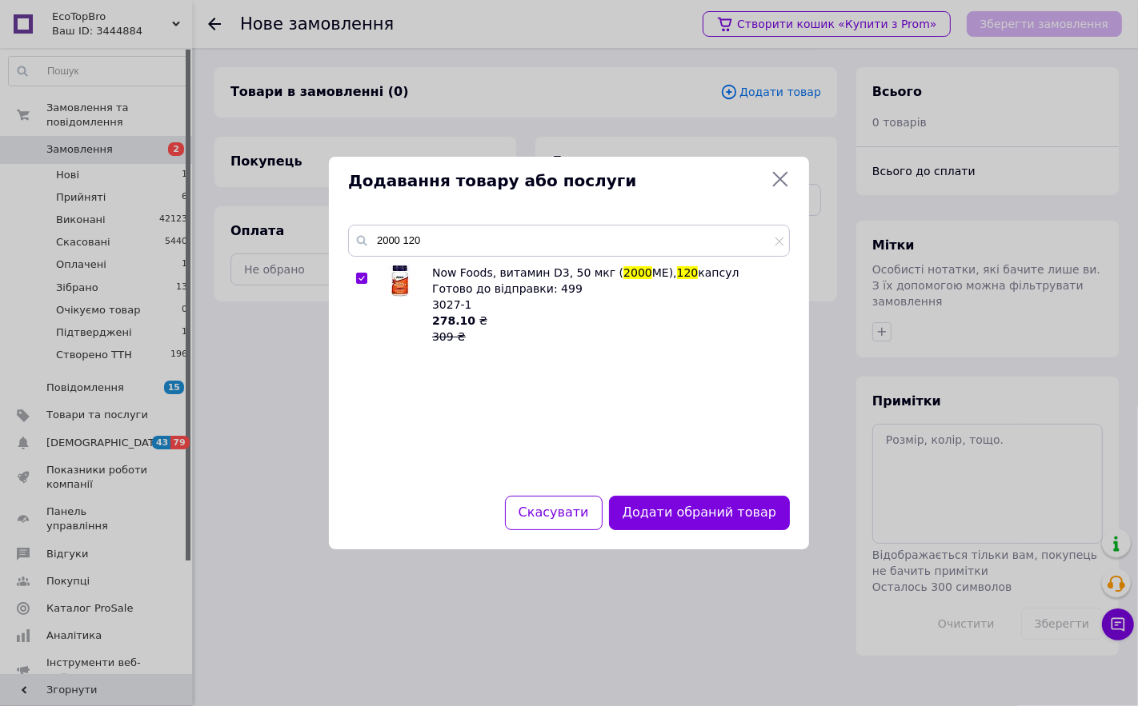
click at [659, 514] on button "Додати обраний товар" at bounding box center [699, 513] width 181 height 34
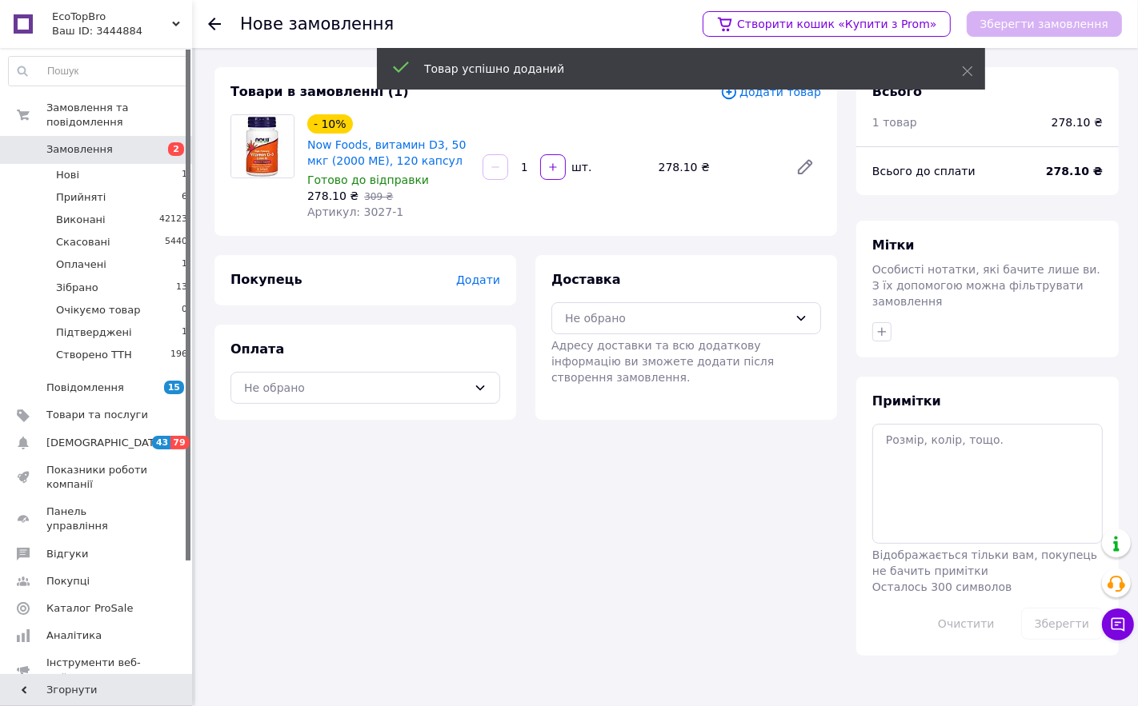
click at [762, 94] on span "Додати товар" at bounding box center [770, 92] width 101 height 18
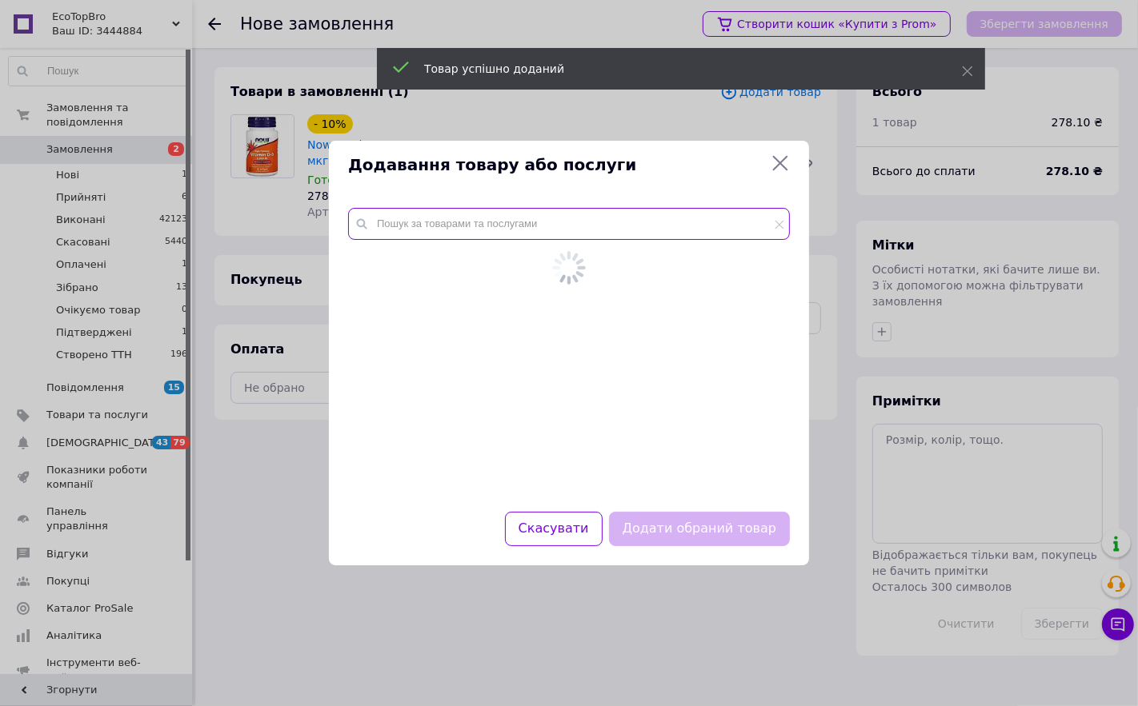
click at [457, 229] on input "text" at bounding box center [569, 224] width 442 height 32
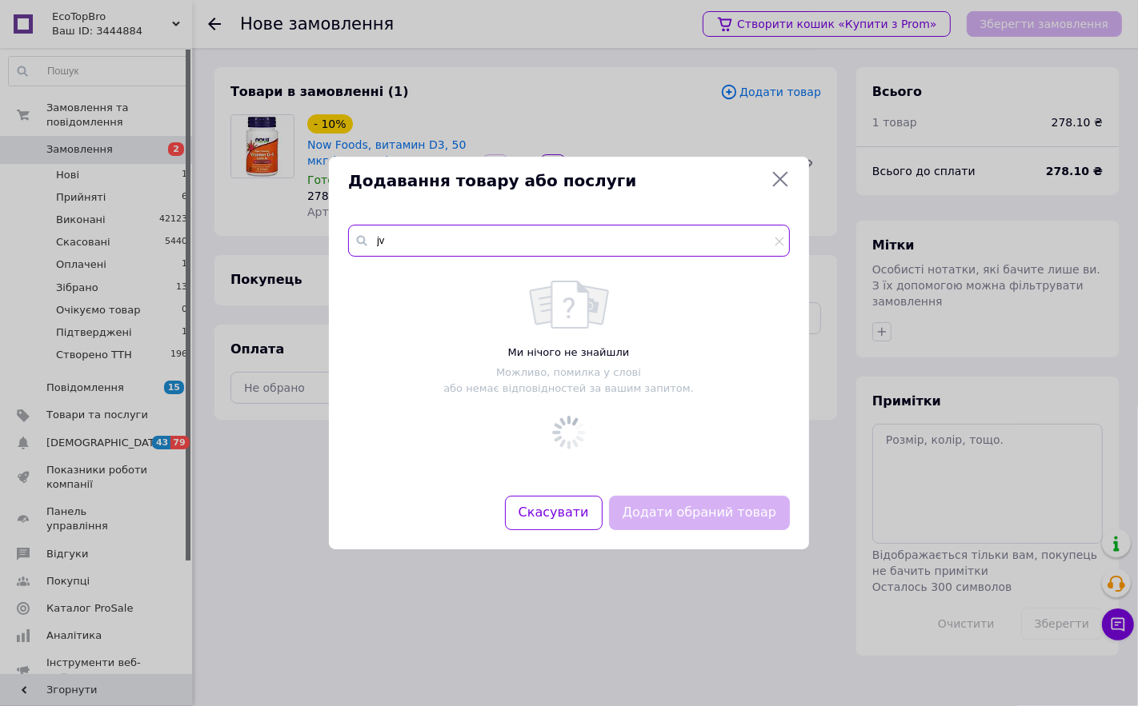
type input "j"
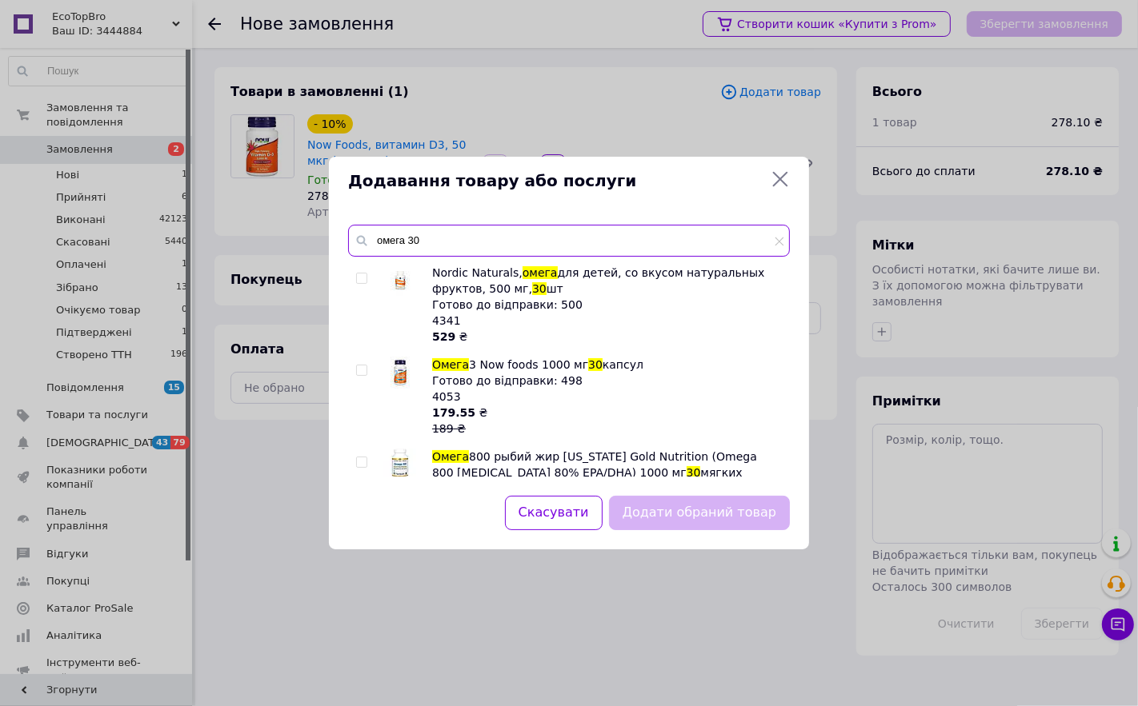
type input "омега 30"
click at [784, 185] on icon at bounding box center [779, 179] width 19 height 19
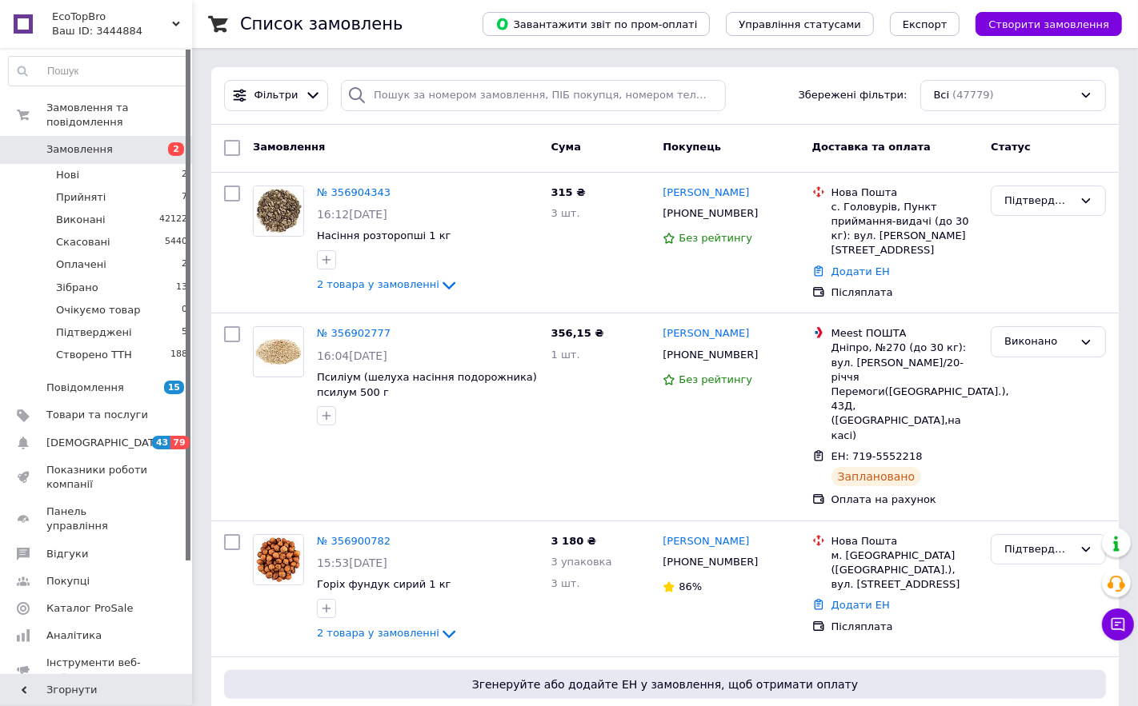
click at [1043, 12] on button "Створити замовлення" at bounding box center [1048, 24] width 146 height 24
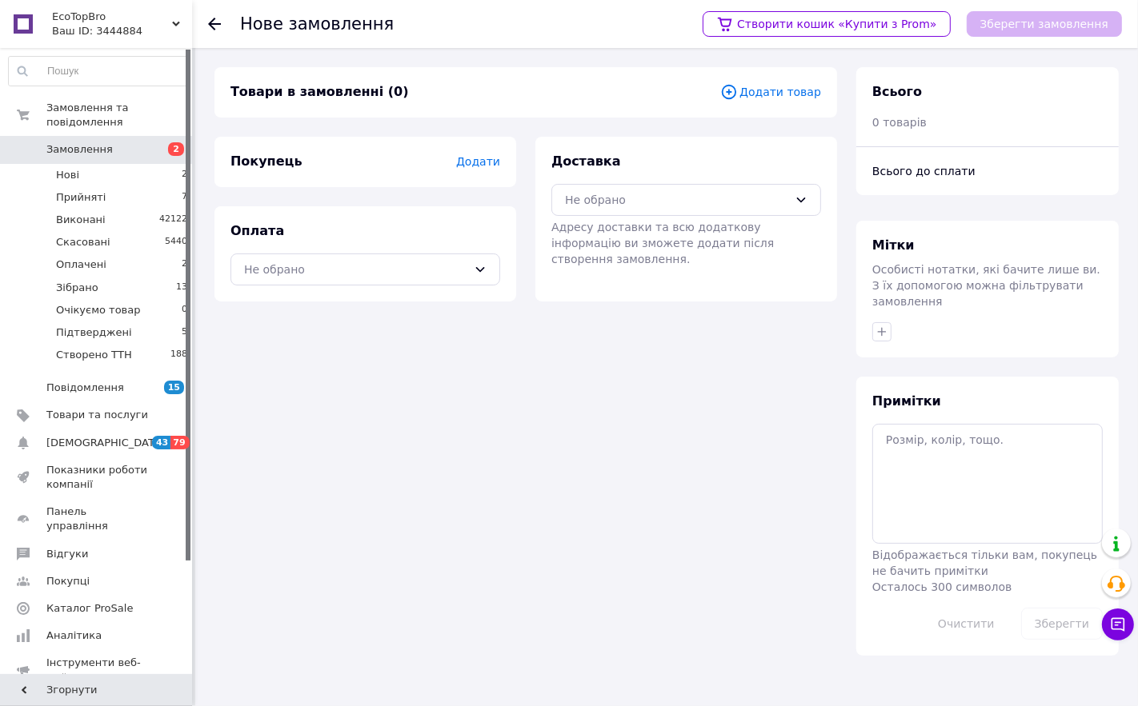
click at [809, 97] on span "Додати товар" at bounding box center [770, 92] width 101 height 18
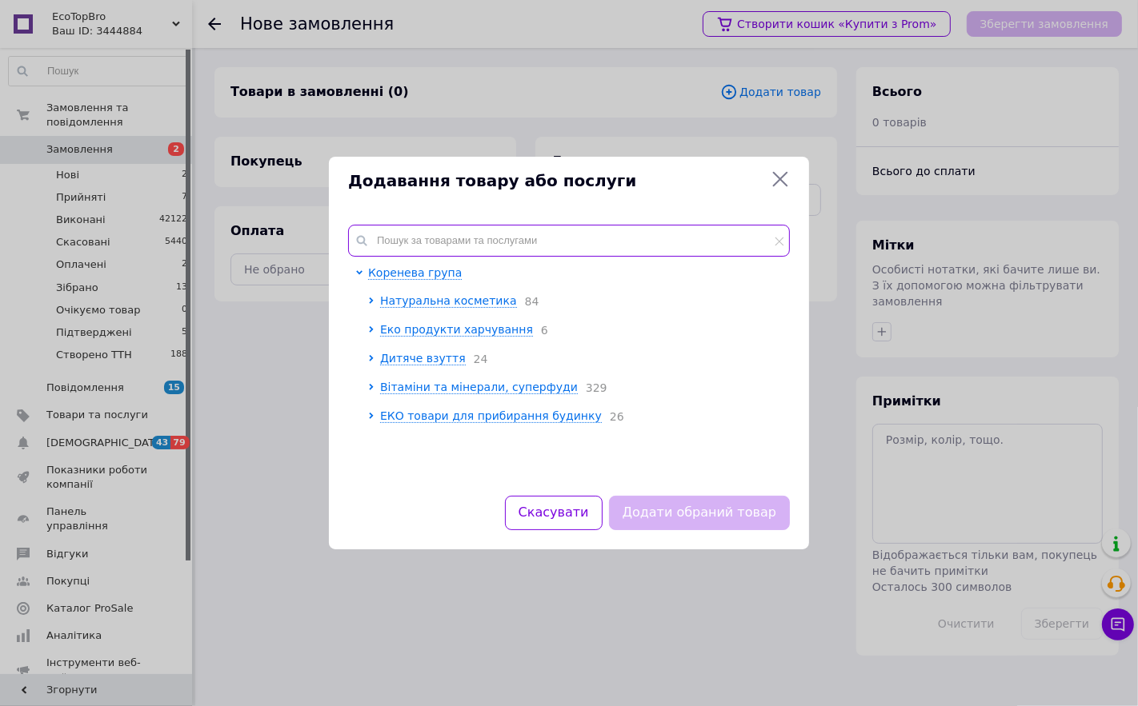
click at [393, 257] on div "Коренева група Натуральна косметика 84 Еко продукти харчування 6 Дитяче взуття …" at bounding box center [569, 351] width 442 height 252
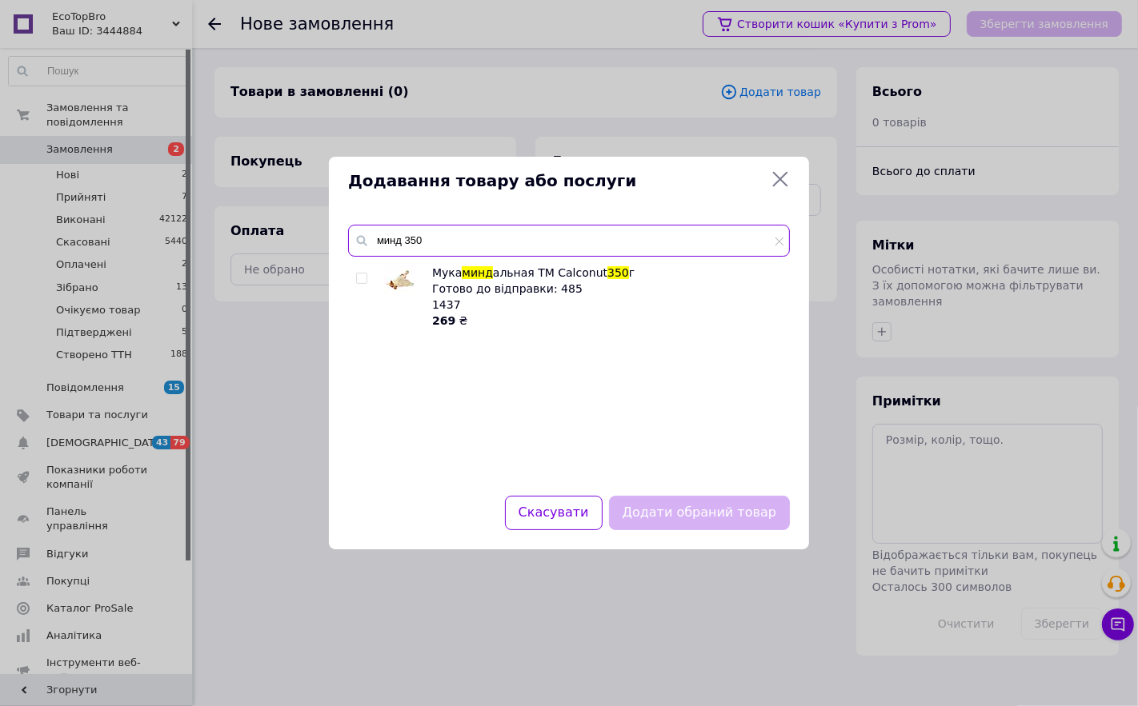
type input "минд 350"
click at [402, 278] on img at bounding box center [400, 281] width 32 height 30
checkbox input "true"
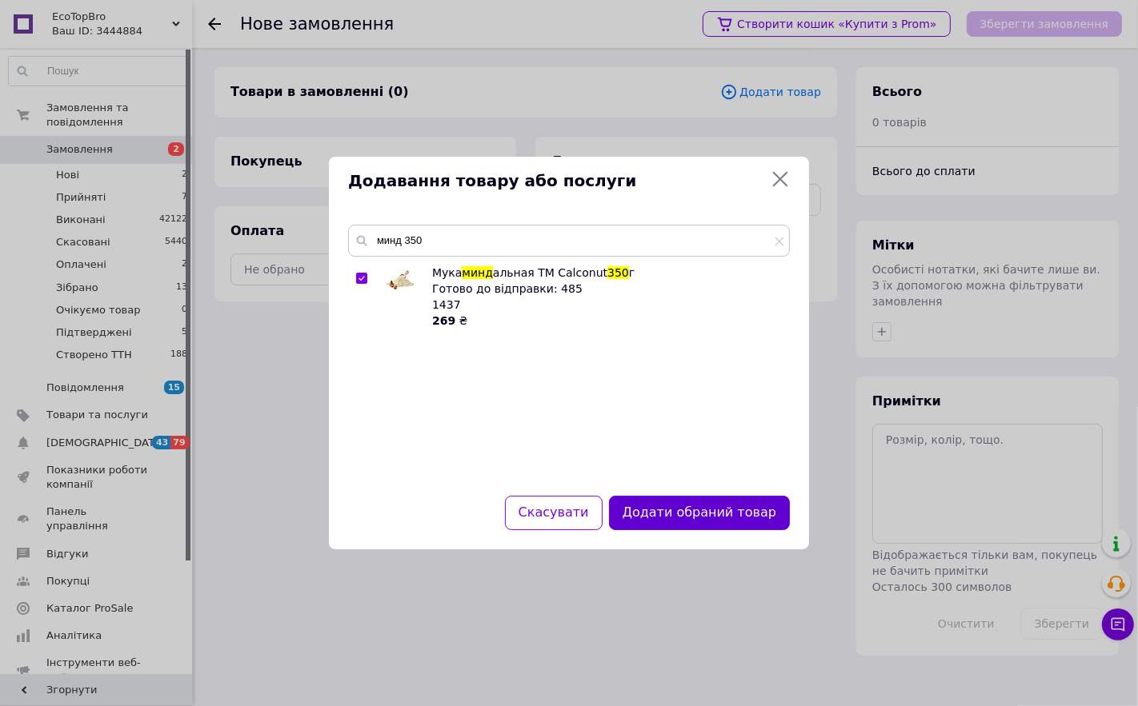
click at [673, 518] on button "Додати обраний товар" at bounding box center [699, 513] width 181 height 34
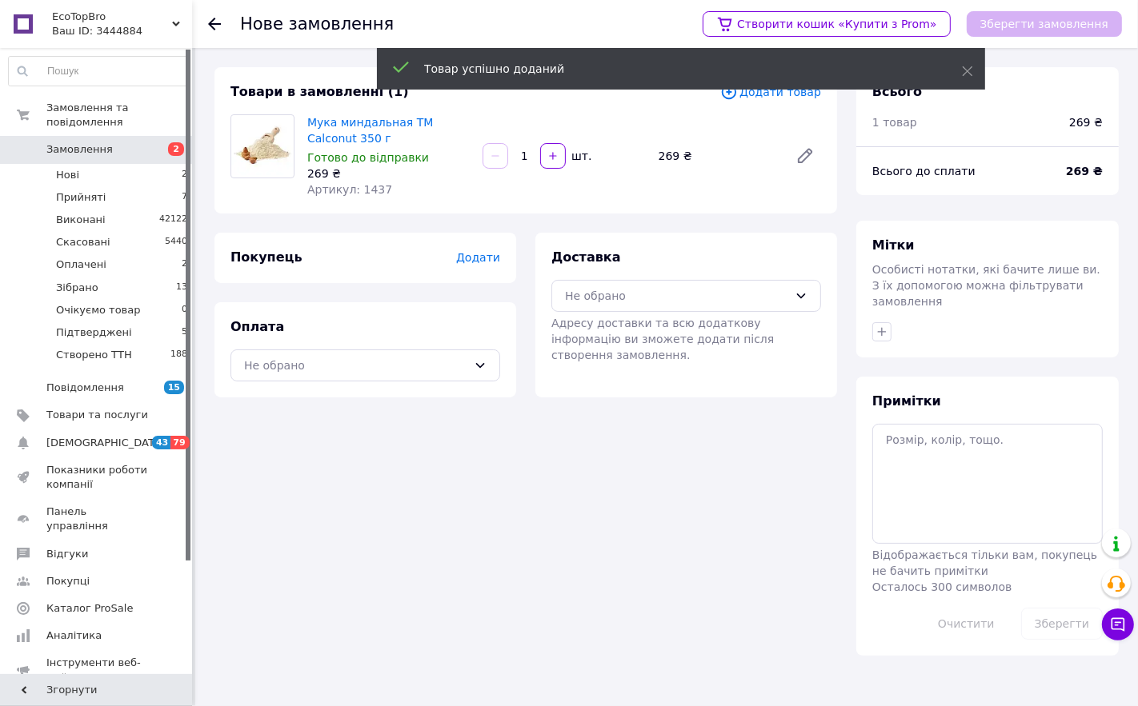
click at [790, 98] on span "Додати товар" at bounding box center [770, 92] width 101 height 18
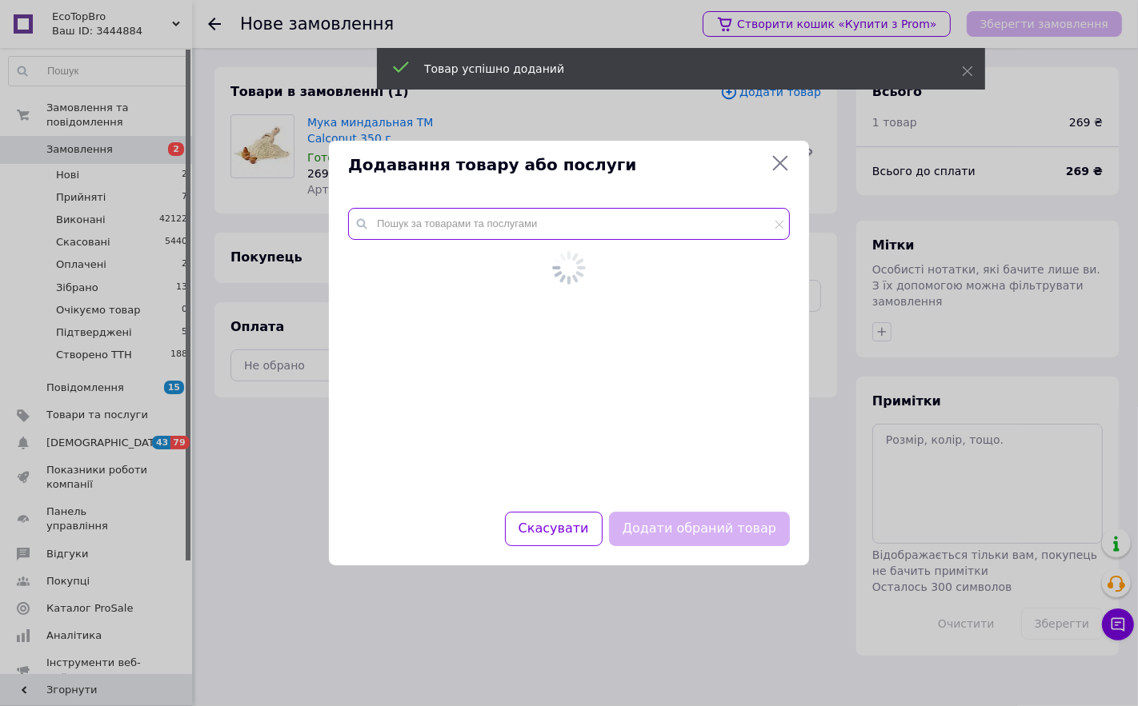
click at [489, 234] on input "text" at bounding box center [569, 224] width 442 height 32
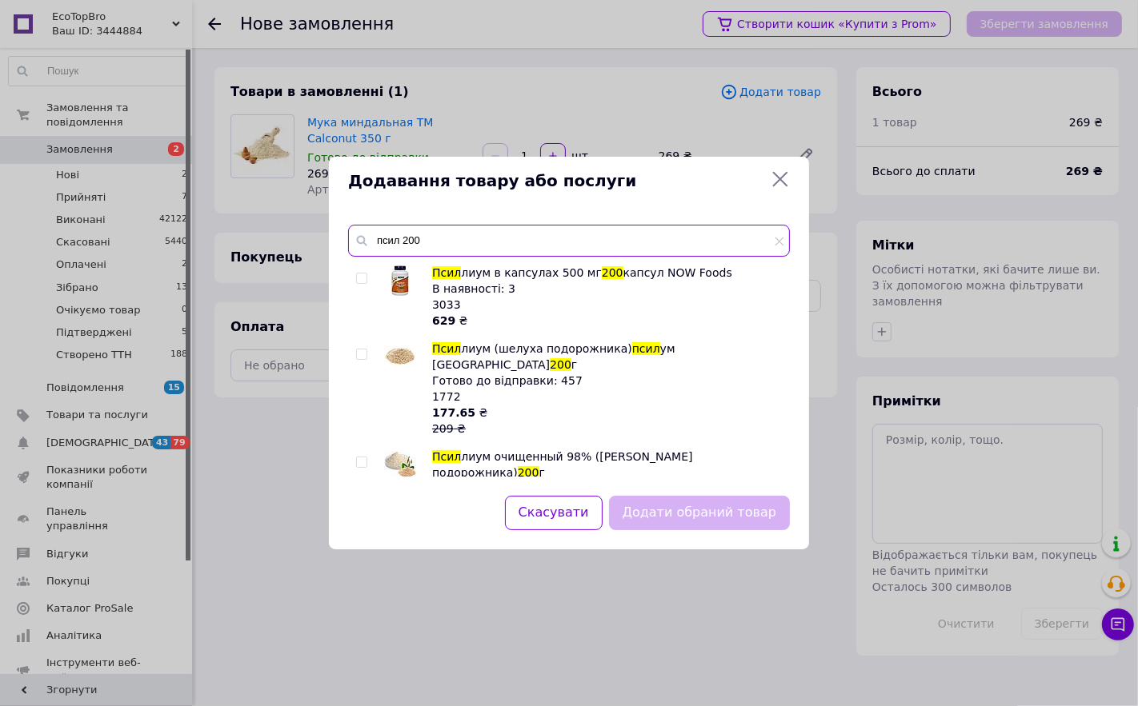
type input "псил 200"
click at [412, 361] on img at bounding box center [400, 357] width 32 height 22
checkbox input "true"
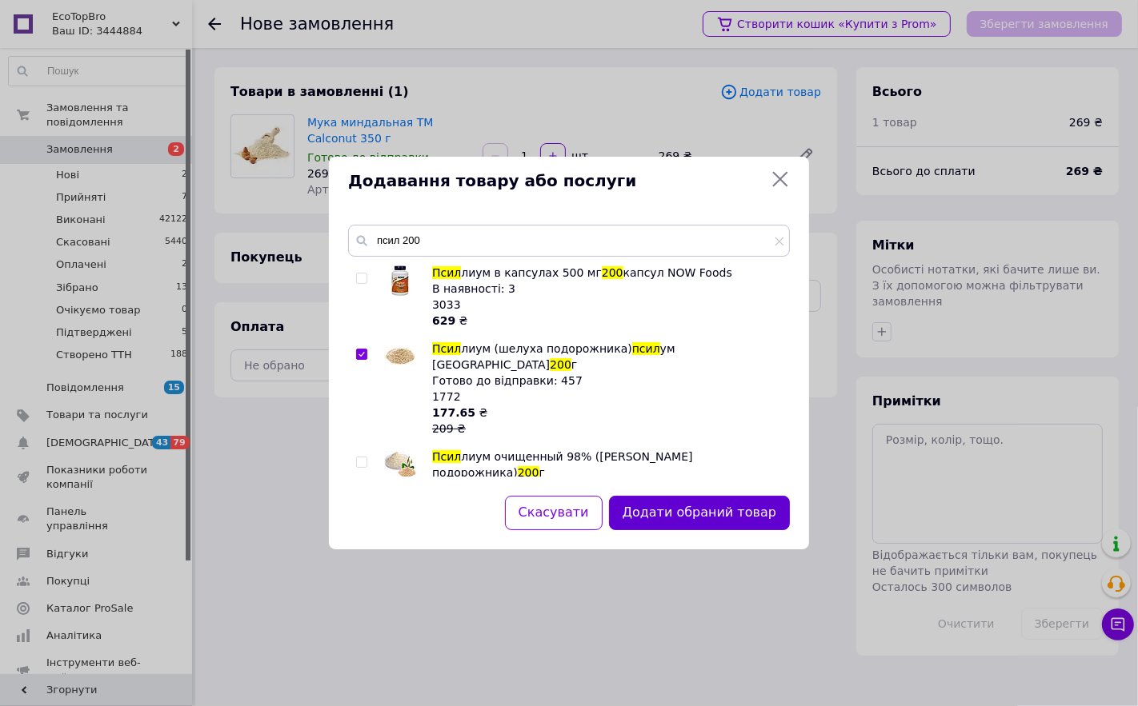
click at [641, 506] on button "Додати обраний товар" at bounding box center [699, 513] width 181 height 34
